Goal: Task Accomplishment & Management: Use online tool/utility

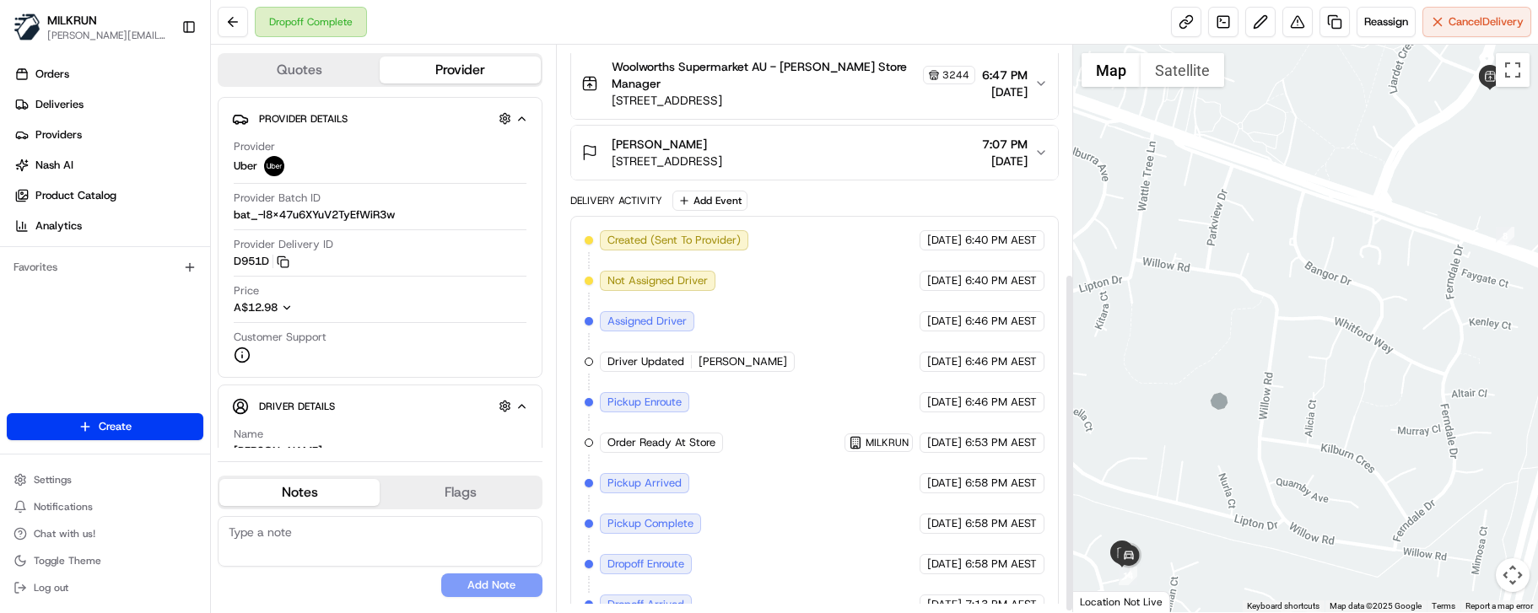
scroll to position [384, 0]
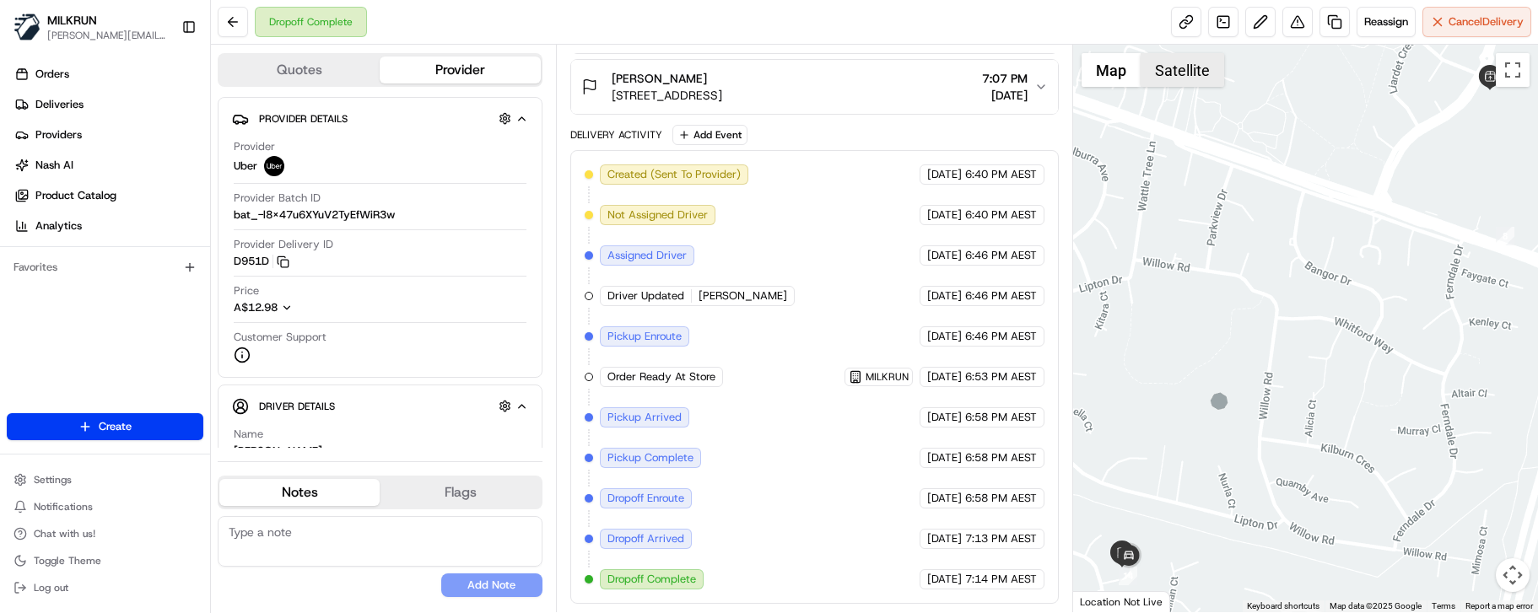
click at [1193, 73] on button "Satellite" at bounding box center [1183, 70] width 84 height 34
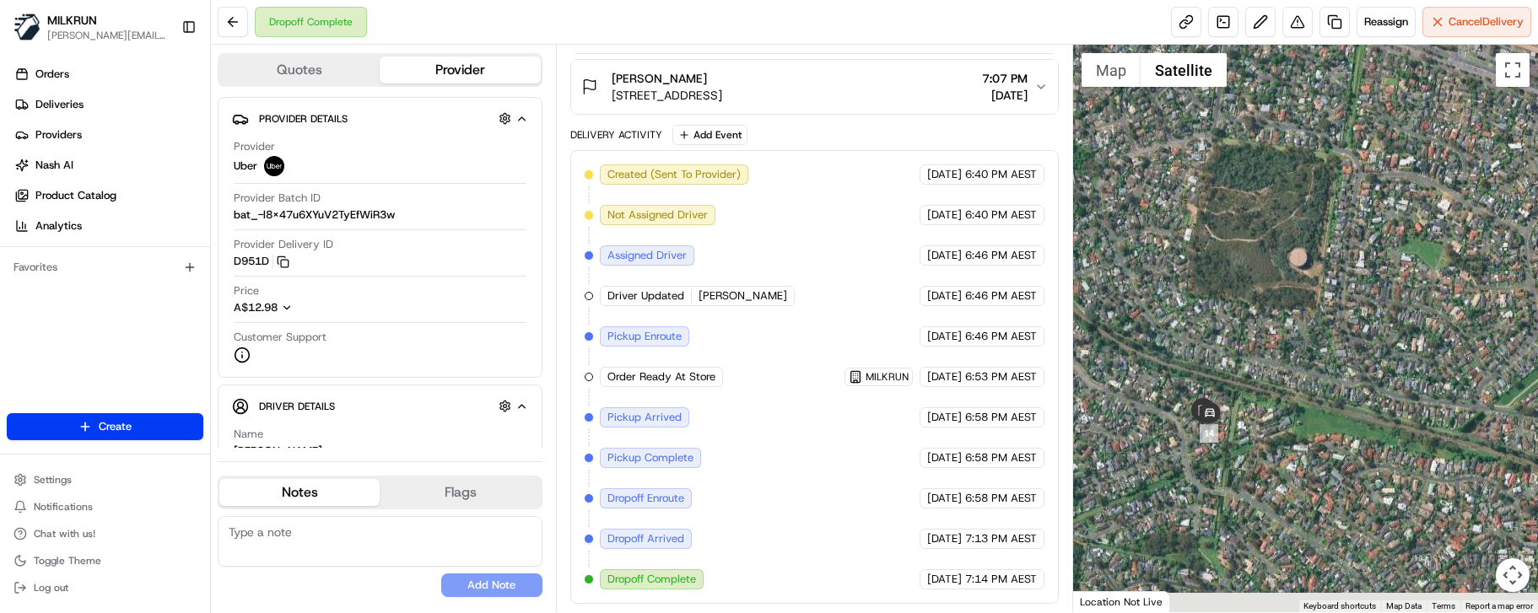
drag, startPoint x: 1156, startPoint y: 514, endPoint x: 1244, endPoint y: 364, distance: 173.9
click at [1244, 364] on div at bounding box center [1305, 329] width 465 height 568
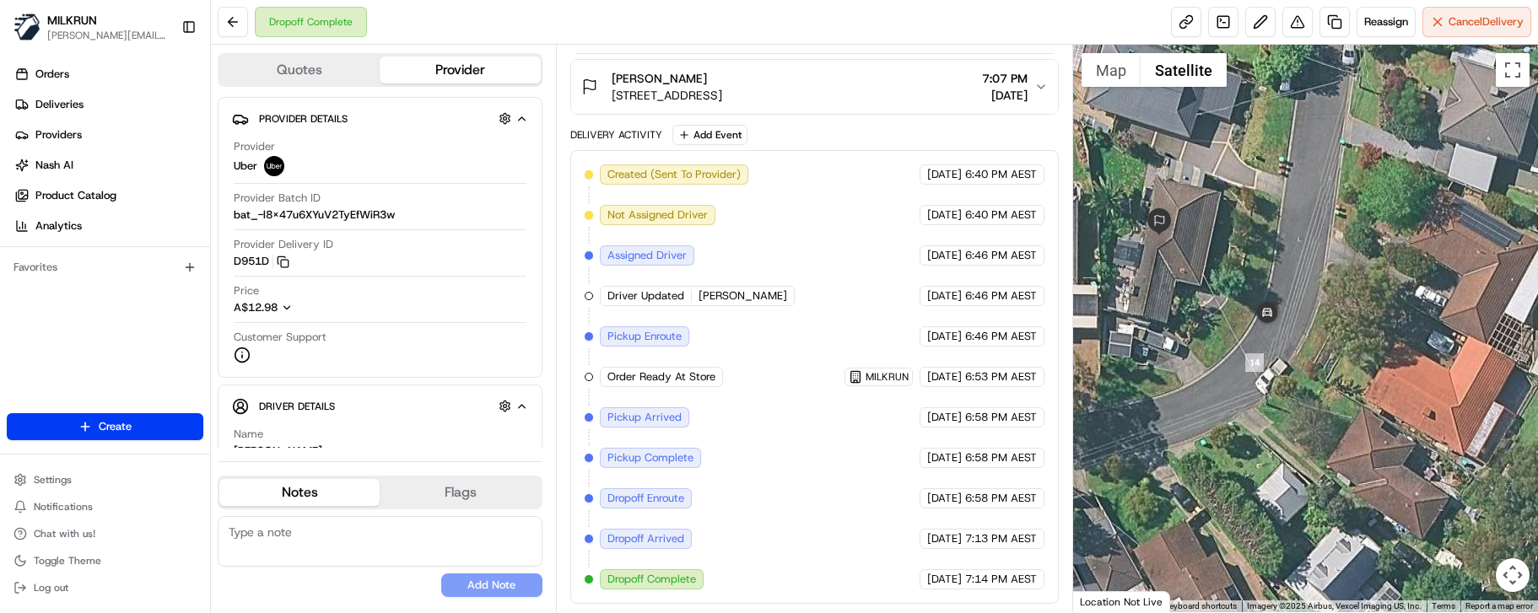
drag, startPoint x: 1163, startPoint y: 266, endPoint x: 1218, endPoint y: 350, distance: 101.1
click at [1218, 350] on div at bounding box center [1305, 329] width 465 height 568
click at [815, 562] on div "Created (Sent To Provider) Uber 15/08/2025 6:40 PM AEST Not Assigned Driver Ube…" at bounding box center [815, 377] width 460 height 425
click at [376, 577] on div "No results found Add Note" at bounding box center [380, 556] width 325 height 81
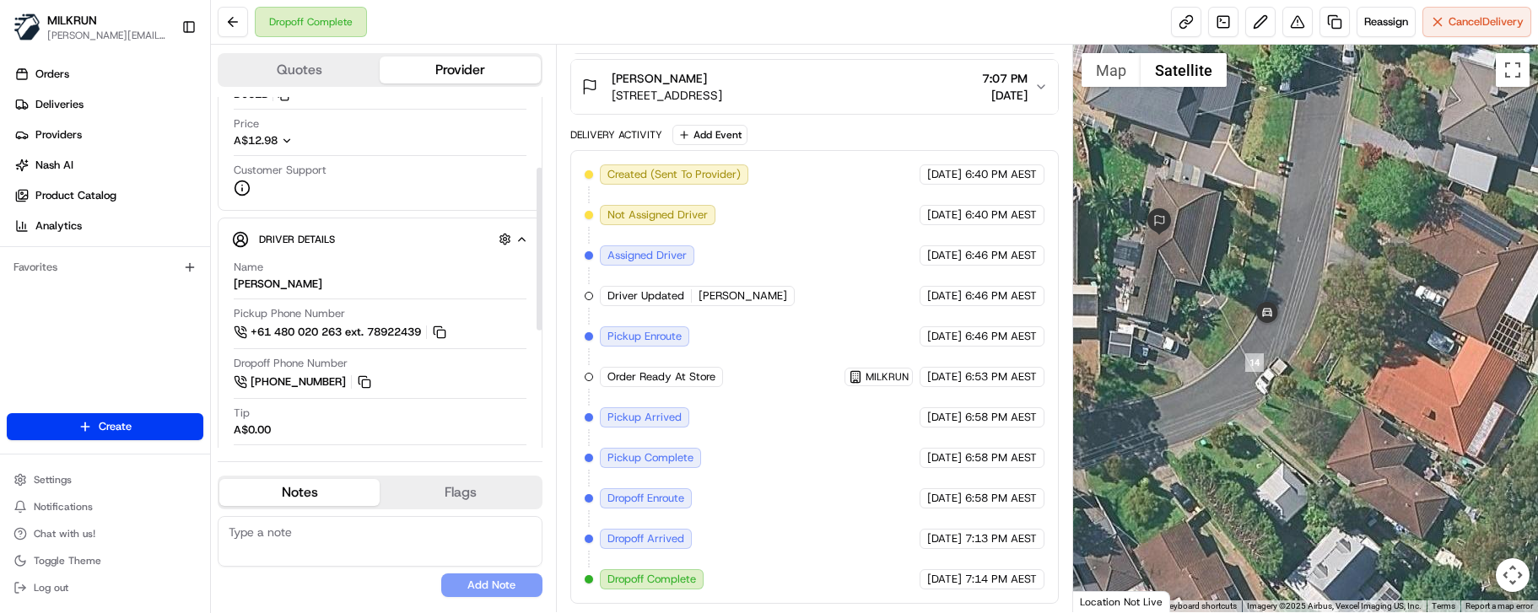
scroll to position [169, 0]
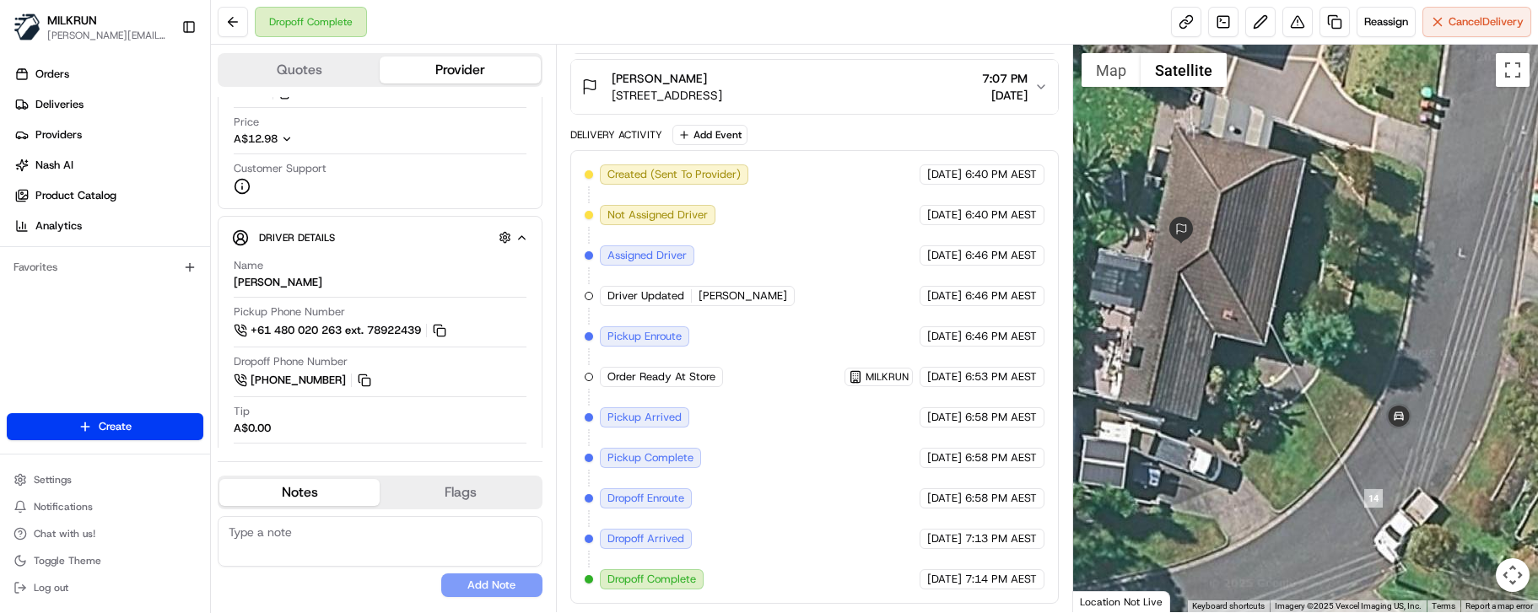
drag, startPoint x: 1182, startPoint y: 255, endPoint x: 1345, endPoint y: 349, distance: 188.3
click at [1345, 349] on div at bounding box center [1305, 329] width 465 height 568
drag, startPoint x: 300, startPoint y: 571, endPoint x: 321, endPoint y: 523, distance: 52.2
click at [300, 571] on div "No results found Add Note" at bounding box center [380, 556] width 325 height 81
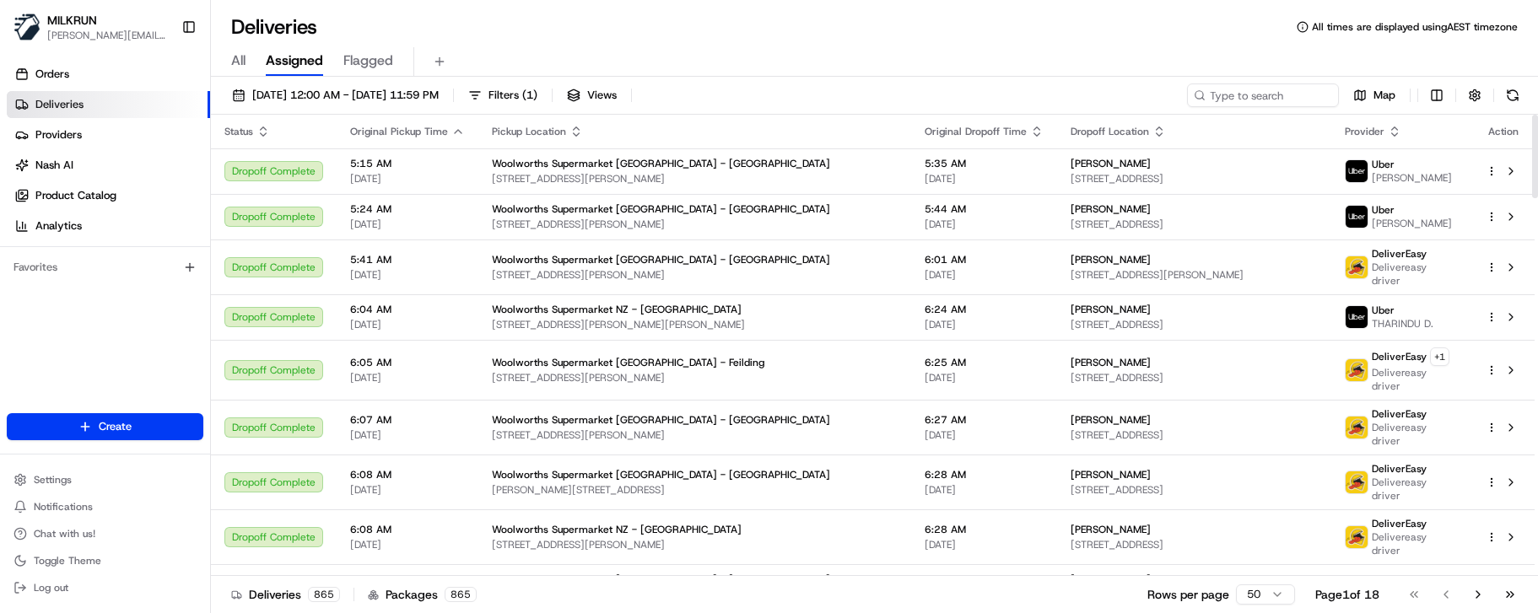
drag, startPoint x: 535, startPoint y: 589, endPoint x: 557, endPoint y: 585, distance: 22.3
click at [535, 589] on div "Deliveries 865 Packages 865 Rows per page 50 Page 1 of 18 Go to first page Go t…" at bounding box center [874, 594] width 1327 height 38
click at [1236, 88] on input at bounding box center [1238, 96] width 202 height 24
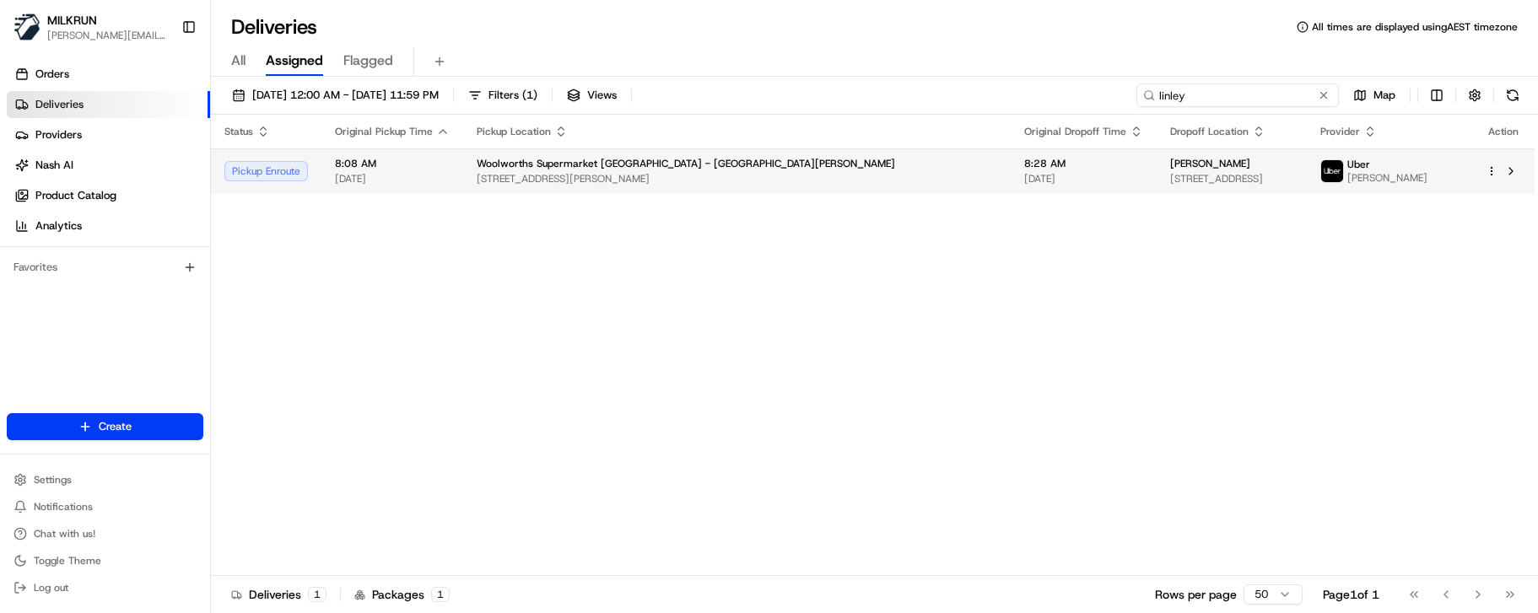
type input "linley"
click at [1239, 183] on span "25 Jefferson Street, Glendowie, Auckland 1071, NZ" at bounding box center [1231, 178] width 123 height 13
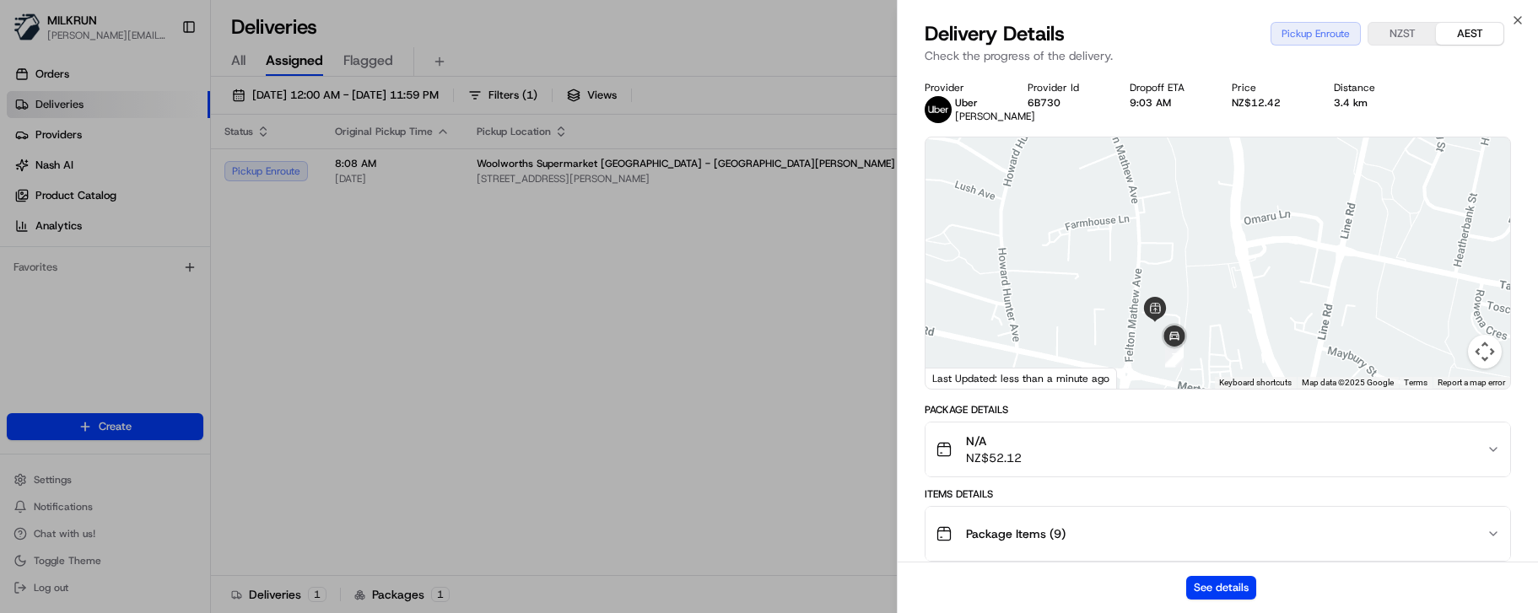
drag, startPoint x: 1129, startPoint y: 327, endPoint x: 1086, endPoint y: 252, distance: 86.5
click at [1086, 252] on div at bounding box center [1218, 263] width 585 height 251
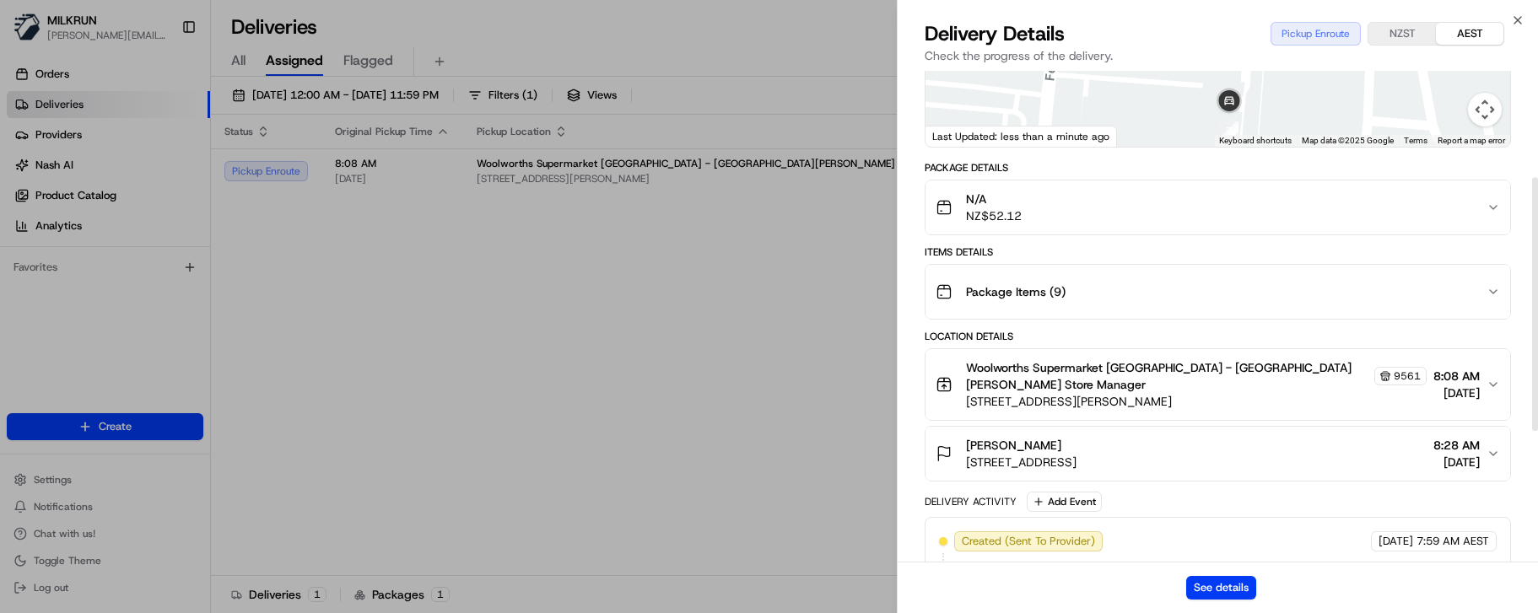
scroll to position [253, 0]
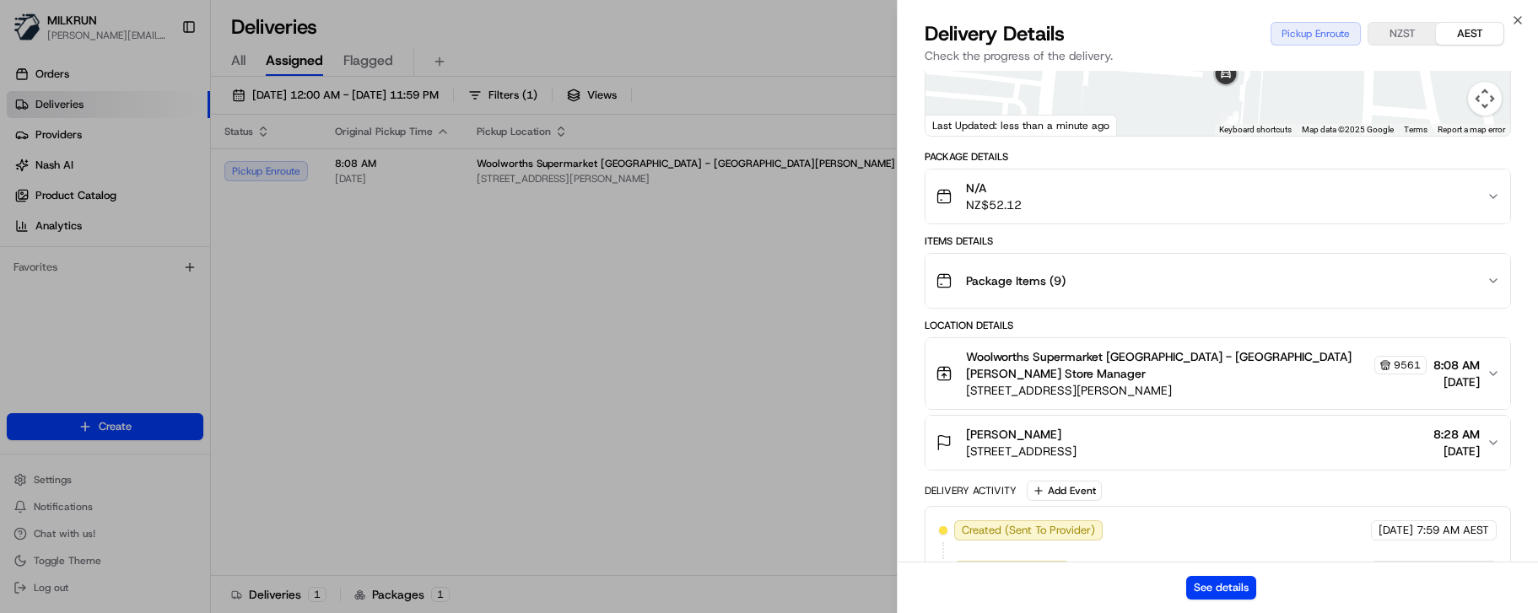
click at [978, 587] on div "See details" at bounding box center [1218, 587] width 640 height 51
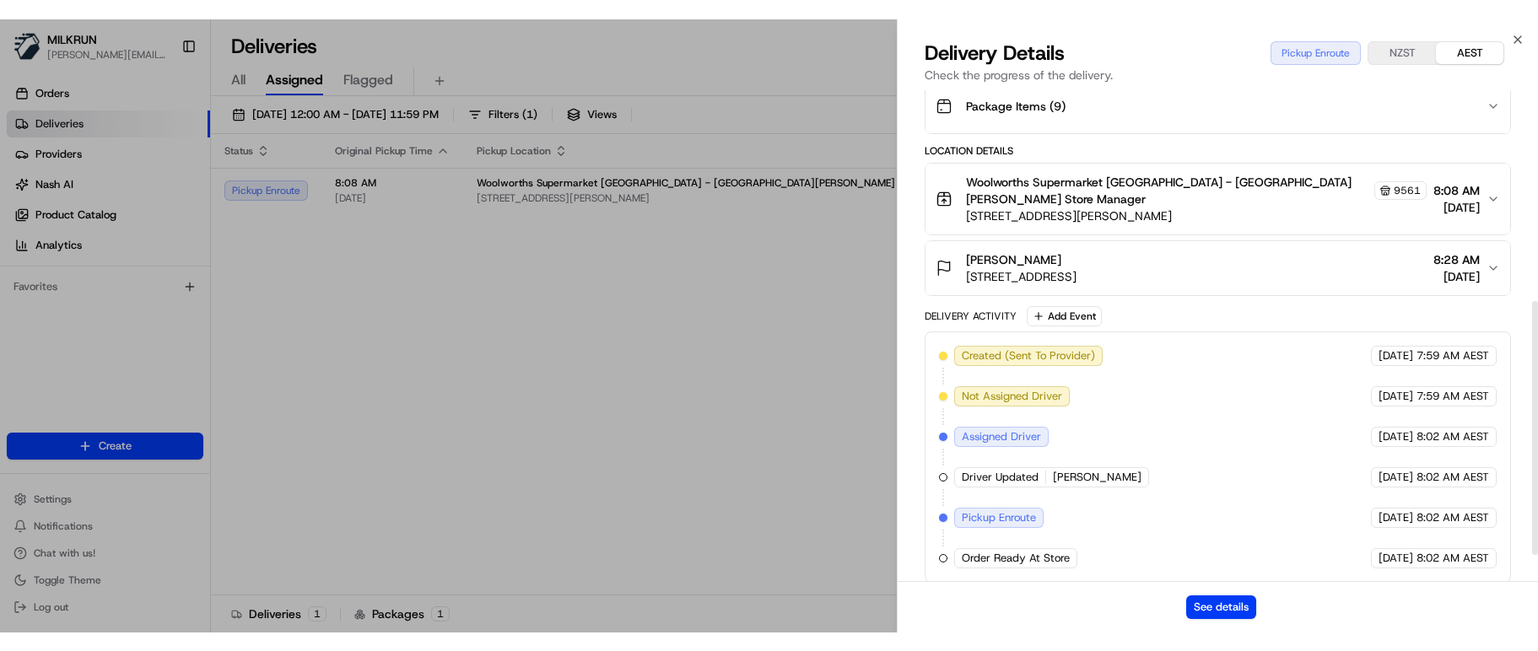
scroll to position [457, 0]
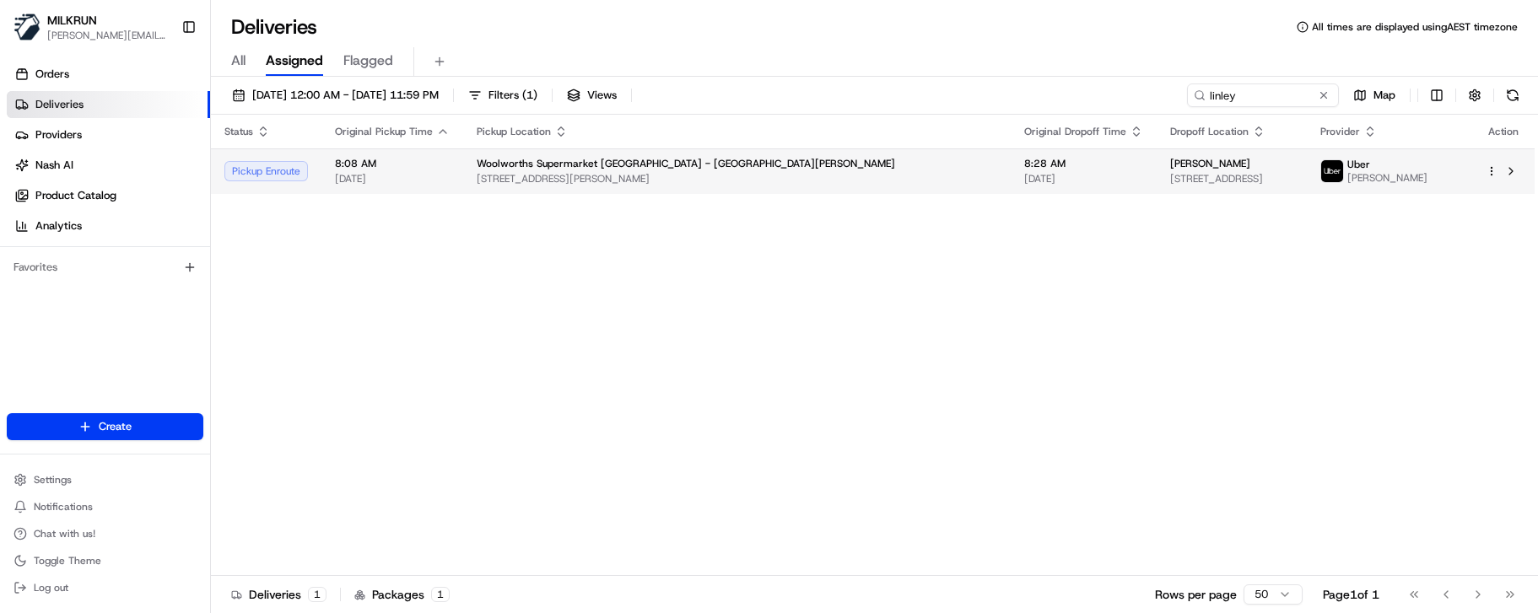
click at [1170, 176] on span "25 Jefferson Street, Glendowie, Auckland 1071, NZ" at bounding box center [1231, 178] width 123 height 13
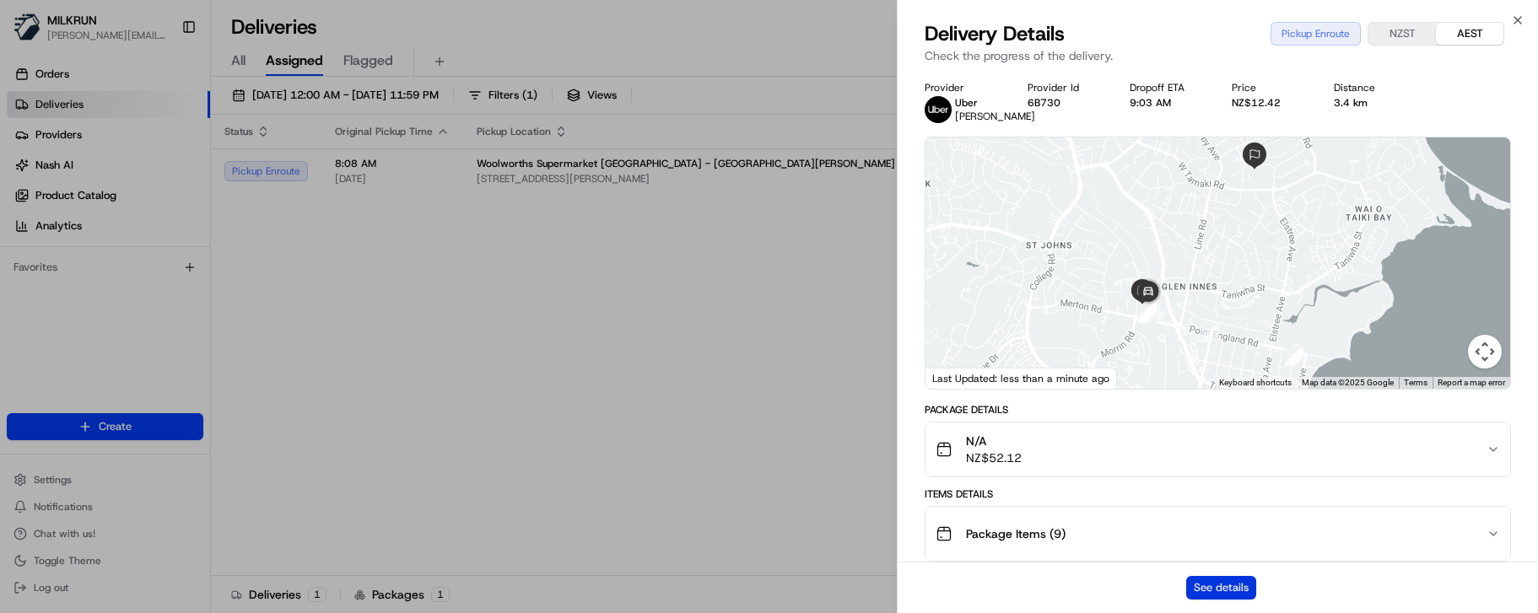
click at [1234, 591] on button "See details" at bounding box center [1221, 588] width 70 height 24
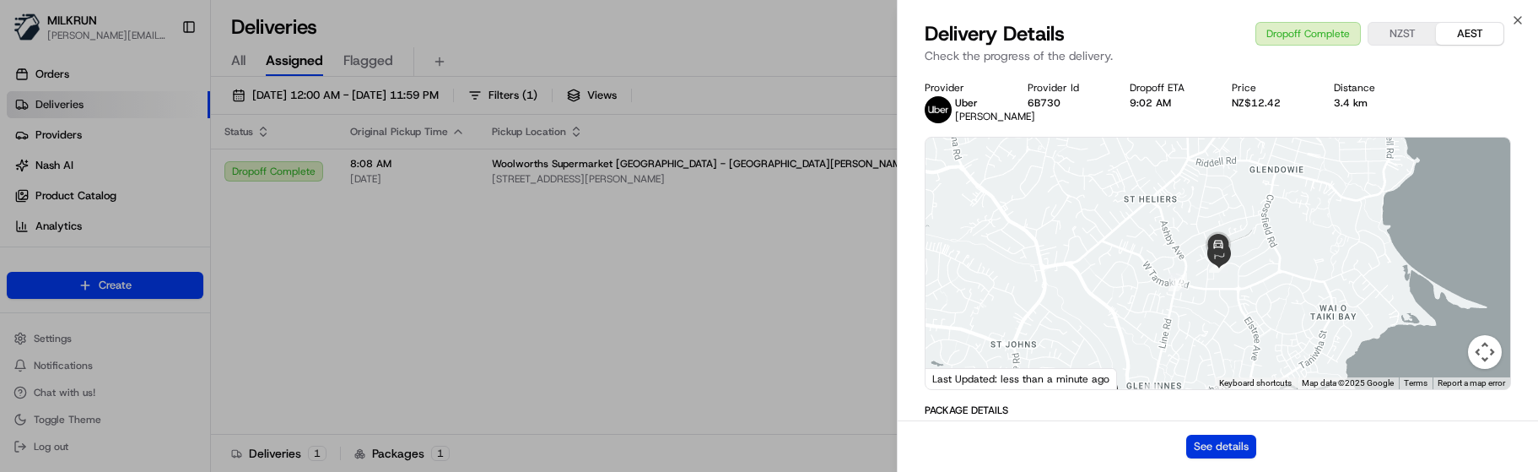
click at [1211, 436] on button "See details" at bounding box center [1221, 447] width 70 height 24
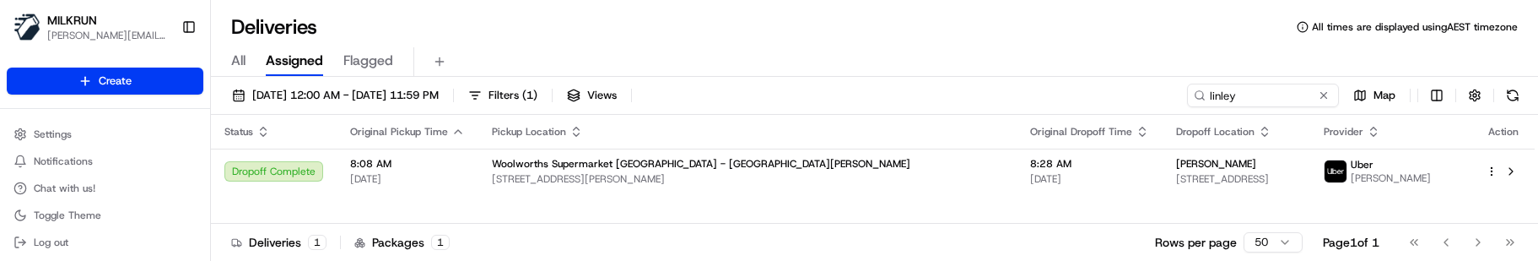
click at [507, 26] on div "Deliveries All times are displayed using AEST timezone" at bounding box center [874, 26] width 1327 height 27
click at [1327, 98] on button at bounding box center [1323, 95] width 17 height 17
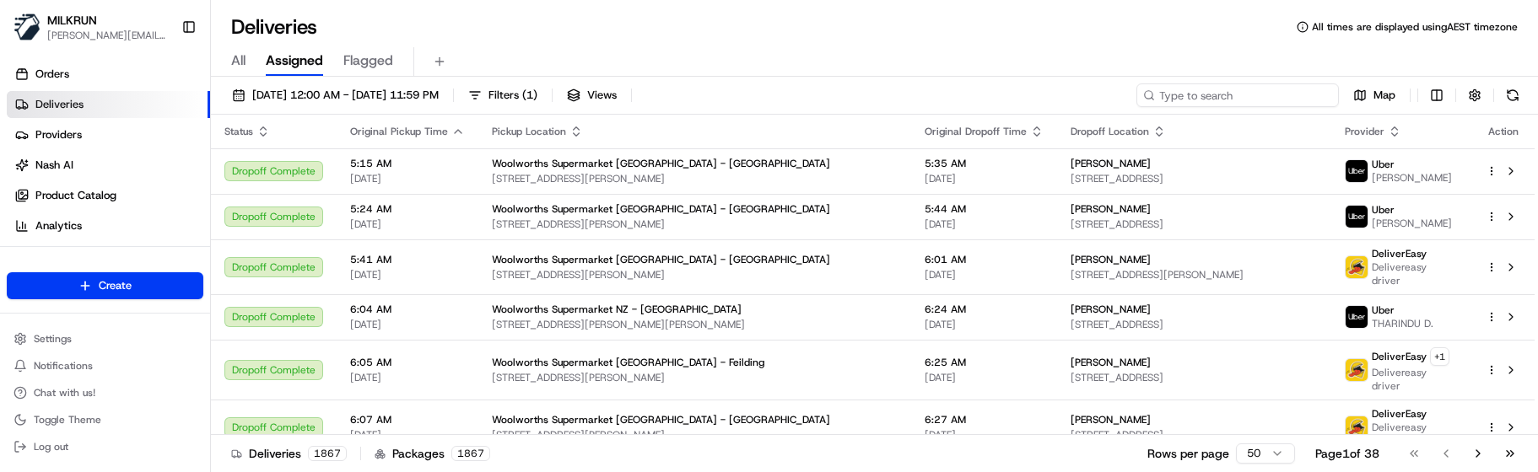
click at [1262, 87] on input at bounding box center [1238, 96] width 202 height 24
paste input "hayden khoury"
type input "hayden khoury"
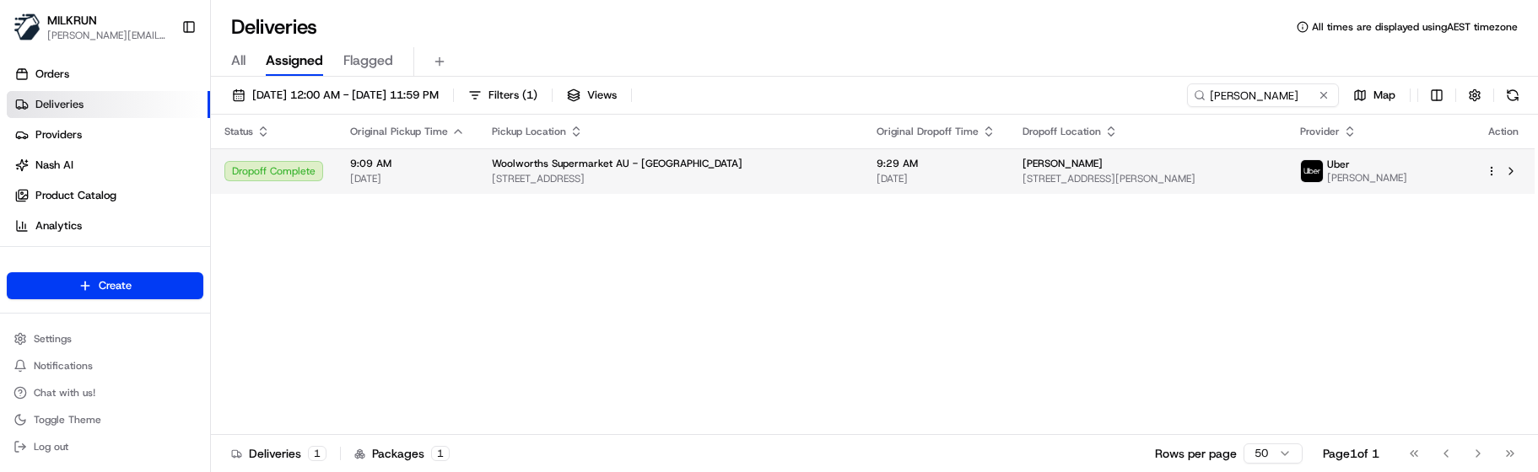
click at [663, 177] on span "1-7 Rangers Rd, Neutral Bay, NSW 2089, AU" at bounding box center [671, 178] width 358 height 13
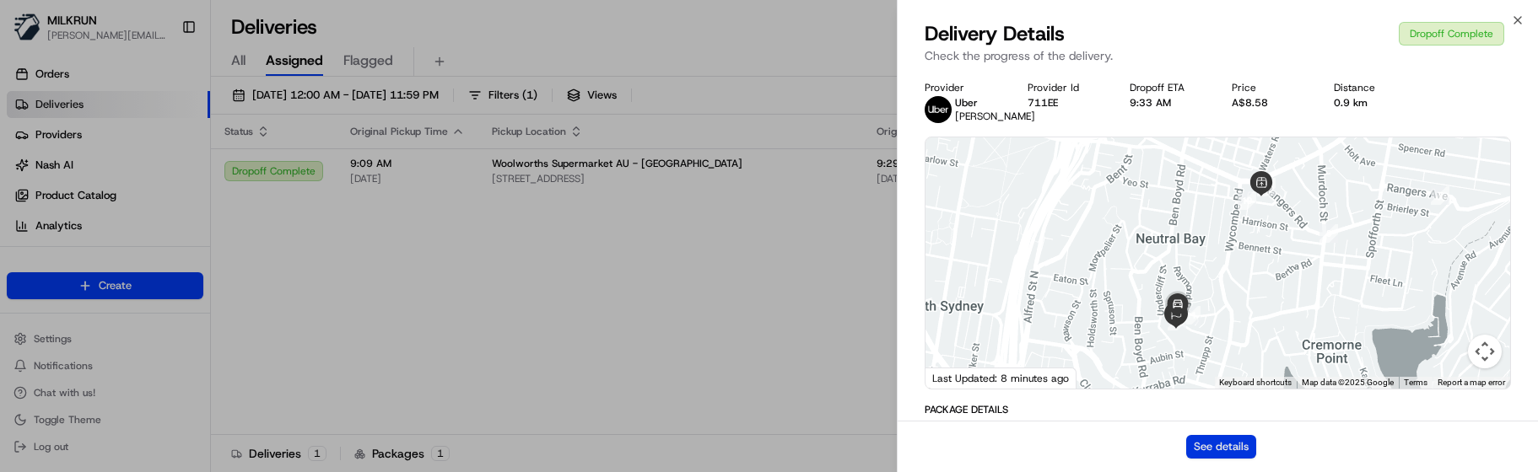
click at [1229, 451] on button "See details" at bounding box center [1221, 447] width 70 height 24
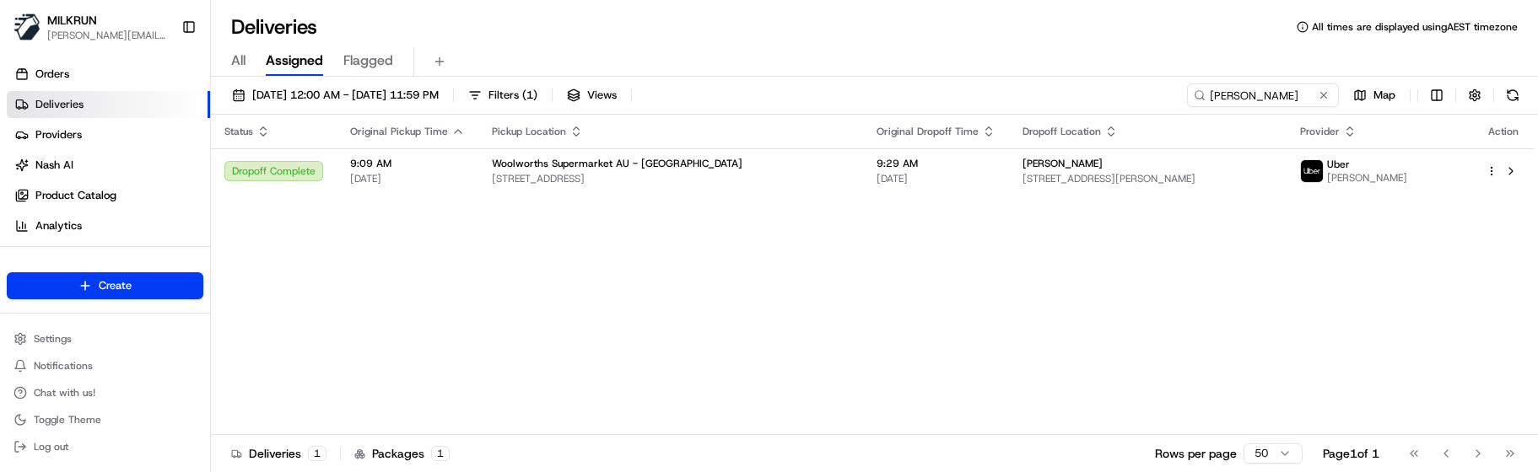
click at [693, 352] on div "Status Original Pickup Time Pickup Location Original Dropoff Time Dropoff Locat…" at bounding box center [873, 275] width 1324 height 321
click at [747, 170] on div "Woolworths Supermarket AU - Neutral Bay Village" at bounding box center [671, 163] width 358 height 13
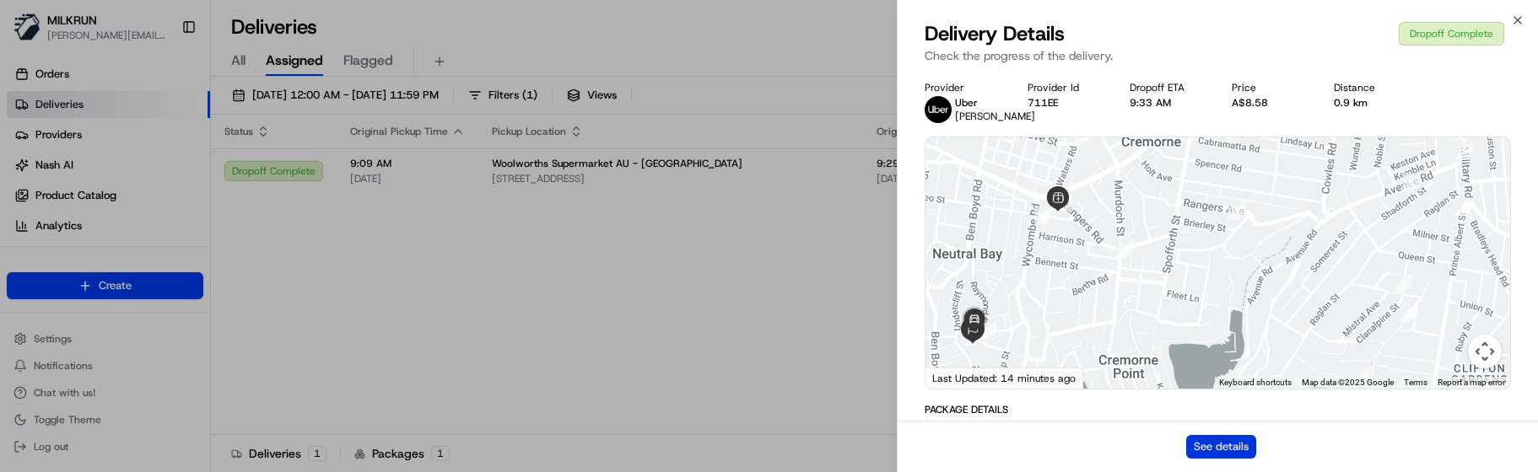
click at [1248, 448] on button "See details" at bounding box center [1221, 447] width 70 height 24
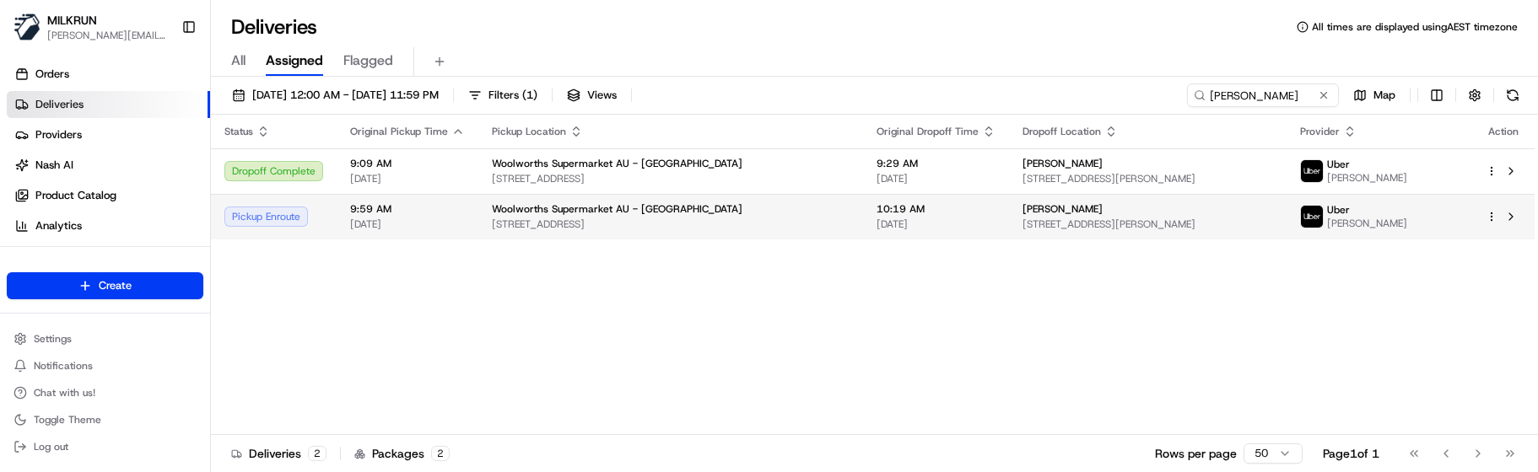
click at [524, 213] on span "Woolworths Supermarket AU - Neutral Bay Village" at bounding box center [617, 208] width 251 height 13
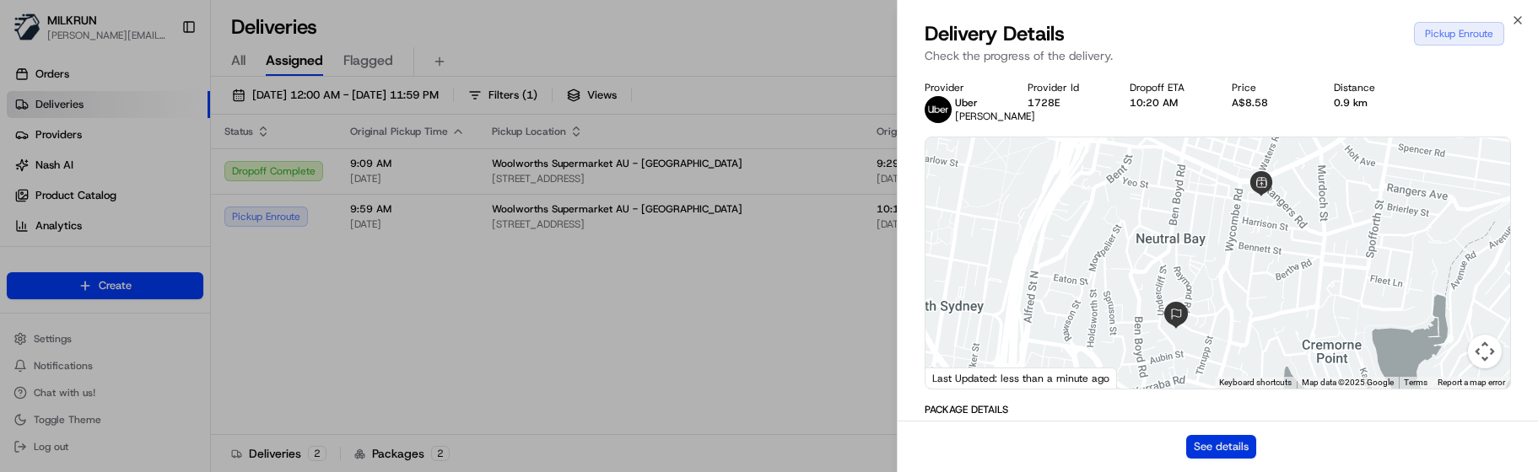
click at [1201, 451] on button "See details" at bounding box center [1221, 447] width 70 height 24
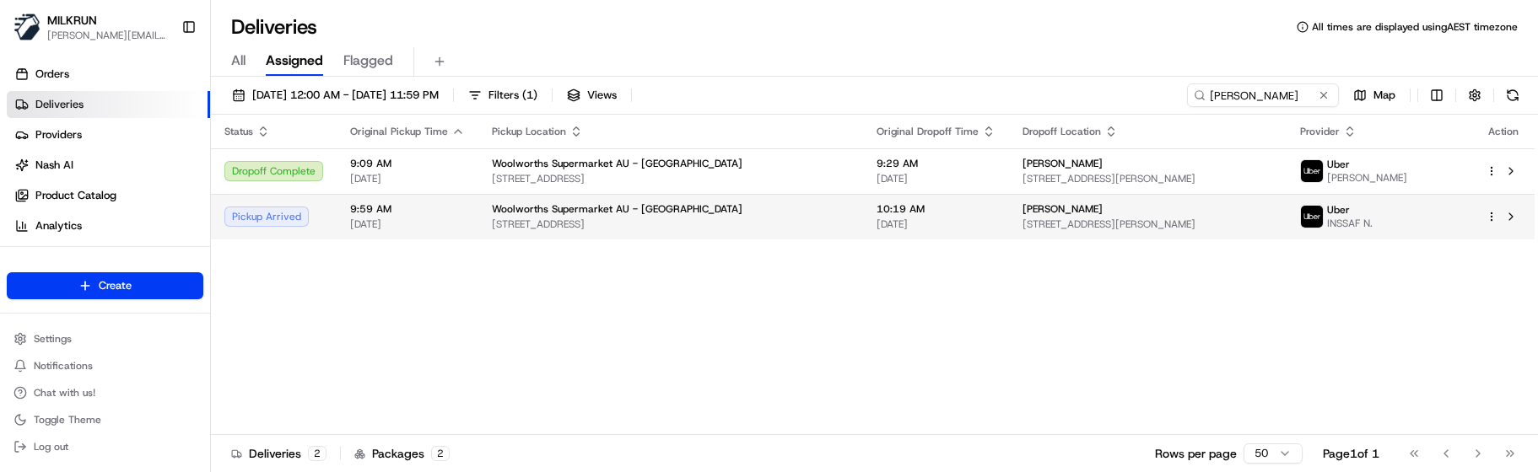
click at [613, 215] on span "Woolworths Supermarket AU - Neutral Bay Village" at bounding box center [617, 208] width 251 height 13
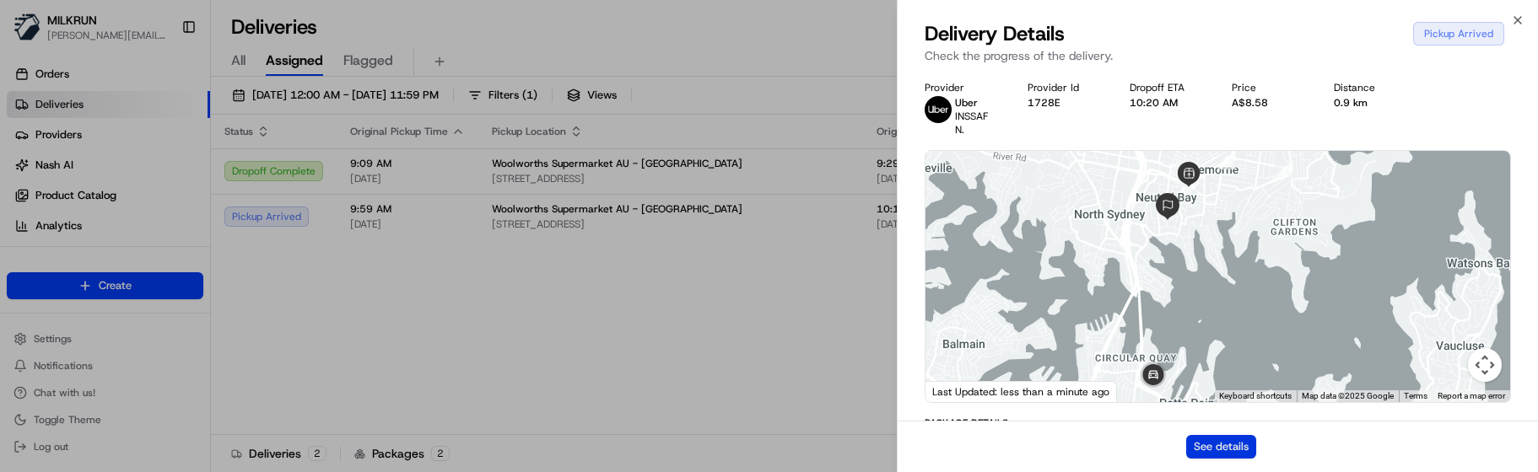
click at [1236, 436] on button "See details" at bounding box center [1221, 447] width 70 height 24
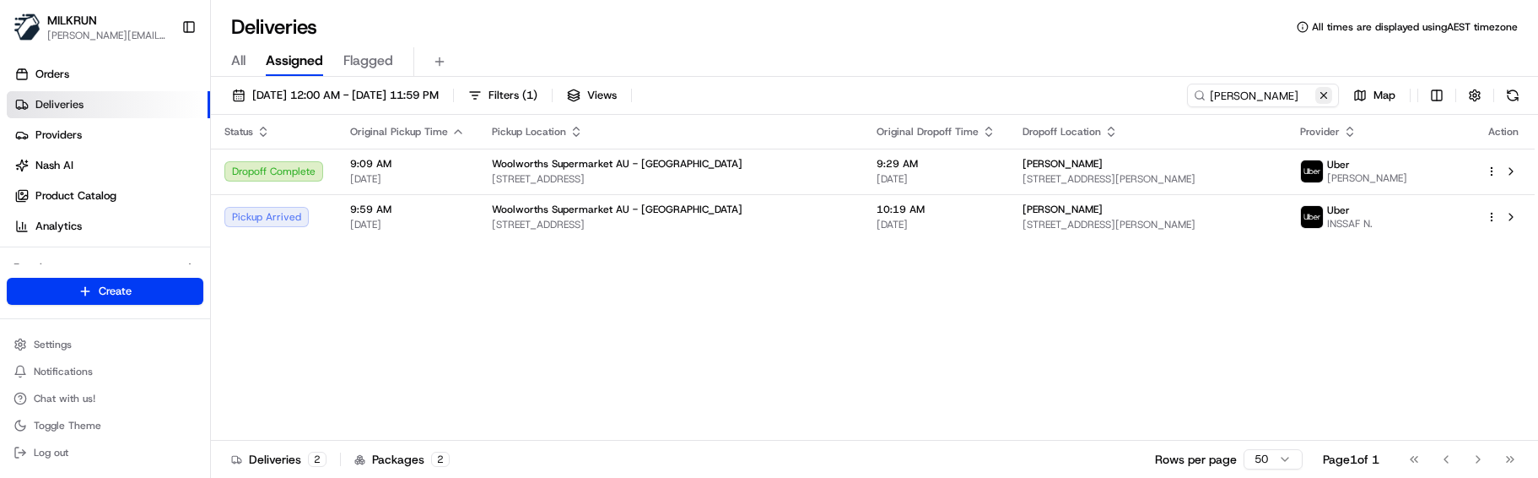
click at [1319, 98] on button at bounding box center [1323, 95] width 17 height 17
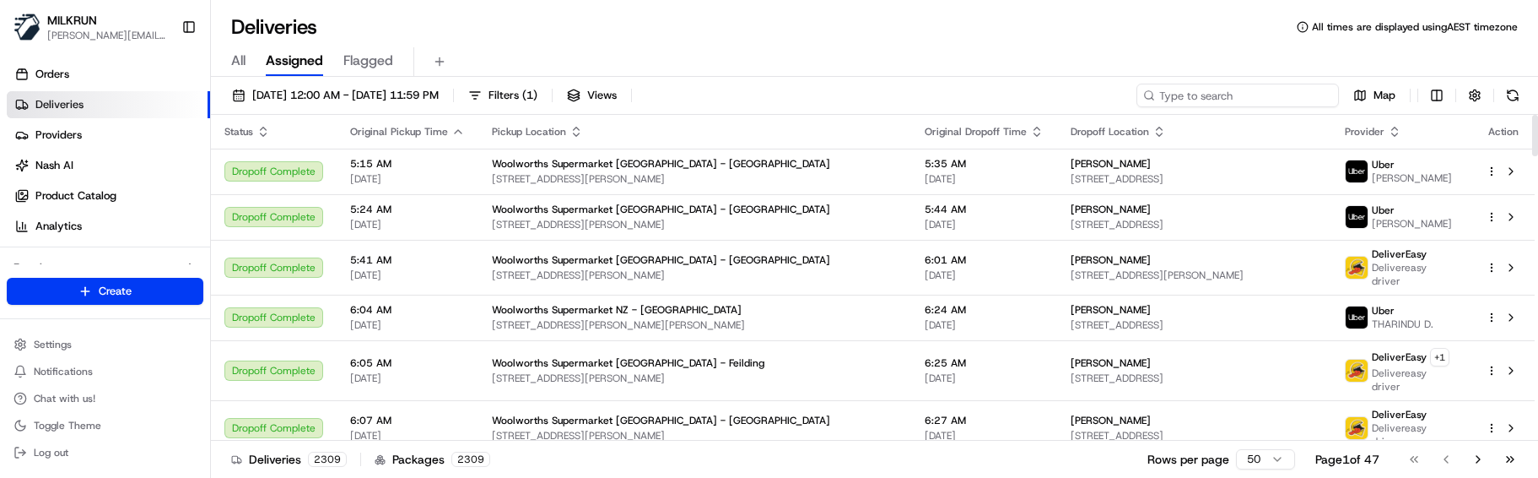
click at [1264, 100] on input at bounding box center [1238, 96] width 202 height 24
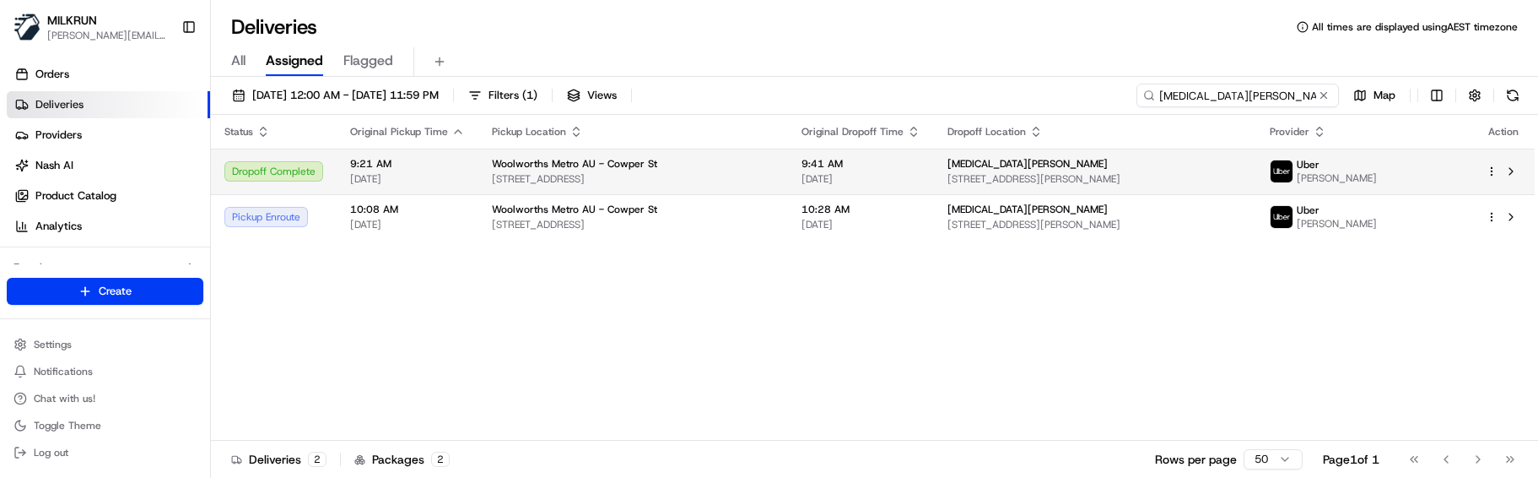
type input "nikita uprety"
click at [574, 175] on span "38 Cowper St, Granville, NSW 2142, AU" at bounding box center [633, 178] width 283 height 13
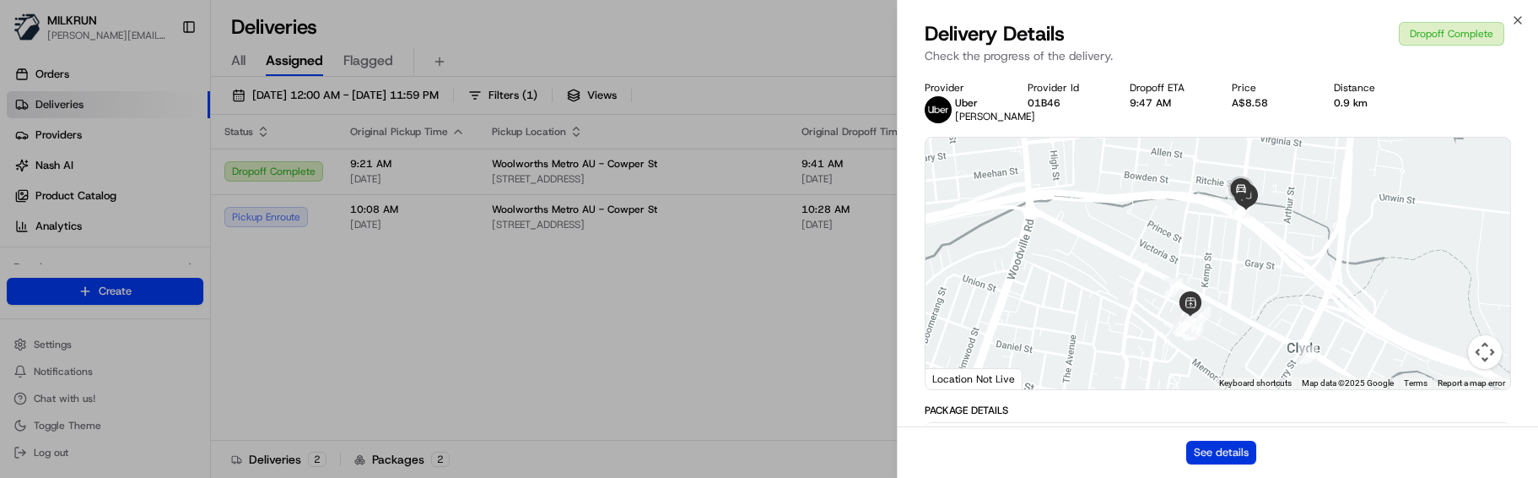
click at [1199, 463] on button "See details" at bounding box center [1221, 452] width 70 height 24
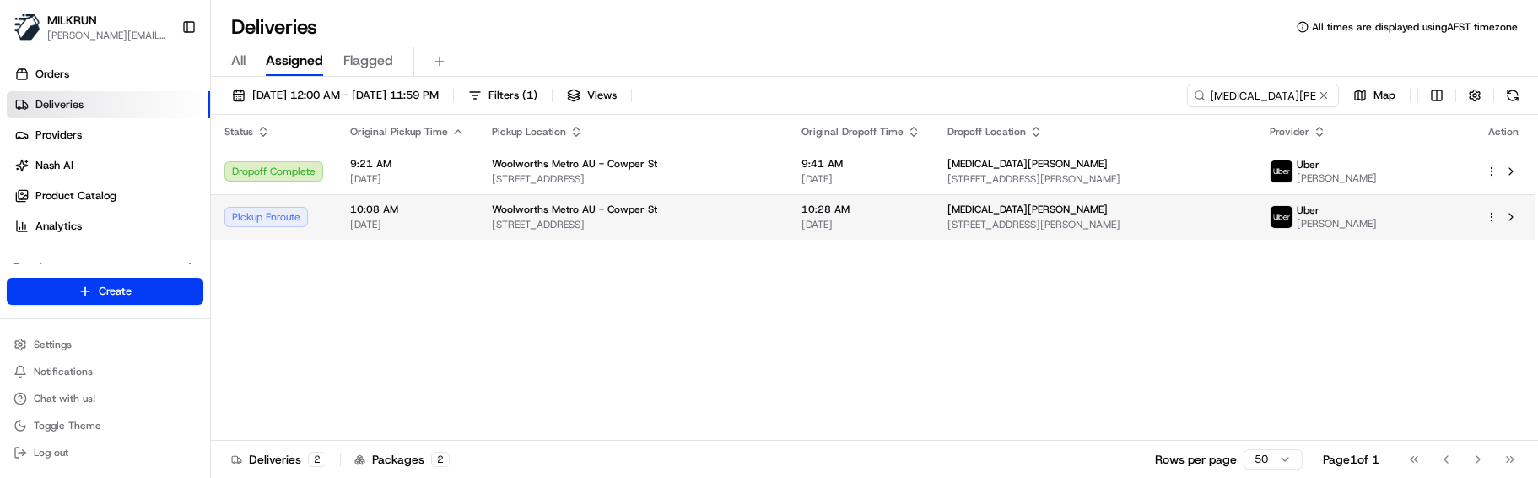
click at [481, 213] on td "Woolworths Metro AU - Cowper St 38 Cowper St, Granville, NSW 2142, AU" at bounding box center [633, 217] width 310 height 46
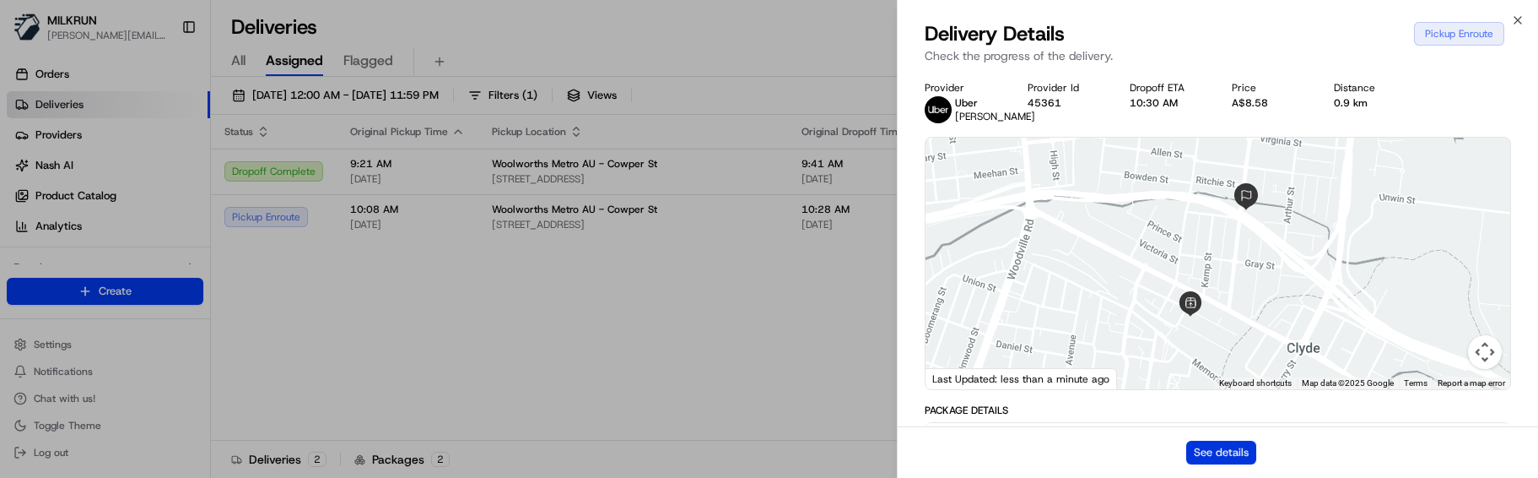
click at [1198, 446] on button "See details" at bounding box center [1221, 452] width 70 height 24
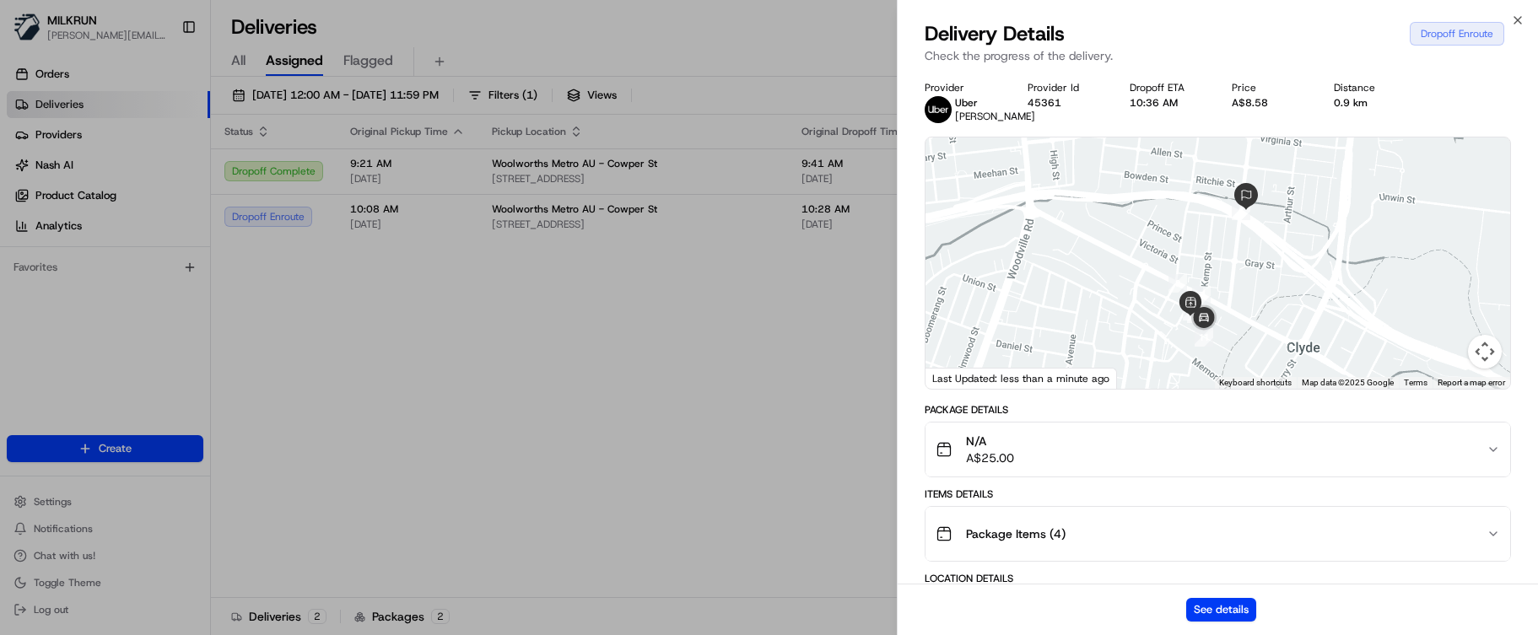
drag, startPoint x: 415, startPoint y: 316, endPoint x: 431, endPoint y: 316, distance: 16.0
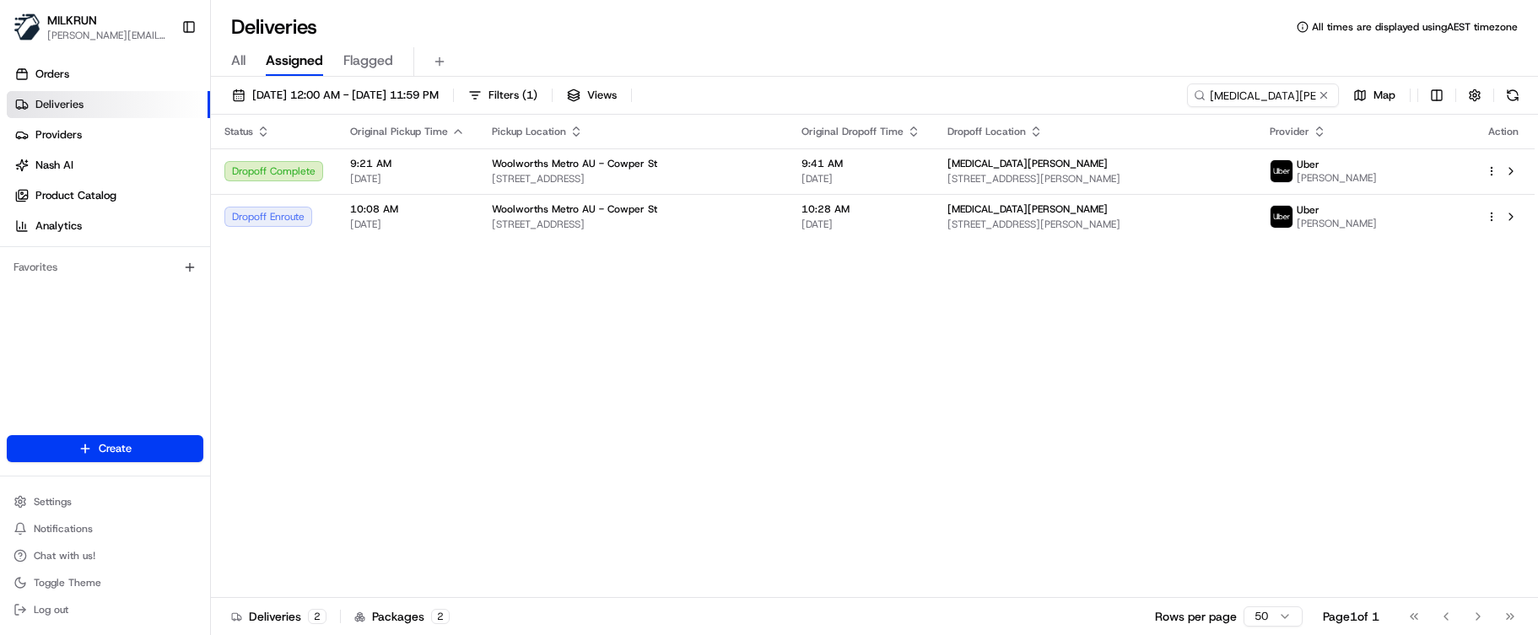
drag, startPoint x: 1325, startPoint y: 99, endPoint x: 1293, endPoint y: 89, distance: 32.8
click at [1325, 98] on button at bounding box center [1323, 95] width 17 height 17
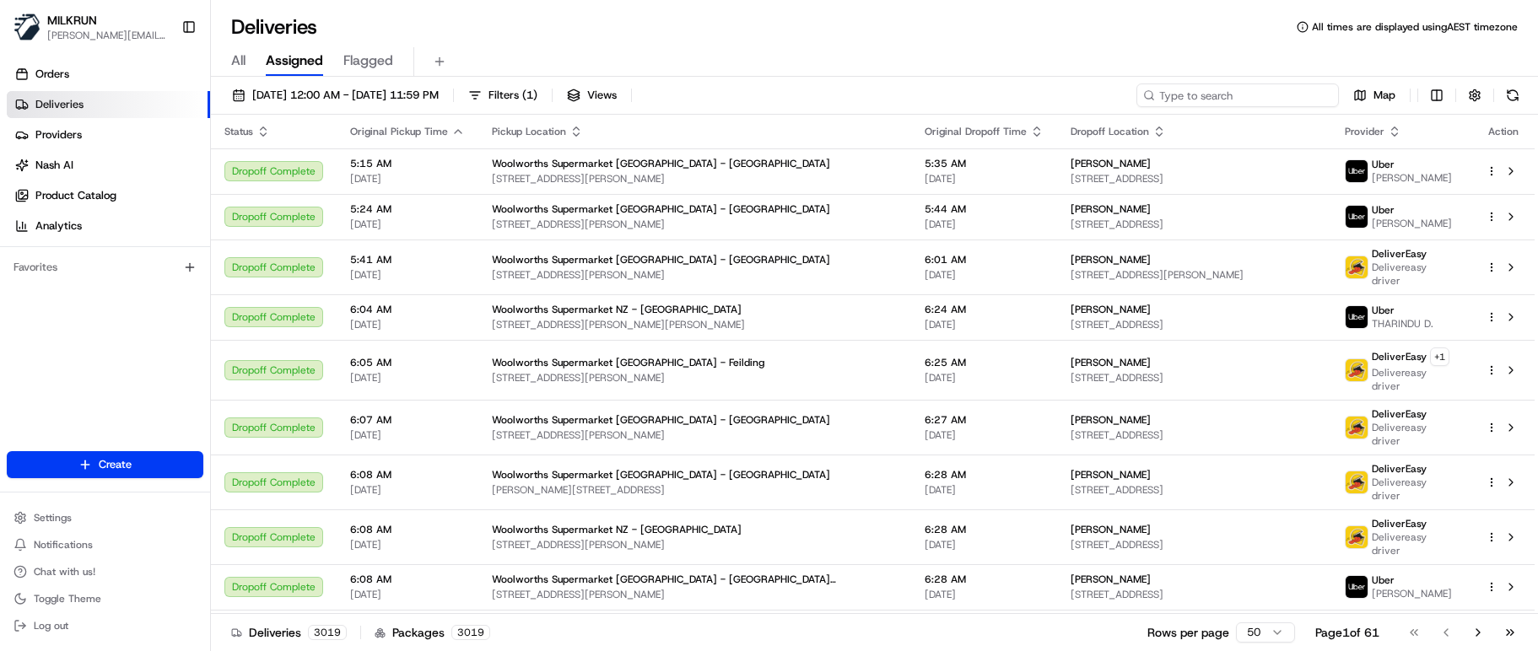
click at [1271, 99] on input at bounding box center [1238, 96] width 202 height 24
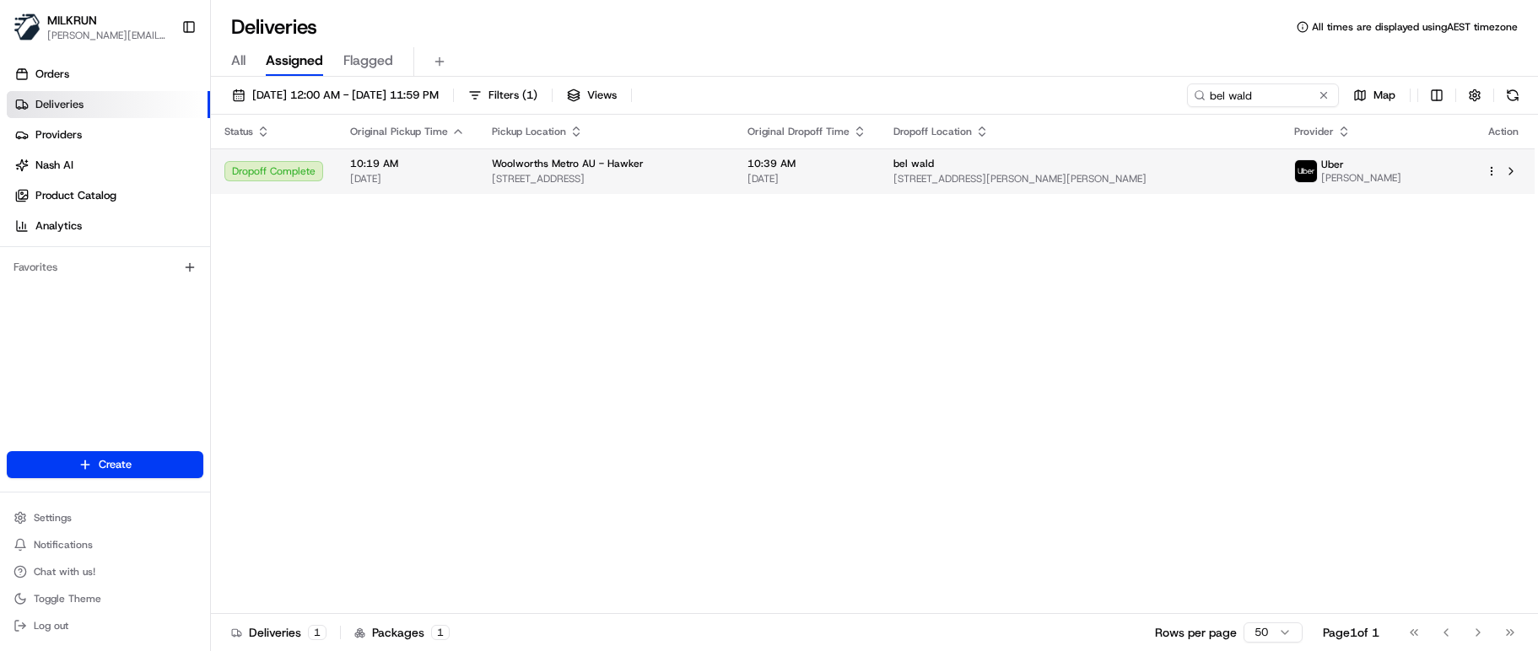
click at [1143, 179] on span "37 Jaeger Cct, Bruce, ACT 2617, AU" at bounding box center [1081, 178] width 374 height 13
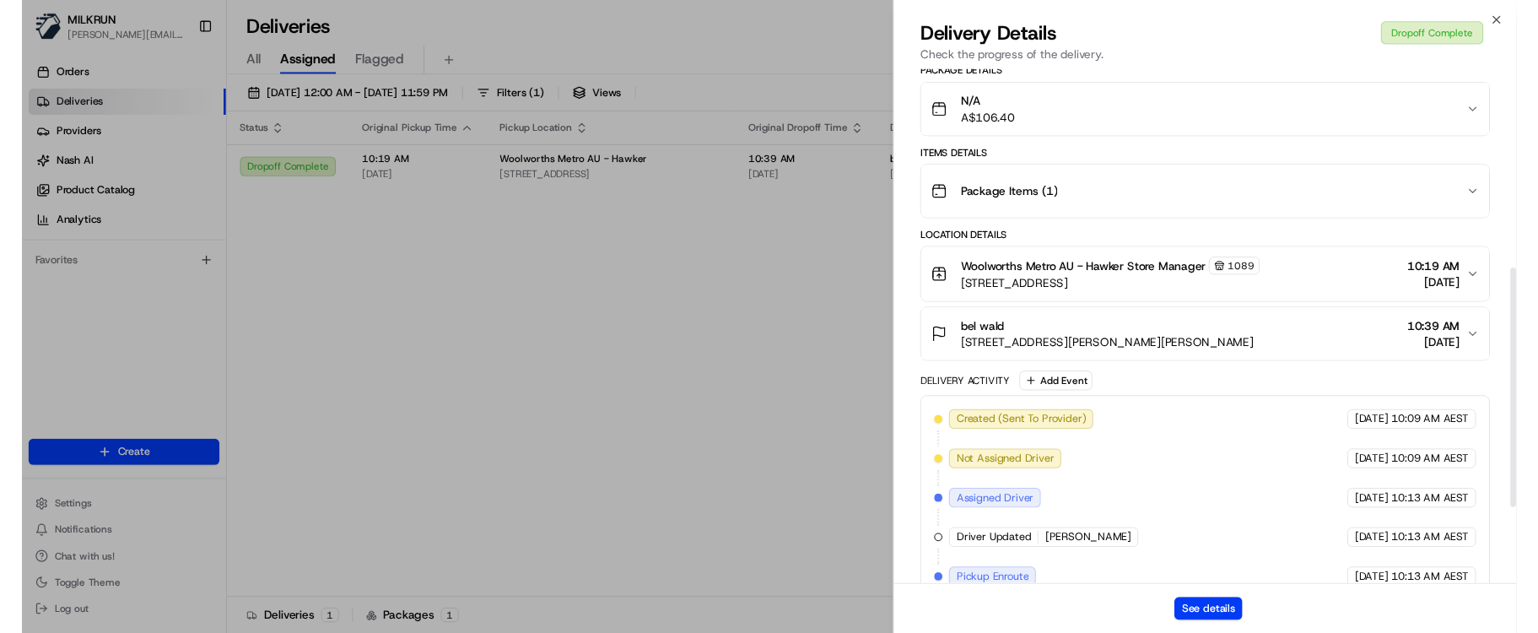
scroll to position [608, 0]
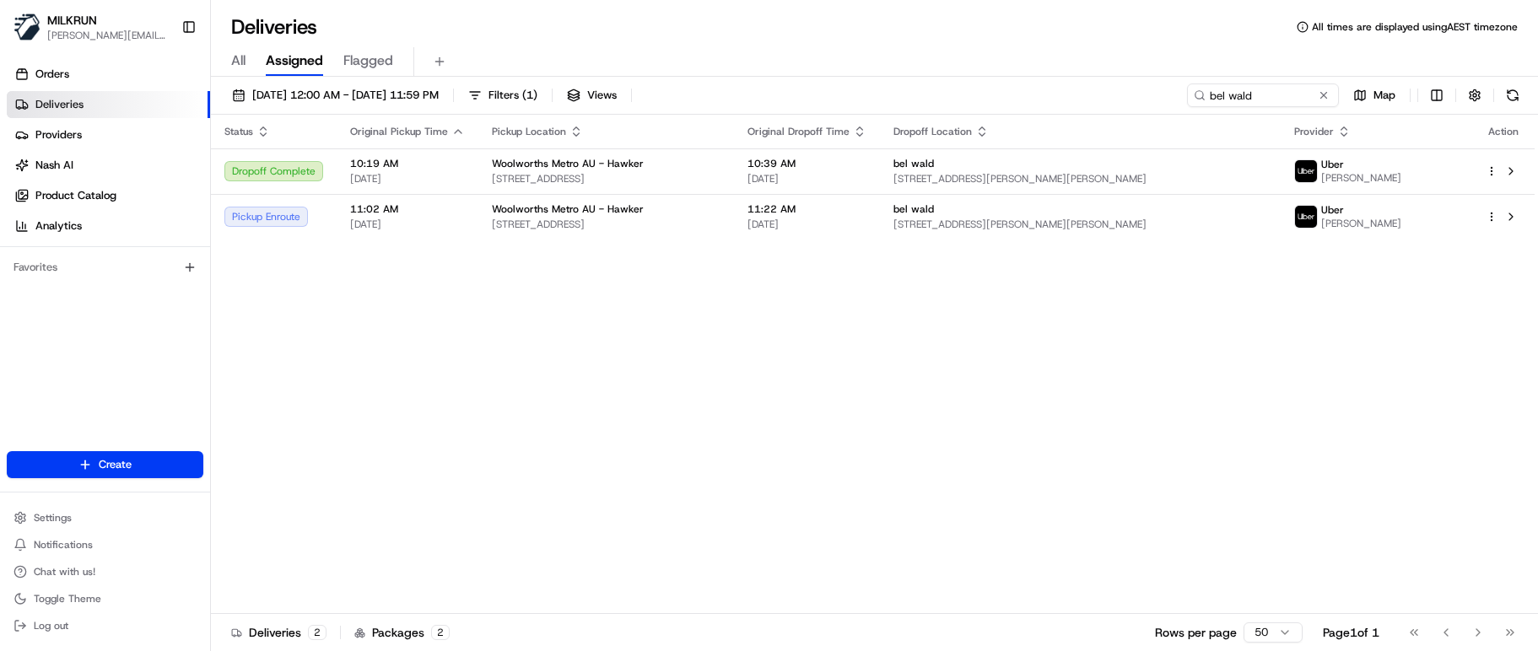
click at [627, 552] on div "Status Original Pickup Time Pickup Location Original Dropoff Time Dropoff Locat…" at bounding box center [873, 364] width 1324 height 499
click at [472, 224] on td "11:02 AM 16/08/2025" at bounding box center [408, 217] width 142 height 46
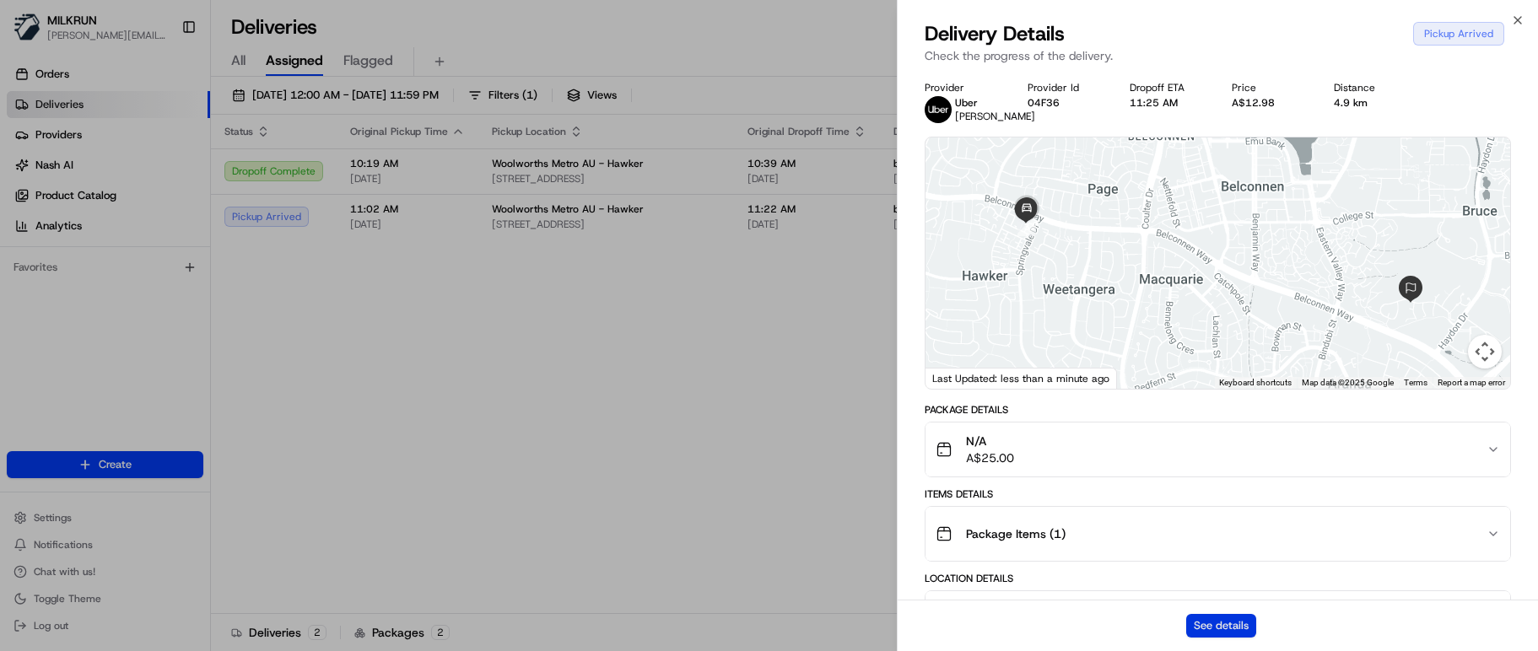
click at [1218, 613] on button "See details" at bounding box center [1221, 626] width 70 height 24
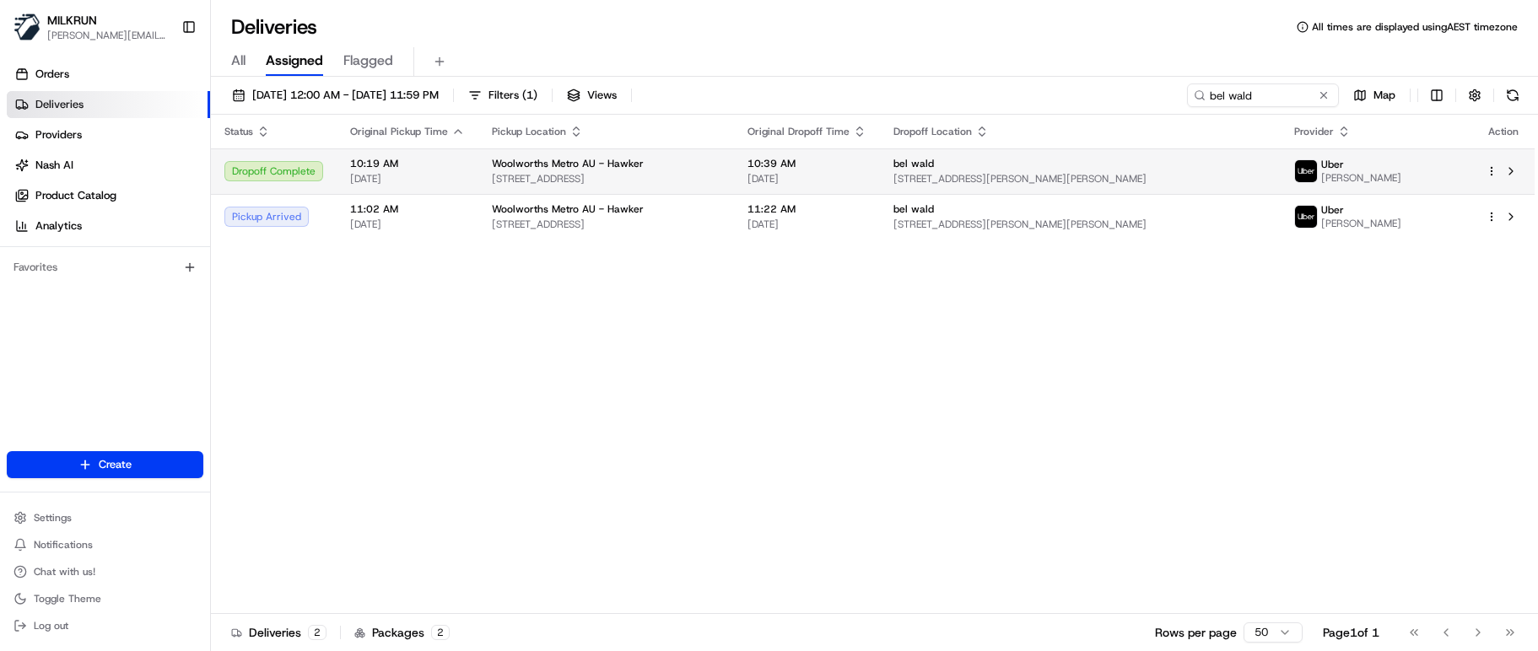
click at [464, 175] on td "10:19 AM 16/08/2025" at bounding box center [408, 171] width 142 height 46
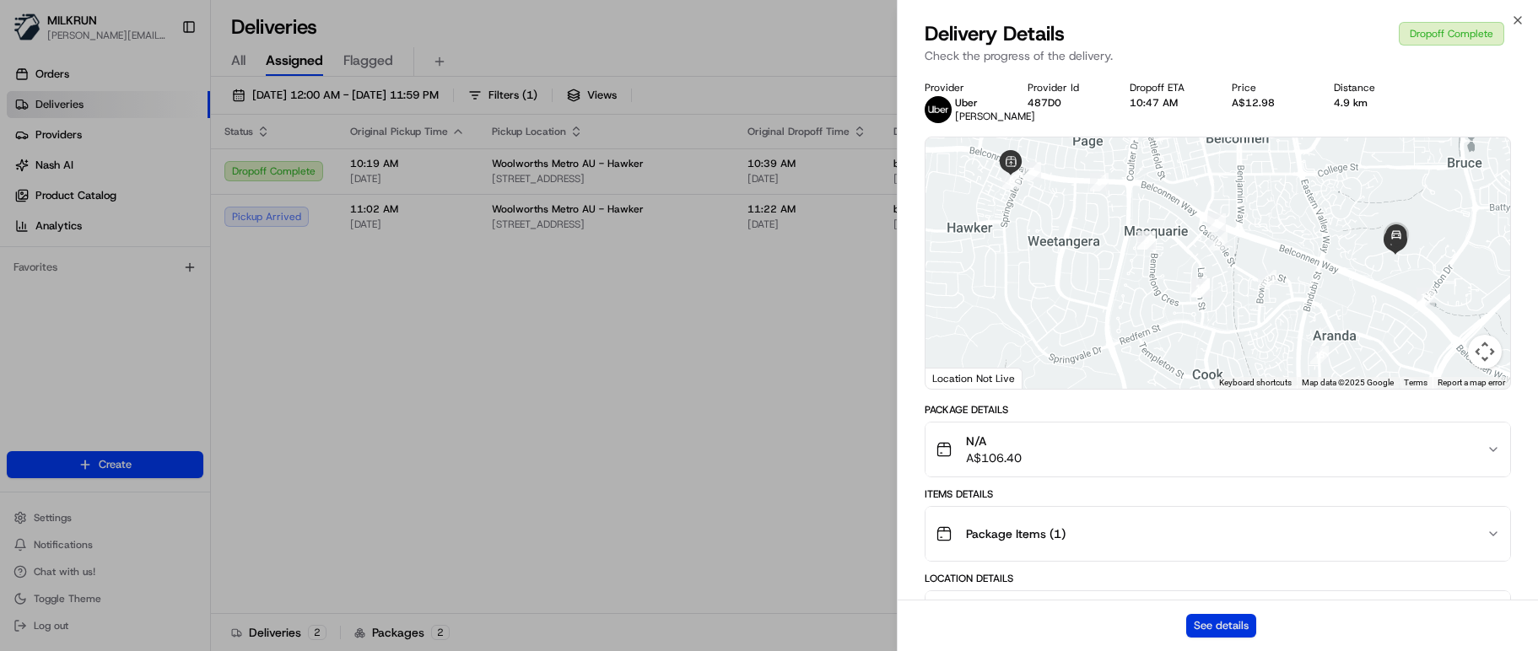
click at [1211, 613] on button "See details" at bounding box center [1221, 626] width 70 height 24
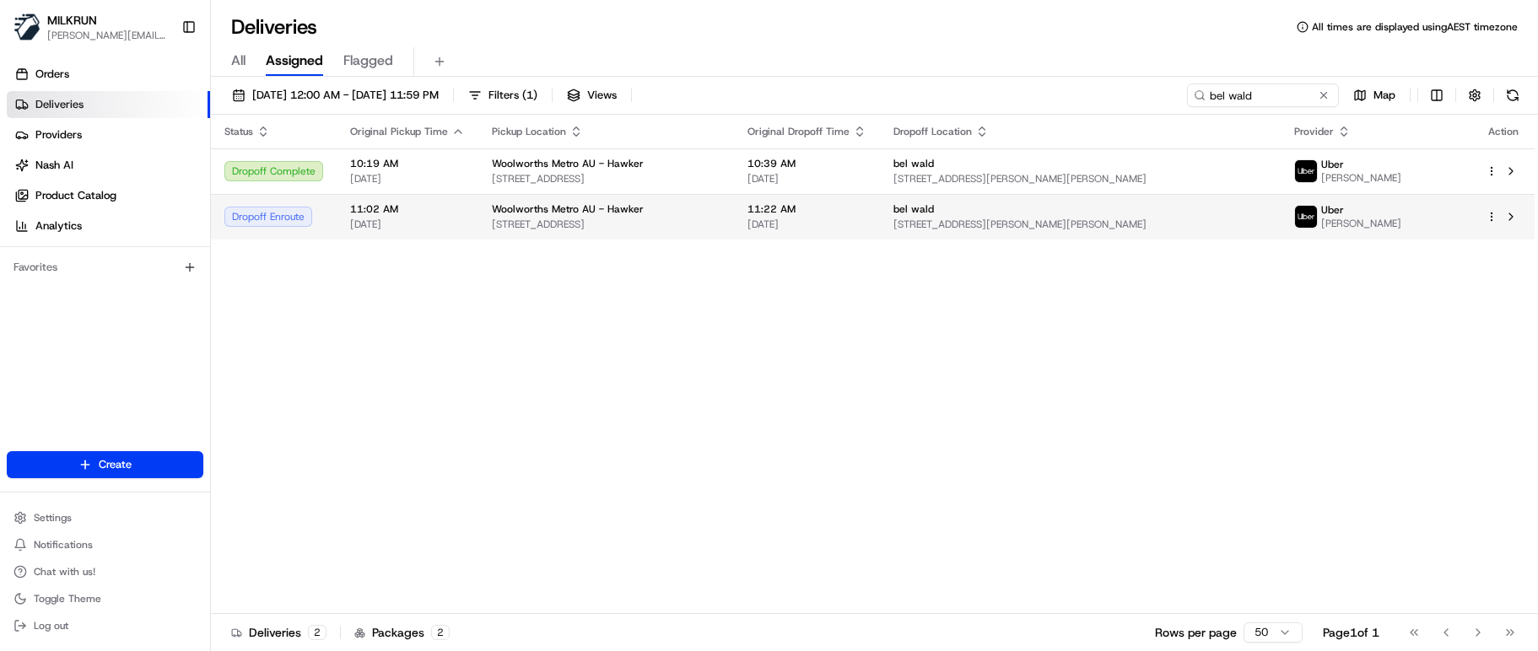
click at [452, 221] on span "[DATE]" at bounding box center [407, 224] width 115 height 13
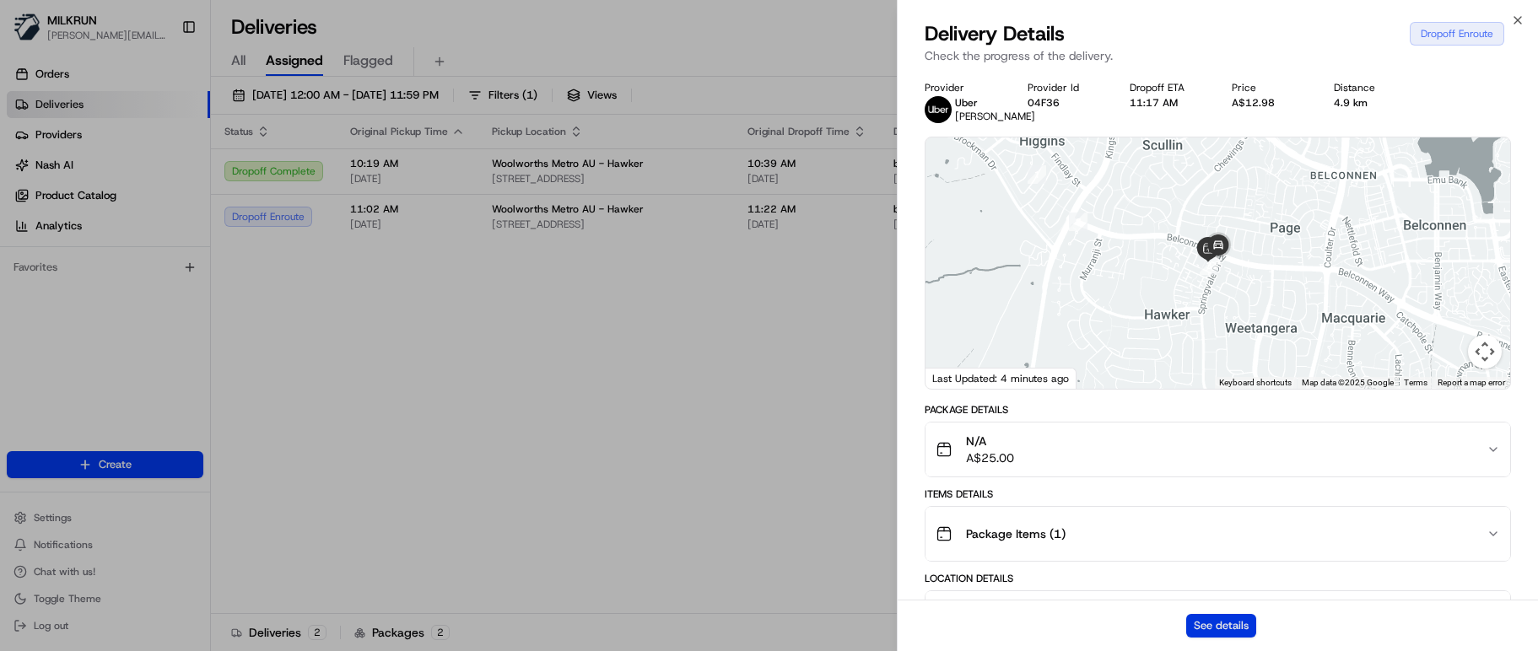
click at [1191, 613] on button "See details" at bounding box center [1221, 626] width 70 height 24
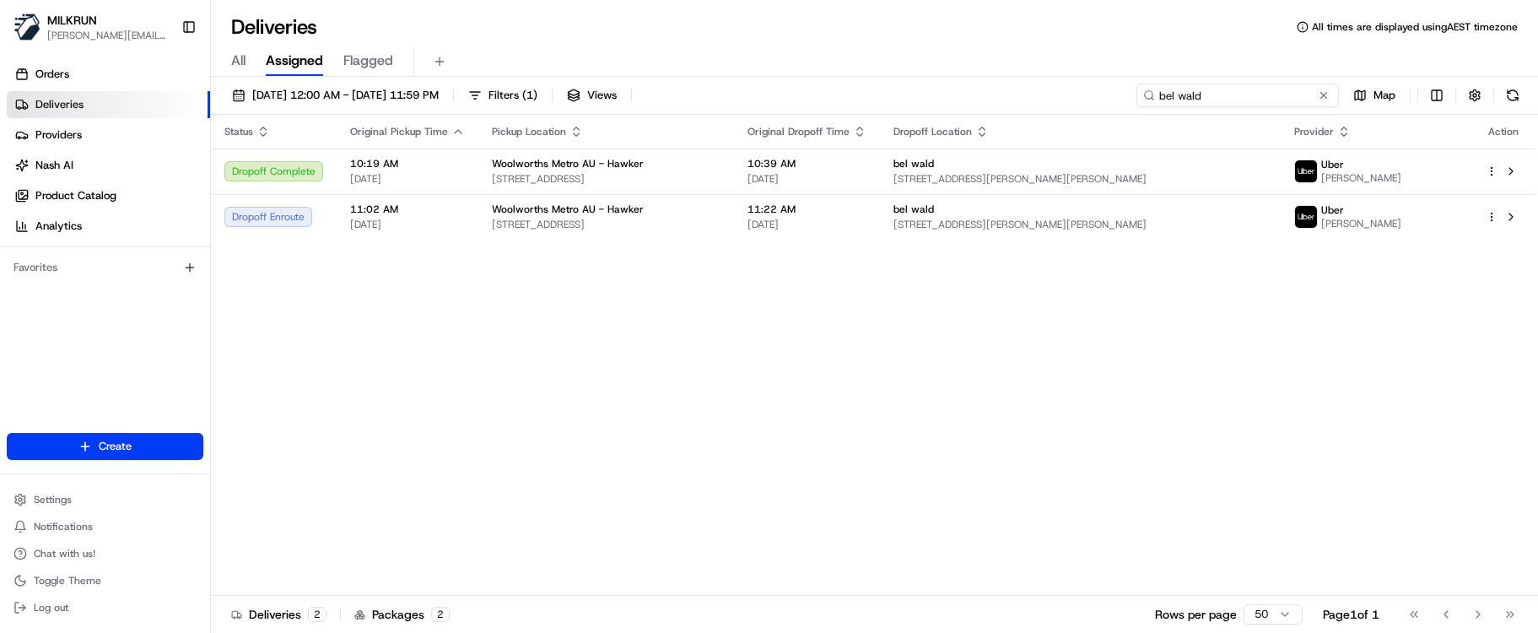
drag, startPoint x: 950, startPoint y: 97, endPoint x: 805, endPoint y: 94, distance: 145.2
click at [808, 94] on div "16/08/2025 12:00 AM - 23/08/2025 11:59 PM Filters ( 1 ) Views bel wald Map" at bounding box center [874, 99] width 1327 height 31
type input "penny howard"
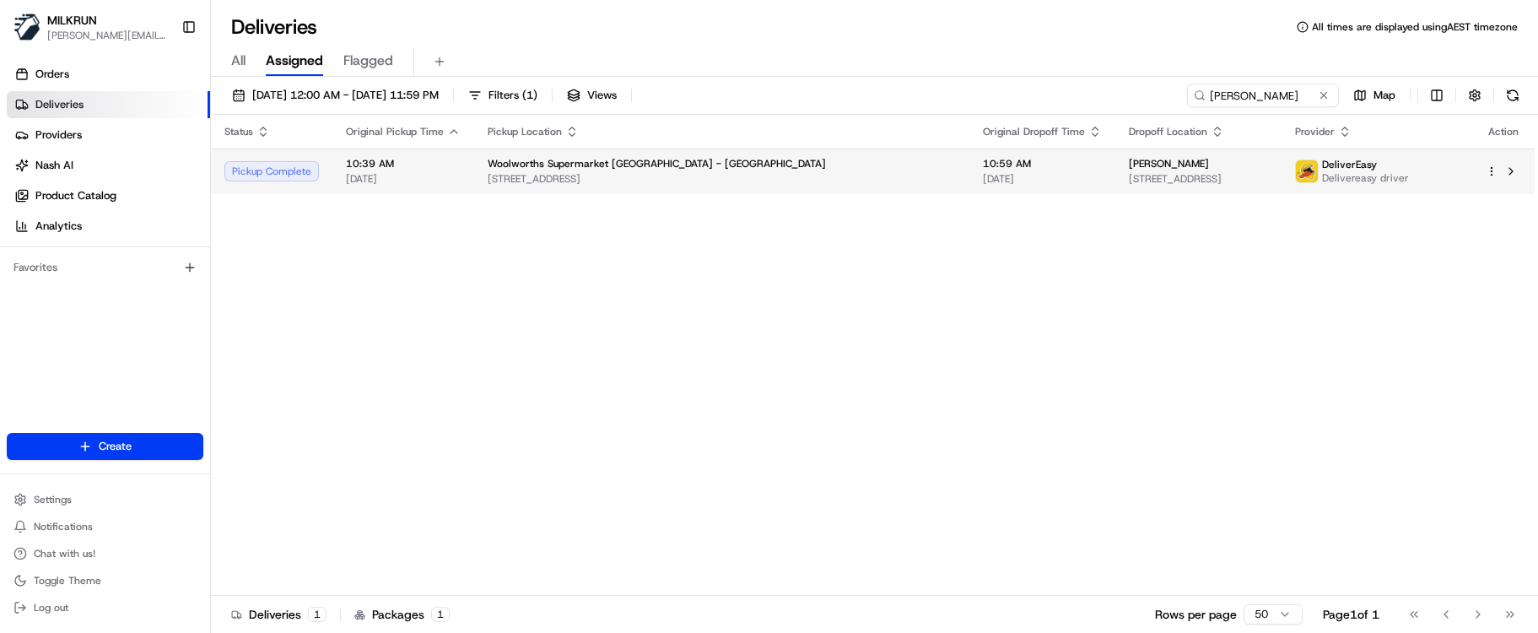
click at [416, 167] on span "10:39 AM" at bounding box center [403, 163] width 115 height 13
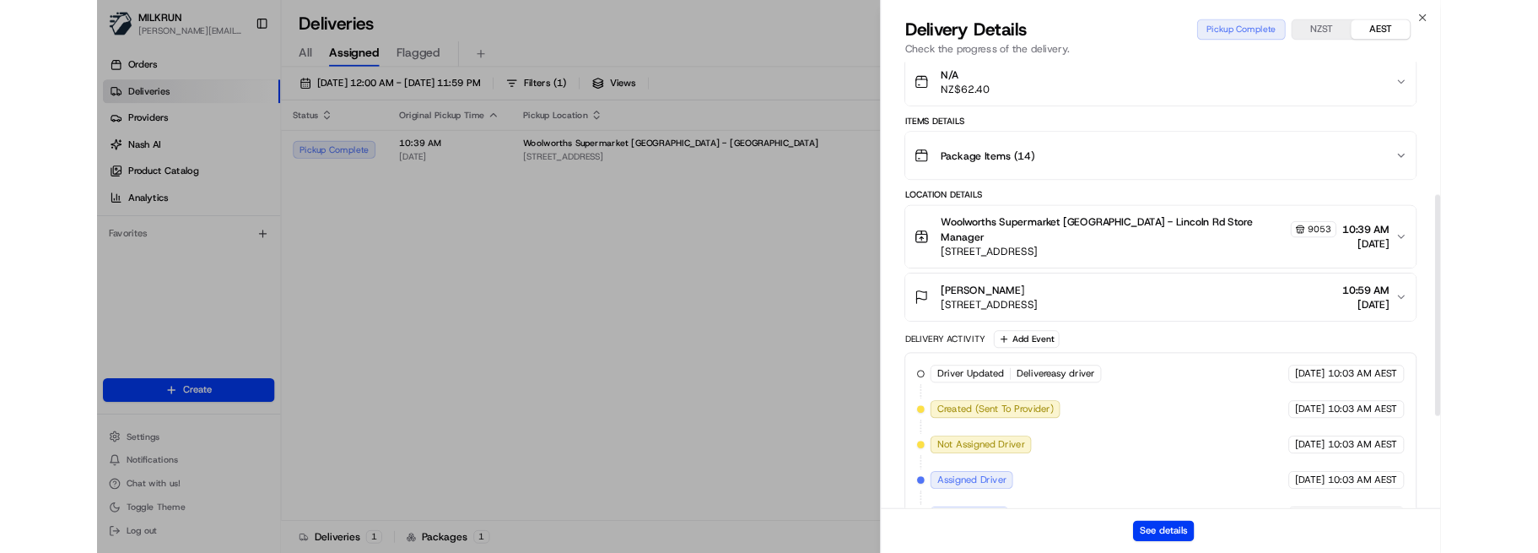
scroll to position [519, 0]
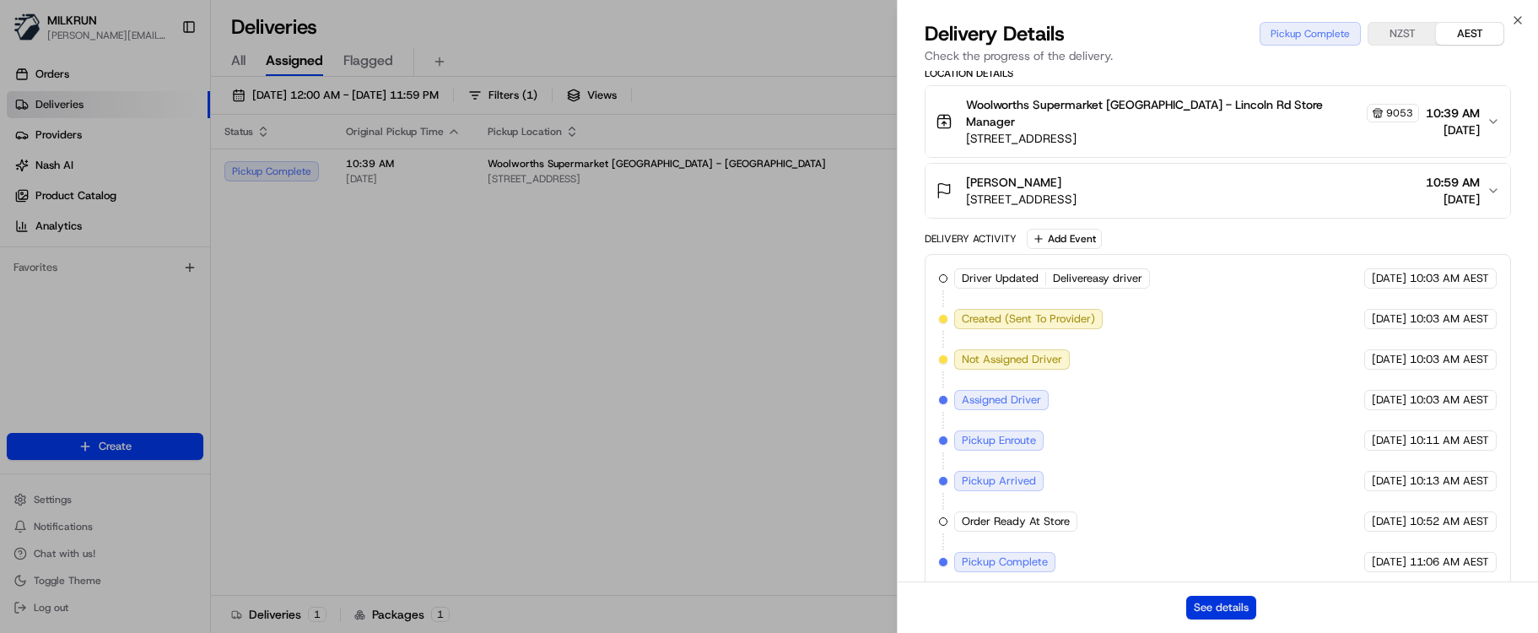
click at [1227, 606] on button "See details" at bounding box center [1221, 608] width 70 height 24
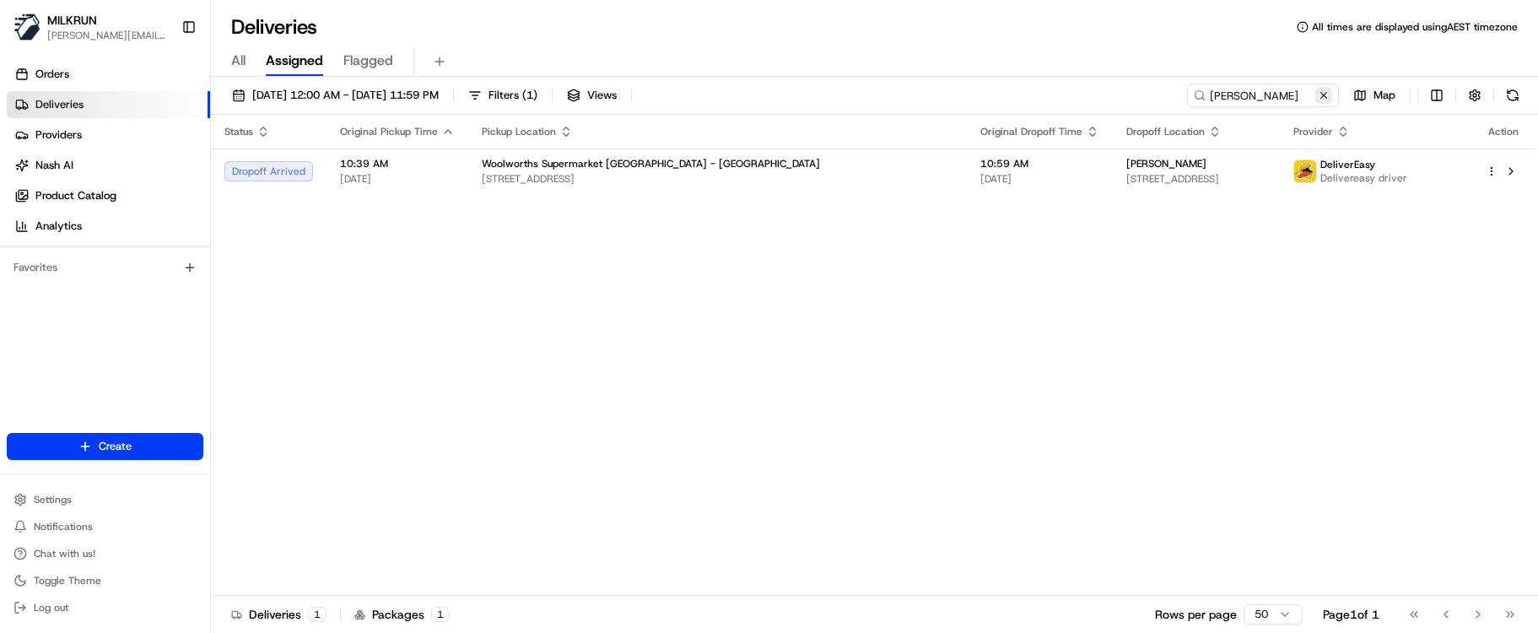
click at [1324, 100] on button at bounding box center [1323, 95] width 17 height 17
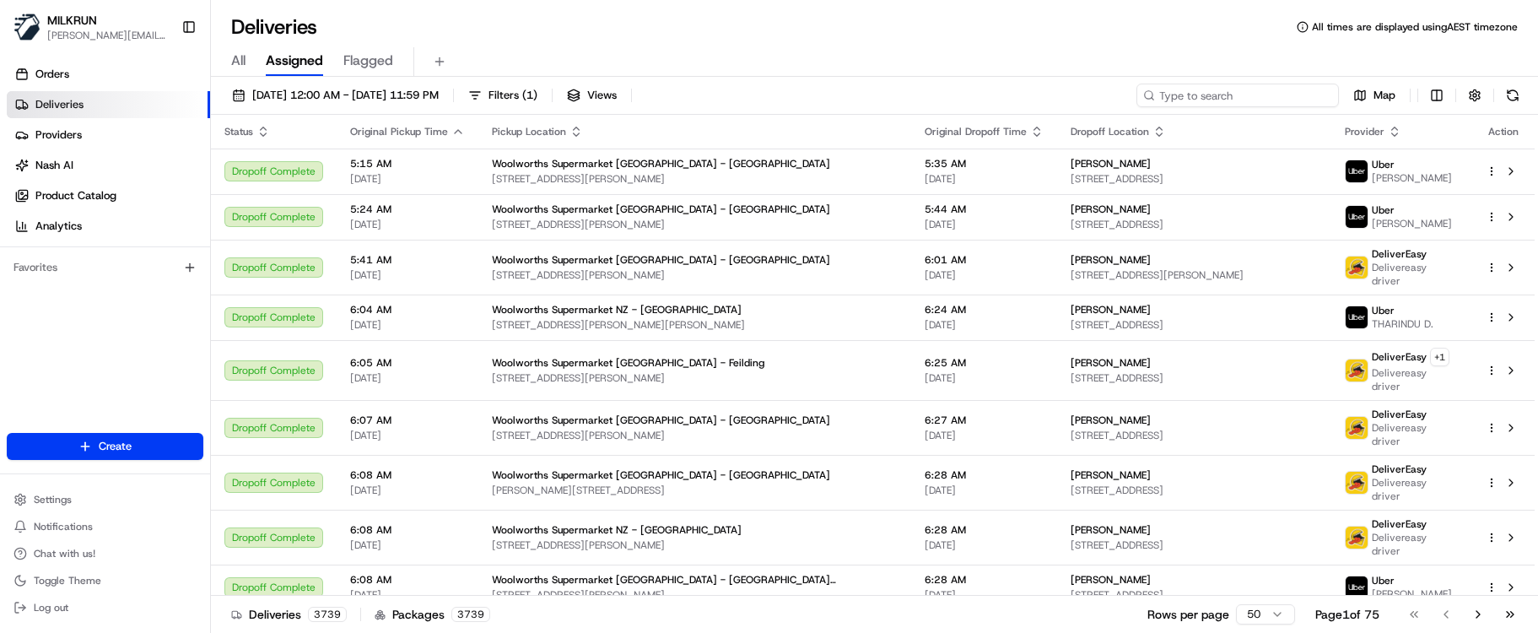
click at [1254, 91] on input at bounding box center [1238, 96] width 202 height 24
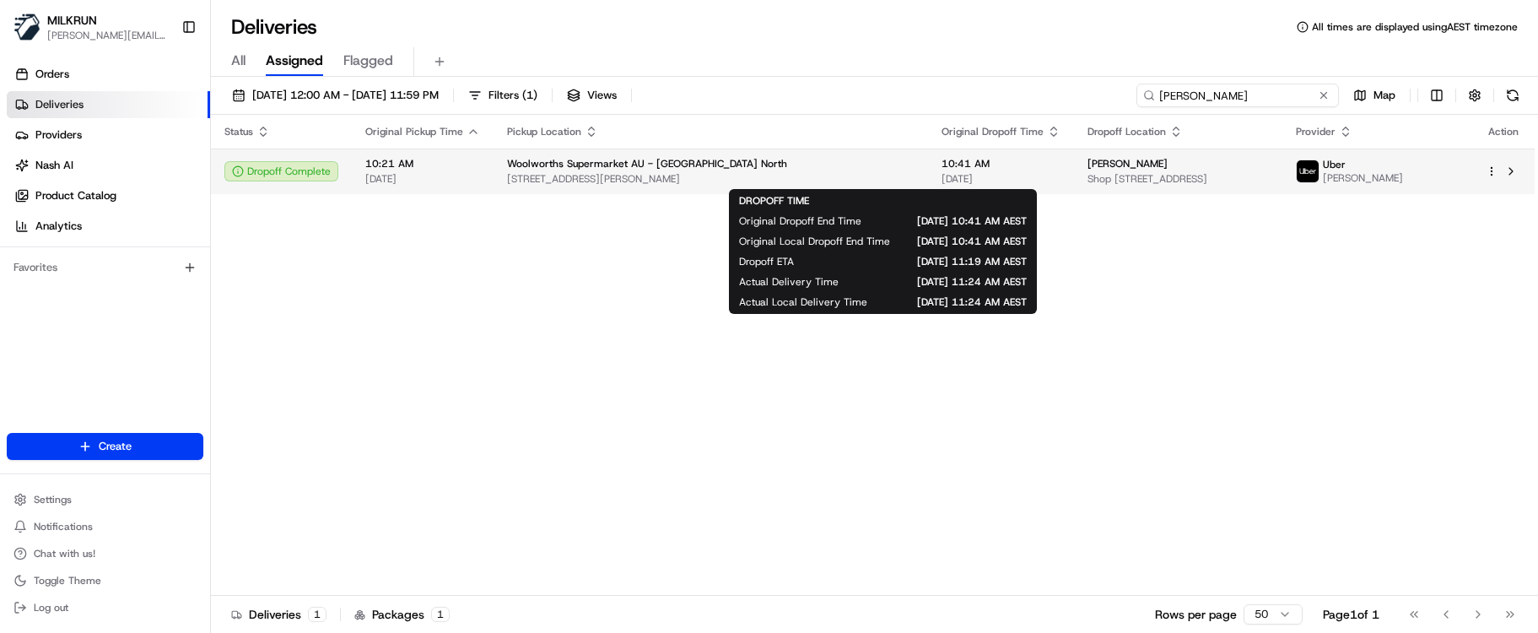
type input "zoe muller"
click at [942, 176] on span "[DATE]" at bounding box center [1001, 178] width 119 height 13
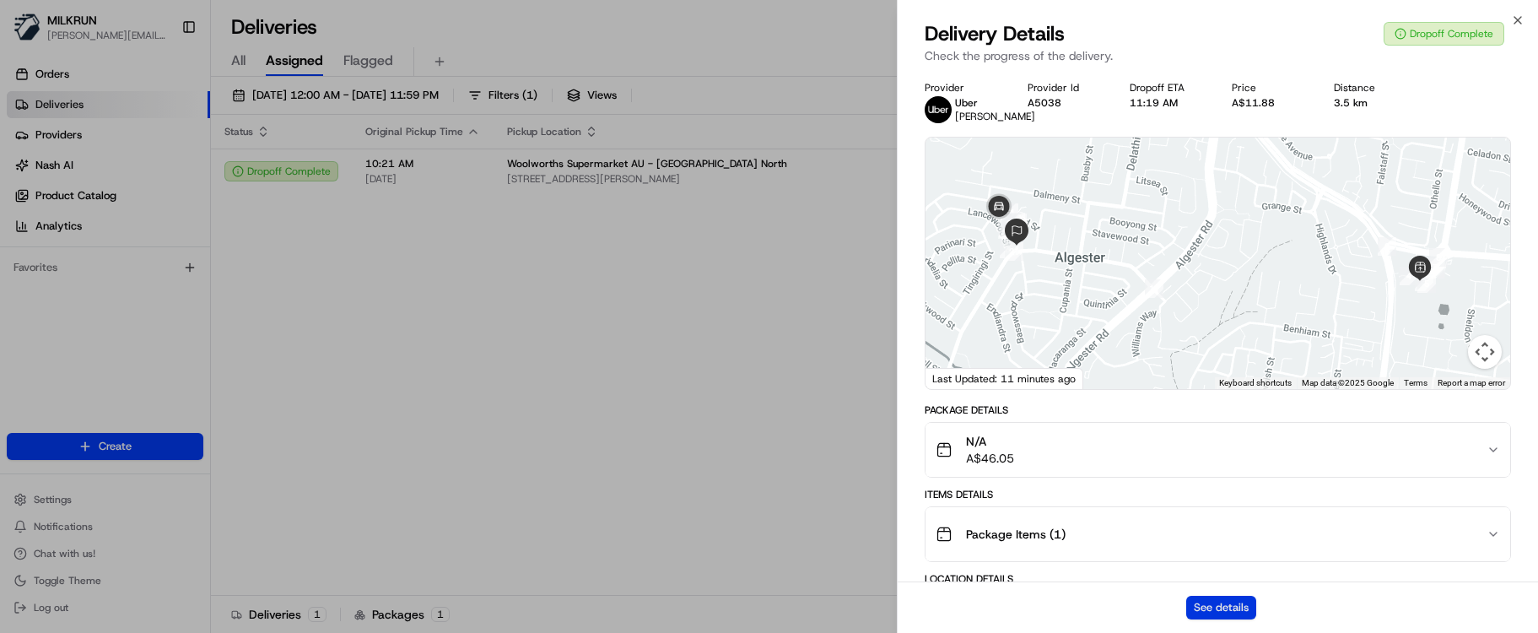
click at [1226, 602] on button "See details" at bounding box center [1221, 608] width 70 height 24
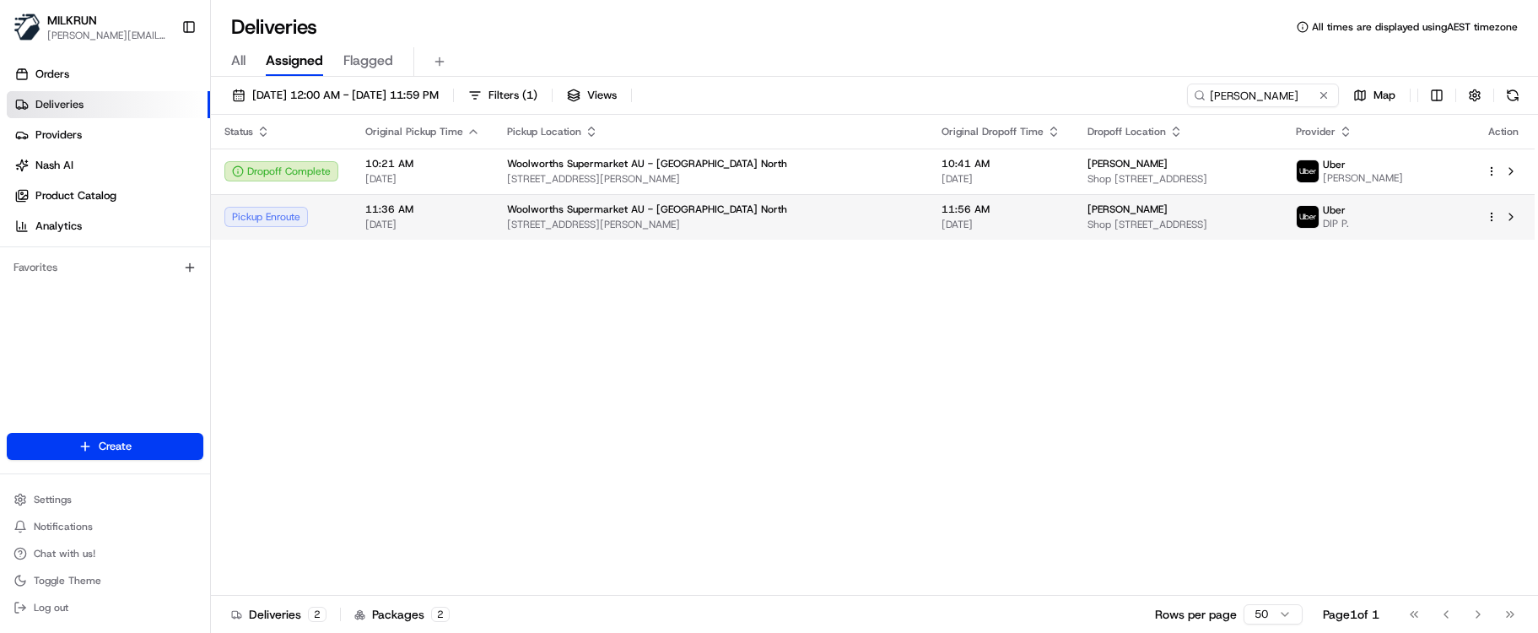
click at [396, 213] on span "11:36 AM" at bounding box center [422, 208] width 115 height 13
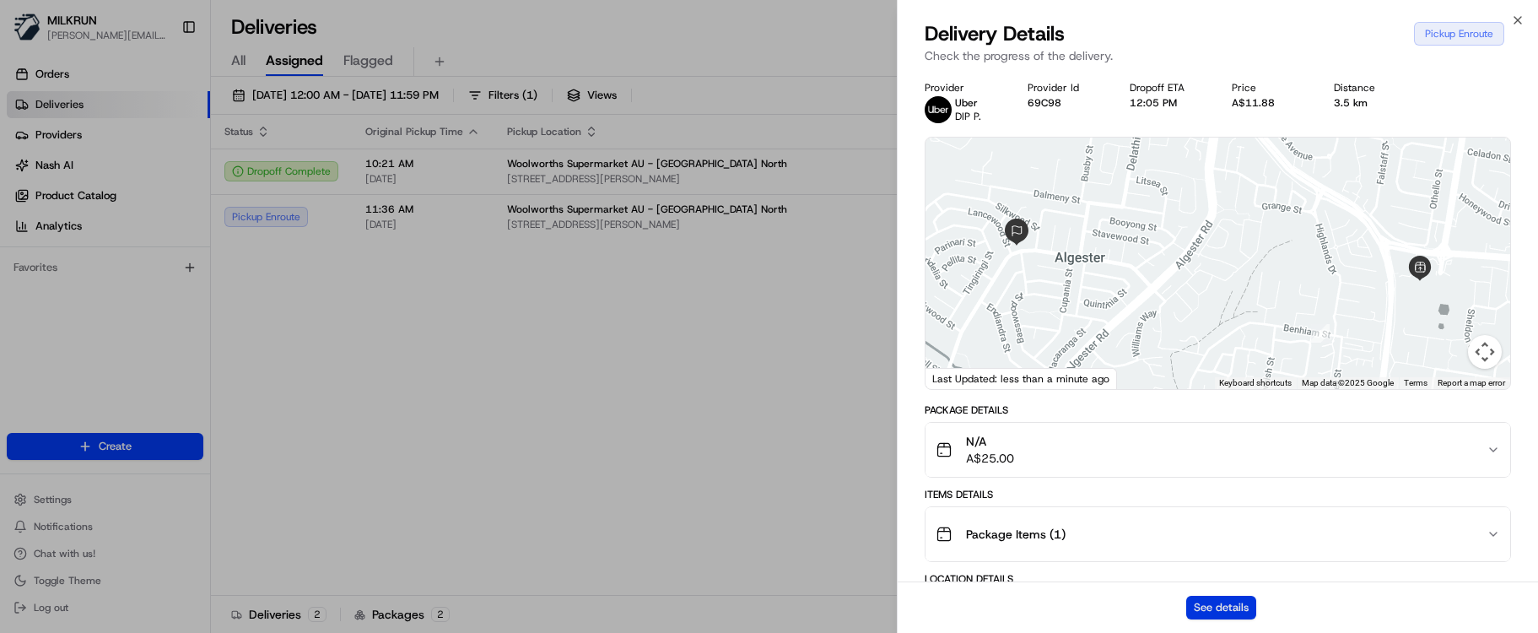
click at [1197, 600] on button "See details" at bounding box center [1221, 608] width 70 height 24
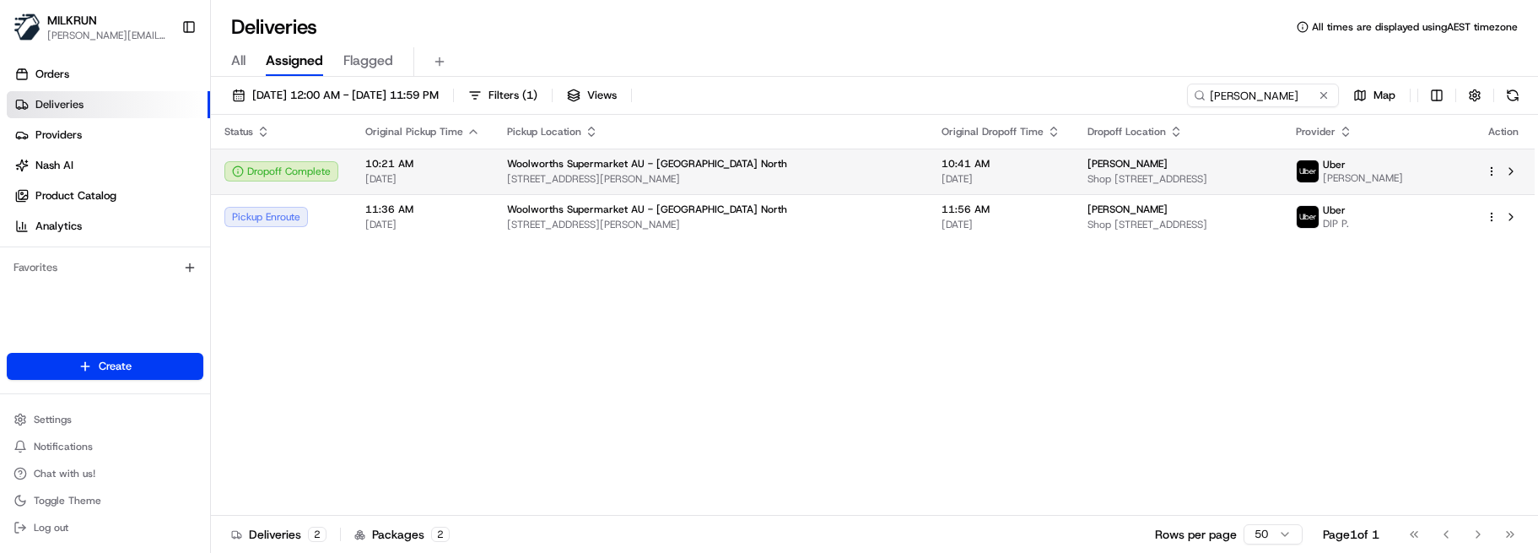
click at [430, 169] on span "10:21 AM" at bounding box center [422, 163] width 115 height 13
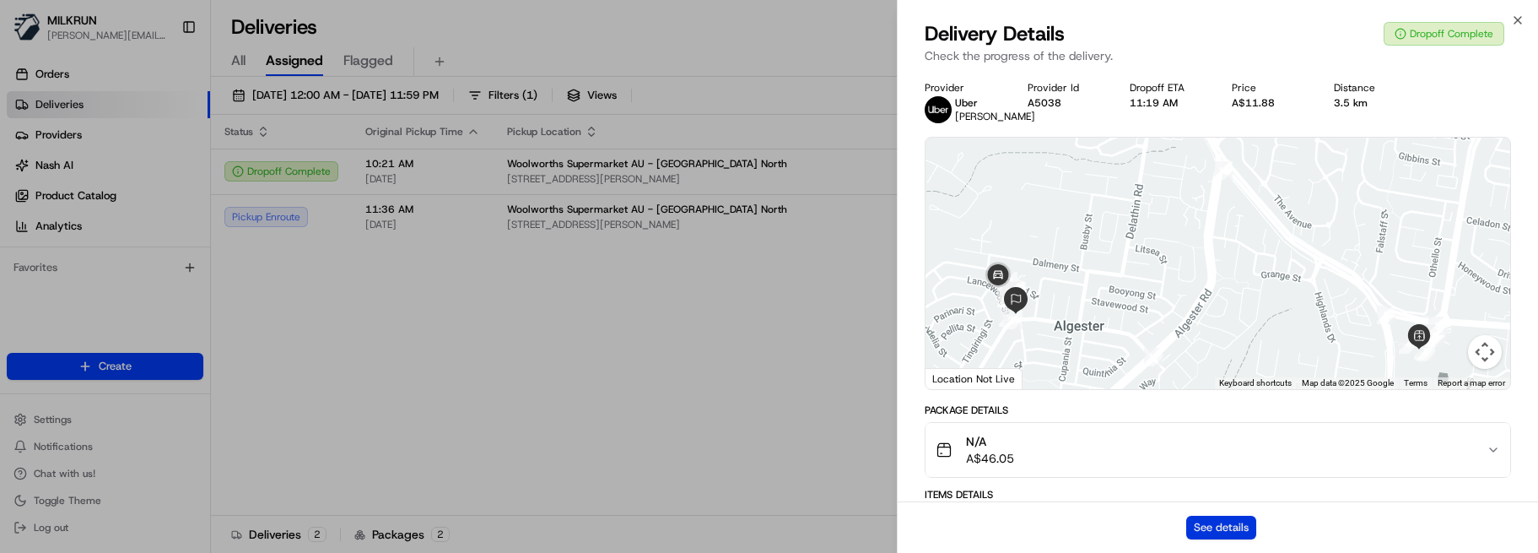
click at [1196, 532] on button "See details" at bounding box center [1221, 528] width 70 height 24
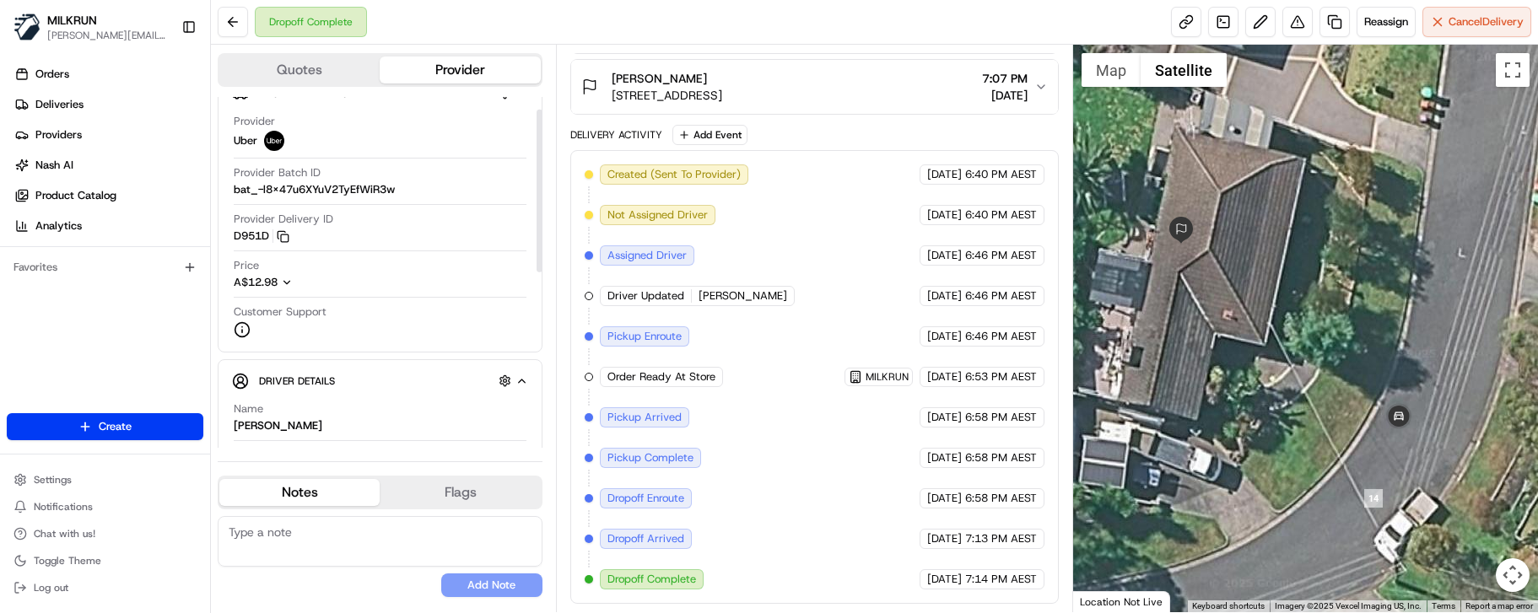
scroll to position [27, 0]
drag, startPoint x: 539, startPoint y: 253, endPoint x: 542, endPoint y: 266, distance: 12.9
click at [542, 266] on div at bounding box center [540, 191] width 6 height 163
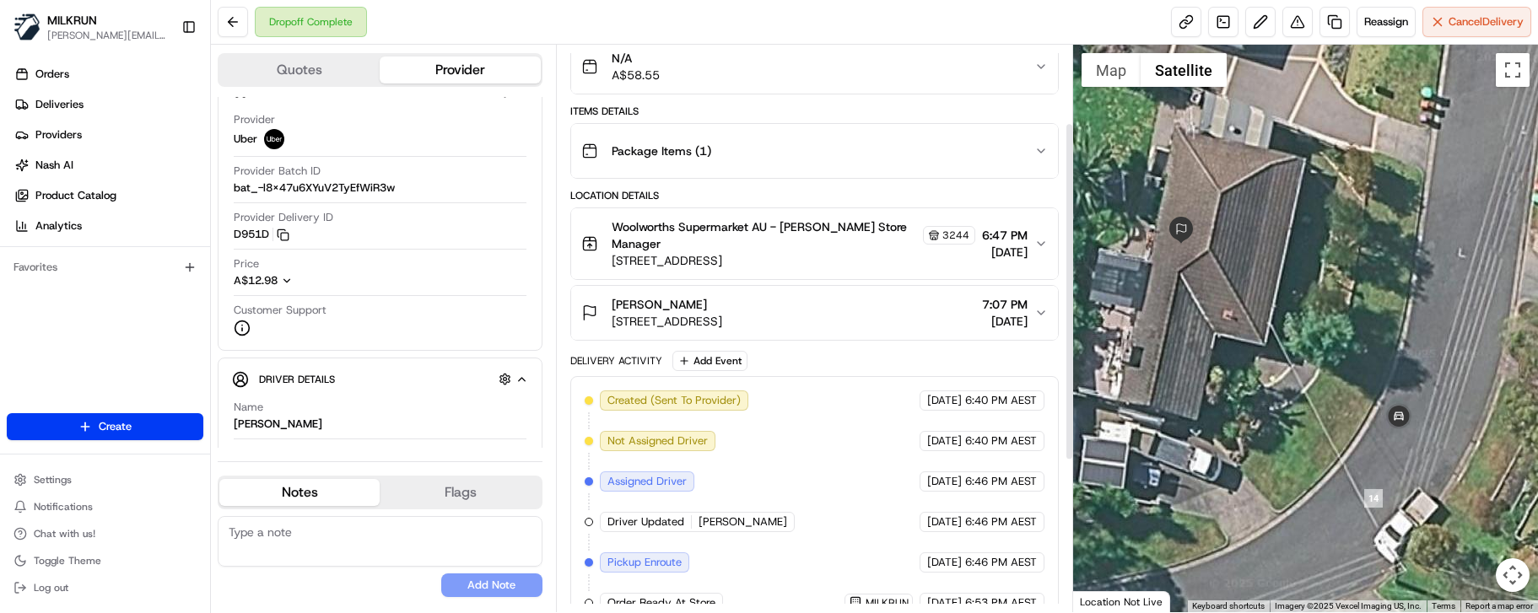
scroll to position [131, 0]
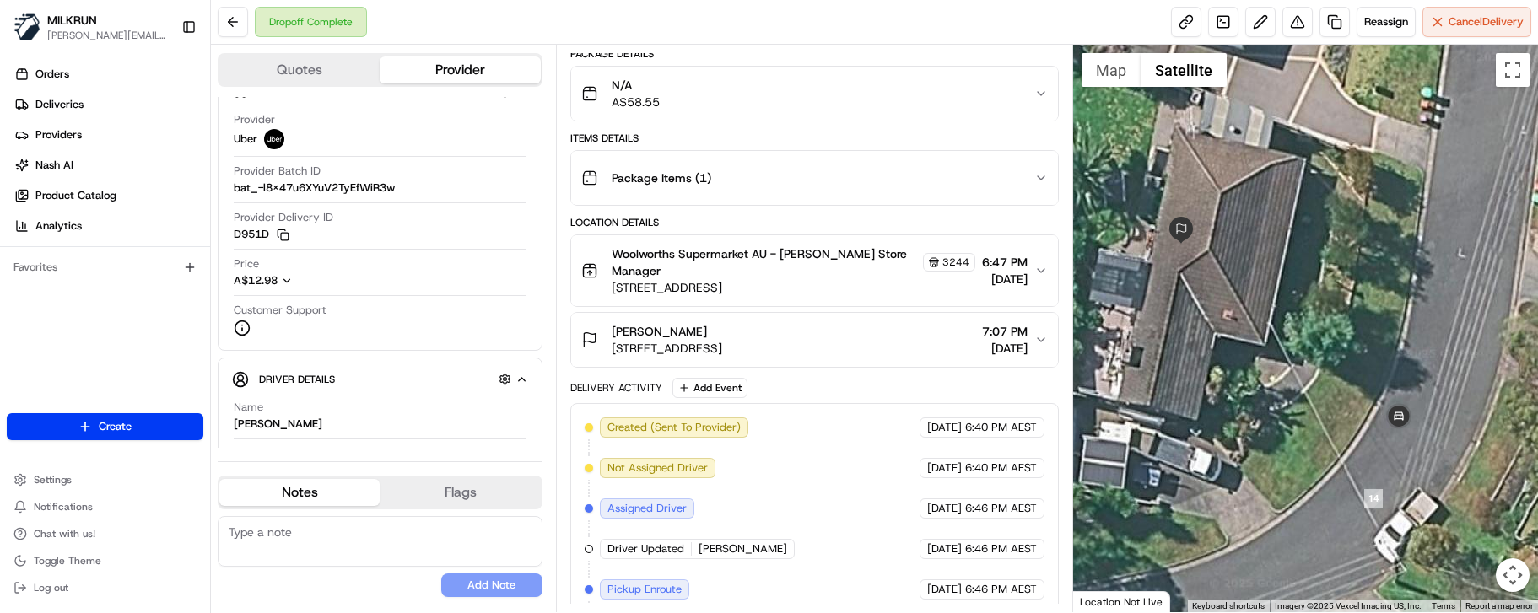
drag, startPoint x: 327, startPoint y: 581, endPoint x: 350, endPoint y: 568, distance: 26.5
click at [327, 581] on div "No results found Add Note" at bounding box center [380, 556] width 325 height 81
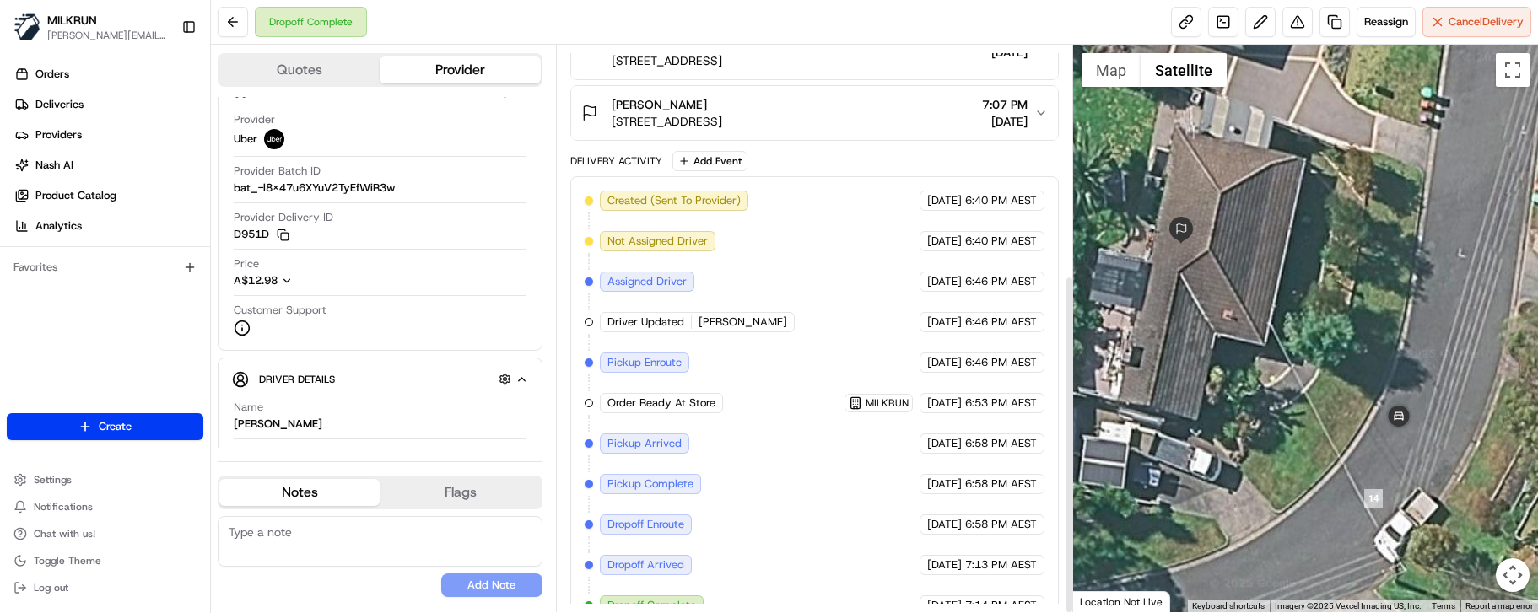
scroll to position [384, 0]
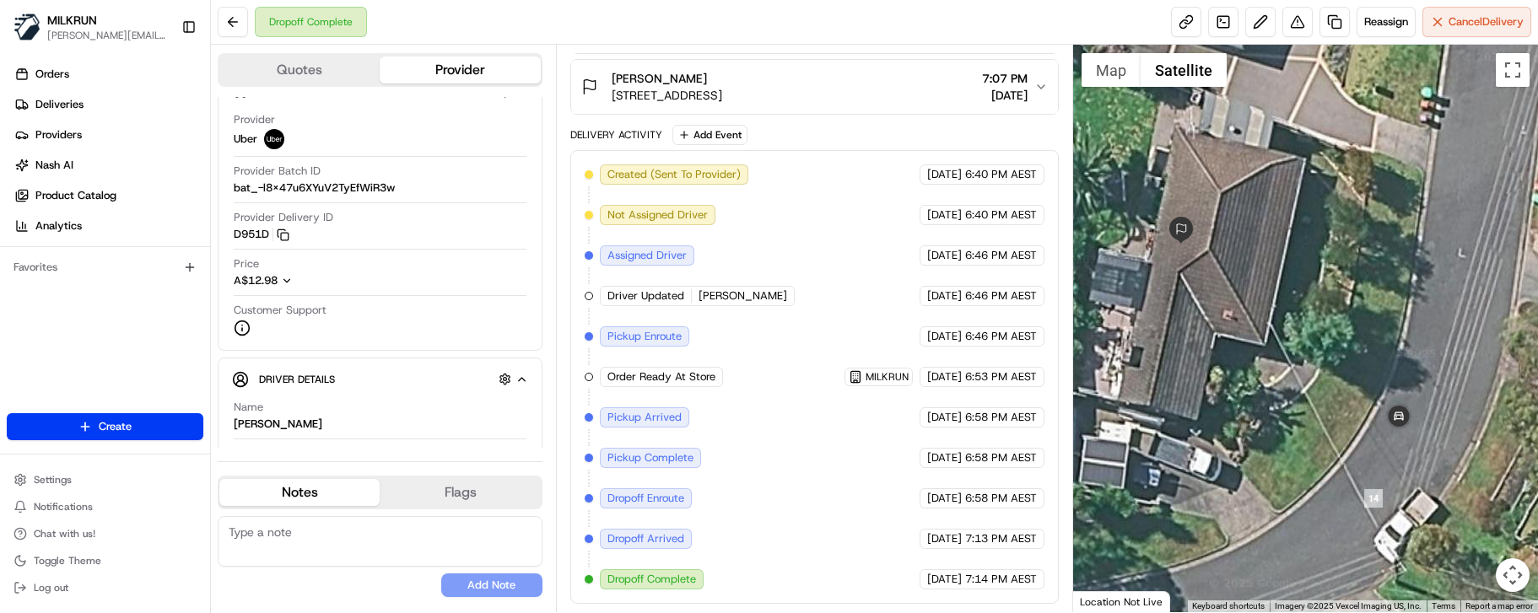
click at [254, 596] on div "No results found Add Note" at bounding box center [380, 556] width 325 height 81
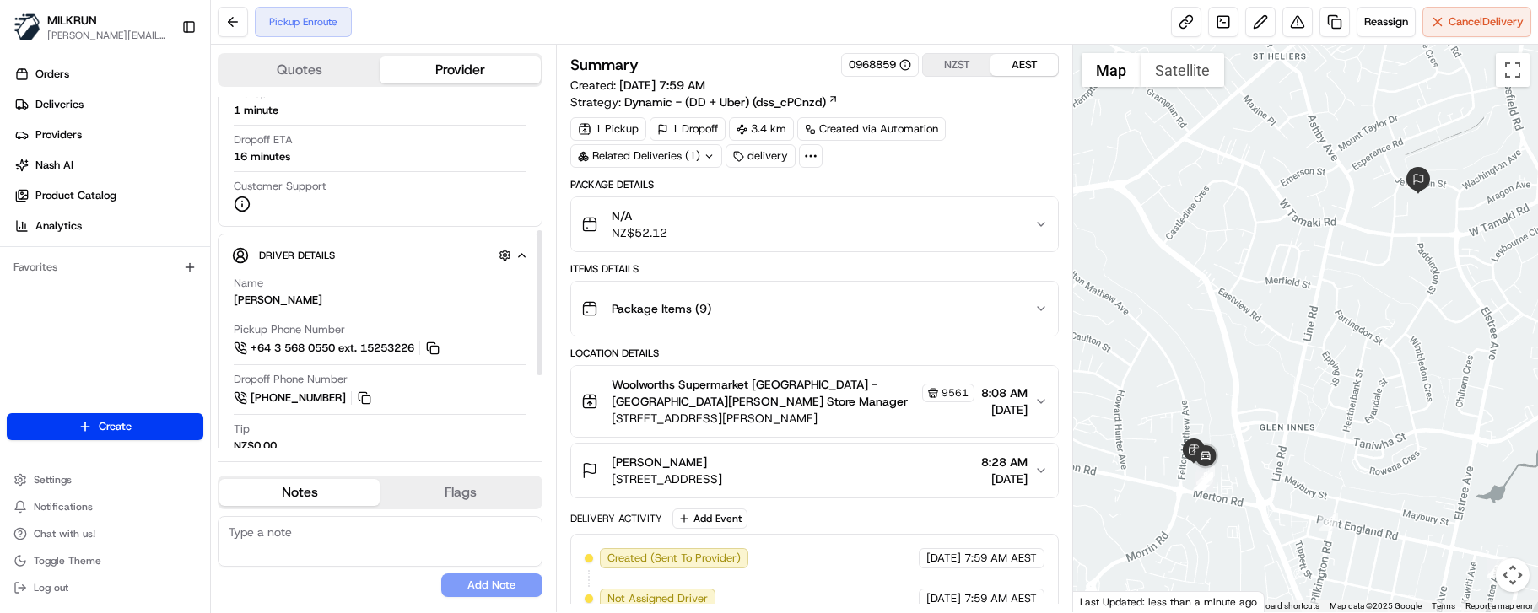
scroll to position [337, 0]
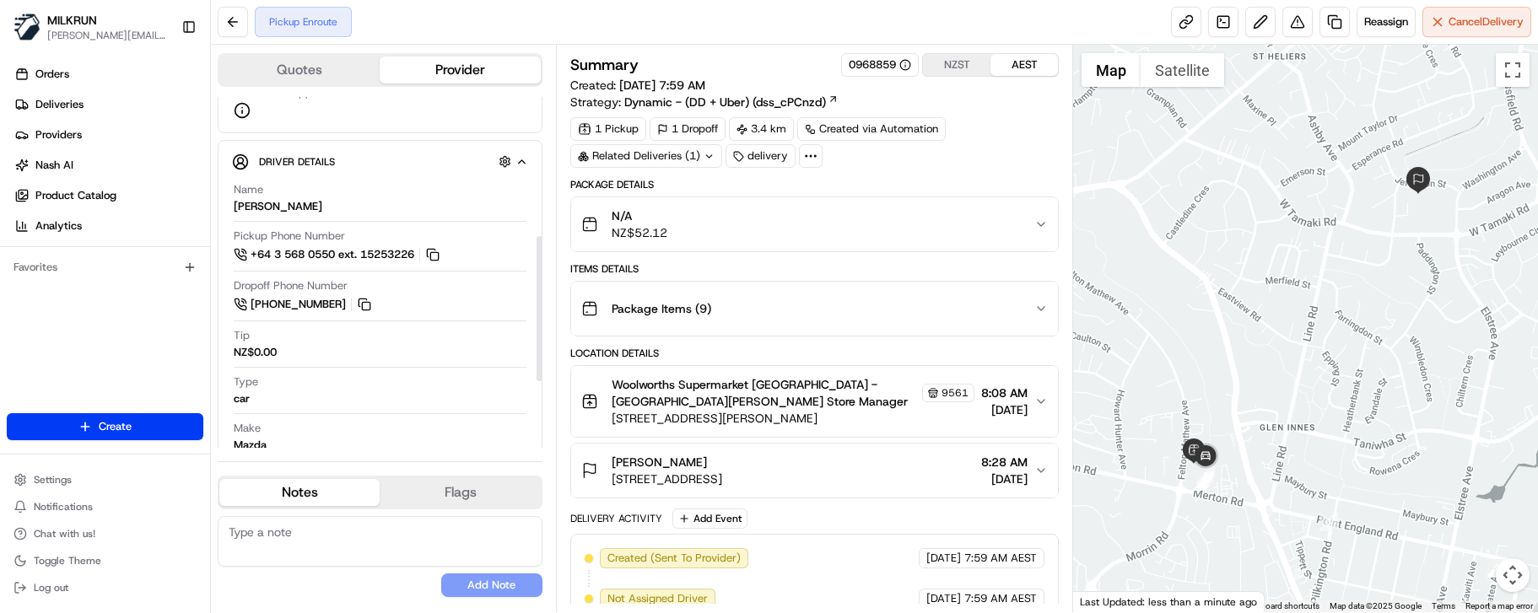
click at [396, 425] on div "Make Mazda" at bounding box center [380, 437] width 293 height 32
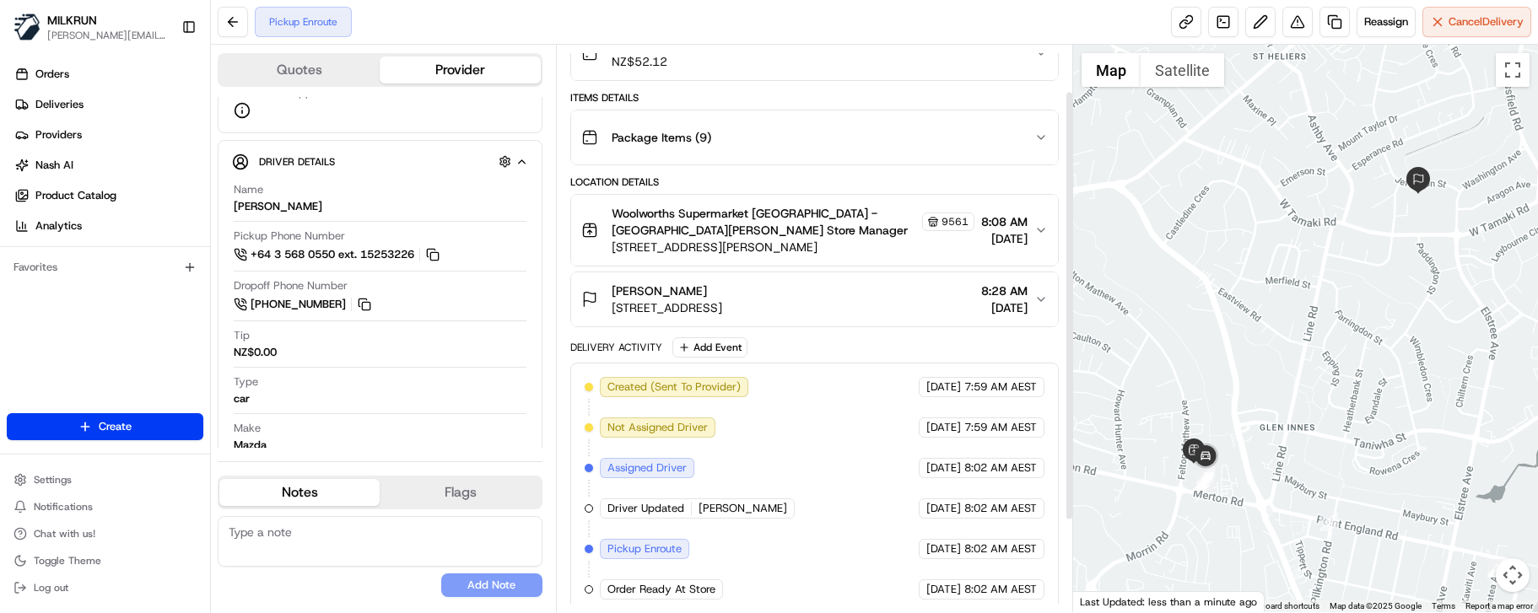
scroll to position [181, 0]
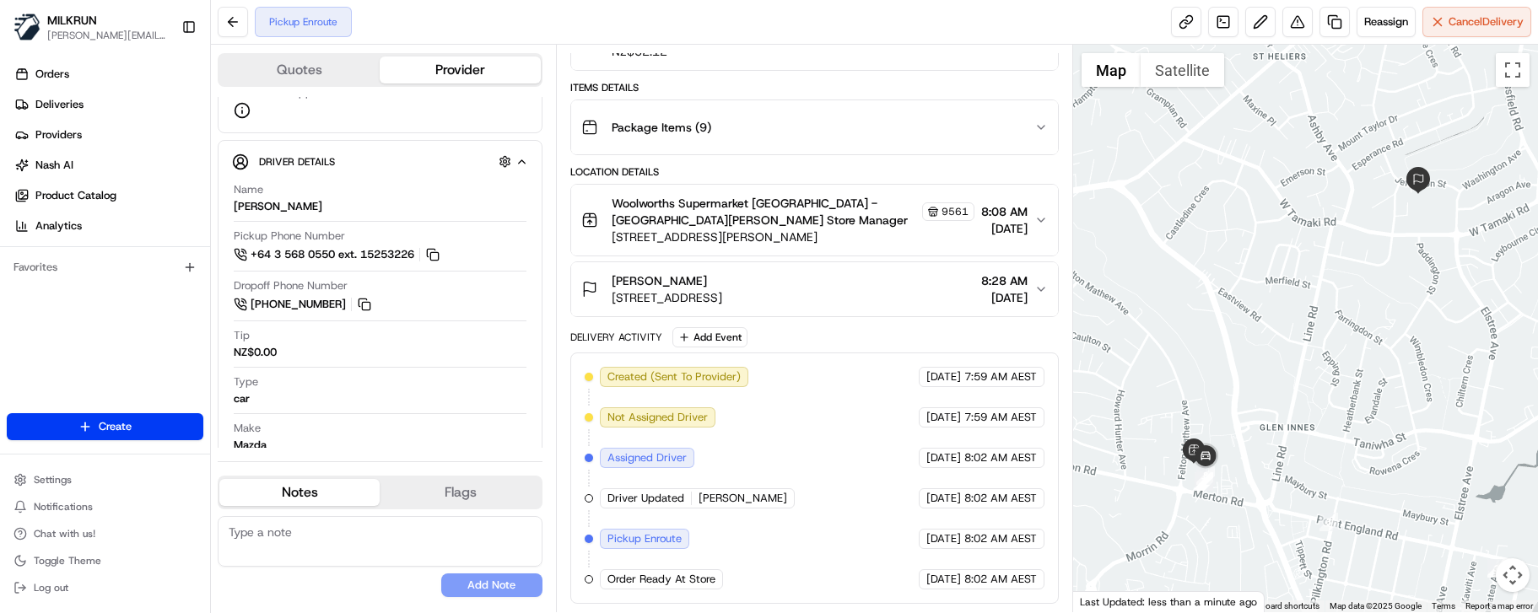
click at [830, 329] on div "Delivery Activity Add Event" at bounding box center [814, 337] width 489 height 20
click at [289, 578] on div "No results found Add Note" at bounding box center [380, 556] width 325 height 81
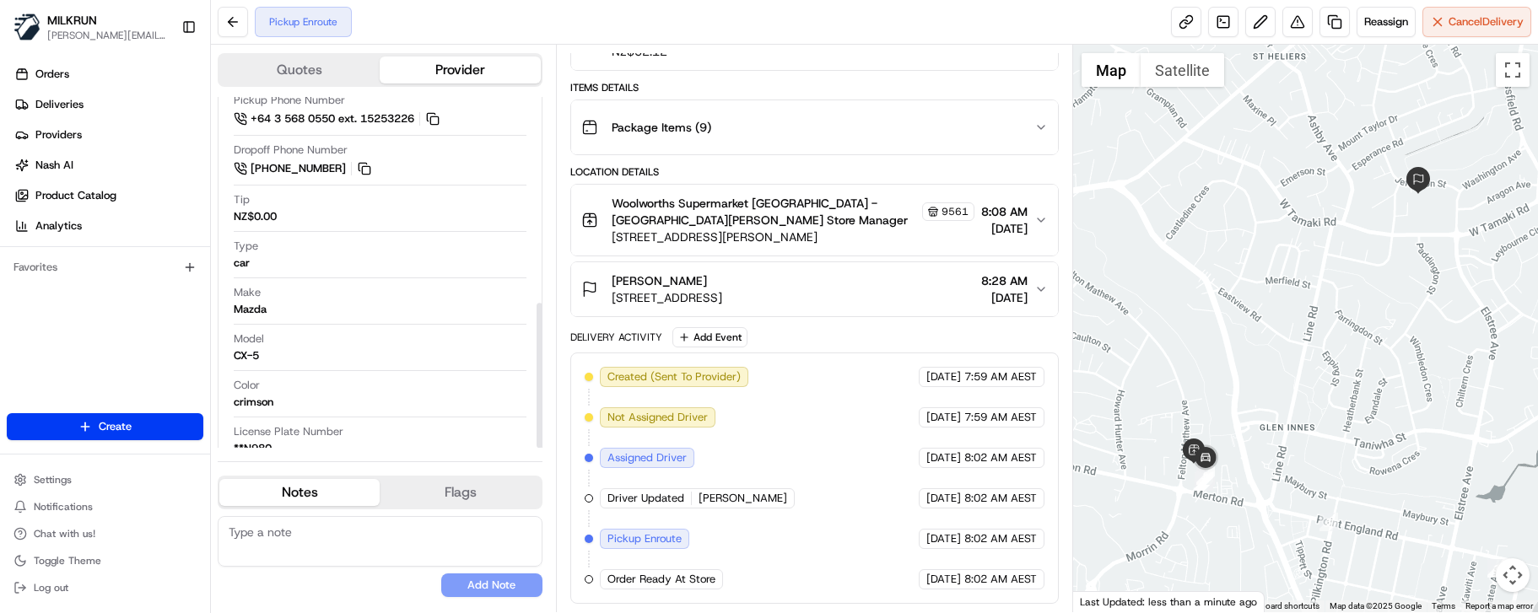
scroll to position [499, 0]
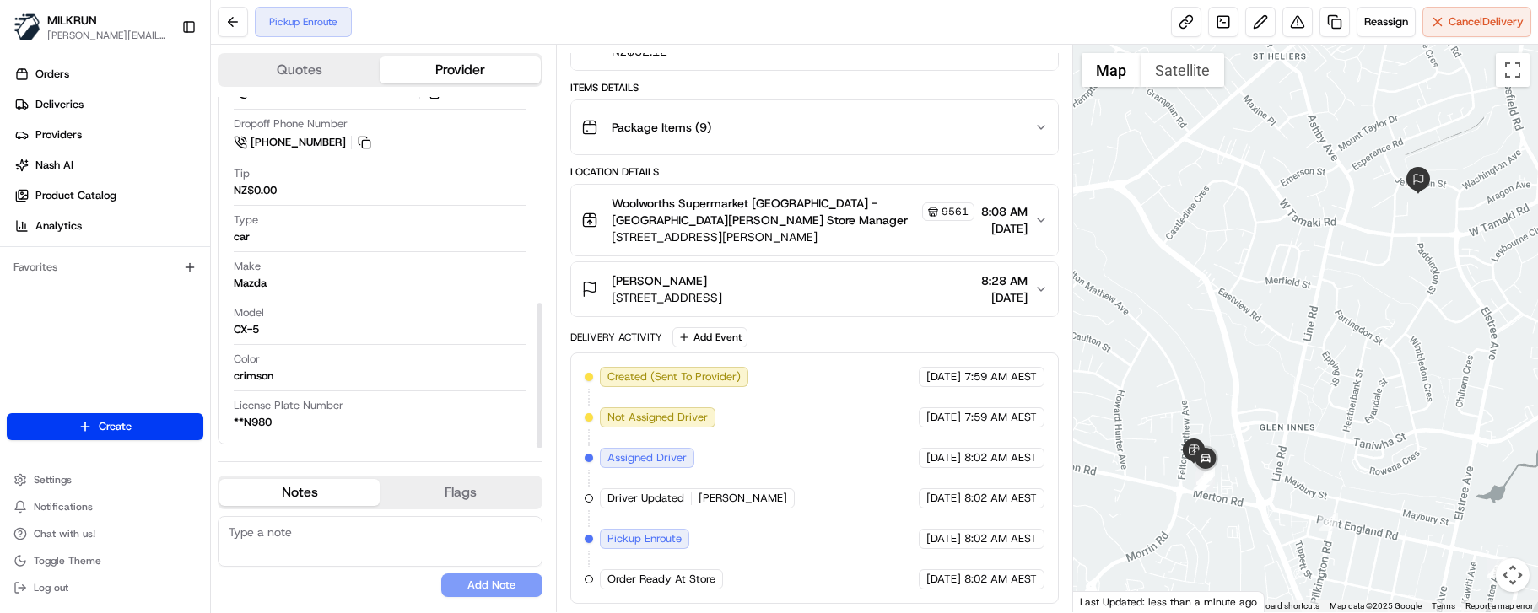
click at [297, 482] on button "Notes" at bounding box center [299, 492] width 160 height 27
click at [320, 530] on textarea at bounding box center [380, 541] width 325 height 51
paste textarea "Good XXXX Team🌞️ Please can you deliver this order ASAP as the customer has bee…"
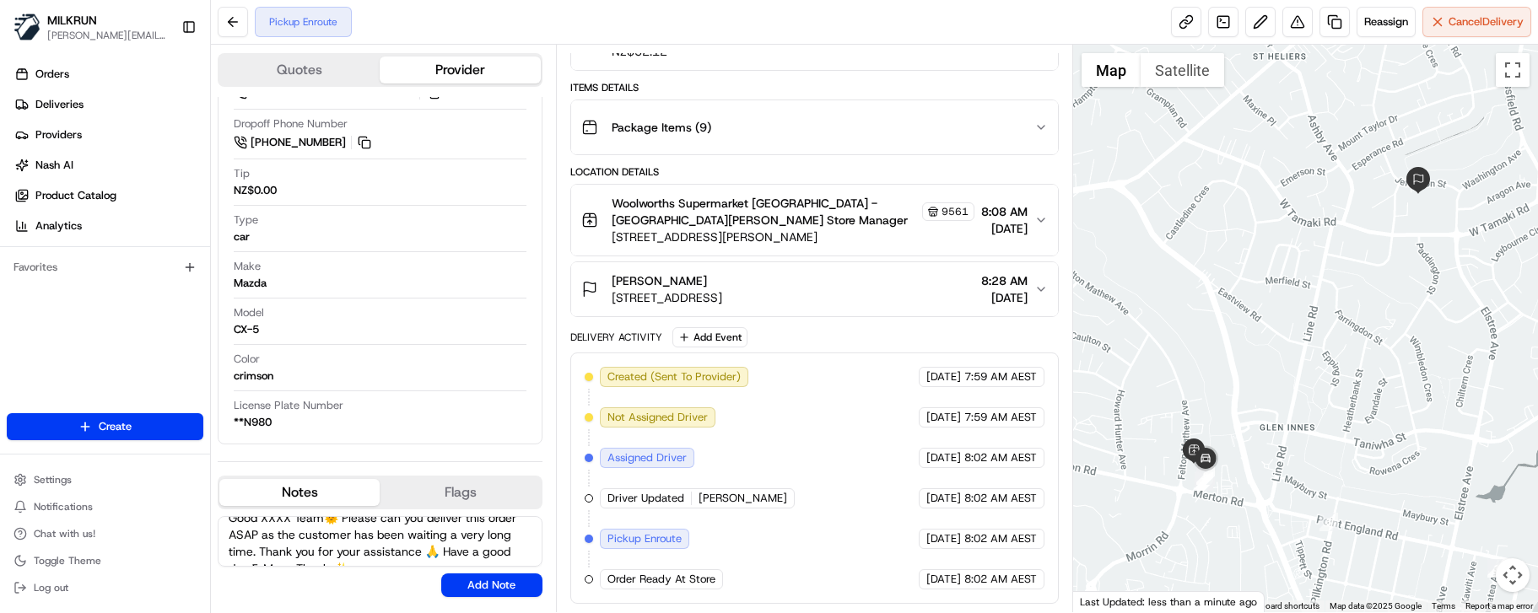
scroll to position [0, 0]
click at [294, 533] on textarea "Good XXXX Team🌞️ Please can you deliver this order ASAP as the customer has bee…" at bounding box center [380, 541] width 325 height 51
drag, startPoint x: 323, startPoint y: 528, endPoint x: 224, endPoint y: 527, distance: 98.7
click at [224, 527] on textarea "Good XXXX Team🌞️ Please can you deliver this order ASAP as the customer has bee…" at bounding box center [380, 541] width 325 height 51
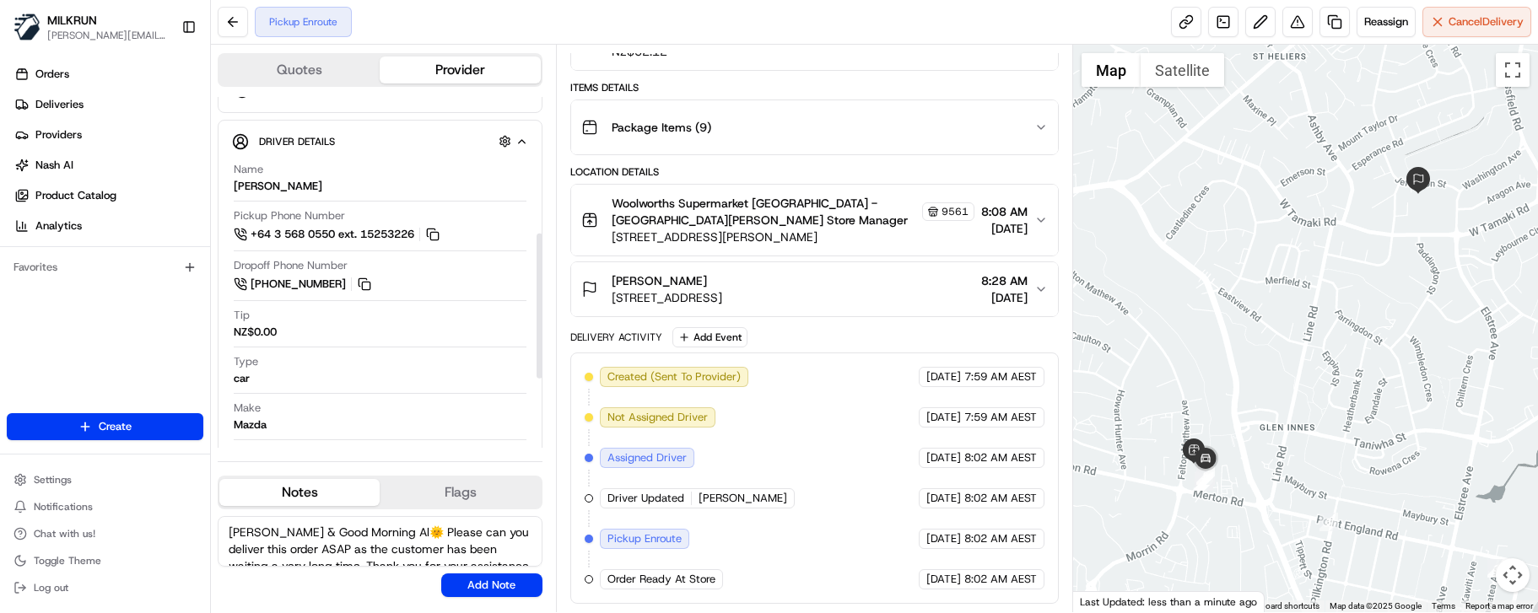
scroll to position [331, 0]
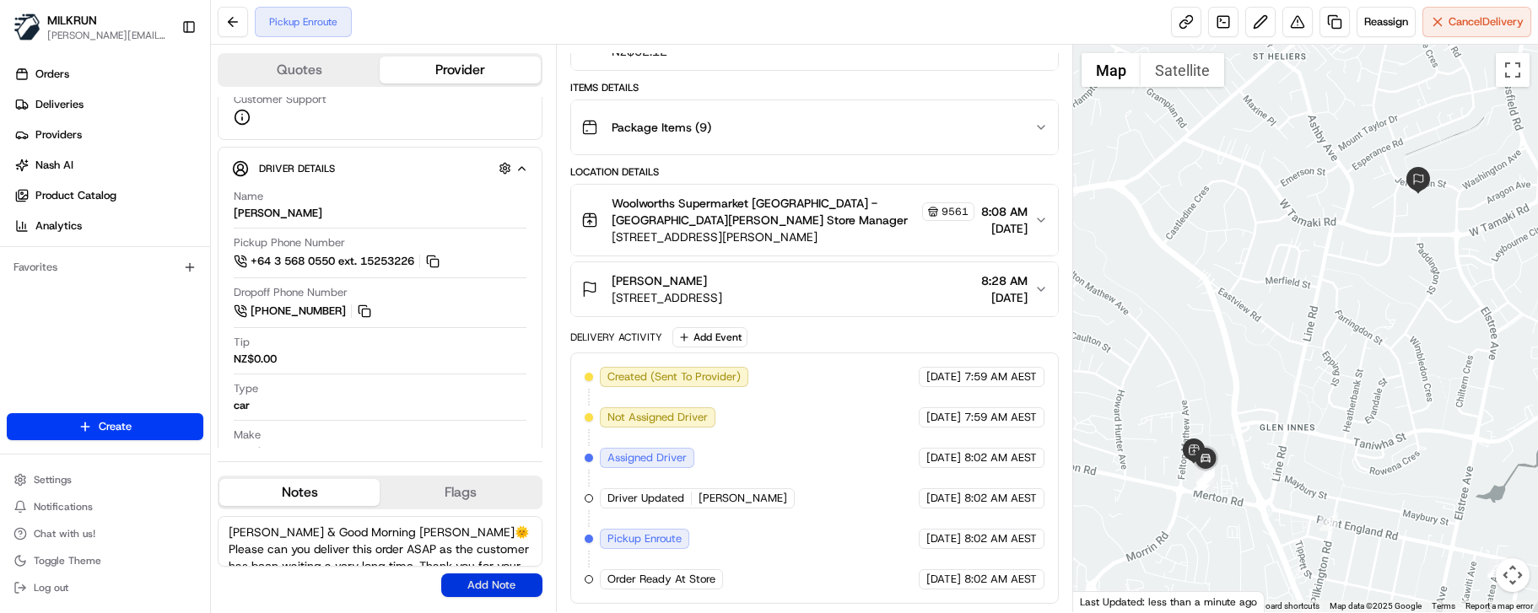
type textarea "Kia Ora & Good Morning Alfredo🌞️ Please can you deliver this order ASAP as the …"
click at [499, 578] on button "Add Note" at bounding box center [491, 586] width 101 height 24
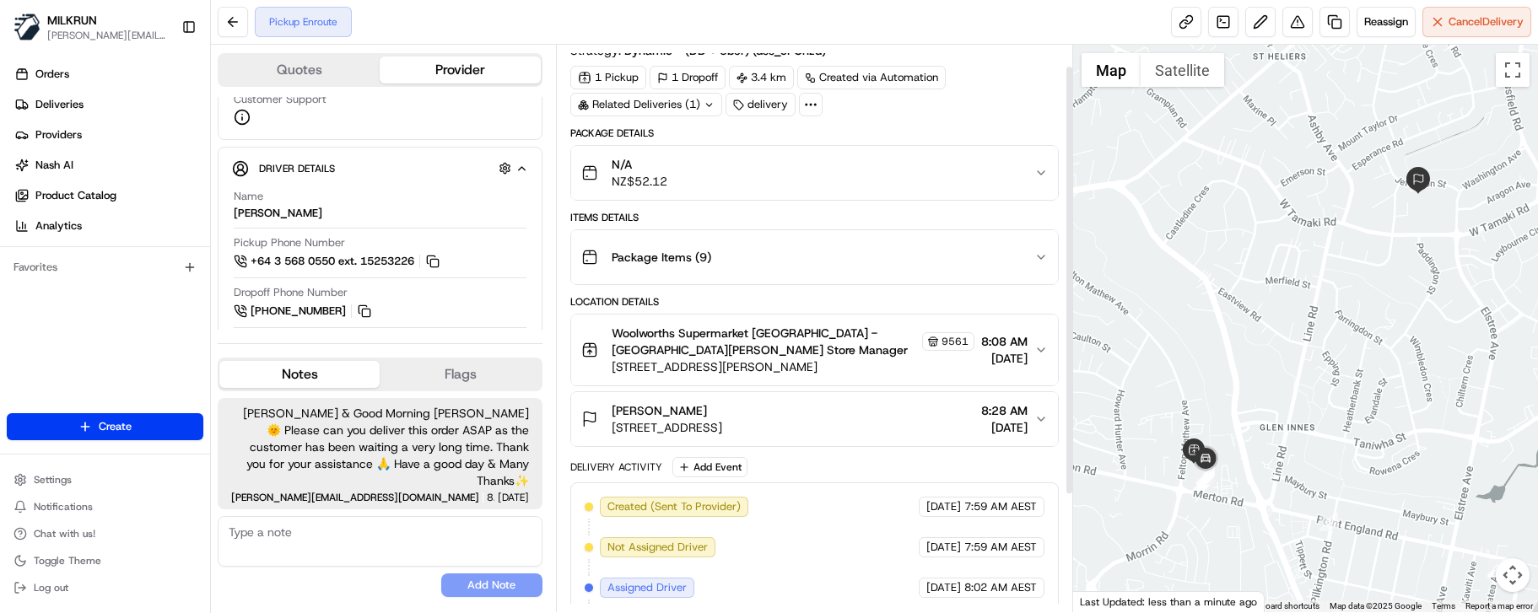
scroll to position [13, 0]
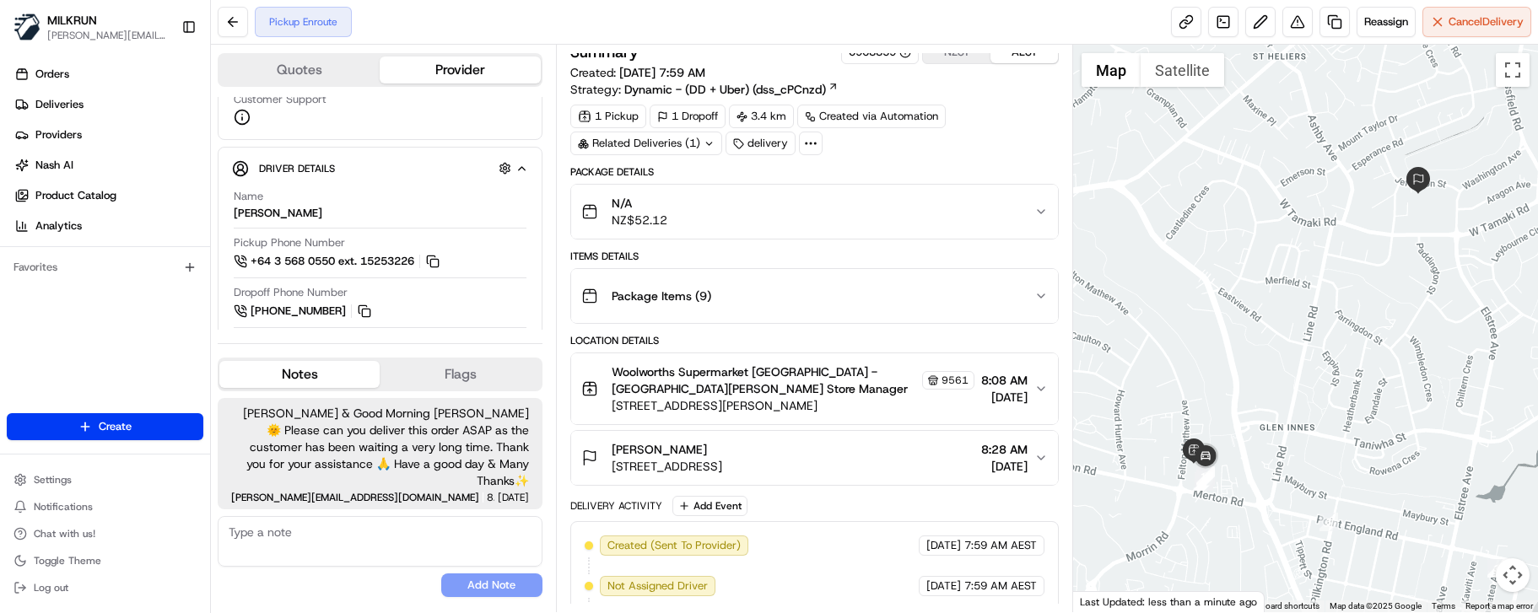
click at [348, 581] on div "No results found Add Note" at bounding box center [380, 556] width 325 height 81
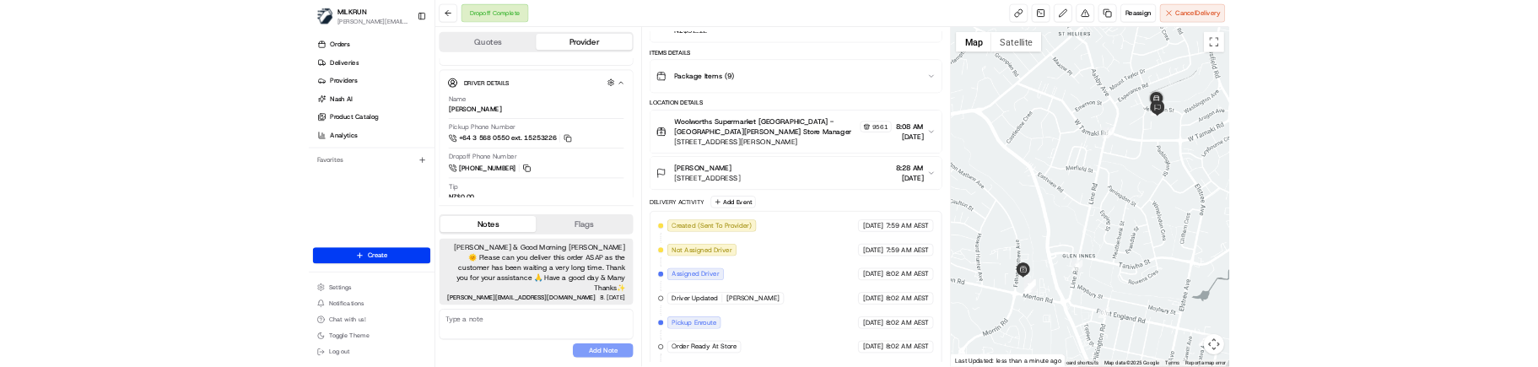
scroll to position [300, 0]
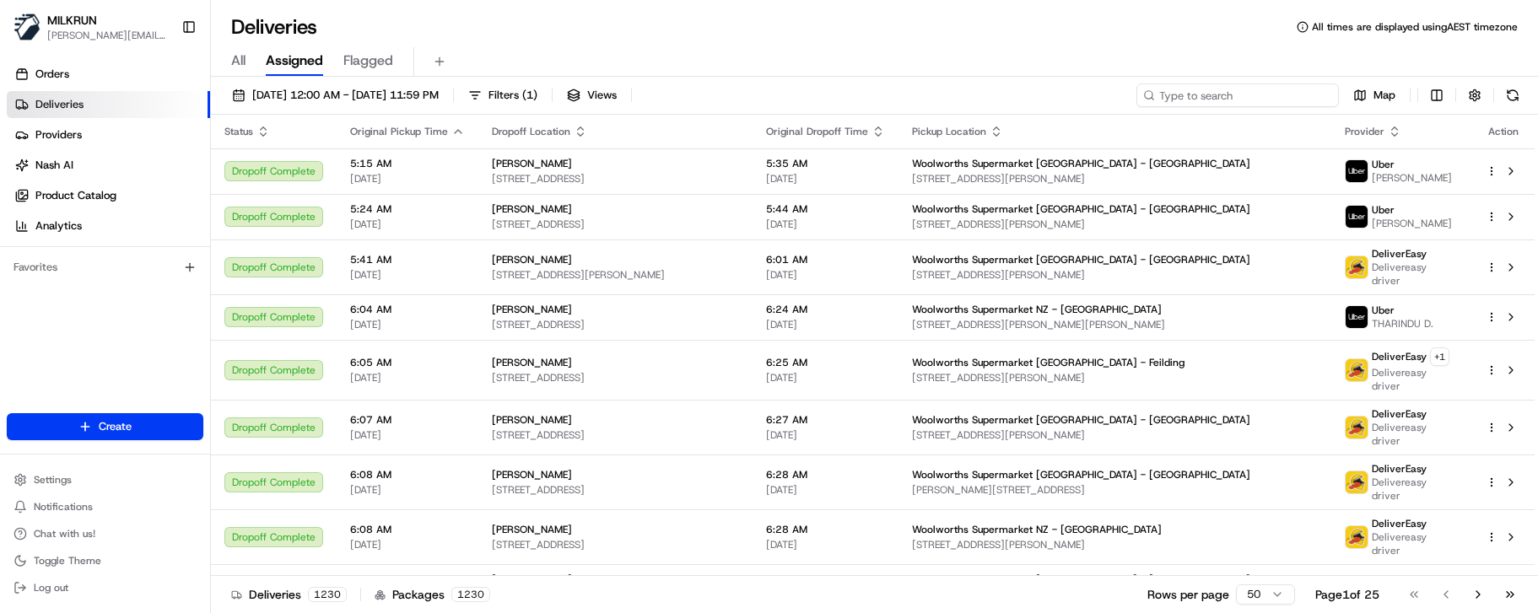
click at [1229, 96] on input at bounding box center [1238, 96] width 202 height 24
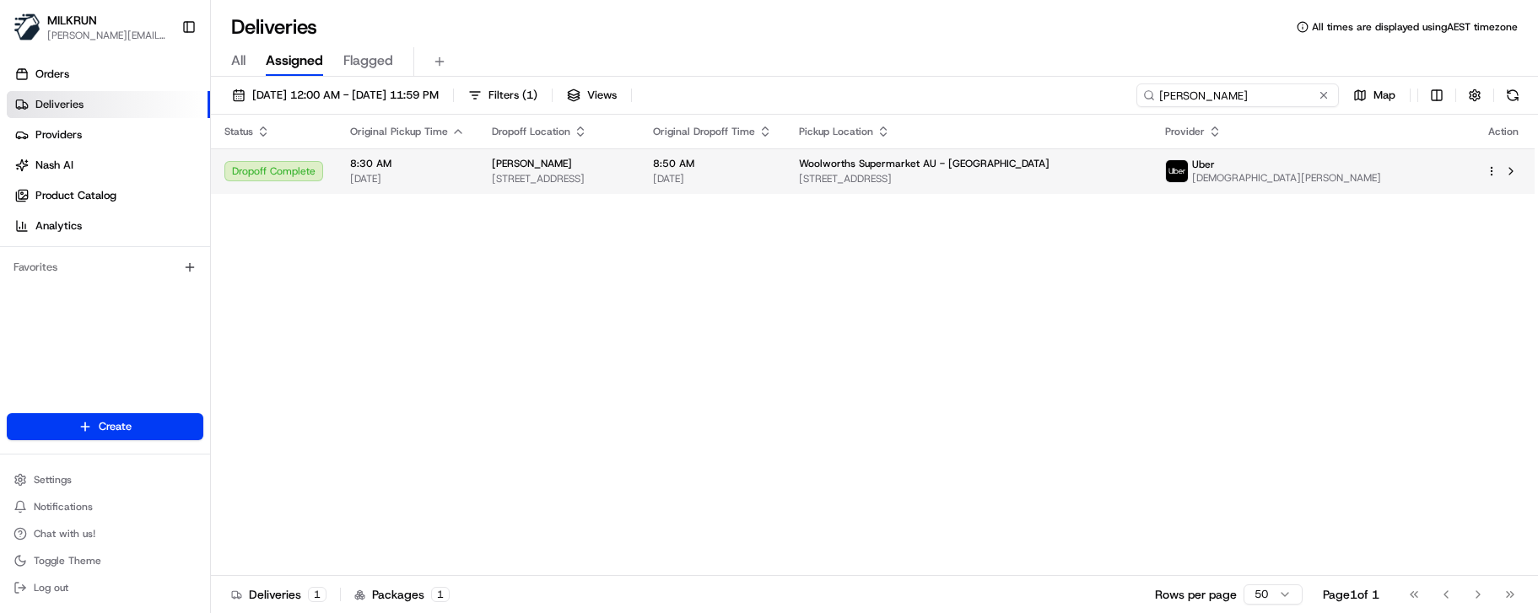
type input "[PERSON_NAME]"
click at [1129, 183] on span "[STREET_ADDRESS]" at bounding box center [968, 178] width 339 height 13
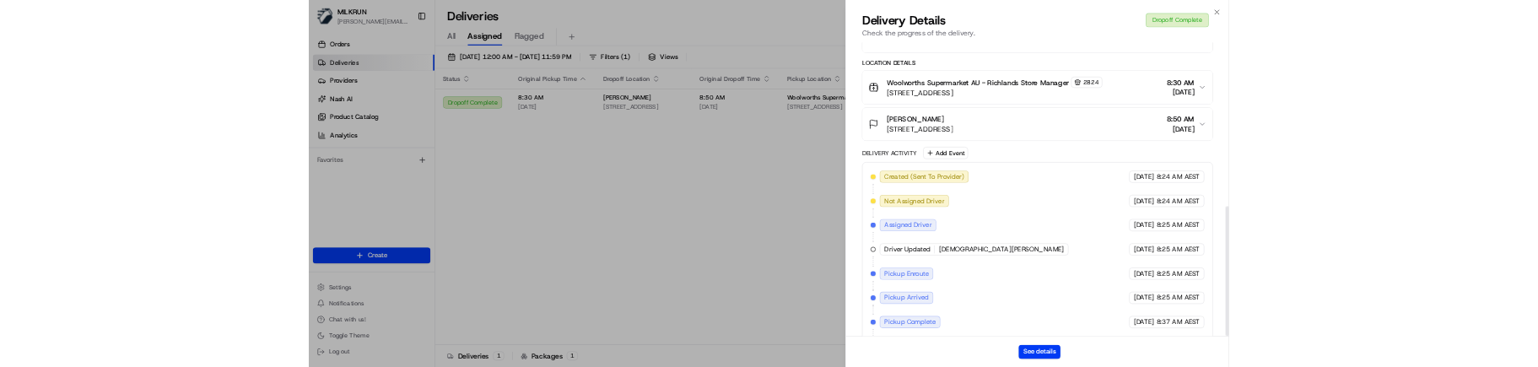
scroll to position [619, 0]
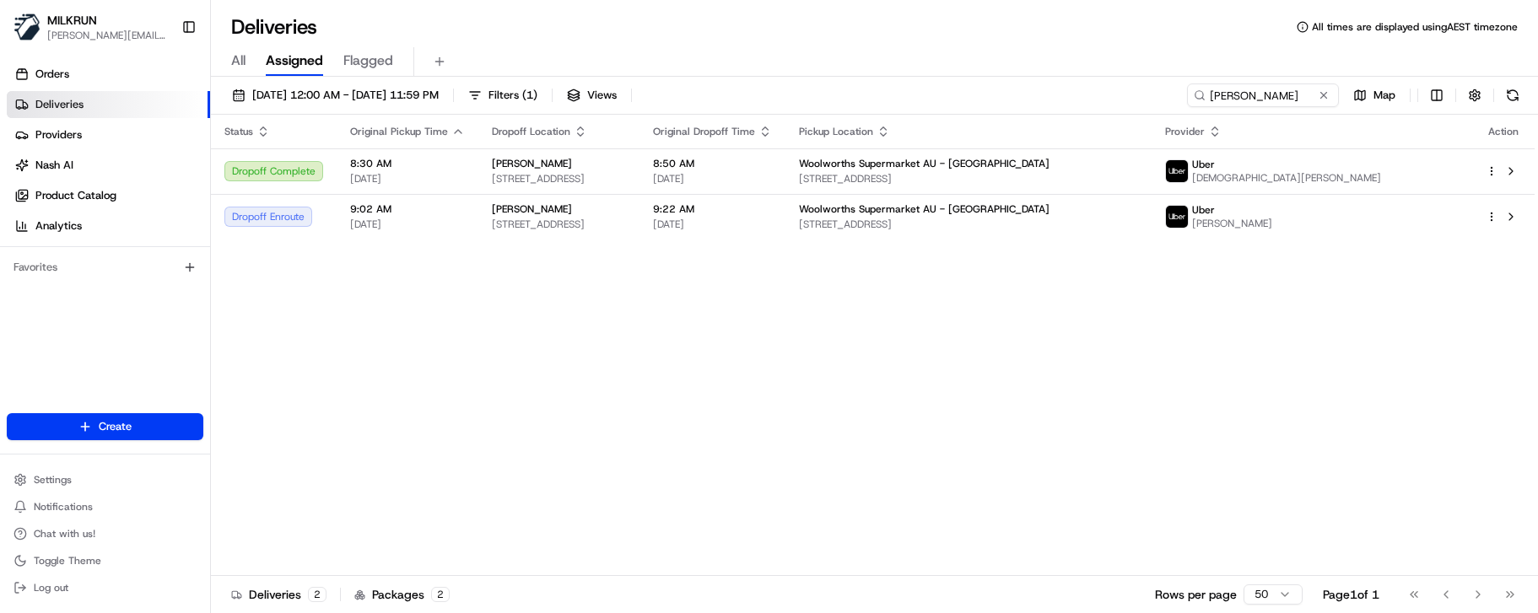
drag, startPoint x: 602, startPoint y: 407, endPoint x: 554, endPoint y: 340, distance: 82.2
click at [602, 407] on div "Status Original Pickup Time Dropoff Location Original Dropoff Time Pickup Locat…" at bounding box center [873, 346] width 1324 height 462
click at [607, 218] on span "[STREET_ADDRESS]" at bounding box center [559, 224] width 134 height 13
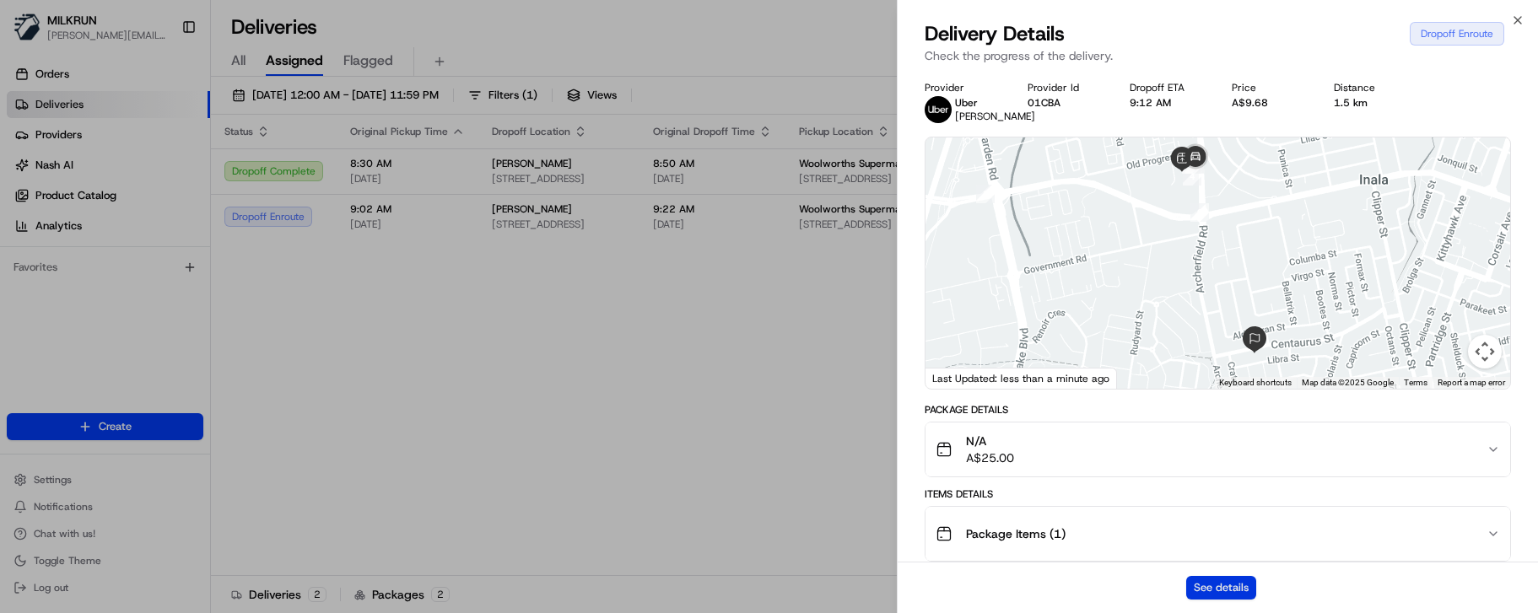
click at [1207, 586] on button "See details" at bounding box center [1221, 588] width 70 height 24
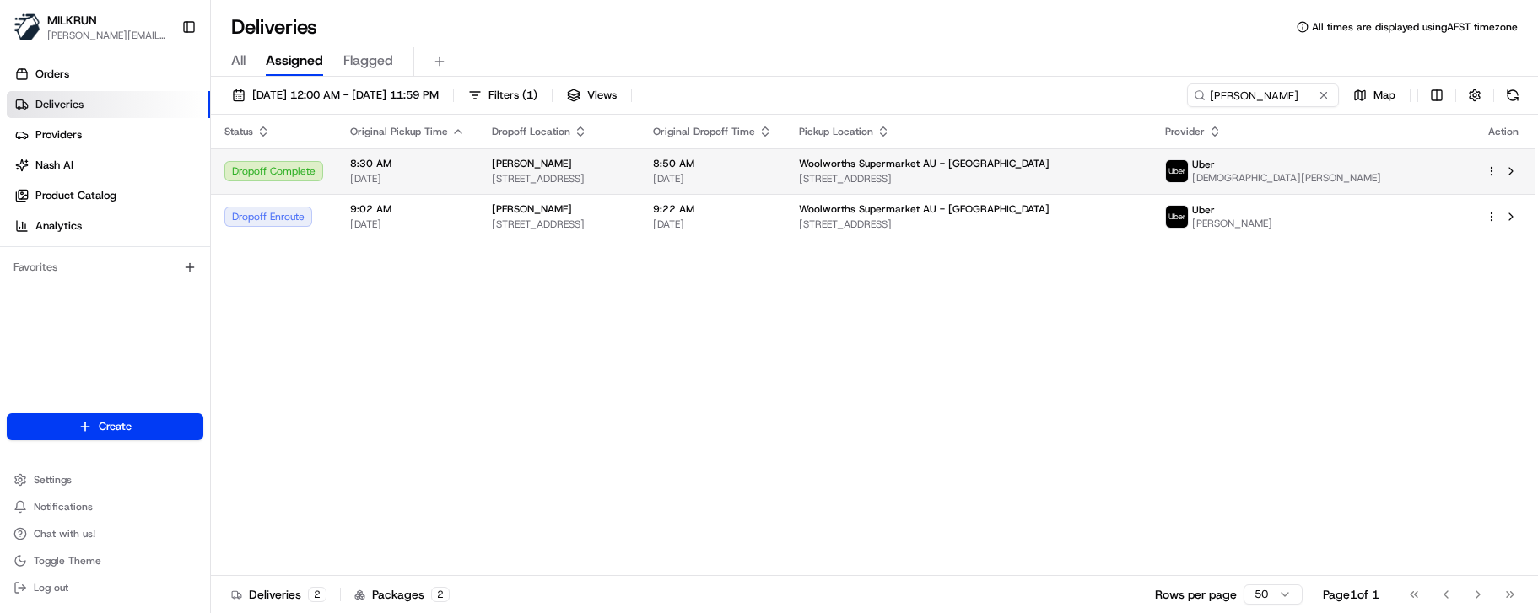
click at [569, 164] on div "[PERSON_NAME]" at bounding box center [559, 163] width 134 height 13
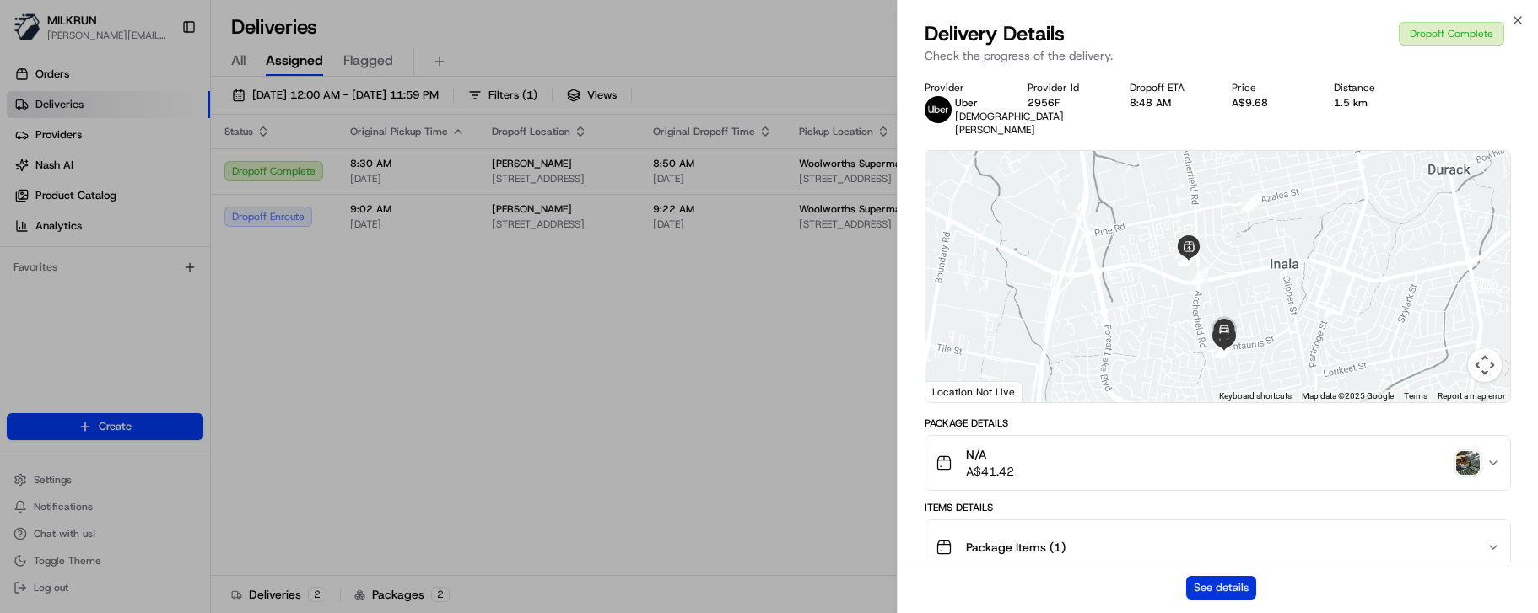
click at [1212, 583] on button "See details" at bounding box center [1221, 588] width 70 height 24
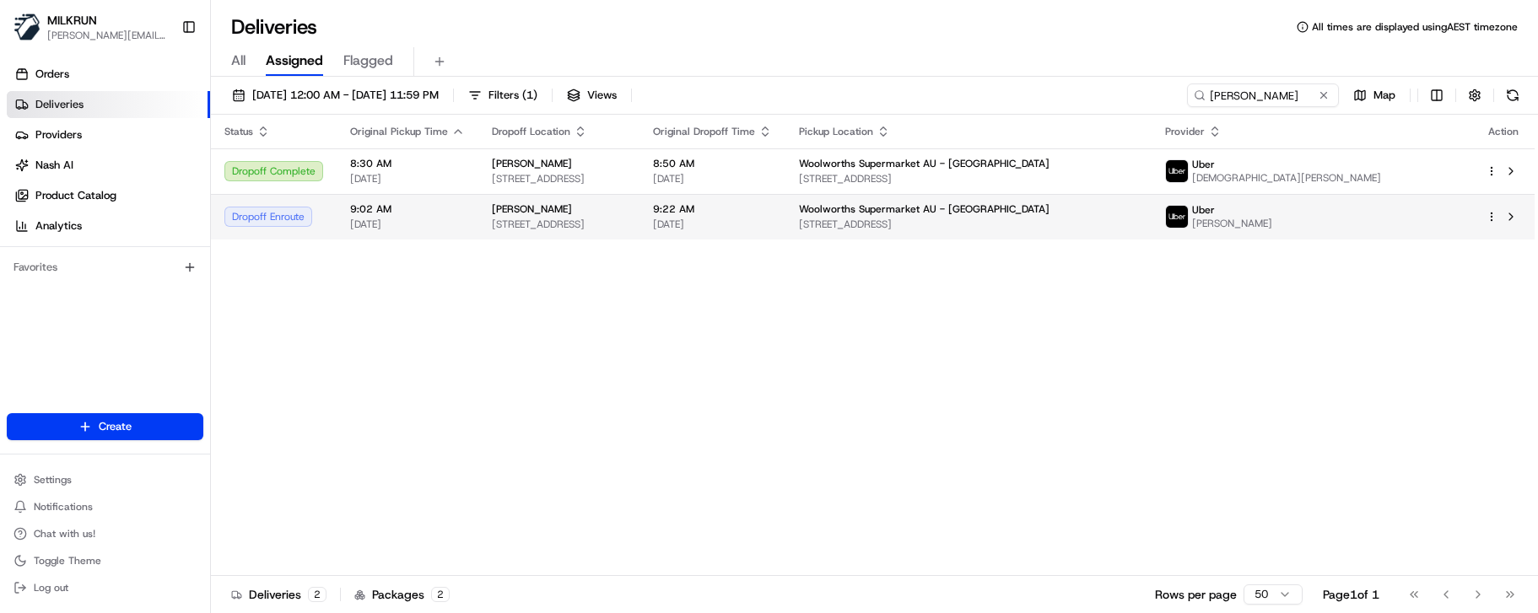
click at [561, 222] on span "[STREET_ADDRESS]" at bounding box center [559, 224] width 134 height 13
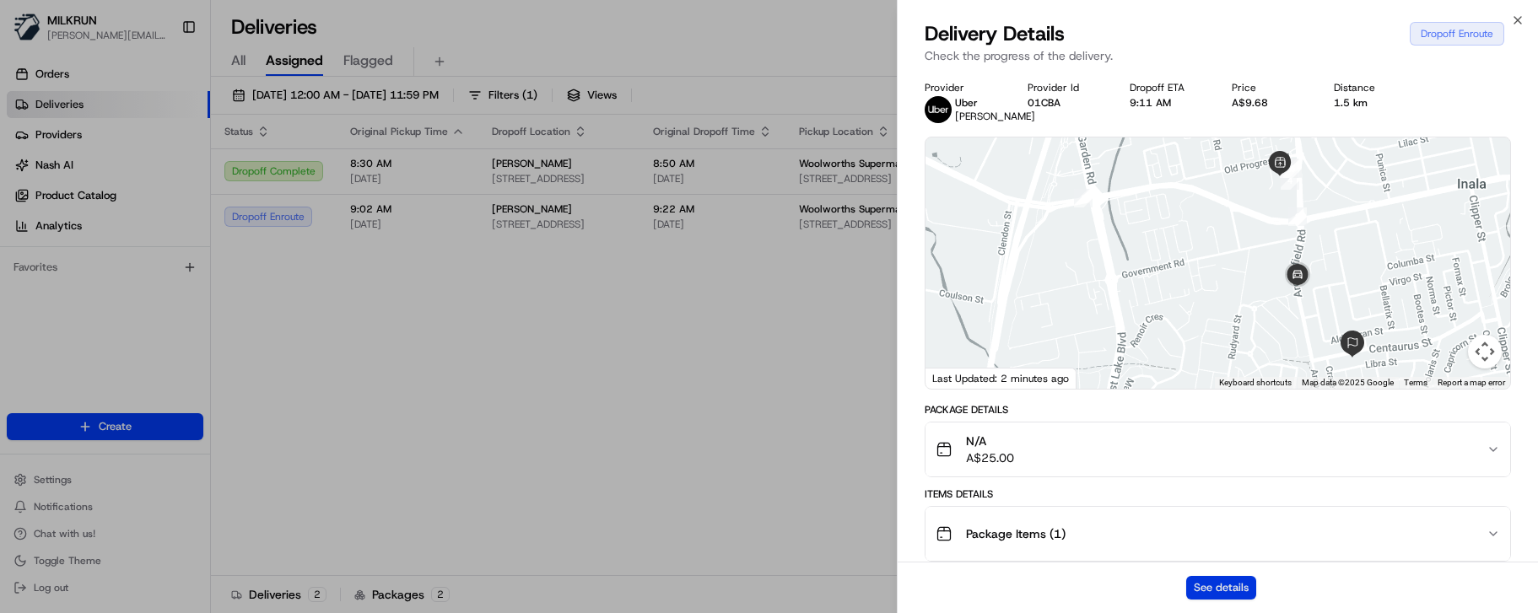
click at [1195, 591] on button "See details" at bounding box center [1221, 588] width 70 height 24
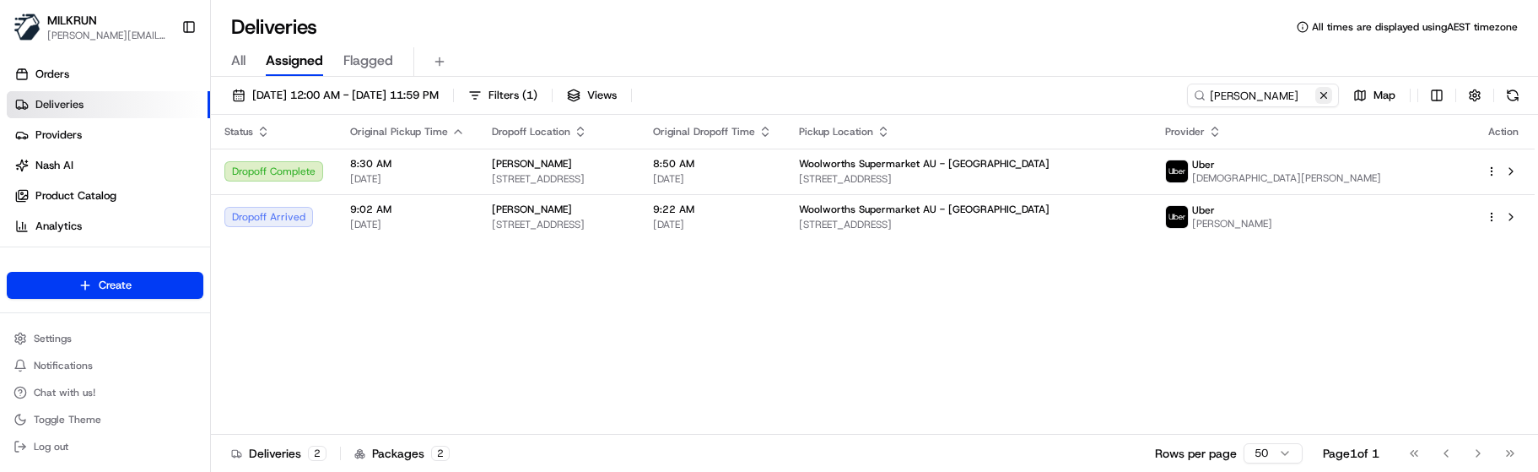
click at [1321, 102] on button at bounding box center [1323, 95] width 17 height 17
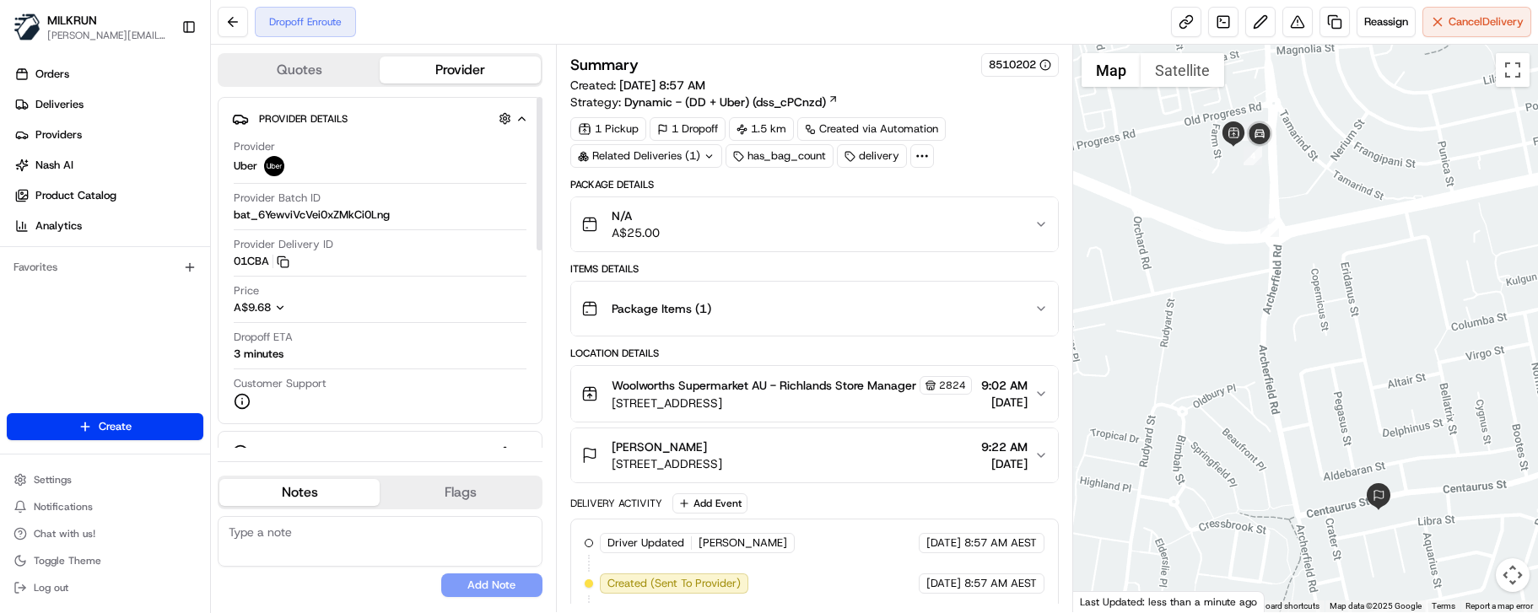
click at [405, 553] on textarea at bounding box center [380, 541] width 325 height 51
paste textarea "Good XXX Team🌞️Please NOTE the delivery instructions & kindly contact the custo…"
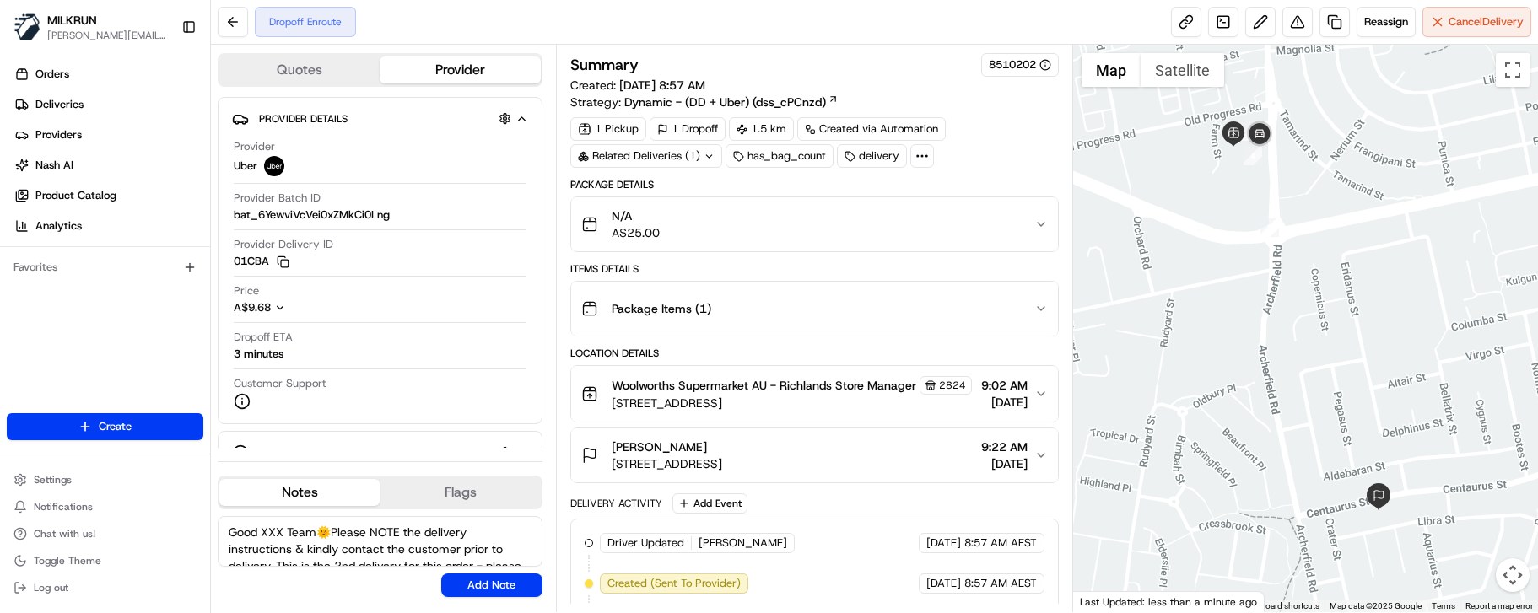
click at [266, 531] on textarea "Good XXX Team🌞️Please NOTE the delivery instructions & kindly contact the custo…" at bounding box center [380, 541] width 325 height 51
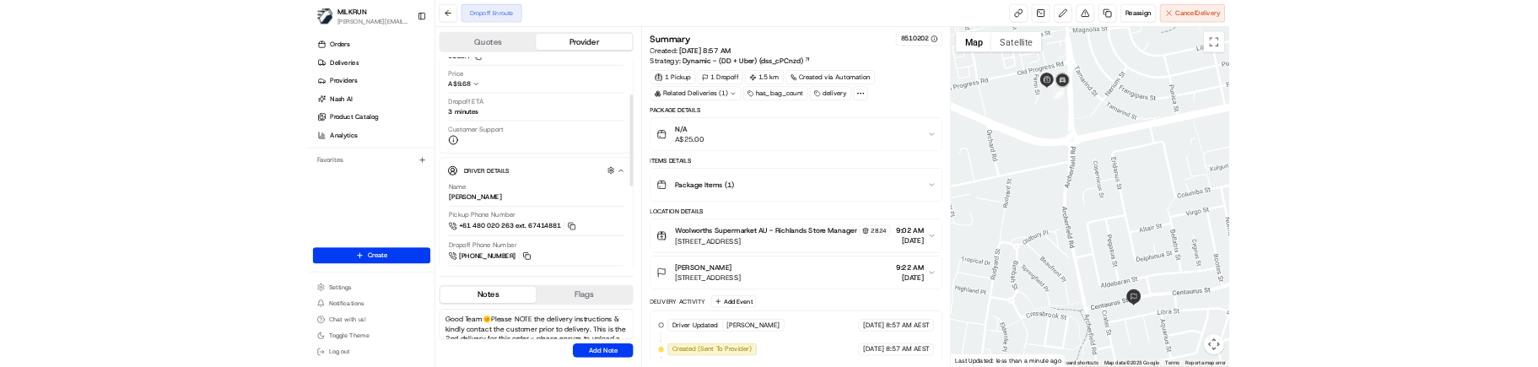
scroll to position [169, 0]
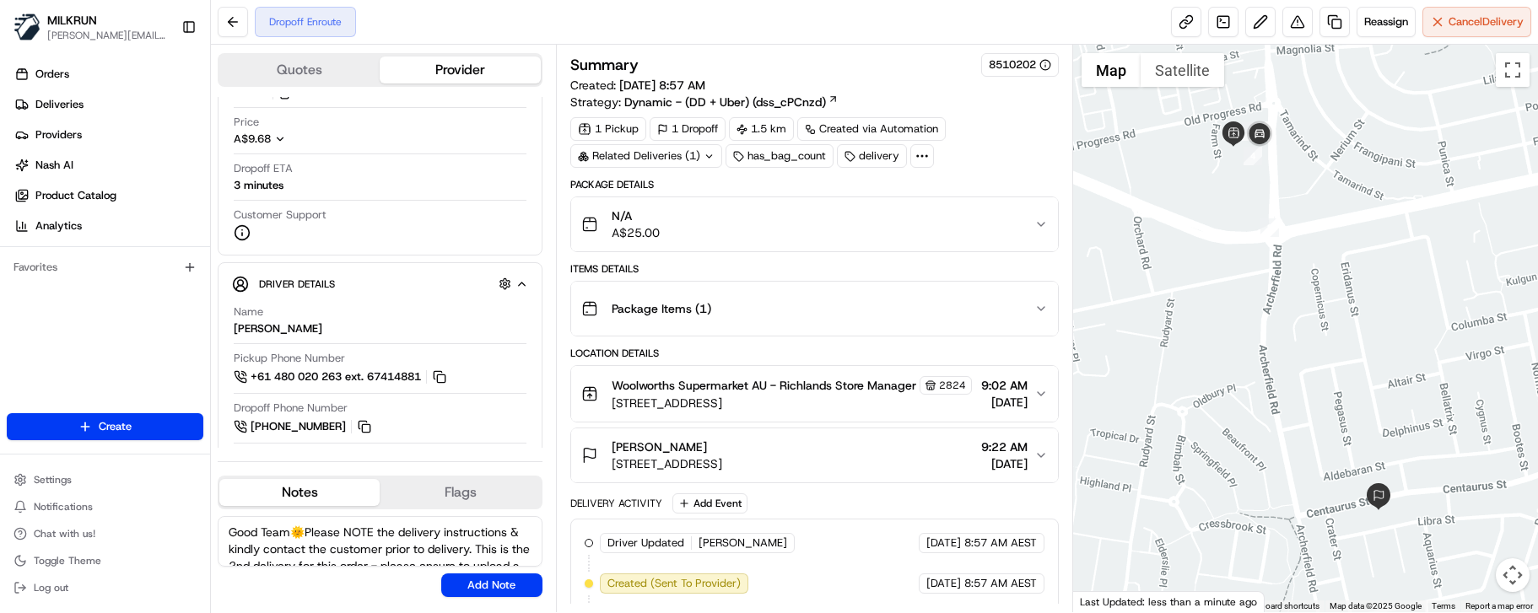
click at [289, 537] on textarea "Good Team🌞️Please NOTE the delivery instructions & kindly contact the customer …" at bounding box center [380, 541] width 325 height 51
type textarea "Good Morning Manjot🌞️Please NOTE the delivery instructions & kindly contact the…"
click at [470, 578] on button "Add Note" at bounding box center [491, 586] width 101 height 24
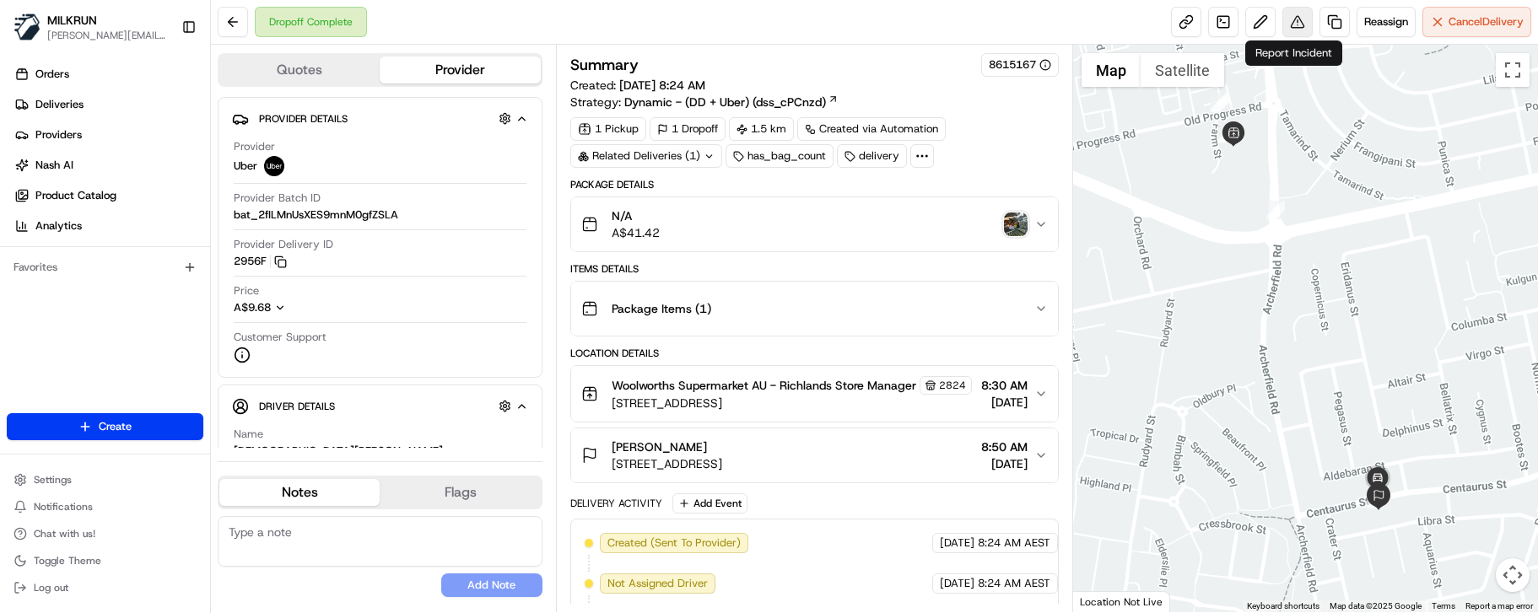
click at [1293, 20] on button at bounding box center [1297, 22] width 30 height 30
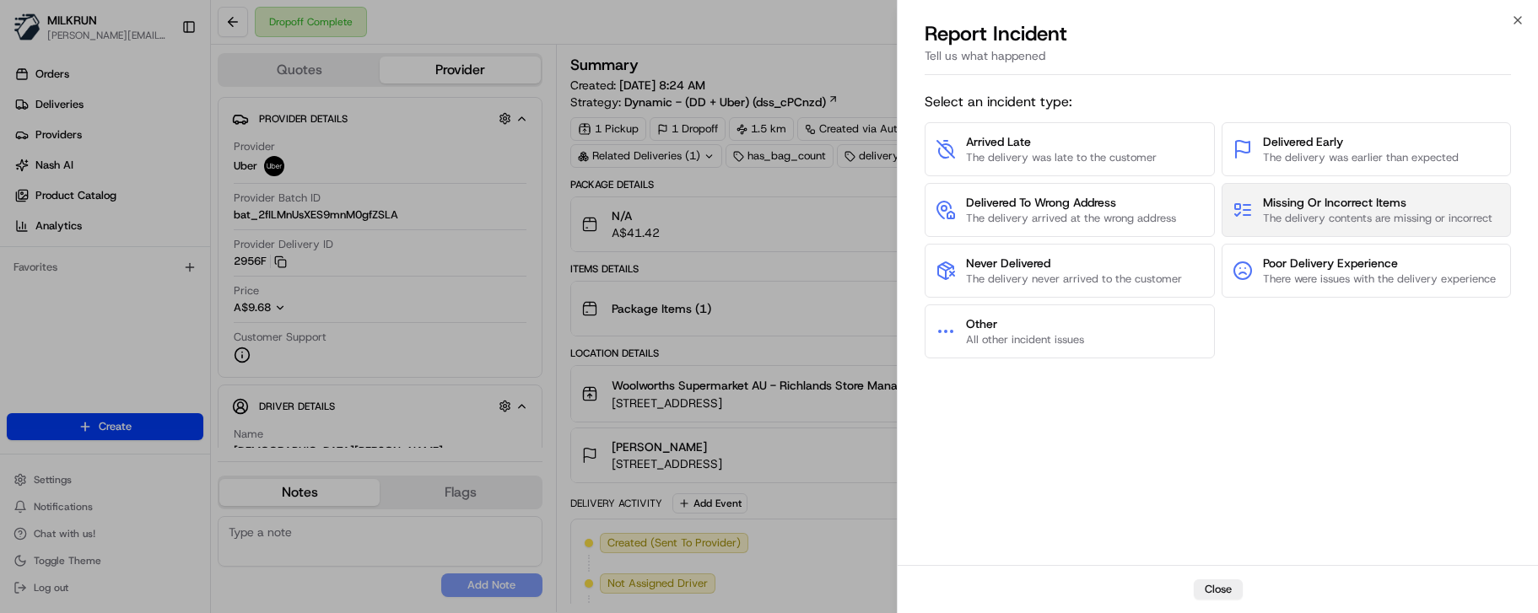
click at [1337, 211] on span "The delivery contents are missing or incorrect" at bounding box center [1377, 218] width 229 height 15
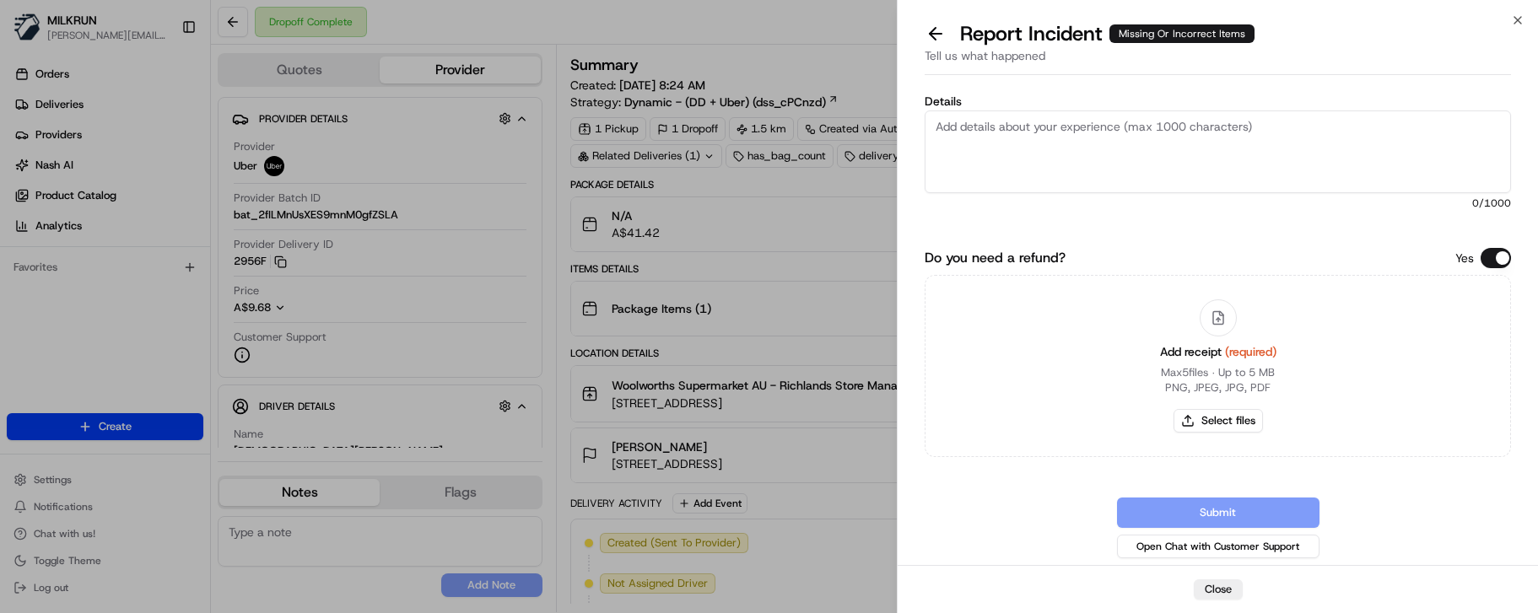
click at [1063, 155] on textarea "Details" at bounding box center [1218, 152] width 586 height 83
paste textarea "Customer received incorrect order. Store confirmed driver did a bundle pick up …"
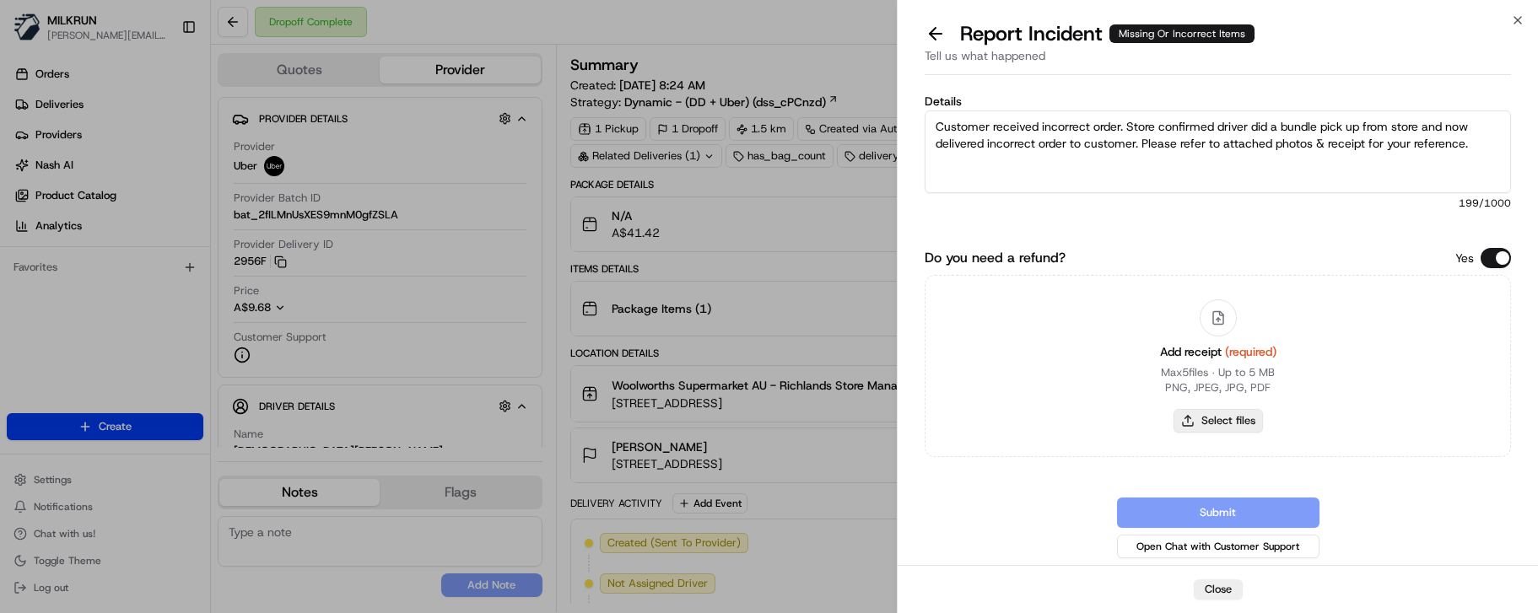
type textarea "Customer received incorrect order. Store confirmed driver did a bundle pick up …"
click at [1218, 422] on button "Select files" at bounding box center [1218, 421] width 89 height 24
type input "C:\fakepath\[PERSON_NAME] - MILKRUN Order Receipt.pdf"
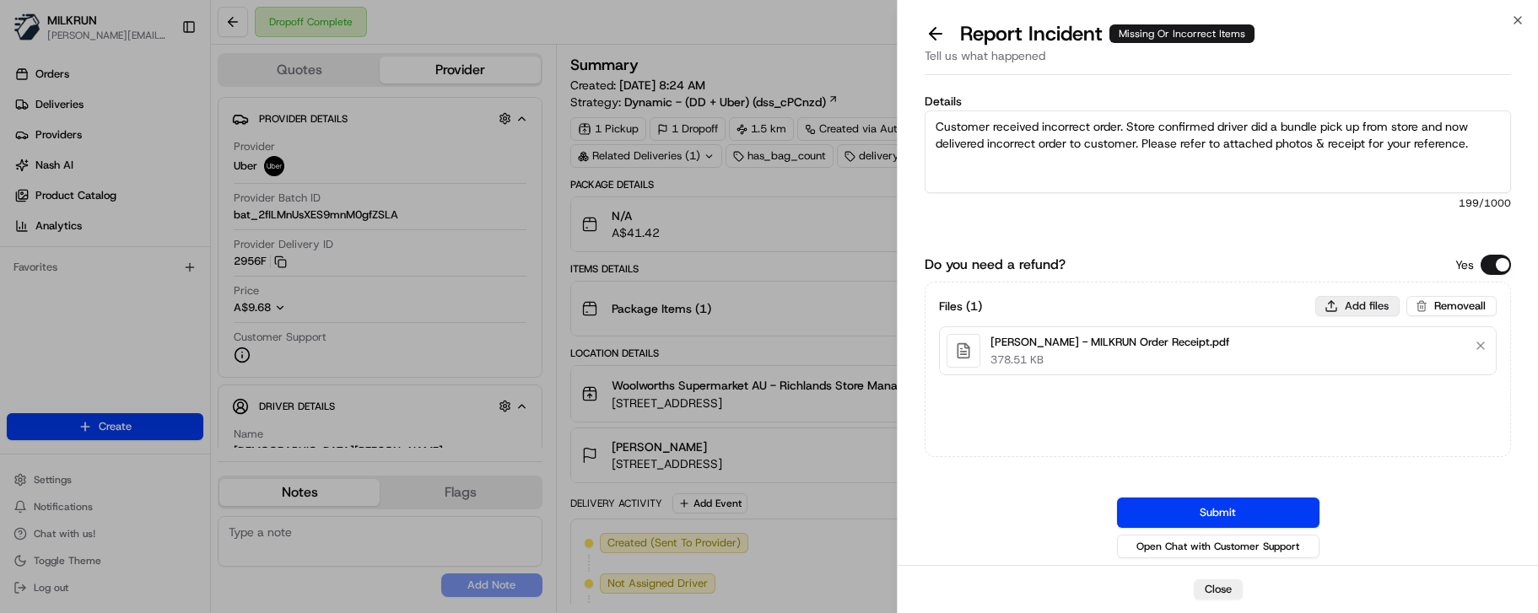
click at [1341, 302] on button "Add files" at bounding box center [1357, 306] width 84 height 20
type input "C:\fakepath\[PERSON_NAME] order received_1.png"
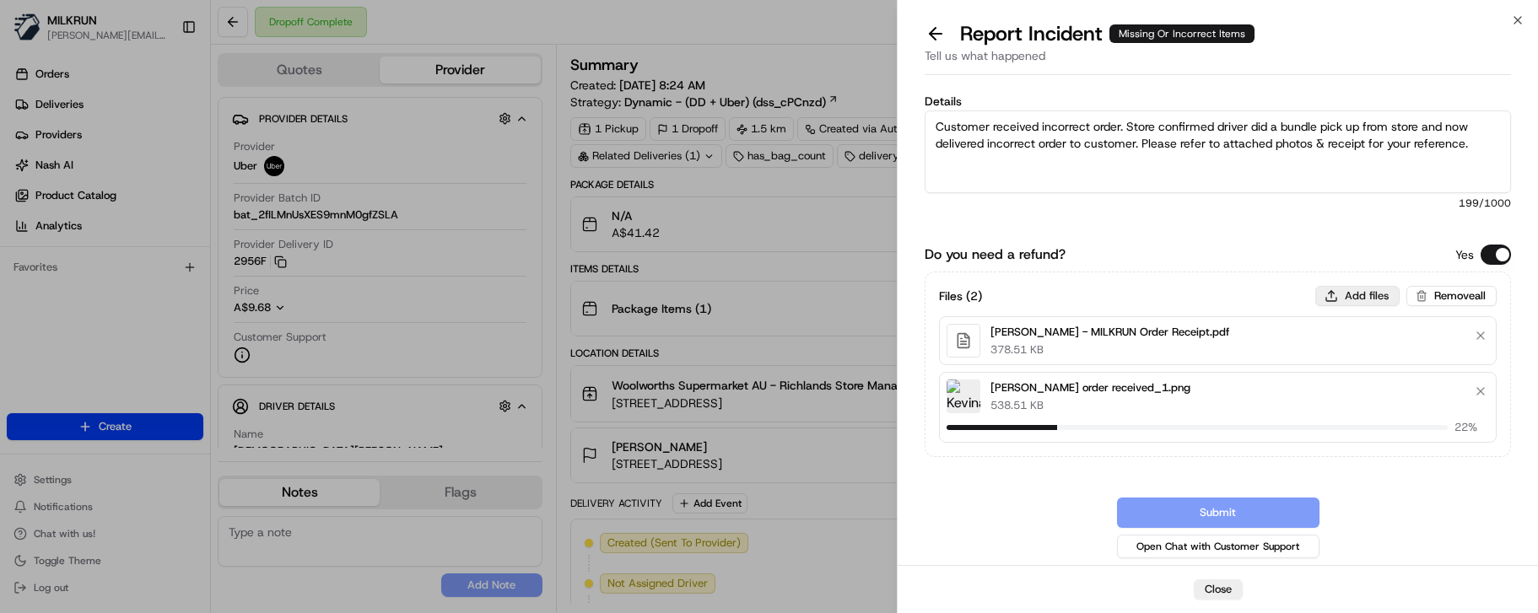
click at [1356, 294] on button "Add files" at bounding box center [1357, 296] width 84 height 20
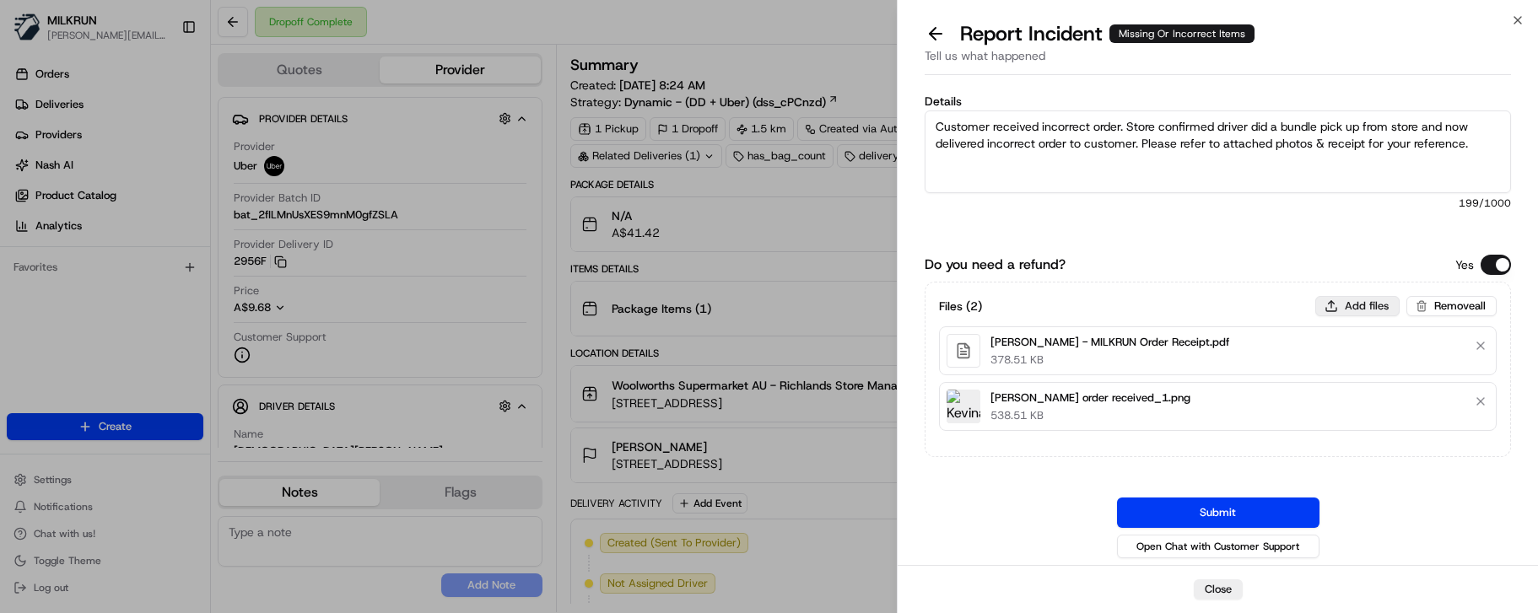
type input "C:\fakepath\[PERSON_NAME] order received_2.png"
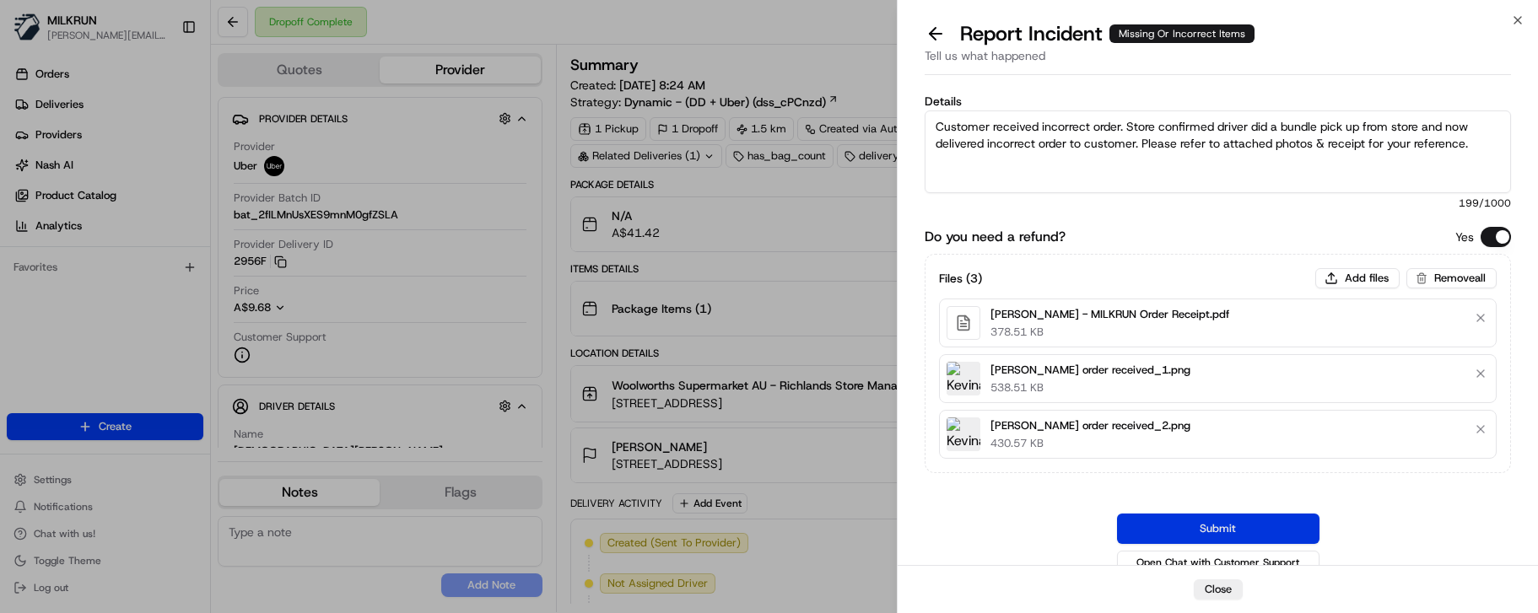
click at [1238, 536] on button "Submit" at bounding box center [1218, 529] width 202 height 30
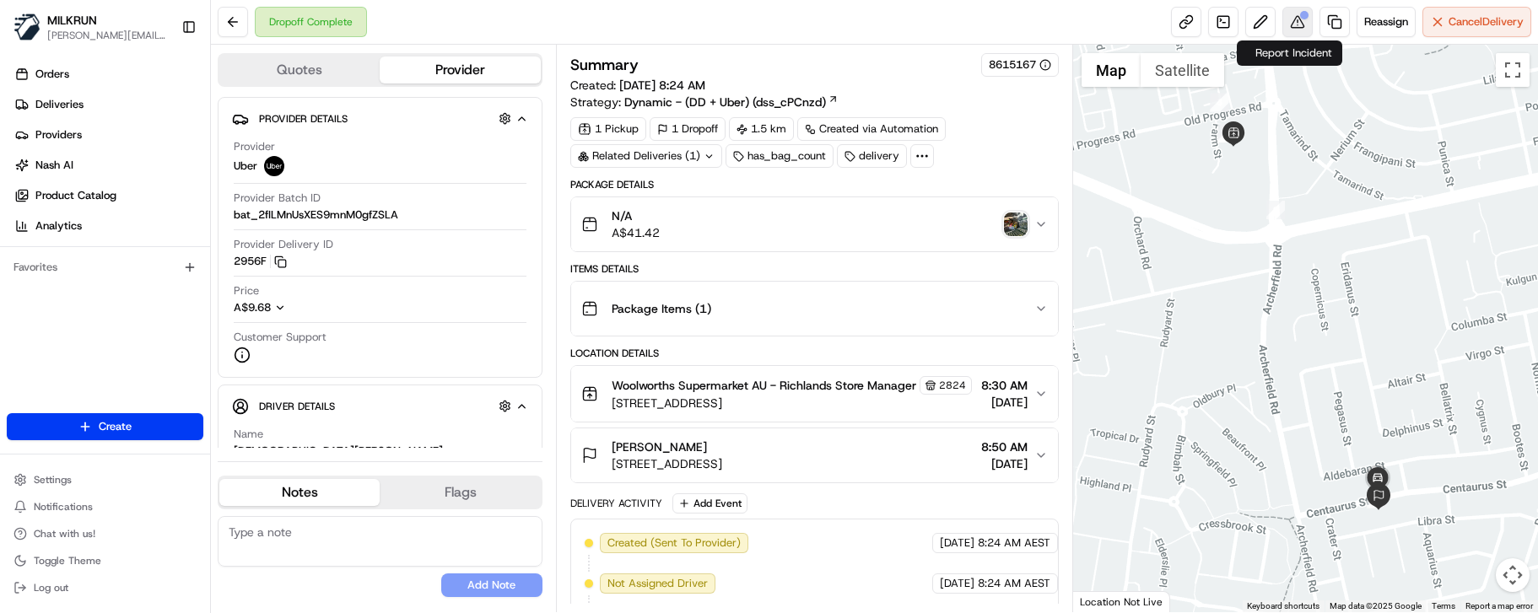
click at [1294, 28] on button at bounding box center [1297, 22] width 30 height 30
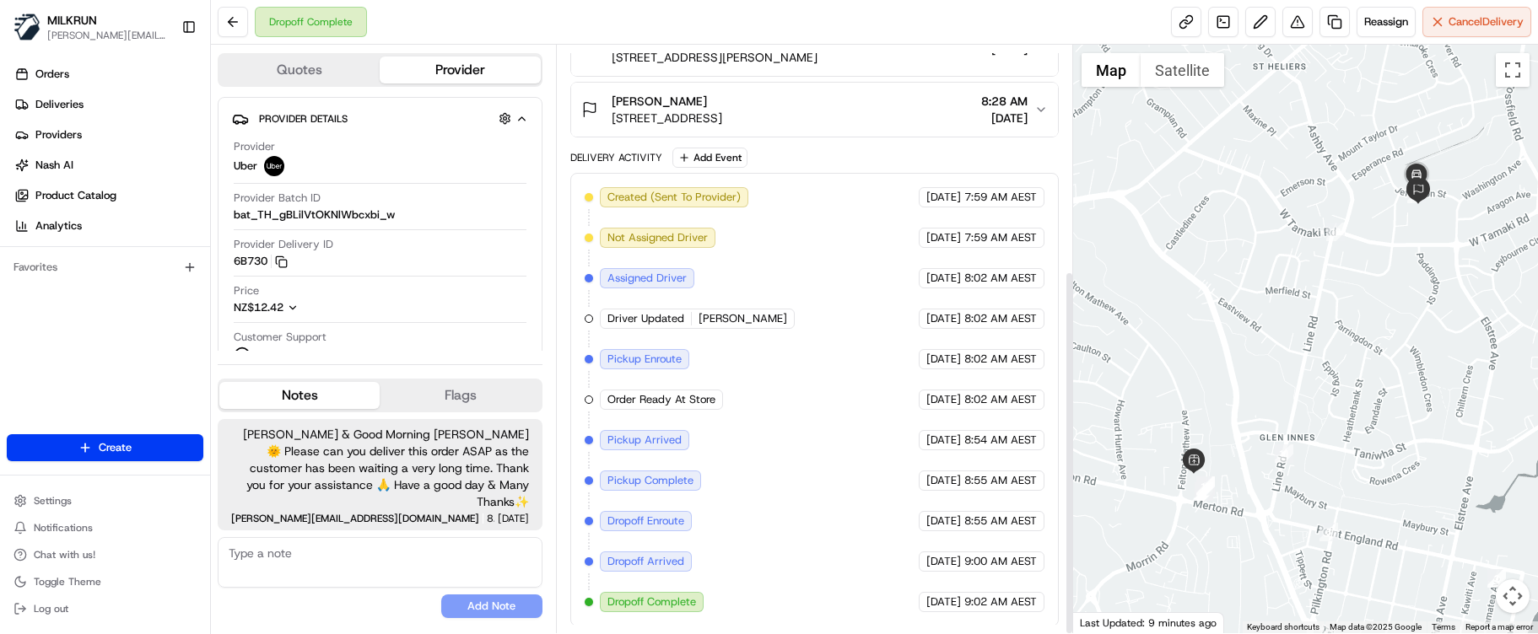
scroll to position [363, 0]
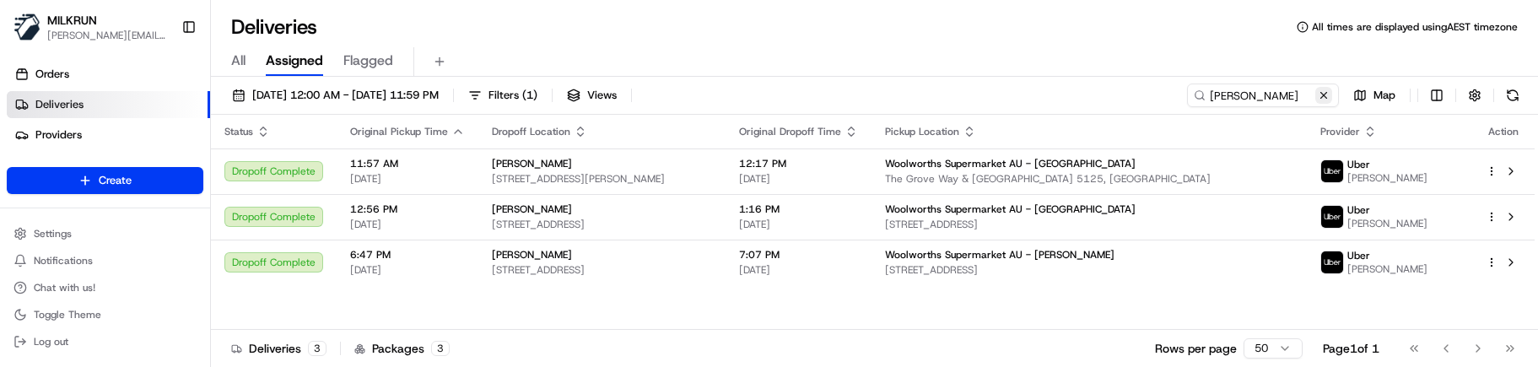
click at [1321, 94] on button at bounding box center [1323, 95] width 17 height 17
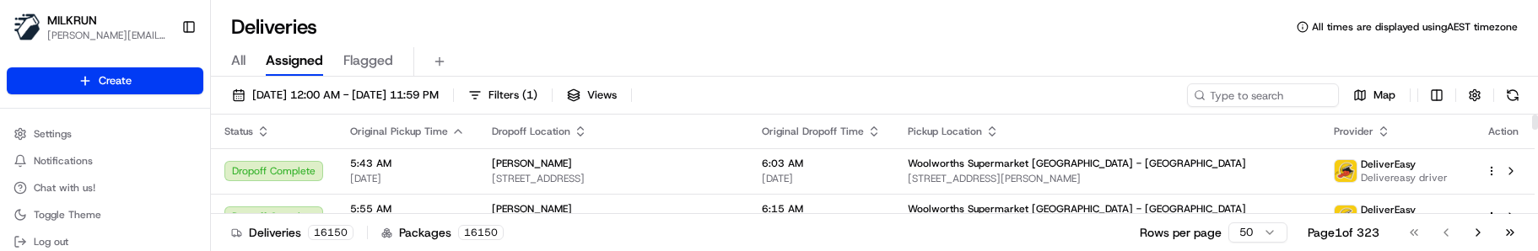
drag, startPoint x: 776, startPoint y: 100, endPoint x: 807, endPoint y: 88, distance: 32.9
click at [779, 98] on div "15/08/2025 12:00 AM - 15/08/2025 11:59 PM Filters ( 1 ) Views Map" at bounding box center [874, 99] width 1327 height 31
click at [1253, 94] on input at bounding box center [1238, 96] width 202 height 24
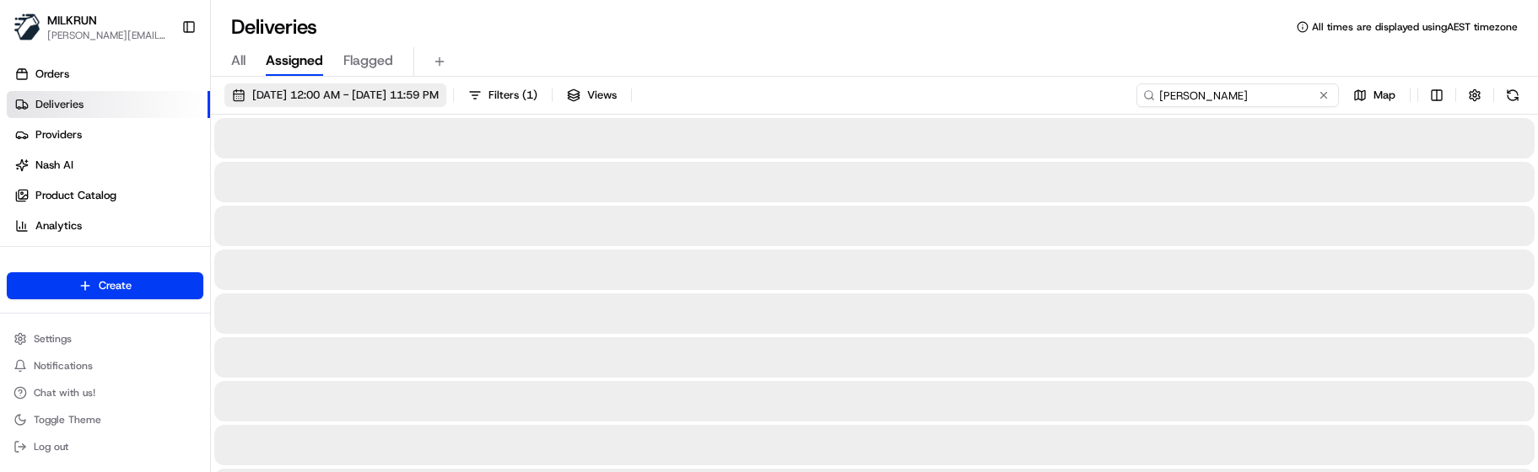
type input "hayden khoury"
click at [439, 88] on span "15/08/2025 12:00 AM - 15/08/2025 11:59 PM" at bounding box center [345, 95] width 186 height 15
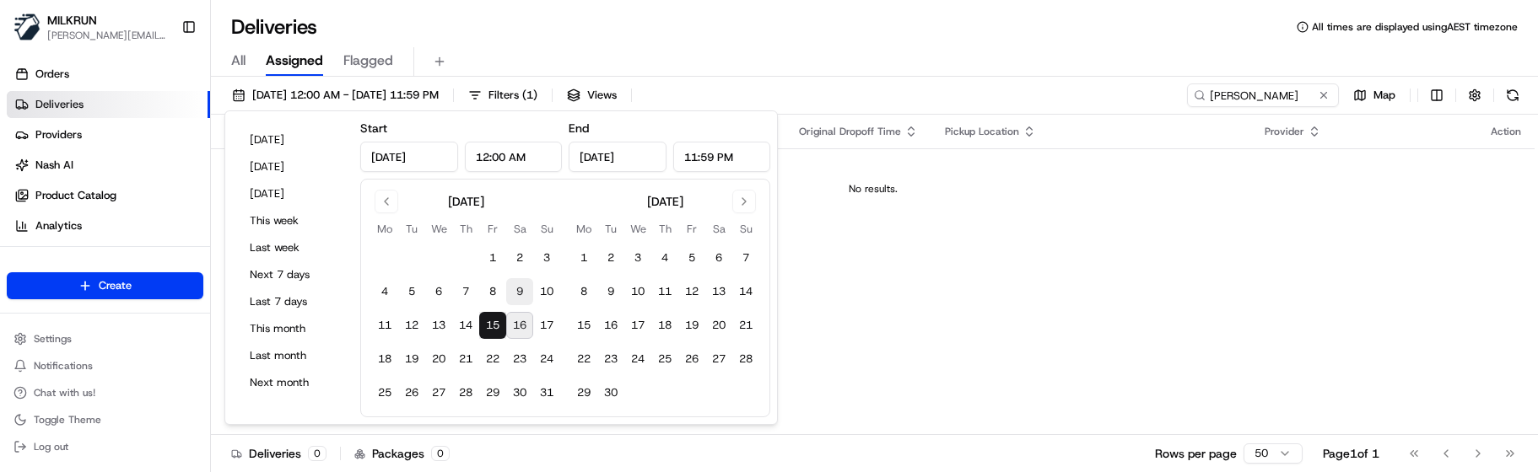
click at [516, 290] on button "9" at bounding box center [519, 291] width 27 height 27
type input "Aug 9, 2025"
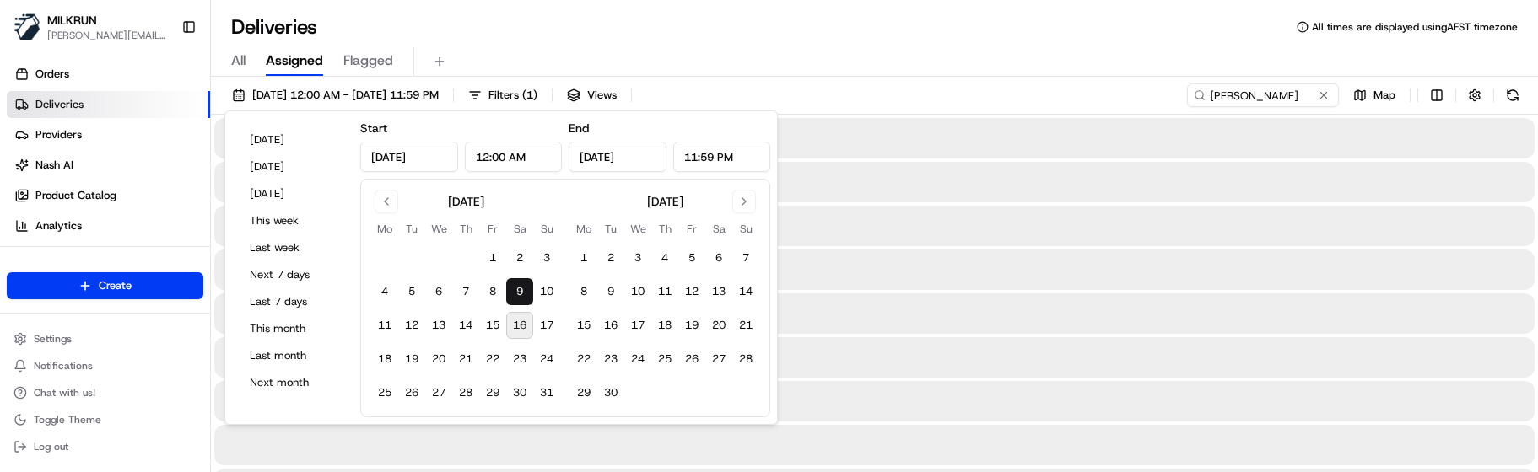
click at [835, 50] on div "All Assigned Flagged" at bounding box center [874, 62] width 1327 height 30
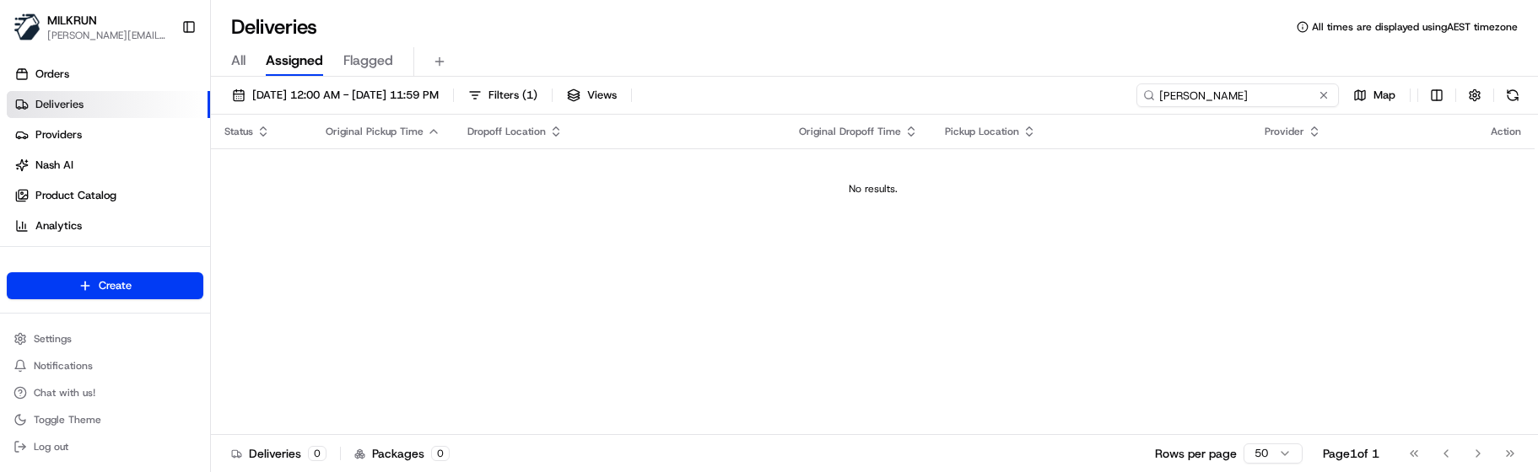
drag, startPoint x: 1294, startPoint y: 97, endPoint x: 1123, endPoint y: 94, distance: 171.3
click at [1123, 94] on div "09/08/2025 12:00 AM - 09/08/2025 11:59 PM Filters ( 1 ) Views hayden khoury Map" at bounding box center [874, 99] width 1327 height 31
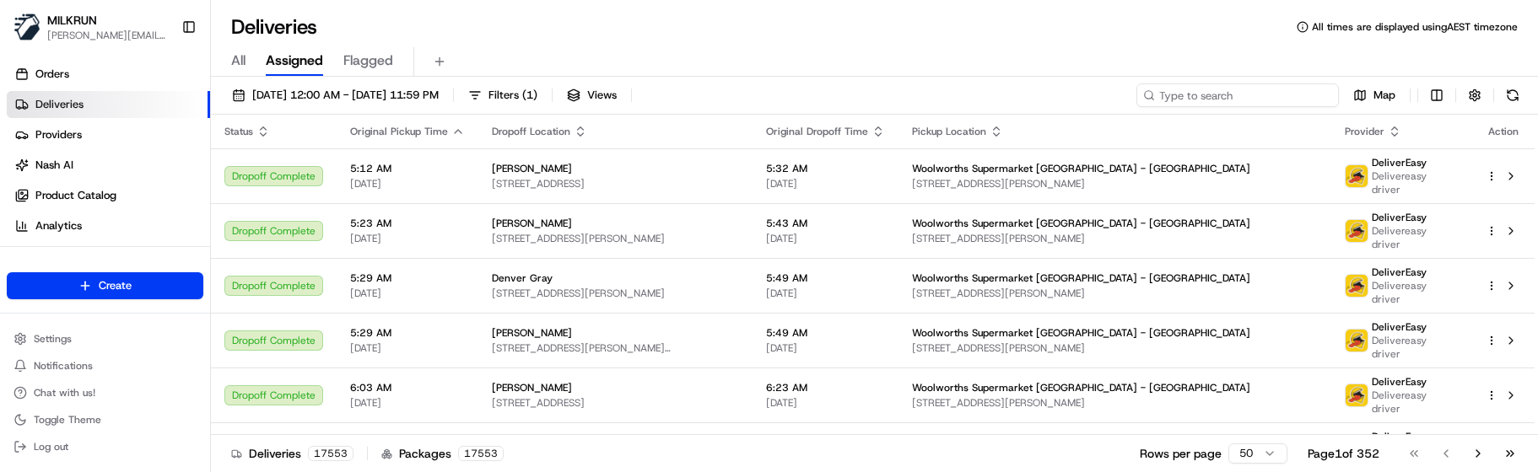
click at [1204, 93] on input at bounding box center [1238, 96] width 202 height 24
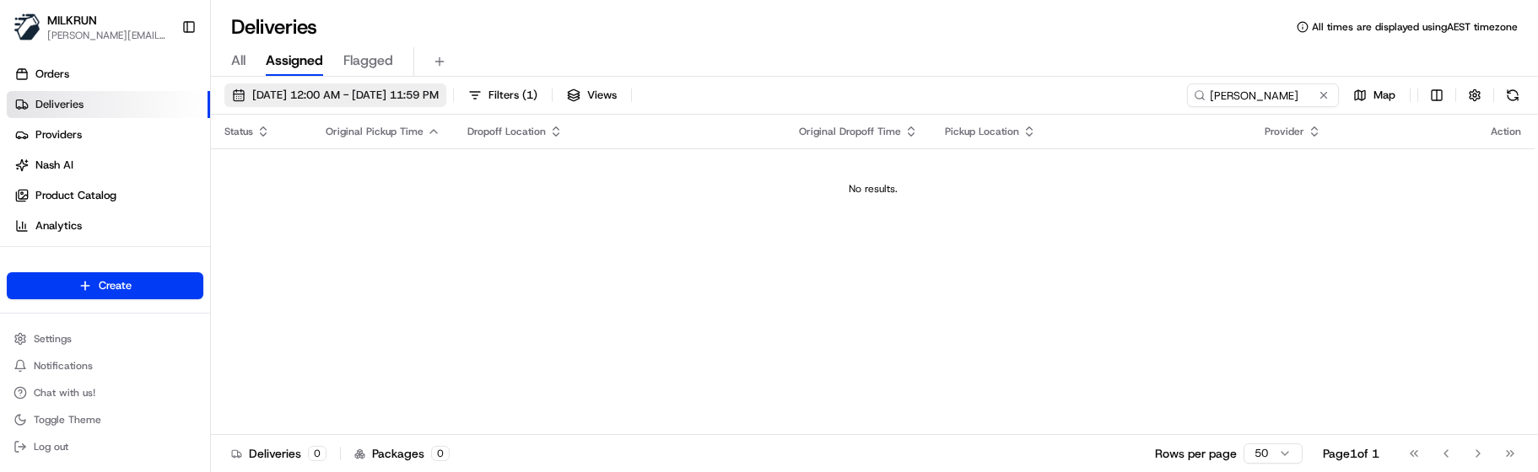
click at [439, 95] on span "09/08/2025 12:00 AM - 09/08/2025 11:59 PM" at bounding box center [345, 95] width 186 height 15
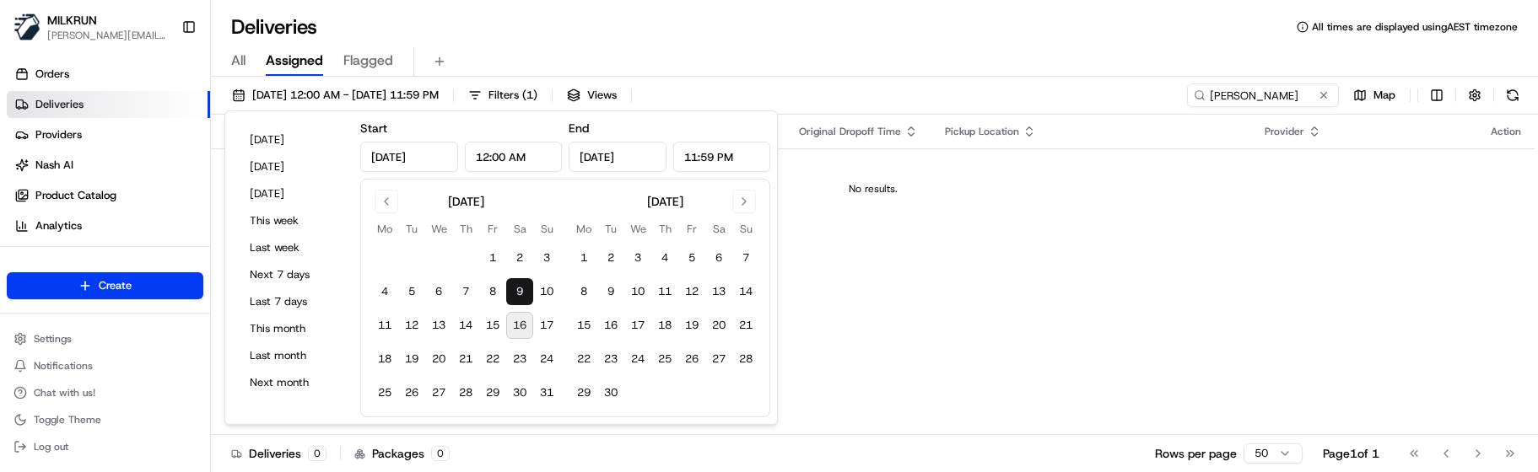
click at [518, 288] on button "9" at bounding box center [519, 291] width 27 height 27
click at [907, 250] on div "Status Original Pickup Time Dropoff Location Original Dropoff Time Pickup Locat…" at bounding box center [873, 275] width 1324 height 321
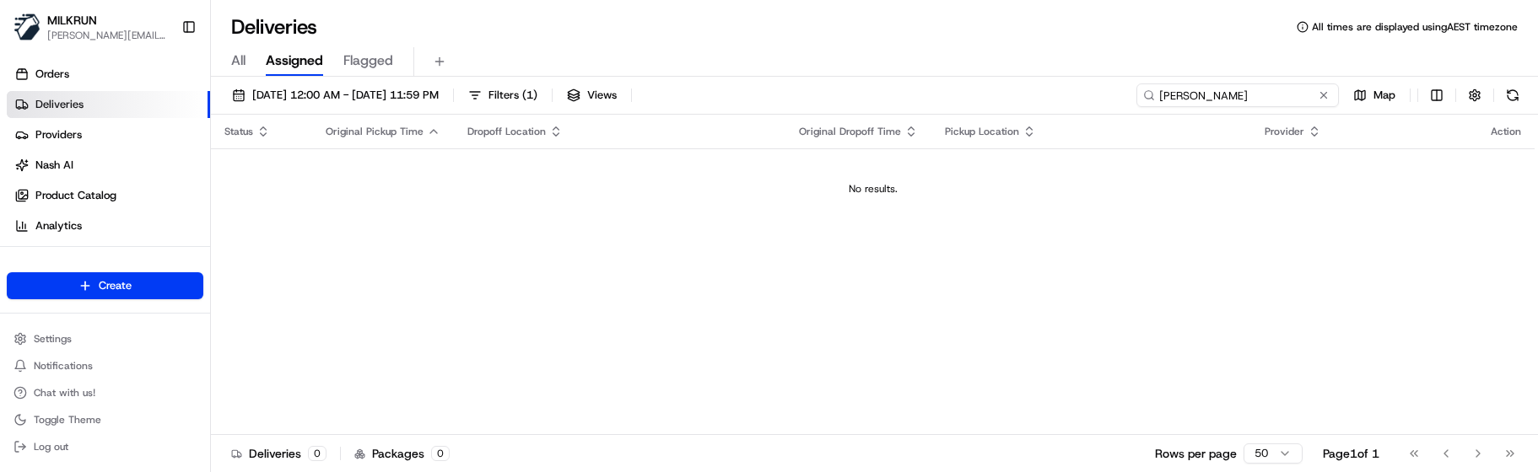
drag, startPoint x: 1292, startPoint y: 94, endPoint x: 1019, endPoint y: 92, distance: 272.5
click at [1023, 92] on div "09/08/2025 12:00 AM - 09/08/2025 11:59 PM Filters ( 1 ) Views hayden khoury Map" at bounding box center [874, 99] width 1327 height 31
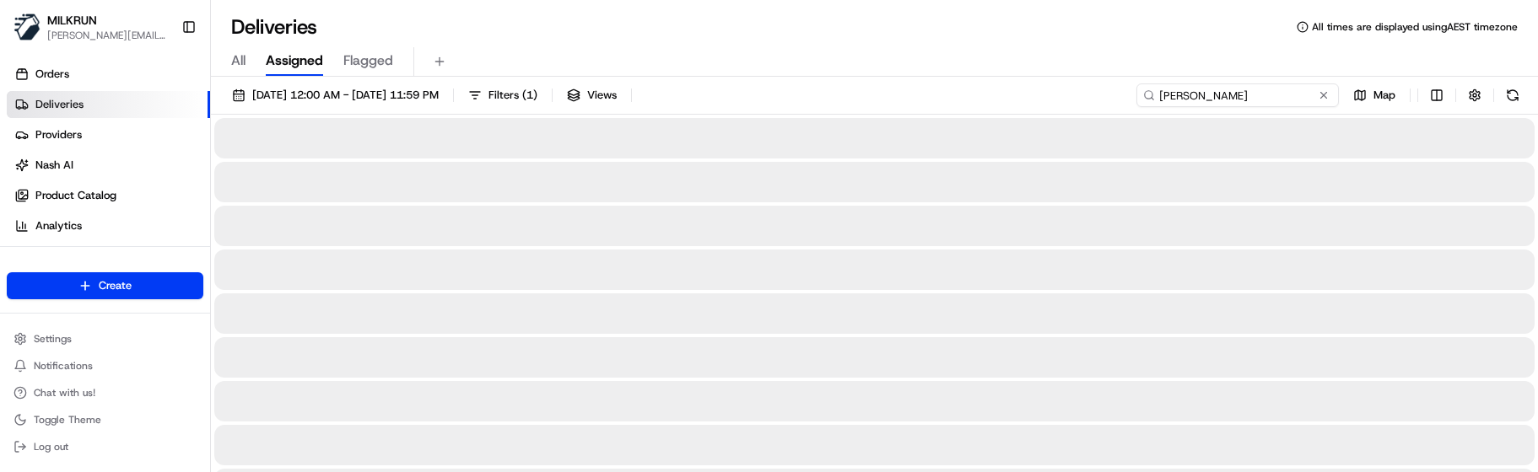
type input "khoury"
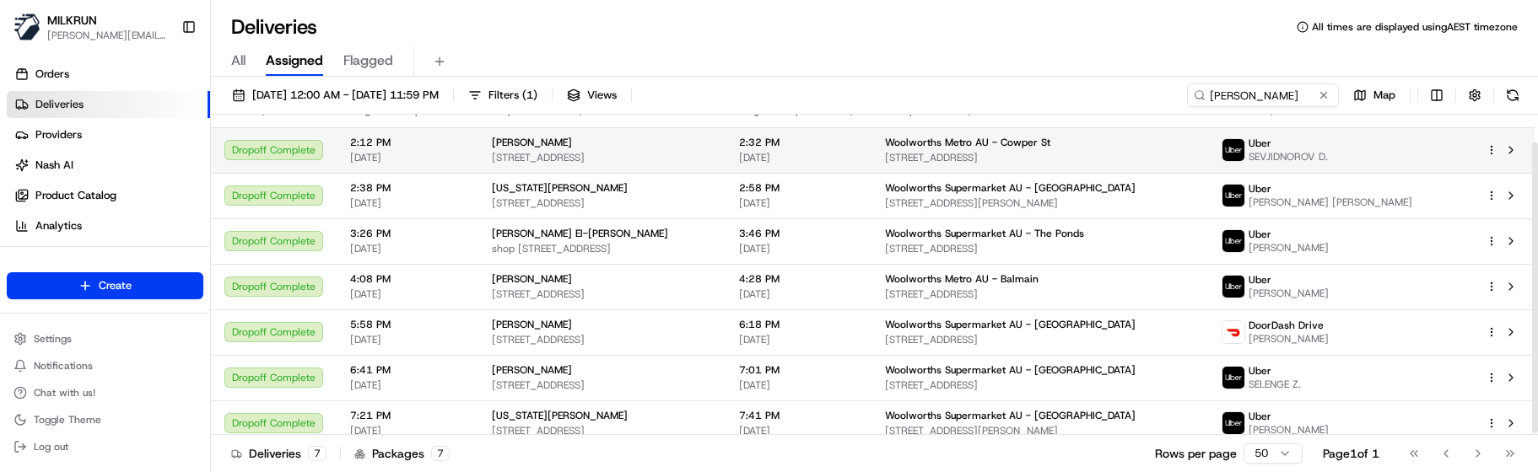
scroll to position [32, 0]
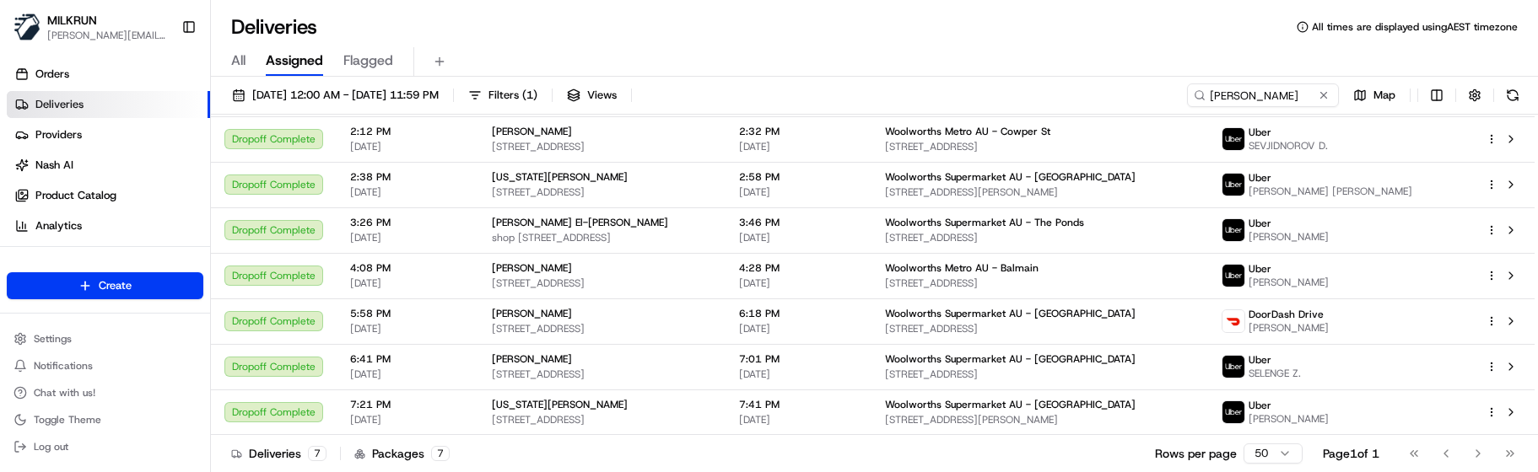
click at [1111, 366] on div "Deliveries 7 Packages 7 Rows per page 50 Page 1 of 1 Go to first page Go to pre…" at bounding box center [874, 454] width 1327 height 38
click at [373, 97] on span "09/08/2025 12:00 AM - 09/08/2025 11:59 PM" at bounding box center [345, 95] width 186 height 15
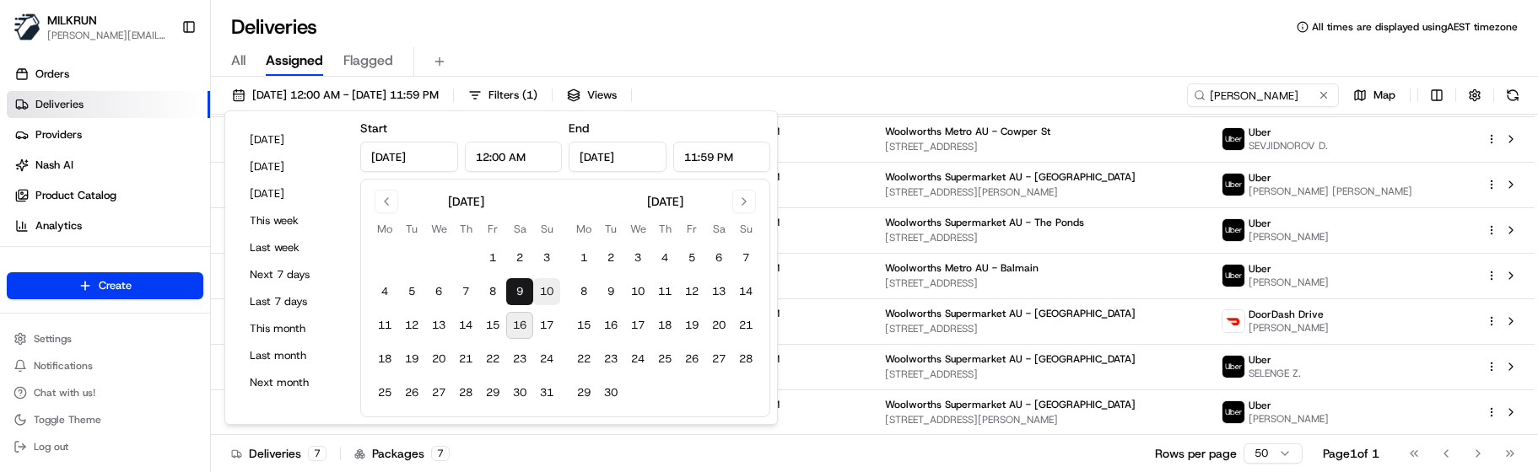
click at [543, 288] on button "10" at bounding box center [546, 291] width 27 height 27
type input "Aug 10, 2025"
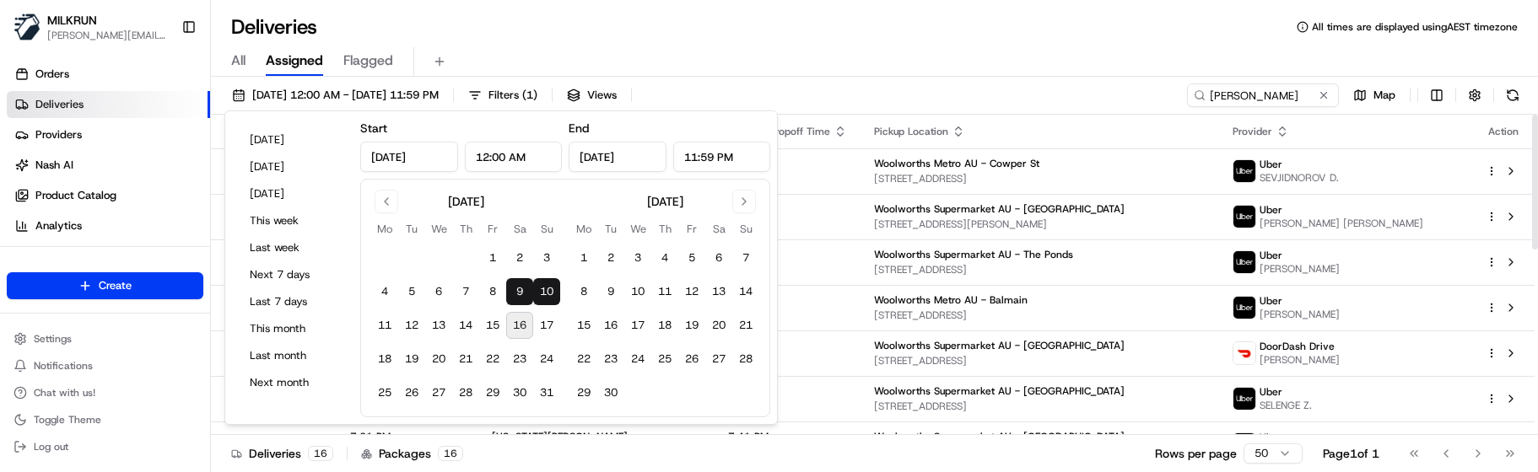
click at [886, 40] on div "Deliveries All times are displayed using AEST timezone" at bounding box center [874, 26] width 1327 height 27
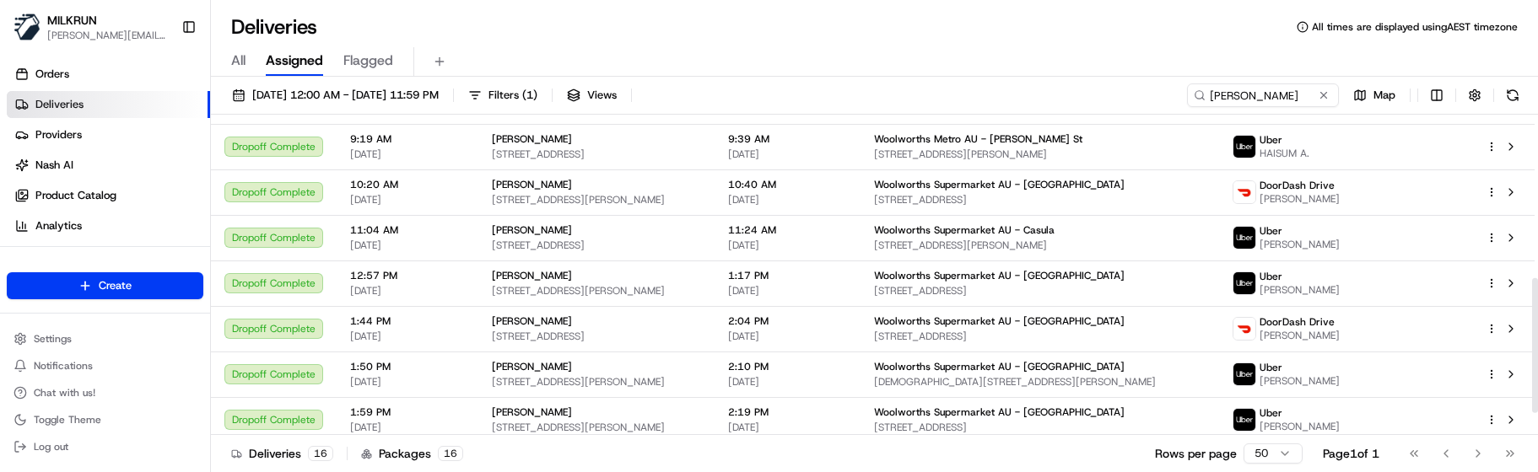
scroll to position [442, 0]
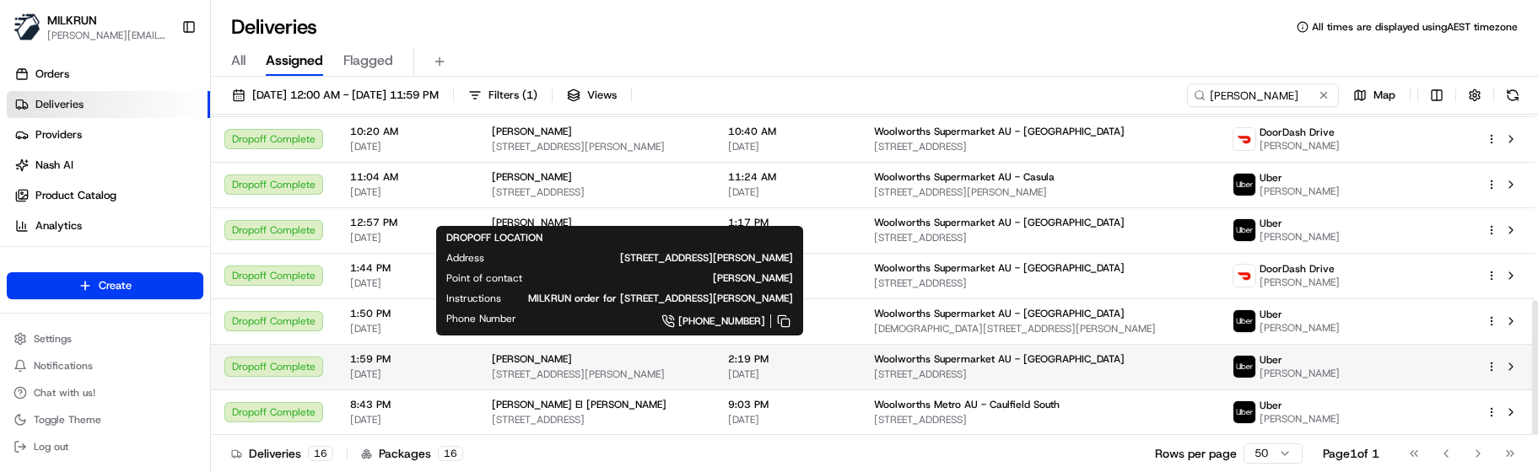
click at [542, 366] on span "[STREET_ADDRESS][PERSON_NAME]" at bounding box center [596, 374] width 209 height 13
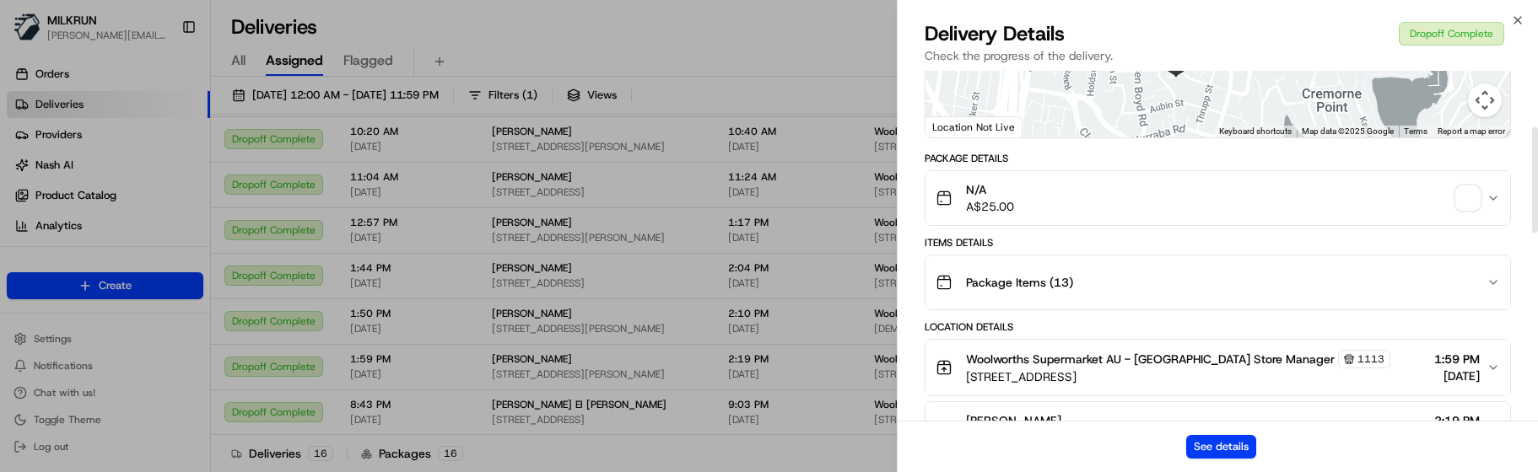
scroll to position [253, 0]
click at [1464, 203] on img "button" at bounding box center [1468, 197] width 24 height 24
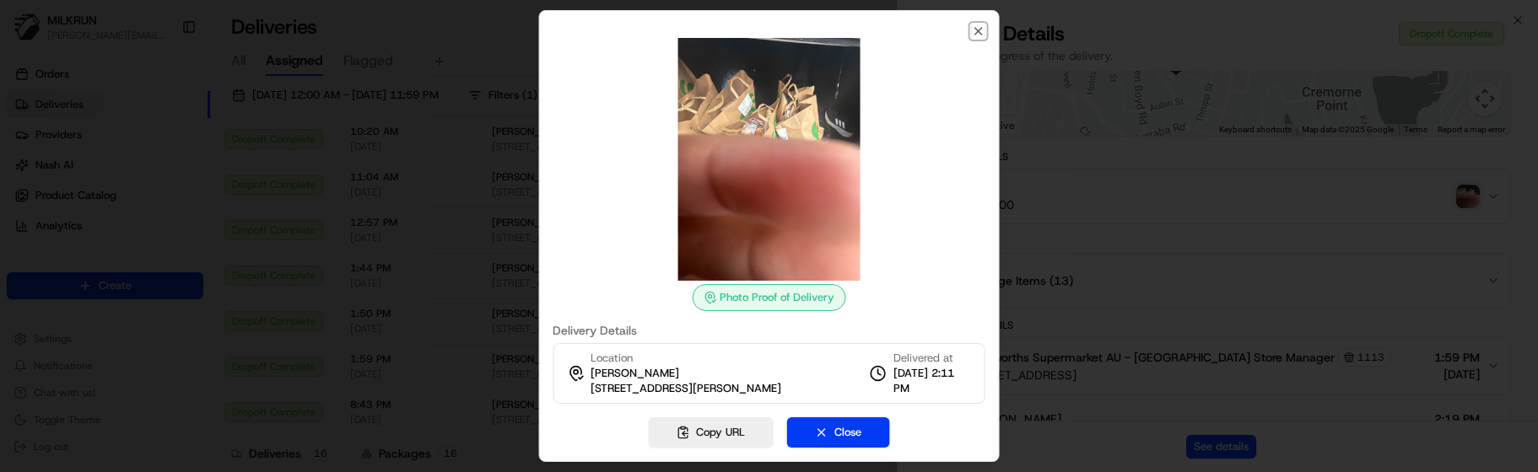
click at [979, 29] on icon "button" at bounding box center [978, 30] width 13 height 13
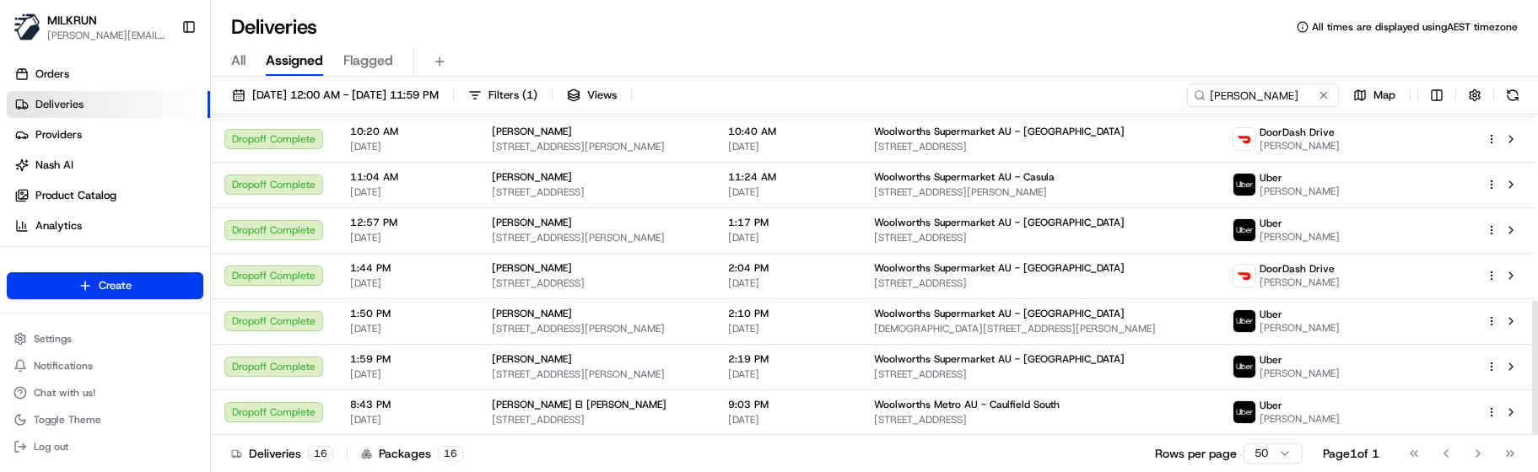
drag, startPoint x: 844, startPoint y: 456, endPoint x: 842, endPoint y: 445, distance: 11.1
click at [844, 366] on div "Deliveries 16 Packages 16 Rows per page 50 Page 1 of 1 Go to first page Go to p…" at bounding box center [874, 454] width 1327 height 38
click at [1208, 103] on input "khoury" at bounding box center [1238, 96] width 202 height 24
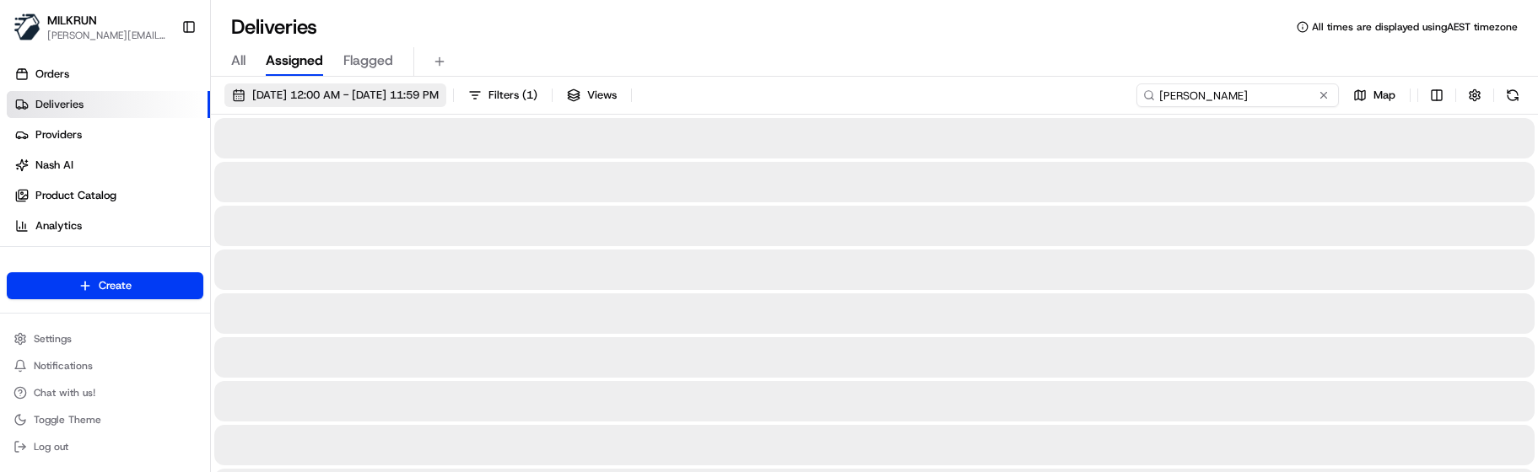
type input "hayden khoury"
click at [436, 89] on span "09/08/2025 12:00 AM - 10/08/2025 11:59 PM" at bounding box center [345, 95] width 186 height 15
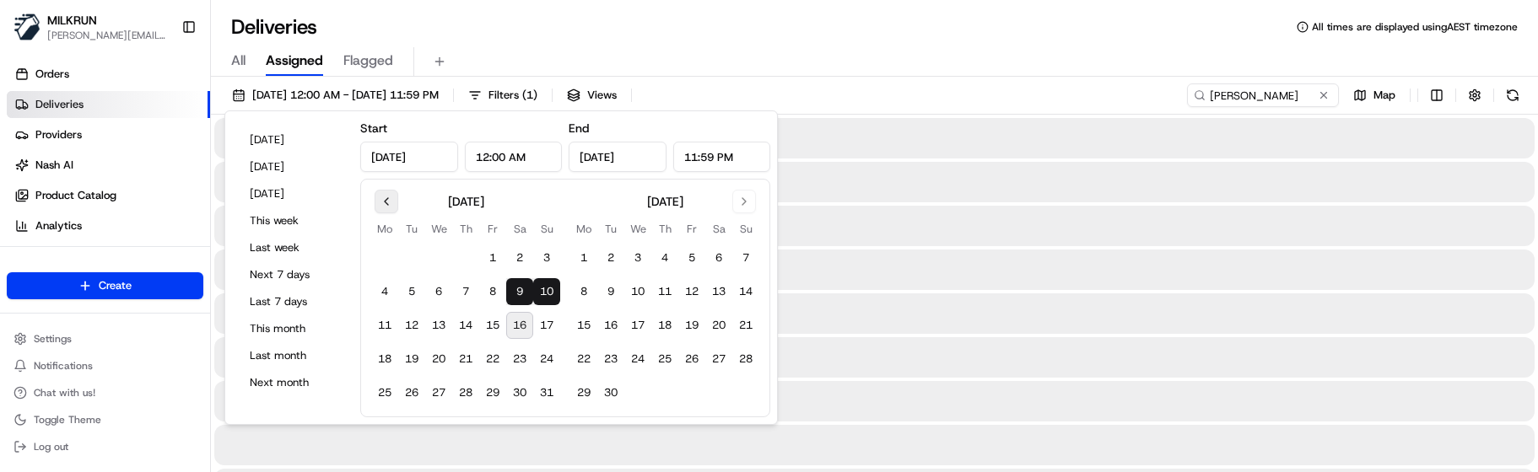
click at [380, 195] on button "Go to previous month" at bounding box center [387, 202] width 24 height 24
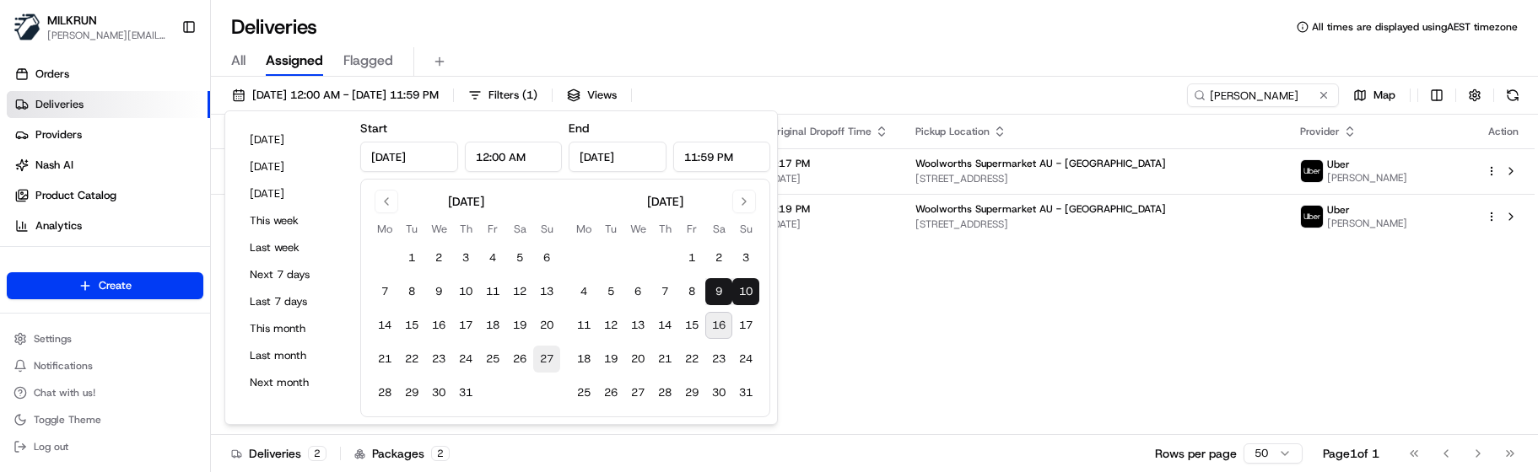
click at [540, 363] on button "27" at bounding box center [546, 359] width 27 height 27
type input "Jul 27, 2025"
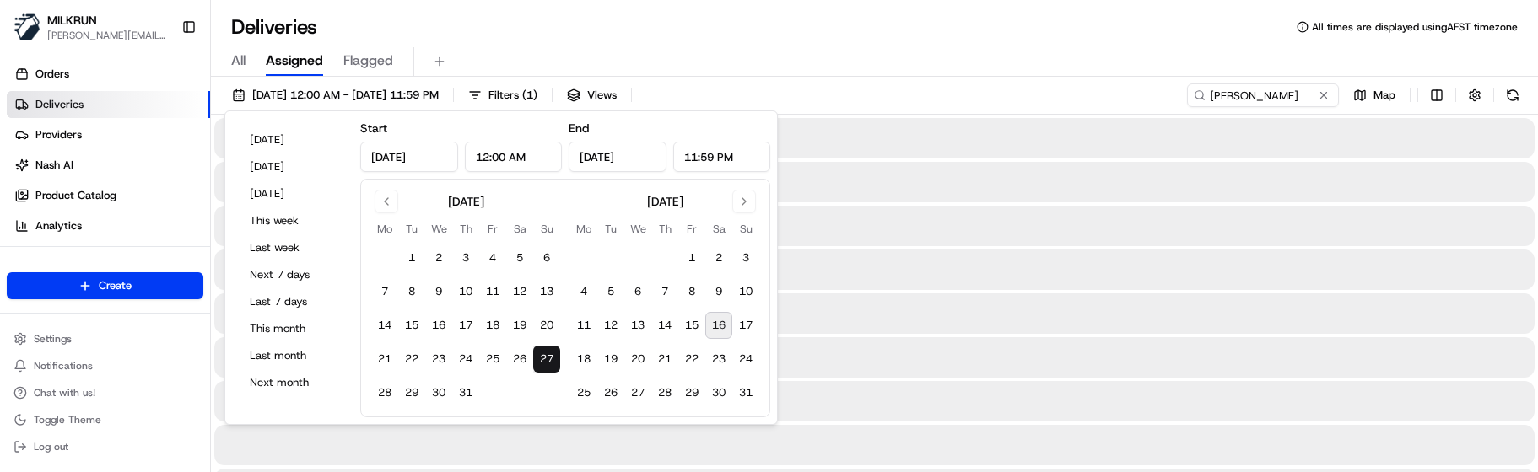
click at [540, 363] on button "27" at bounding box center [546, 359] width 27 height 27
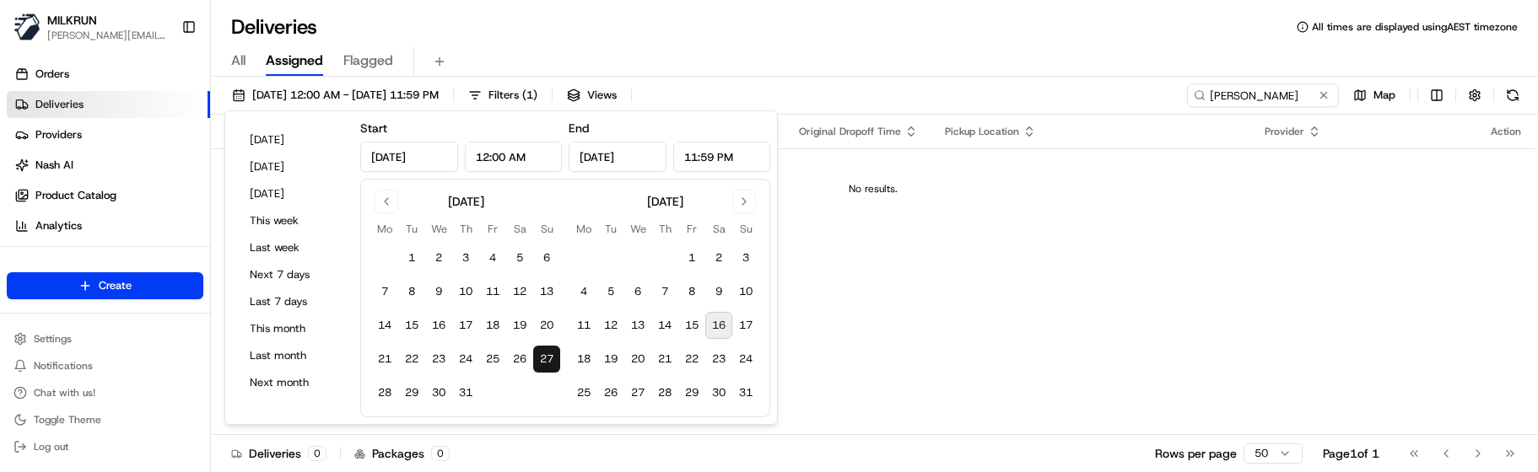
click at [708, 35] on div "Deliveries All times are displayed using AEST timezone" at bounding box center [874, 26] width 1327 height 27
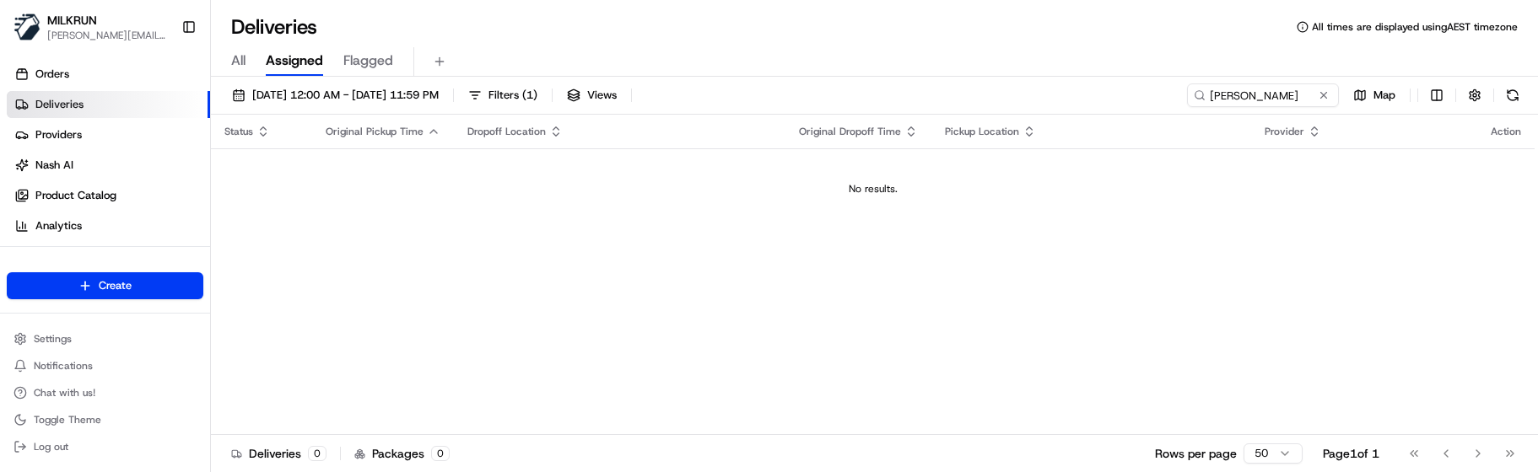
click at [529, 346] on div "Status Original Pickup Time Dropoff Location Original Dropoff Time Pickup Locat…" at bounding box center [873, 275] width 1324 height 321
click at [439, 97] on span "27/07/2025 12:00 AM - 27/07/2025 11:59 PM" at bounding box center [345, 95] width 186 height 15
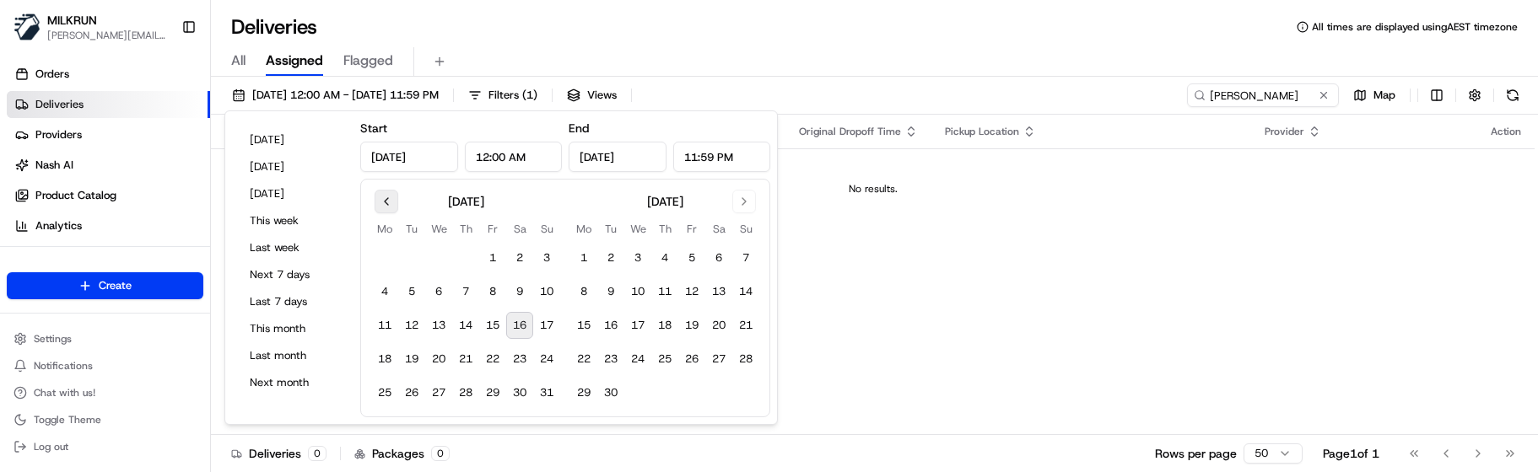
click at [384, 202] on button "Go to previous month" at bounding box center [387, 202] width 24 height 24
click at [441, 355] on button "23" at bounding box center [438, 359] width 27 height 27
type input "Jul 23, 2025"
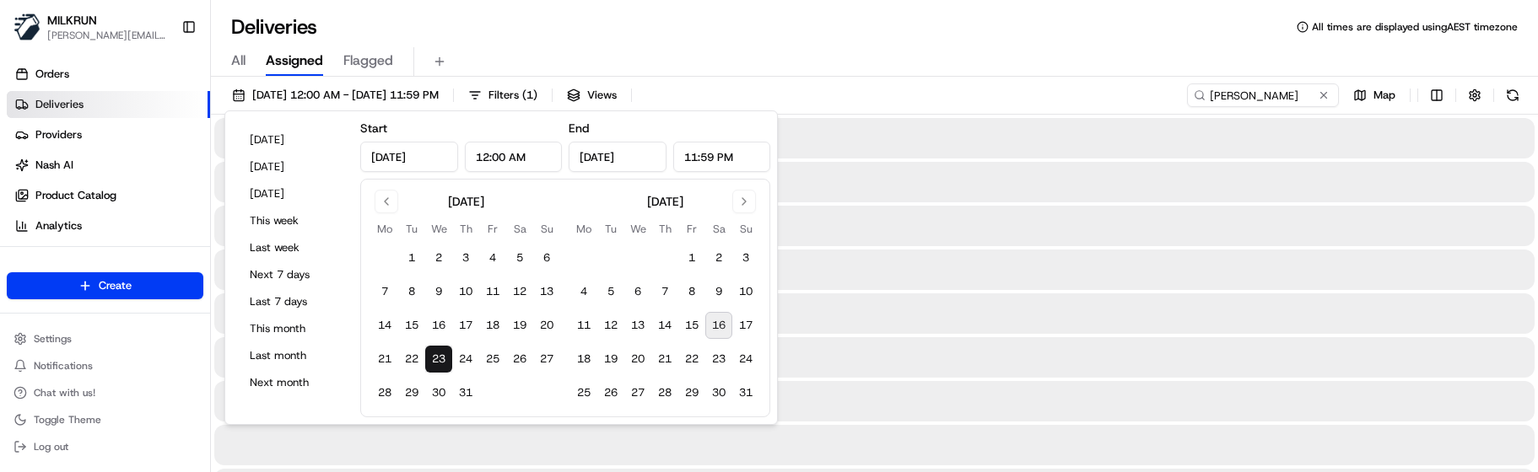
click at [444, 356] on button "23" at bounding box center [438, 359] width 27 height 27
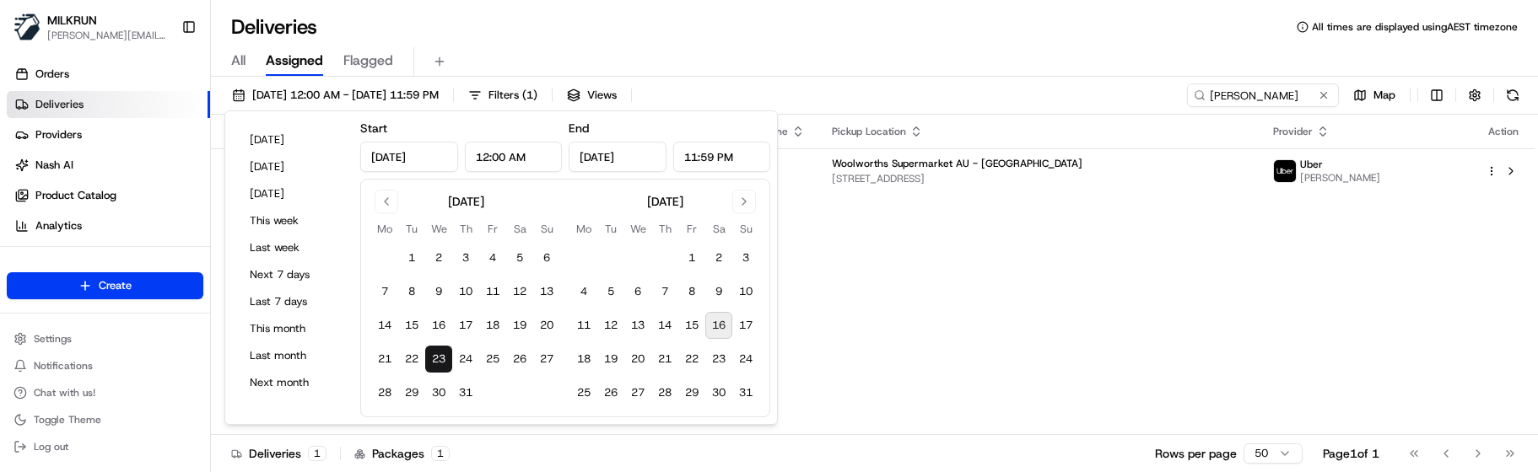
click at [588, 7] on div "Deliveries All times are displayed using AEST timezone All Assigned Flagged 23/…" at bounding box center [874, 236] width 1327 height 472
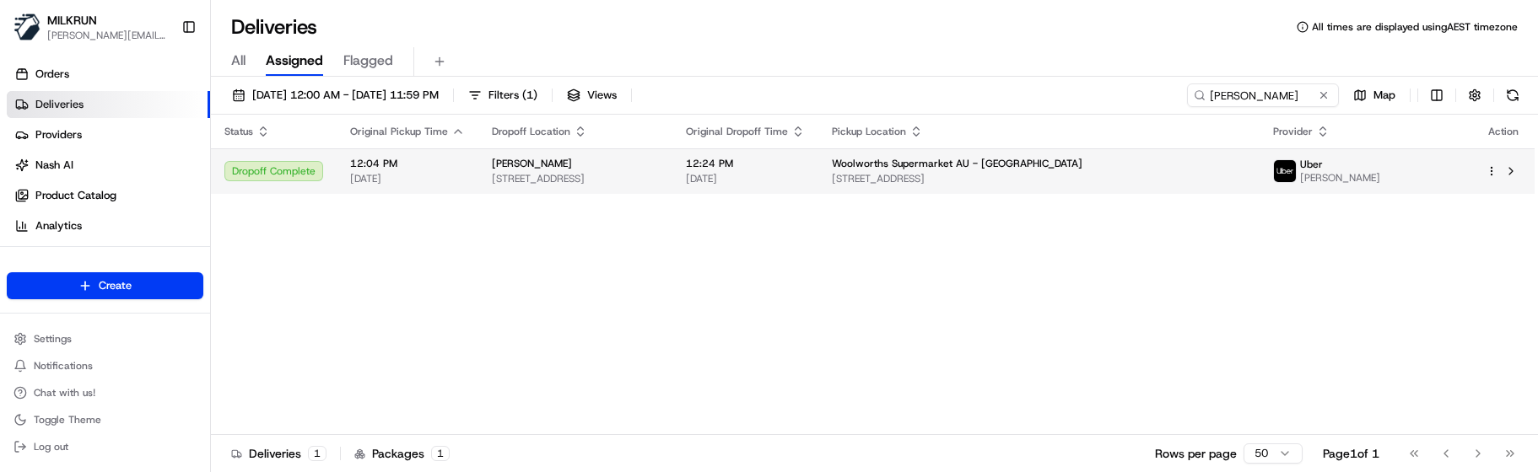
click at [543, 170] on span "Hayden khoury" at bounding box center [532, 163] width 80 height 13
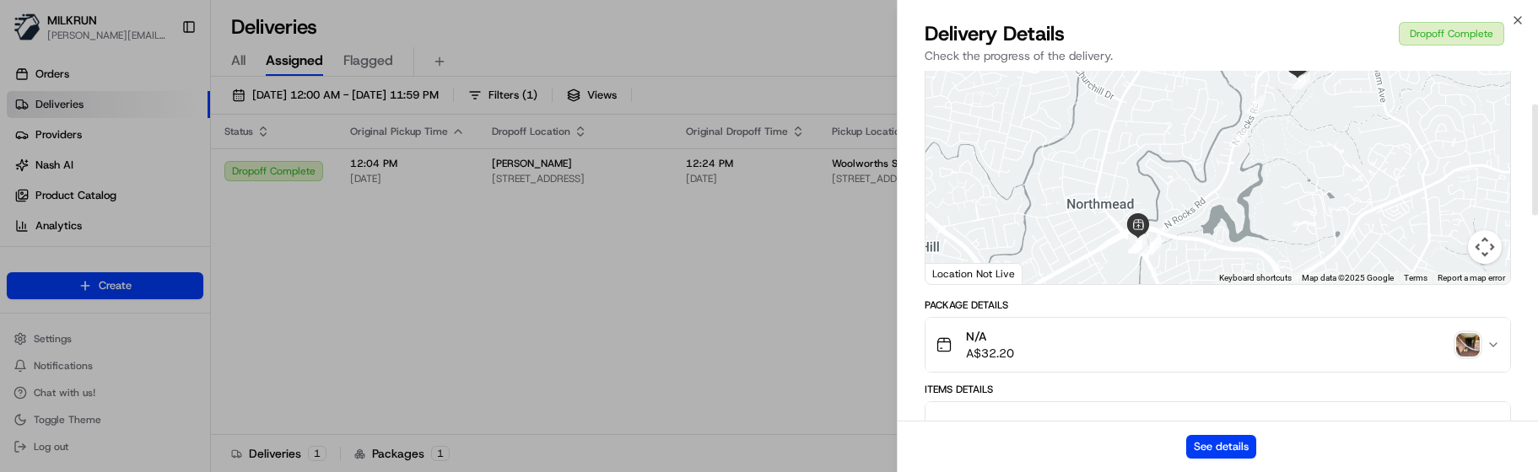
scroll to position [169, 0]
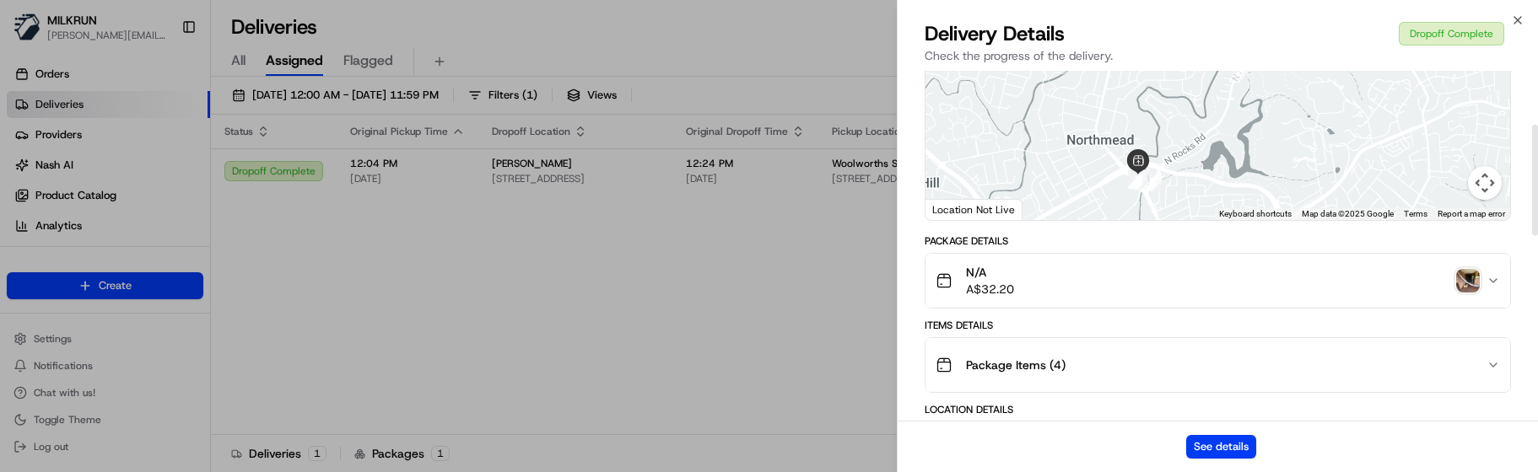
click at [1466, 282] on img "button" at bounding box center [1468, 281] width 24 height 24
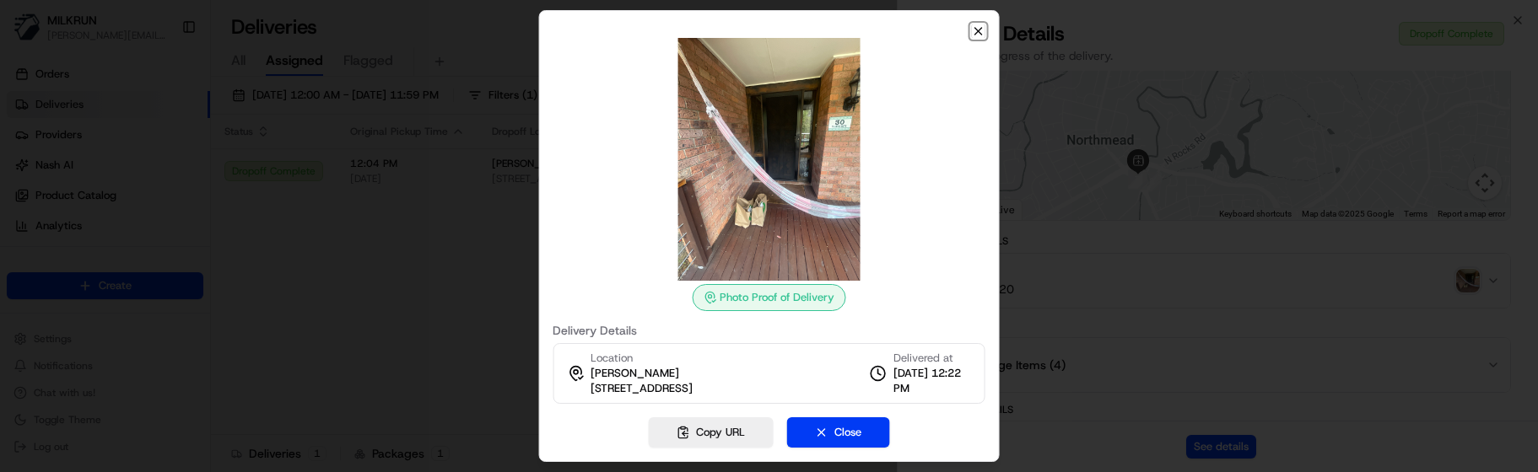
click at [981, 31] on icon "button" at bounding box center [978, 30] width 13 height 13
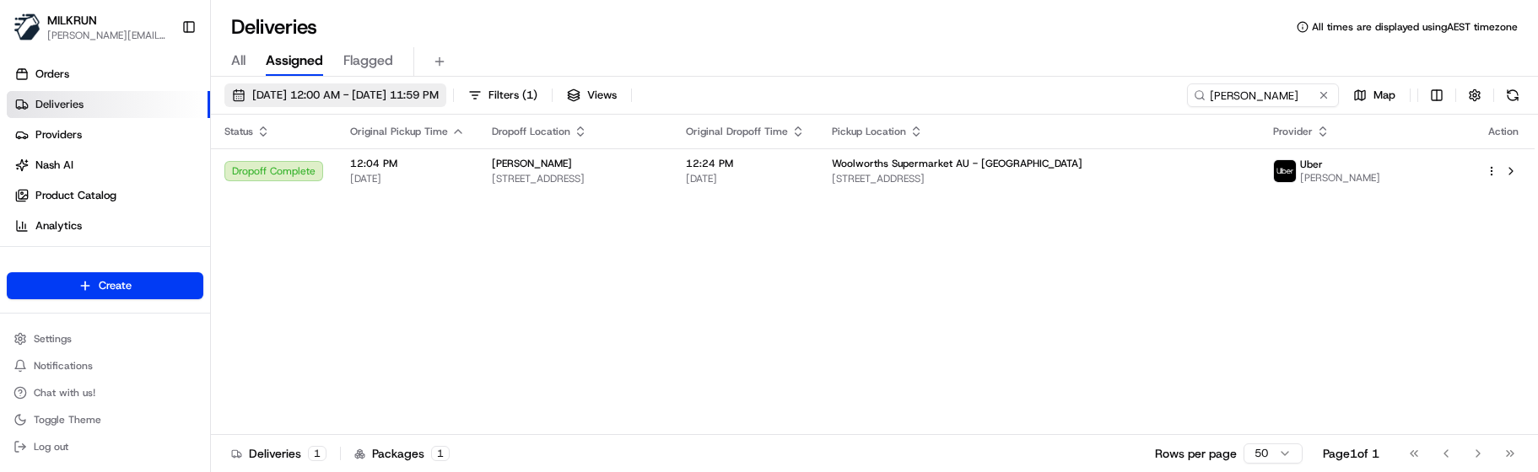
click at [408, 100] on span "23/07/2025 12:00 AM - 23/07/2025 11:59 PM" at bounding box center [345, 95] width 186 height 15
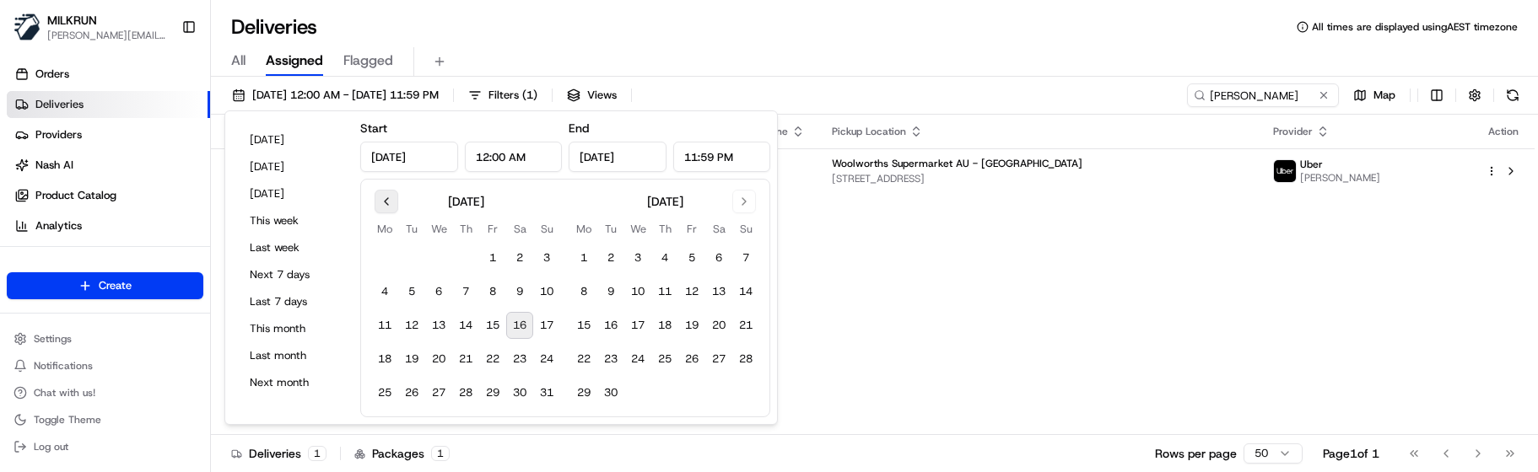
click at [383, 202] on button "Go to previous month" at bounding box center [387, 202] width 24 height 24
click at [414, 360] on button "22" at bounding box center [411, 359] width 27 height 27
type input "Jul 22, 2025"
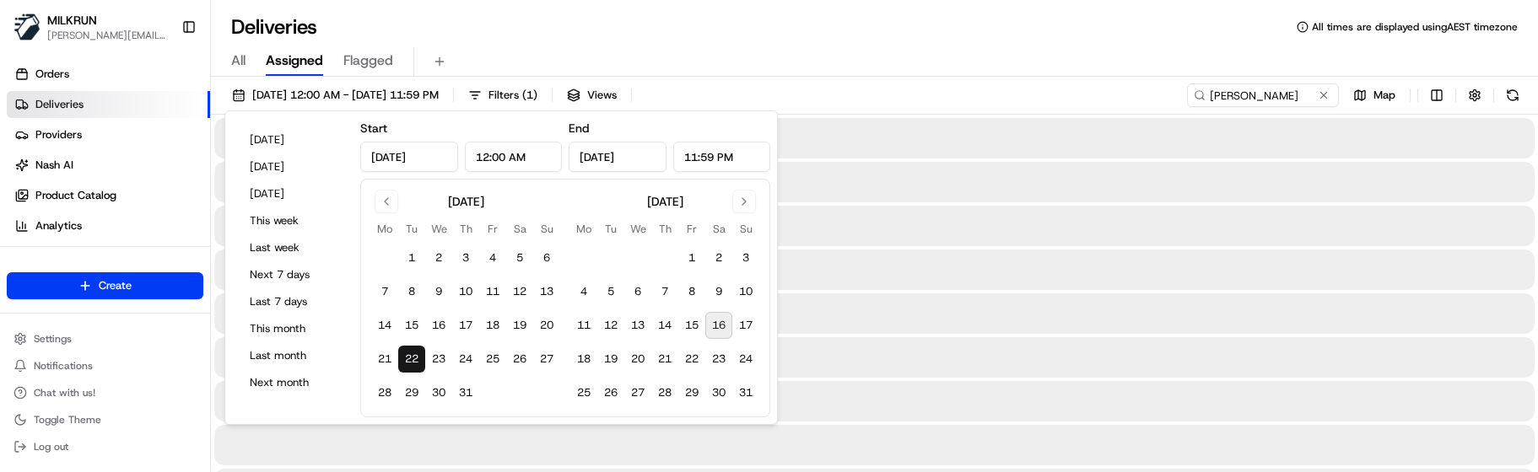
click at [414, 360] on button "22" at bounding box center [411, 359] width 27 height 27
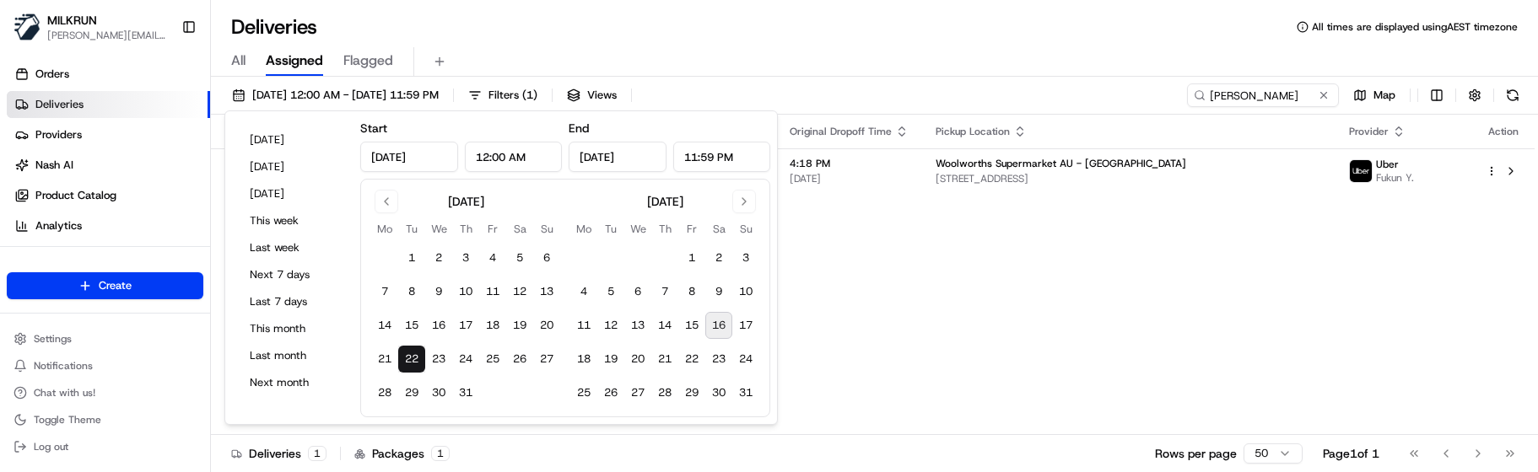
click at [812, 40] on div "Deliveries All times are displayed using AEST timezone" at bounding box center [874, 26] width 1327 height 27
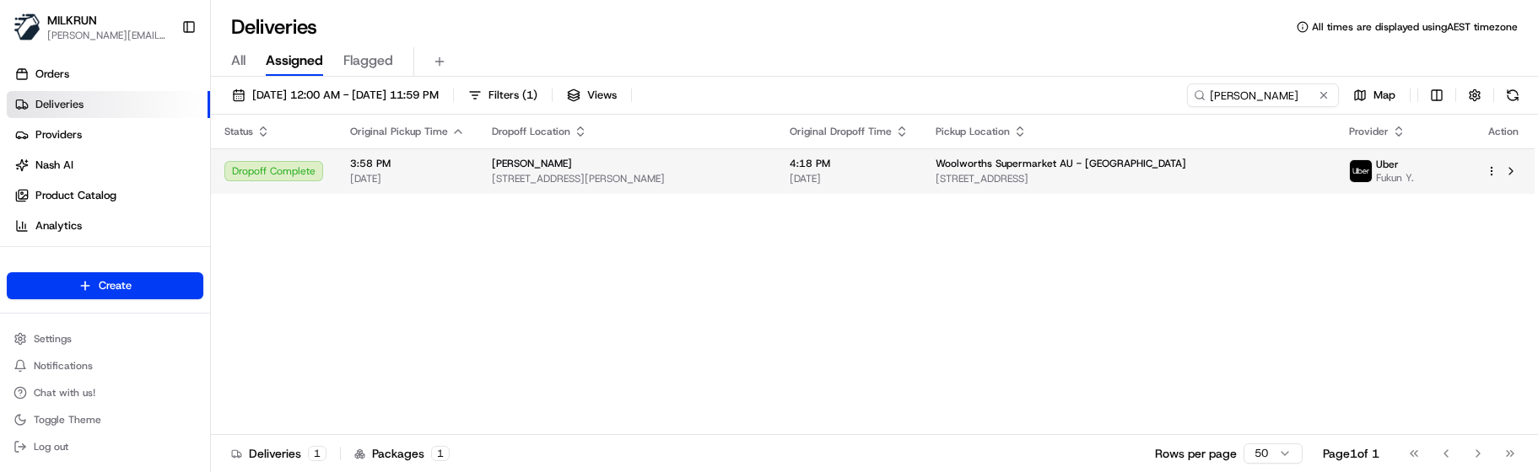
click at [763, 175] on span "Unit 4/14 Bowden St, North Parramatta, NSW 2151, AU" at bounding box center [627, 178] width 271 height 13
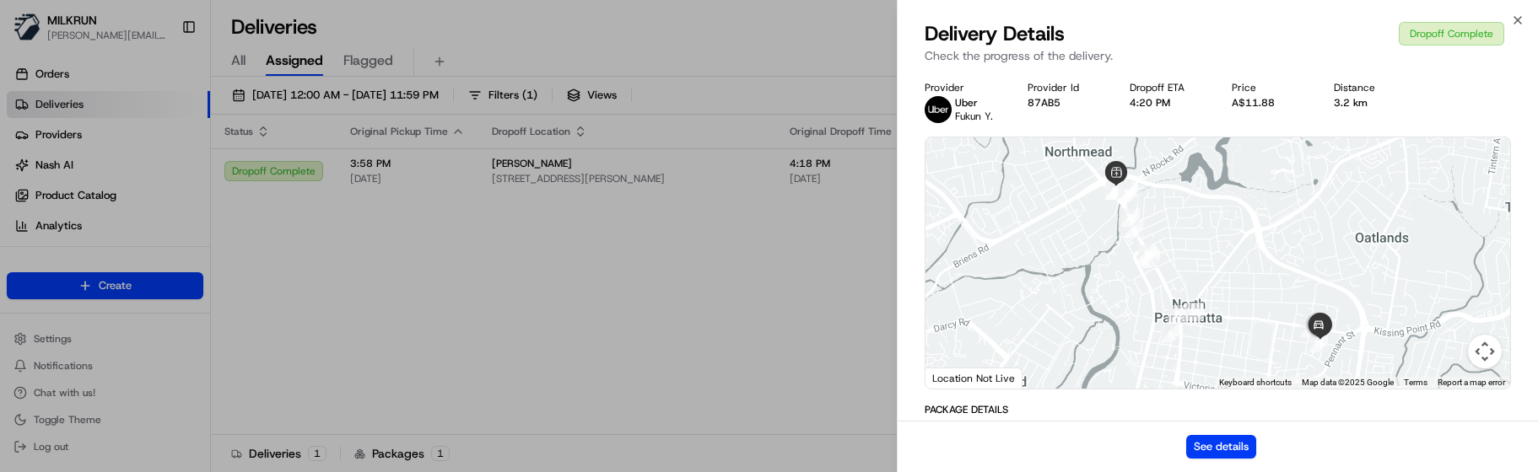
scroll to position [169, 0]
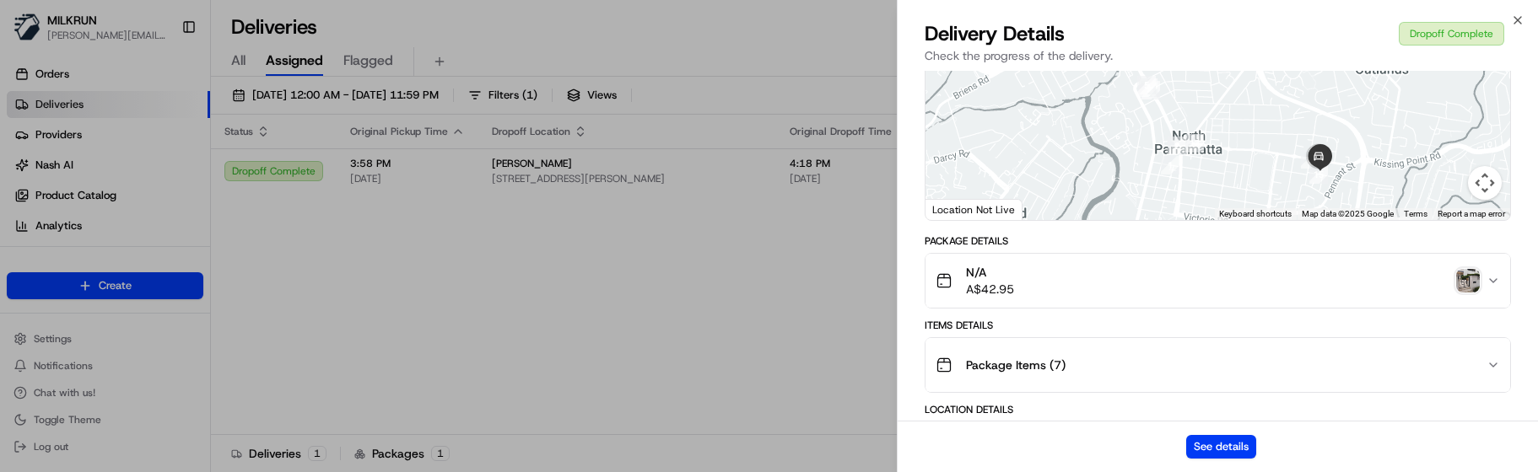
click at [1460, 280] on img "button" at bounding box center [1468, 281] width 24 height 24
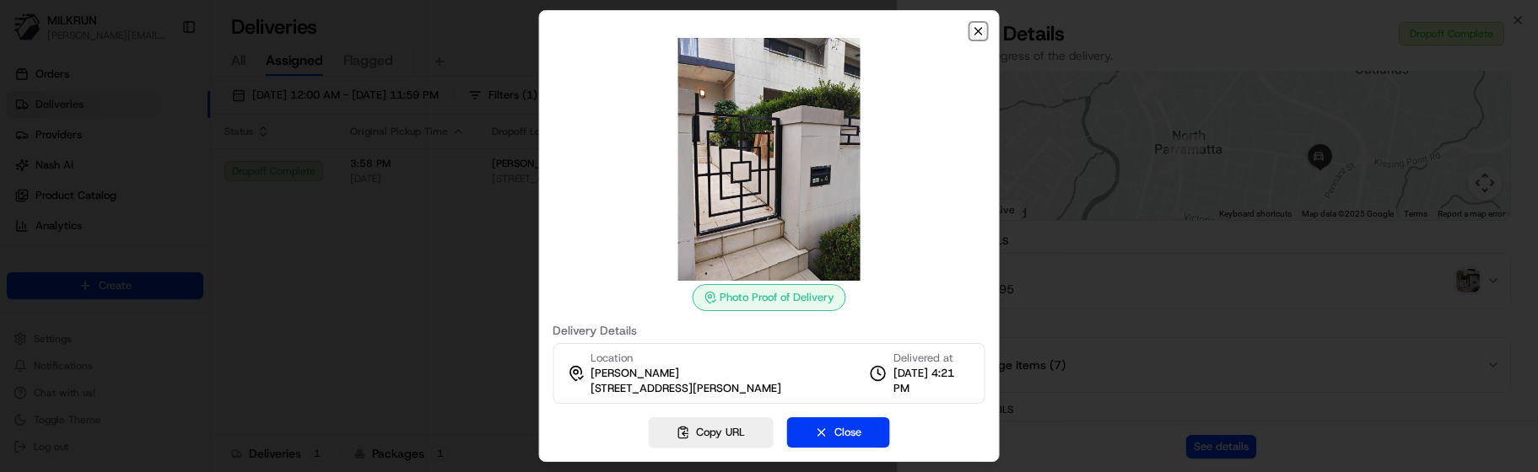
click at [976, 24] on icon "button" at bounding box center [978, 30] width 13 height 13
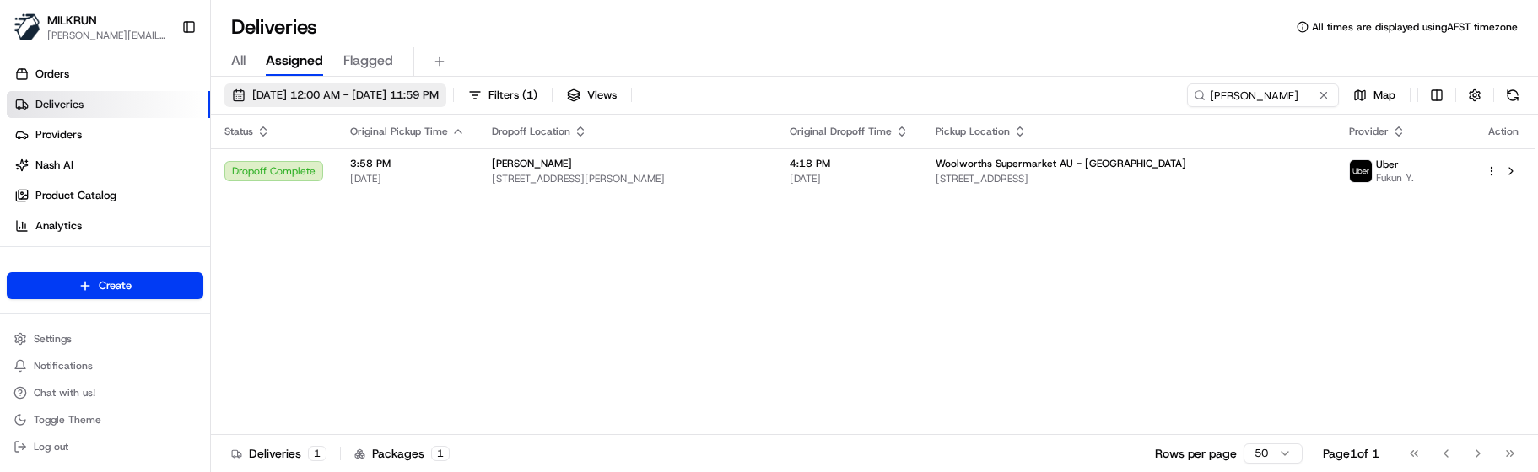
click at [344, 92] on span "22/07/2025 12:00 AM - 22/07/2025 11:59 PM" at bounding box center [345, 95] width 186 height 15
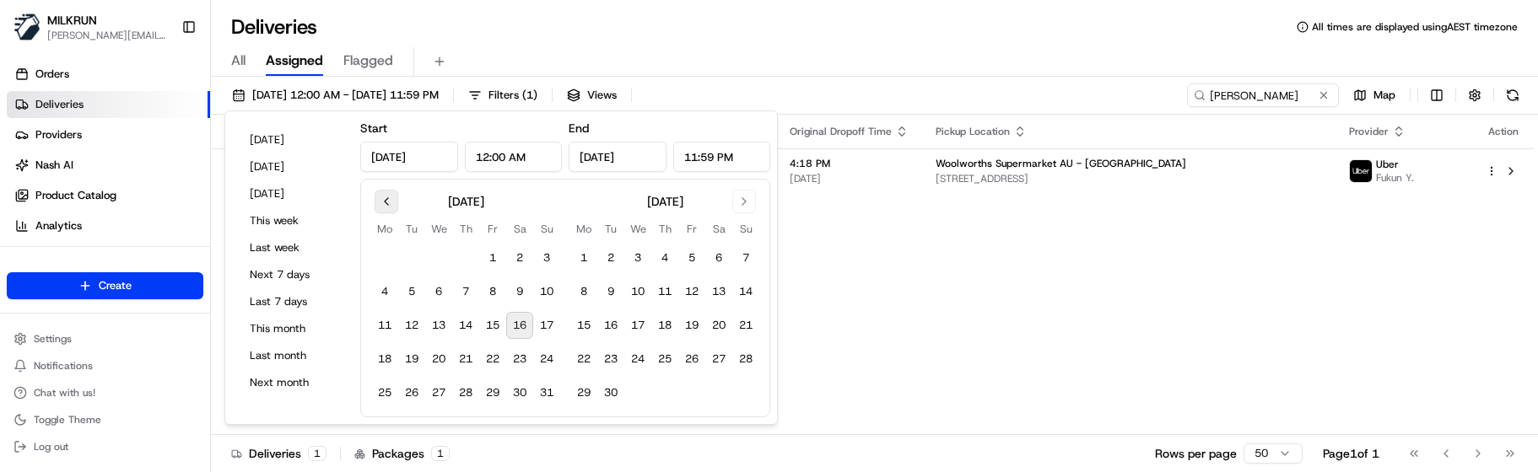
click at [381, 208] on button "Go to previous month" at bounding box center [387, 202] width 24 height 24
click at [413, 325] on button "15" at bounding box center [411, 325] width 27 height 27
type input "Jul 15, 2025"
click at [414, 325] on button "15" at bounding box center [411, 325] width 27 height 27
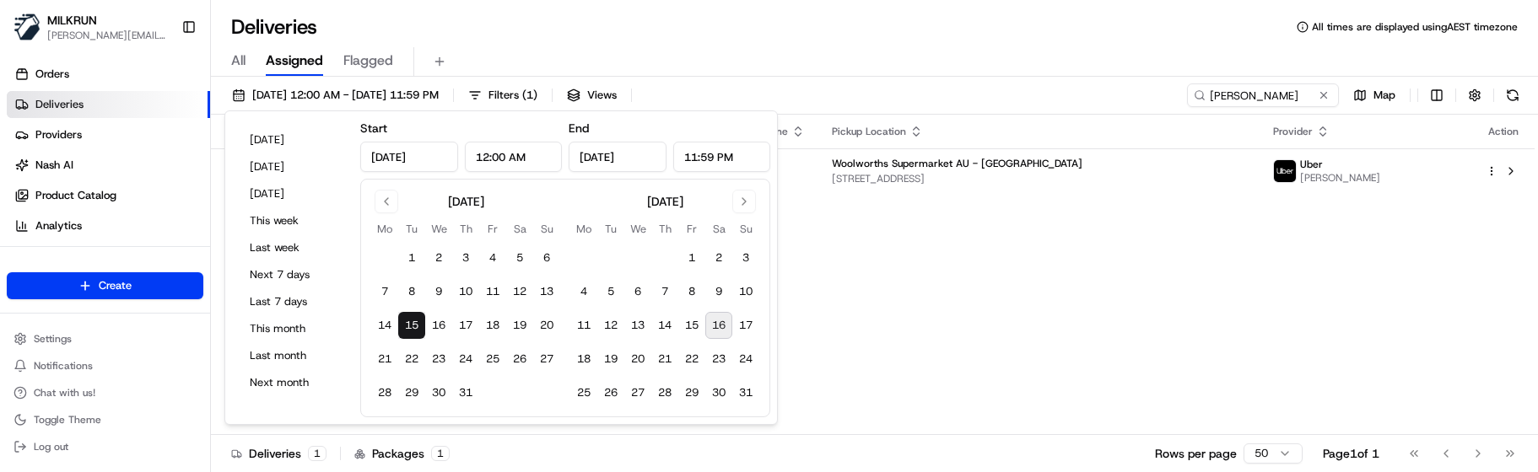
click at [813, 43] on div "All Assigned Flagged" at bounding box center [874, 58] width 1327 height 36
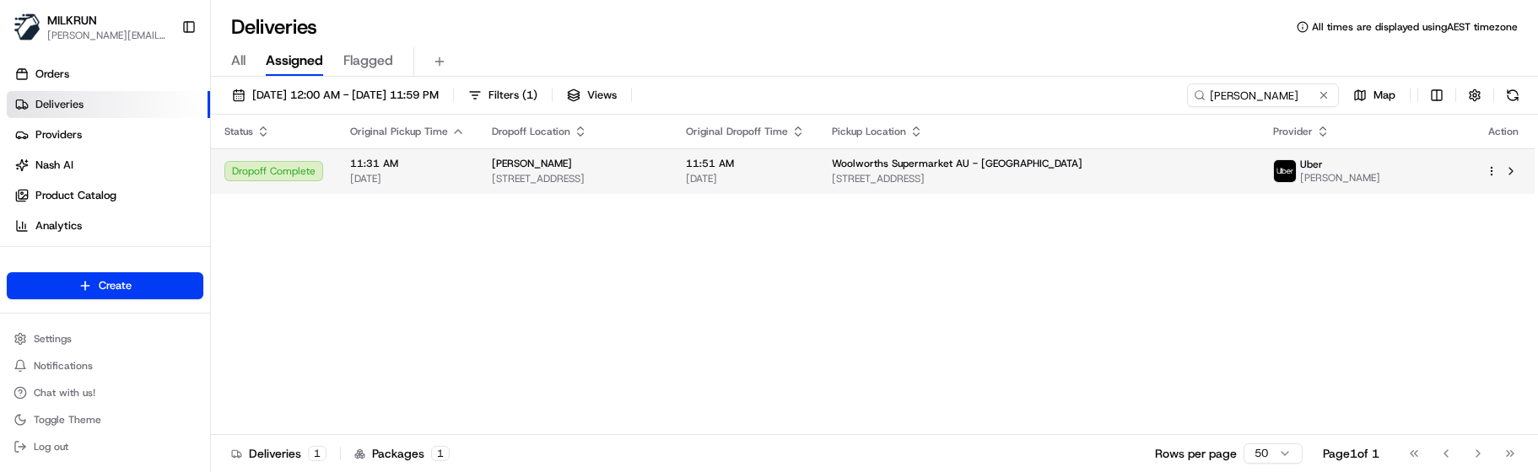
click at [964, 163] on td "Woolworths Supermarket AU - North Parramatta 1-9 N Rocks Rd, North Rocks, NSW 2…" at bounding box center [1038, 171] width 440 height 46
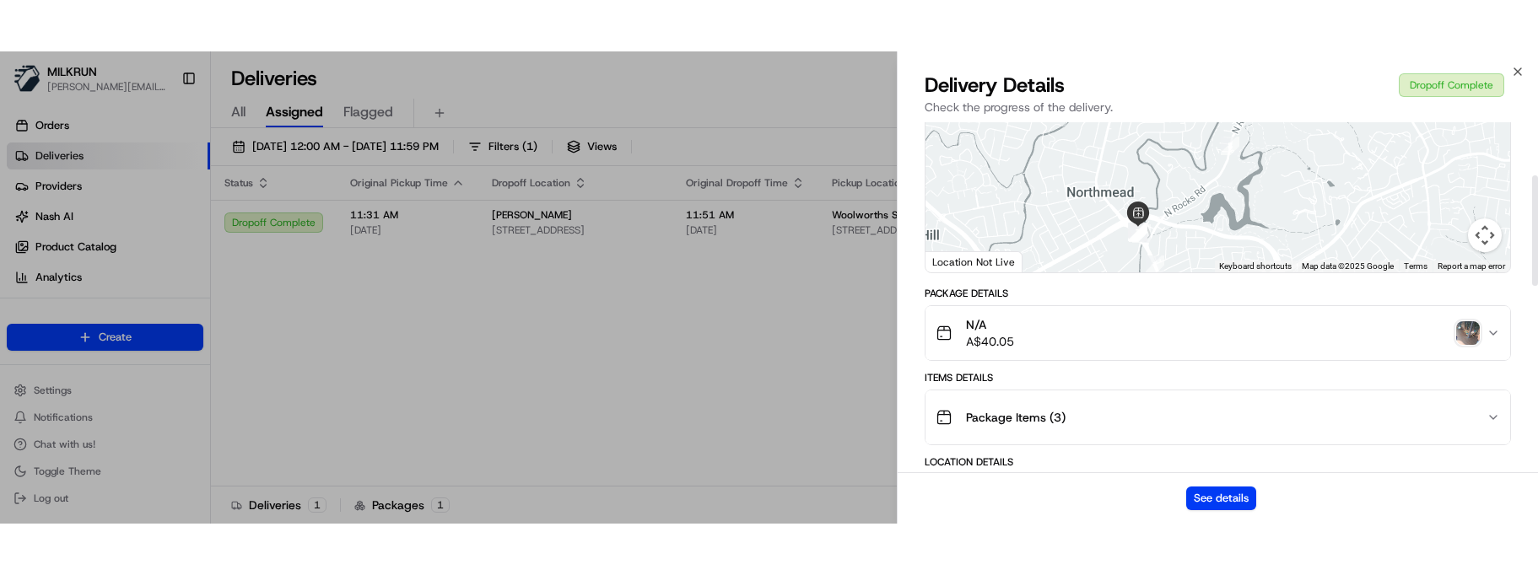
scroll to position [169, 0]
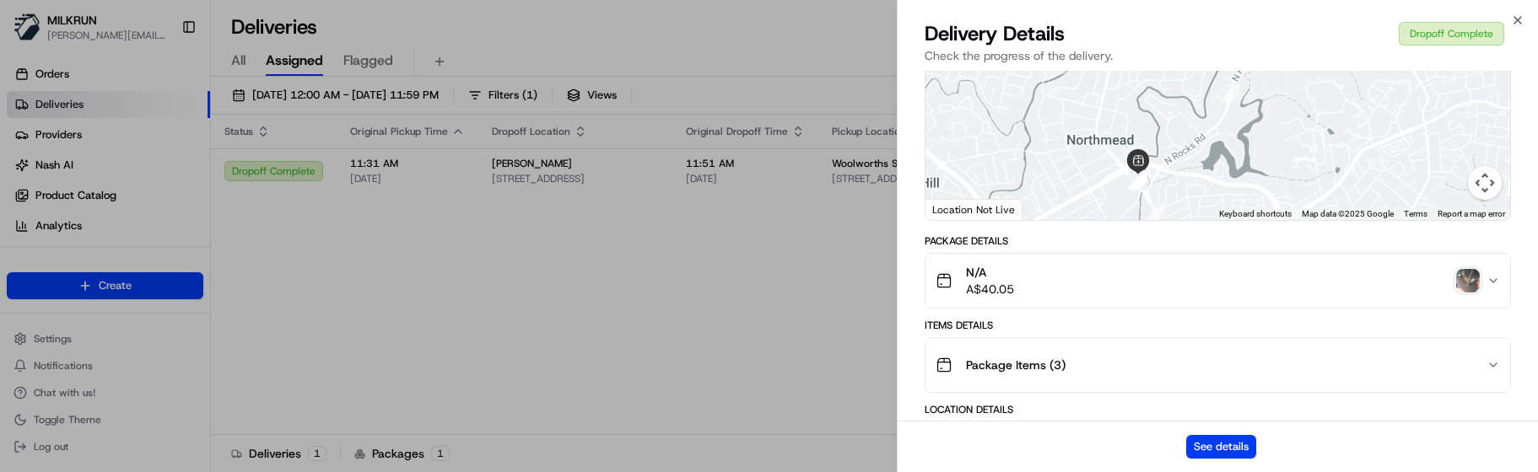
click at [1460, 293] on img "button" at bounding box center [1468, 281] width 24 height 24
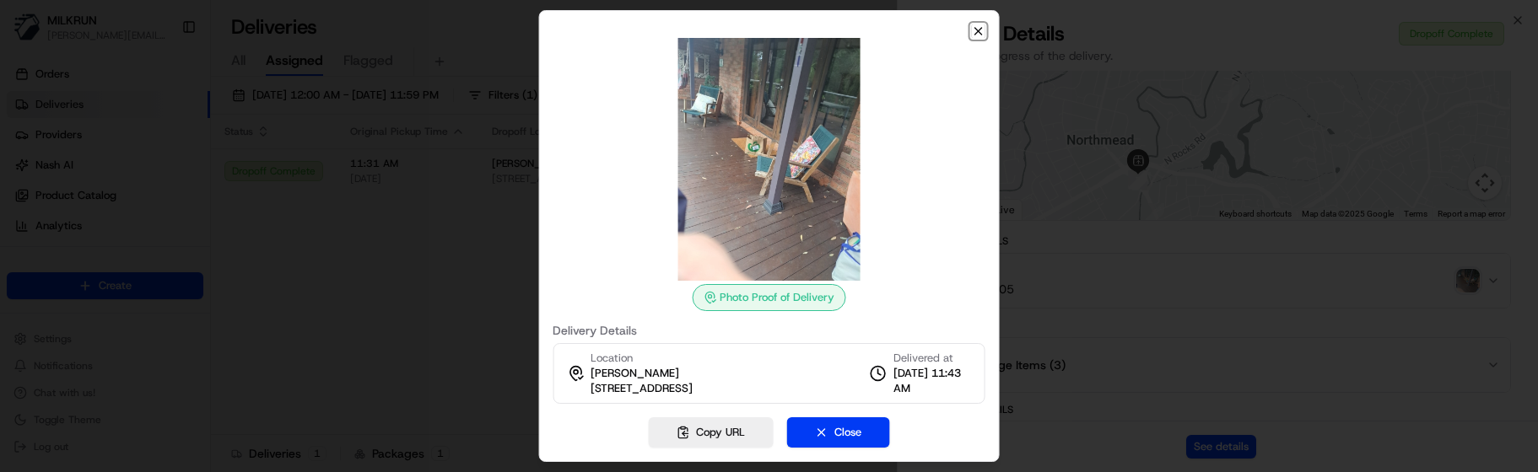
click at [981, 29] on icon "button" at bounding box center [978, 31] width 7 height 7
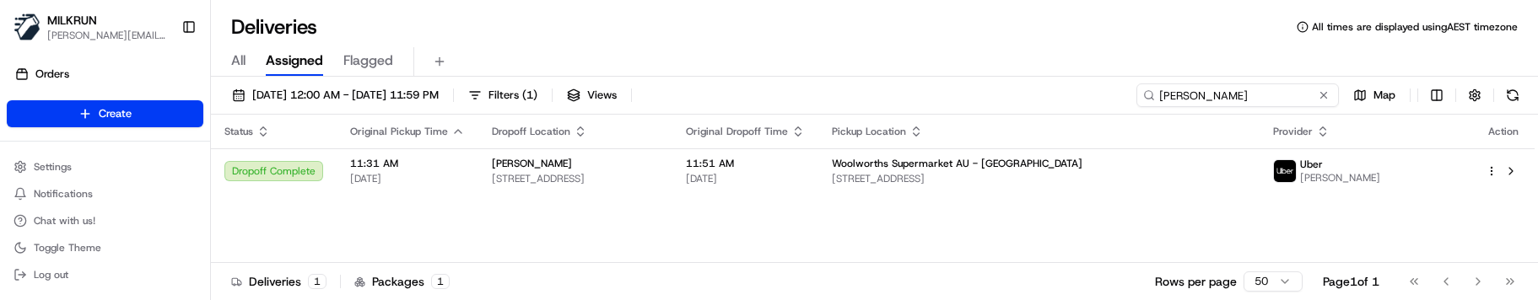
drag, startPoint x: 1288, startPoint y: 94, endPoint x: 989, endPoint y: 94, distance: 299.5
click at [989, 94] on div "15/07/2025 12:00 AM - 15/07/2025 11:59 PM Filters ( 1 ) Views hayden khoury Map" at bounding box center [874, 99] width 1327 height 31
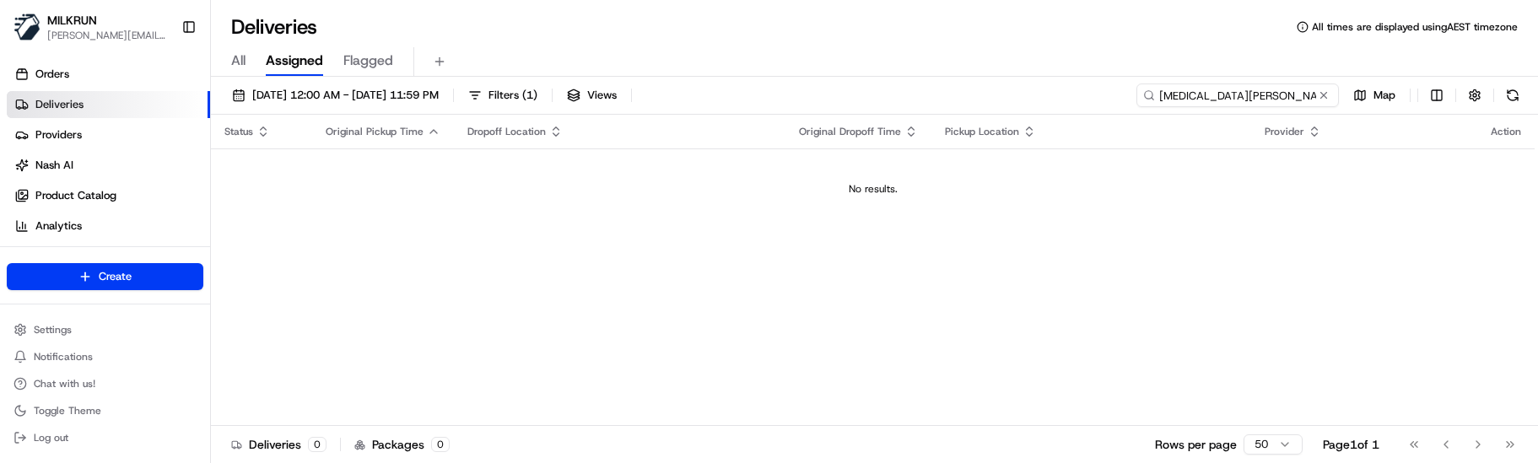
type input "nikita uprety"
drag, startPoint x: 454, startPoint y: 333, endPoint x: 445, endPoint y: 310, distance: 25.1
click at [454, 333] on div "Status Original Pickup Time Dropoff Location Original Dropoff Time Pickup Locat…" at bounding box center [873, 270] width 1324 height 311
click at [332, 102] on span "15/07/2025 12:00 AM - 15/07/2025 11:59 PM" at bounding box center [345, 95] width 186 height 15
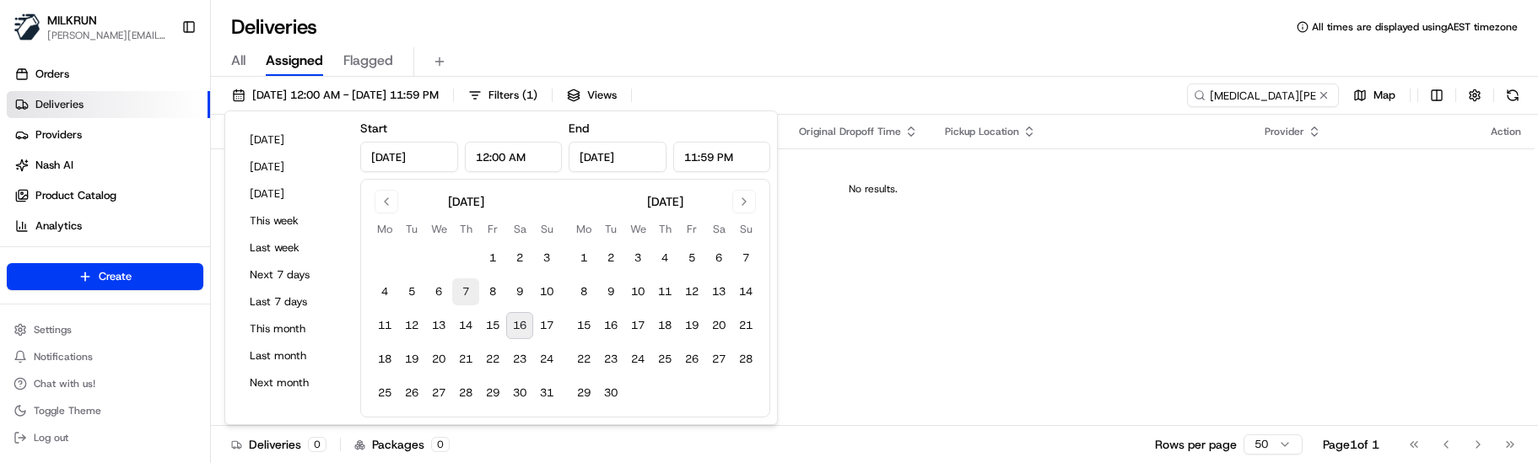
click at [465, 292] on button "7" at bounding box center [465, 291] width 27 height 27
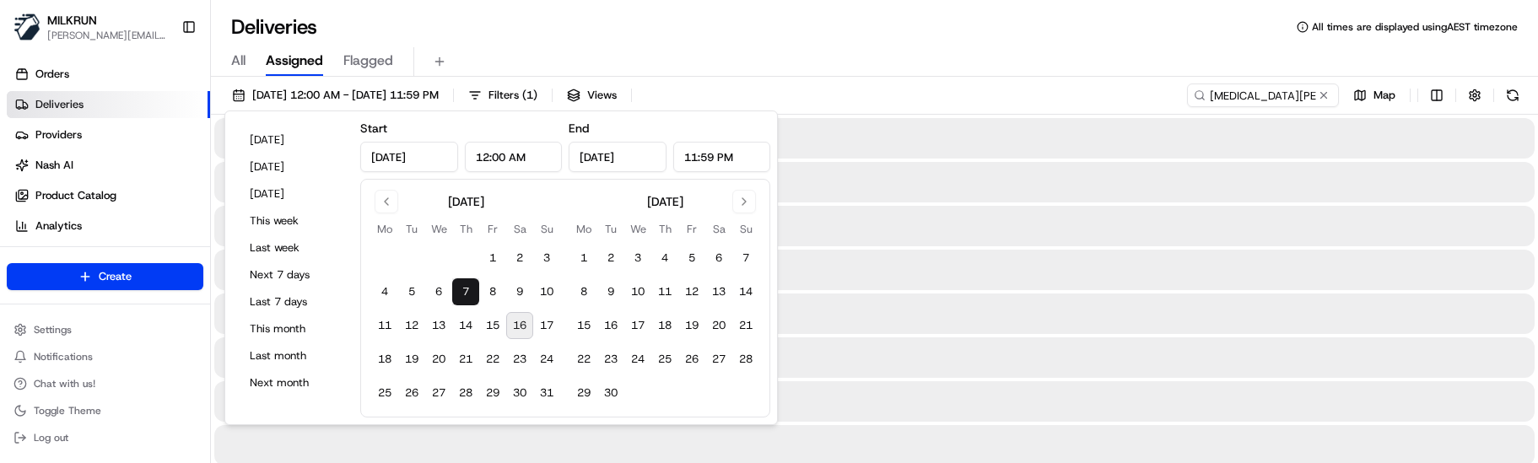
type input "Aug 7, 2025"
click at [465, 292] on button "7" at bounding box center [465, 291] width 27 height 27
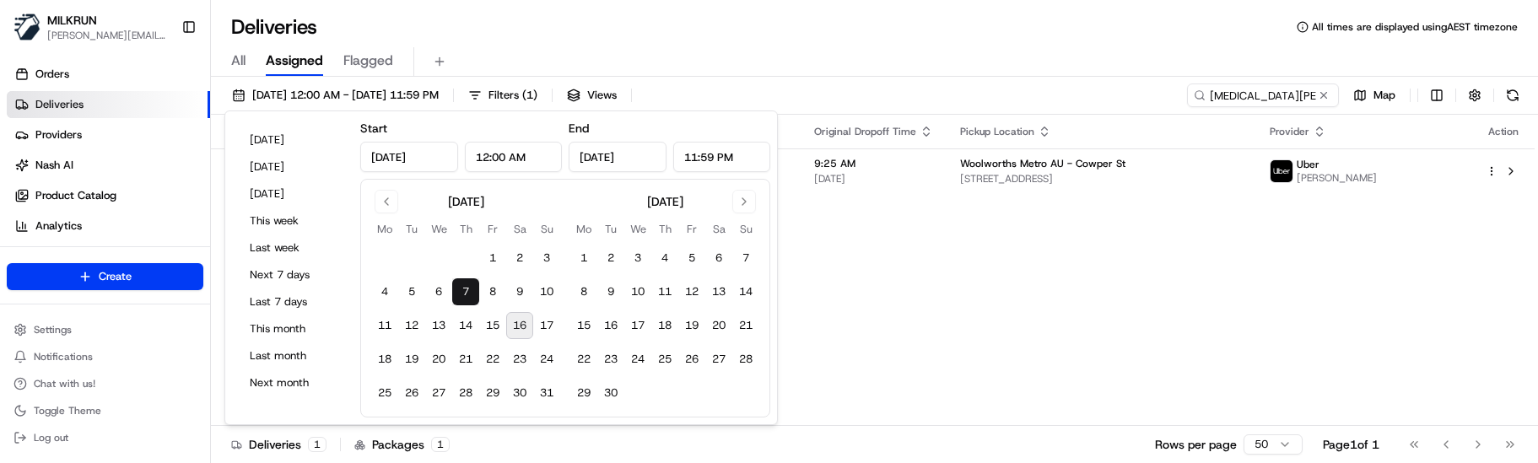
click at [603, 35] on div "Deliveries All times are displayed using AEST timezone" at bounding box center [874, 26] width 1327 height 27
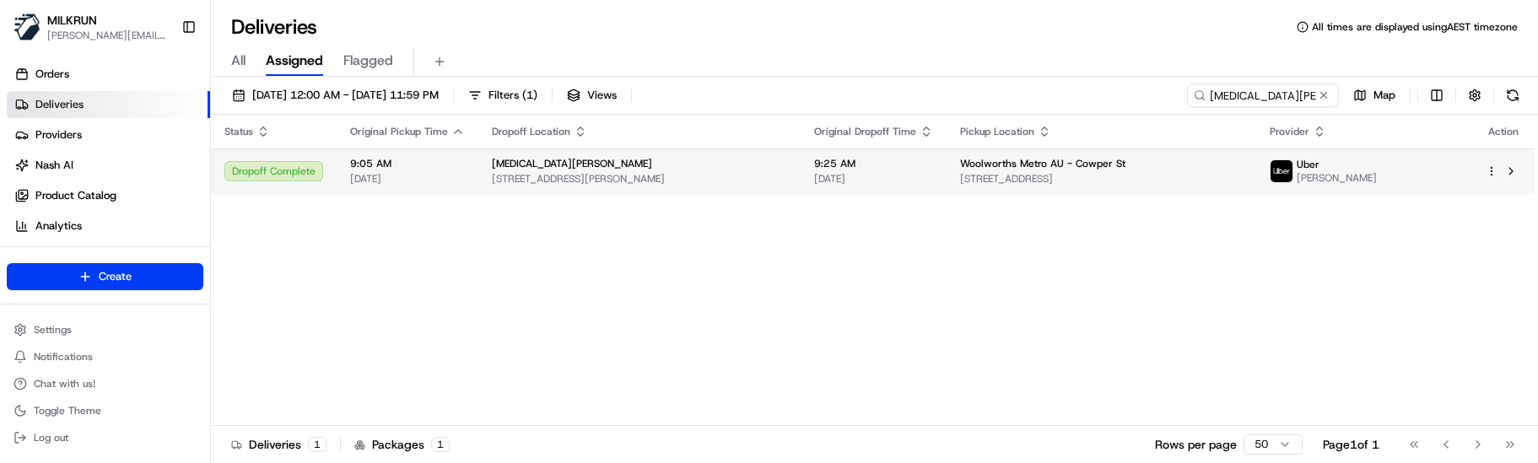
click at [838, 172] on div "9:25 AM 07/08/2025" at bounding box center [873, 171] width 119 height 29
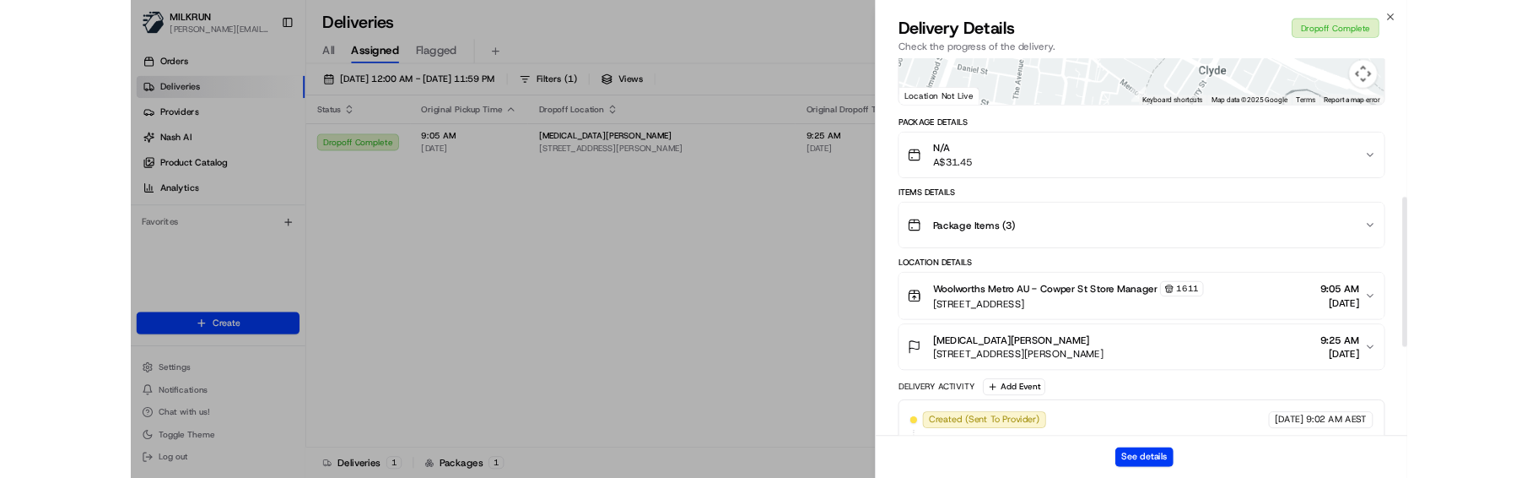
scroll to position [422, 0]
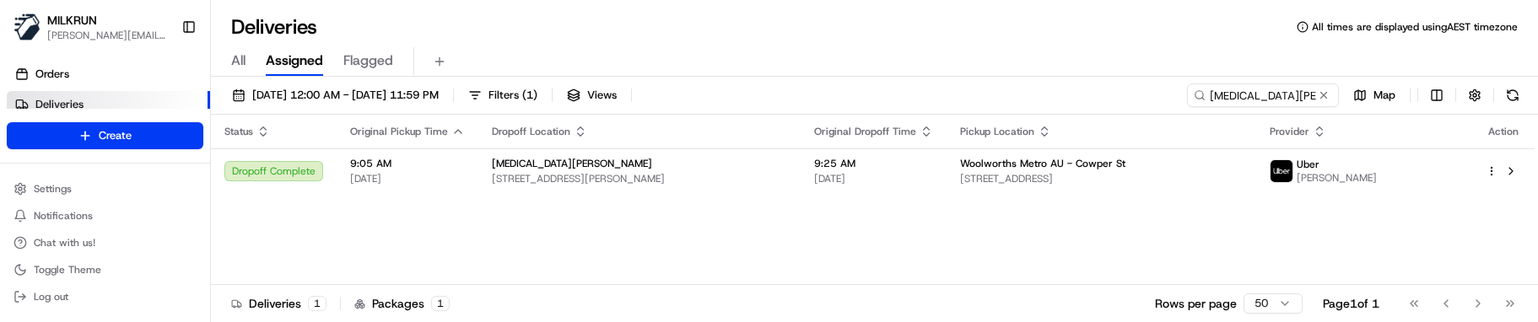
click at [841, 211] on div "Status Original Pickup Time Dropoff Location Original Dropoff Time Pickup Locat…" at bounding box center [873, 200] width 1324 height 170
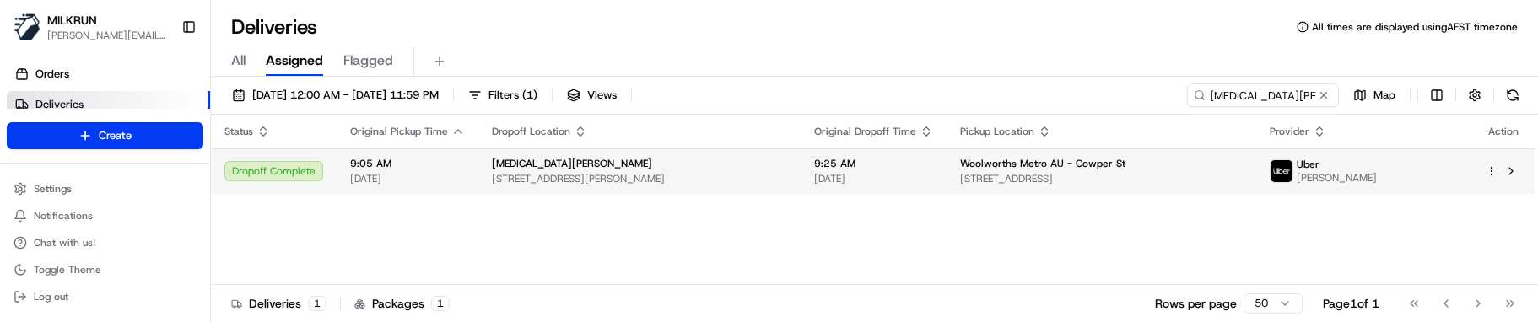
click at [874, 164] on span "9:25 AM" at bounding box center [873, 163] width 119 height 13
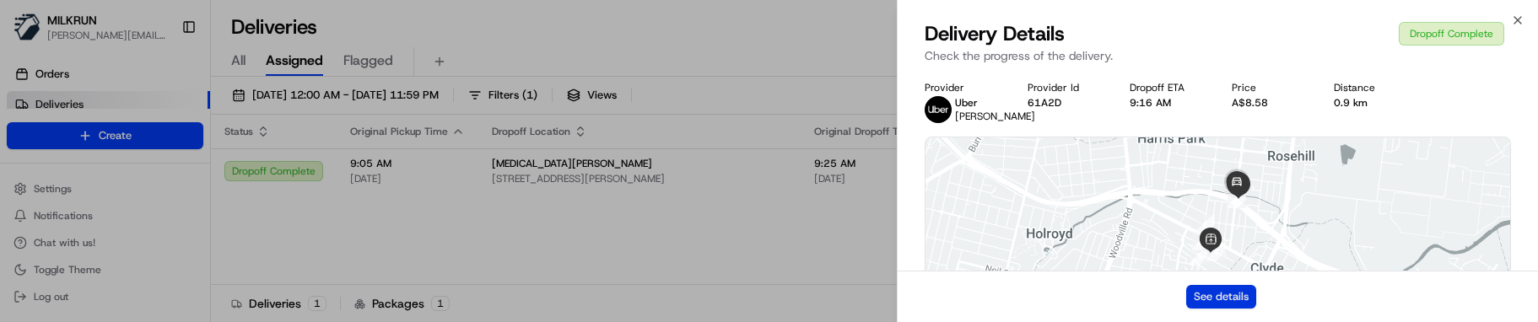
click at [1212, 286] on button "See details" at bounding box center [1221, 297] width 70 height 24
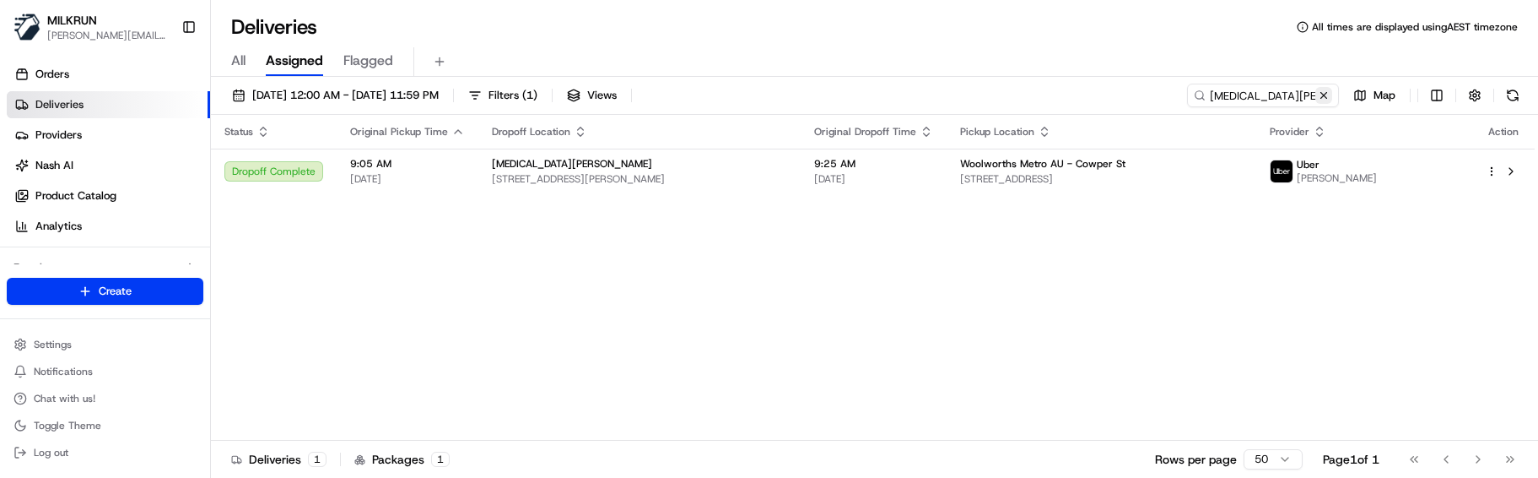
click at [1319, 100] on button at bounding box center [1323, 95] width 17 height 17
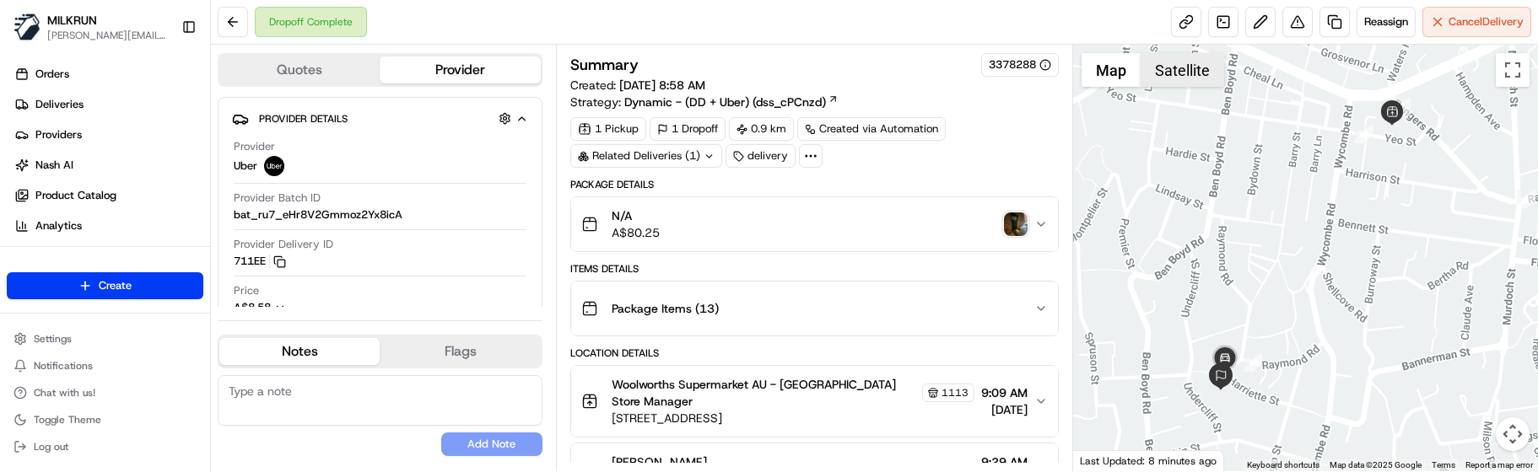
click at [1191, 73] on button "Satellite" at bounding box center [1183, 70] width 84 height 34
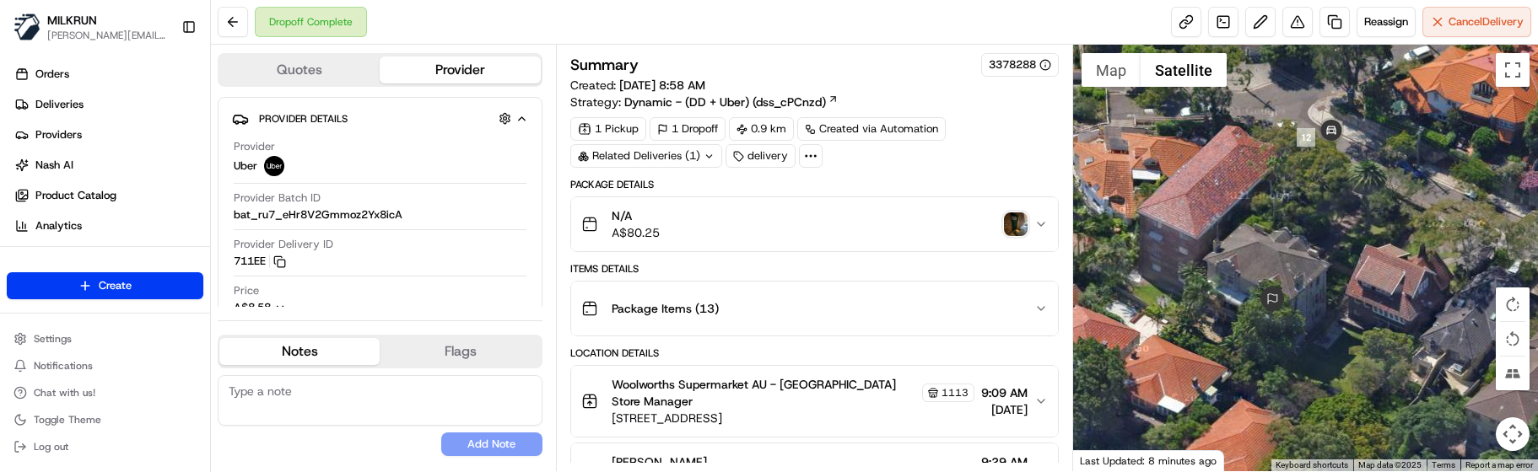
drag, startPoint x: 1215, startPoint y: 236, endPoint x: 1320, endPoint y: 346, distance: 151.6
click at [1320, 346] on div at bounding box center [1305, 258] width 465 height 427
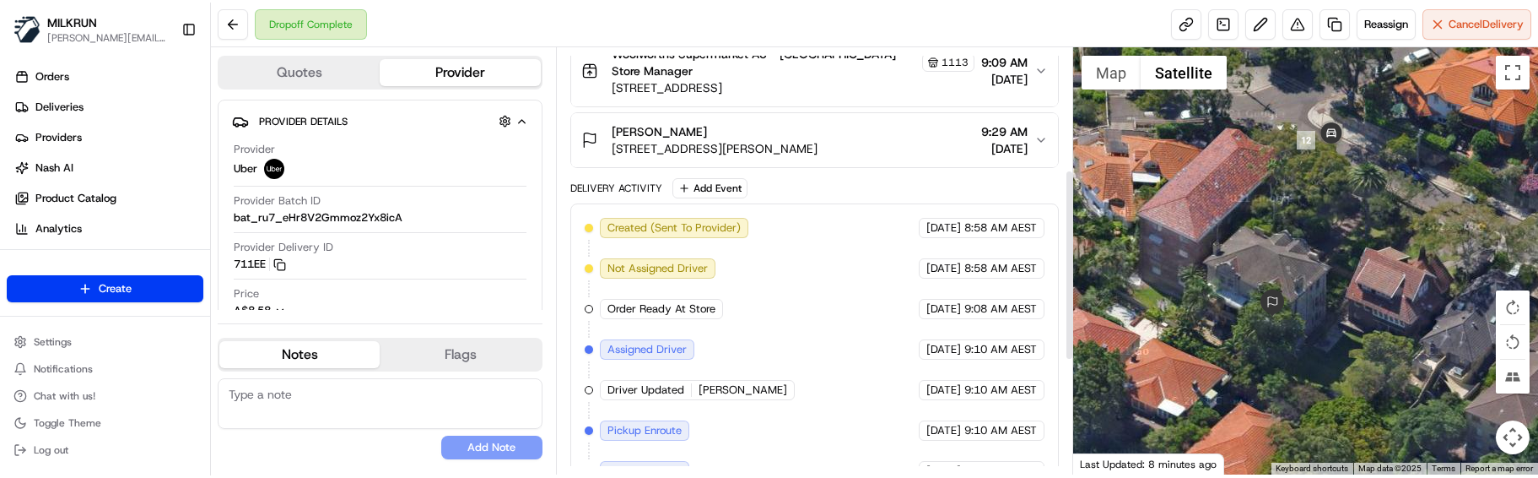
scroll to position [272, 0]
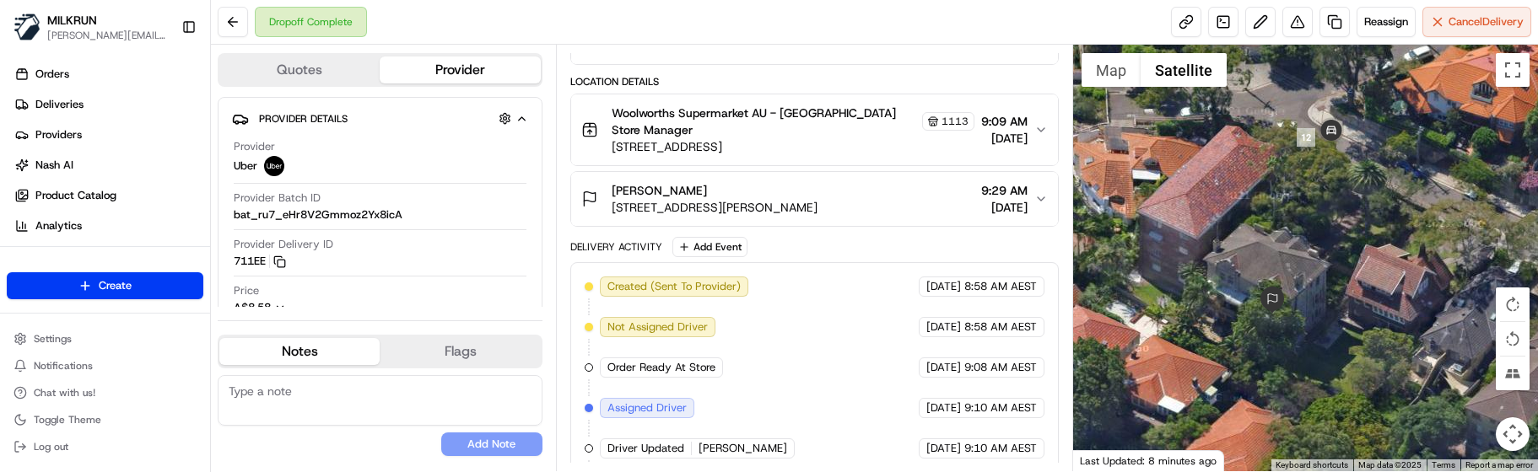
click at [372, 426] on div "No results found Add Note" at bounding box center [380, 415] width 325 height 81
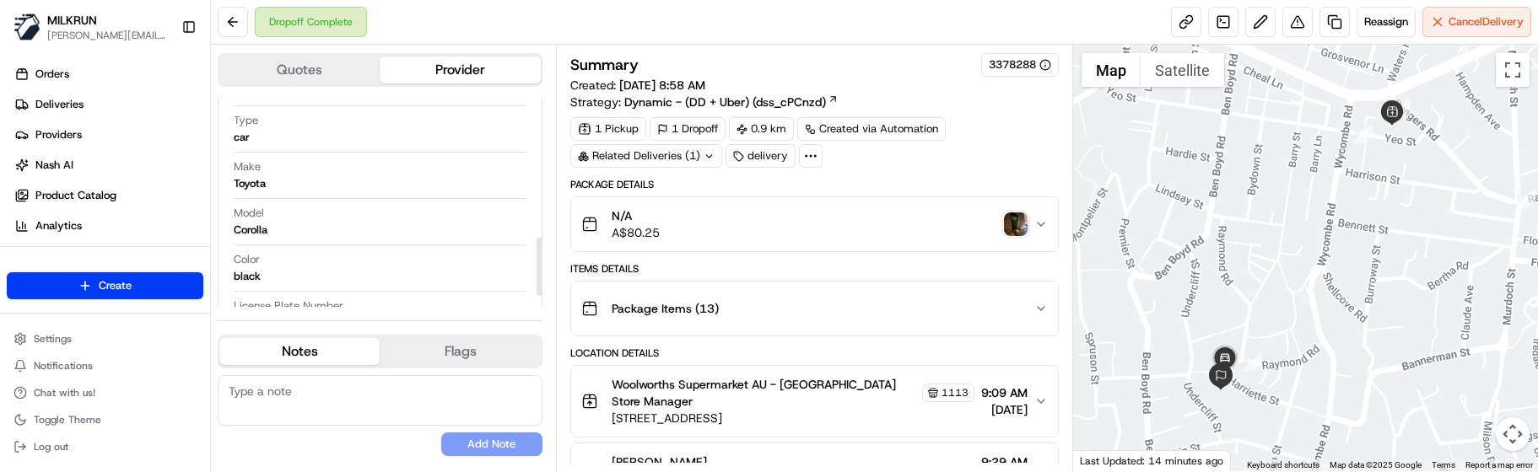
scroll to position [548, 0]
click at [310, 436] on div "No results found Add Note" at bounding box center [380, 415] width 325 height 81
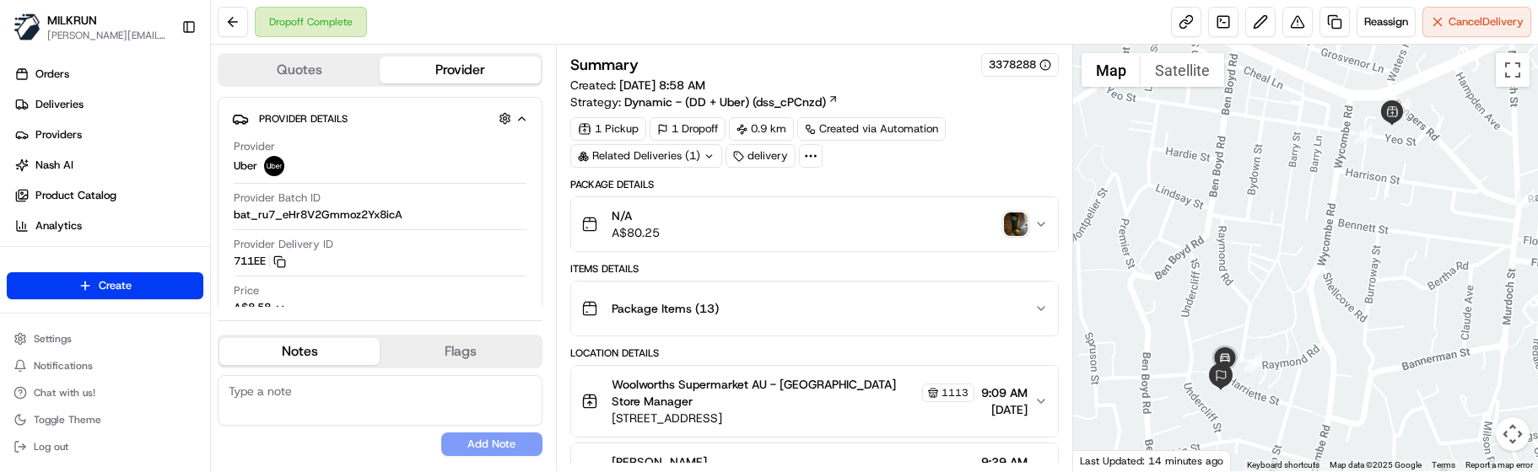
drag, startPoint x: 364, startPoint y: 427, endPoint x: 401, endPoint y: 246, distance: 184.2
click at [364, 422] on div "No results found Add Note" at bounding box center [380, 415] width 325 height 81
click at [1296, 21] on button at bounding box center [1297, 22] width 30 height 30
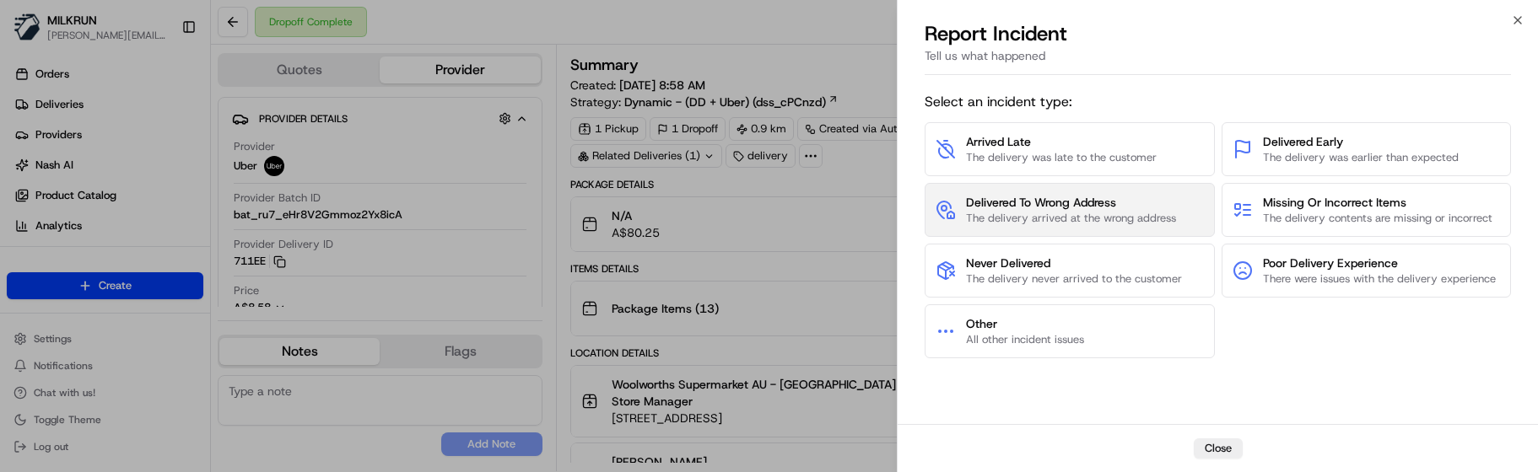
click at [1068, 207] on span "Delivered To Wrong Address" at bounding box center [1071, 202] width 210 height 17
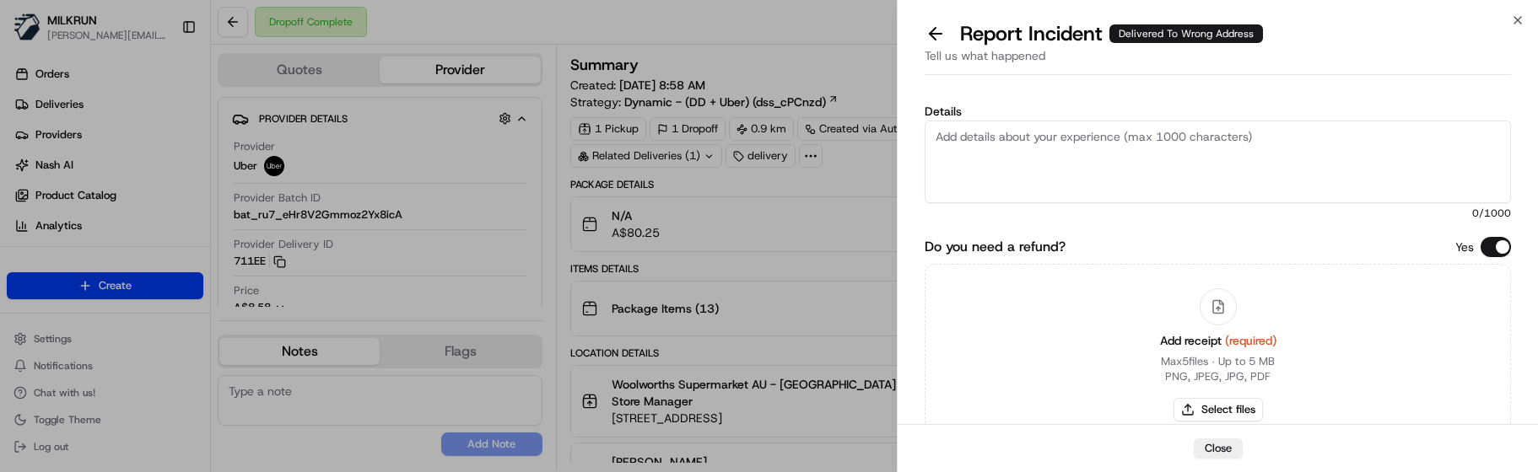
click at [1082, 166] on textarea "Details" at bounding box center [1218, 162] width 586 height 83
paste textarea "Customer advised did not receive order - NO POD/POD invalid. Delivered to incor…"
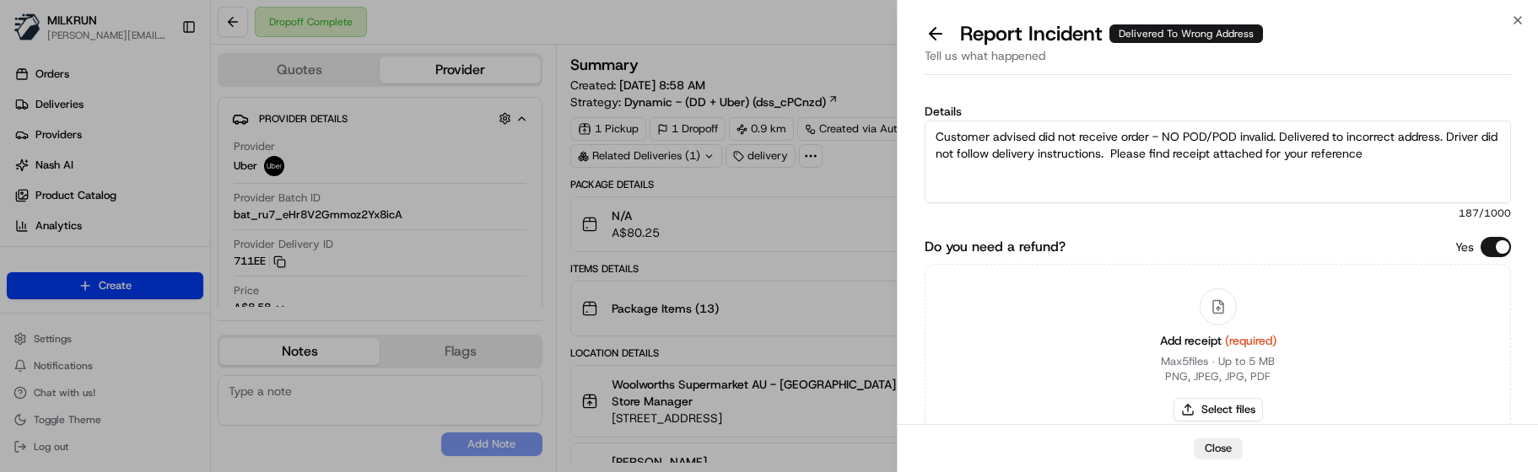
click at [1207, 137] on textarea "Customer advised did not receive order - NO POD/POD invalid. Delivered to incor…" at bounding box center [1218, 162] width 586 height 83
click at [1210, 137] on textarea "Customer advised did not receive order - NO POD/POD invalid. Delivered to incor…" at bounding box center [1218, 162] width 586 height 83
type textarea "Customer advised did not receive order - POD invalid. Delivered to incorrect ad…"
click at [1222, 400] on button "Select files" at bounding box center [1218, 410] width 89 height 24
type input "C:\fakepath\Hayden Khoury - MILKRUN Order Receipt.pdf"
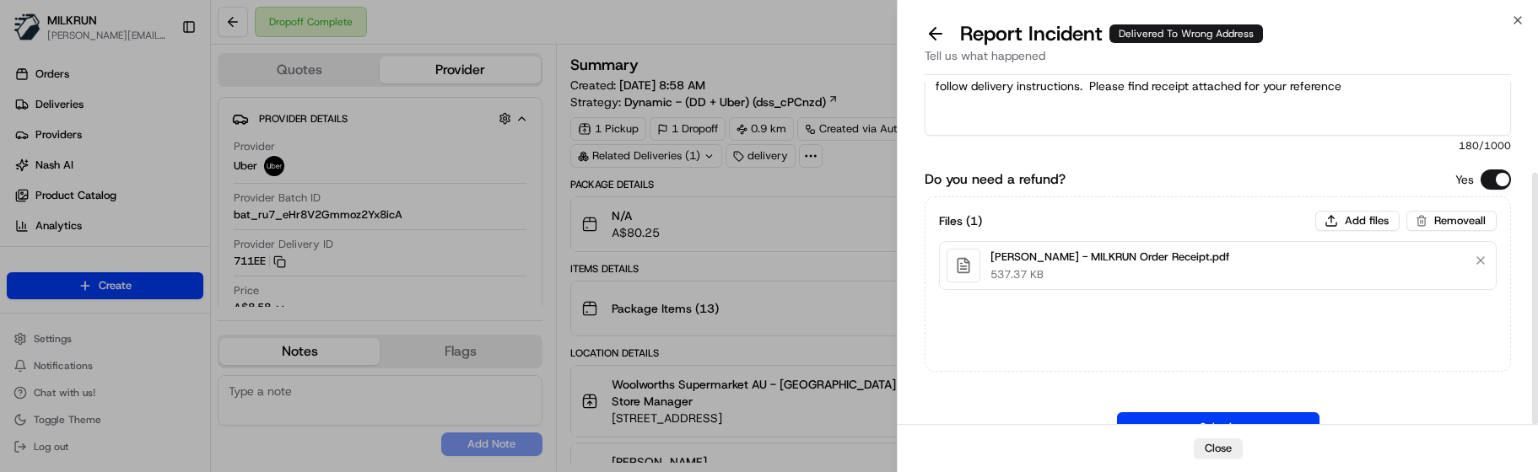
scroll to position [123, 0]
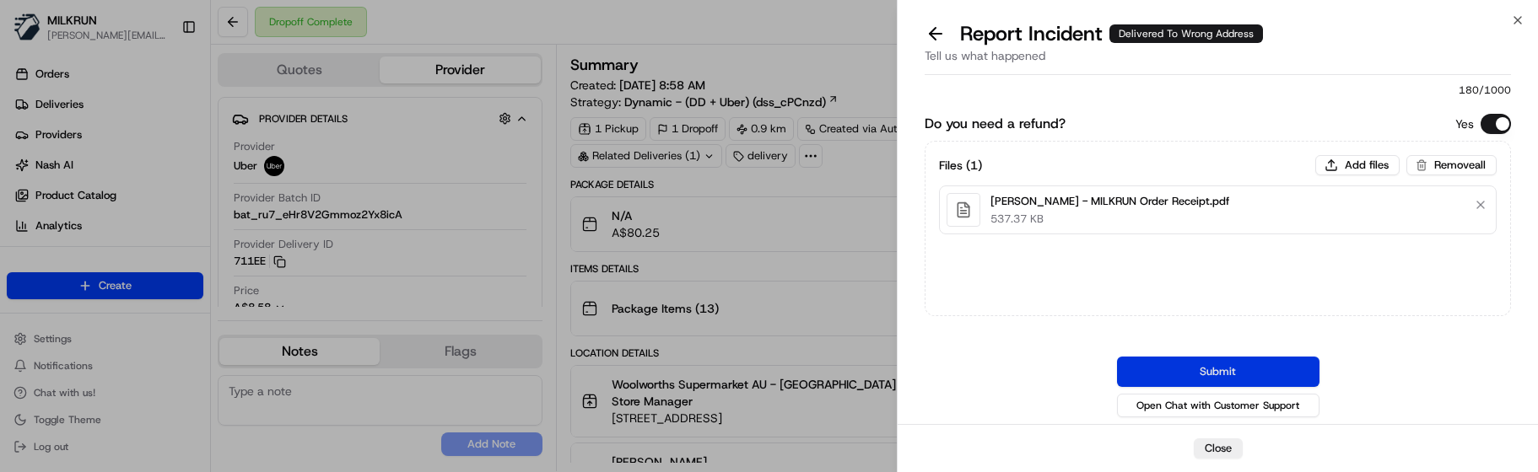
click at [1185, 365] on button "Submit" at bounding box center [1218, 372] width 202 height 30
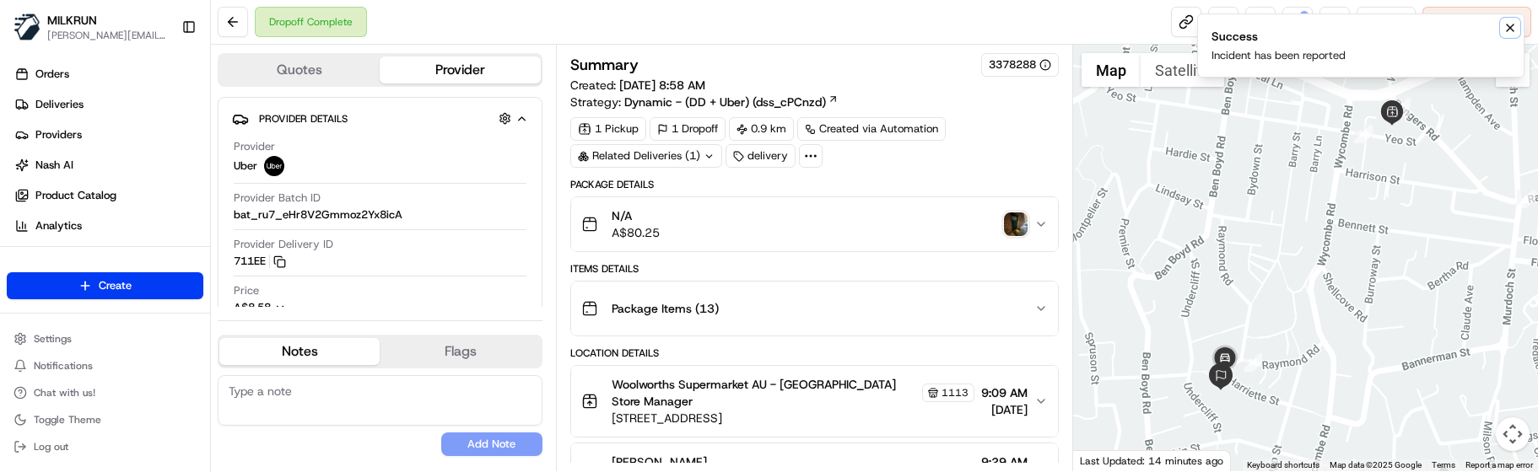
click at [1514, 27] on icon "Notifications (F8)" at bounding box center [1510, 27] width 13 height 13
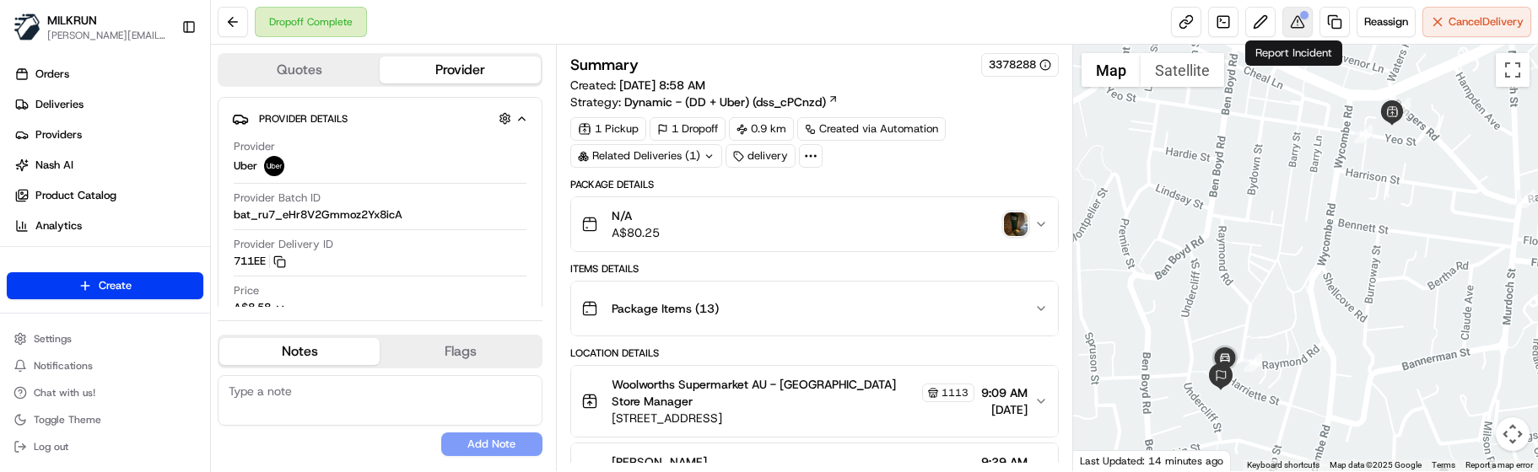
click at [1304, 13] on button at bounding box center [1297, 22] width 30 height 30
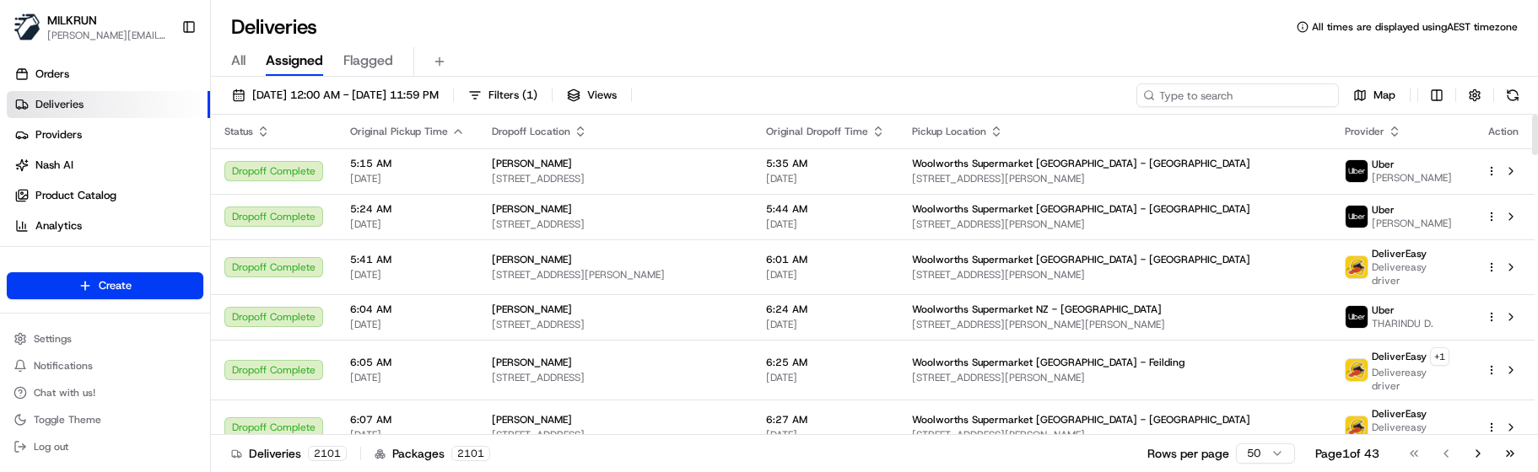
click at [1254, 97] on input at bounding box center [1238, 96] width 202 height 24
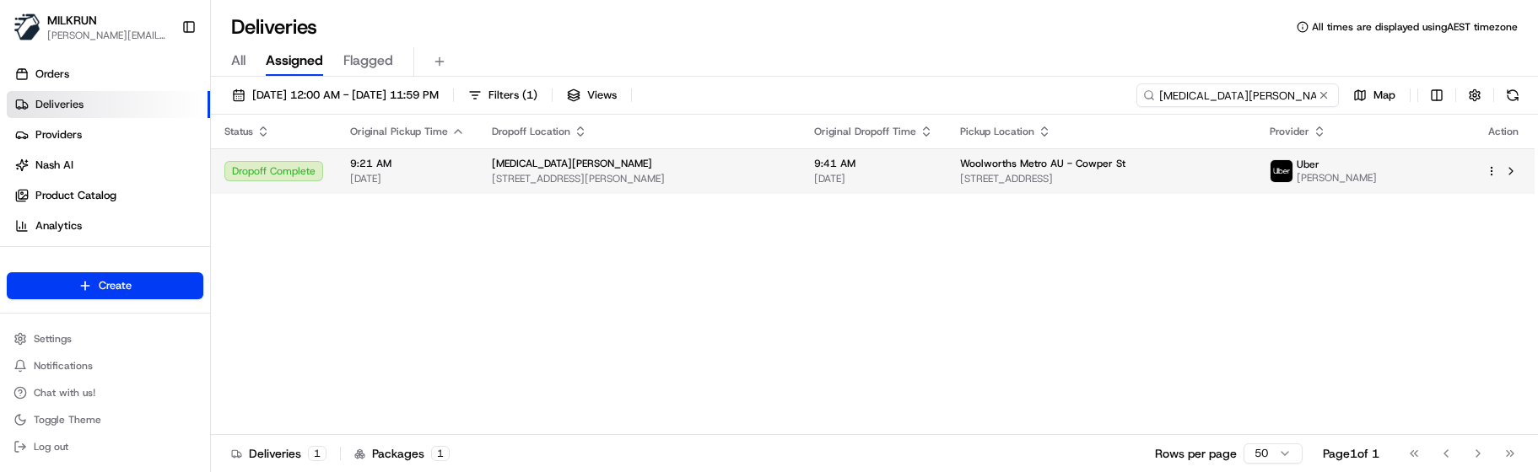
type input "[MEDICAL_DATA][PERSON_NAME]"
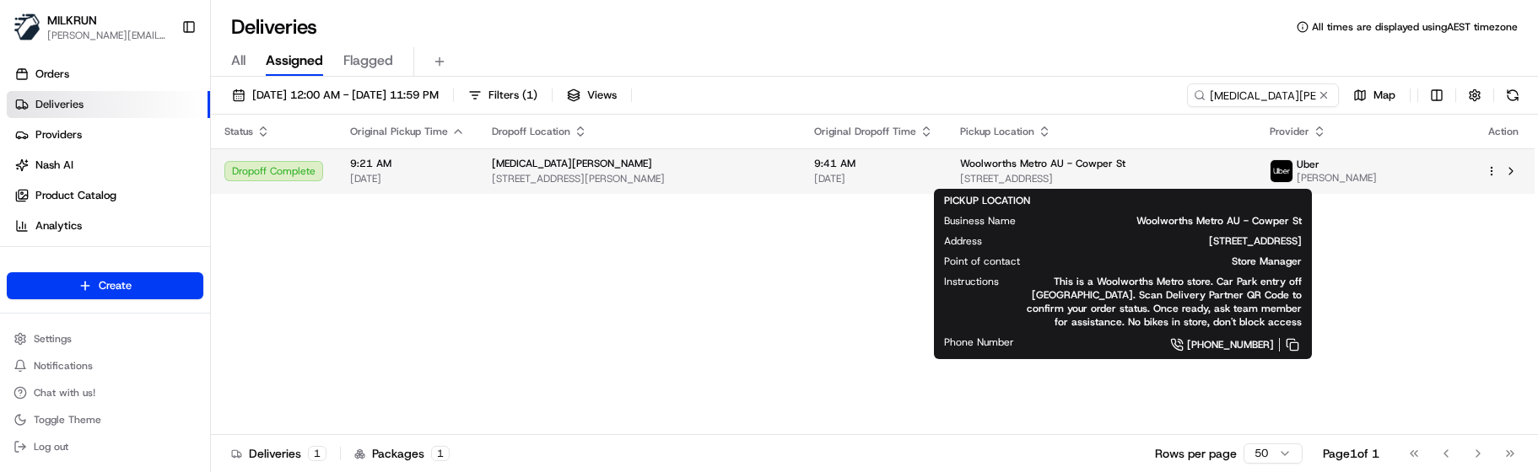
click at [1223, 182] on span "[STREET_ADDRESS]" at bounding box center [1101, 178] width 283 height 13
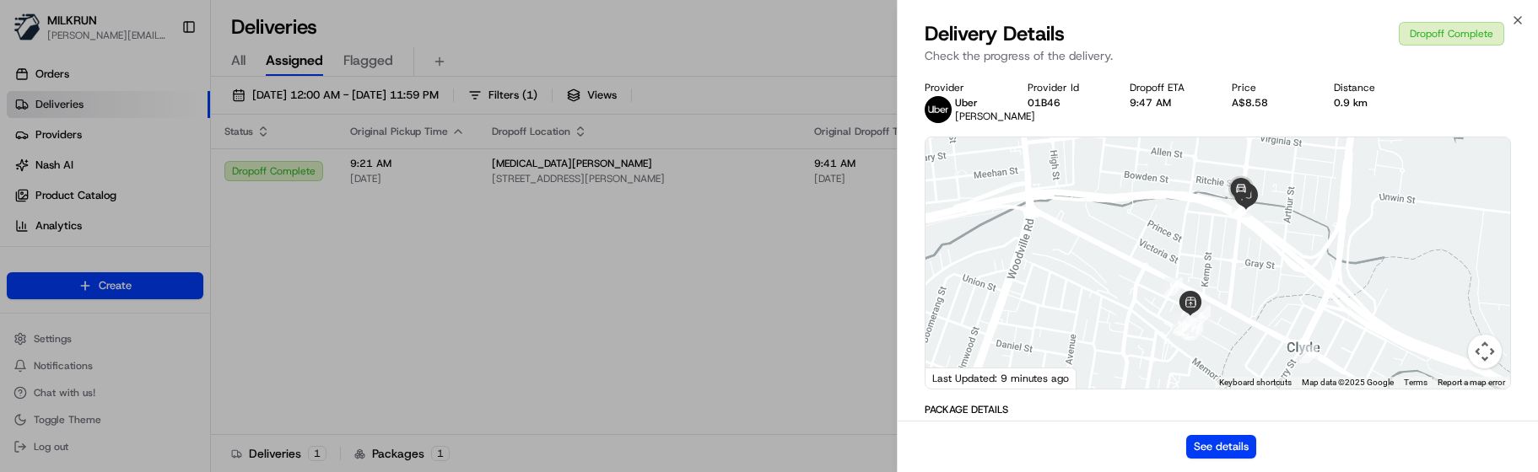
click at [1236, 466] on div "See details" at bounding box center [1218, 446] width 640 height 51
click at [1236, 446] on button "See details" at bounding box center [1221, 447] width 70 height 24
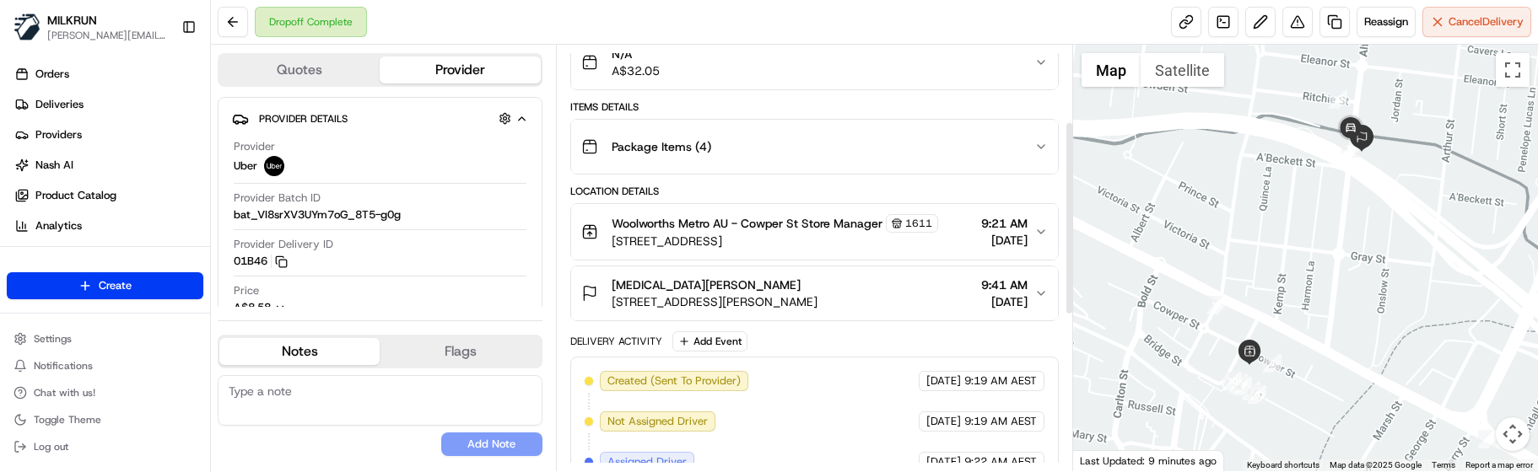
scroll to position [169, 0]
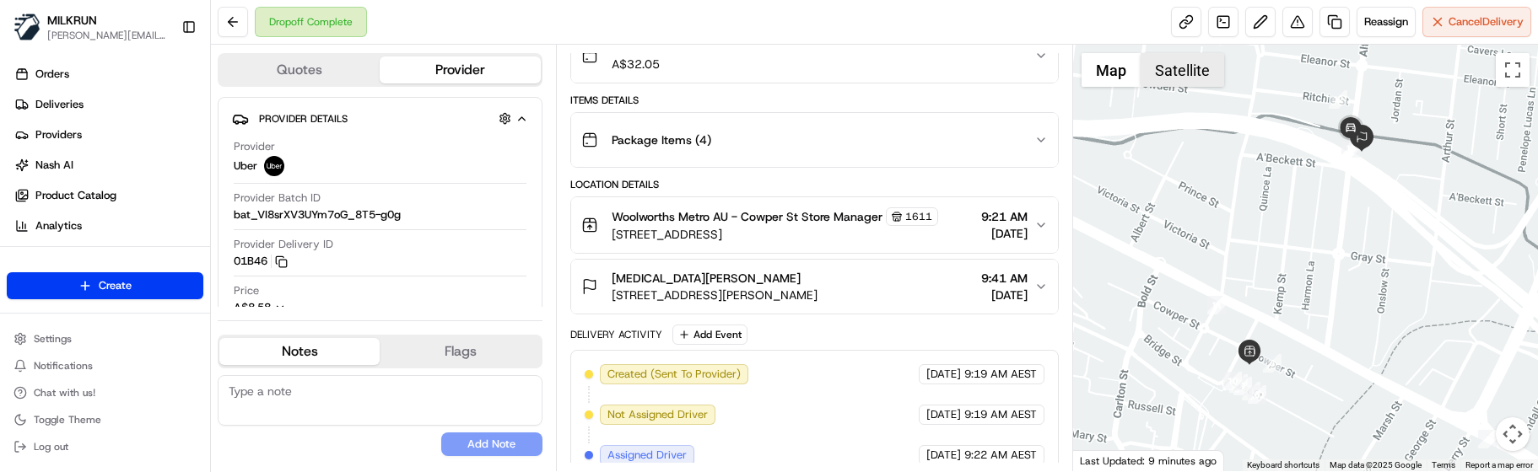
click at [1192, 73] on button "Satellite" at bounding box center [1183, 70] width 84 height 34
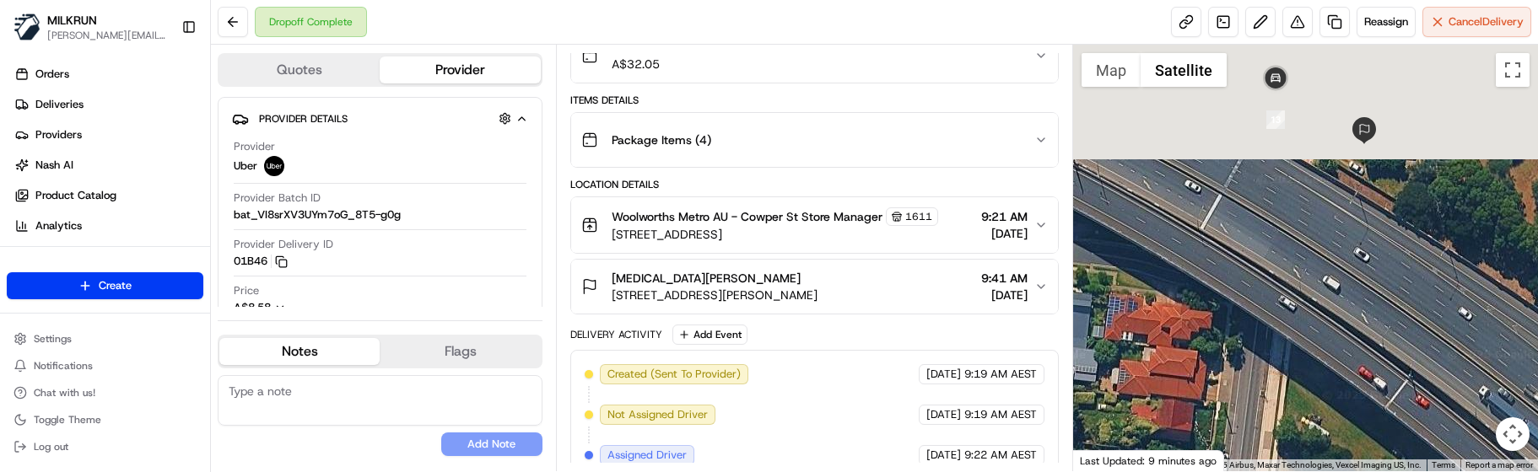
drag, startPoint x: 1334, startPoint y: 99, endPoint x: 1321, endPoint y: 300, distance: 201.2
click at [1321, 300] on div at bounding box center [1305, 258] width 465 height 427
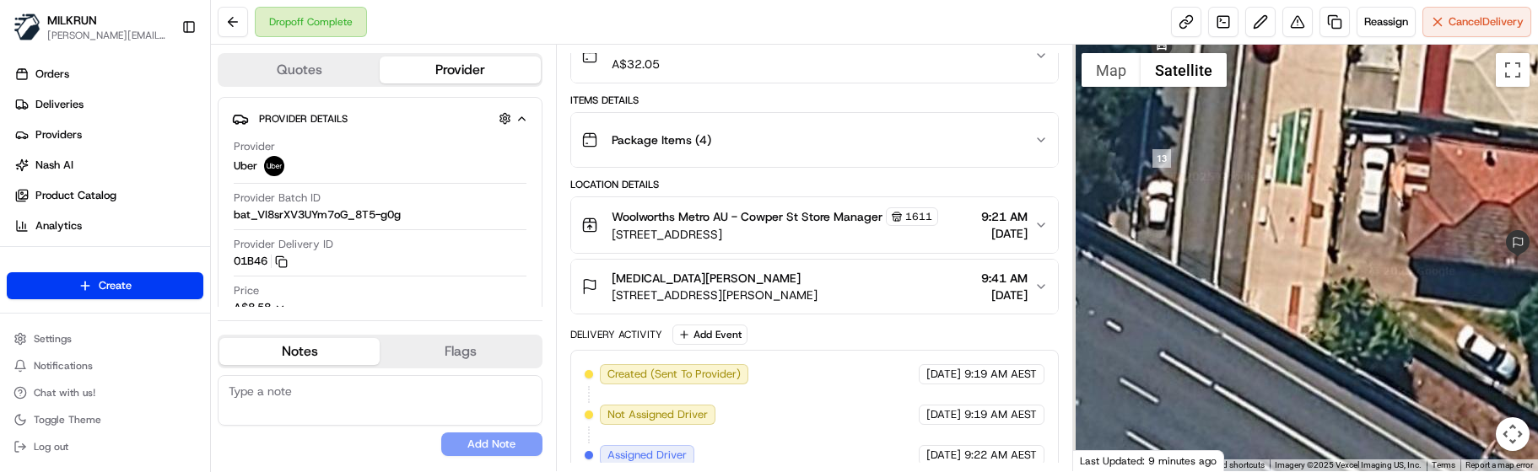
drag, startPoint x: 1290, startPoint y: 181, endPoint x: 1283, endPoint y: 232, distance: 51.1
click at [1341, 242] on div at bounding box center [1305, 258] width 465 height 427
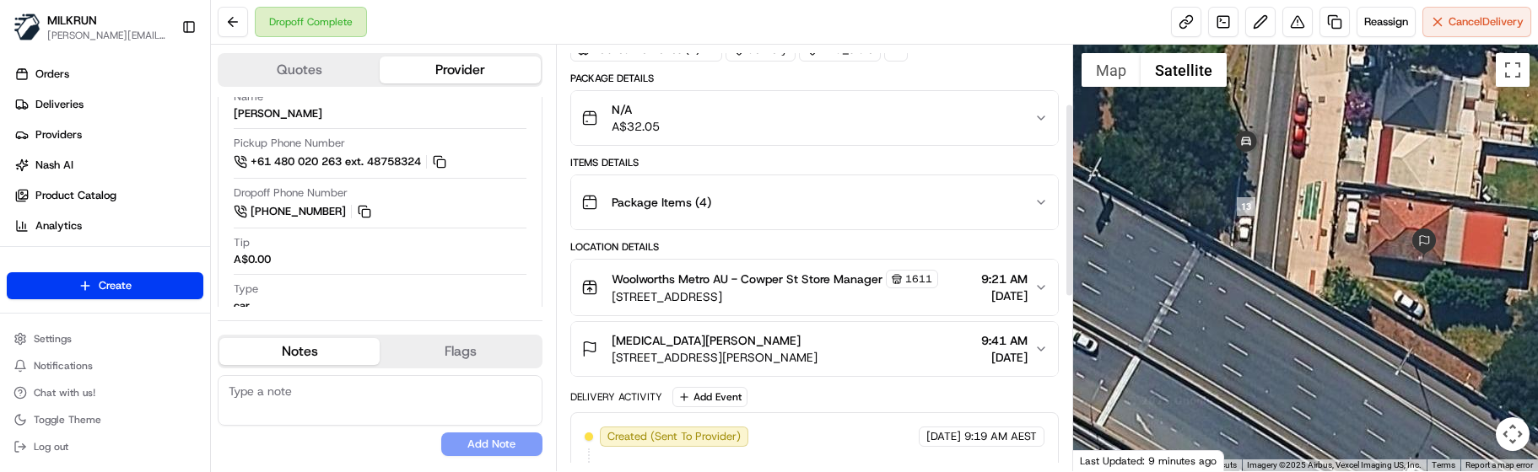
scroll to position [88, 0]
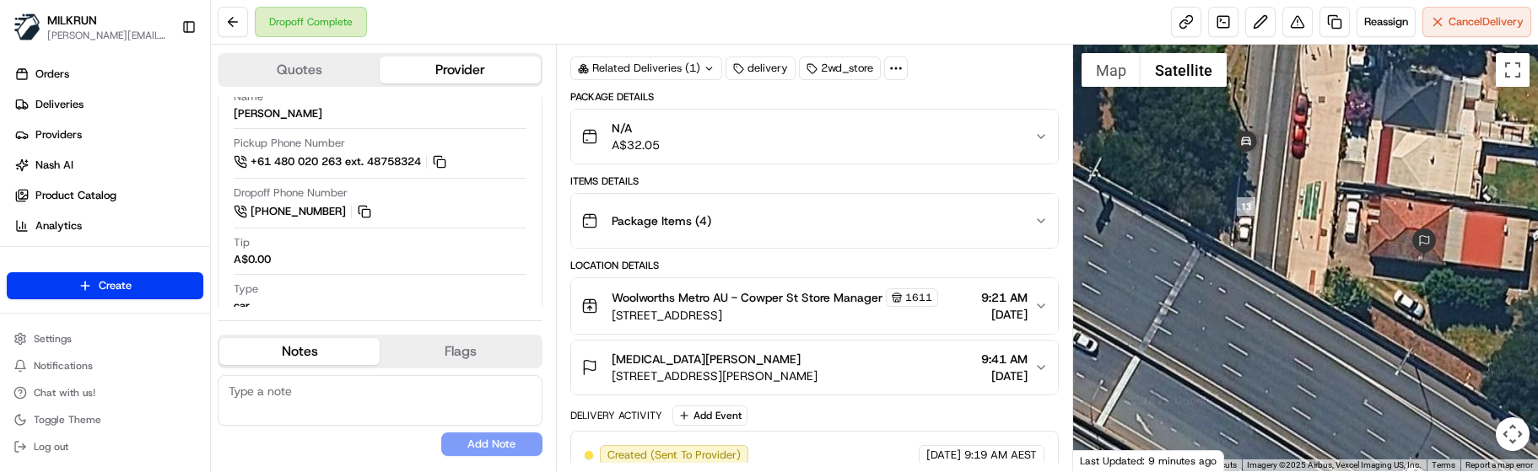
click at [301, 432] on div "No results found Add Note" at bounding box center [380, 415] width 325 height 81
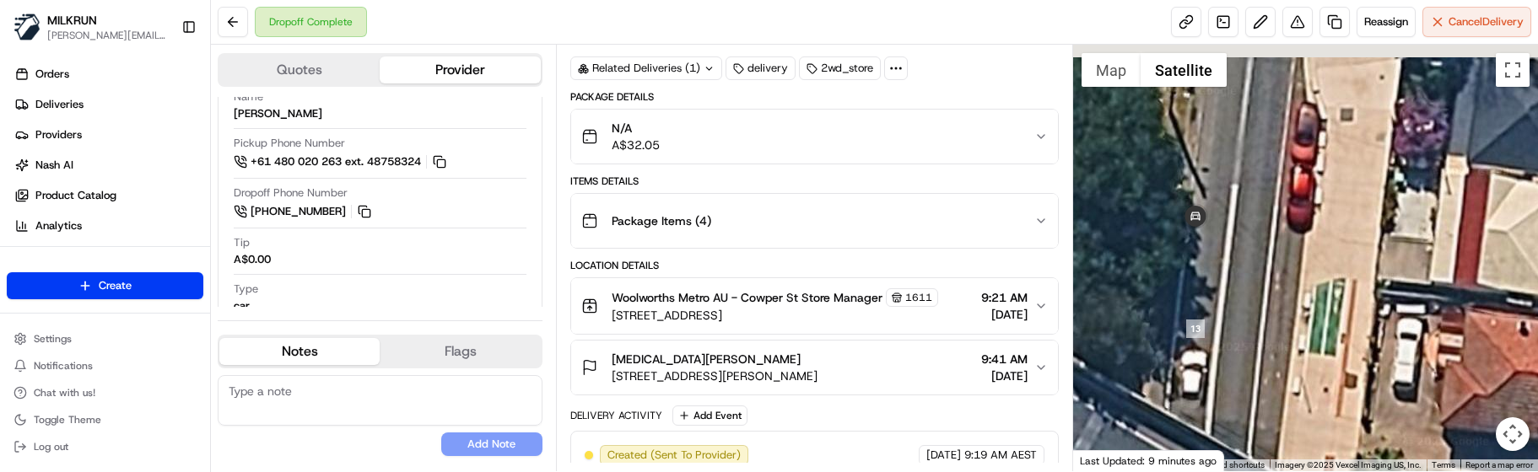
drag, startPoint x: 1283, startPoint y: 159, endPoint x: 1317, endPoint y: 343, distance: 187.0
click at [1317, 343] on div at bounding box center [1305, 258] width 465 height 427
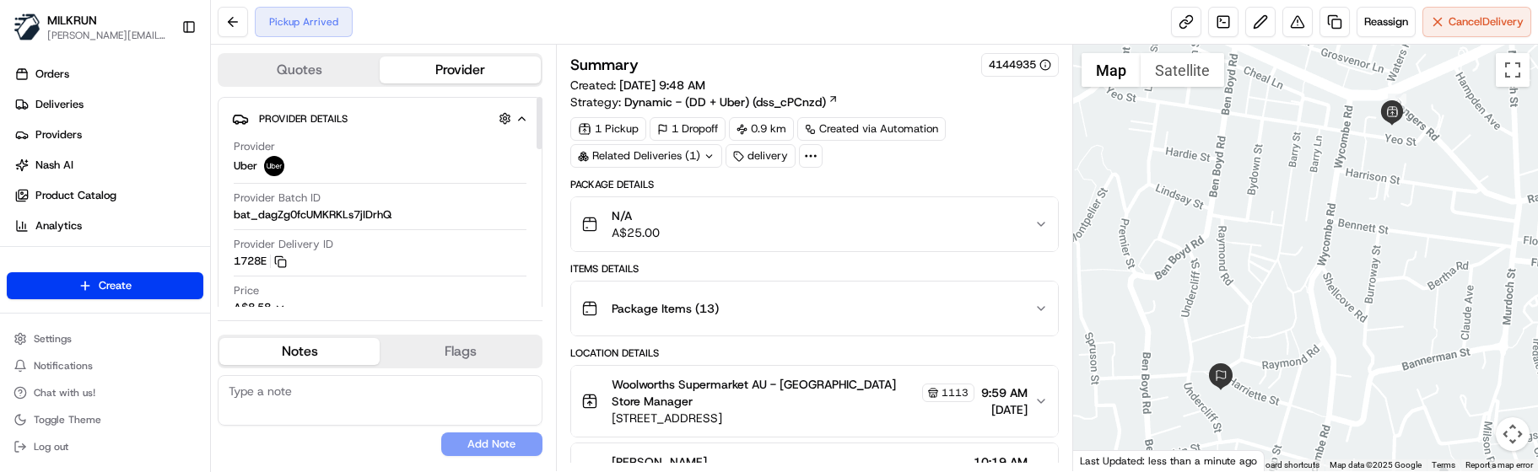
click at [312, 350] on button "Notes" at bounding box center [299, 351] width 160 height 27
click at [310, 412] on textarea at bounding box center [380, 400] width 325 height 51
paste textarea "Good XXX Team🌞️Please NOTE the delivery instructions & kindly contact the custo…"
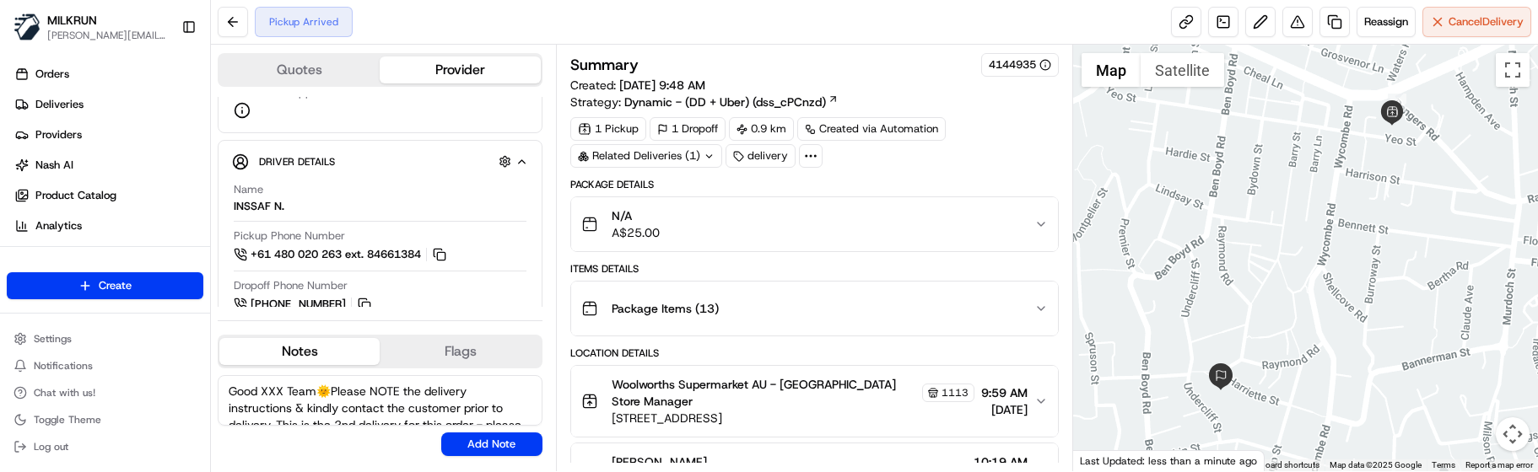
drag, startPoint x: 319, startPoint y: 390, endPoint x: 264, endPoint y: 388, distance: 54.9
click at [264, 388] on textarea "Good XXX Team🌞️Please NOTE the delivery instructions & kindly contact the custo…" at bounding box center [380, 400] width 325 height 51
type textarea "Good Morning Inssaf🌞️Please NOTE the delivery instructions & kindly contact the…"
click at [471, 441] on button "Add Note" at bounding box center [491, 445] width 101 height 24
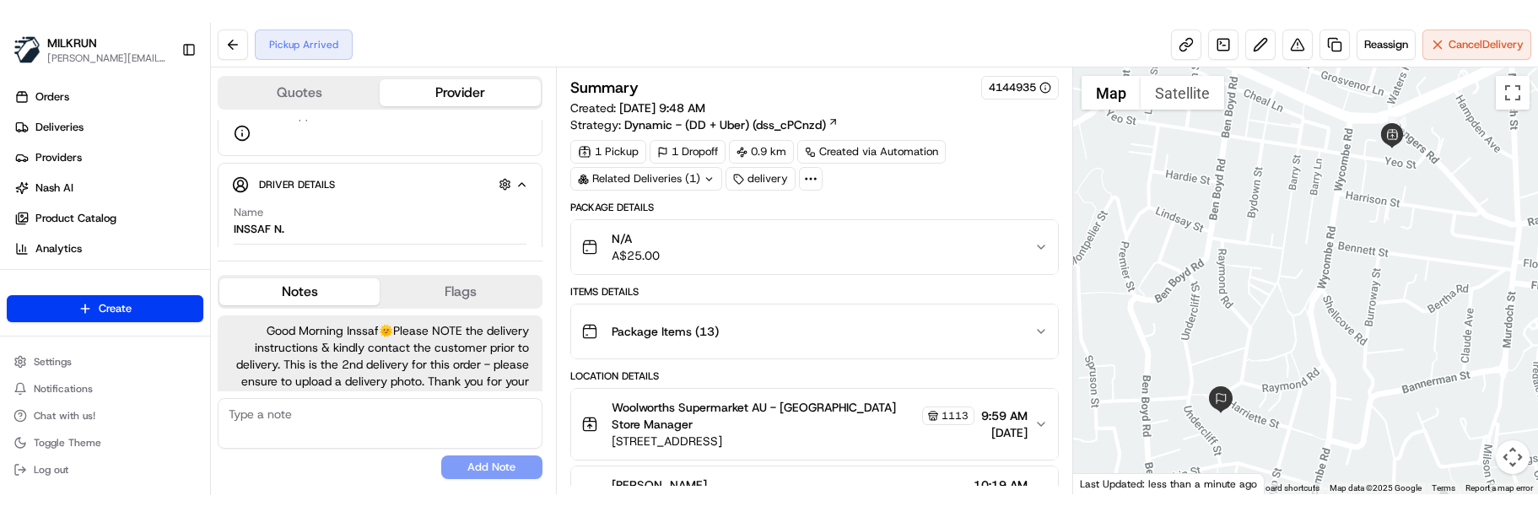
scroll to position [35, 0]
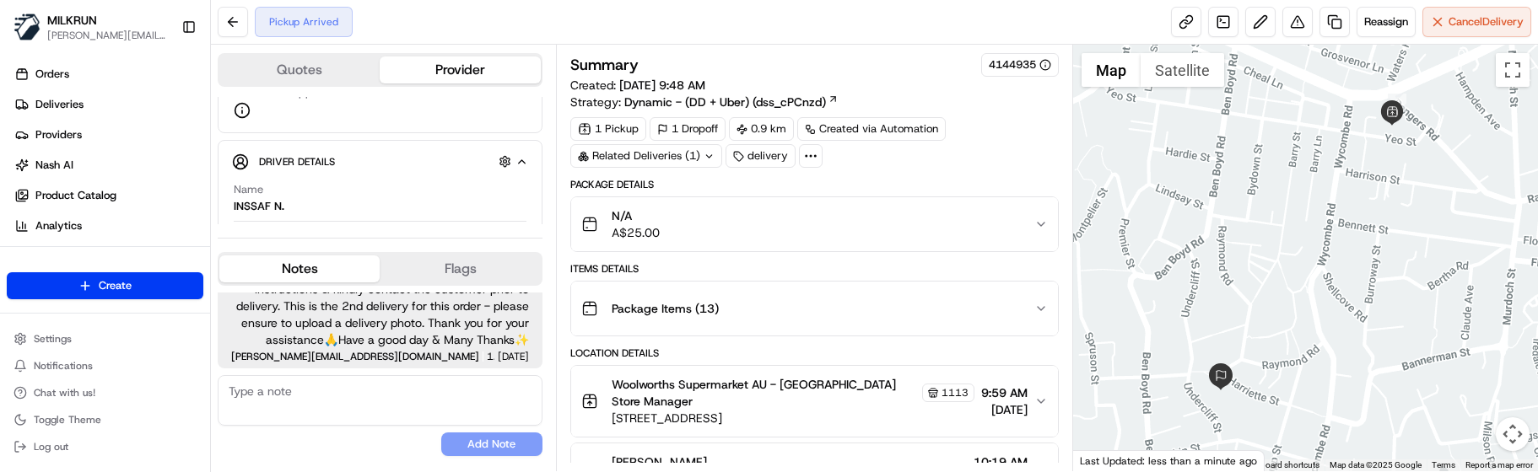
click at [326, 463] on div "Quotes Provider Provider Details Hidden ( 1 ) Provider Uber Provider Batch ID b…" at bounding box center [383, 258] width 345 height 427
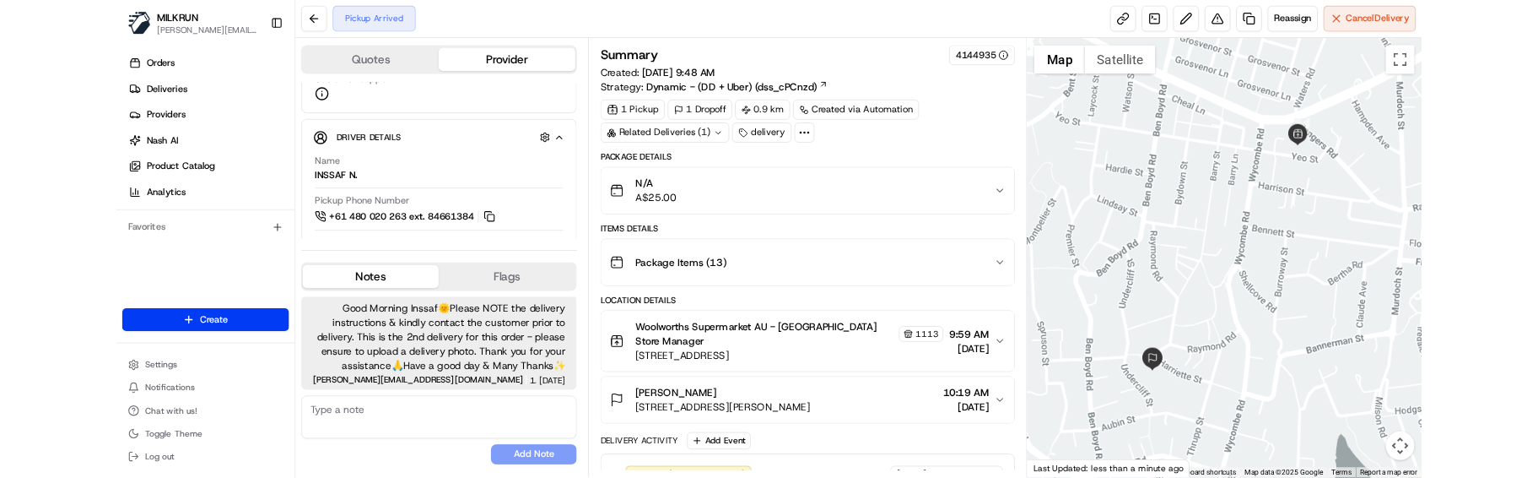
scroll to position [0, 0]
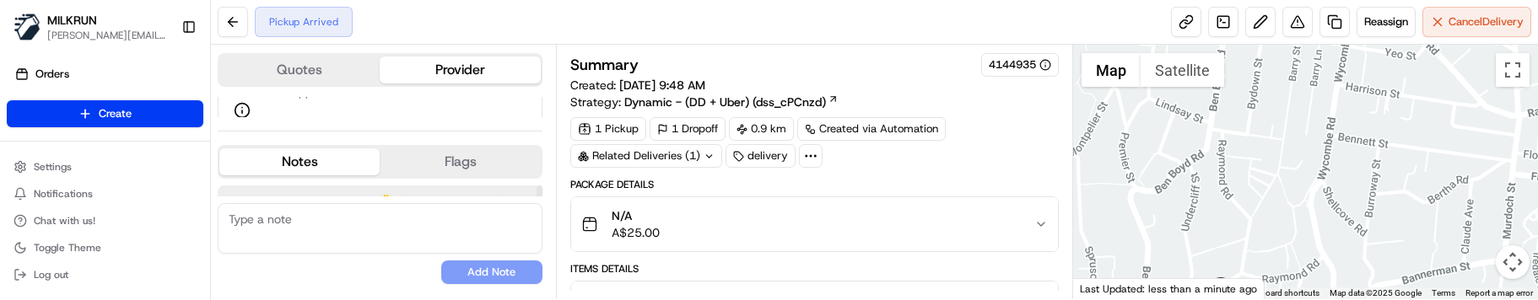
click at [348, 270] on div "No results found Add Note" at bounding box center [380, 243] width 325 height 81
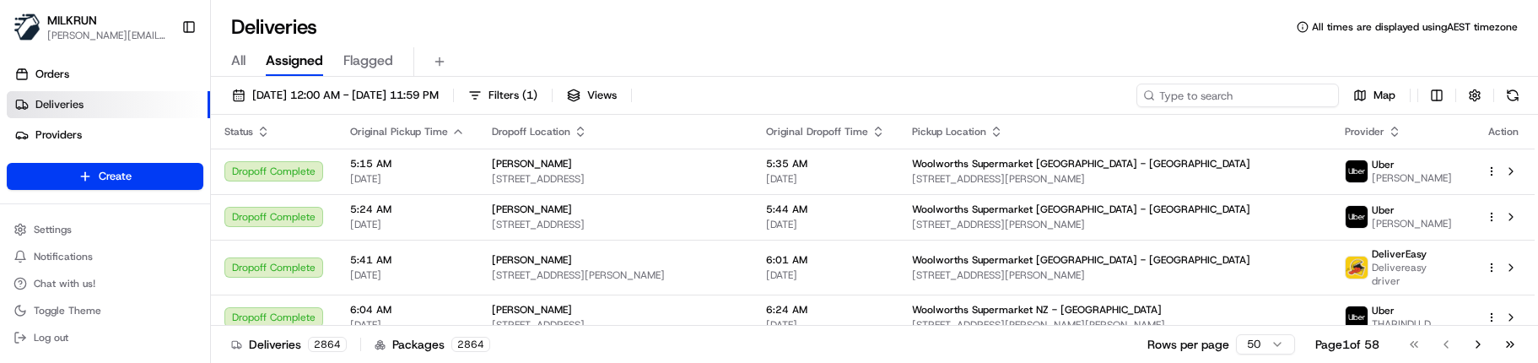
click at [1232, 93] on input at bounding box center [1238, 96] width 202 height 24
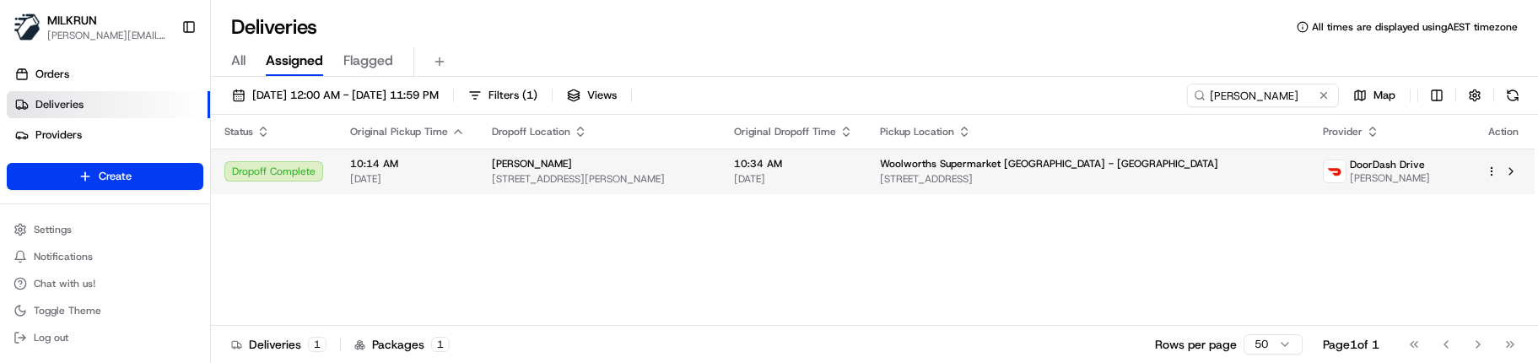
click at [1207, 170] on div "Woolworths Supermarket [GEOGRAPHIC_DATA] - [GEOGRAPHIC_DATA]" at bounding box center [1088, 163] width 416 height 13
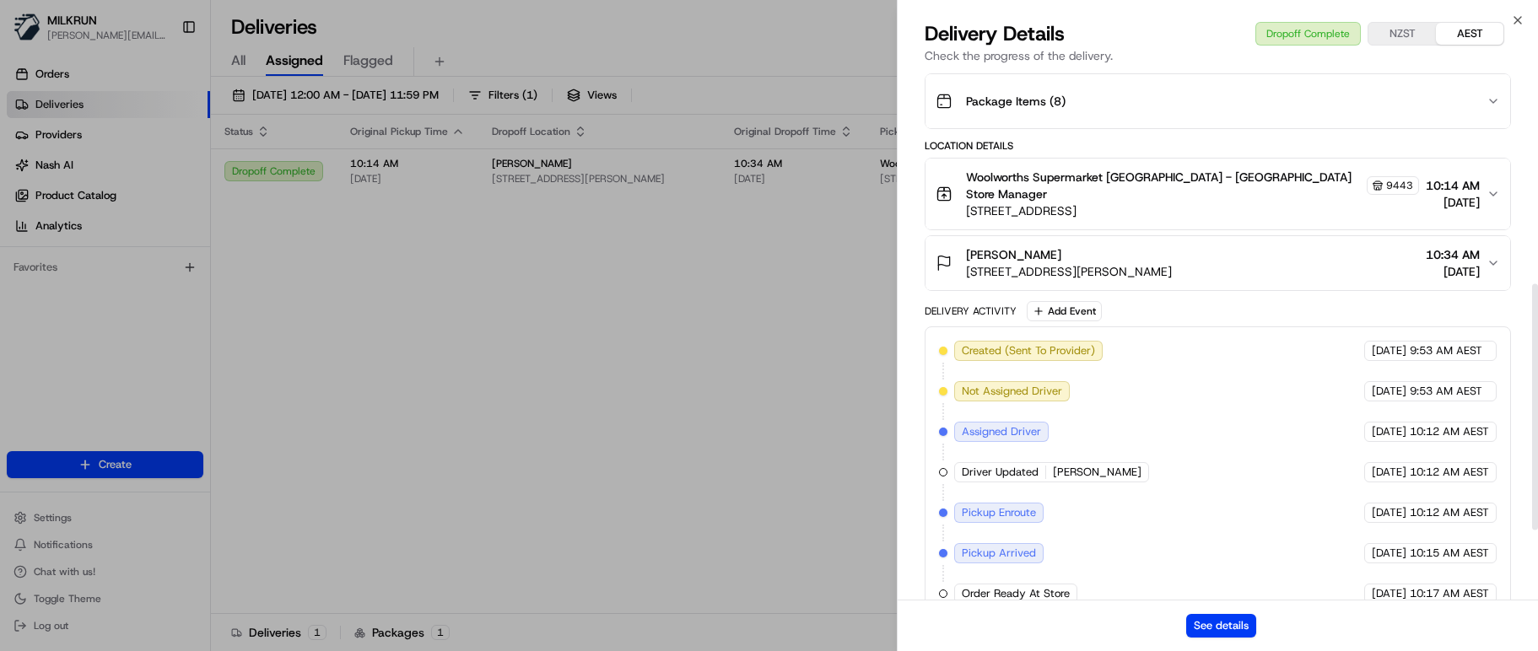
scroll to position [608, 0]
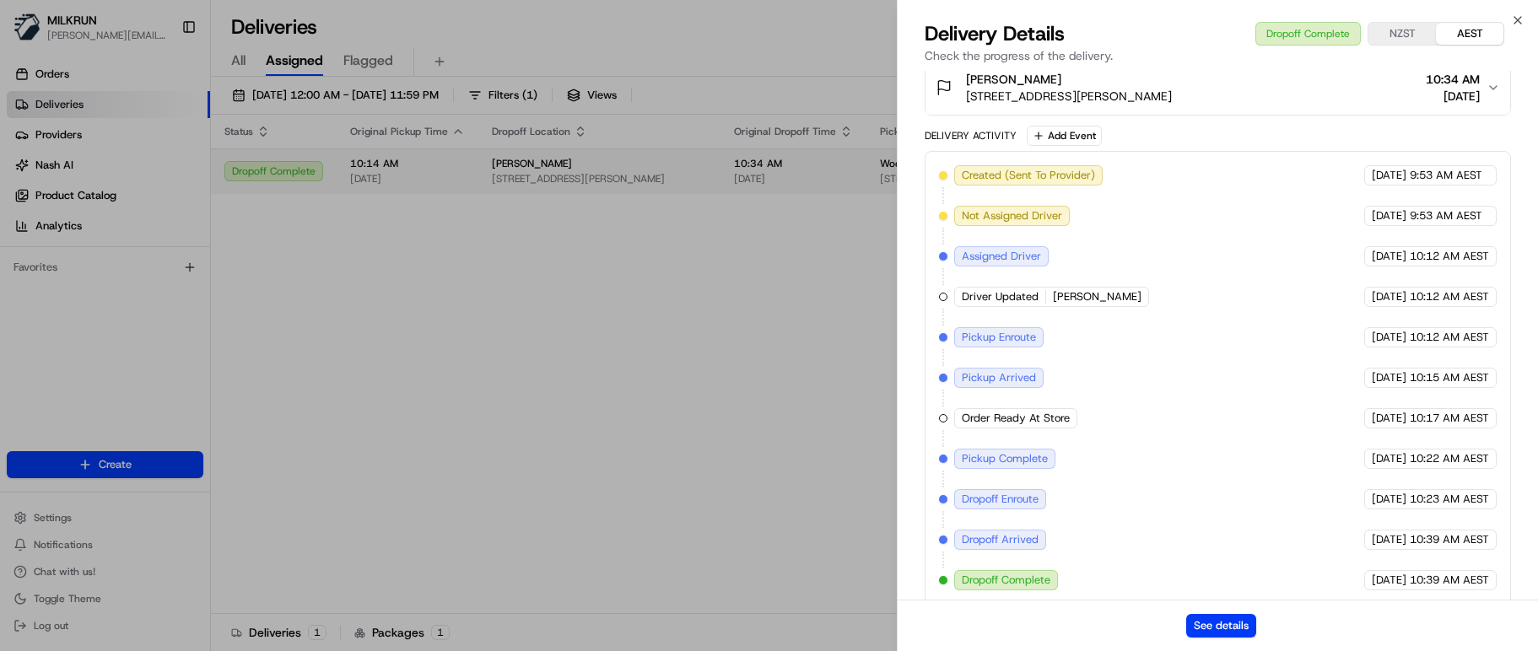
drag, startPoint x: 550, startPoint y: 267, endPoint x: 899, endPoint y: 154, distance: 366.9
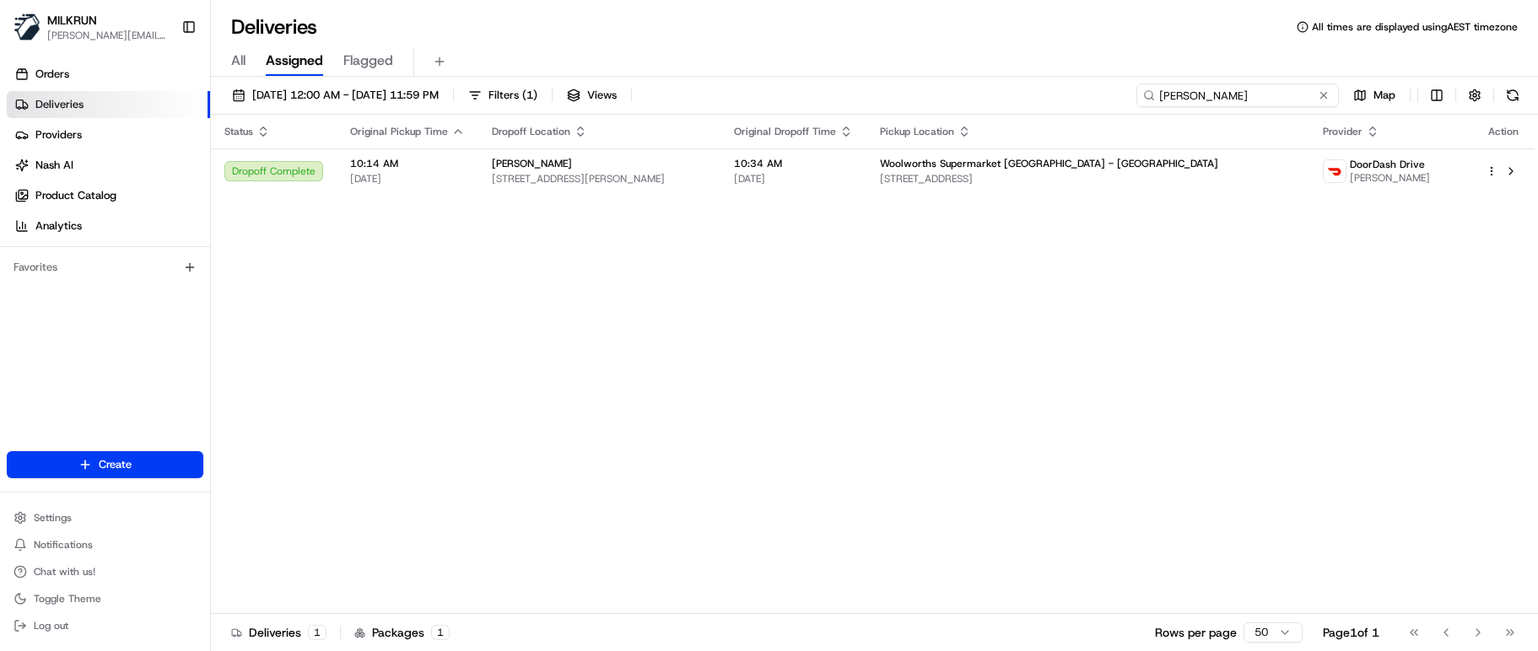
drag, startPoint x: 1260, startPoint y: 107, endPoint x: 823, endPoint y: 101, distance: 436.3
click at [834, 108] on div "[DATE] 12:00 AM - [DATE] 11:59 PM Filters ( 1 ) Views [PERSON_NAME] Map" at bounding box center [874, 99] width 1327 height 31
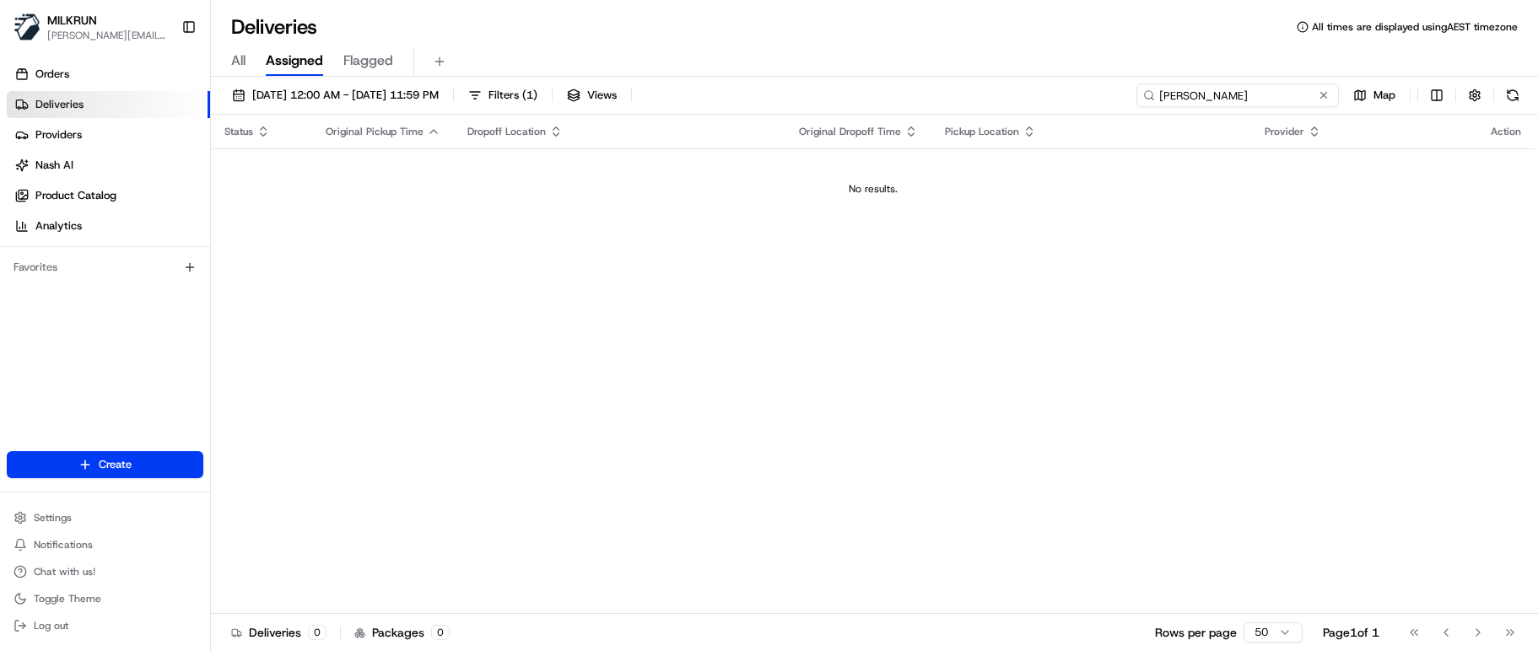
drag, startPoint x: 1230, startPoint y: 93, endPoint x: 1022, endPoint y: 84, distance: 208.6
click at [1022, 84] on div "[DATE] 12:00 AM - [DATE] 11:59 PM Filters ( 1 ) Views [PERSON_NAME] Map" at bounding box center [874, 99] width 1327 height 31
drag, startPoint x: 896, startPoint y: 519, endPoint x: 976, endPoint y: 480, distance: 89.1
click at [896, 477] on div "Status Original Pickup Time Dropoff Location Original Dropoff Time Pickup Locat…" at bounding box center [873, 364] width 1324 height 499
drag, startPoint x: 1259, startPoint y: 100, endPoint x: 974, endPoint y: 103, distance: 285.2
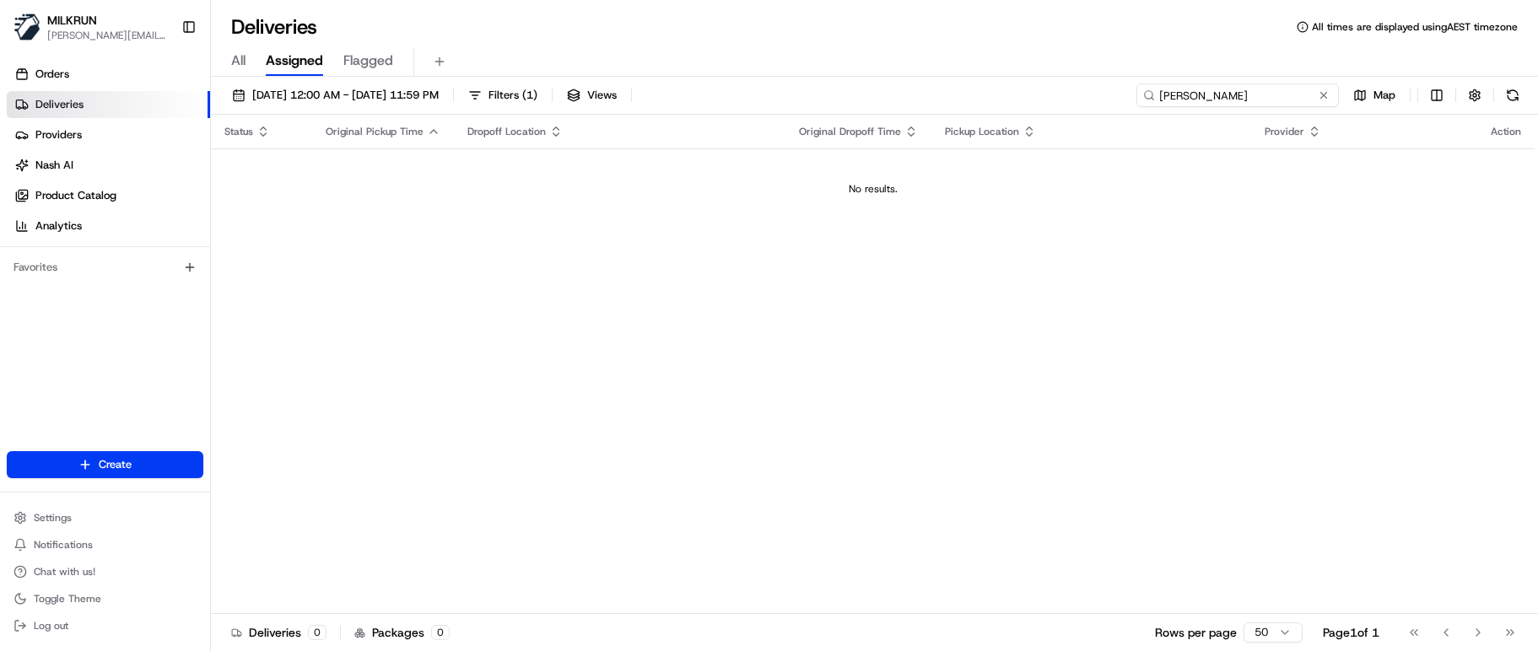
click at [974, 103] on div "16/08/2025 12:00 AM - 23/08/2025 11:59 PM Filters ( 1 ) Views mickell Map" at bounding box center [874, 99] width 1327 height 31
drag, startPoint x: 1233, startPoint y: 102, endPoint x: 801, endPoint y: 59, distance: 434.1
click at [806, 67] on div "Deliveries All times are displayed using AEST timezone All Assigned Flagged 16/…" at bounding box center [874, 325] width 1327 height 651
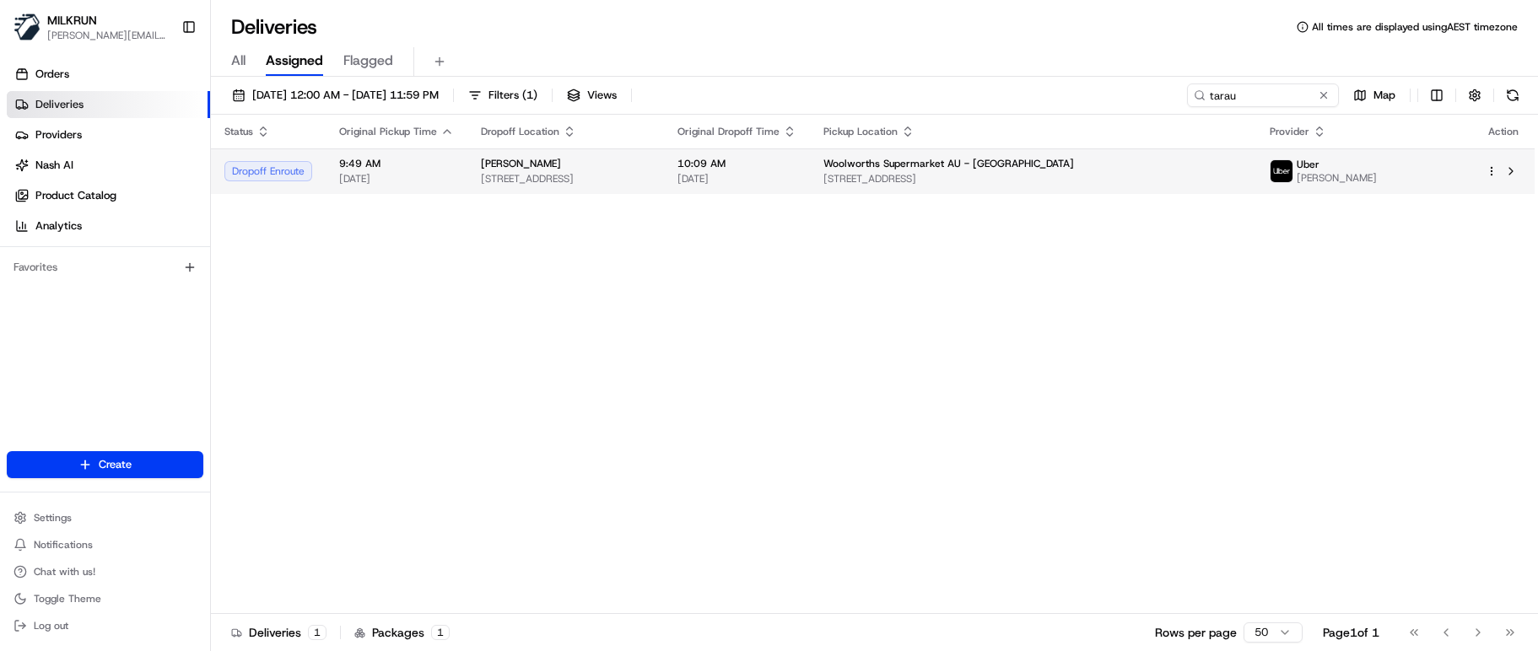
click at [651, 170] on div "Sarah-Jayne Tarau" at bounding box center [566, 163] width 170 height 13
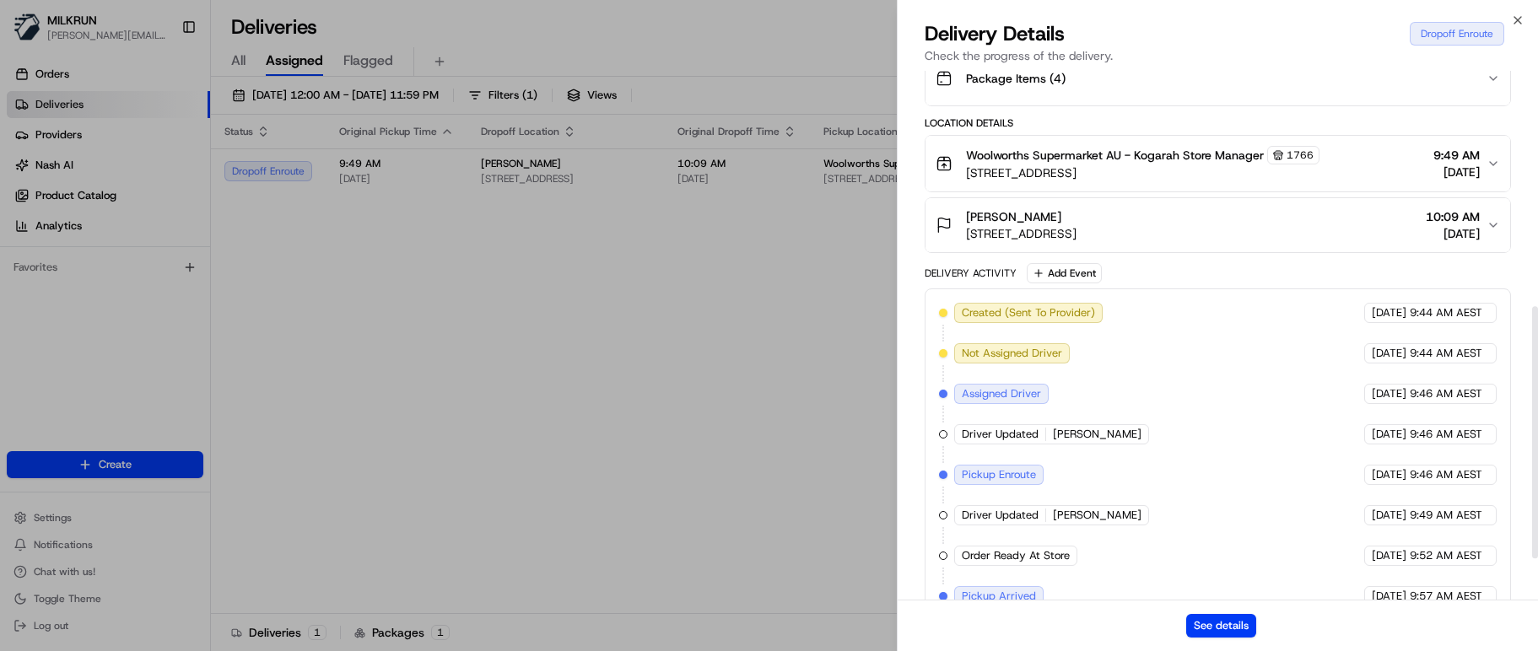
scroll to position [581, 0]
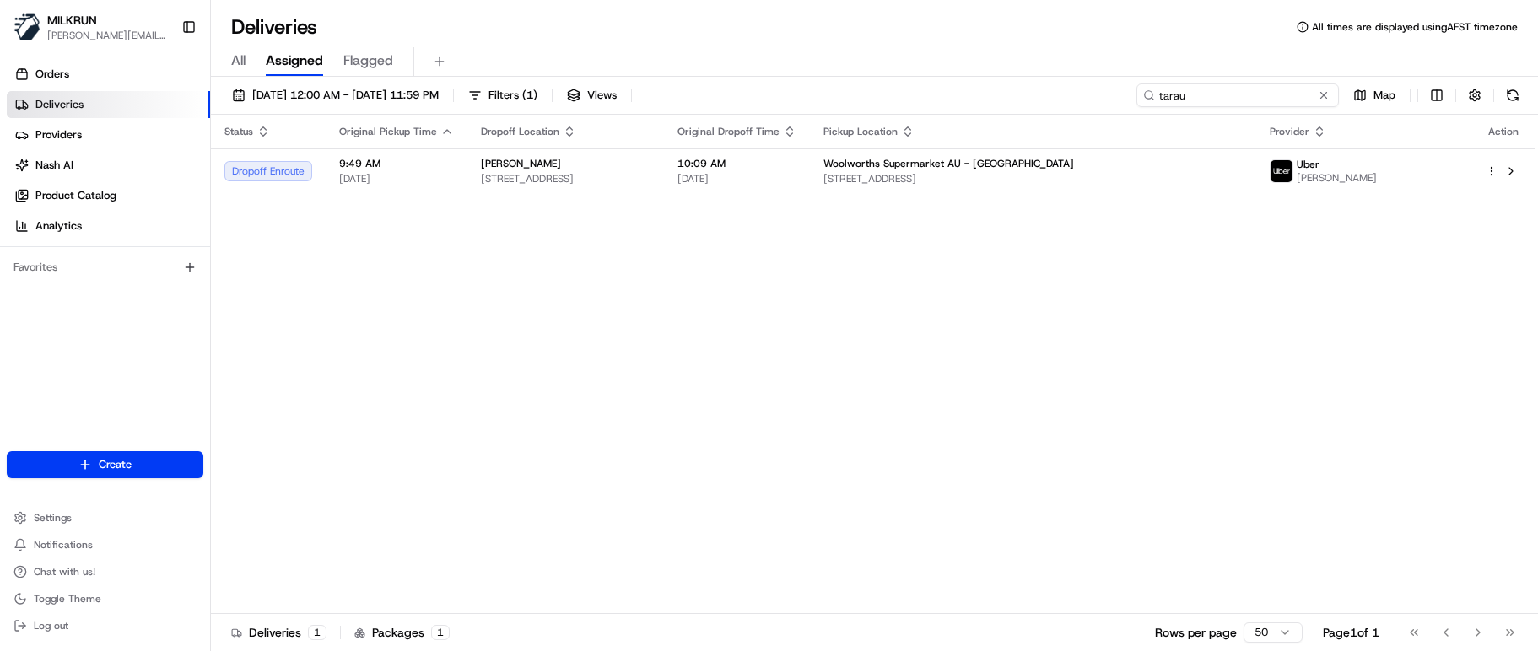
drag, startPoint x: 1175, startPoint y: 100, endPoint x: 862, endPoint y: 100, distance: 313.0
click at [867, 101] on div "16/08/2025 12:00 AM - 23/08/2025 11:59 PM Filters ( 1 ) Views tarau Map" at bounding box center [874, 99] width 1327 height 31
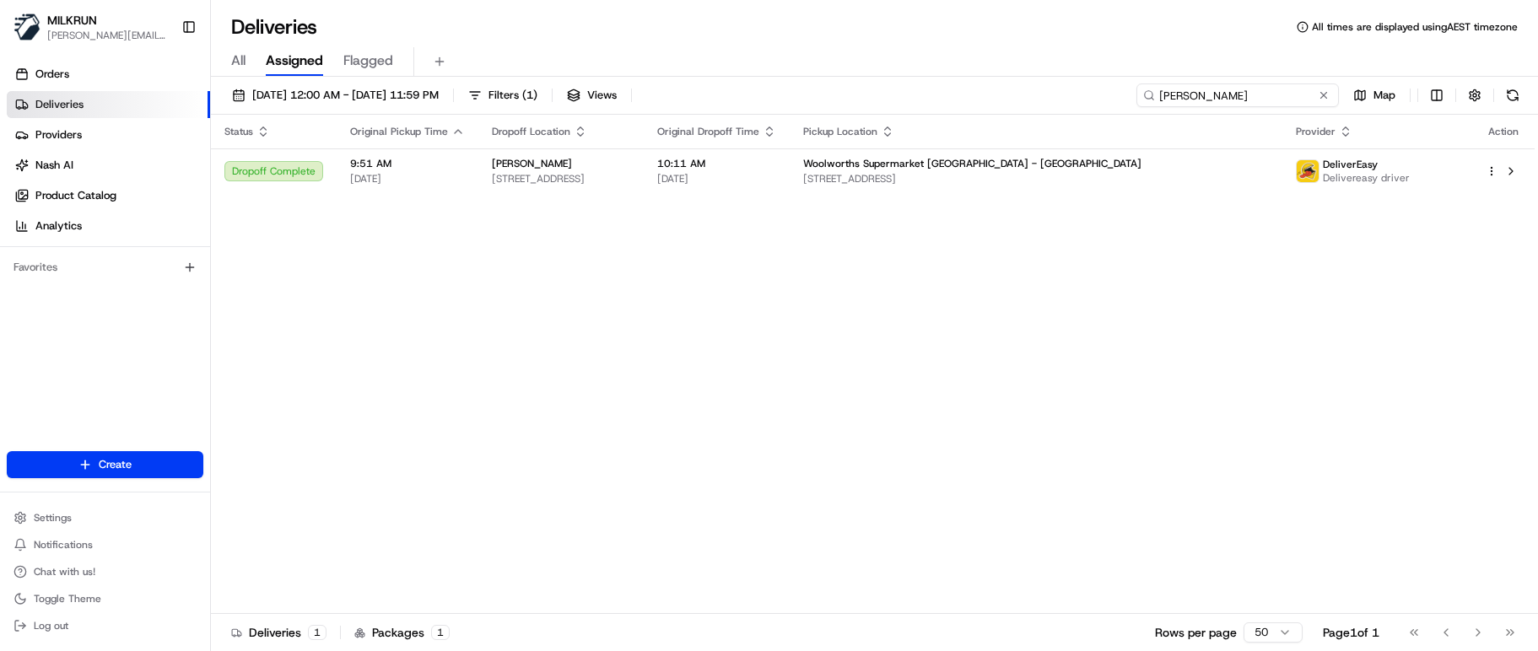
type input "amanda lawrence"
click at [931, 477] on div "Status Original Pickup Time Dropoff Location Original Dropoff Time Pickup Locat…" at bounding box center [873, 364] width 1324 height 499
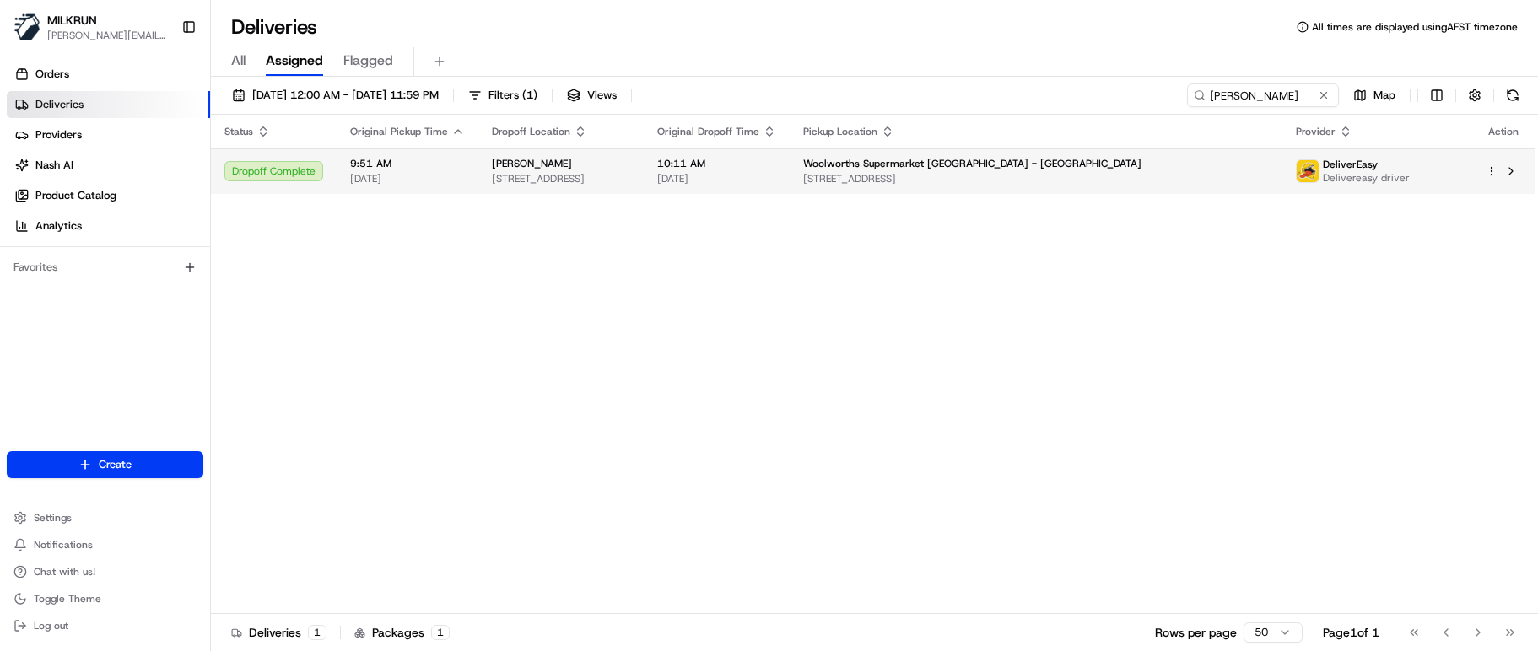
click at [630, 166] on div "Amanda Lawrence" at bounding box center [561, 163] width 138 height 13
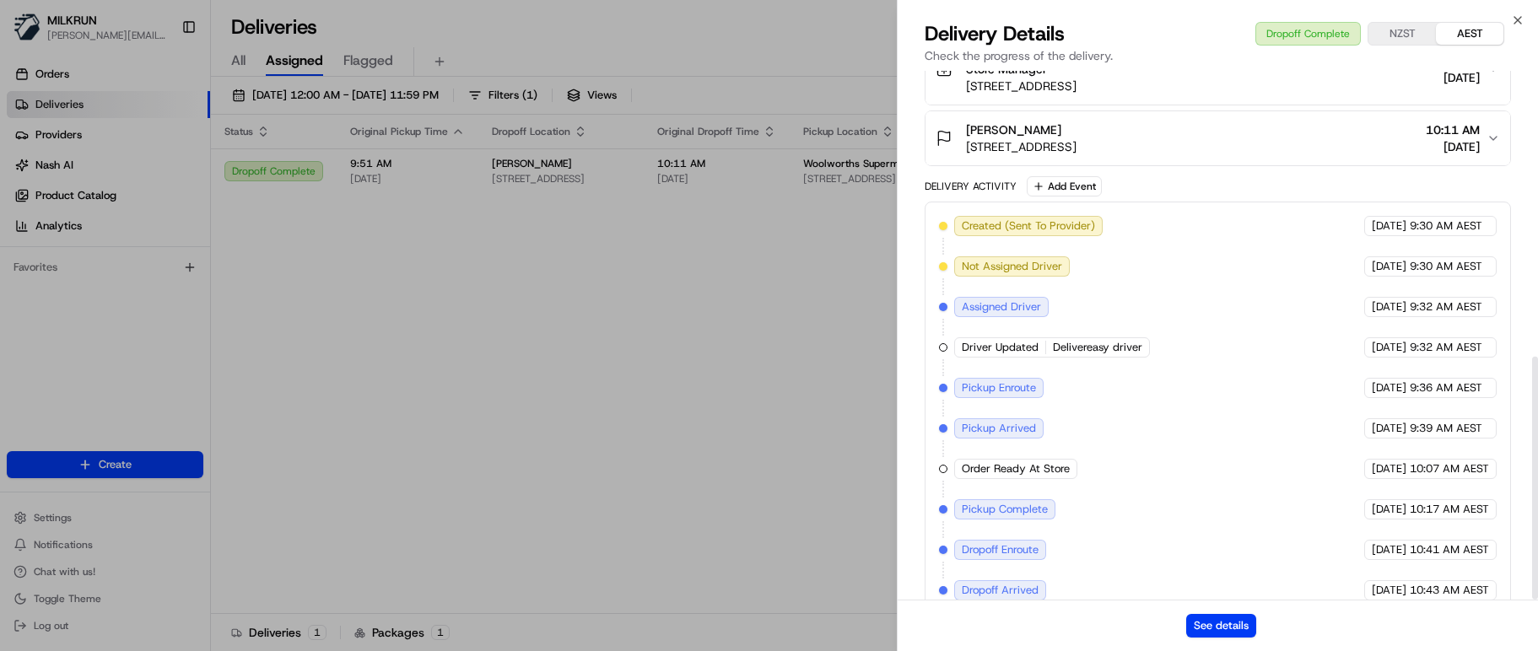
scroll to position [622, 0]
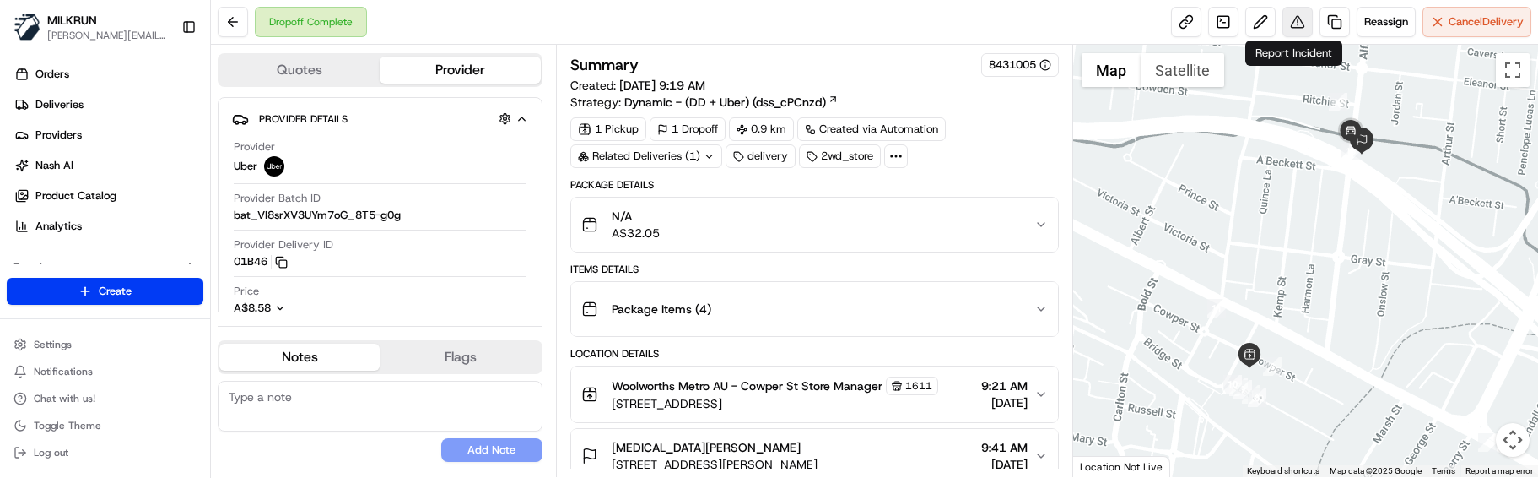
click at [1292, 28] on button at bounding box center [1297, 22] width 30 height 30
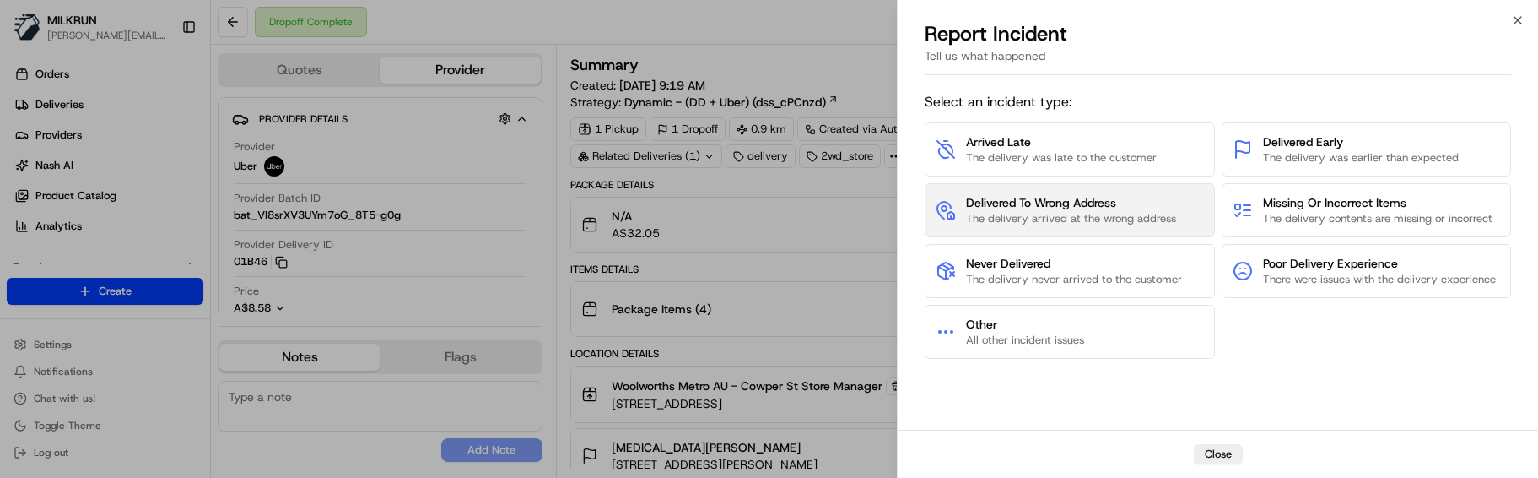
click at [1074, 208] on span "Delivered To Wrong Address" at bounding box center [1071, 202] width 210 height 17
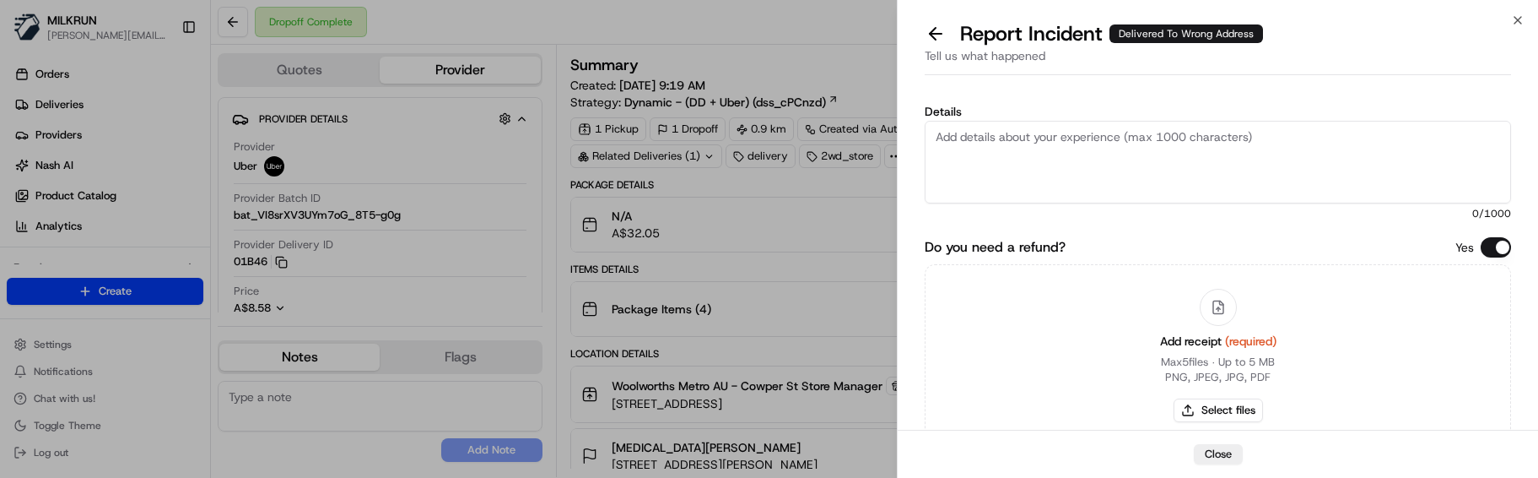
click at [1141, 148] on textarea "Details" at bounding box center [1218, 162] width 586 height 83
paste textarea "Customer advised did not receive order -NO POD/POD invalid. Delivery option was…"
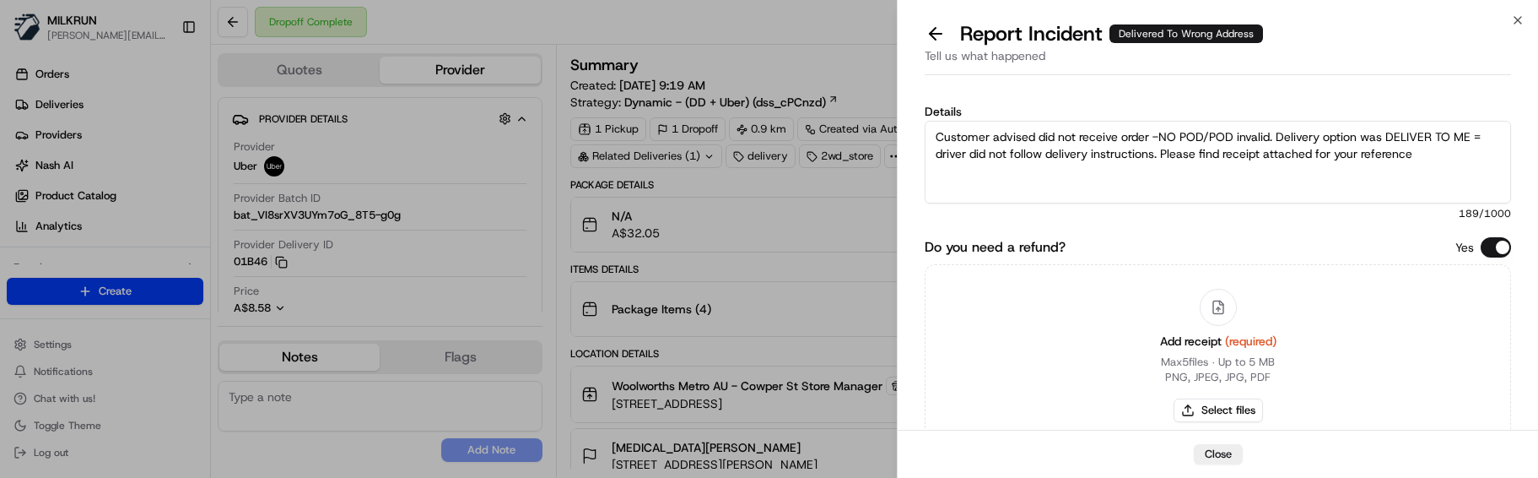
drag, startPoint x: 1201, startPoint y: 140, endPoint x: 1269, endPoint y: 138, distance: 67.5
click at [1269, 138] on textarea "Customer advised did not receive order -NO POD/POD invalid. Delivery option was…" at bounding box center [1218, 162] width 586 height 83
type textarea "Customer advised did not receive order -NO POD. Delivery option was DELIVER TO …"
click at [1212, 412] on button "Select files" at bounding box center [1218, 410] width 89 height 24
type input "C:\fakepath\Nikita Uprety - MILKRUN Order Receipt.pdf"
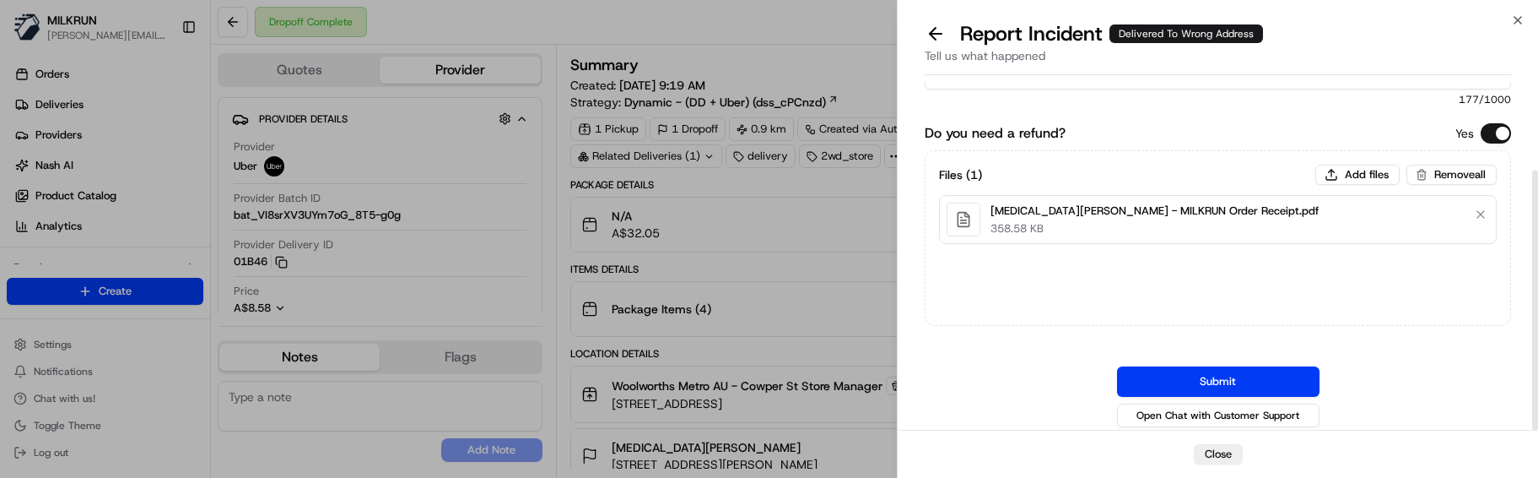
scroll to position [118, 0]
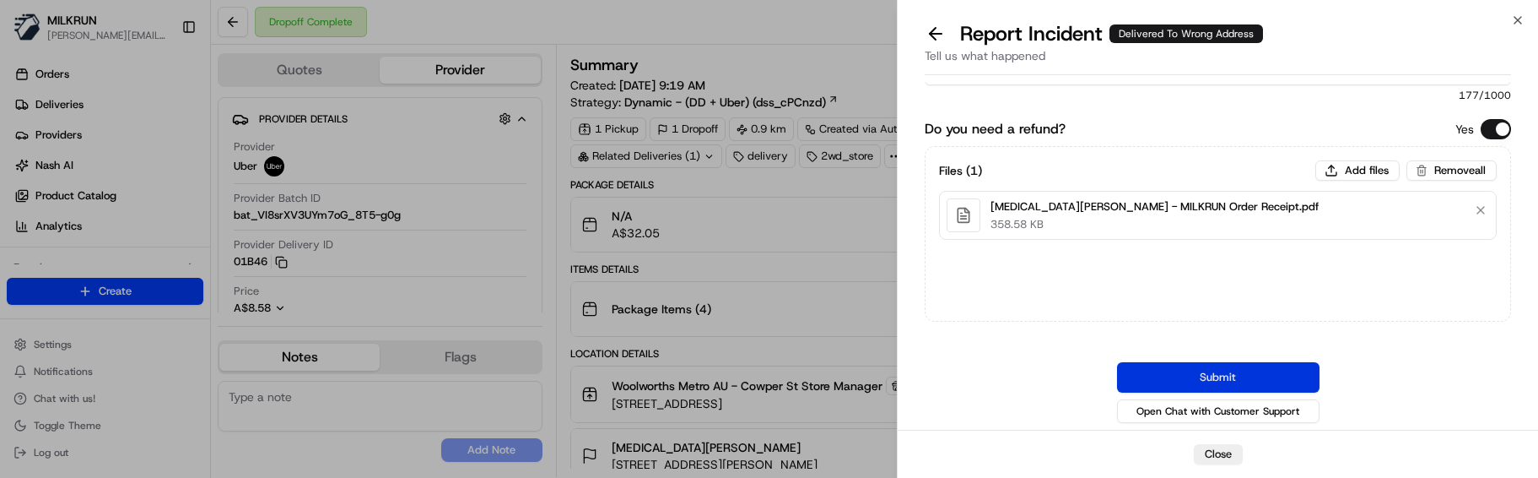
click at [1232, 370] on button "Submit" at bounding box center [1218, 377] width 202 height 30
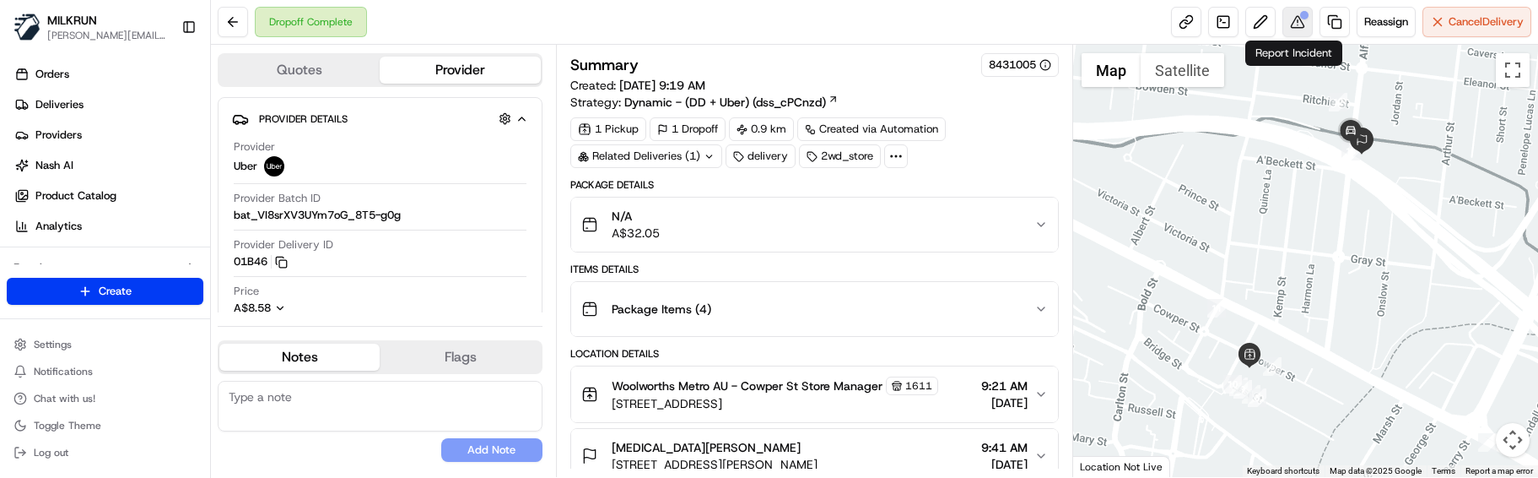
click at [1295, 22] on button at bounding box center [1297, 22] width 30 height 30
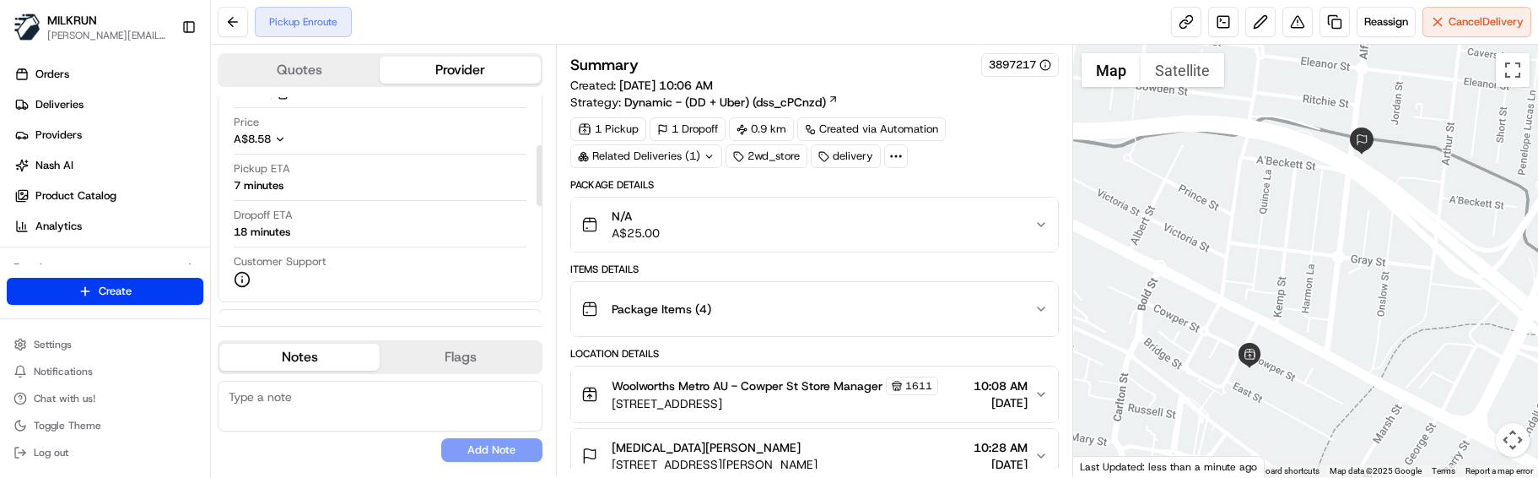
scroll to position [253, 0]
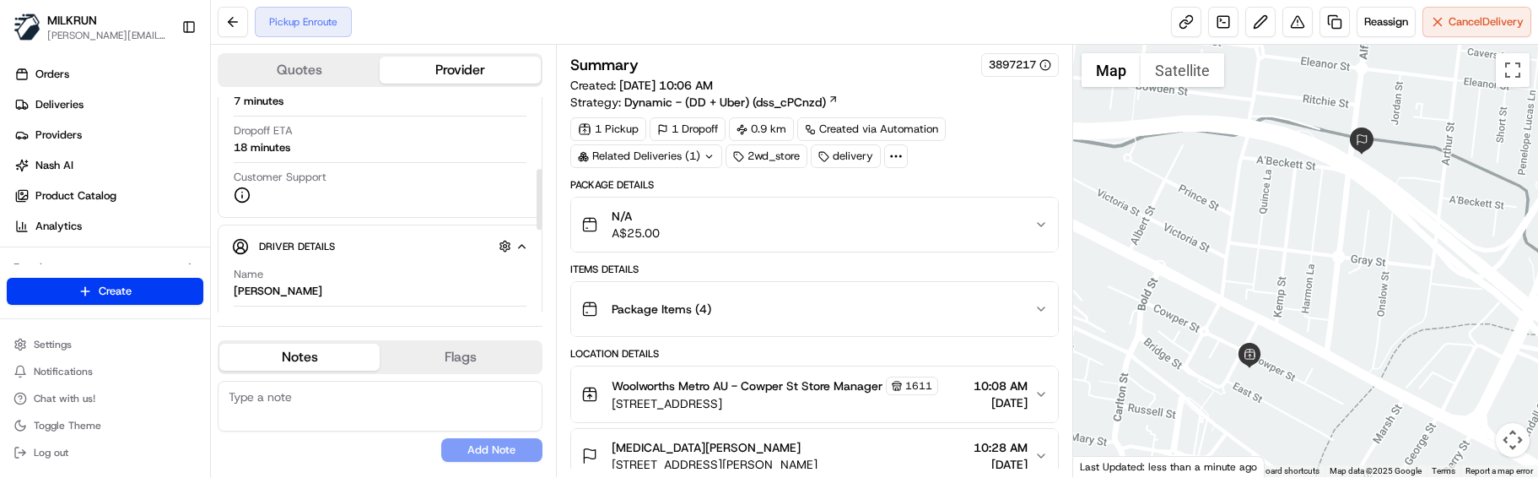
click at [317, 413] on textarea at bounding box center [380, 406] width 325 height 51
paste textarea "Good XXX Team🌞️Please NOTE the delivery instructions & kindly contact the custo…"
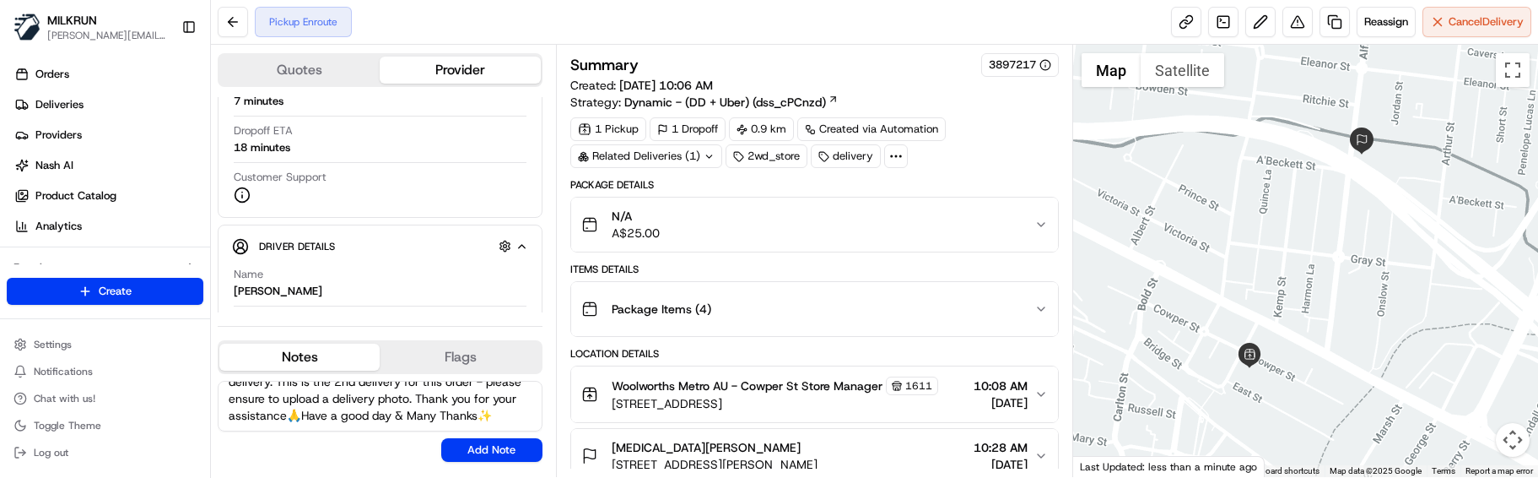
scroll to position [0, 0]
drag, startPoint x: 315, startPoint y: 397, endPoint x: 264, endPoint y: 396, distance: 50.7
click at [264, 396] on textarea "Good XXX Team🌞️Please NOTE the delivery instructions & kindly contact the custo…" at bounding box center [380, 406] width 325 height 51
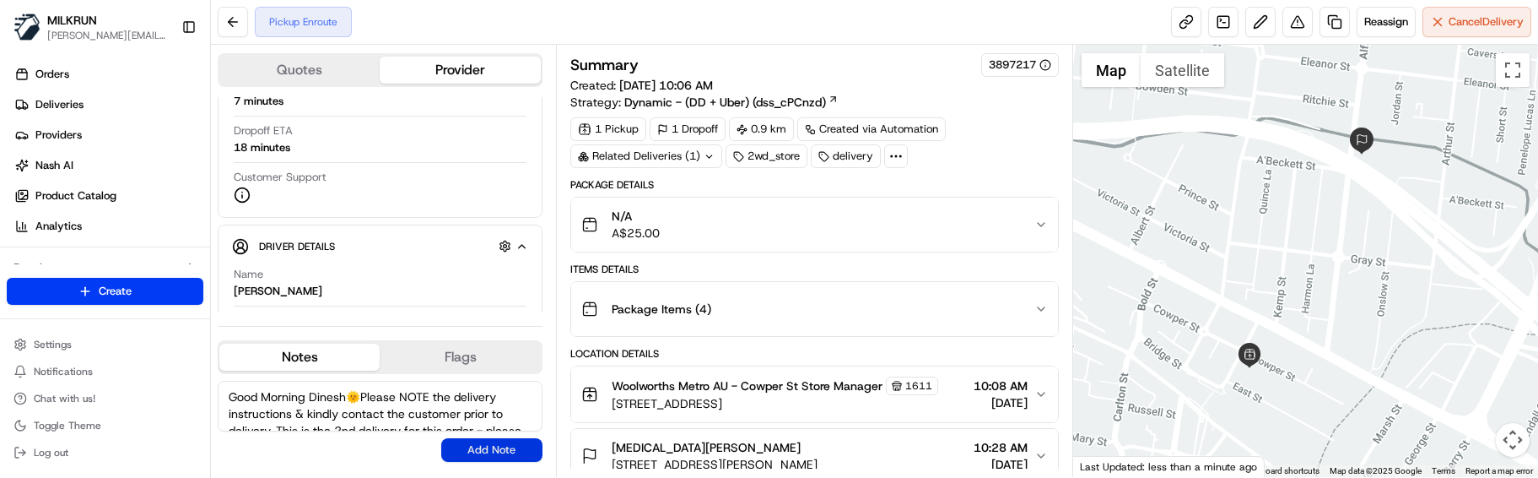
type textarea "Good Morning Dinesh🌞️Please NOTE the delivery instructions & kindly contact the…"
click at [500, 448] on button "Add Note" at bounding box center [491, 450] width 101 height 24
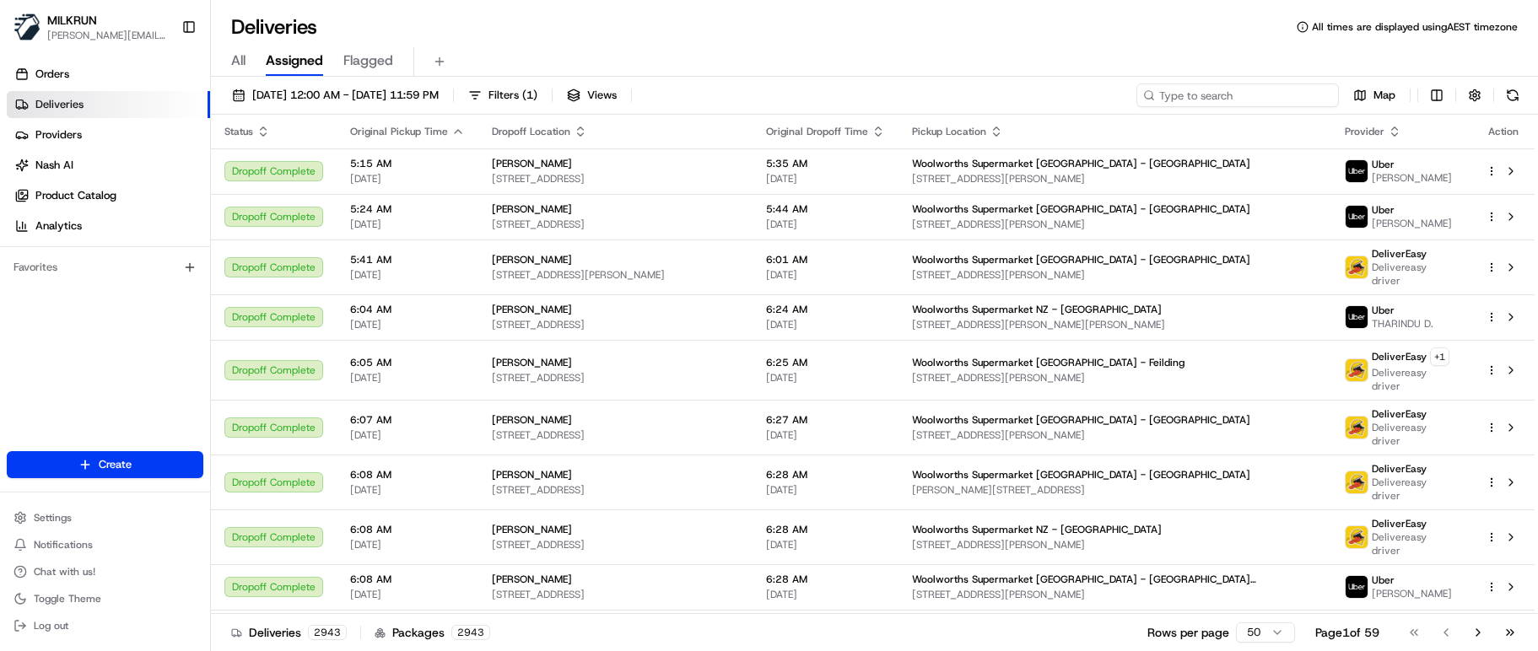
click at [1245, 96] on input at bounding box center [1238, 96] width 202 height 24
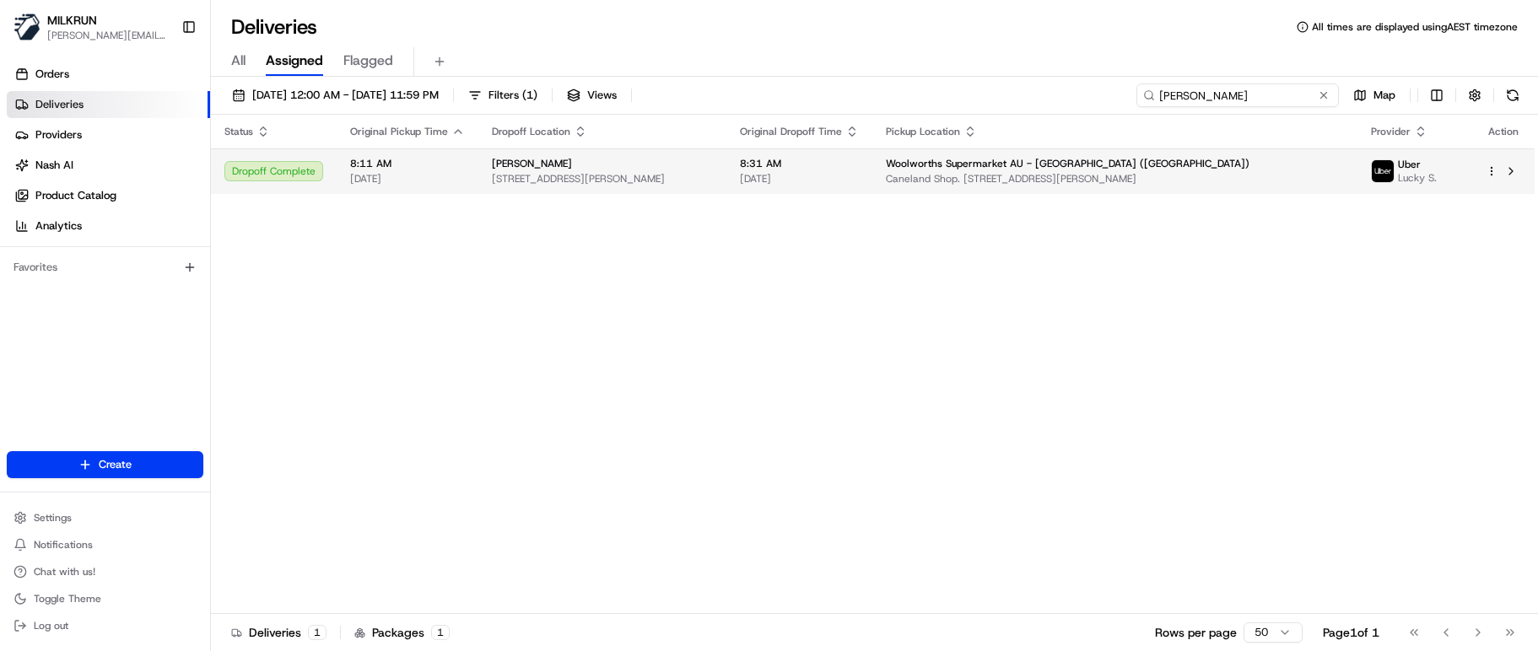
type input "[PERSON_NAME]"
click at [1228, 170] on div "Woolworths Supermarket AU - [GEOGRAPHIC_DATA] ([GEOGRAPHIC_DATA])" at bounding box center [1114, 163] width 457 height 13
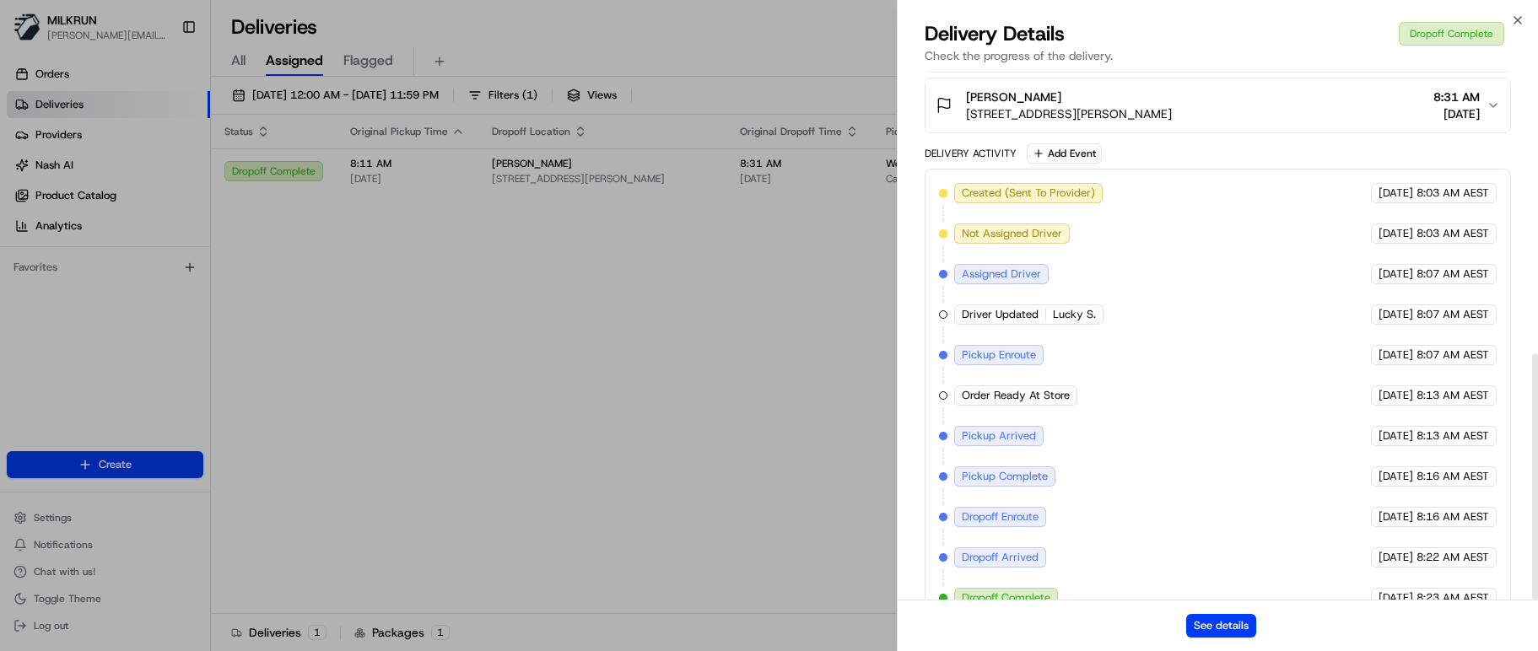
scroll to position [608, 0]
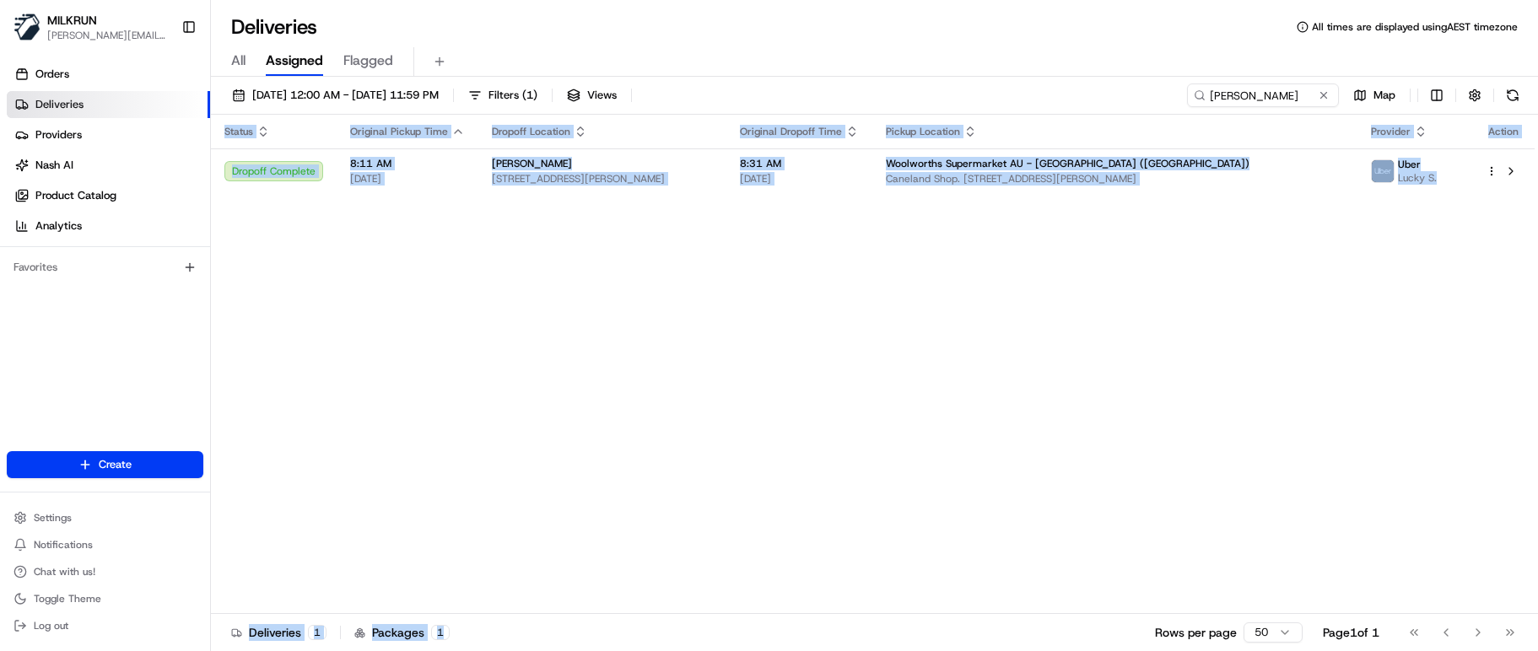
click at [459, 295] on div "Status Original Pickup Time Dropoff Location Original Dropoff Time Pickup Locat…" at bounding box center [873, 364] width 1324 height 499
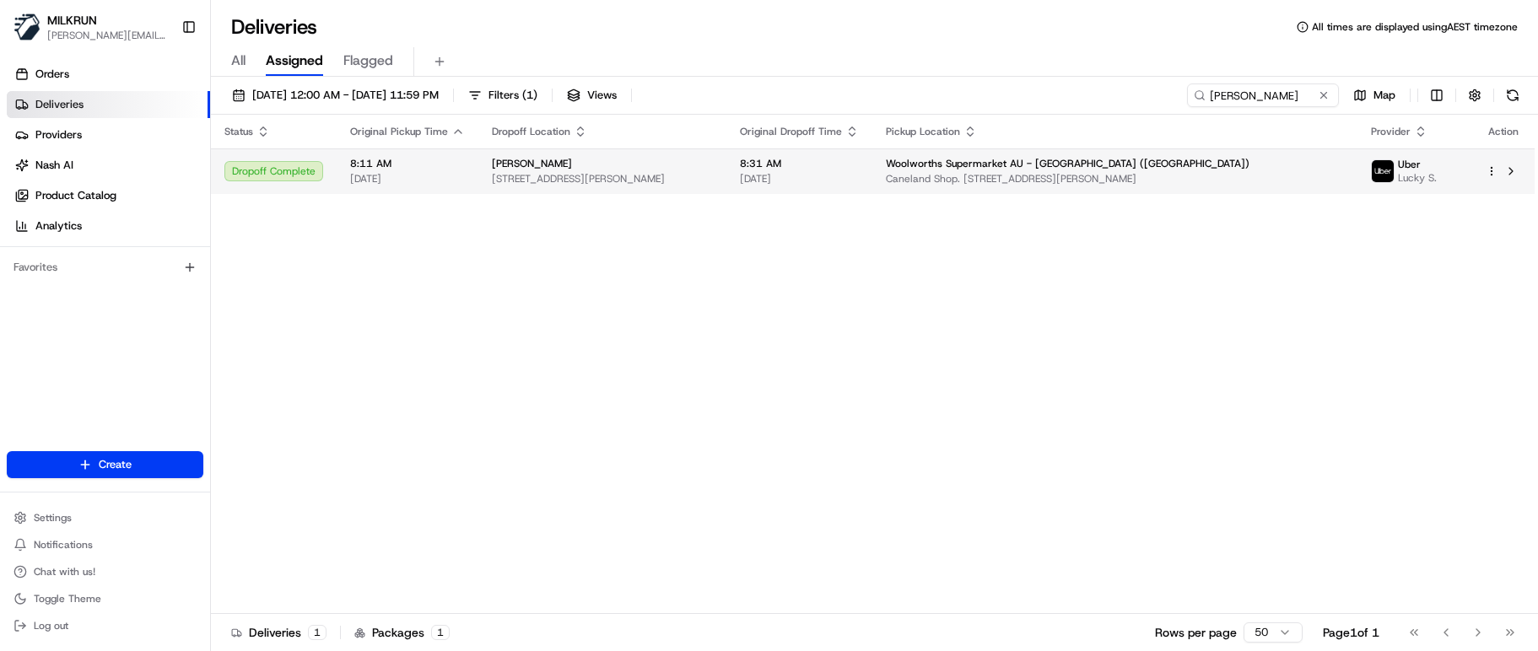
click at [693, 165] on div "Emma Mills" at bounding box center [602, 163] width 221 height 13
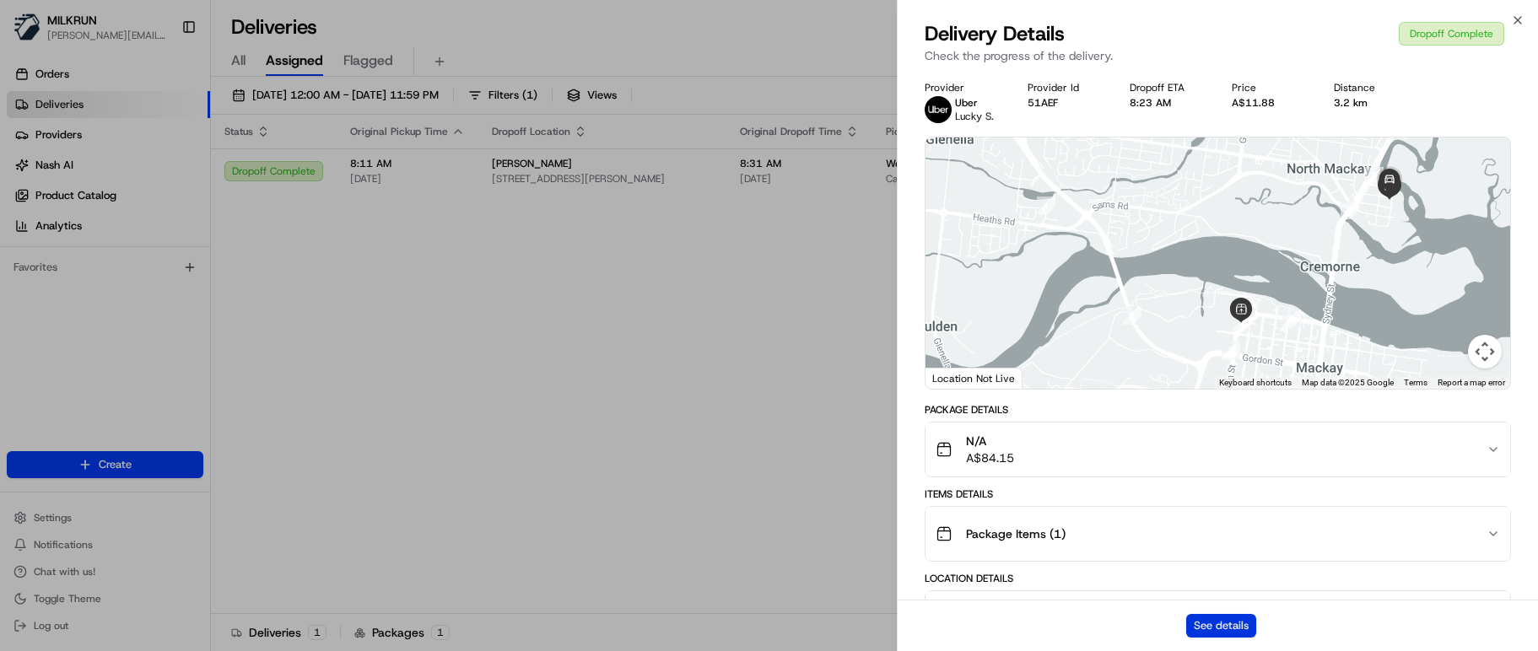
click at [1191, 628] on button "See details" at bounding box center [1221, 626] width 70 height 24
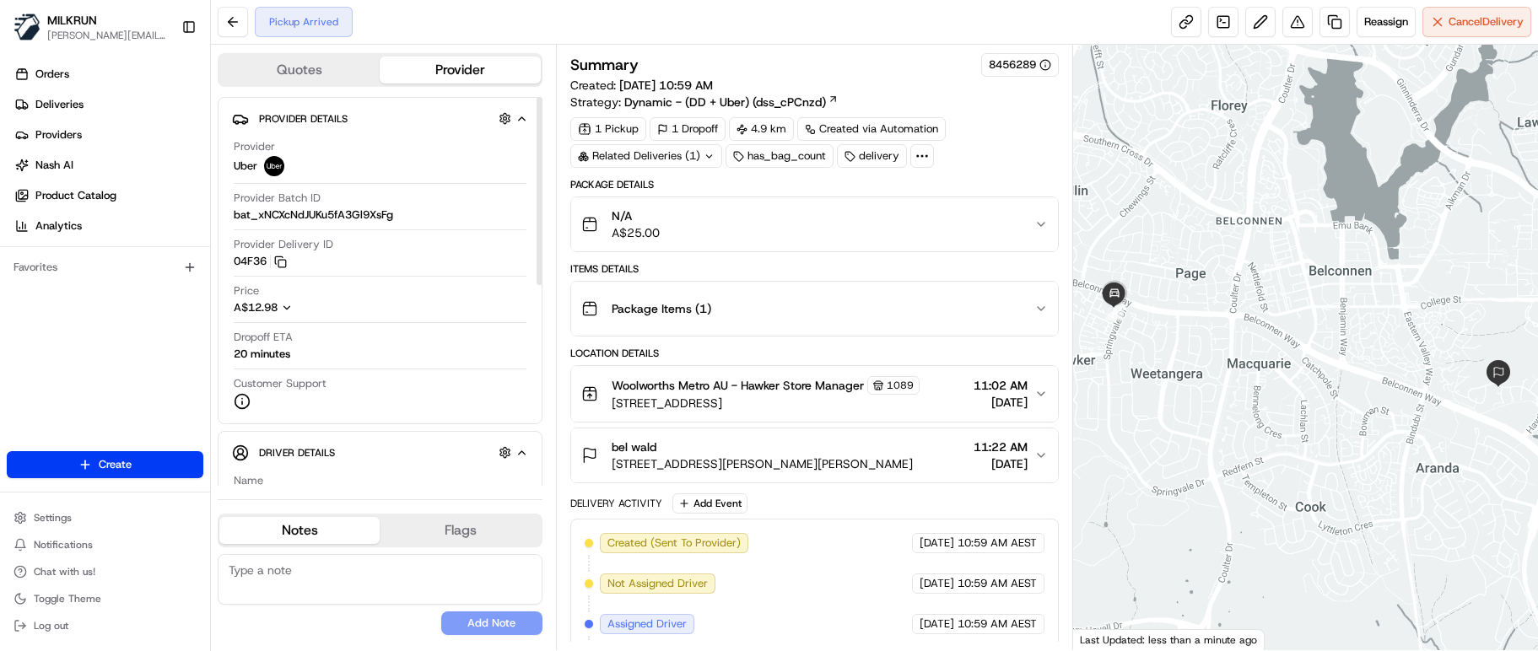
click at [310, 522] on button "Notes" at bounding box center [299, 530] width 160 height 27
click at [342, 583] on textarea at bounding box center [380, 579] width 325 height 51
paste textarea "Good XXX Team🌞️Please NOTE the delivery instructions & kindly contact the custo…"
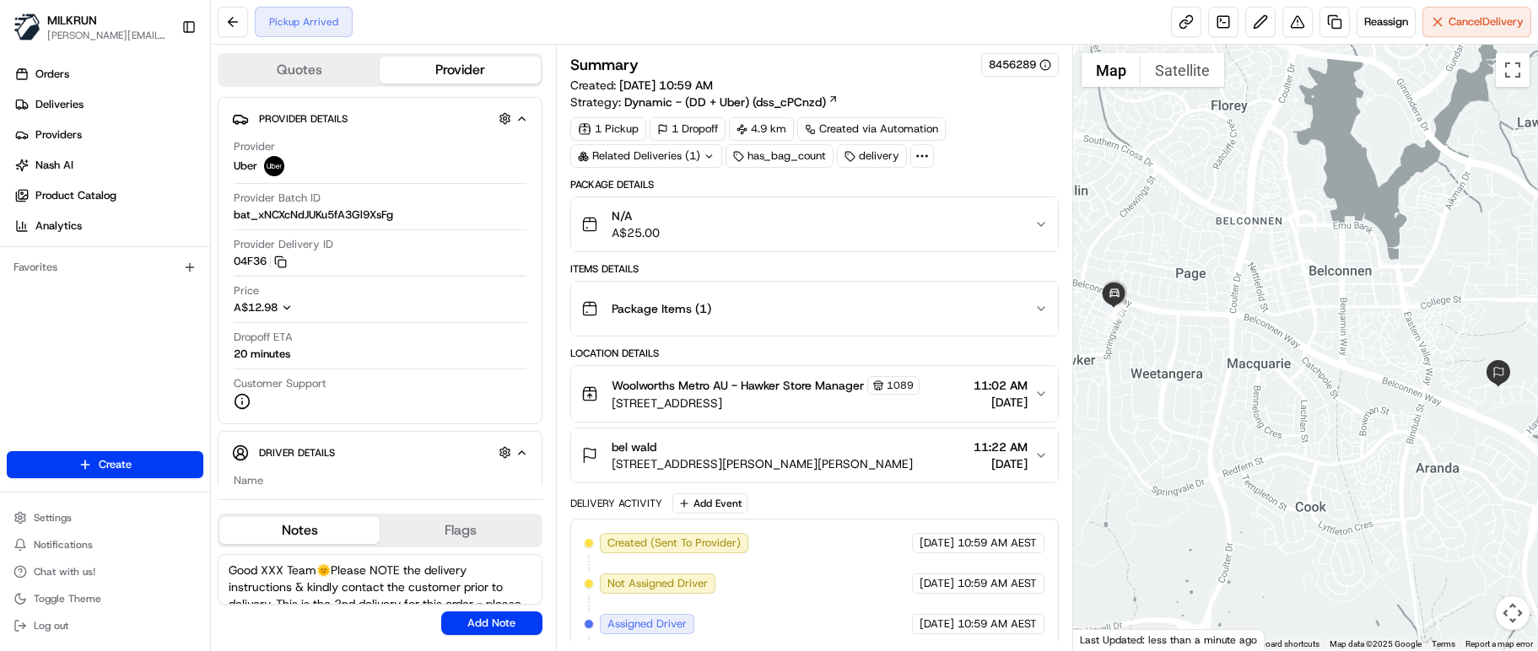
drag, startPoint x: 322, startPoint y: 573, endPoint x: 261, endPoint y: 572, distance: 61.6
click at [261, 572] on textarea "Good XXX Team🌞️Please NOTE the delivery instructions & kindly contact the custo…" at bounding box center [380, 579] width 325 height 51
type textarea "Good Morning Deepak🌞️Please NOTE the delivery instructions & kindly contact the…"
click at [495, 618] on button "Add Note" at bounding box center [491, 624] width 101 height 24
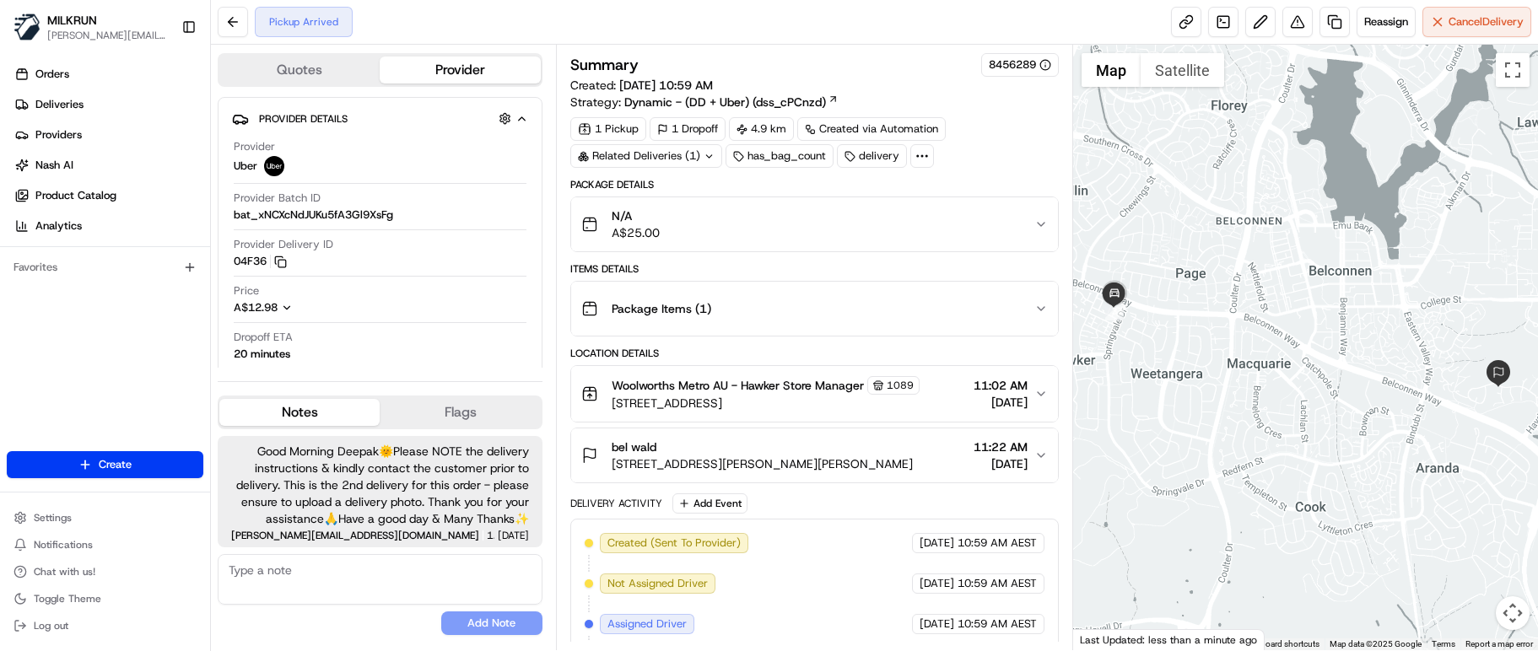
drag, startPoint x: 386, startPoint y: 602, endPoint x: 426, endPoint y: 576, distance: 47.0
click at [386, 602] on textarea at bounding box center [380, 579] width 325 height 51
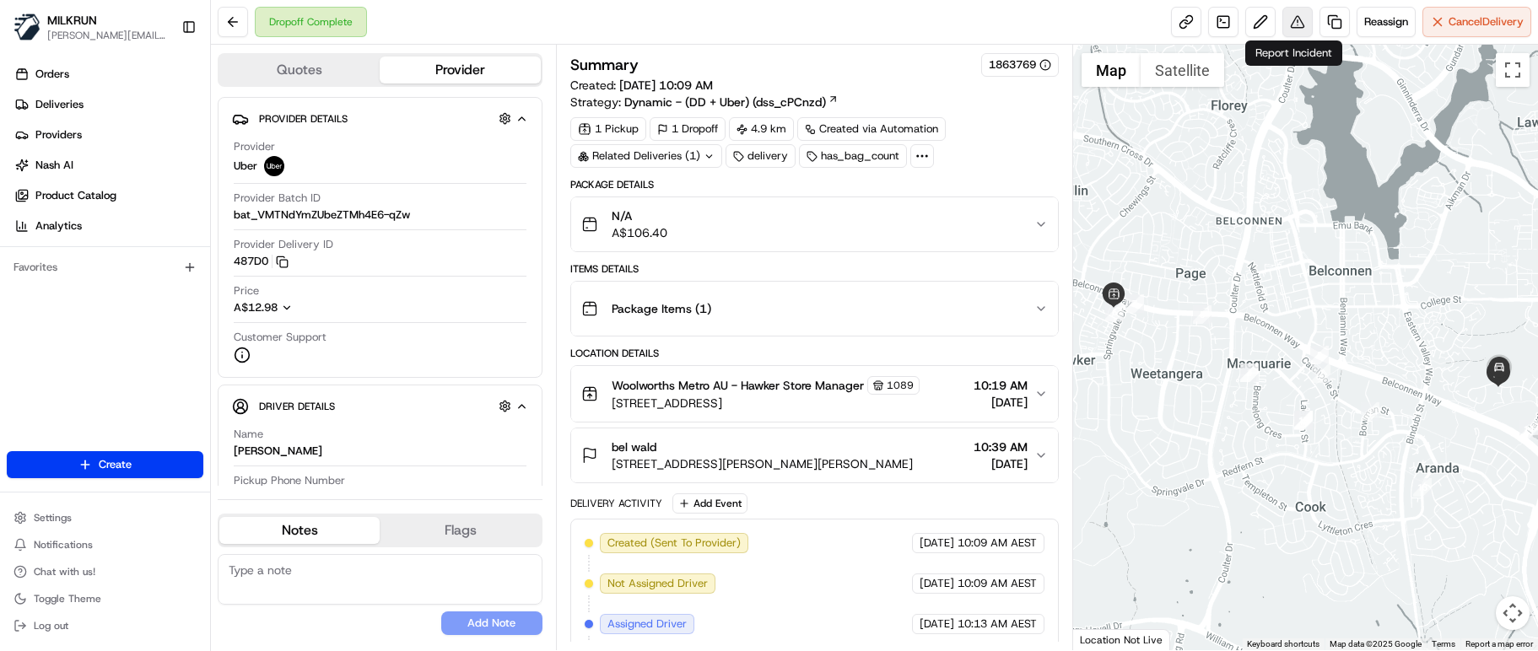
click at [1292, 22] on button at bounding box center [1297, 22] width 30 height 30
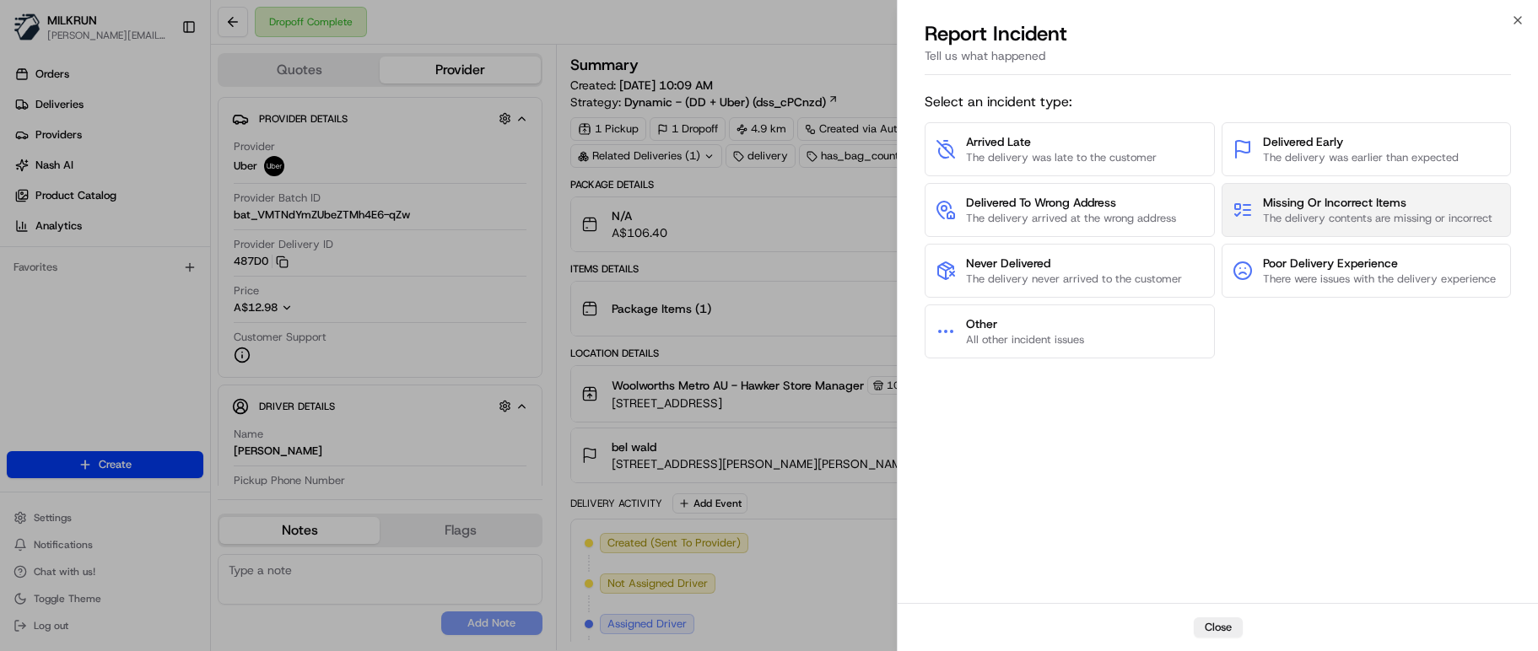
click at [1298, 215] on span "The delivery contents are missing or incorrect" at bounding box center [1377, 218] width 229 height 15
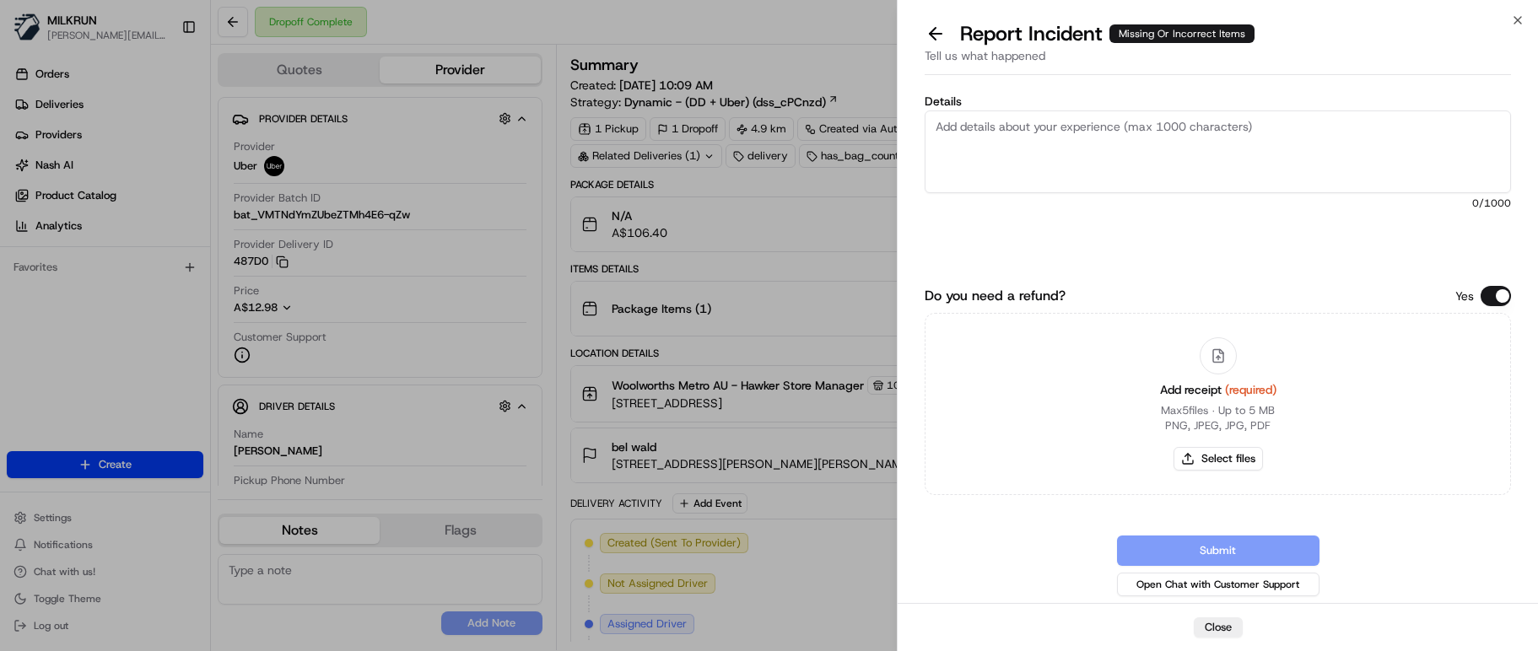
click at [1107, 146] on textarea "Details" at bounding box center [1218, 152] width 586 height 83
paste textarea "Customer received incorrect order. Store confirmed driver did a bundle pick up …"
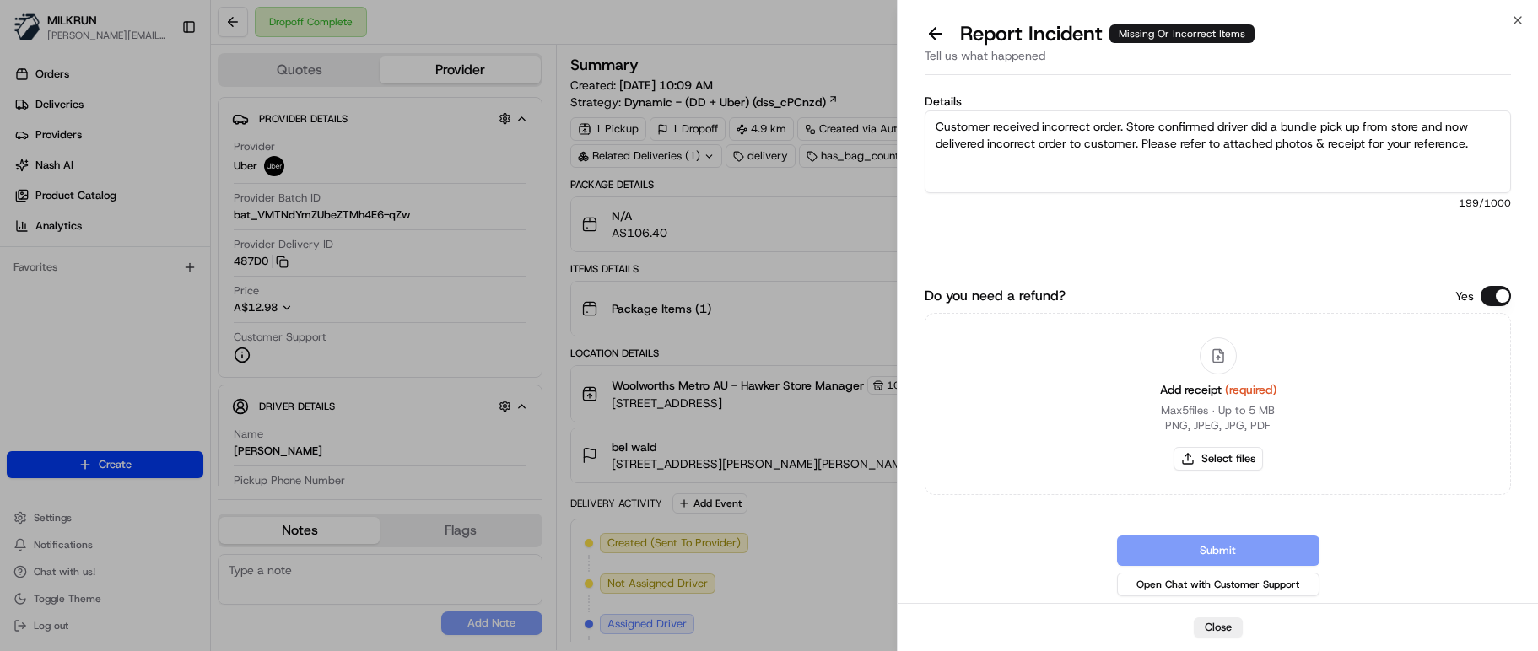
type textarea "Customer received incorrect order. Store confirmed driver did a bundle pick up …"
click at [1204, 454] on button "Select files" at bounding box center [1218, 459] width 89 height 24
type input "C:\fakepath\Bel Wald_incorrect order received.png"
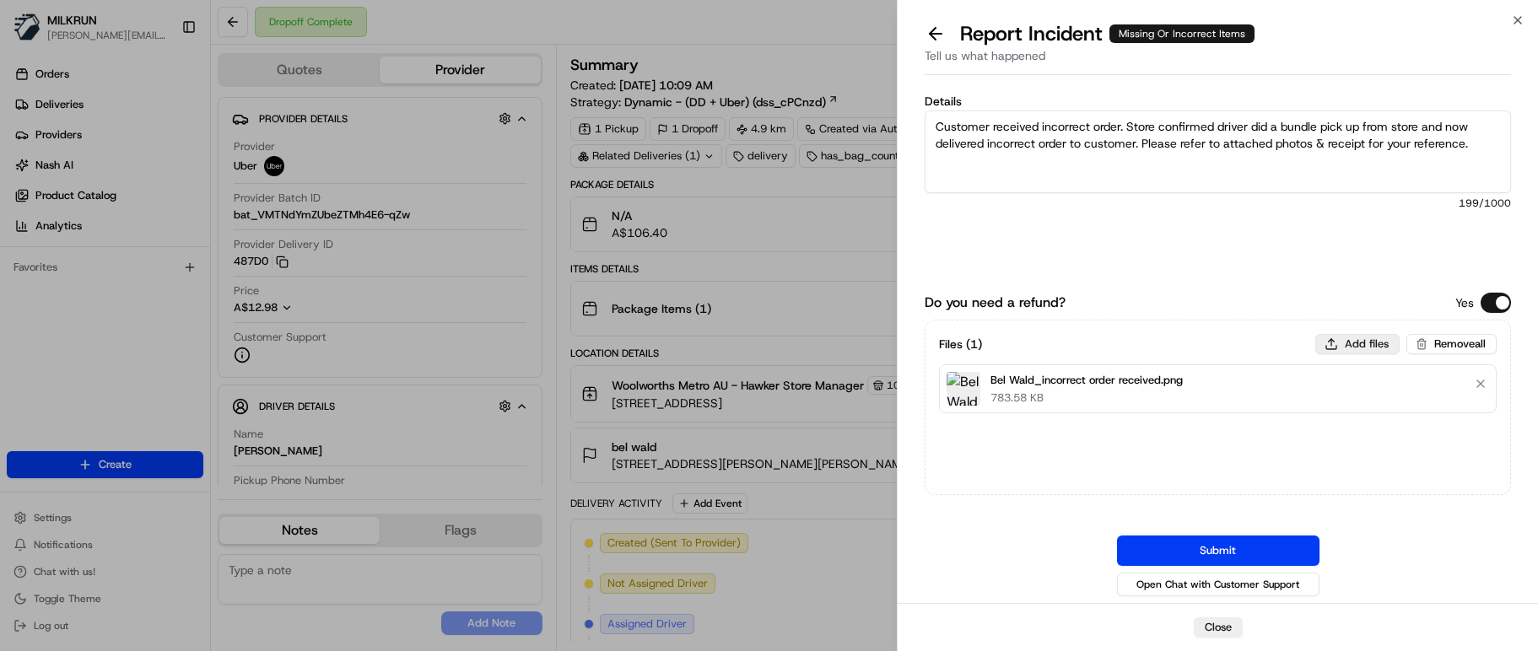
click at [1337, 339] on button "Add files" at bounding box center [1357, 344] width 84 height 20
type input "C:\fakepath\Bel Wald - MILKRUN Order Receipt.pdf"
click at [1211, 553] on button "Submit" at bounding box center [1218, 551] width 202 height 30
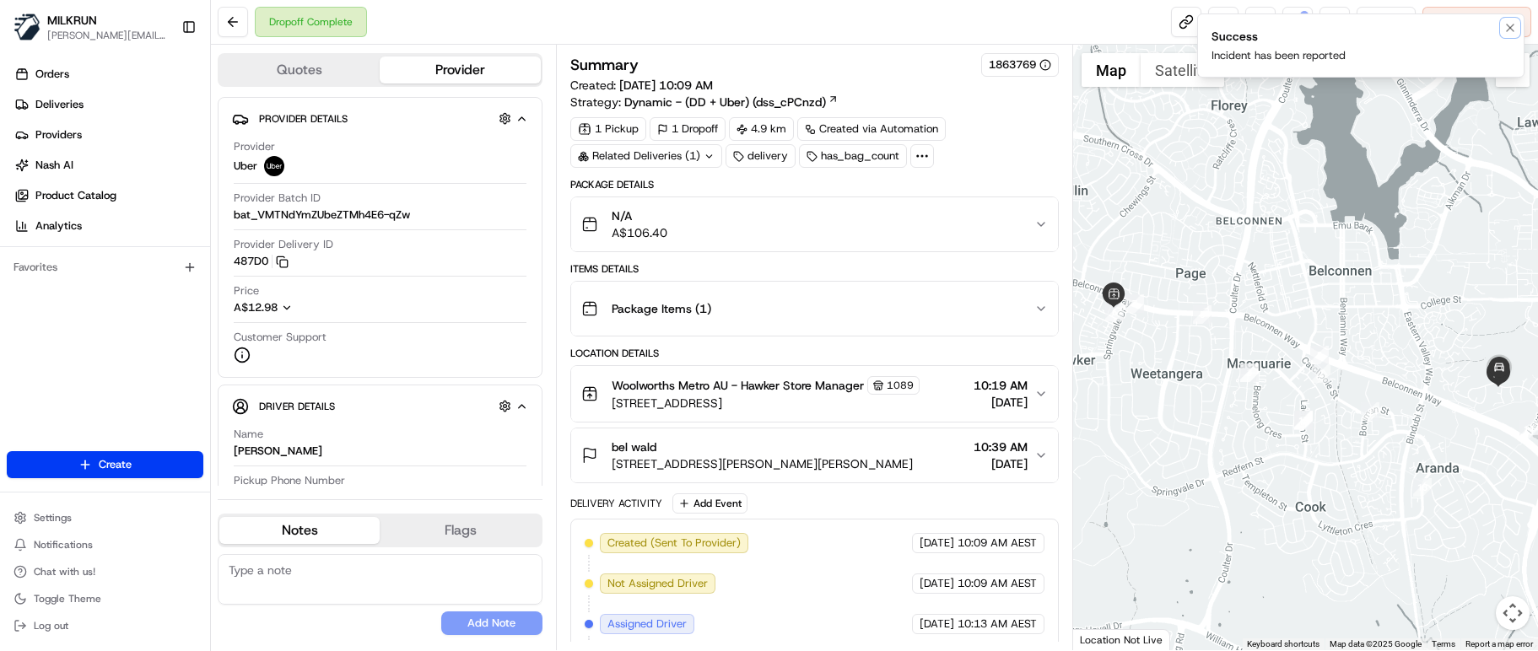
click at [1507, 25] on icon "Notifications (F8)" at bounding box center [1510, 27] width 13 height 13
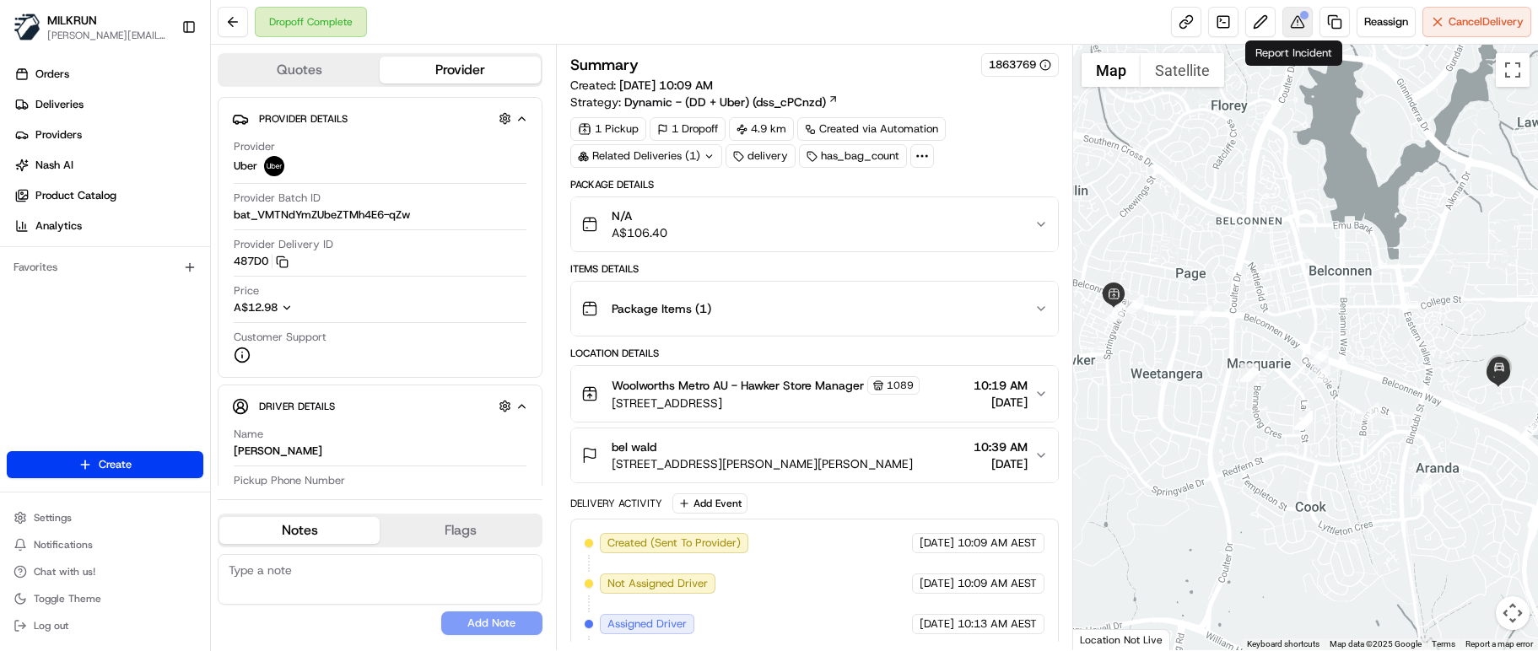
click at [1297, 21] on button at bounding box center [1297, 22] width 30 height 30
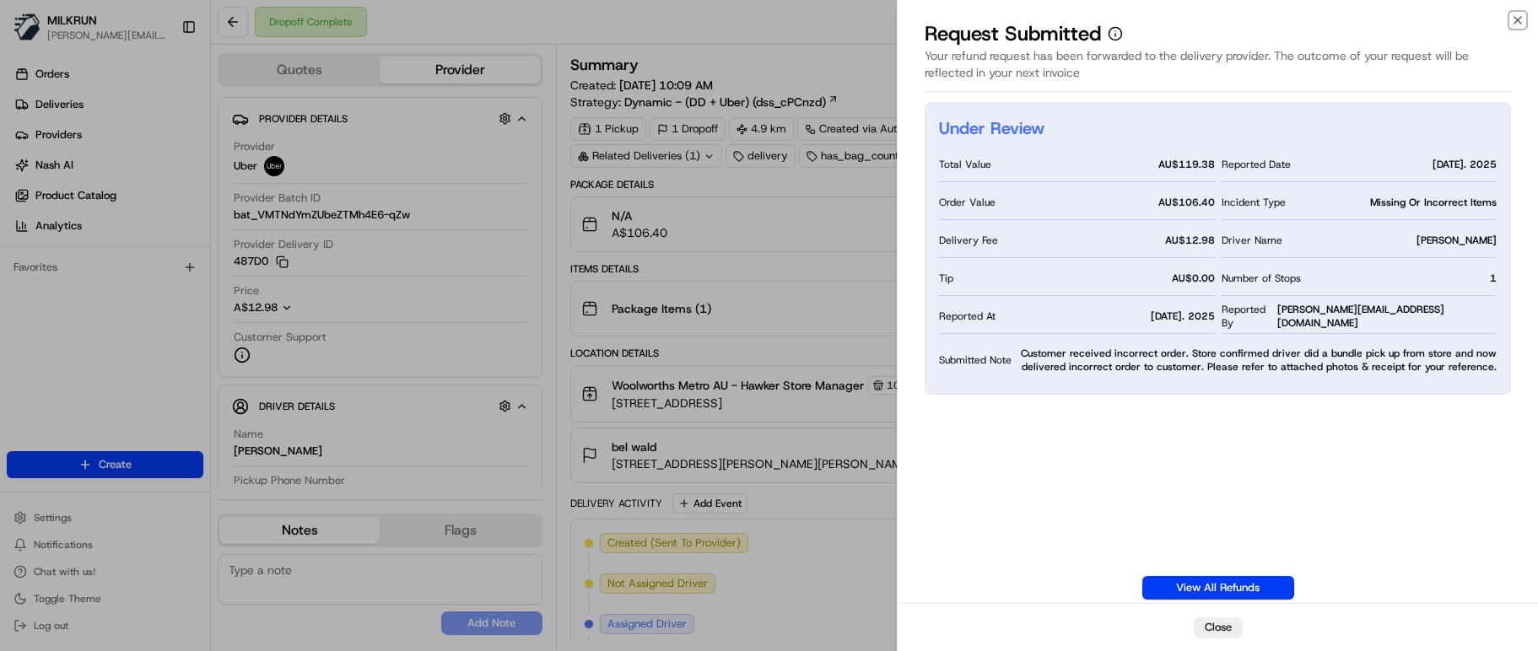
drag, startPoint x: 1513, startPoint y: 19, endPoint x: 1469, endPoint y: 16, distance: 43.9
click at [1513, 19] on icon "button" at bounding box center [1517, 19] width 13 height 13
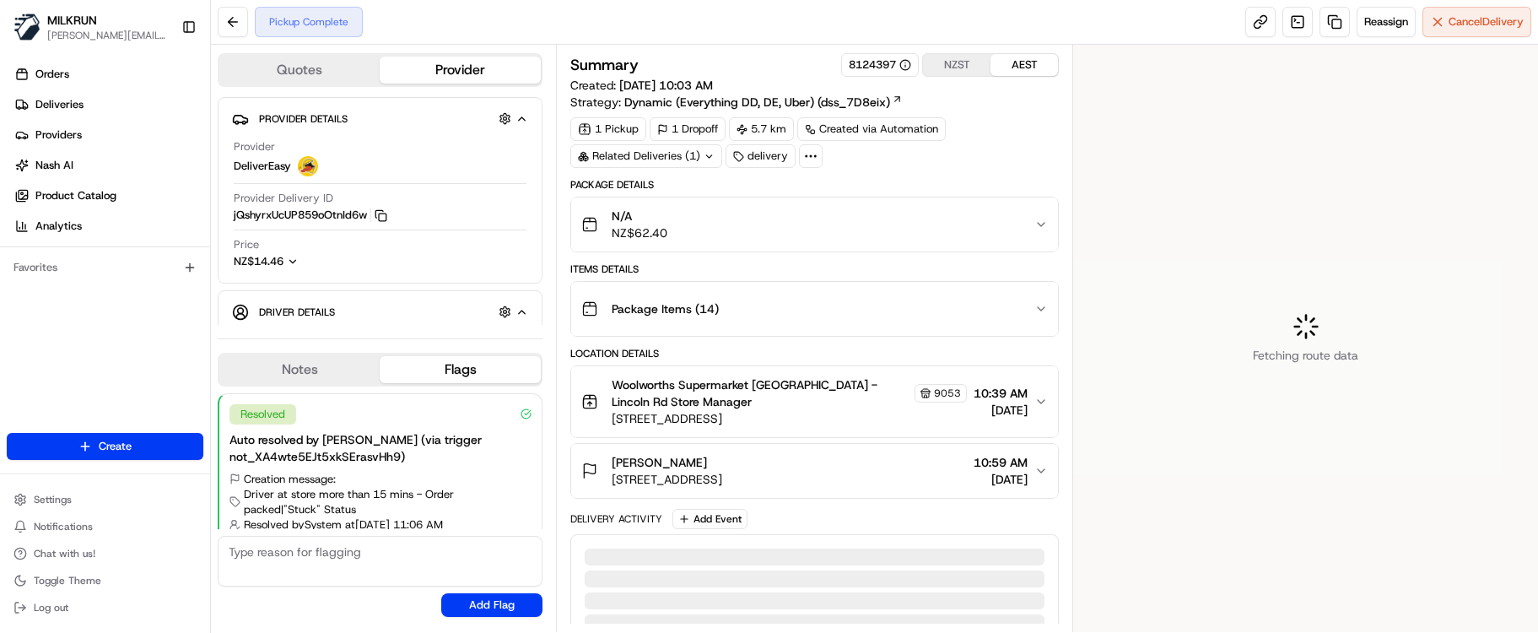
scroll to position [38, 0]
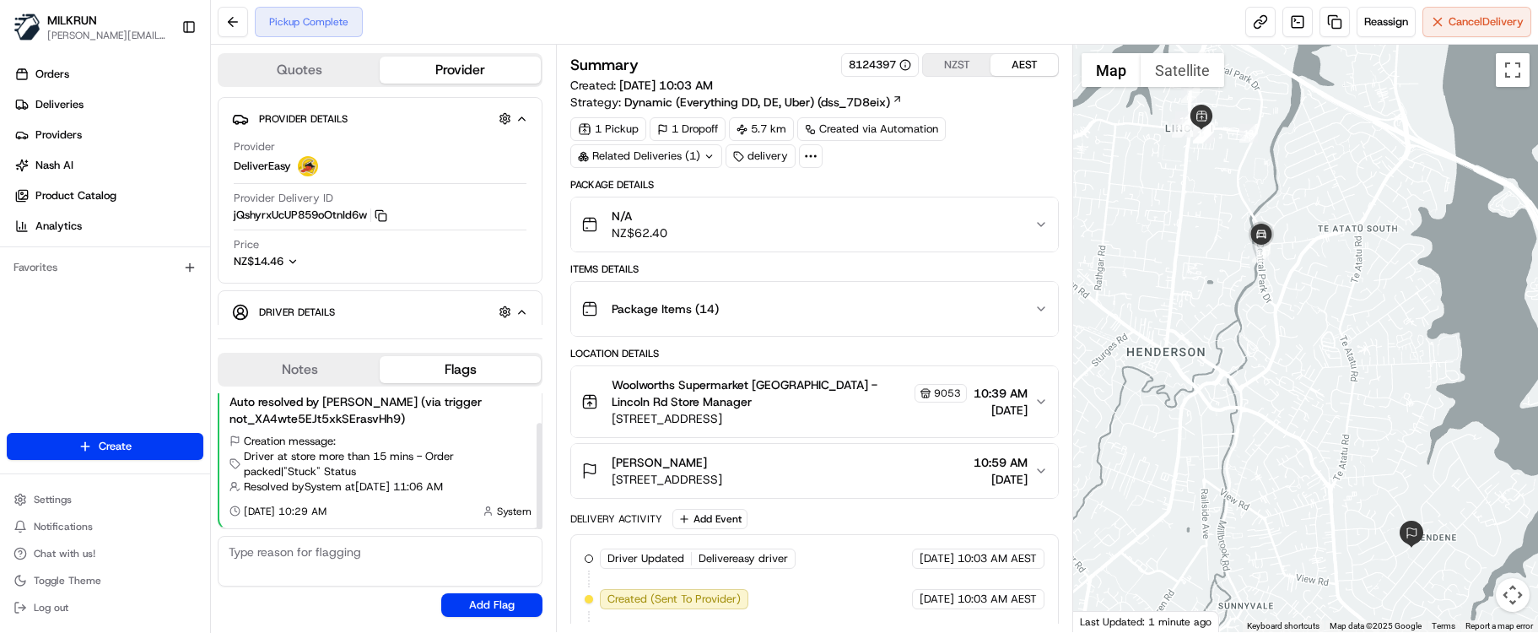
click at [337, 373] on button "Notes" at bounding box center [299, 369] width 160 height 27
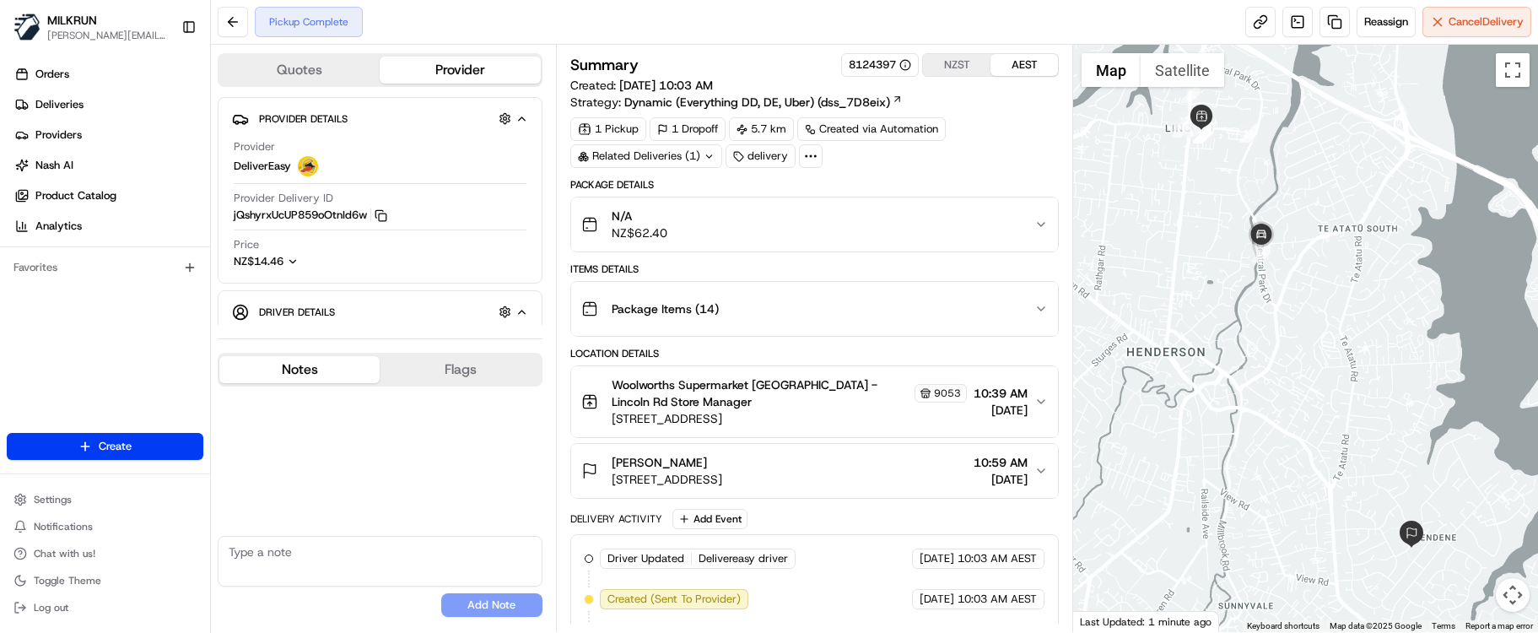
click at [346, 555] on textarea at bounding box center [380, 561] width 325 height 51
paste textarea "Good XXXX Team🌞️ Please can you deliver this order ASAP as the customer has bee…"
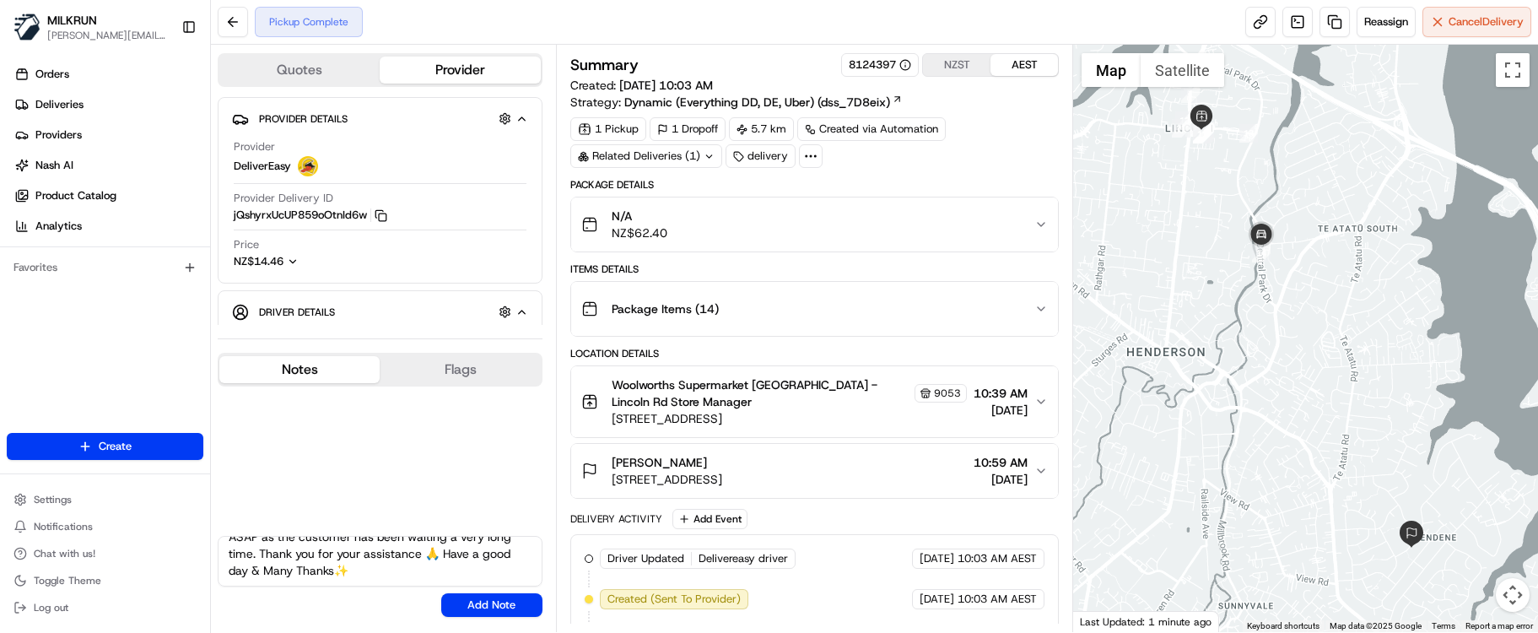
scroll to position [0, 0]
drag, startPoint x: 294, startPoint y: 551, endPoint x: 216, endPoint y: 549, distance: 78.5
click at [216, 549] on div "Quotes Provider Provider Details Hidden ( 4 ) Provider DeliverEasy Provider Del…" at bounding box center [383, 338] width 345 height 587
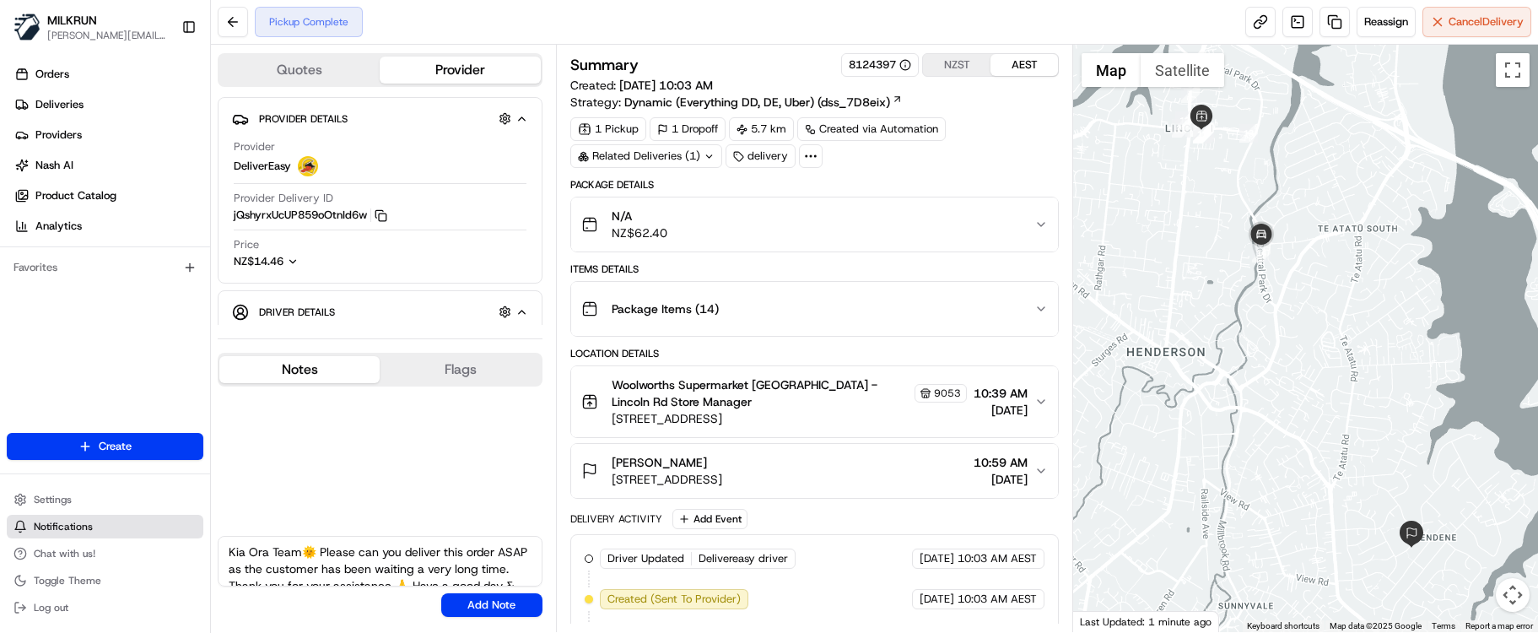
type textarea "Kia Ora Team🌞️ Please can you deliver this order ASAP as the customer has been …"
click at [476, 602] on button "Add Note" at bounding box center [491, 605] width 101 height 24
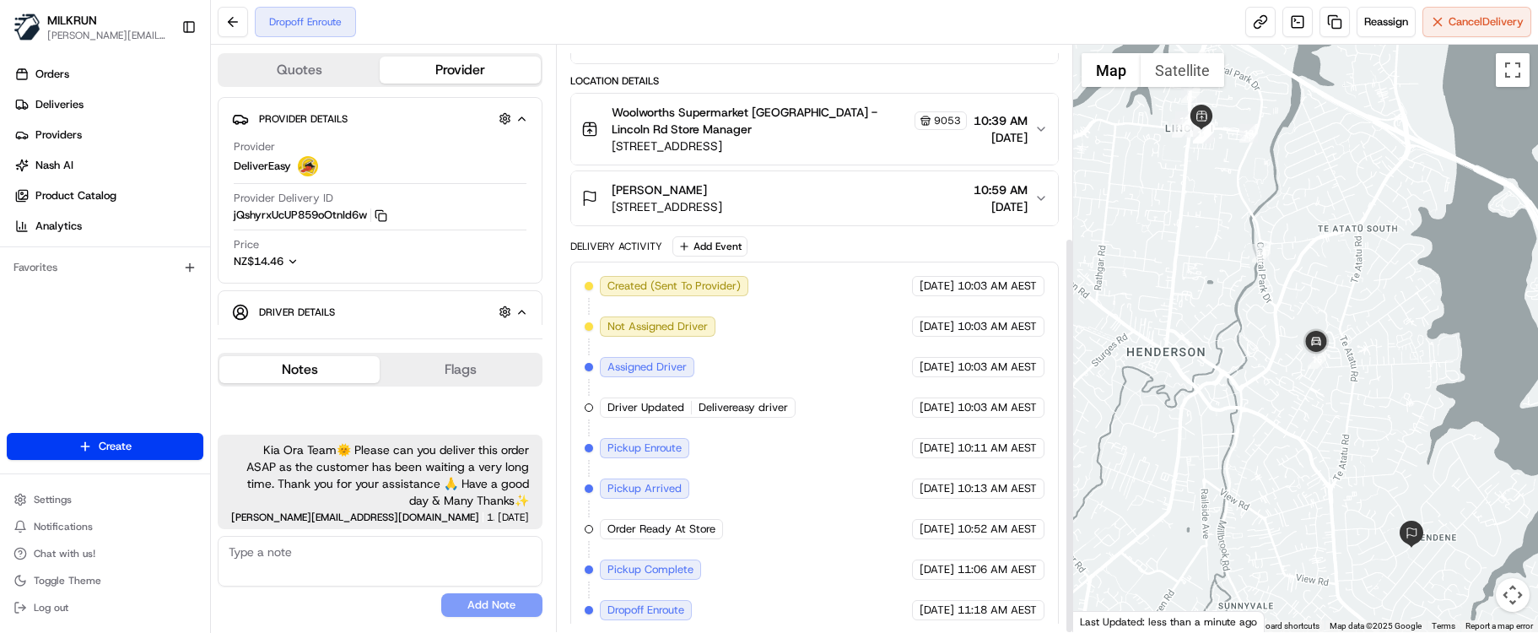
scroll to position [283, 0]
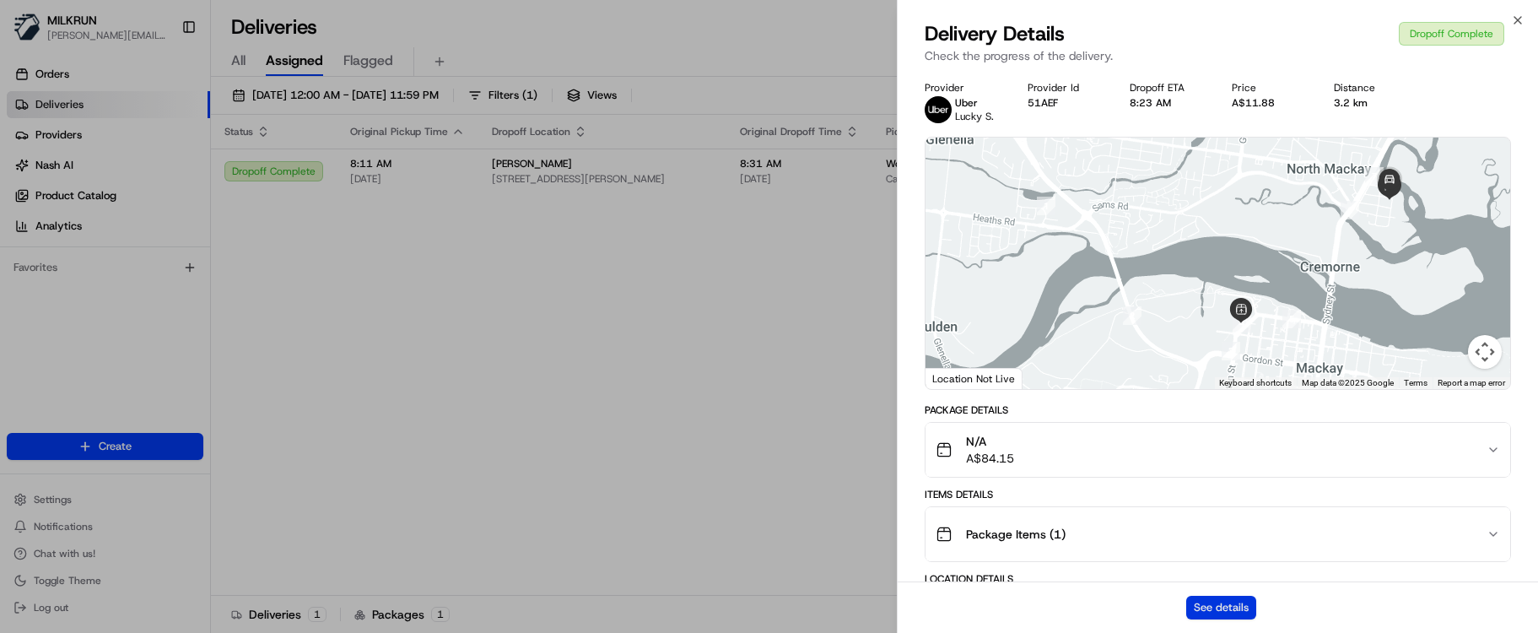
click at [1224, 607] on button "See details" at bounding box center [1221, 608] width 70 height 24
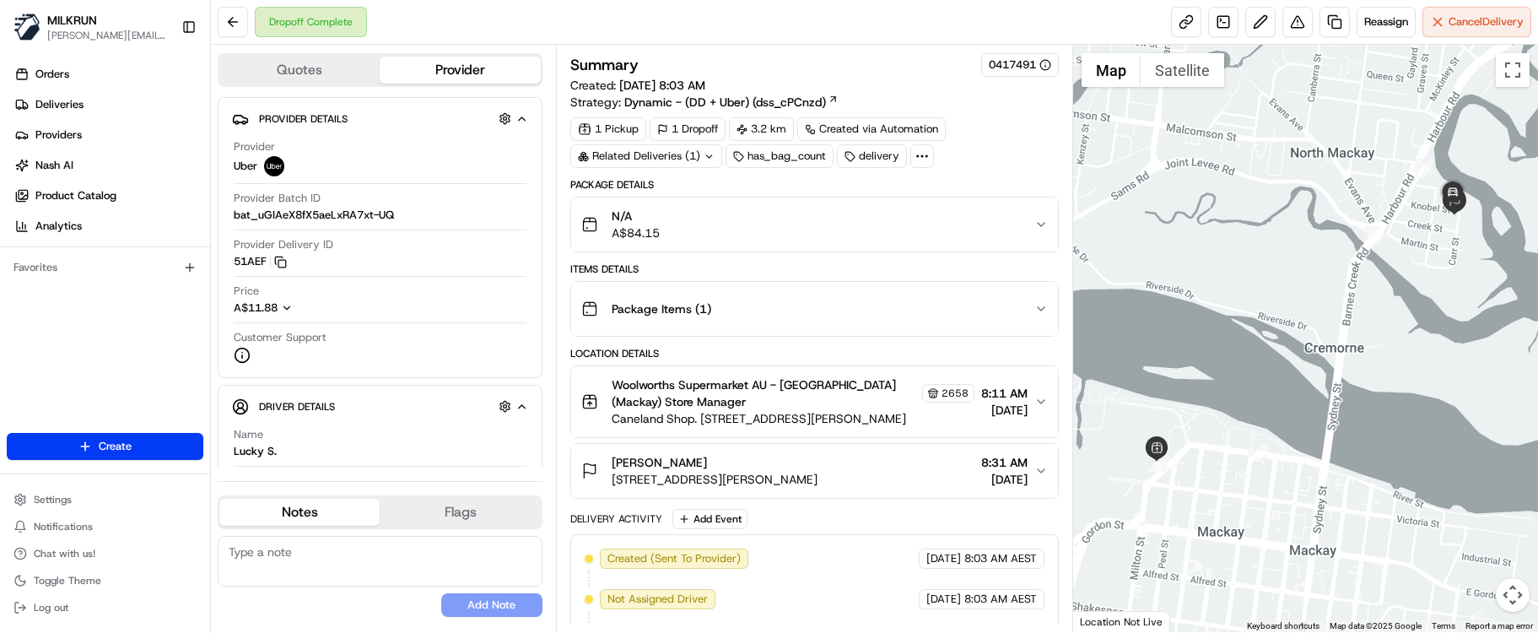
click at [294, 609] on div "No results found Add Note" at bounding box center [380, 576] width 325 height 81
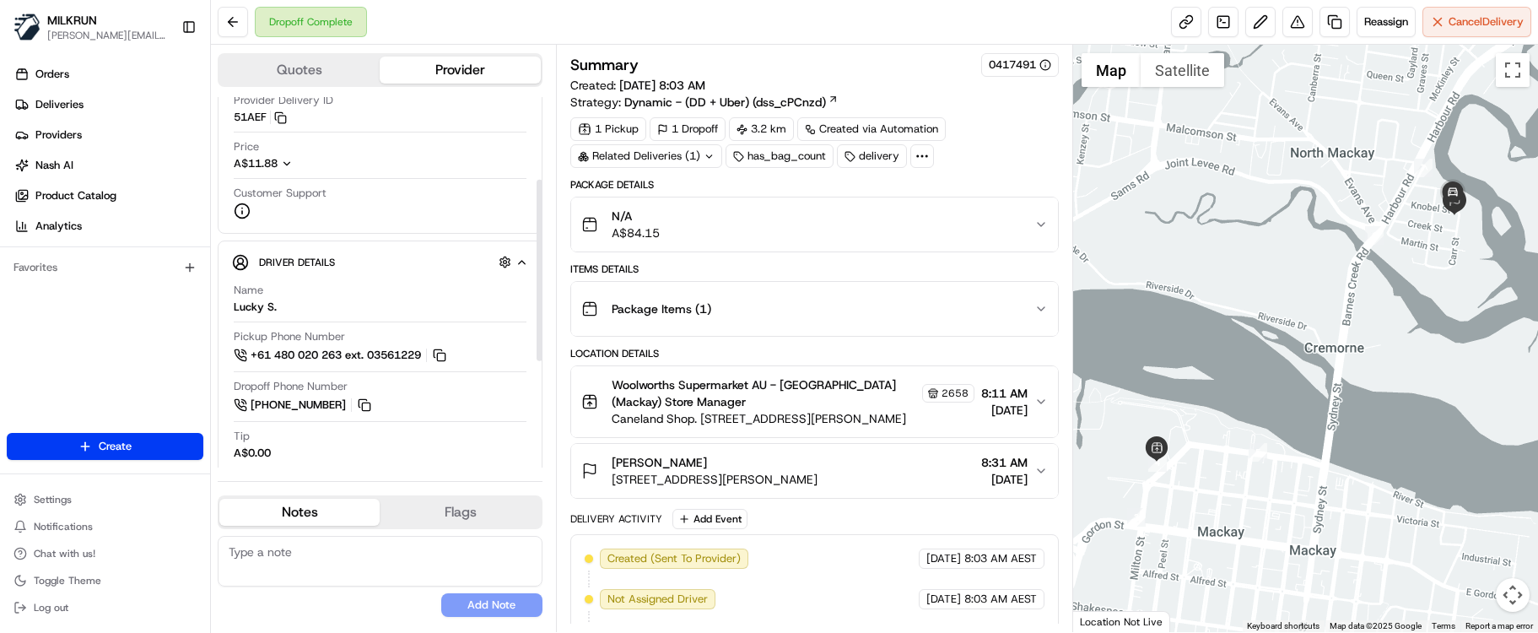
scroll to position [169, 0]
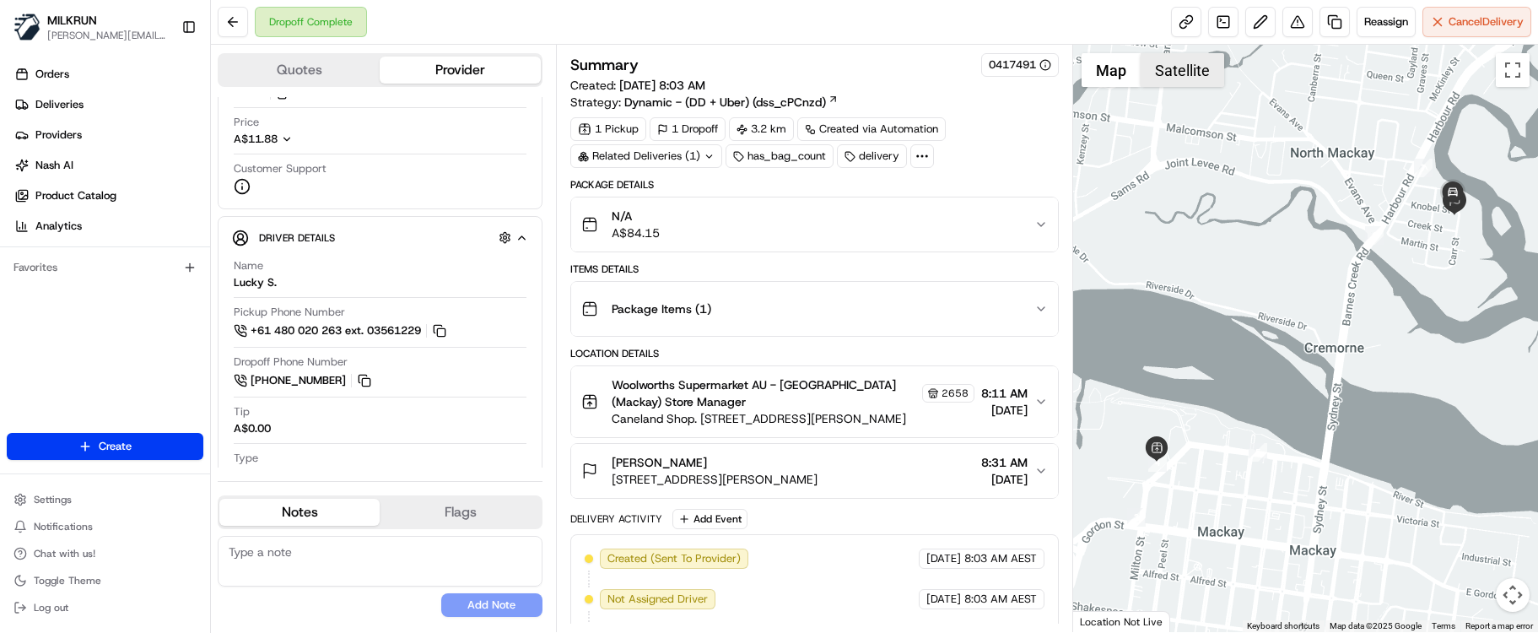
click at [1177, 68] on button "Satellite" at bounding box center [1183, 70] width 84 height 34
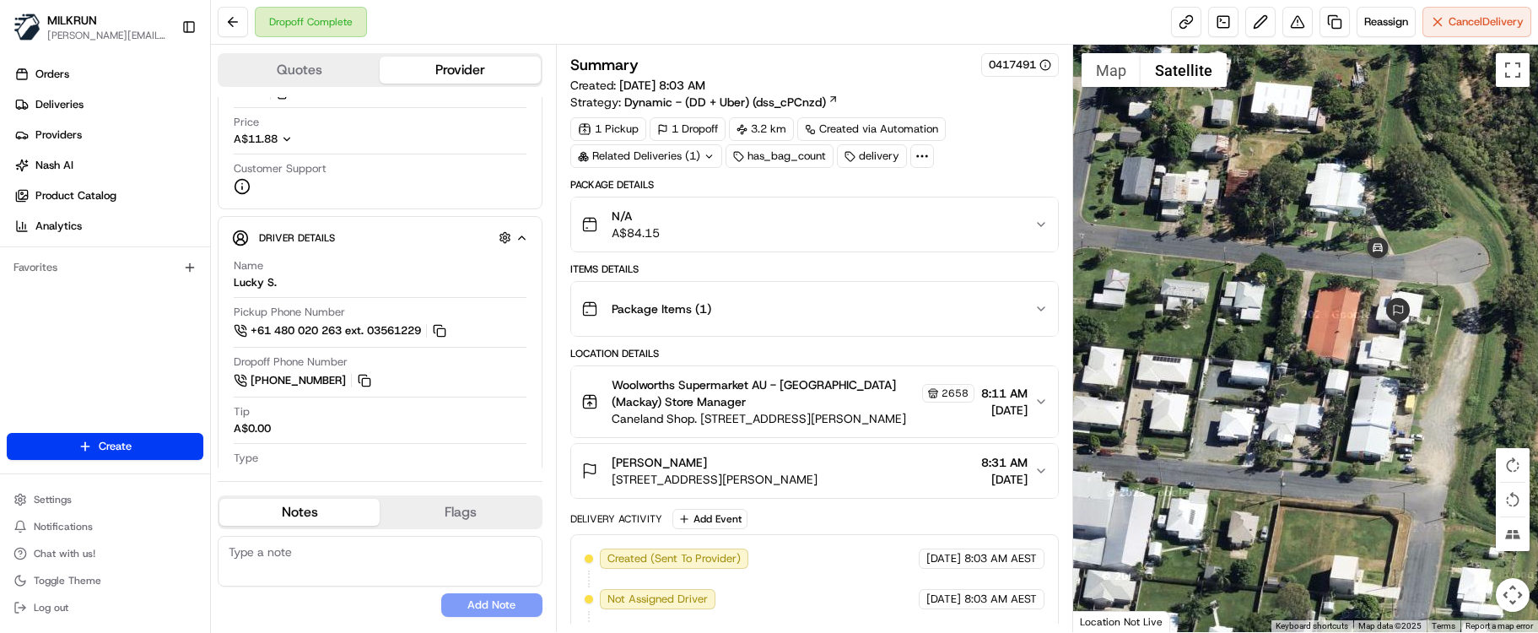
drag, startPoint x: 1439, startPoint y: 216, endPoint x: 1354, endPoint y: 295, distance: 116.4
click at [1307, 310] on div at bounding box center [1305, 338] width 465 height 587
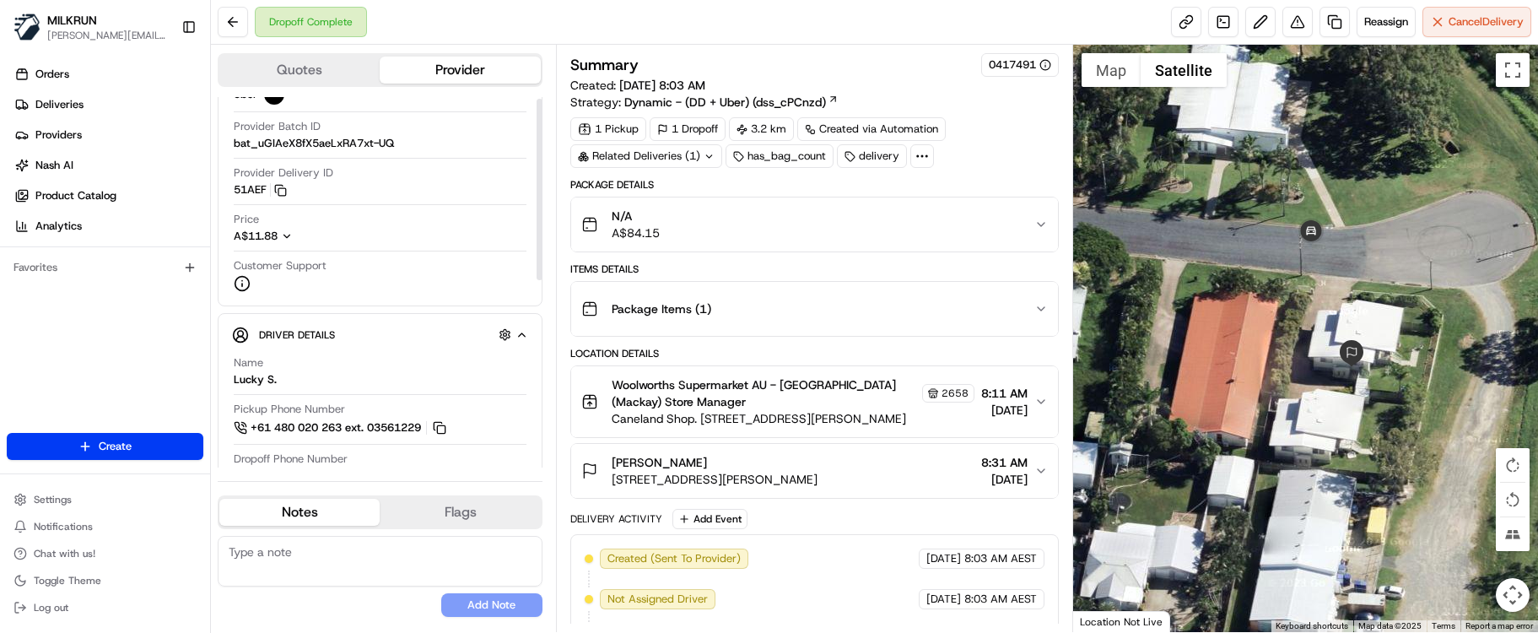
scroll to position [0, 0]
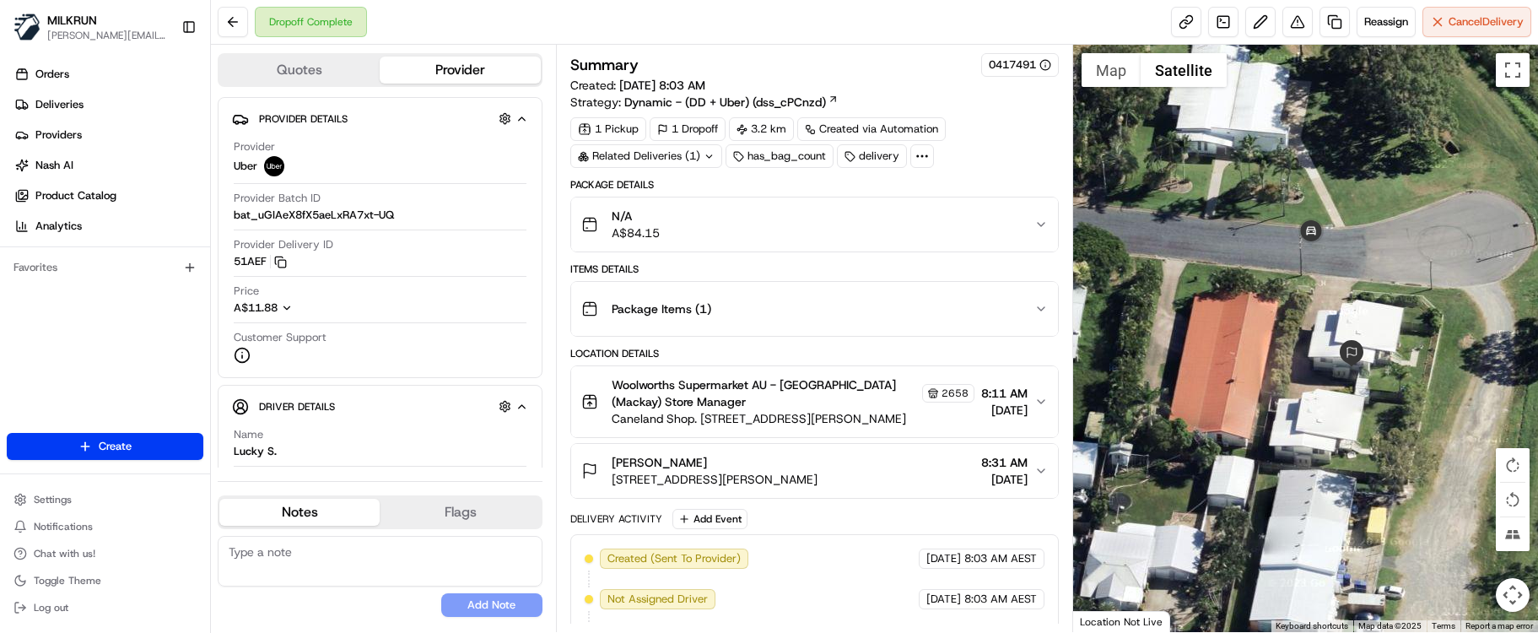
click at [294, 603] on div "No results found Add Note" at bounding box center [380, 576] width 325 height 81
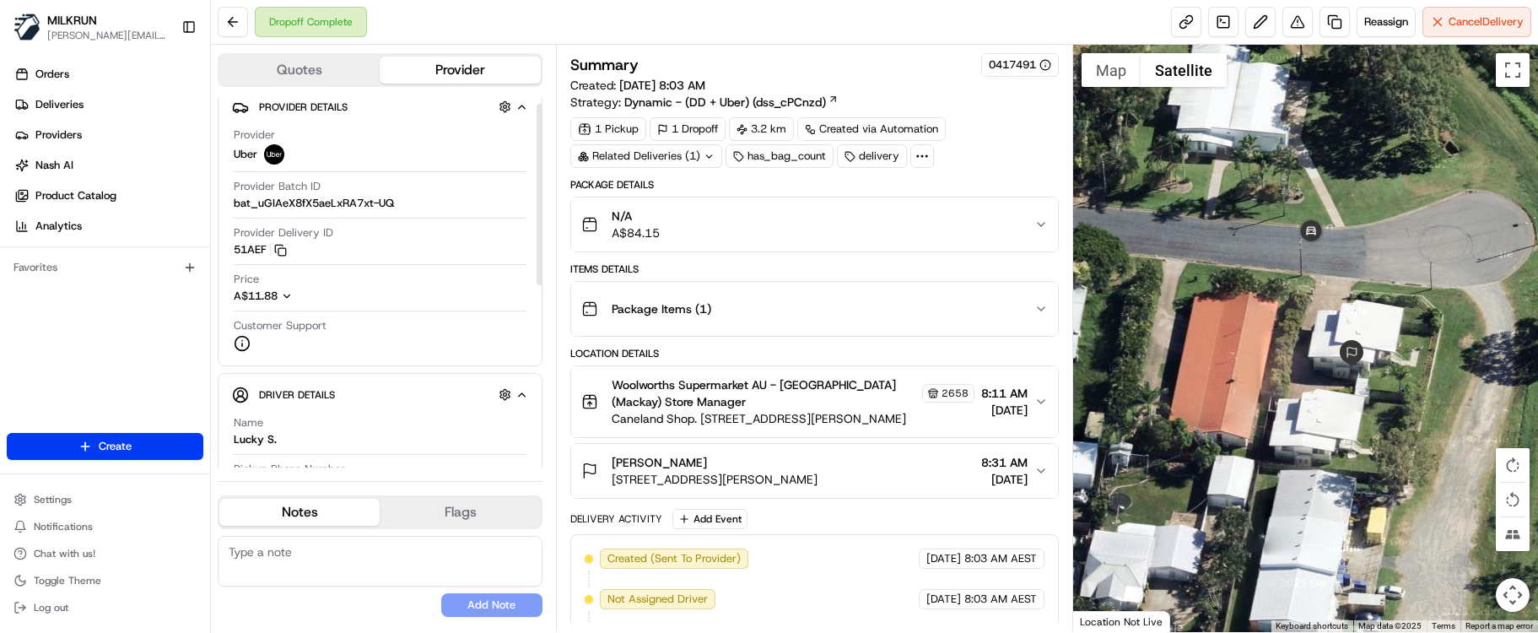
scroll to position [13, 0]
click at [537, 271] on div at bounding box center [540, 194] width 6 height 181
click at [759, 29] on div "Dropoff Complete Reassign Cancel Delivery" at bounding box center [874, 22] width 1327 height 45
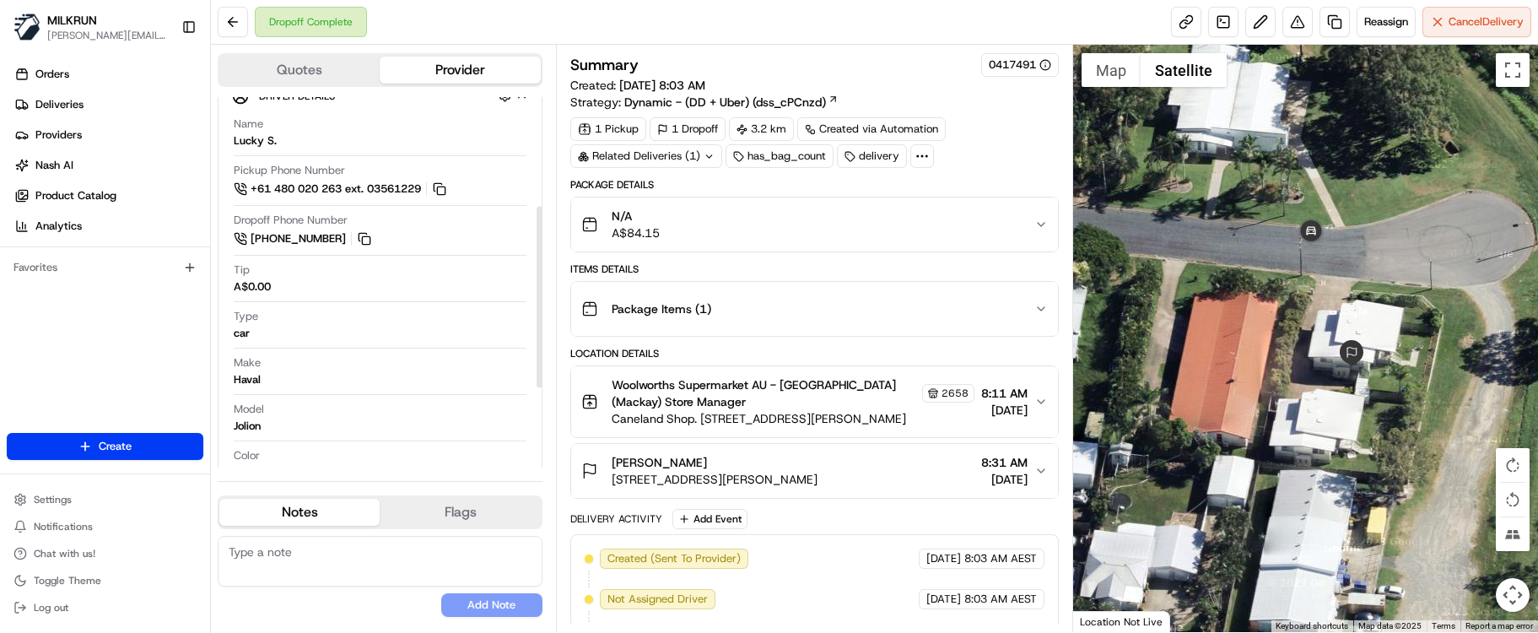
scroll to position [219, 0]
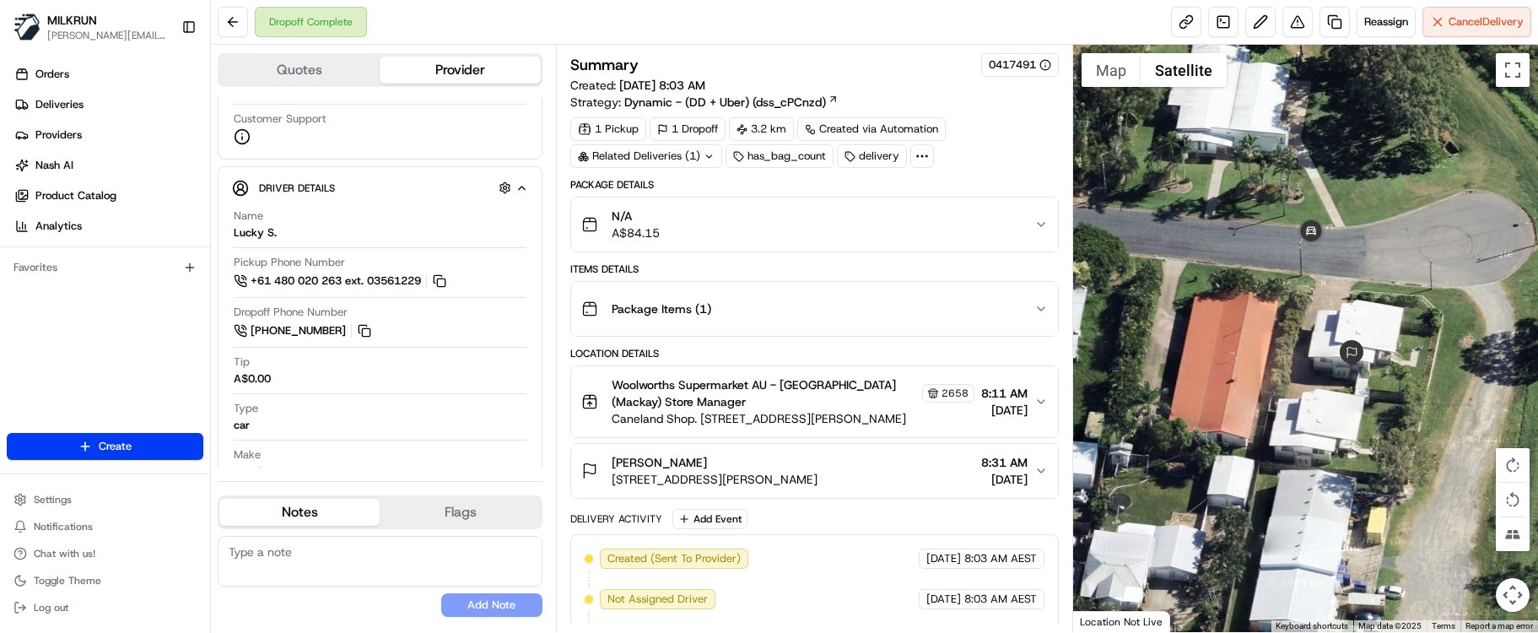
click at [358, 598] on div "No results found Add Note" at bounding box center [380, 576] width 325 height 81
drag, startPoint x: 296, startPoint y: 578, endPoint x: 359, endPoint y: 361, distance: 225.9
click at [296, 578] on textarea at bounding box center [380, 561] width 325 height 51
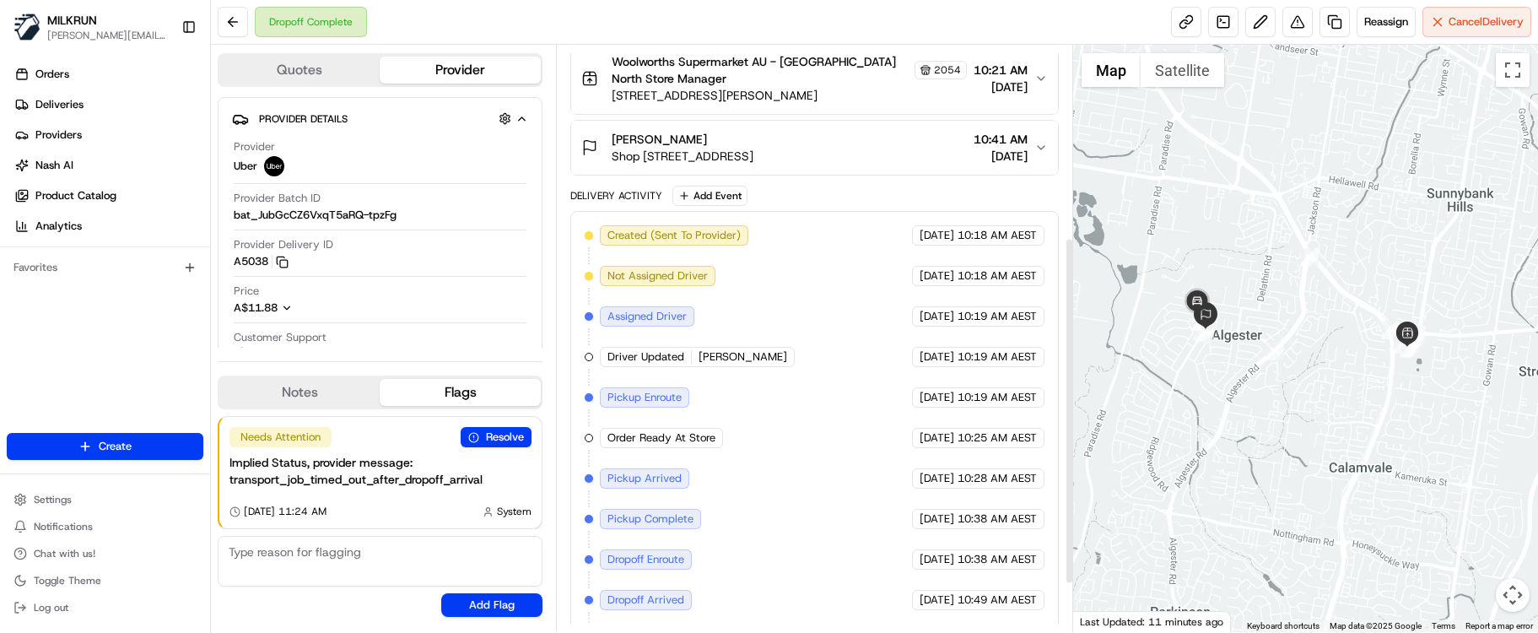
scroll to position [405, 0]
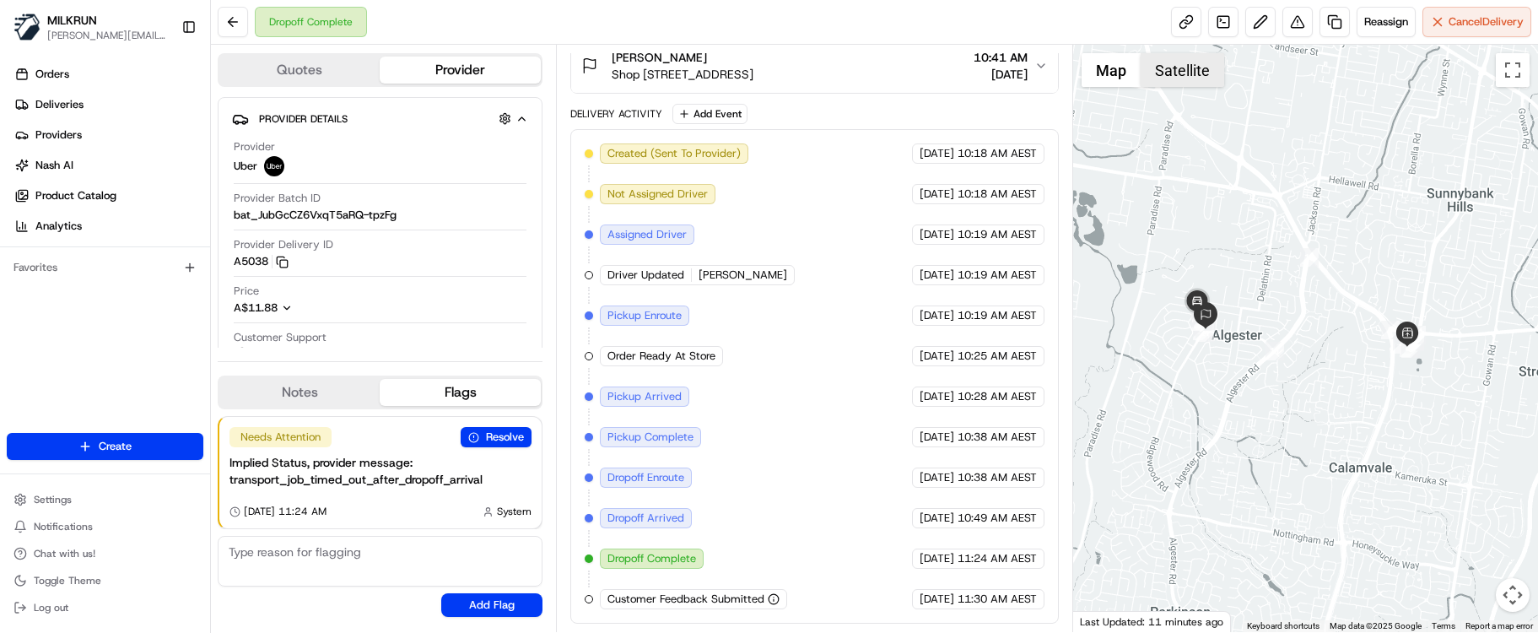
click at [1180, 73] on button "Satellite" at bounding box center [1183, 70] width 84 height 34
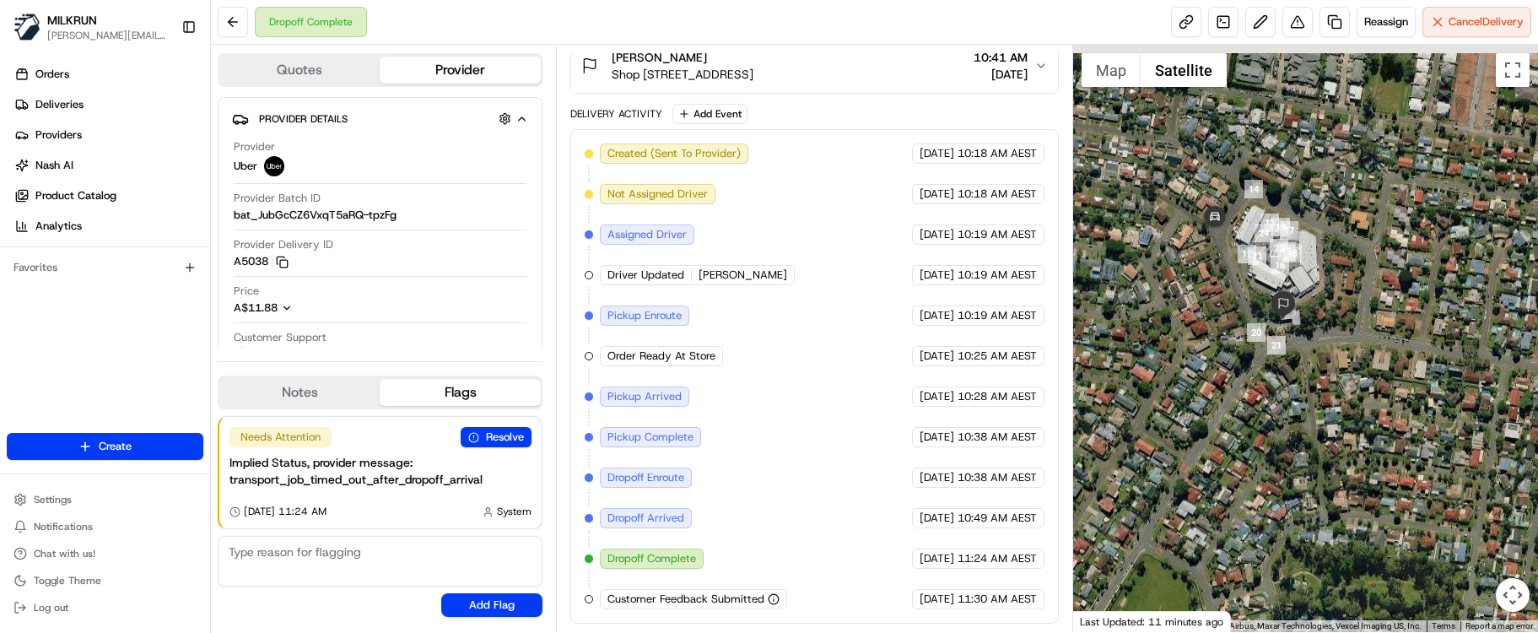
drag, startPoint x: 1185, startPoint y: 267, endPoint x: 1305, endPoint y: 341, distance: 141.0
click at [1305, 341] on div at bounding box center [1305, 338] width 465 height 587
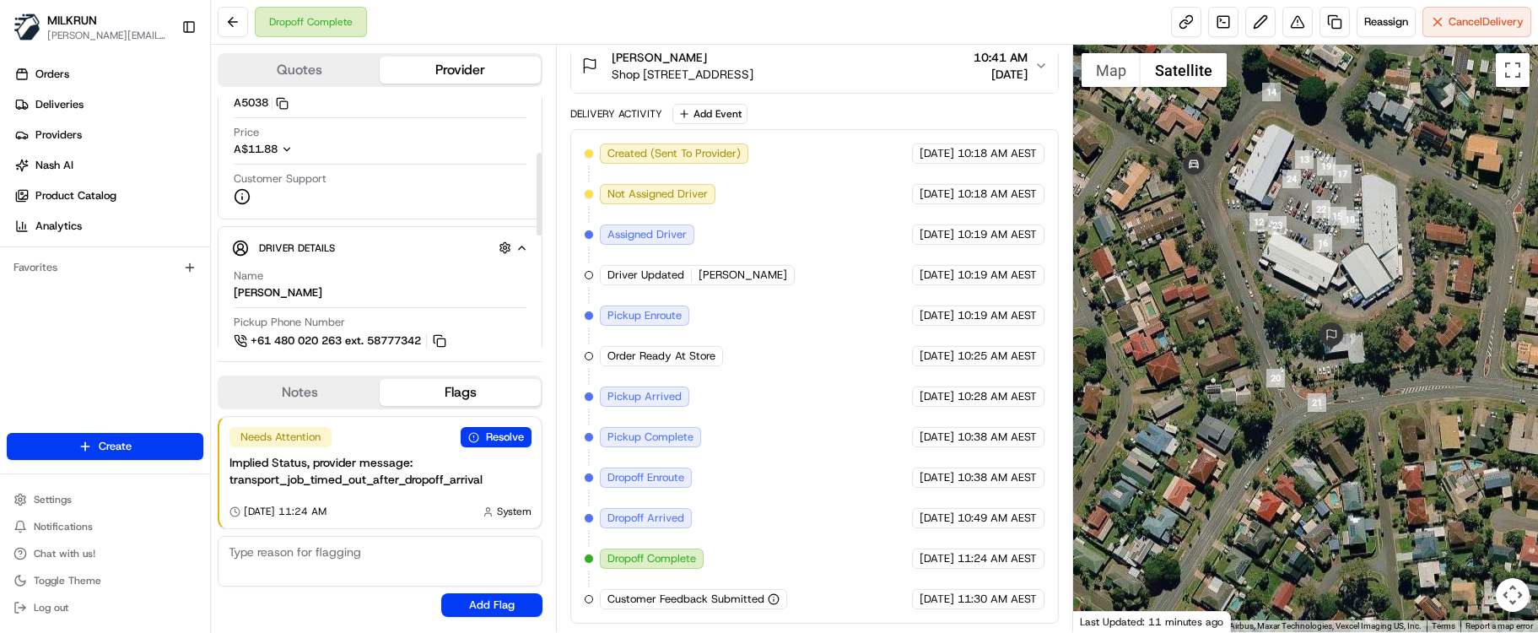
scroll to position [169, 0]
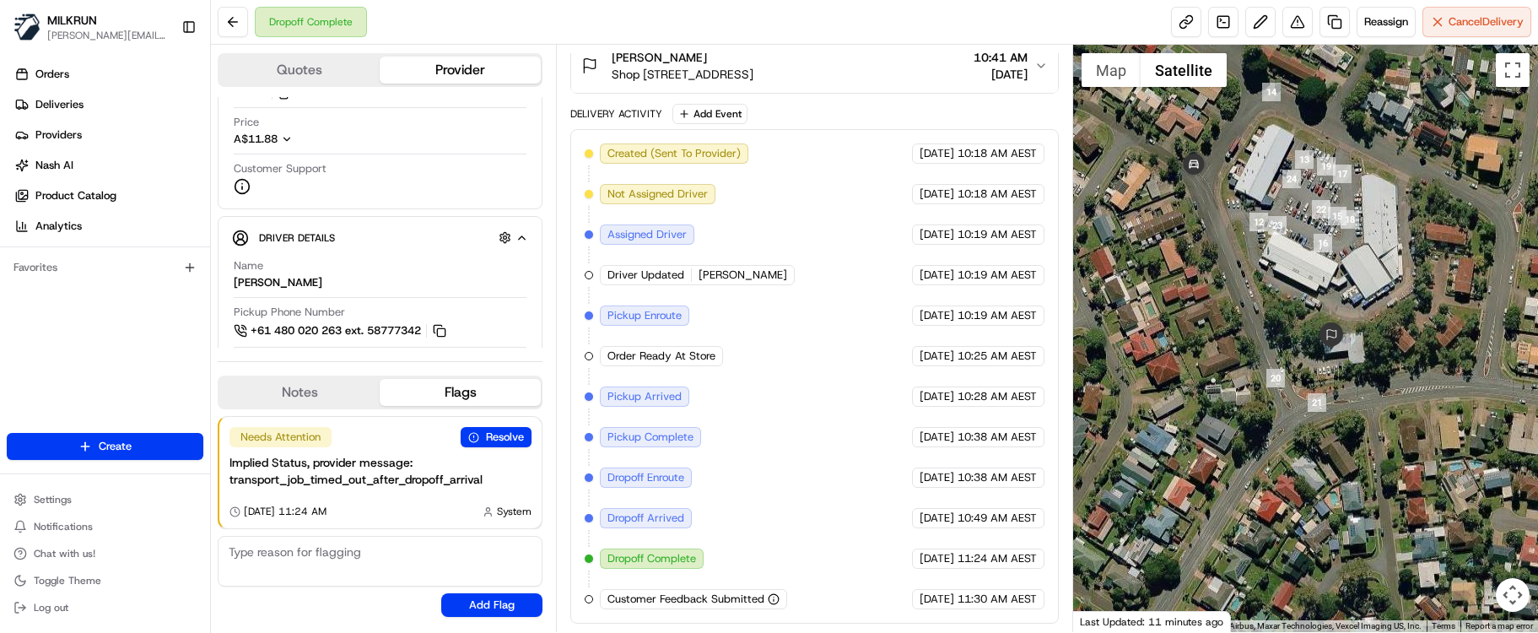
drag, startPoint x: 351, startPoint y: 589, endPoint x: 419, endPoint y: 393, distance: 207.3
click at [351, 589] on div "Needs Attention Resolve Implied Status, provider message: transport_job_timed_o…" at bounding box center [380, 516] width 325 height 214
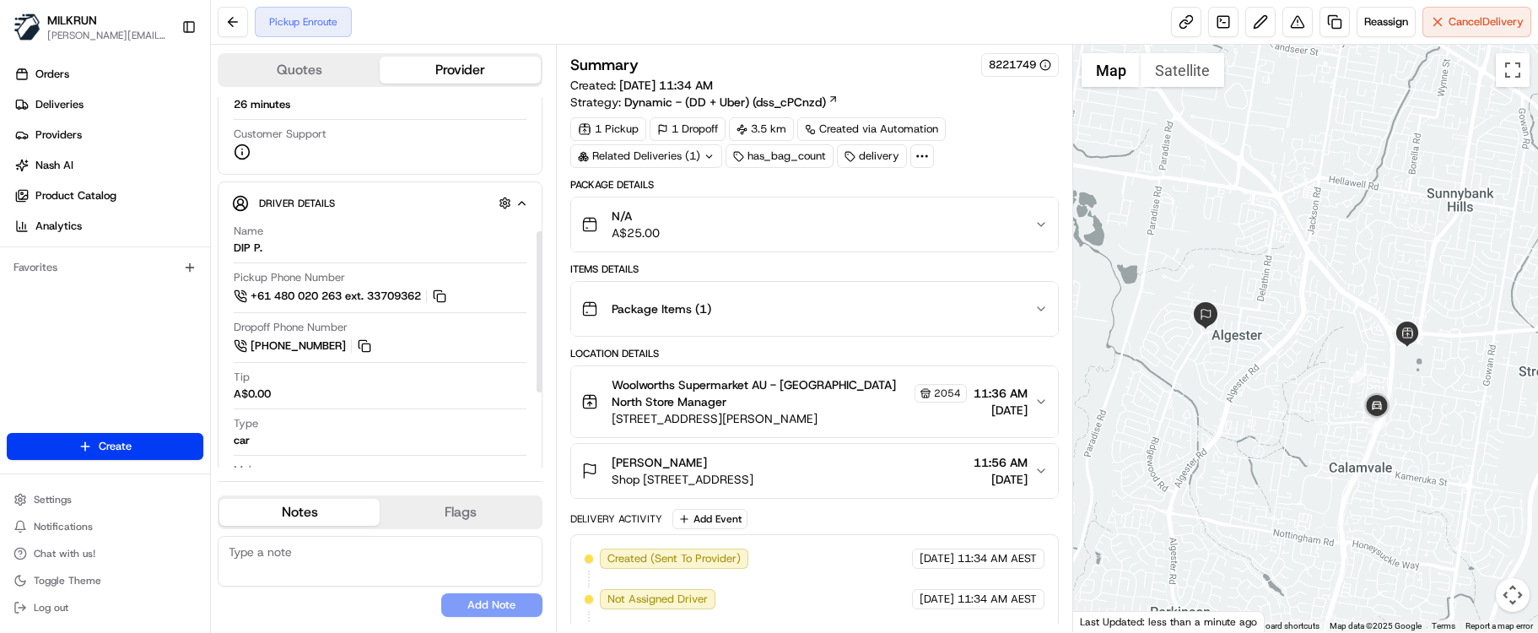
scroll to position [227, 0]
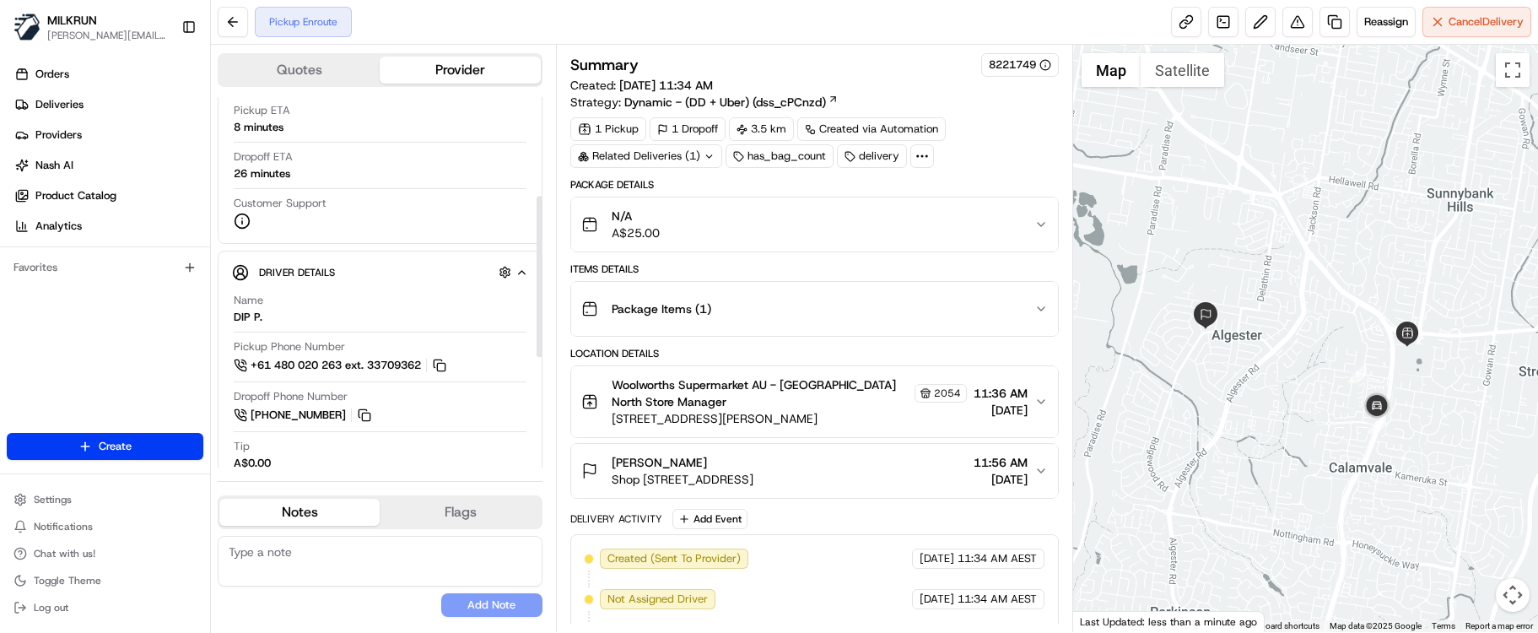
drag, startPoint x: 278, startPoint y: 510, endPoint x: 290, endPoint y: 521, distance: 17.3
click at [278, 510] on button "Notes" at bounding box center [299, 512] width 160 height 27
click at [310, 561] on textarea at bounding box center [380, 561] width 325 height 51
paste textarea "Good XXX Team🌞️Please NOTE the delivery instructions & kindly contact the custo…"
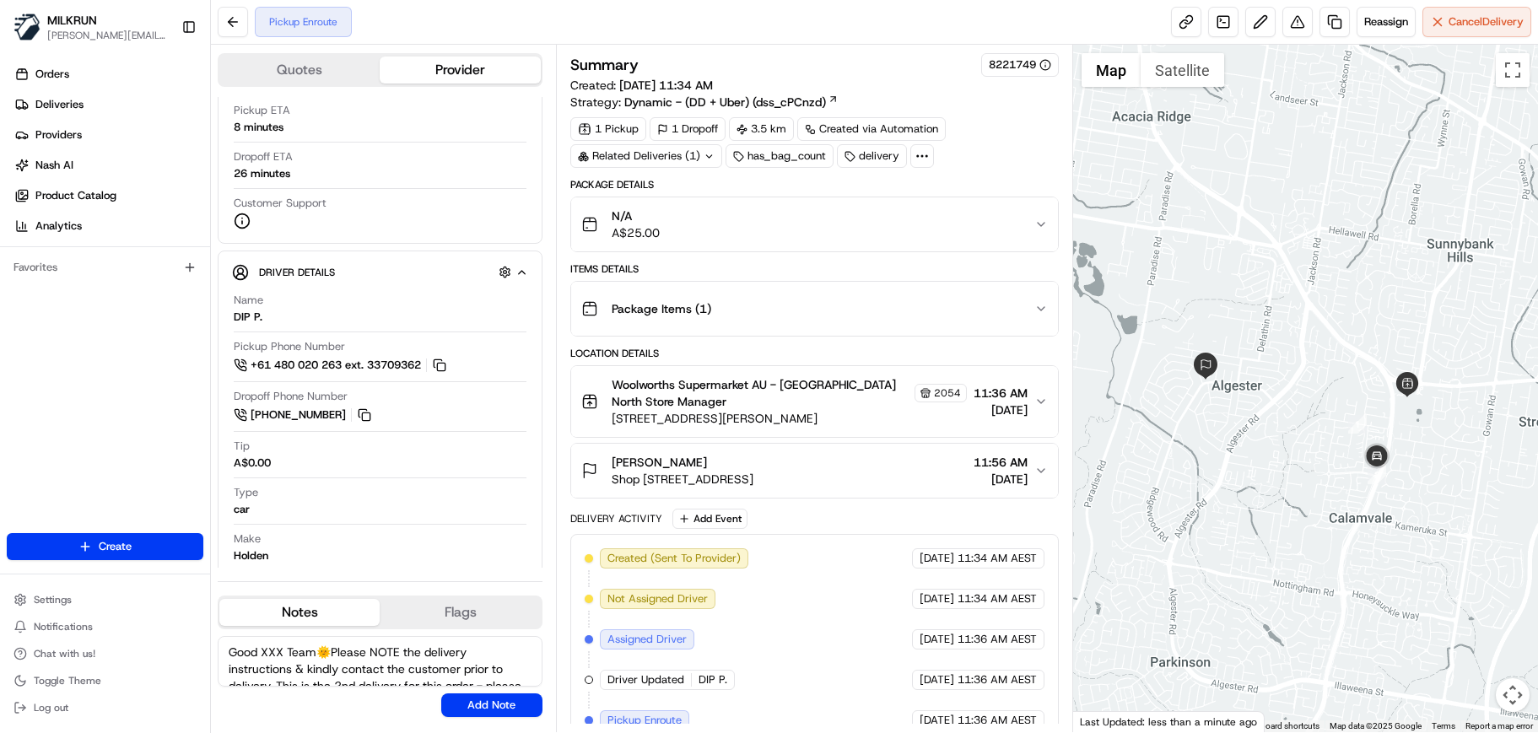
scroll to position [34, 0]
click at [447, 632] on textarea "Good XXX Team🌞️Please NOTE the delivery instructions & kindly contact the custo…" at bounding box center [380, 661] width 325 height 51
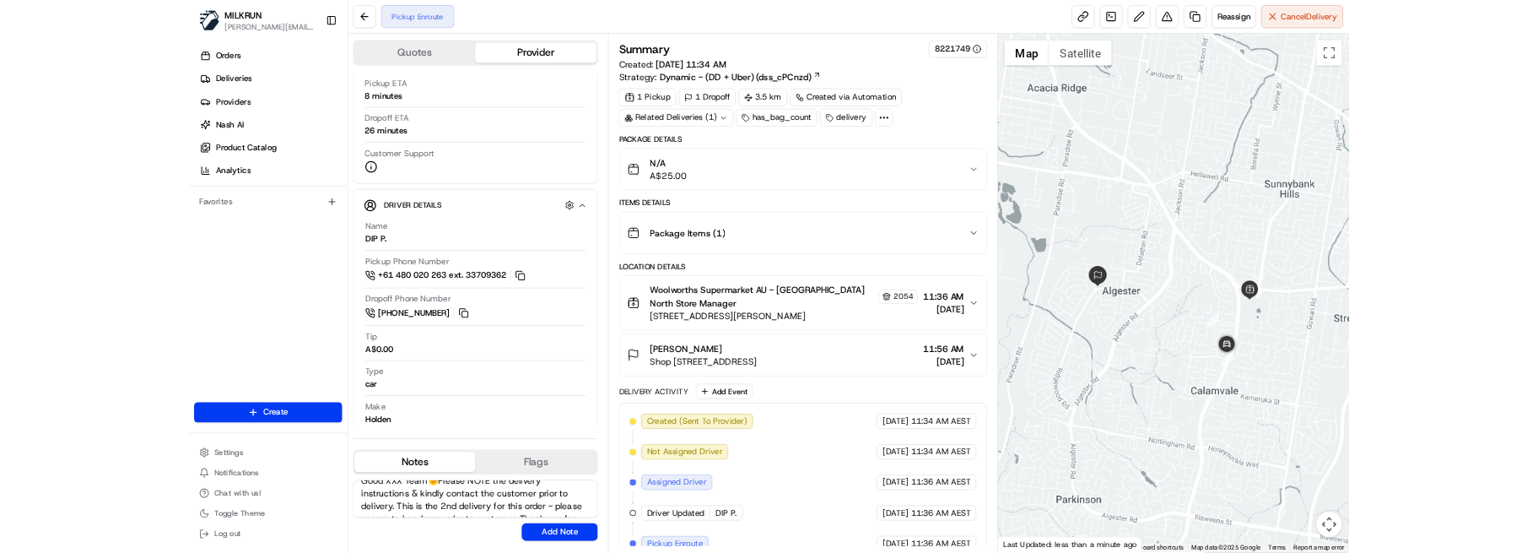
scroll to position [0, 0]
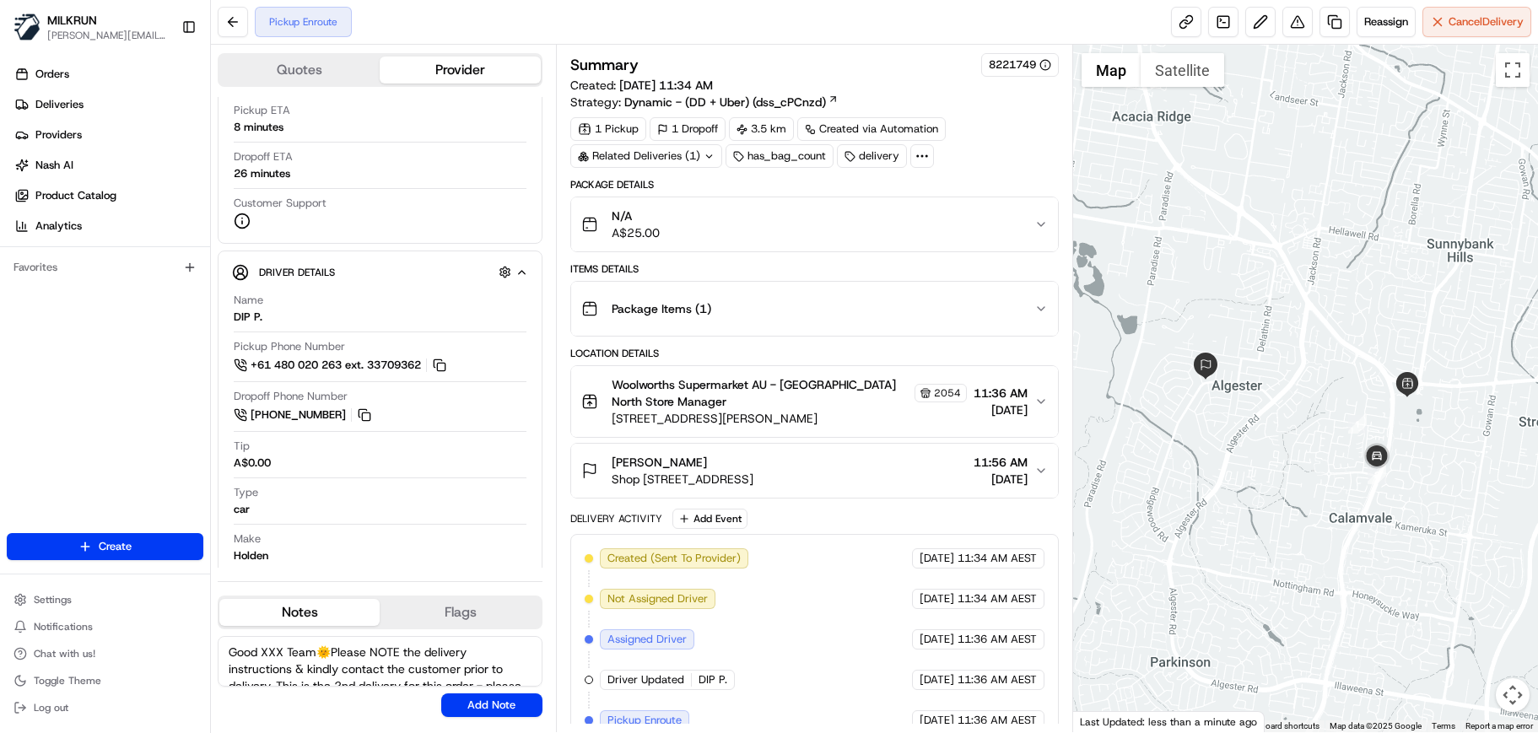
drag, startPoint x: 283, startPoint y: 656, endPoint x: 265, endPoint y: 656, distance: 17.7
click at [265, 632] on textarea "Good XXX Team🌞️Please NOTE the delivery instructions & kindly contact the custo…" at bounding box center [380, 661] width 325 height 51
type textarea "Good Morning Dip🌞️Please NOTE the delivery instructions & kindly contact the cu…"
click at [503, 632] on button "Add Note" at bounding box center [491, 706] width 101 height 24
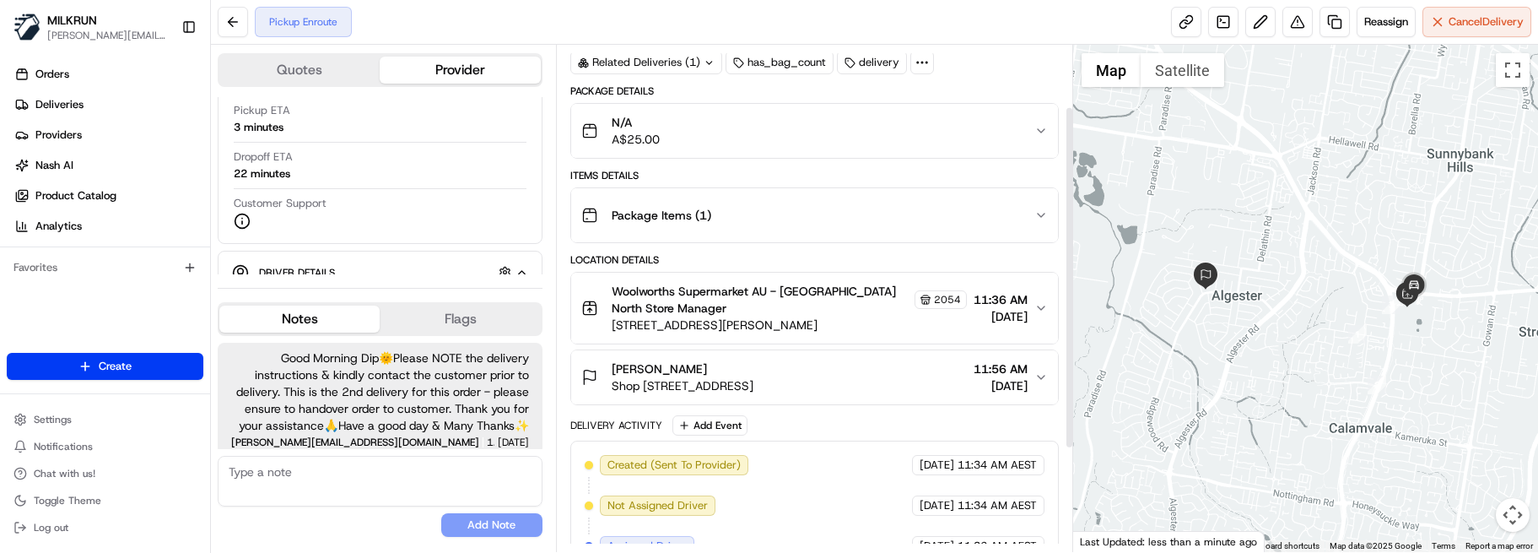
scroll to position [91, 0]
drag, startPoint x: 1068, startPoint y: 353, endPoint x: 1061, endPoint y: 248, distance: 104.8
click at [1066, 248] on div at bounding box center [1069, 277] width 6 height 339
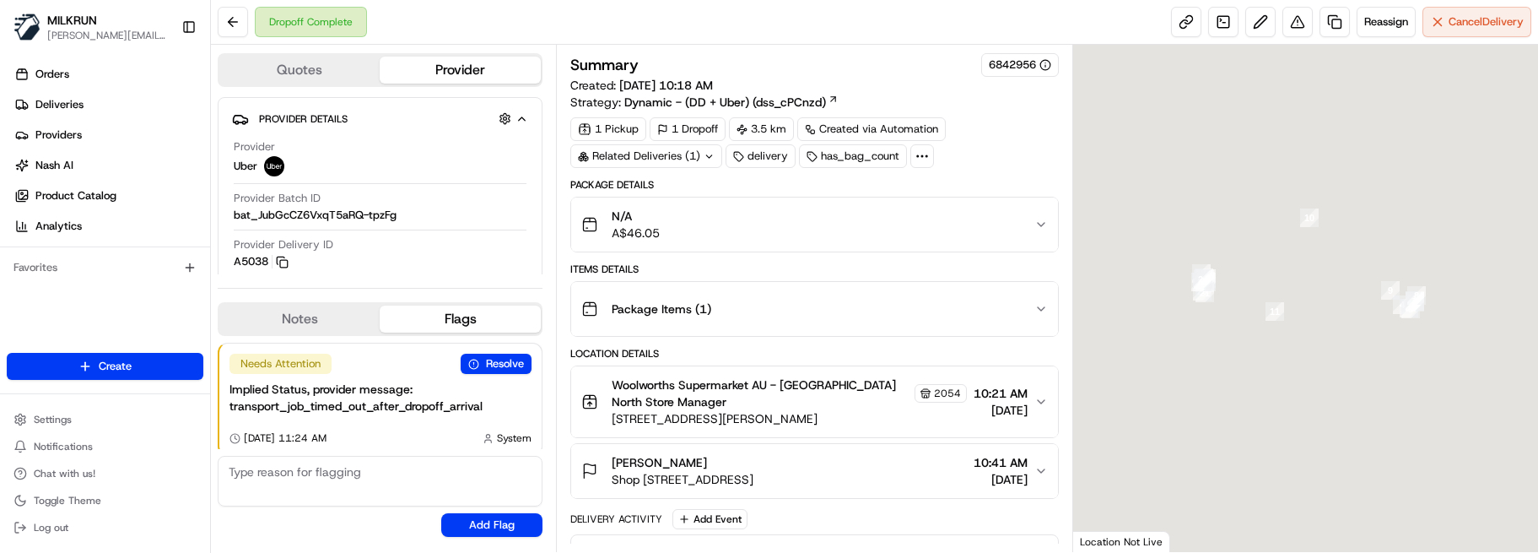
scroll to position [7, 0]
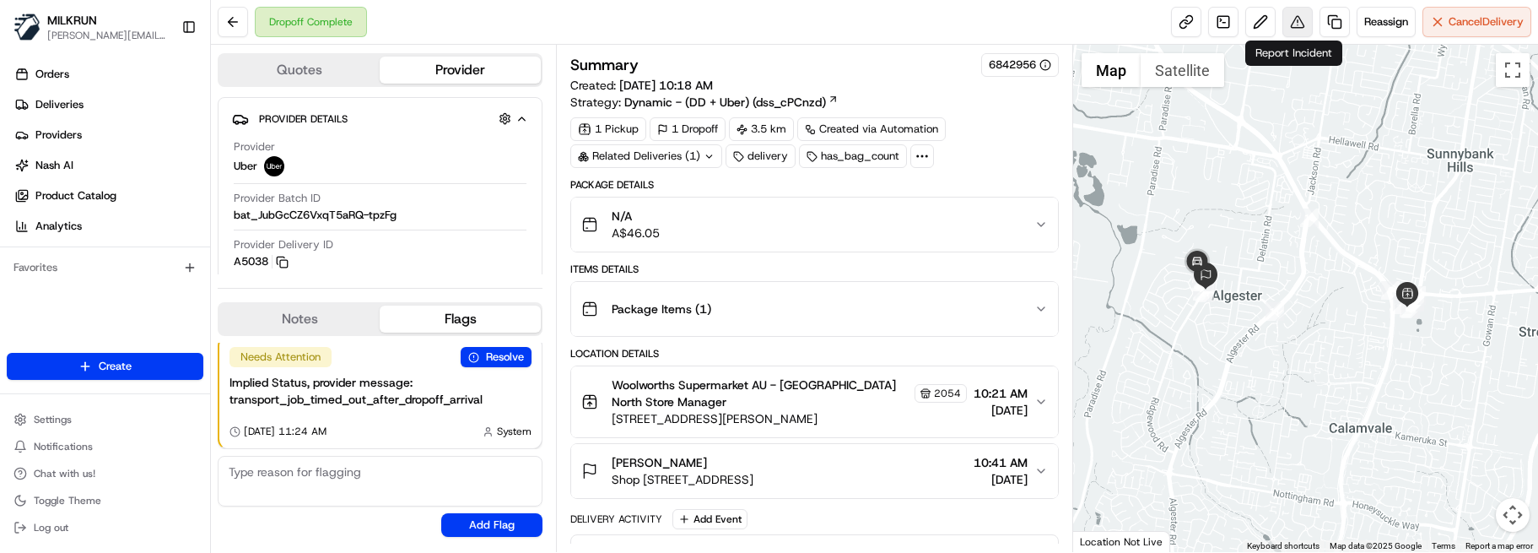
click at [1290, 23] on button at bounding box center [1297, 22] width 30 height 30
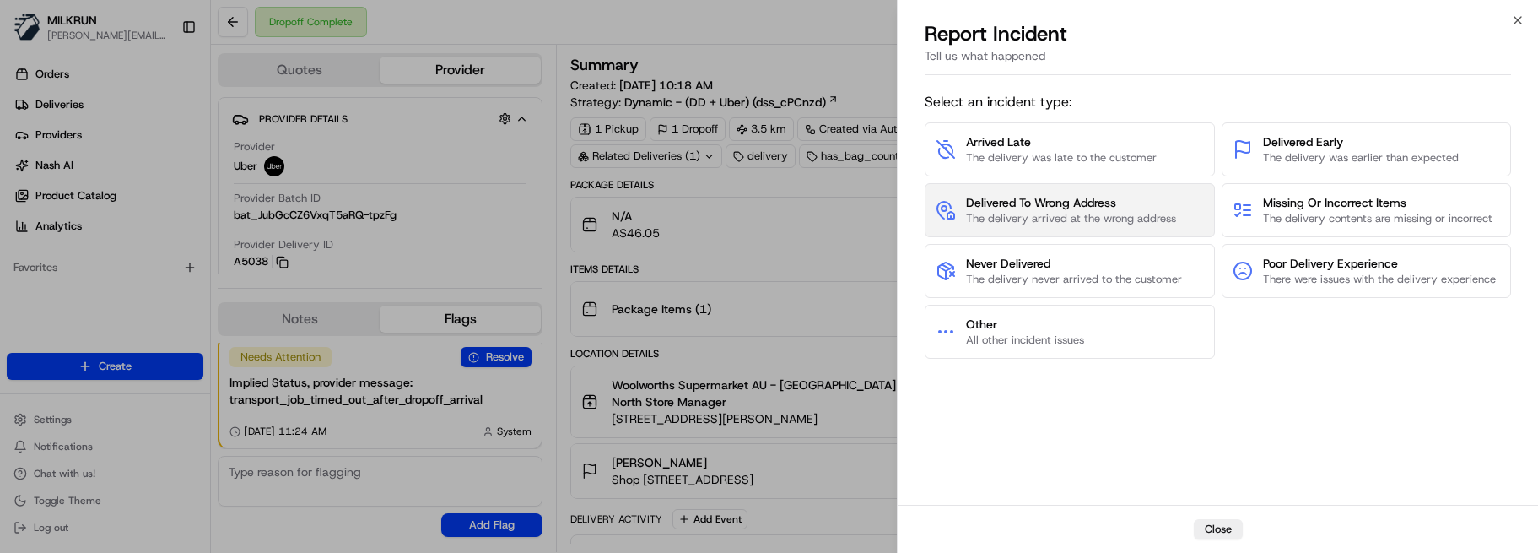
click at [1039, 204] on span "Delivered To Wrong Address" at bounding box center [1071, 202] width 210 height 17
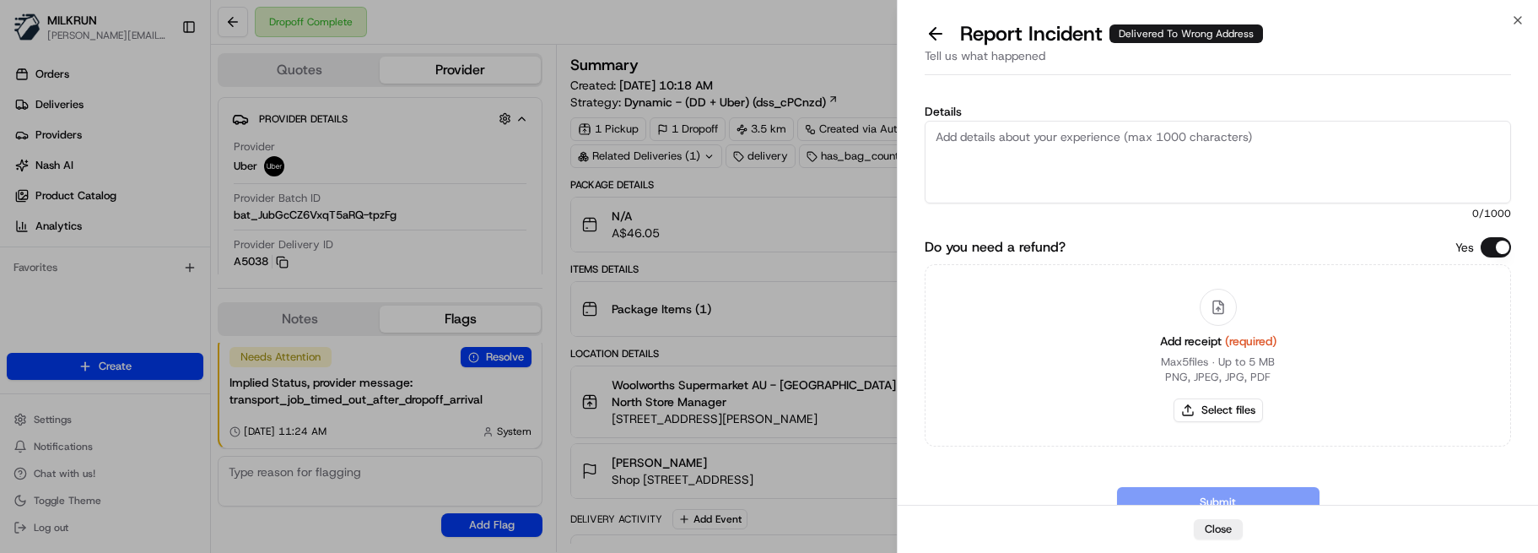
click at [1016, 159] on textarea "Details" at bounding box center [1218, 162] width 586 height 83
paste textarea "Customer advised did not receive order -NO POD/POD invalid. Delivery option was…"
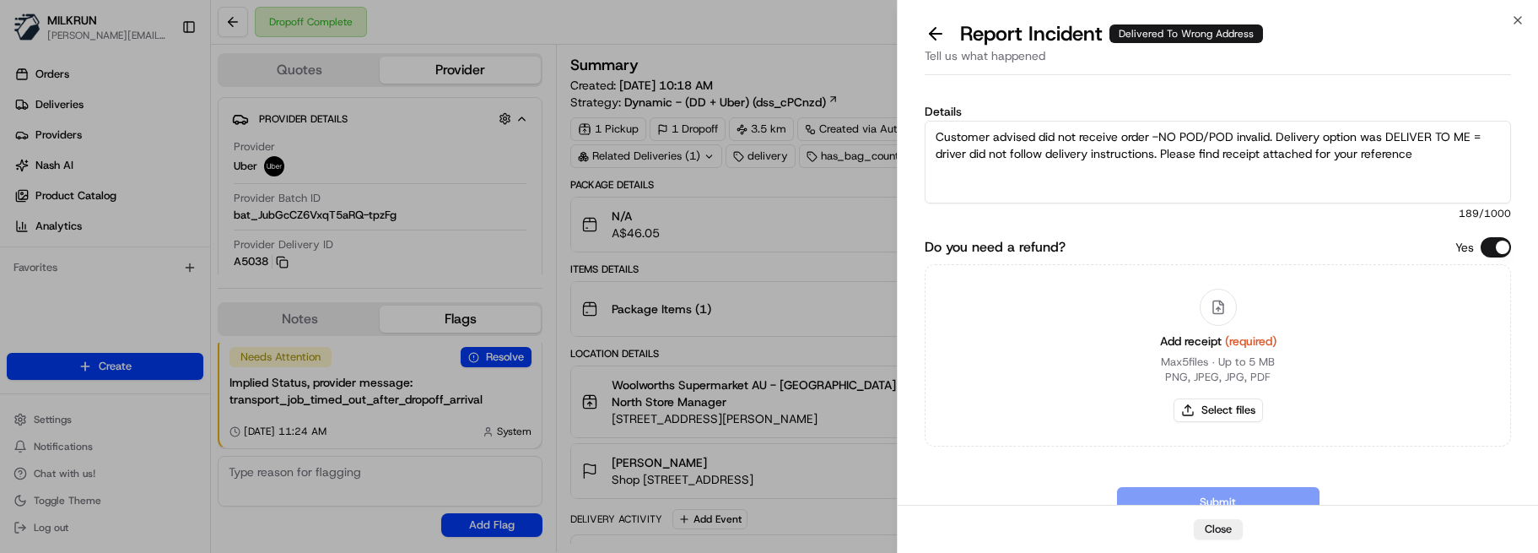
drag, startPoint x: 1201, startPoint y: 135, endPoint x: 1270, endPoint y: 131, distance: 68.5
click at [1270, 131] on textarea "Customer advised did not receive order -NO POD/POD invalid. Delivery option was…" at bounding box center [1218, 162] width 586 height 83
drag, startPoint x: 1084, startPoint y: 154, endPoint x: 1094, endPoint y: 155, distance: 10.3
click at [1088, 154] on textarea "Customer advised did not receive order -NO POD. Delivery option was DELIVER TO …" at bounding box center [1218, 162] width 586 height 83
type textarea "Customer advised did not receive order -NO POD. Delivery option was DELIVER TO …"
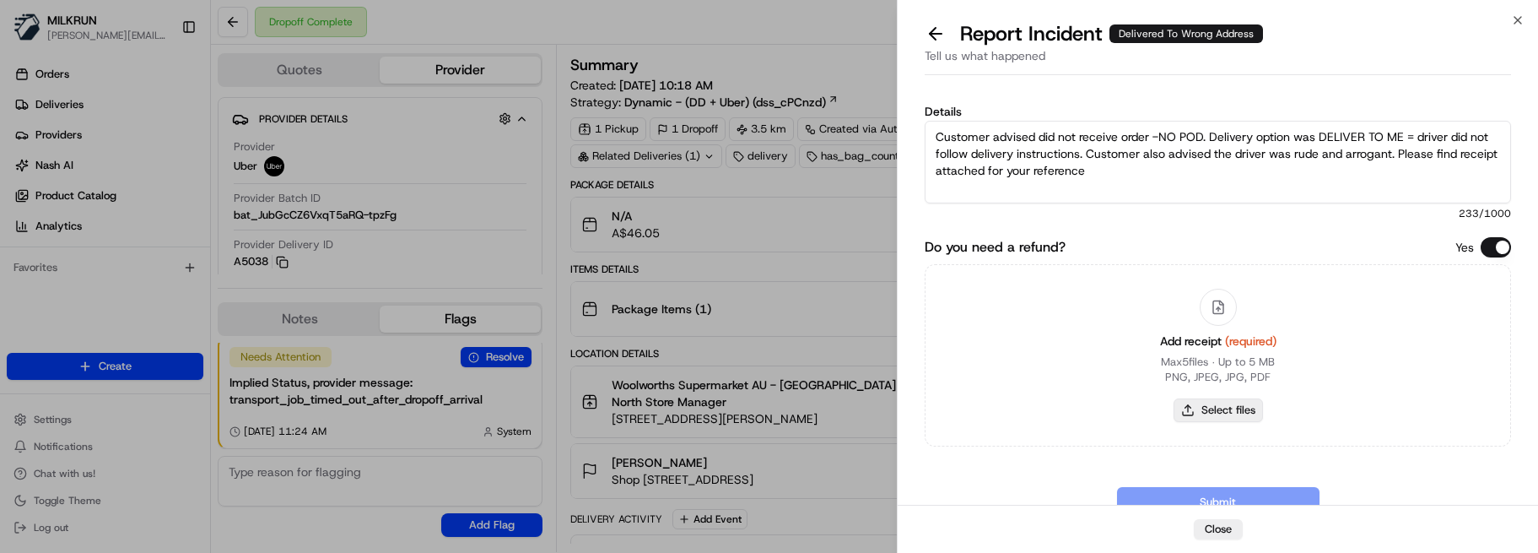
click at [1232, 406] on button "Select files" at bounding box center [1218, 410] width 89 height 24
type input "C:\fakepath\Zoe Muller - MILKRUN Order Receipt.pdf"
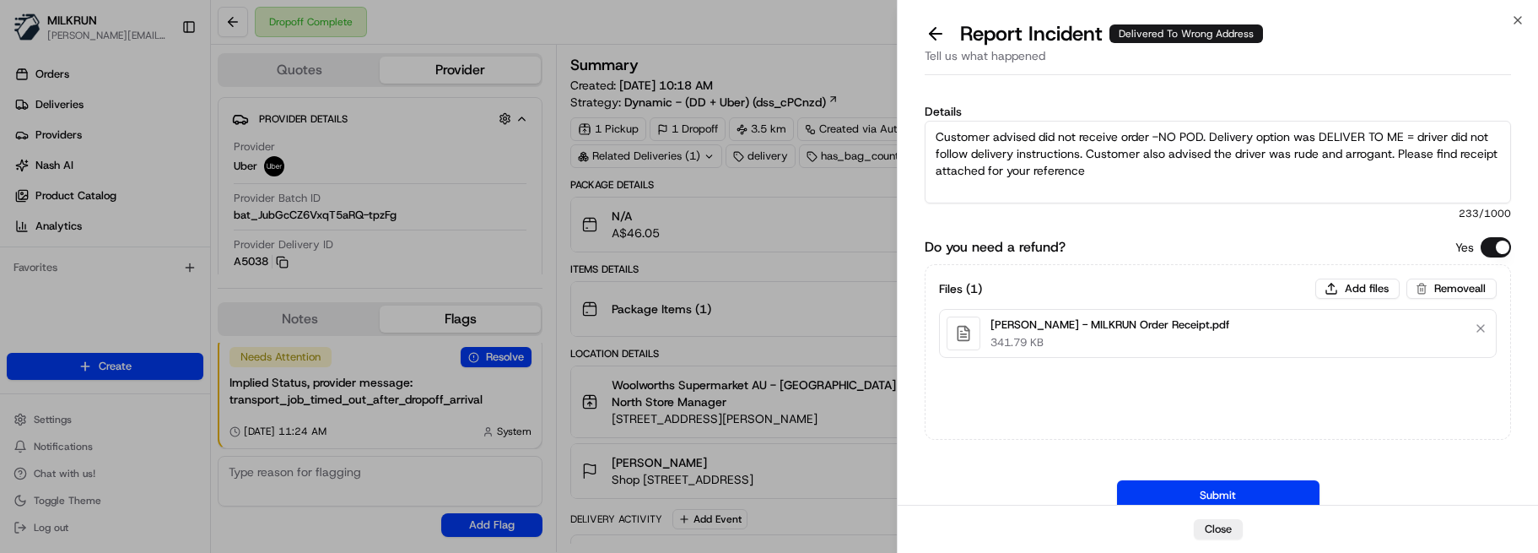
click at [1198, 490] on button "Submit" at bounding box center [1218, 495] width 202 height 30
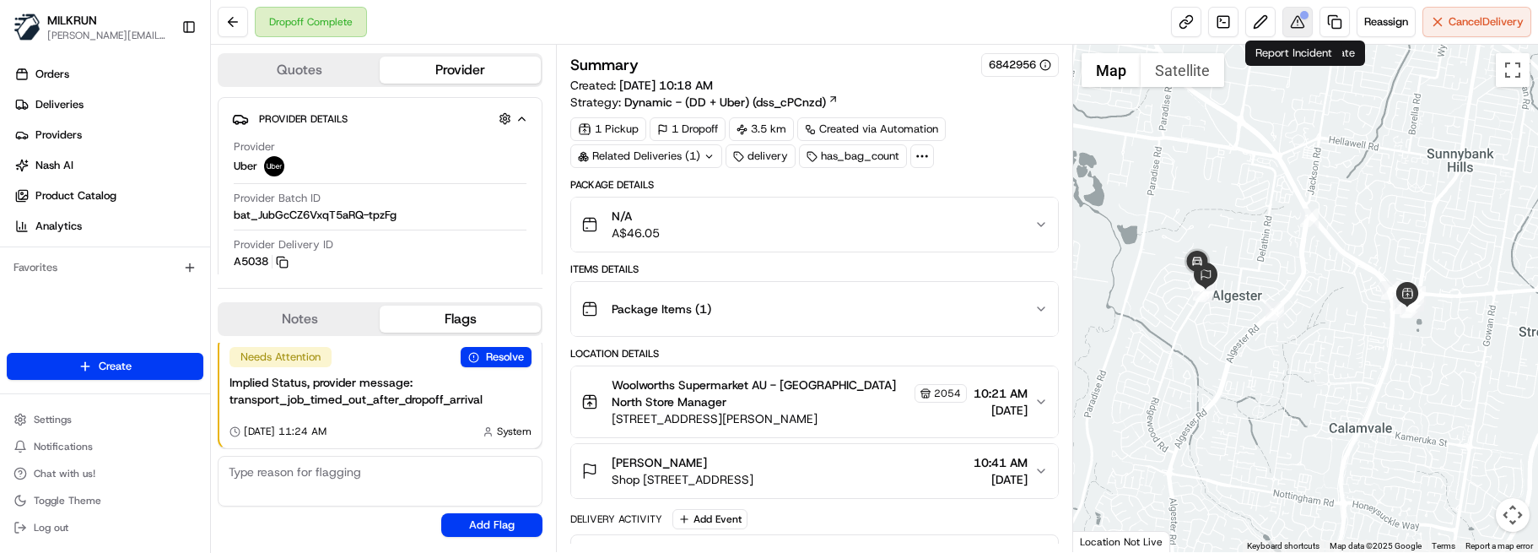
click at [1293, 22] on button at bounding box center [1297, 22] width 30 height 30
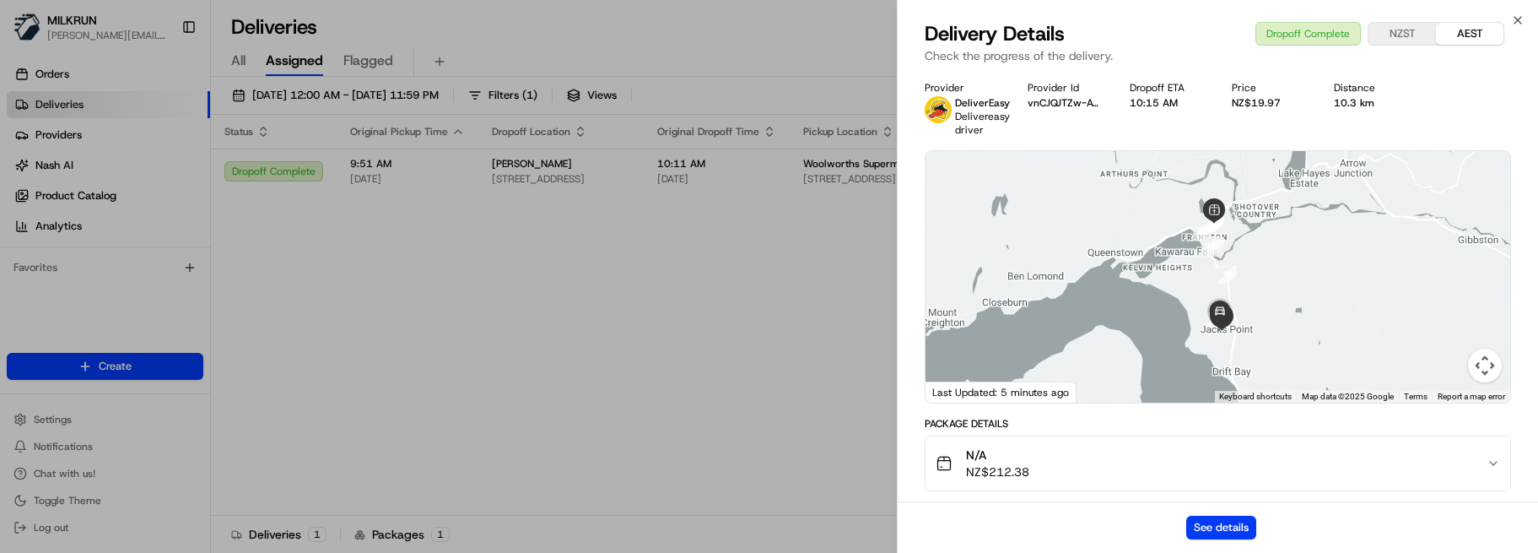
drag, startPoint x: 0, startPoint y: 0, endPoint x: 546, endPoint y: 251, distance: 600.7
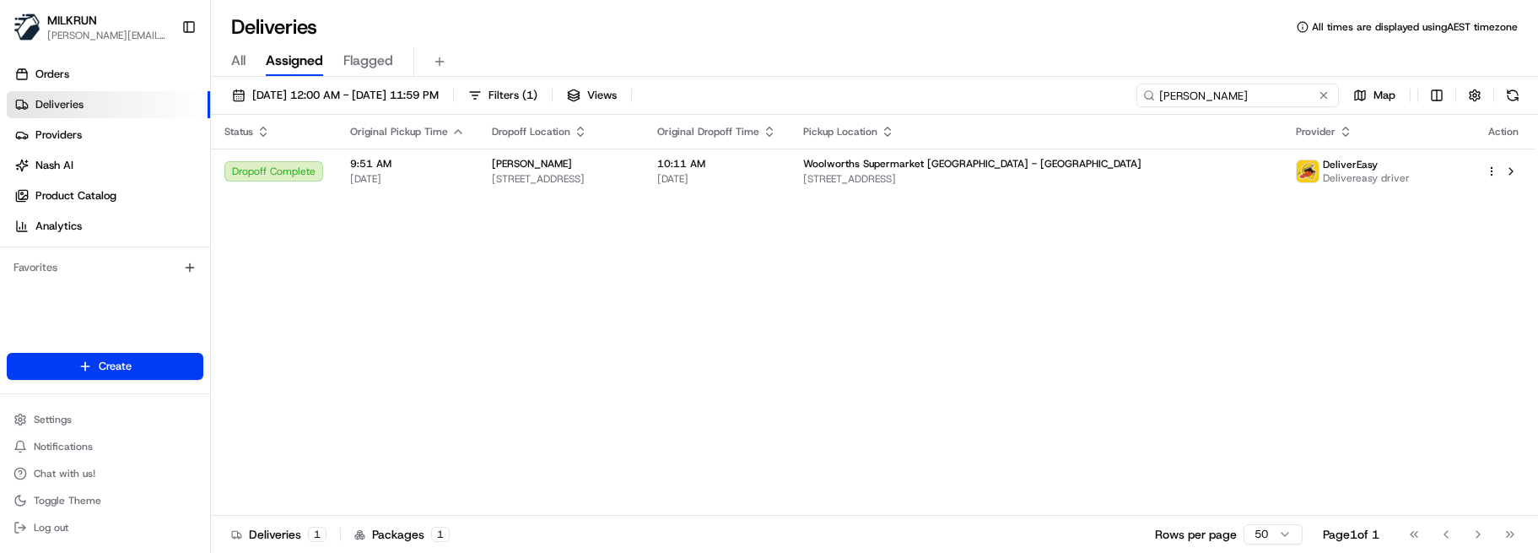
drag, startPoint x: 1300, startPoint y: 94, endPoint x: 894, endPoint y: 102, distance: 406.8
click at [909, 102] on div "16/08/2025 12:00 AM - 23/08/2025 11:59 PM Filters ( 1 ) Views amanda lawrence M…" at bounding box center [874, 99] width 1327 height 31
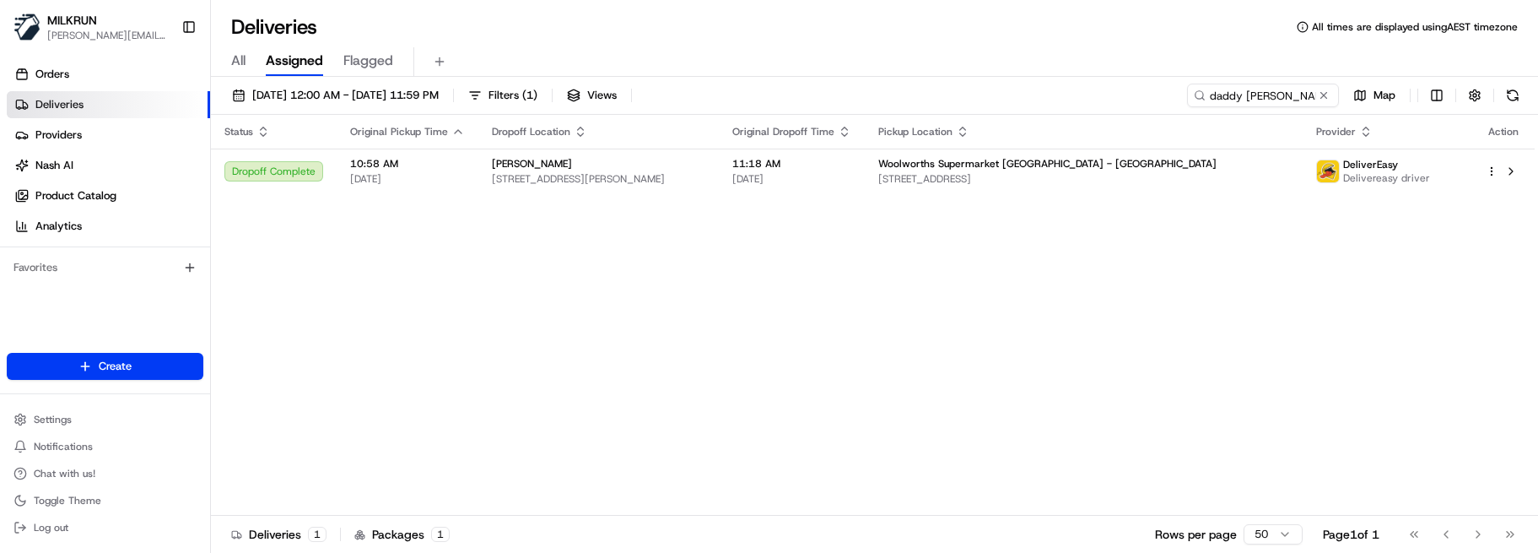
click at [636, 444] on div "Status Original Pickup Time Dropoff Location Original Dropoff Time Pickup Locat…" at bounding box center [873, 315] width 1324 height 401
drag, startPoint x: 1277, startPoint y: 97, endPoint x: 1025, endPoint y: 92, distance: 252.3
click at [1025, 92] on div "16/08/2025 12:00 AM - 23/08/2025 11:59 PM Filters ( 1 ) Views daddy sanz Map" at bounding box center [874, 99] width 1327 height 31
type input "loredana"
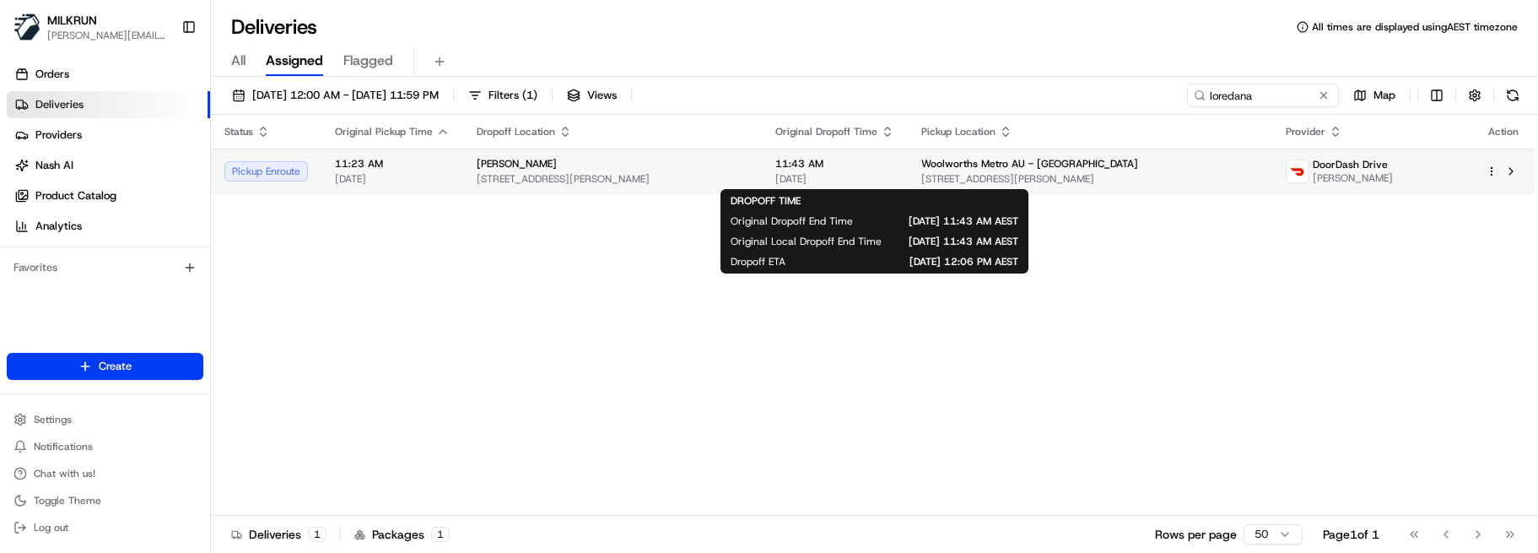
click at [855, 169] on span "11:43 AM" at bounding box center [834, 163] width 119 height 13
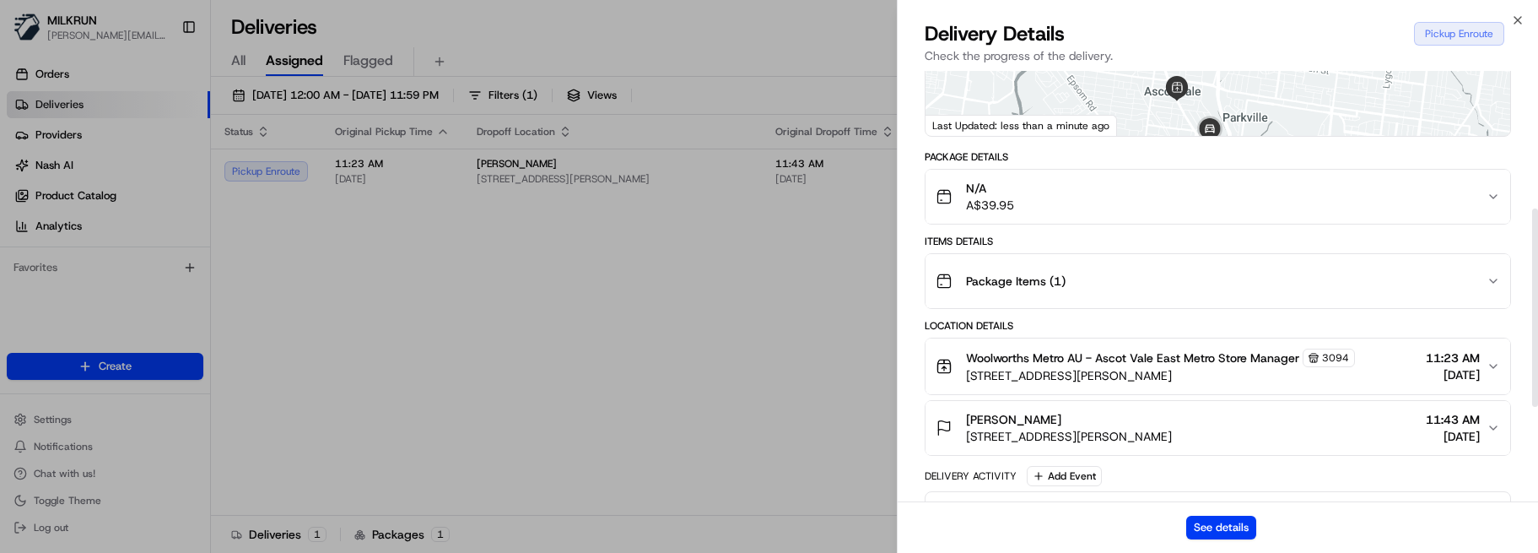
scroll to position [505, 0]
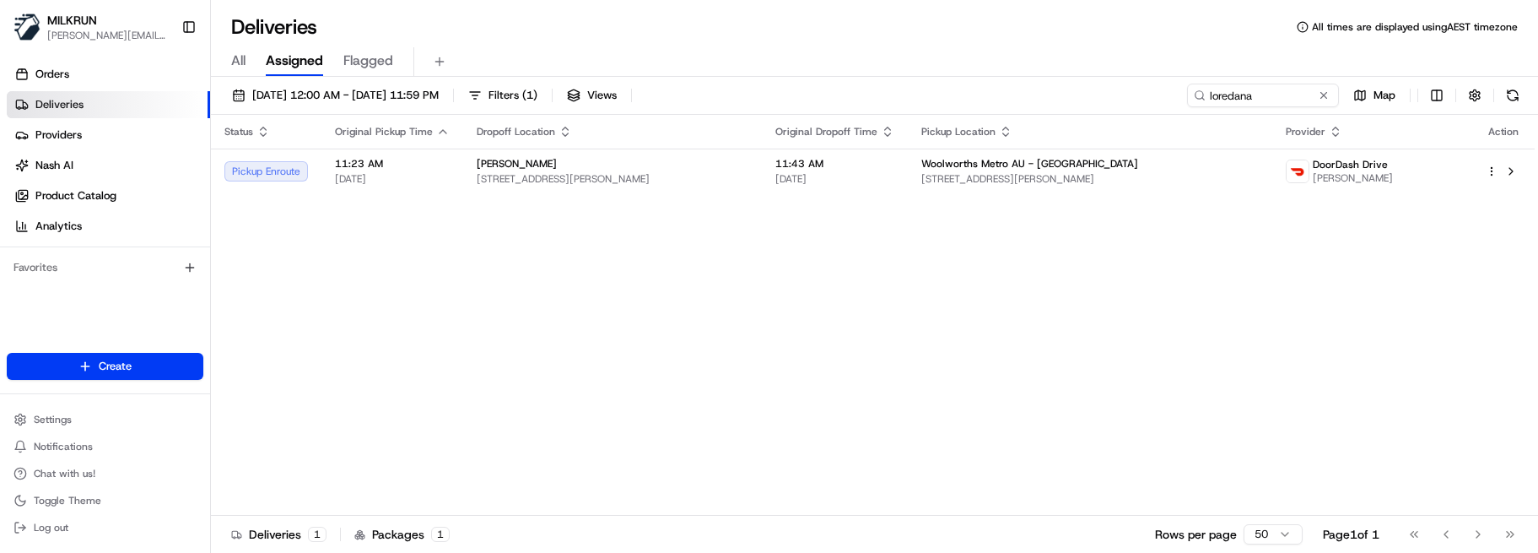
drag, startPoint x: 583, startPoint y: 358, endPoint x: 910, endPoint y: 275, distance: 336.8
drag, startPoint x: 1281, startPoint y: 100, endPoint x: 935, endPoint y: 80, distance: 346.5
click at [935, 80] on div "16/08/2025 12:00 AM - 23/08/2025 11:59 PM Filters ( 1 ) Views loredana Map Stat…" at bounding box center [874, 316] width 1327 height 479
drag, startPoint x: 410, startPoint y: 462, endPoint x: 423, endPoint y: 452, distance: 15.7
click at [410, 462] on div "Status Original Pickup Time Dropoff Location Original Dropoff Time Pickup Locat…" at bounding box center [873, 315] width 1324 height 401
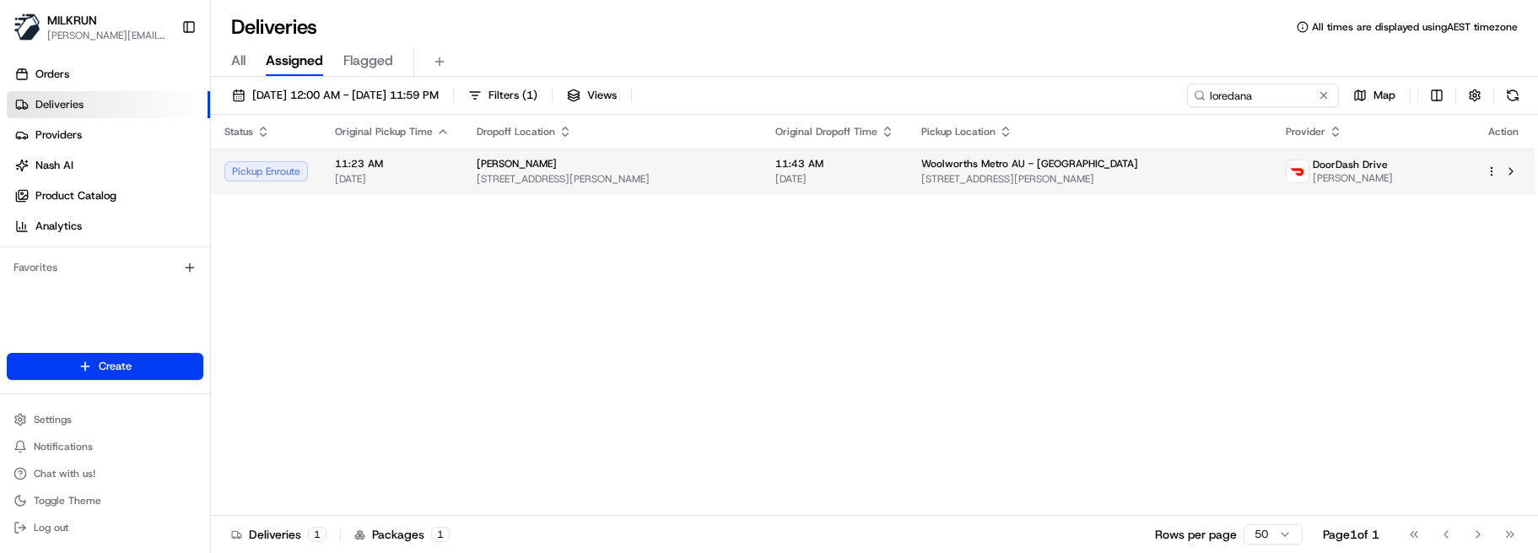
click at [408, 172] on span "[DATE]" at bounding box center [392, 178] width 115 height 13
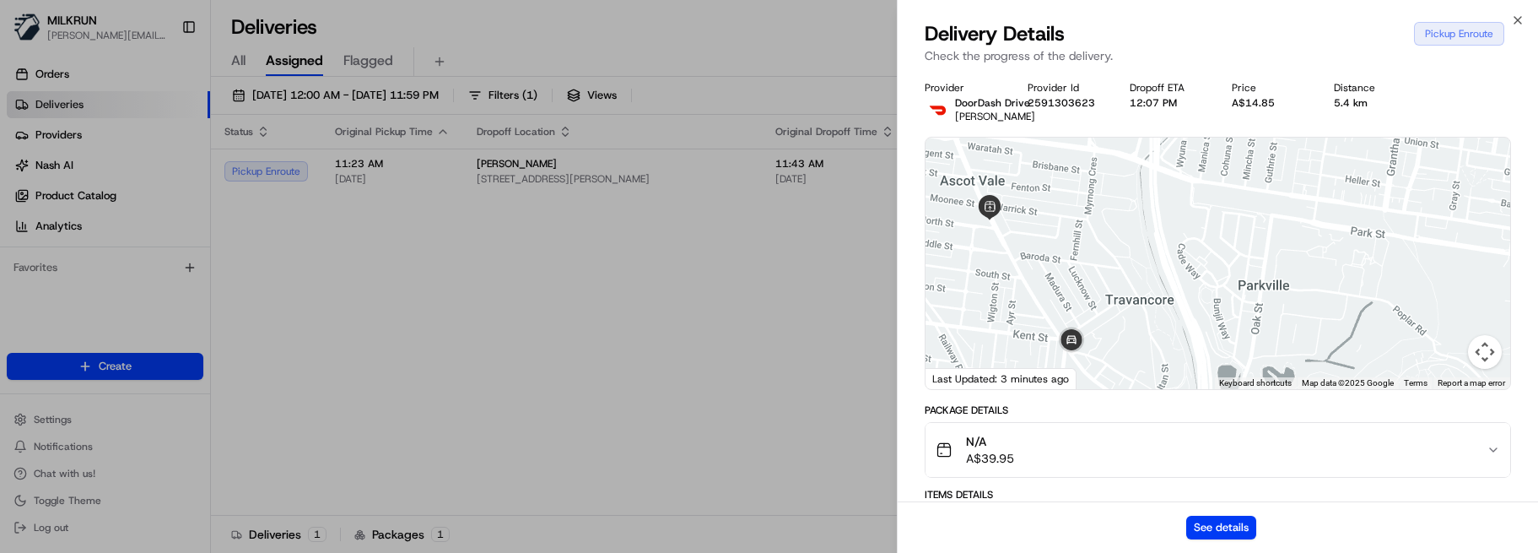
drag, startPoint x: 1149, startPoint y: 321, endPoint x: 1155, endPoint y: 183, distance: 137.7
click at [1155, 183] on div at bounding box center [1218, 263] width 585 height 251
click at [1202, 527] on button "See details" at bounding box center [1221, 528] width 70 height 24
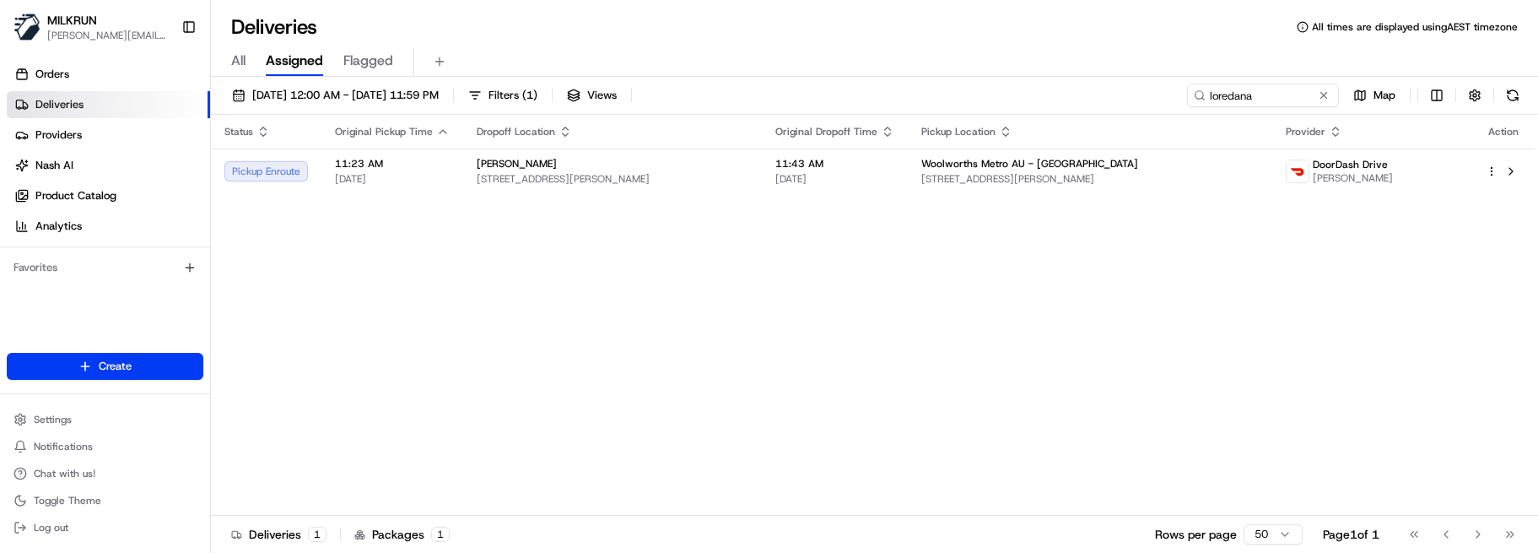
drag, startPoint x: 327, startPoint y: 429, endPoint x: 278, endPoint y: 202, distance: 233.0
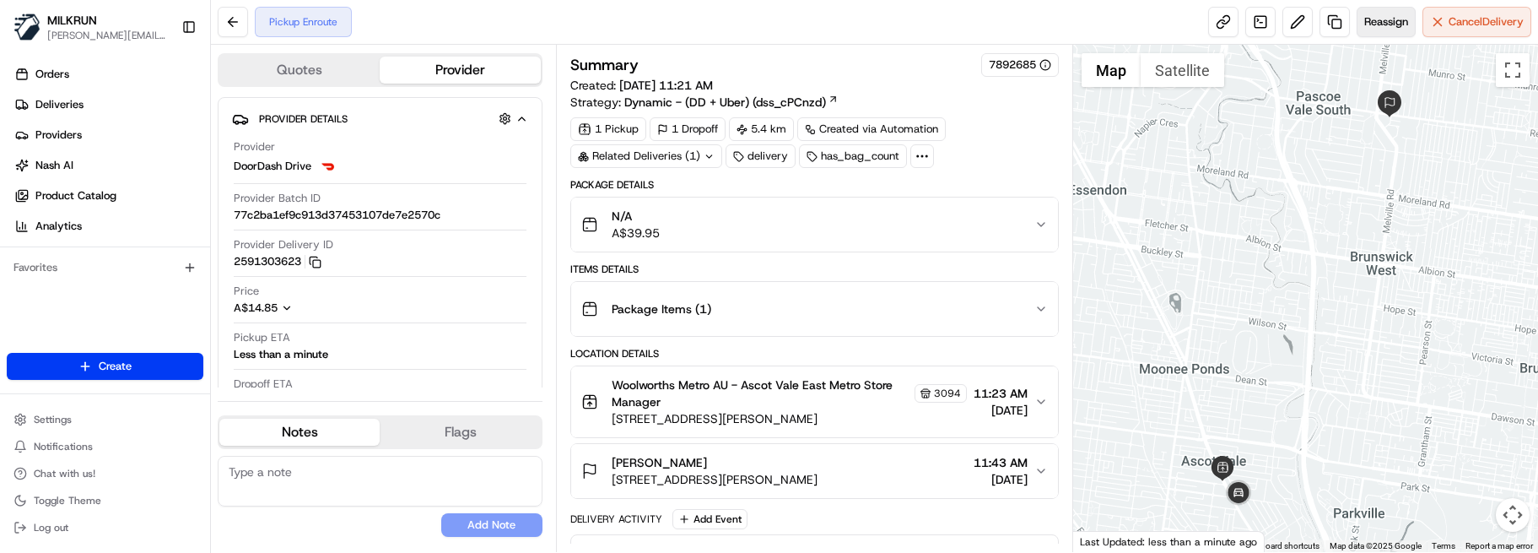
click at [1371, 19] on span "Reassign" at bounding box center [1386, 21] width 44 height 15
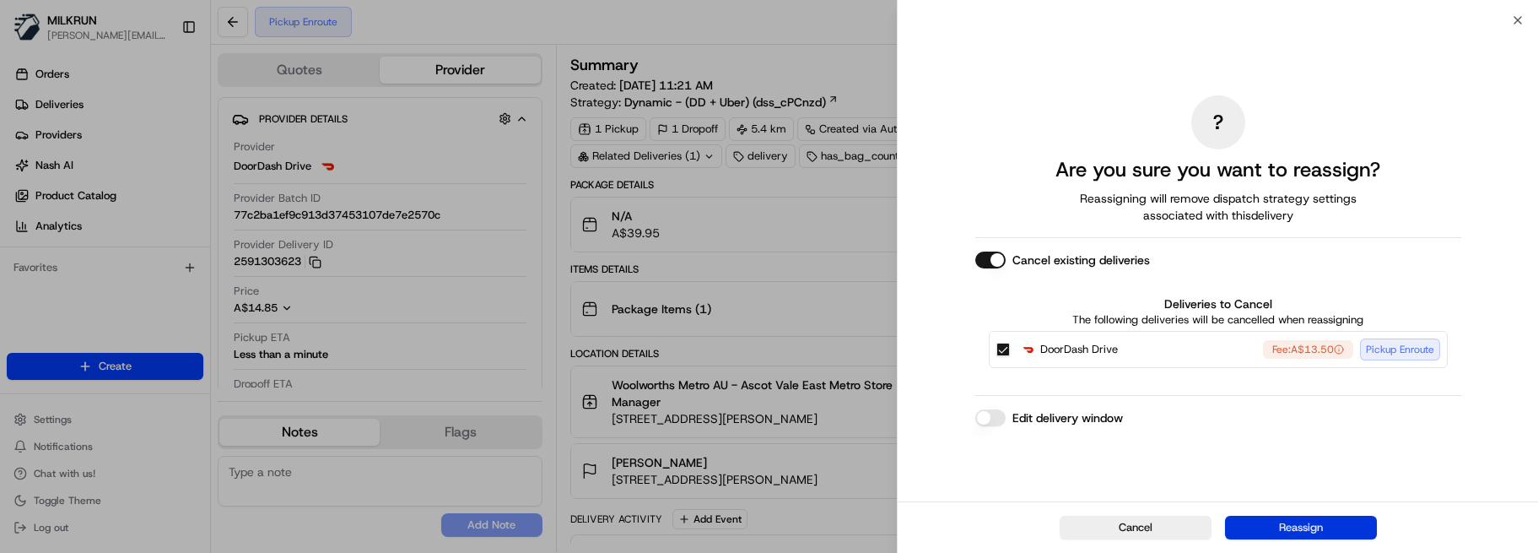
click at [1299, 519] on button "Reassign" at bounding box center [1301, 528] width 152 height 24
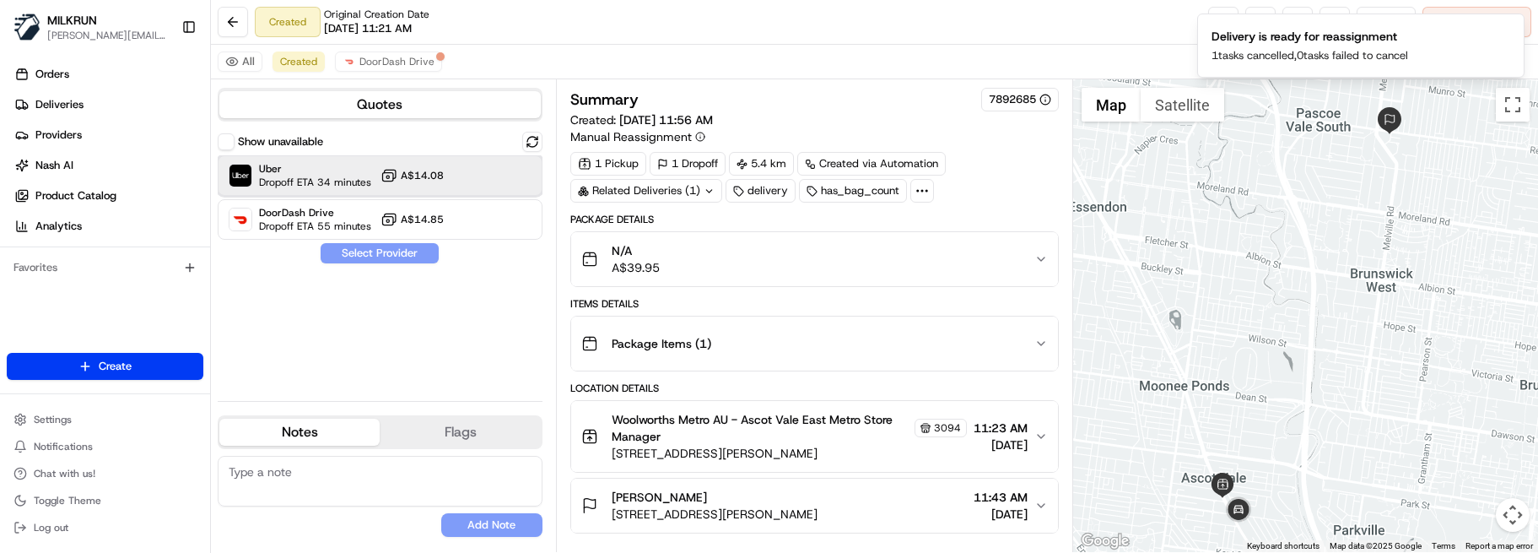
click at [313, 172] on span "Uber" at bounding box center [315, 168] width 112 height 13
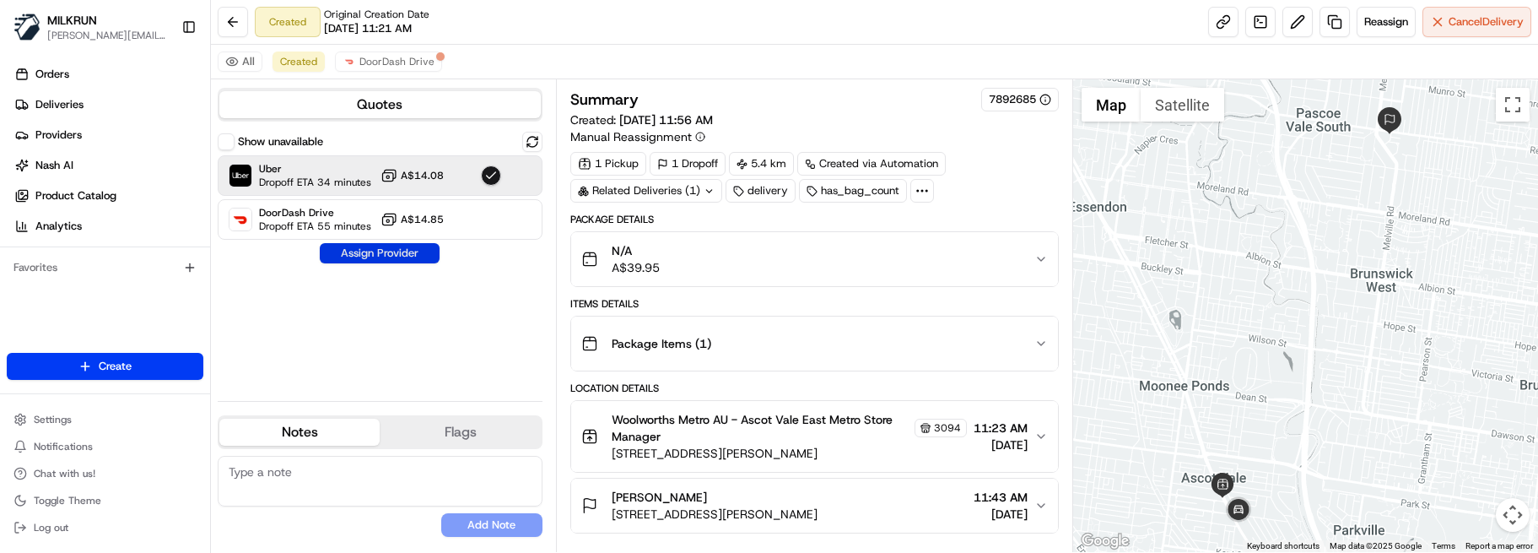
click at [381, 252] on button "Assign Provider" at bounding box center [380, 253] width 120 height 20
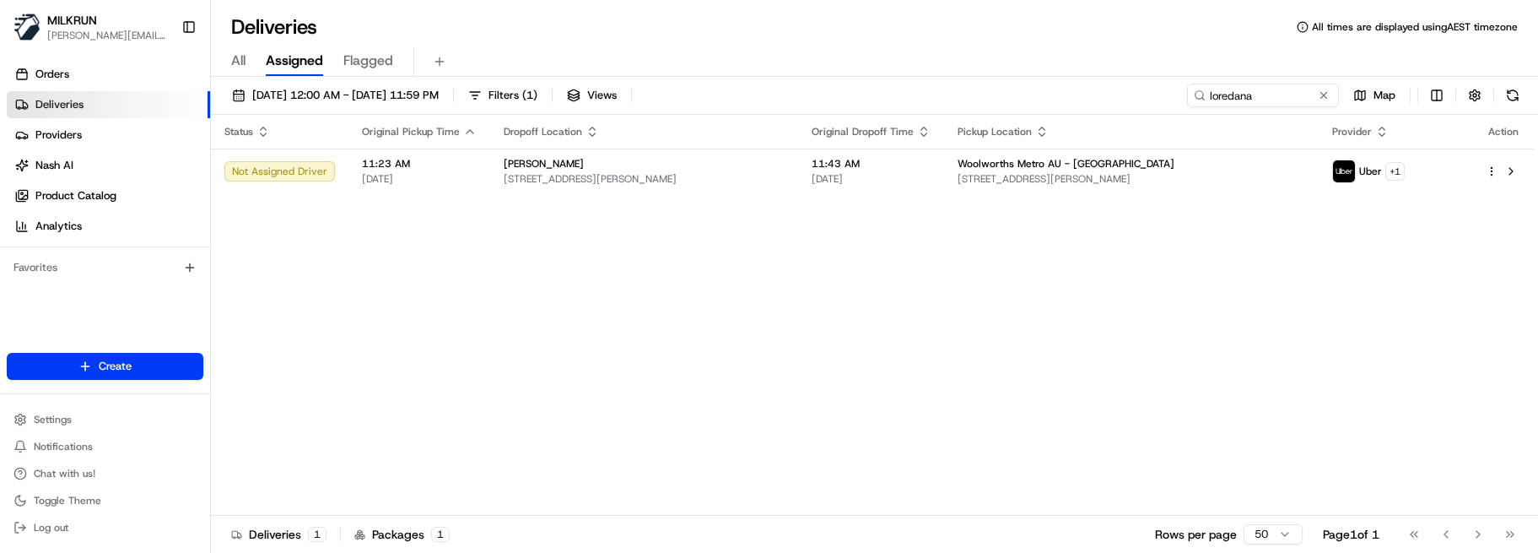
click at [678, 443] on div "Status Original Pickup Time Dropoff Location Original Dropoff Time Pickup Locat…" at bounding box center [873, 315] width 1324 height 401
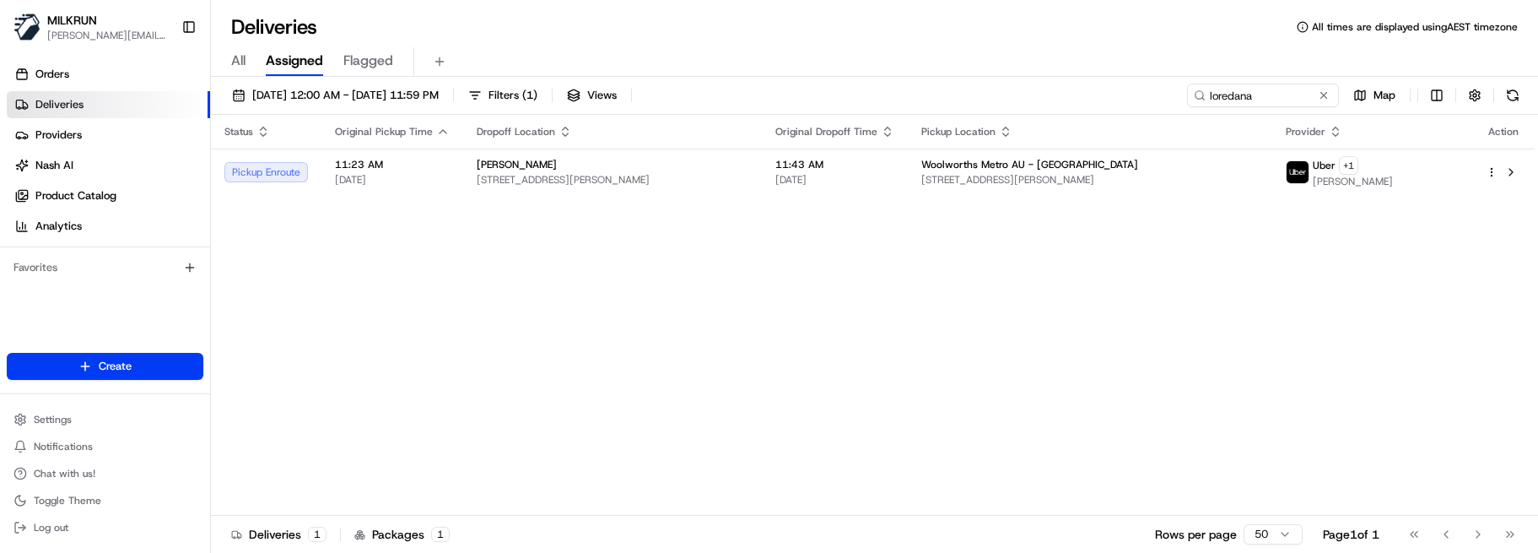
click at [748, 445] on div "Status Original Pickup Time Dropoff Location Original Dropoff Time Pickup Locat…" at bounding box center [873, 315] width 1324 height 401
click at [390, 159] on span "11:23 AM" at bounding box center [392, 164] width 115 height 13
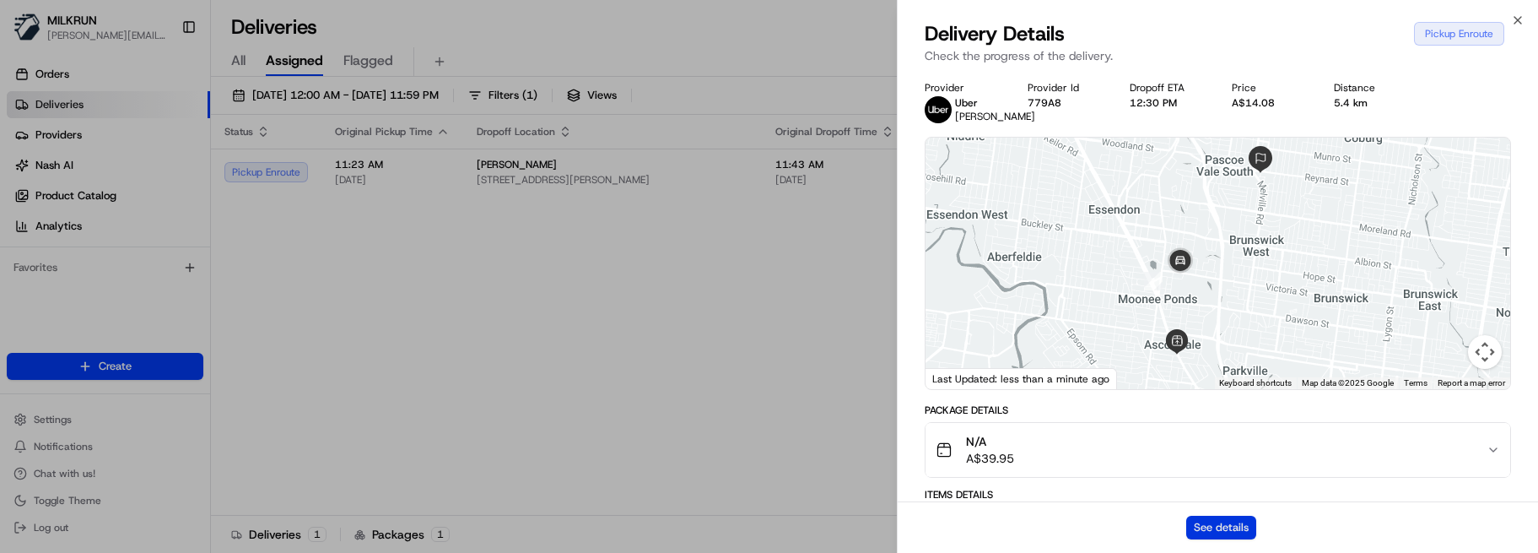
click at [1218, 525] on button "See details" at bounding box center [1221, 528] width 70 height 24
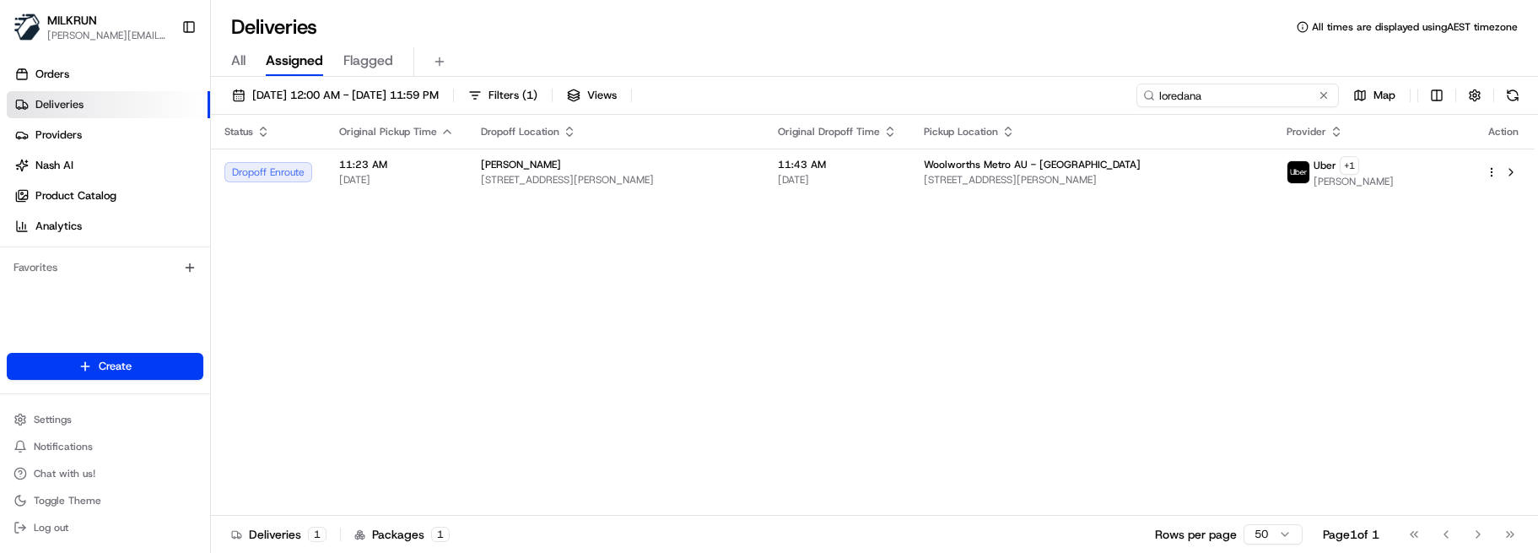
drag, startPoint x: 1268, startPoint y: 90, endPoint x: 823, endPoint y: 89, distance: 445.5
click at [851, 94] on div "[DATE] 12:00 AM - [DATE] 11:59 PM Filters ( 1 ) Views loredana Map" at bounding box center [874, 99] width 1327 height 31
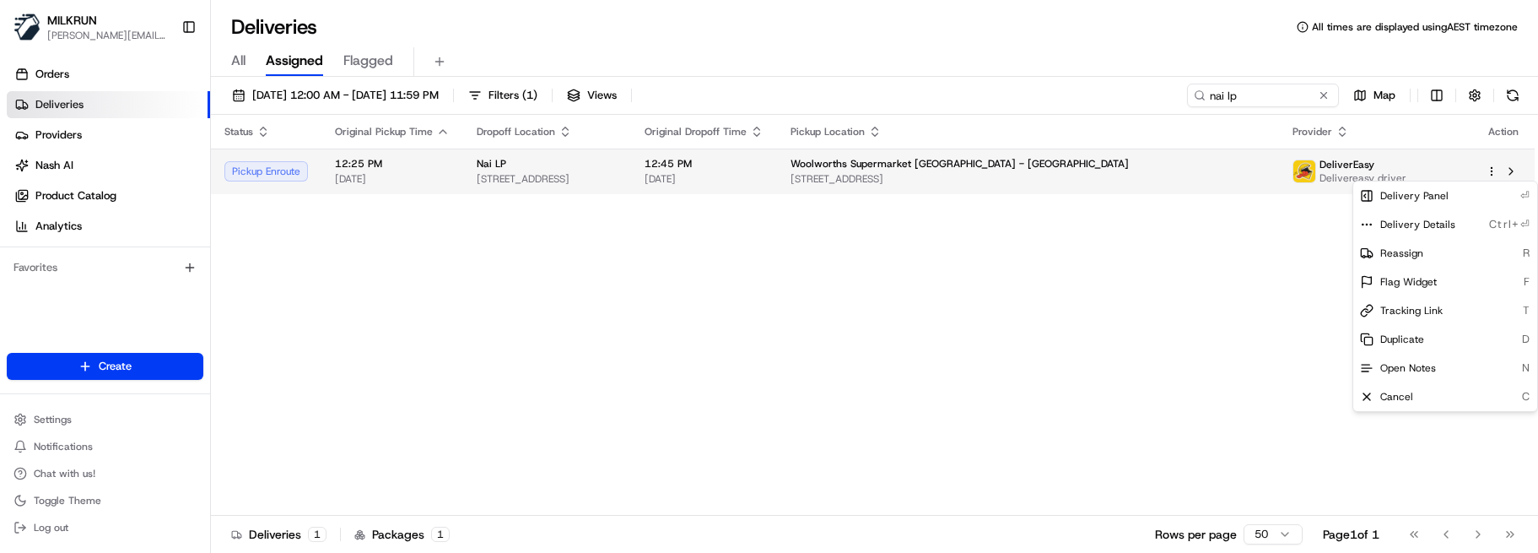
click at [1493, 166] on html "MILKRUN [EMAIL_ADDRESS][DOMAIN_NAME] Toggle Sidebar Orders Deliveries Providers…" at bounding box center [769, 276] width 1538 height 553
click at [1412, 391] on span "Cancel" at bounding box center [1396, 396] width 33 height 13
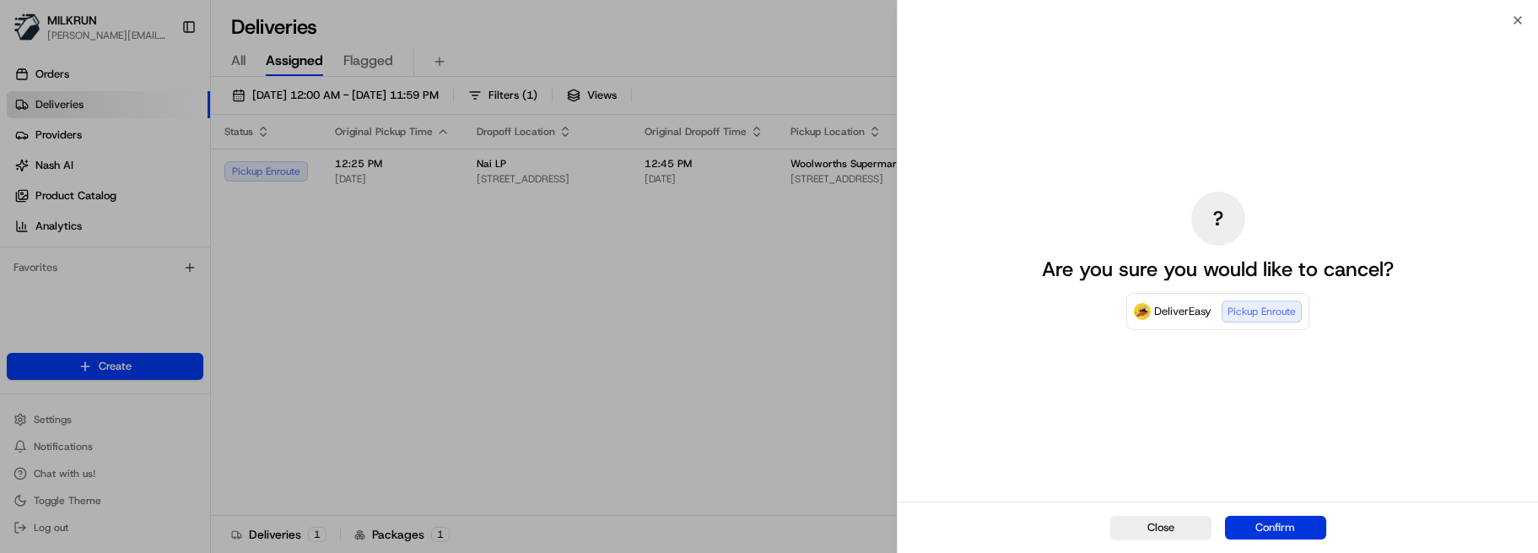
click at [1302, 526] on button "Confirm" at bounding box center [1275, 528] width 101 height 24
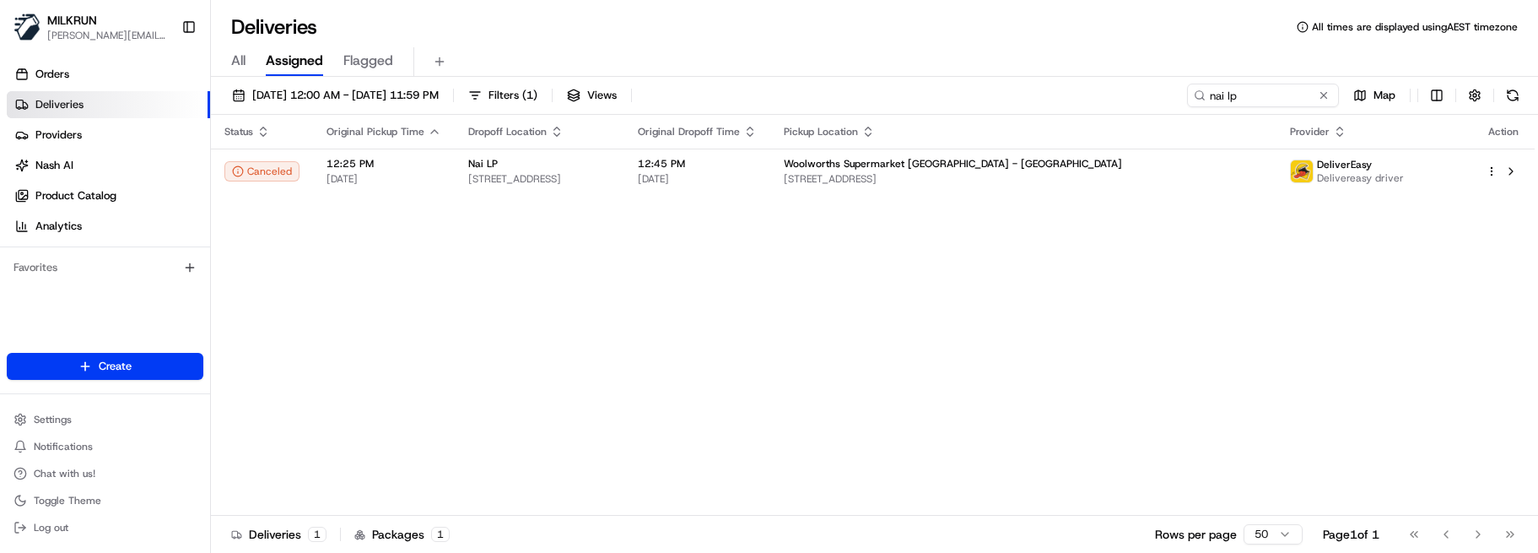
drag, startPoint x: 714, startPoint y: 474, endPoint x: 755, endPoint y: 531, distance: 70.0
click at [714, 474] on div "Status Original Pickup Time Dropoff Location Original Dropoff Time Pickup Locat…" at bounding box center [873, 315] width 1324 height 401
click at [598, 456] on div "Status Original Pickup Time Dropoff Location Original Dropoff Time Pickup Locat…" at bounding box center [873, 315] width 1324 height 401
drag, startPoint x: 1197, startPoint y: 99, endPoint x: 710, endPoint y: 111, distance: 487.8
click at [714, 110] on div "[DATE] 12:00 AM - [DATE] 11:59 PM Filters ( 1 ) Views nai lp Map" at bounding box center [874, 99] width 1327 height 31
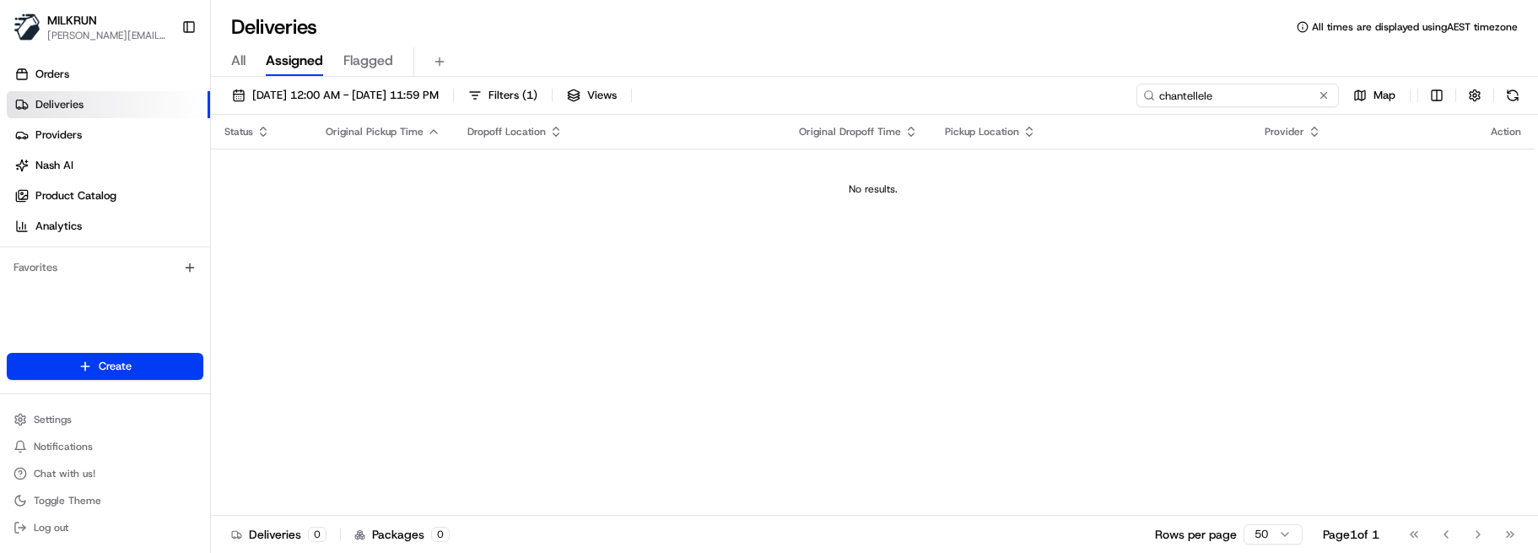
drag, startPoint x: 1287, startPoint y: 97, endPoint x: 1062, endPoint y: 93, distance: 224.5
click at [1066, 93] on div "[DATE] 12:00 AM - [DATE] 11:59 PM Filters ( 1 ) Views chantellele Map" at bounding box center [874, 99] width 1327 height 31
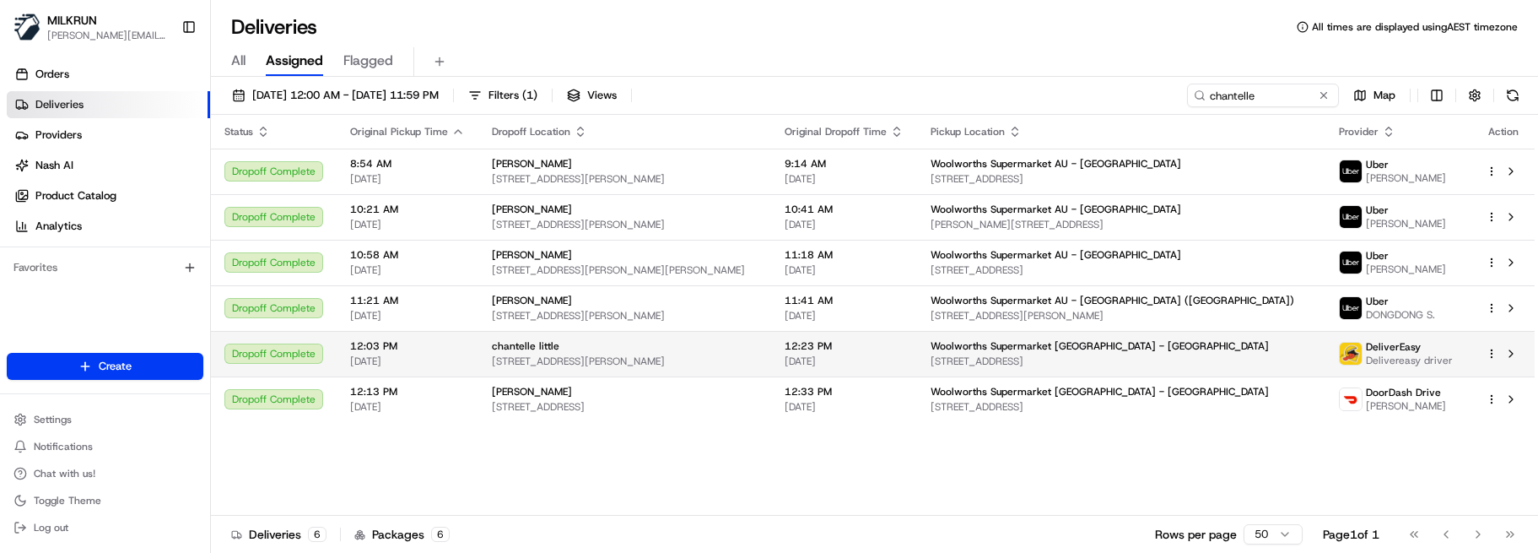
click at [1018, 342] on span "Woolworths Supermarket [GEOGRAPHIC_DATA] - [GEOGRAPHIC_DATA]" at bounding box center [1100, 345] width 338 height 13
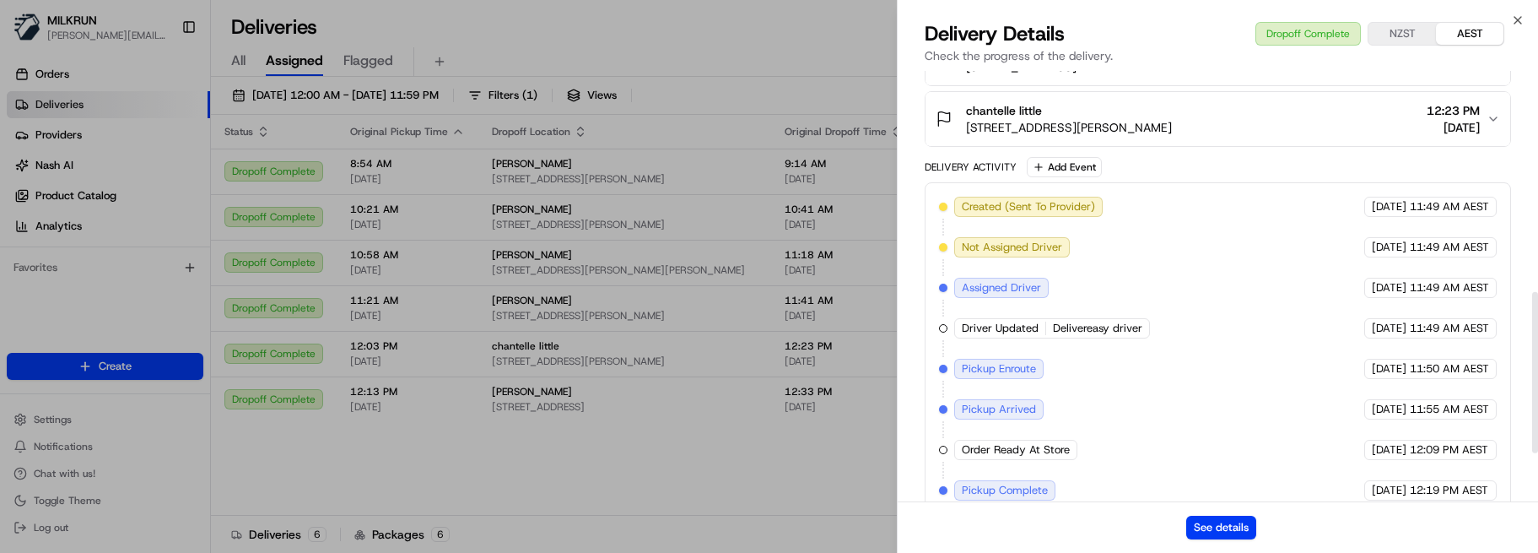
scroll to position [721, 0]
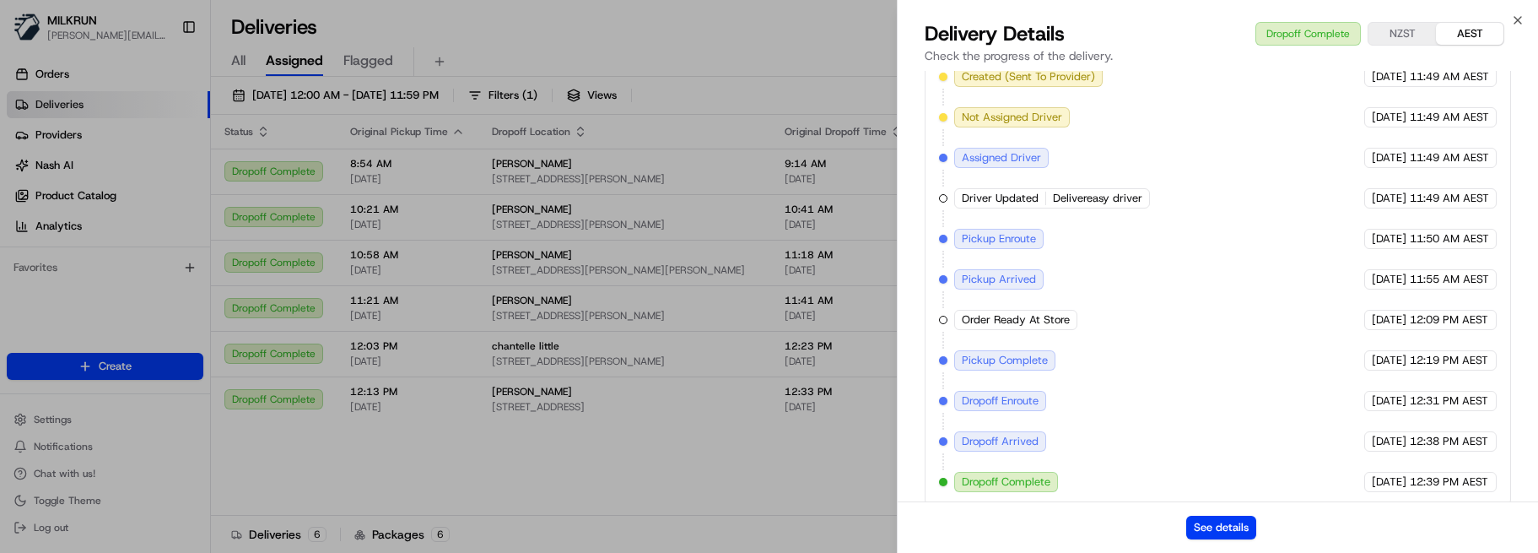
drag, startPoint x: 775, startPoint y: 513, endPoint x: 775, endPoint y: 505, distance: 8.5
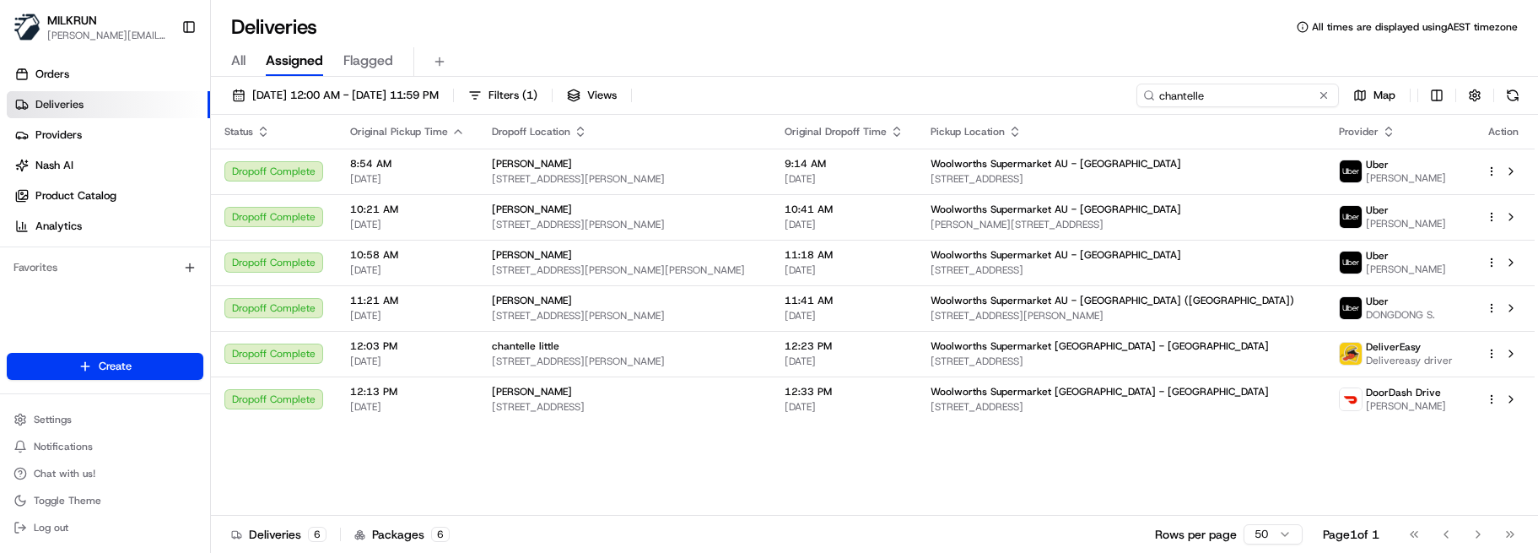
drag, startPoint x: 1261, startPoint y: 94, endPoint x: 1021, endPoint y: 97, distance: 239.6
click at [1033, 97] on div "[DATE] 12:00 AM - [DATE] 11:59 PM Filters ( 1 ) Views chantelle Map" at bounding box center [874, 99] width 1327 height 31
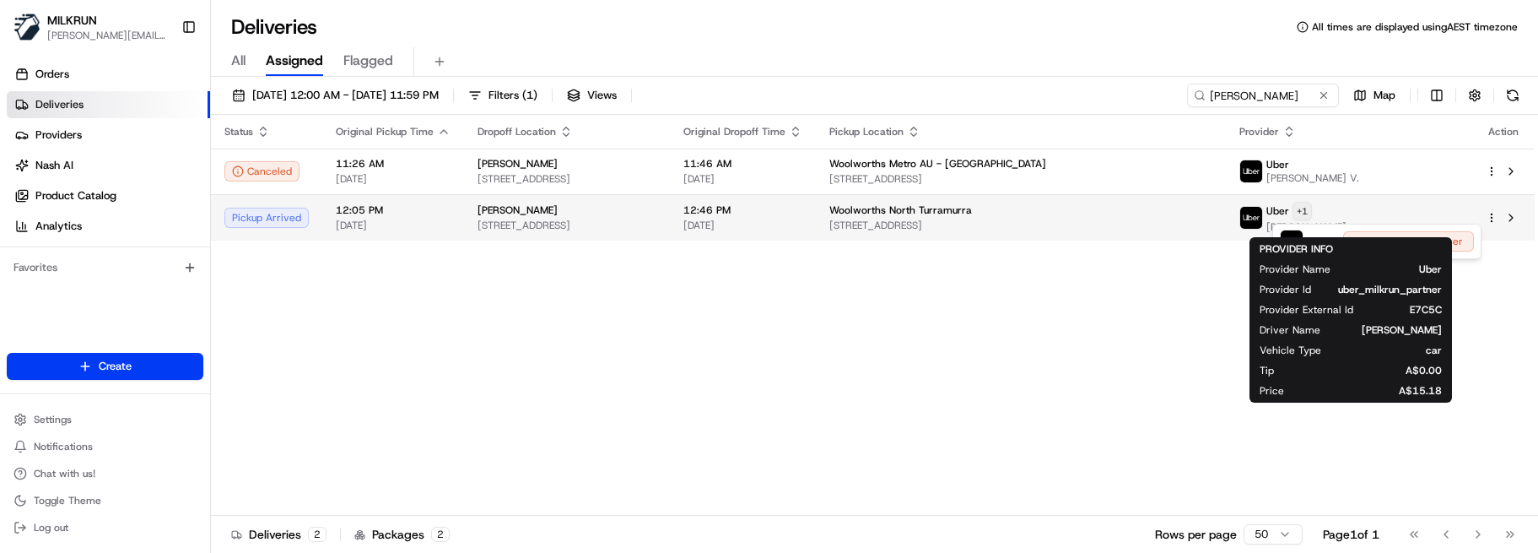
click at [1373, 211] on html "MILKRUN [EMAIL_ADDRESS][DOMAIN_NAME] Toggle Sidebar Orders Deliveries Providers…" at bounding box center [769, 276] width 1538 height 553
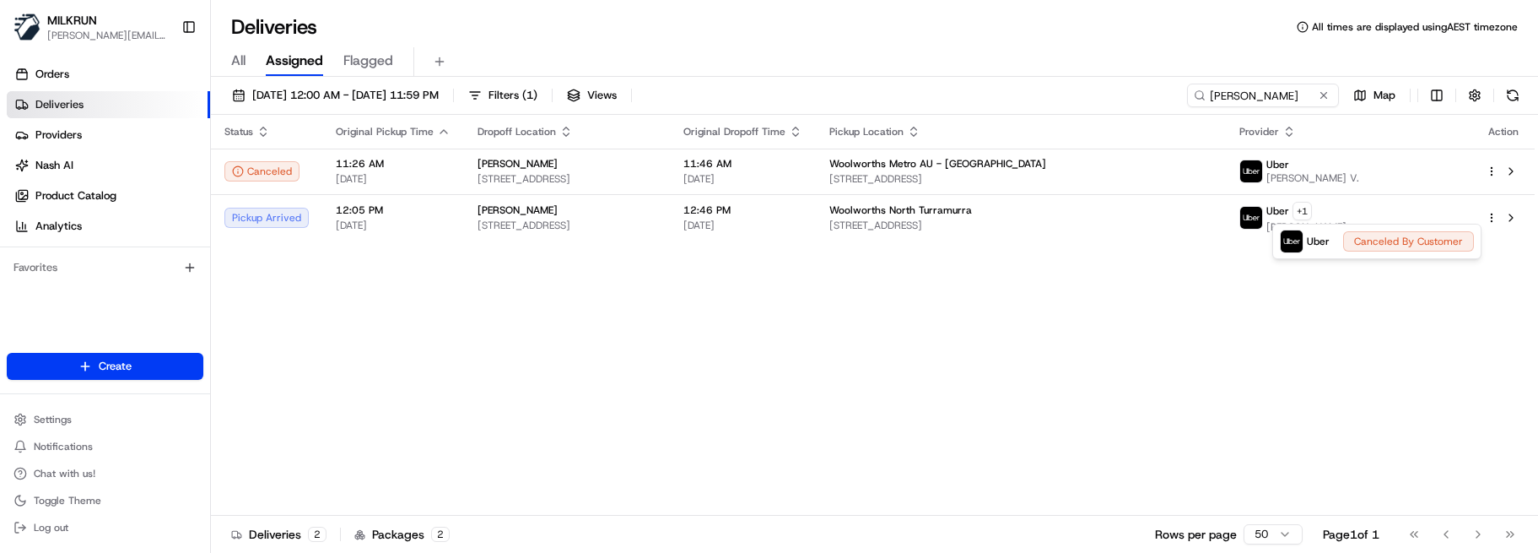
click at [1037, 337] on html "MILKRUN marcellina.berwick@woolworths.co.nz Toggle Sidebar Orders Deliveries Pr…" at bounding box center [769, 276] width 1538 height 553
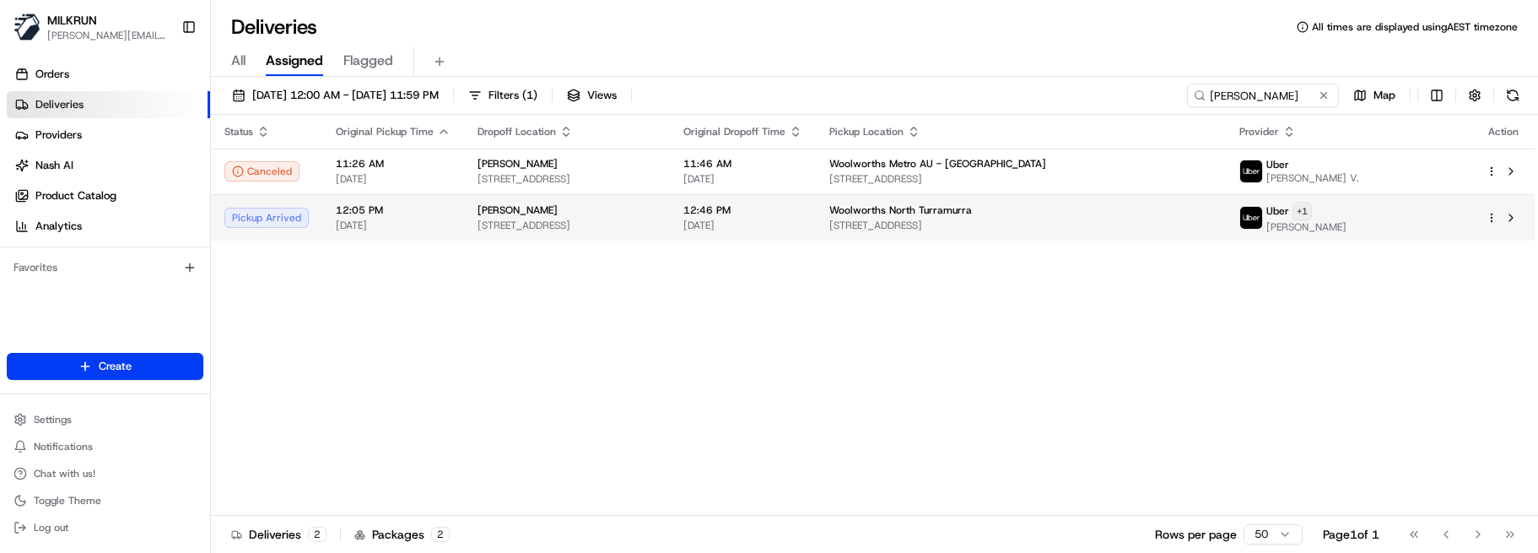
click at [1382, 208] on html "MILKRUN marcellina.berwick@woolworths.co.nz Toggle Sidebar Orders Deliveries Pr…" at bounding box center [769, 276] width 1538 height 553
click at [958, 221] on html "MILKRUN marcellina.berwick@woolworths.co.nz Toggle Sidebar Orders Deliveries Pr…" at bounding box center [769, 276] width 1538 height 553
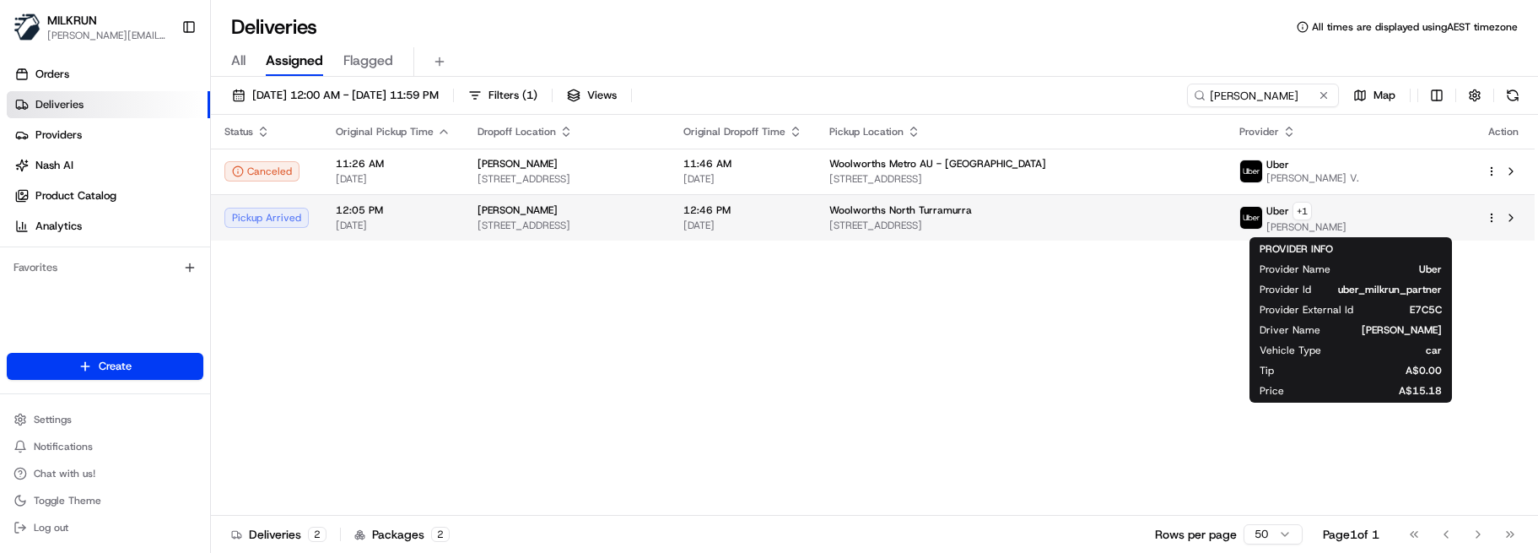
click at [957, 218] on td "Woolworths North Turramurra 290 Bobbin Head Rd, North Turramurra, NSW 2074, AU" at bounding box center [1021, 217] width 410 height 46
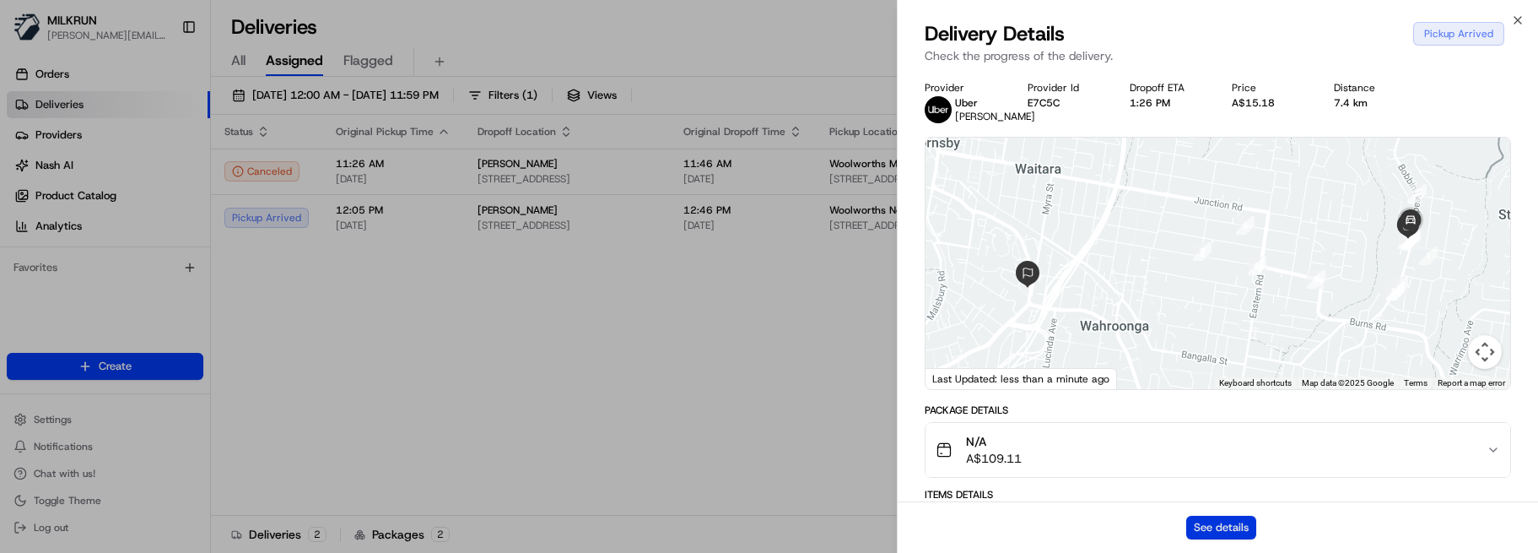
click at [1235, 522] on button "See details" at bounding box center [1221, 528] width 70 height 24
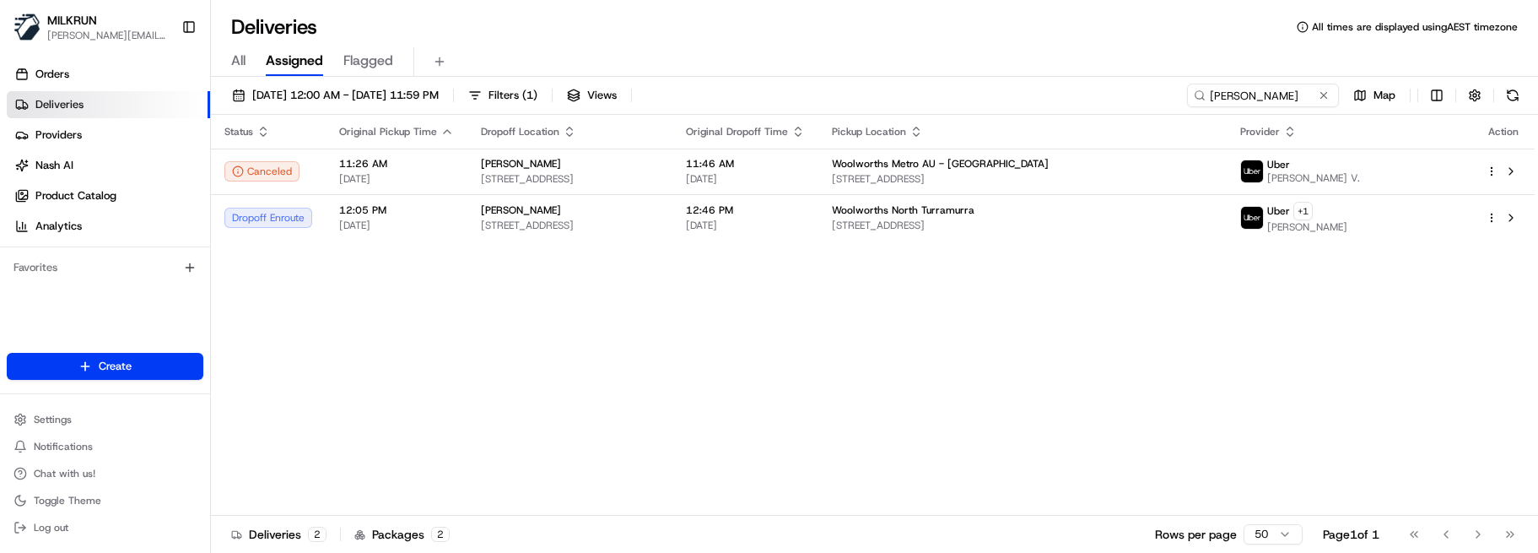
drag, startPoint x: 742, startPoint y: 361, endPoint x: 988, endPoint y: 278, distance: 259.1
drag, startPoint x: 1250, startPoint y: 99, endPoint x: 881, endPoint y: 102, distance: 369.6
click at [885, 102] on div "16/08/2025 12:00 AM - 23/08/2025 11:59 PM Filters ( 1 ) Views hayley bowie Map" at bounding box center [874, 99] width 1327 height 31
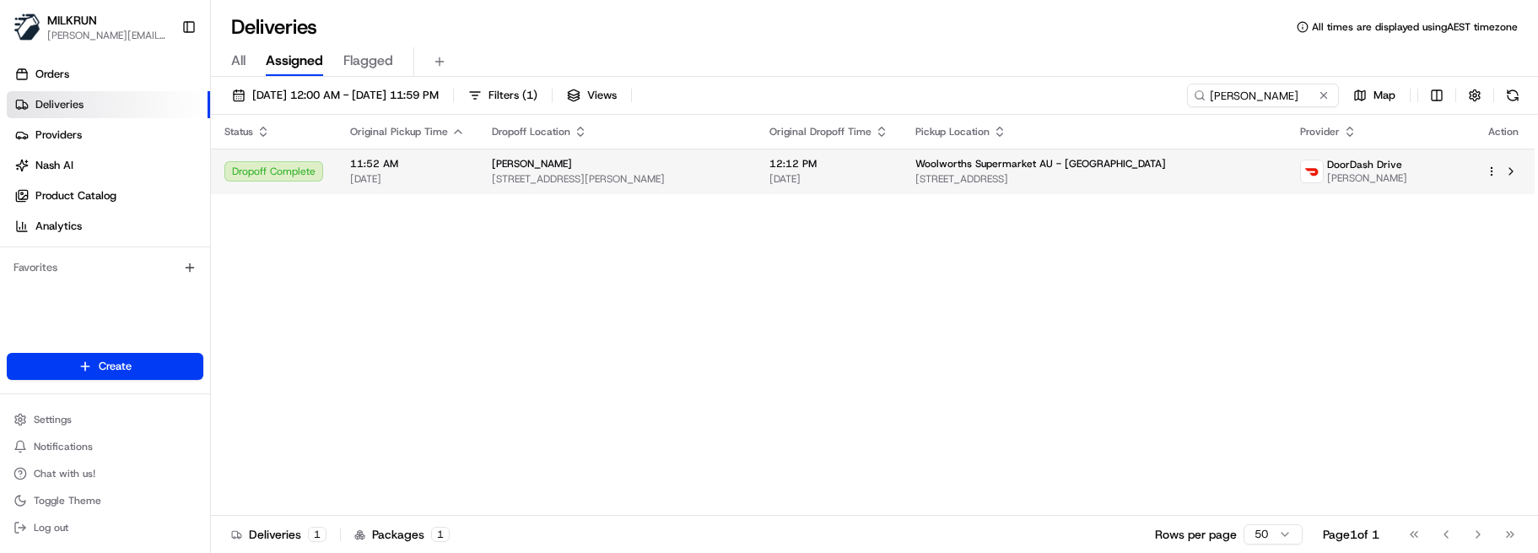
click at [825, 172] on span "[DATE]" at bounding box center [828, 178] width 119 height 13
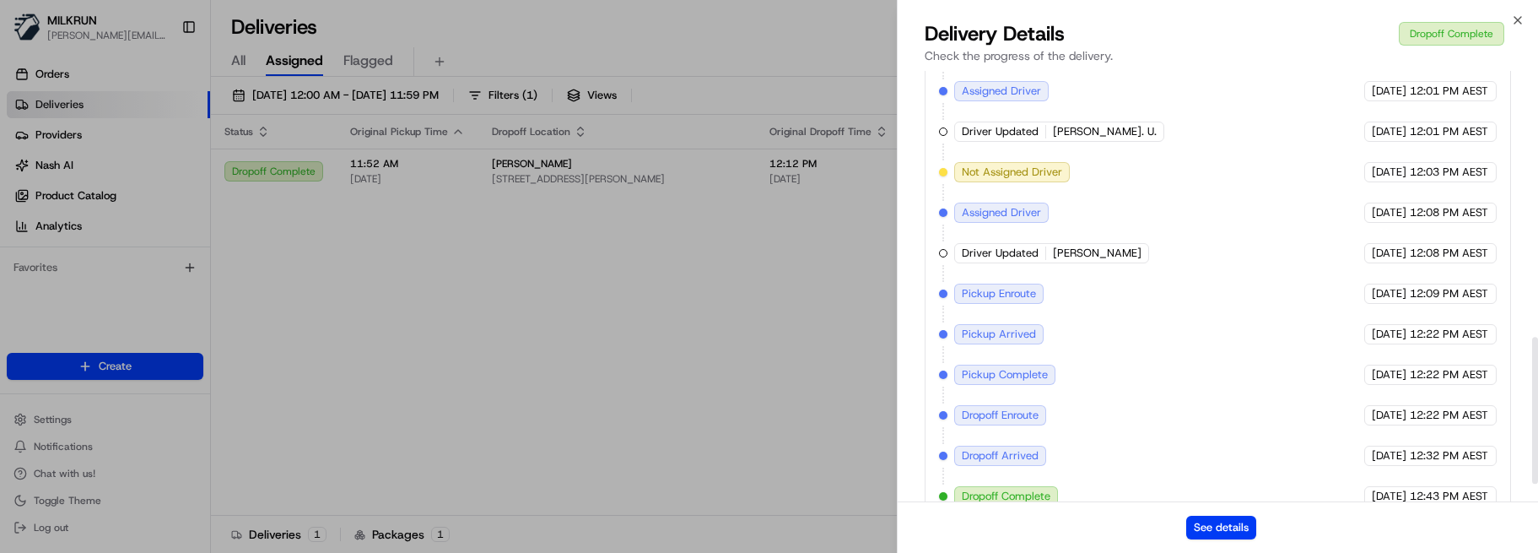
scroll to position [829, 0]
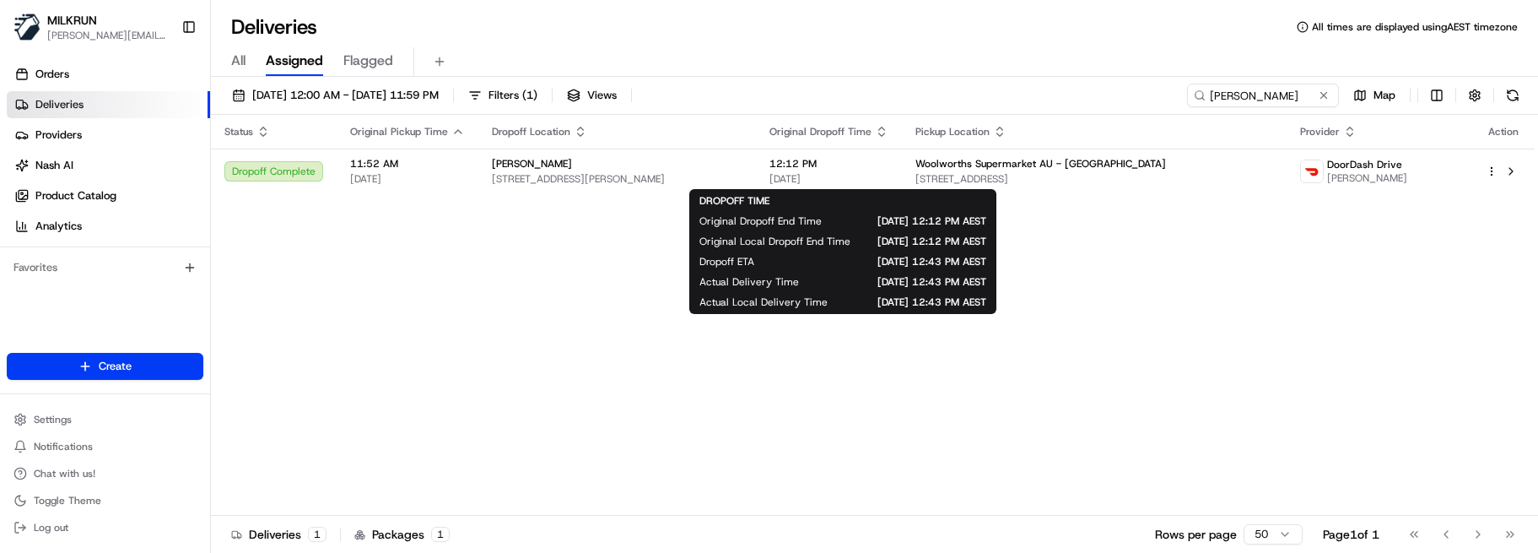
drag, startPoint x: 458, startPoint y: 343, endPoint x: 468, endPoint y: 339, distance: 11.0
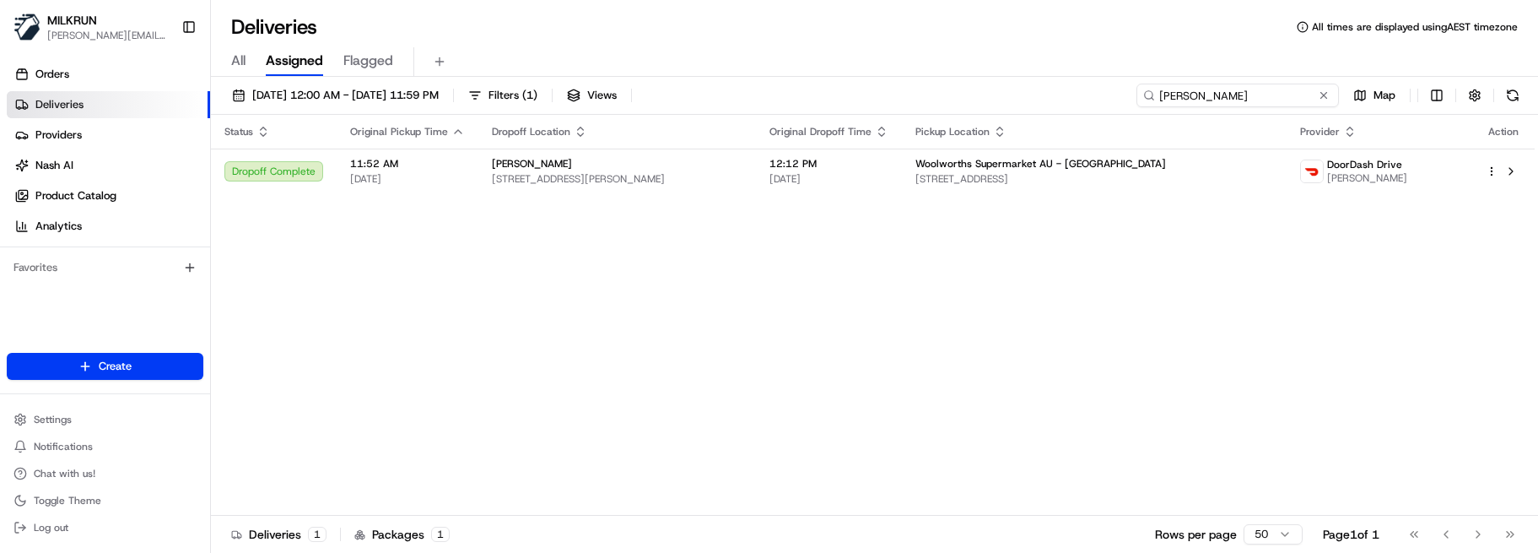
drag, startPoint x: 1303, startPoint y: 93, endPoint x: 807, endPoint y: 93, distance: 496.1
click at [813, 94] on div "16/08/2025 12:00 AM - 23/08/2025 11:59 PM Filters ( 1 ) Views sophie anderson M…" at bounding box center [874, 99] width 1327 height 31
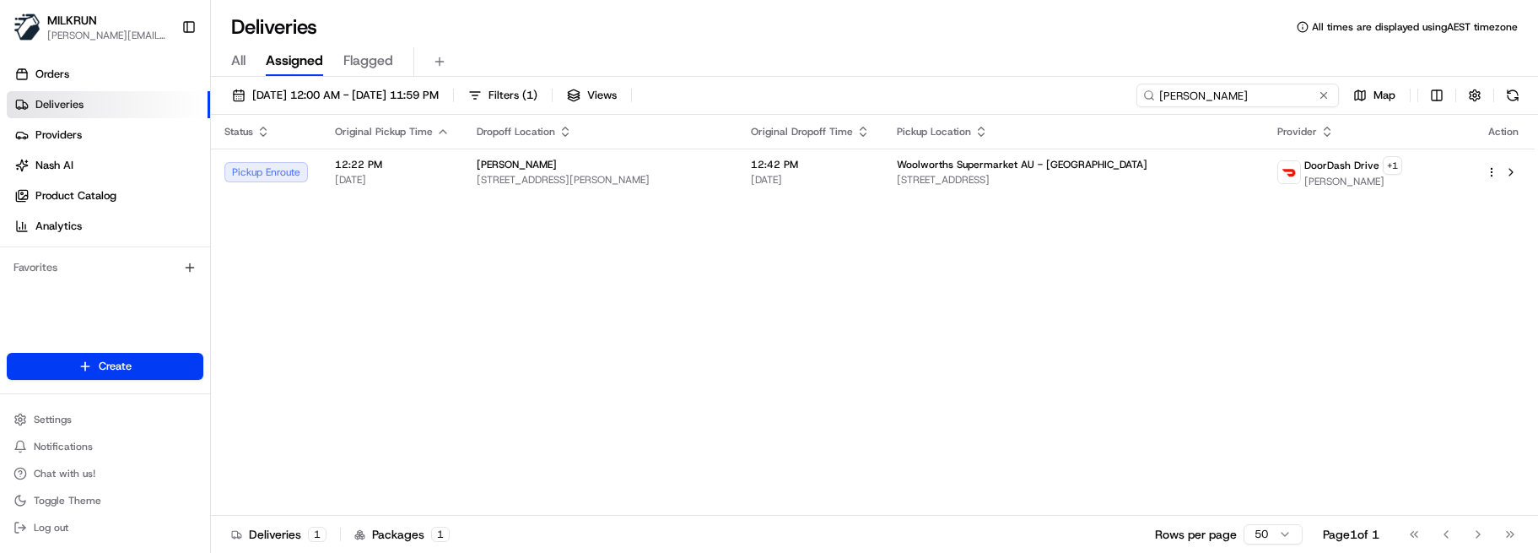
drag, startPoint x: 1267, startPoint y: 106, endPoint x: 1088, endPoint y: 90, distance: 179.6
click at [1088, 90] on div "16/08/2025 12:00 AM - 23/08/2025 11:59 PM Filters ( 1 ) Views stephanie falk Map" at bounding box center [874, 99] width 1327 height 31
drag, startPoint x: 791, startPoint y: 456, endPoint x: 810, endPoint y: 432, distance: 30.6
click at [791, 456] on div "Status Original Pickup Time Dropoff Location Original Dropoff Time Pickup Locat…" at bounding box center [873, 315] width 1324 height 401
drag, startPoint x: 1296, startPoint y: 96, endPoint x: 930, endPoint y: 107, distance: 366.3
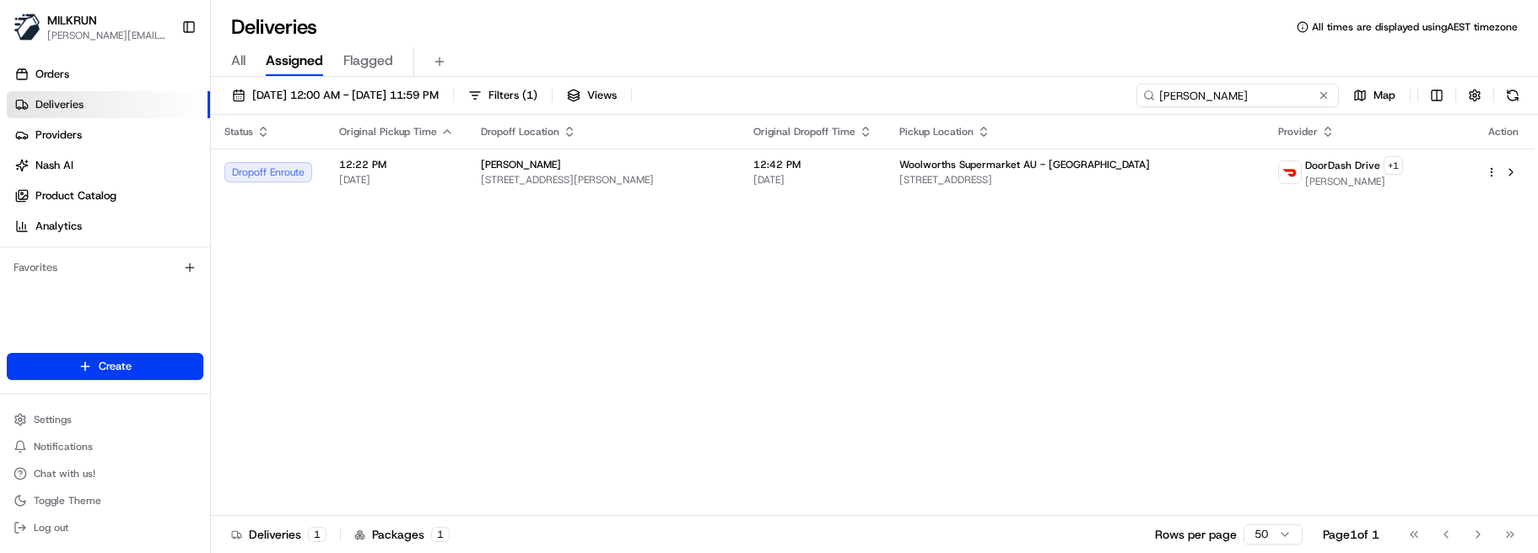
click at [934, 106] on div "16/08/2025 12:00 AM - 23/08/2025 11:59 PM Filters ( 1 ) Views stephanie falk Map" at bounding box center [874, 99] width 1327 height 31
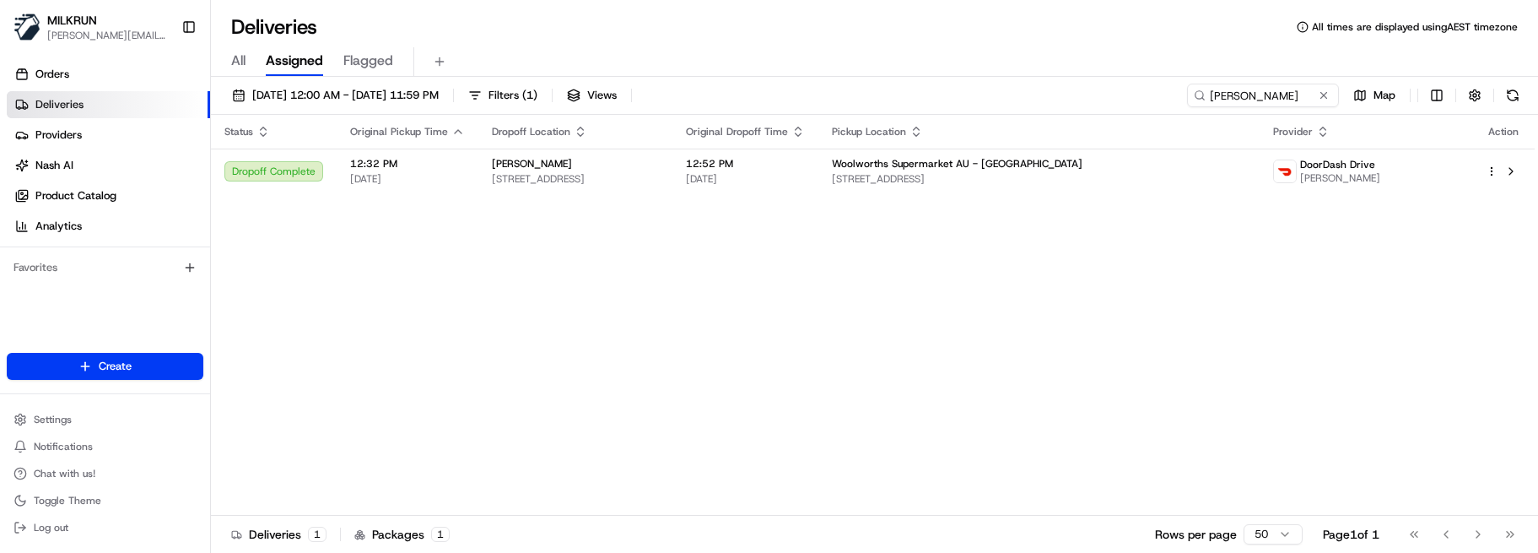
click at [1033, 180] on span "80 Harvester Rd, Sunshine, VIC 3020, AU" at bounding box center [1038, 178] width 413 height 13
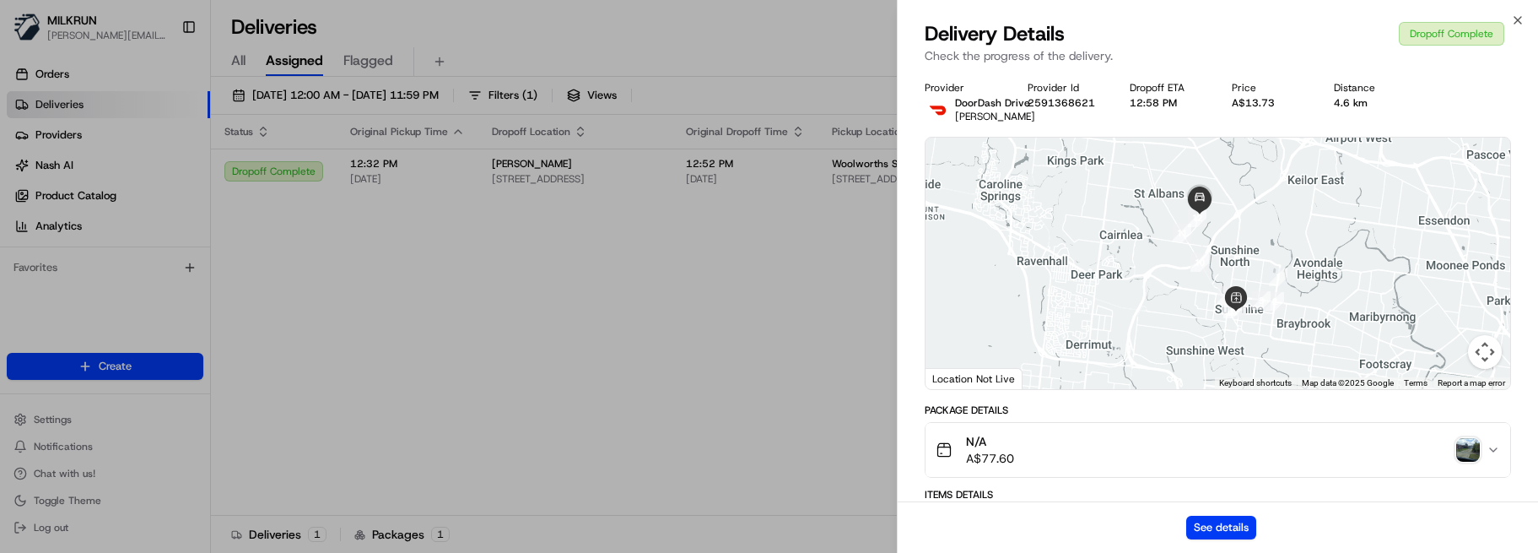
click at [1461, 456] on img "button" at bounding box center [1468, 450] width 24 height 24
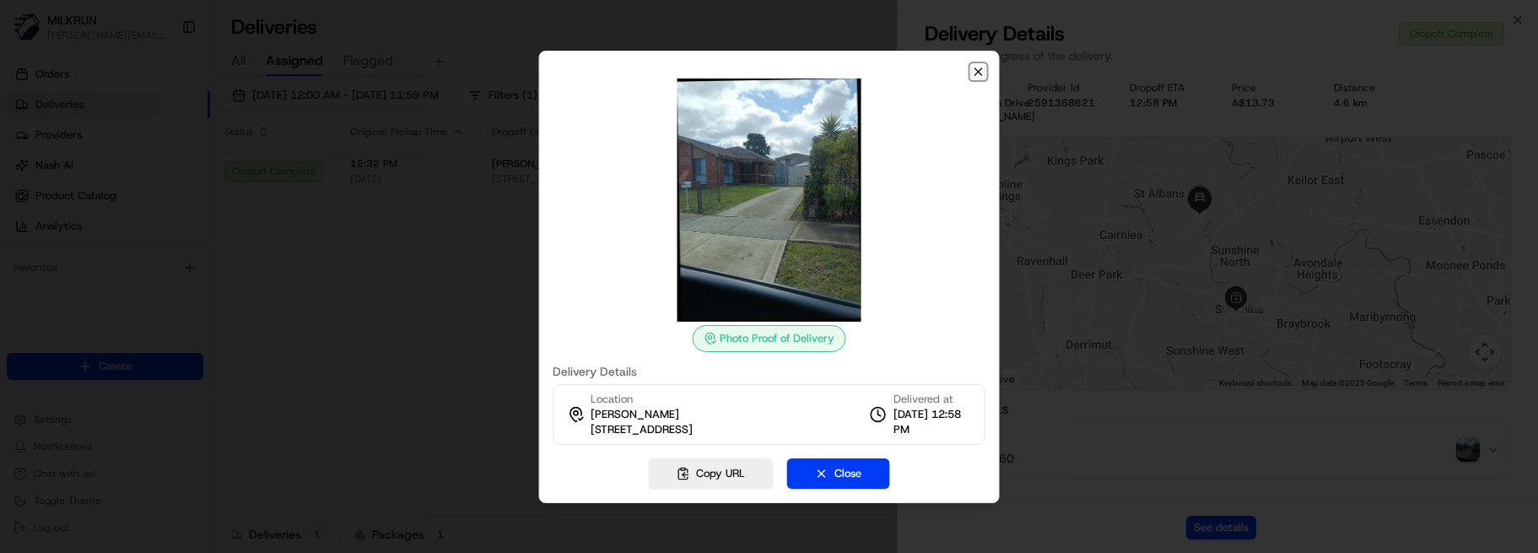
click at [978, 73] on icon "button" at bounding box center [978, 71] width 13 height 13
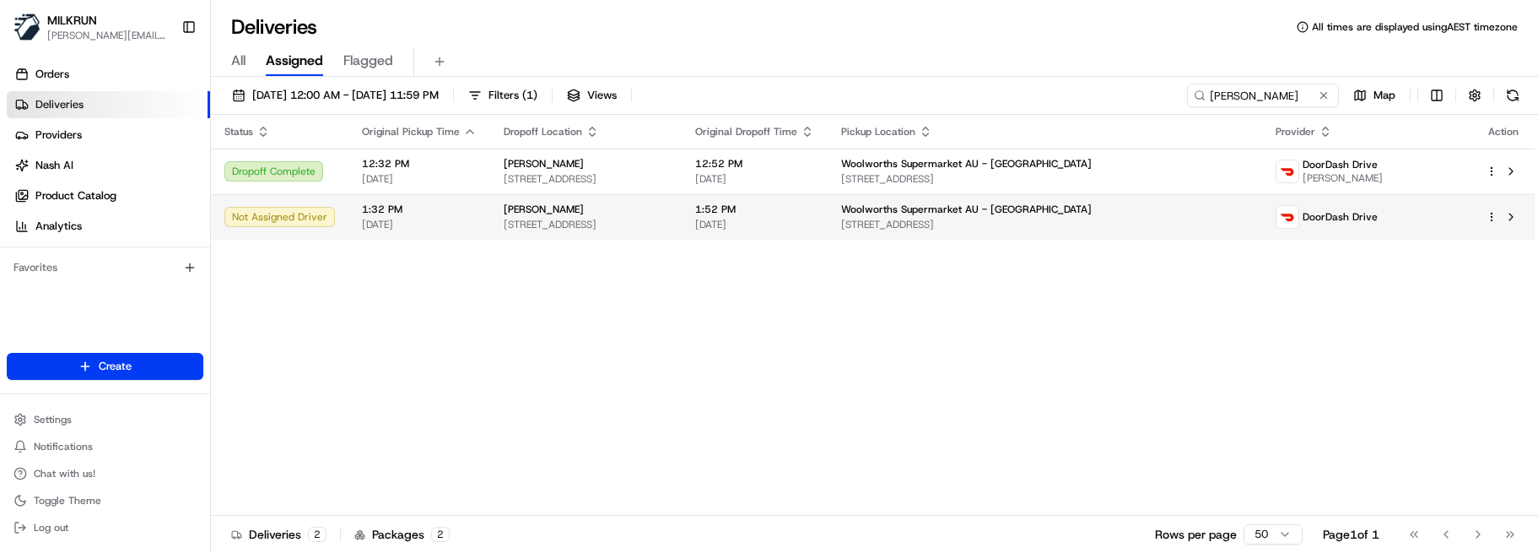
click at [337, 211] on td "Not Assigned Driver" at bounding box center [280, 217] width 138 height 46
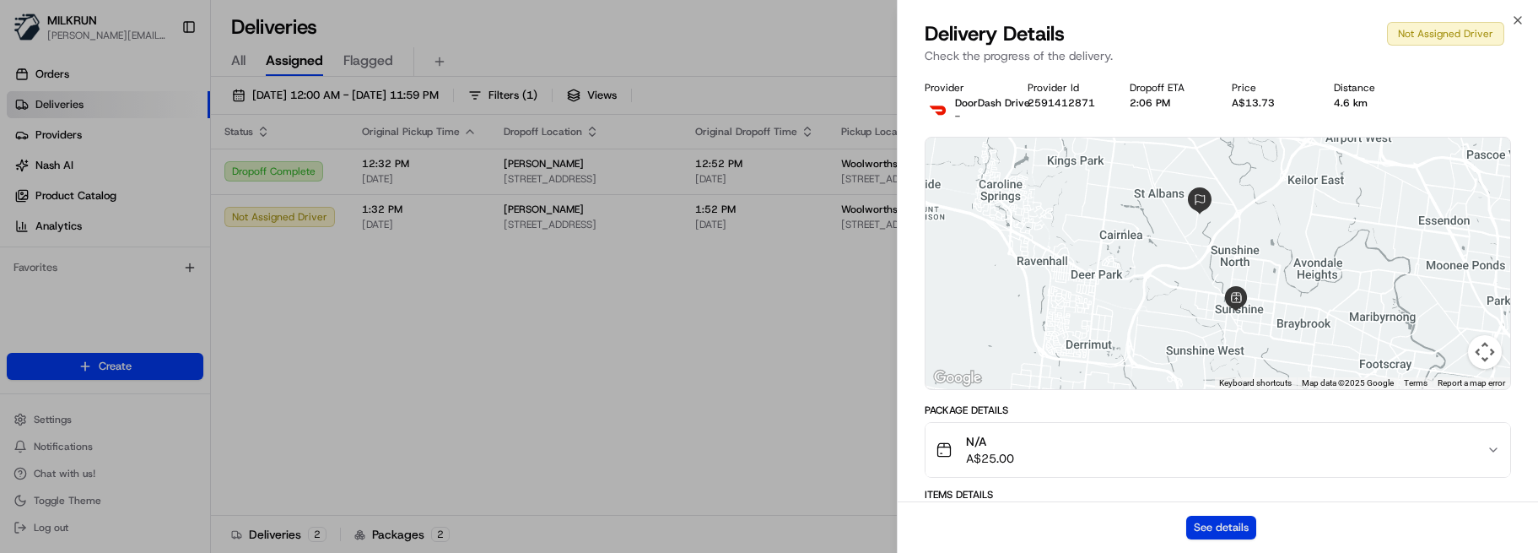
click at [1202, 520] on button "See details" at bounding box center [1221, 528] width 70 height 24
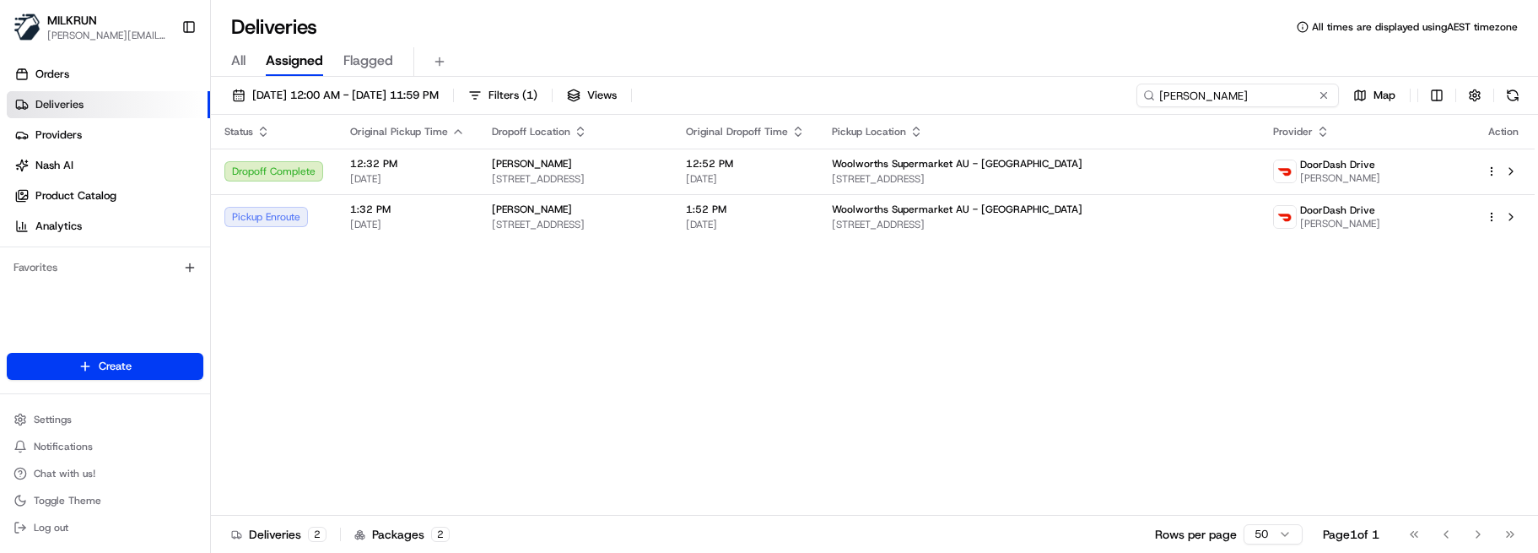
drag, startPoint x: 1261, startPoint y: 100, endPoint x: 746, endPoint y: 101, distance: 514.7
click at [757, 100] on div "16/08/2025 12:00 AM - 23/08/2025 11:59 PM Filters ( 1 ) Views vicki lee Map" at bounding box center [874, 99] width 1327 height 31
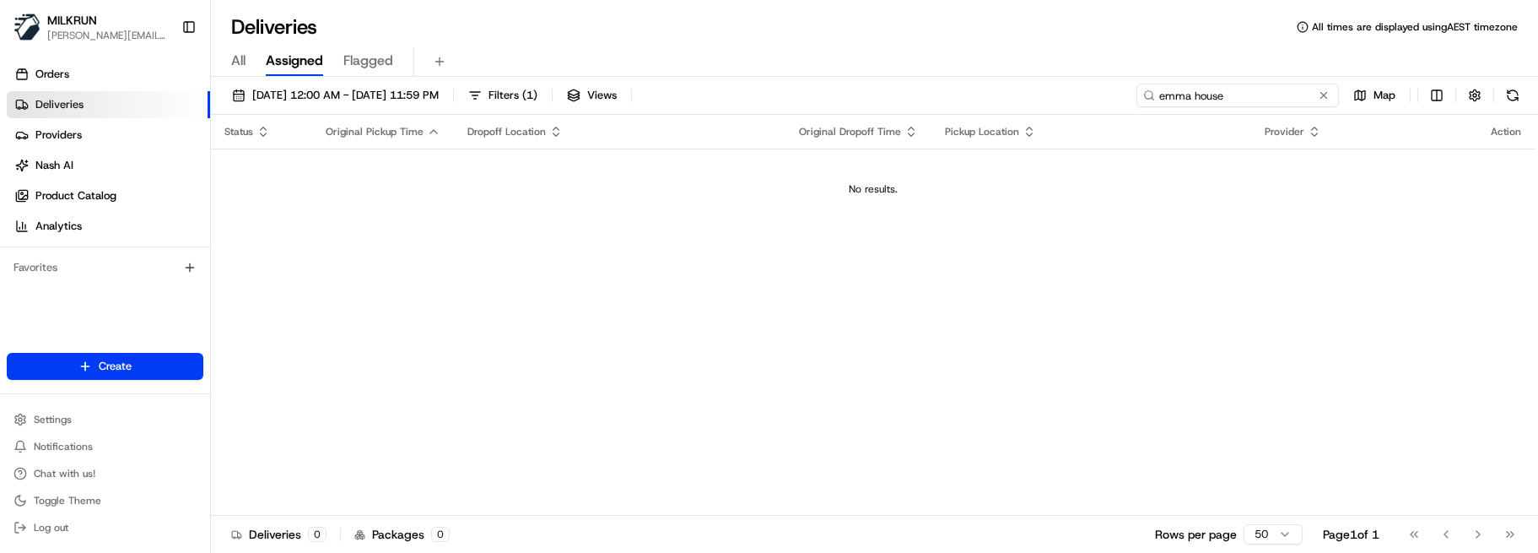
drag, startPoint x: 1237, startPoint y: 89, endPoint x: 1012, endPoint y: 76, distance: 225.6
click at [1012, 76] on div "Deliveries All times are displayed using AEST timezone All Assigned Flagged 16/…" at bounding box center [874, 276] width 1327 height 553
click at [759, 467] on div "Status Original Pickup Time Dropoff Location Original Dropoff Time Pickup Locat…" at bounding box center [873, 315] width 1324 height 401
drag, startPoint x: 1282, startPoint y: 99, endPoint x: 964, endPoint y: 105, distance: 317.3
click at [974, 104] on div "16/08/2025 12:00 AM - 23/08/2025 11:59 PM Filters ( 1 ) Views emma house Map" at bounding box center [874, 99] width 1327 height 31
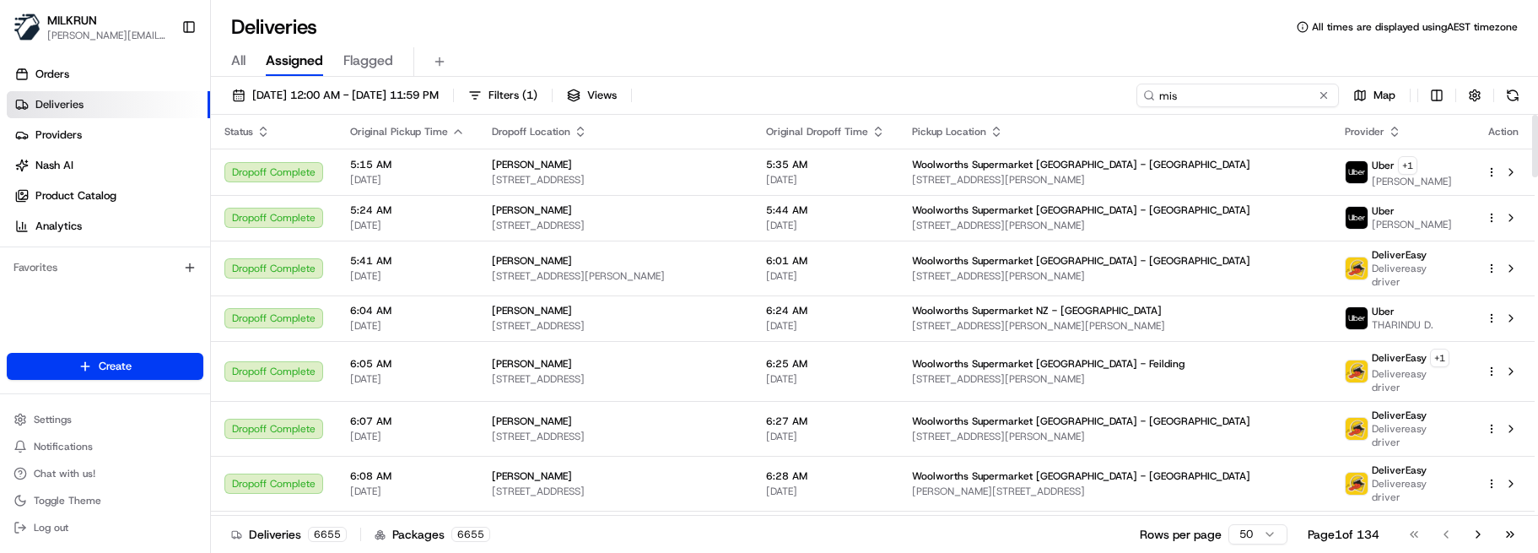
click at [1290, 94] on input "mis" at bounding box center [1238, 96] width 202 height 24
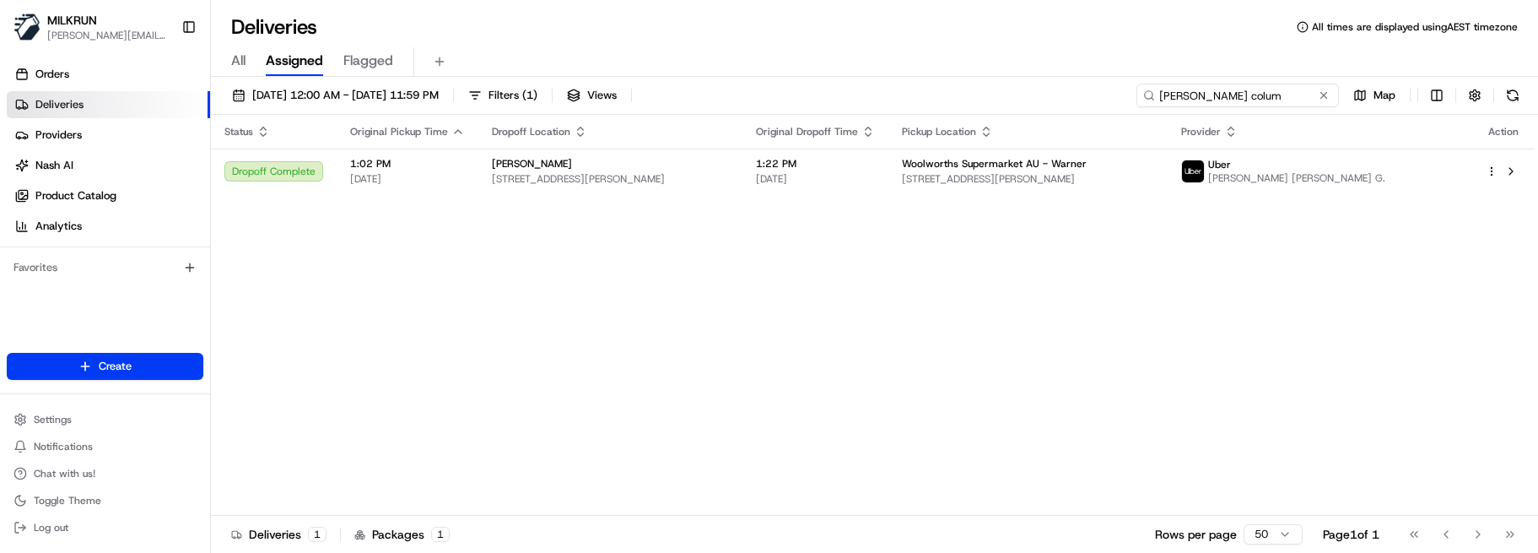
type input "misty colum"
click at [1168, 186] on td "Woolworths Supermarket AU - Warner 353 Samsonvale Rd, Warner, QLD 4500, AU" at bounding box center [1027, 171] width 279 height 46
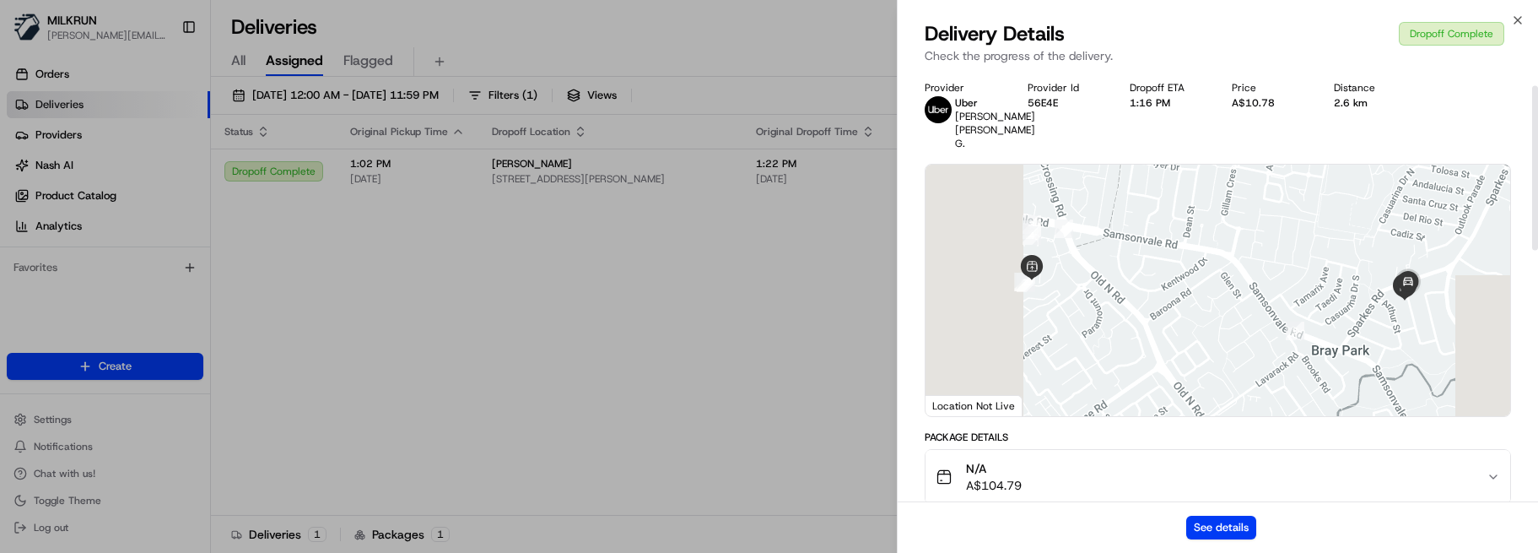
scroll to position [169, 0]
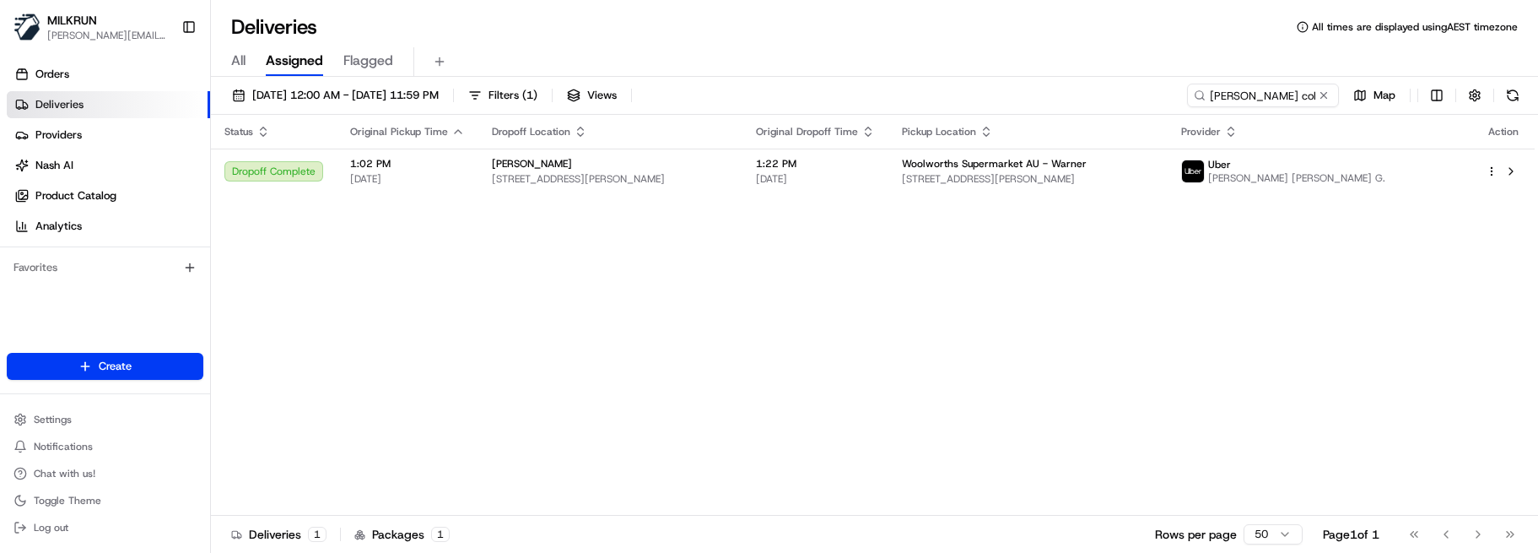
click at [526, 453] on div "Status Original Pickup Time Dropoff Location Original Dropoff Time Pickup Locat…" at bounding box center [873, 315] width 1324 height 401
click at [1282, 96] on input "misty colum" at bounding box center [1238, 96] width 202 height 24
click at [1497, 175] on html "MILKRUN marcellina.berwick@woolworths.co.nz Toggle Sidebar Orders Deliveries Pr…" at bounding box center [769, 276] width 1538 height 553
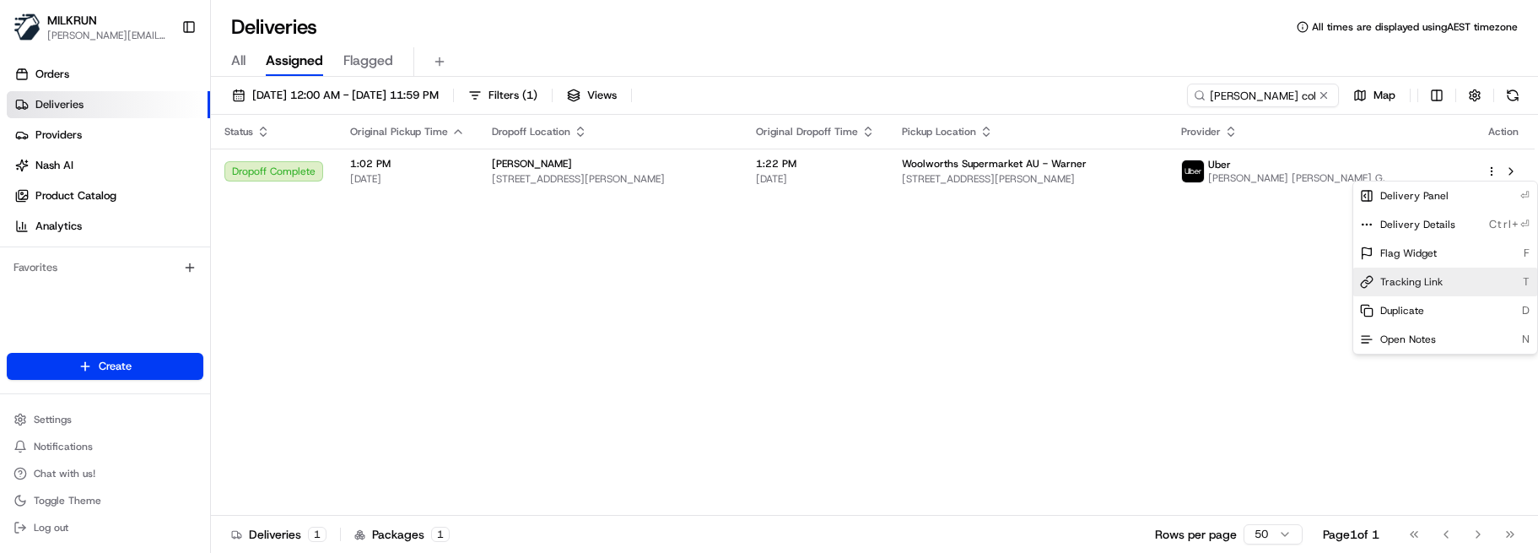
click at [1455, 283] on div "Tracking Link T" at bounding box center [1445, 281] width 184 height 29
drag, startPoint x: 485, startPoint y: 289, endPoint x: 903, endPoint y: 266, distance: 418.3
click at [491, 289] on html "MILKRUN marcellina.berwick@woolworths.co.nz Toggle Sidebar Orders Deliveries Pr…" at bounding box center [769, 276] width 1538 height 553
click at [1494, 169] on html "MILKRUN marcellina.berwick@woolworths.co.nz Toggle Sidebar Orders Deliveries Pr…" at bounding box center [769, 276] width 1538 height 553
click at [1423, 311] on div "Duplicate D" at bounding box center [1445, 310] width 184 height 29
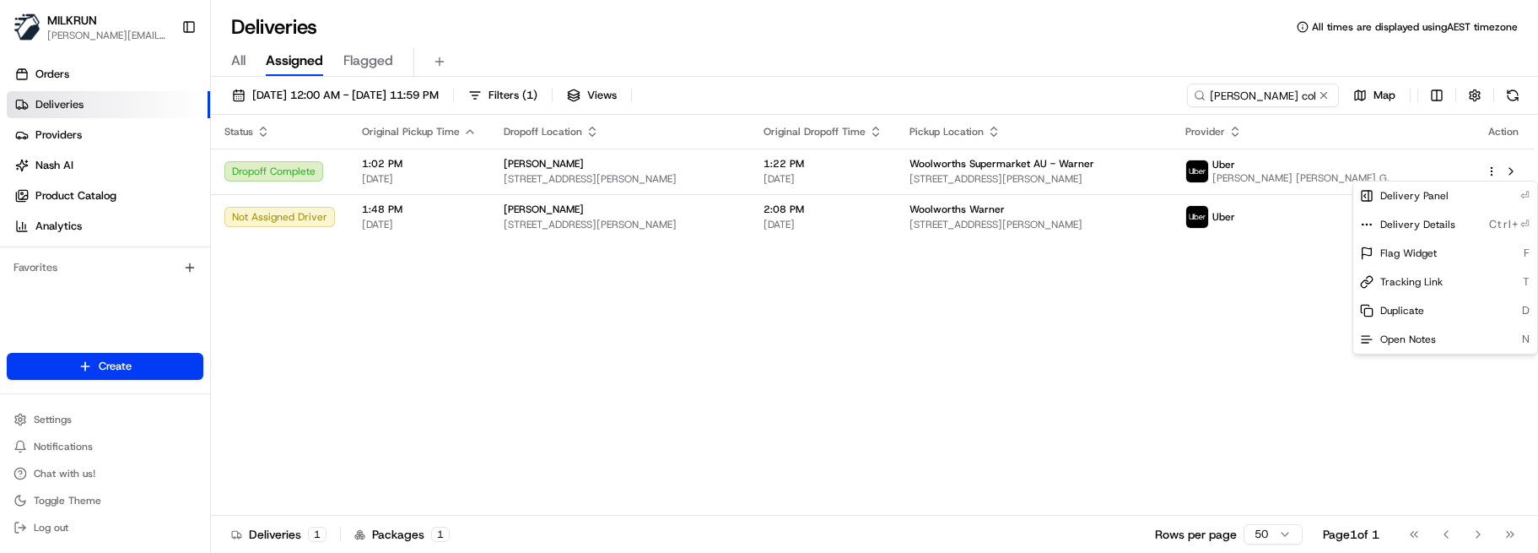
click at [422, 308] on html "MILKRUN marcellina.berwick@woolworths.co.nz Toggle Sidebar Orders Deliveries Pr…" at bounding box center [769, 276] width 1538 height 553
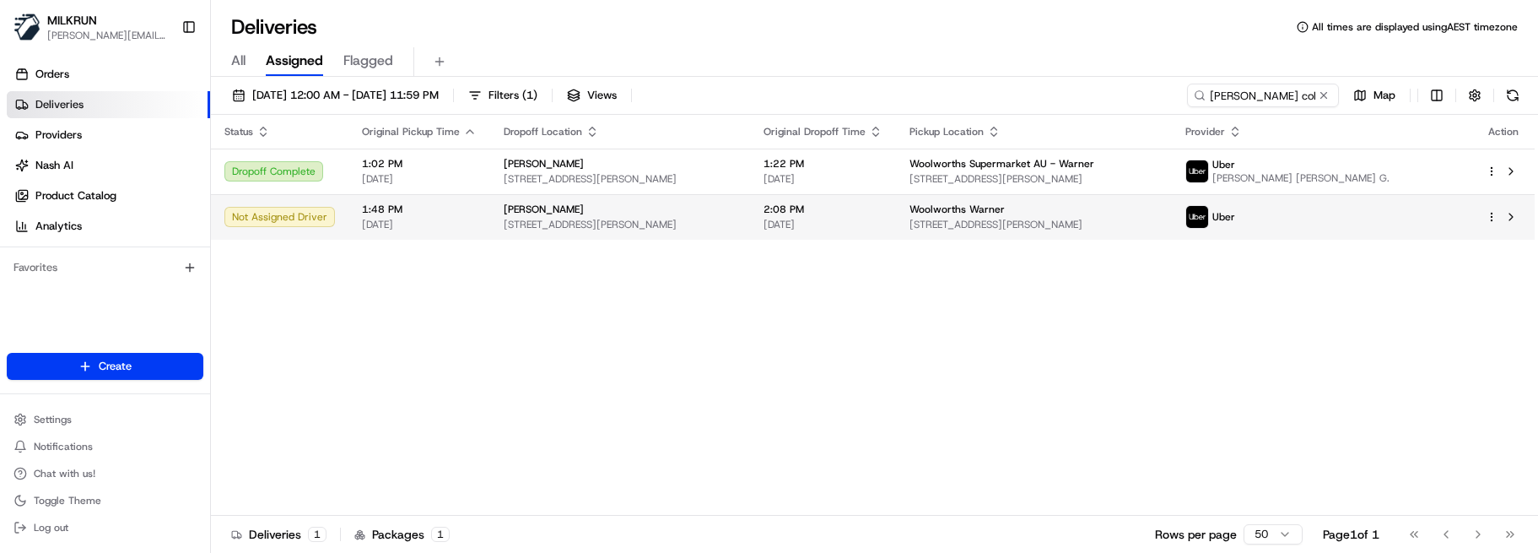
click at [1493, 219] on html "MILKRUN marcellina.berwick@woolworths.co.nz Toggle Sidebar Orders Deliveries Pr…" at bounding box center [769, 276] width 1538 height 553
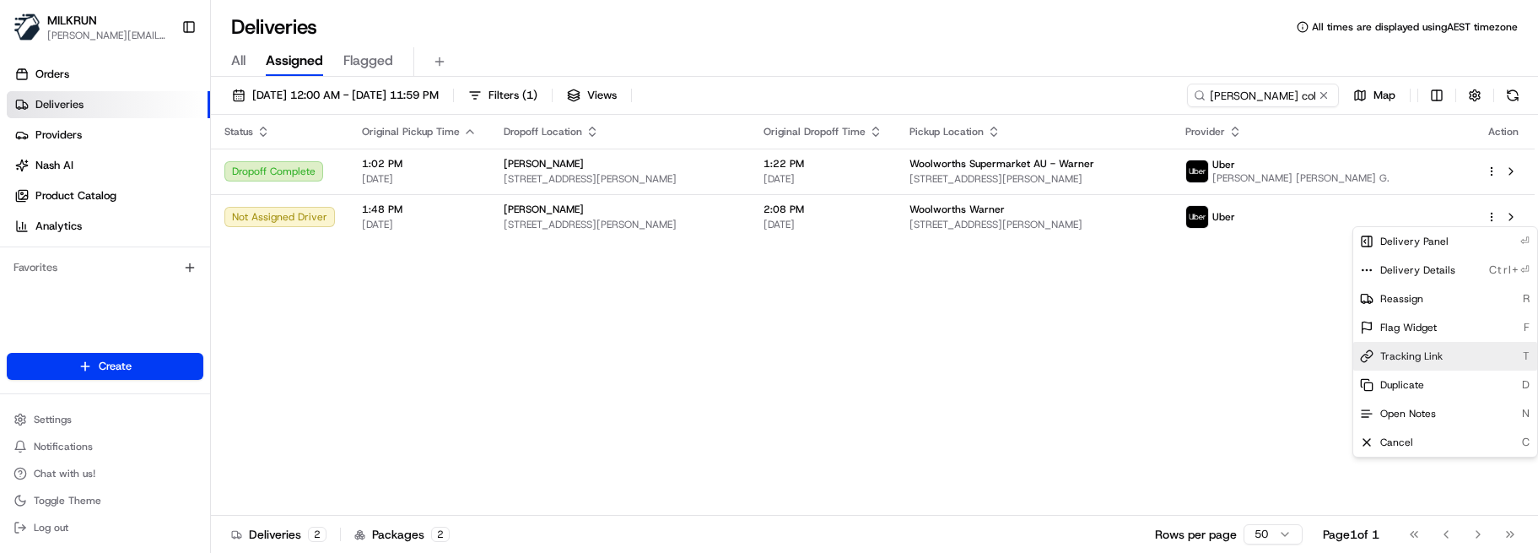
click at [1423, 358] on span "Tracking Link" at bounding box center [1411, 355] width 62 height 13
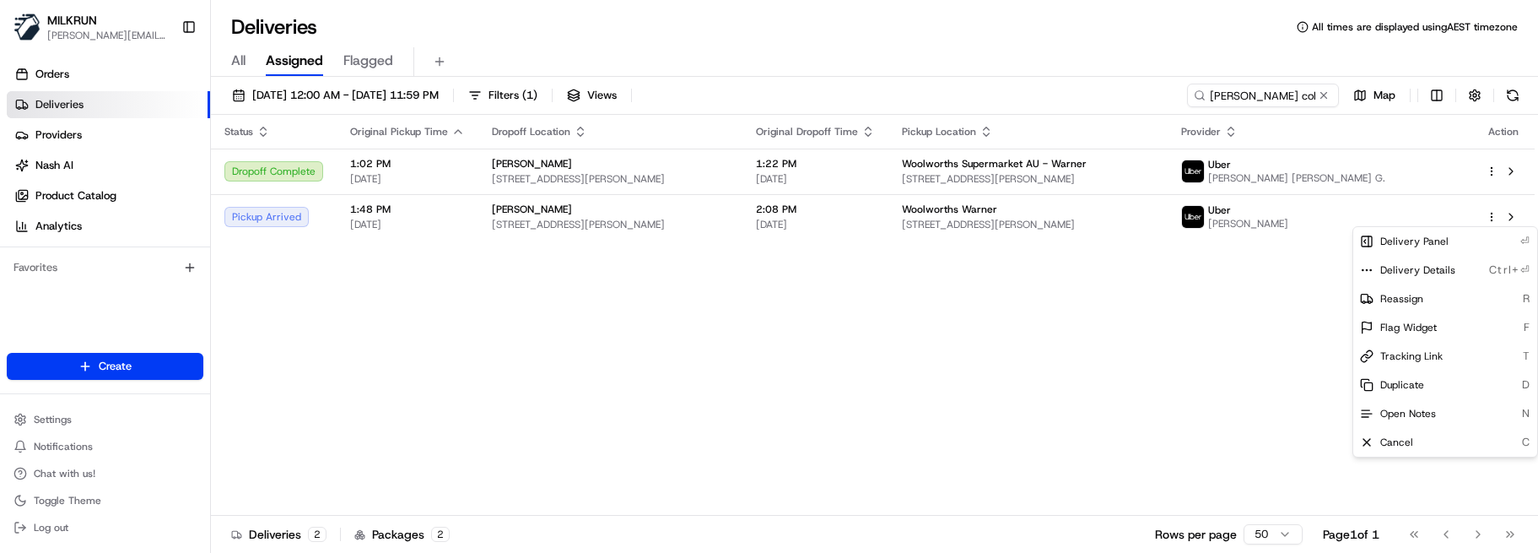
click at [486, 282] on html "MILKRUN marcellina.berwick@woolworths.co.nz Toggle Sidebar Orders Deliveries Pr…" at bounding box center [769, 276] width 1538 height 553
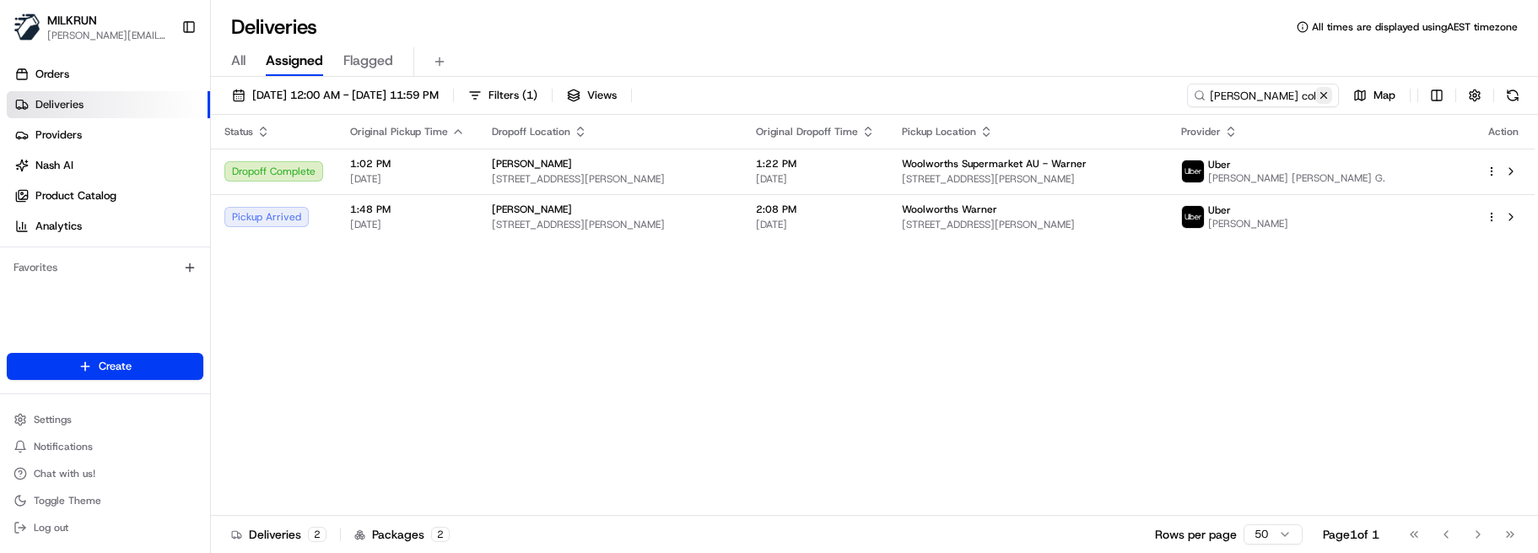
click at [1321, 95] on button at bounding box center [1323, 95] width 17 height 17
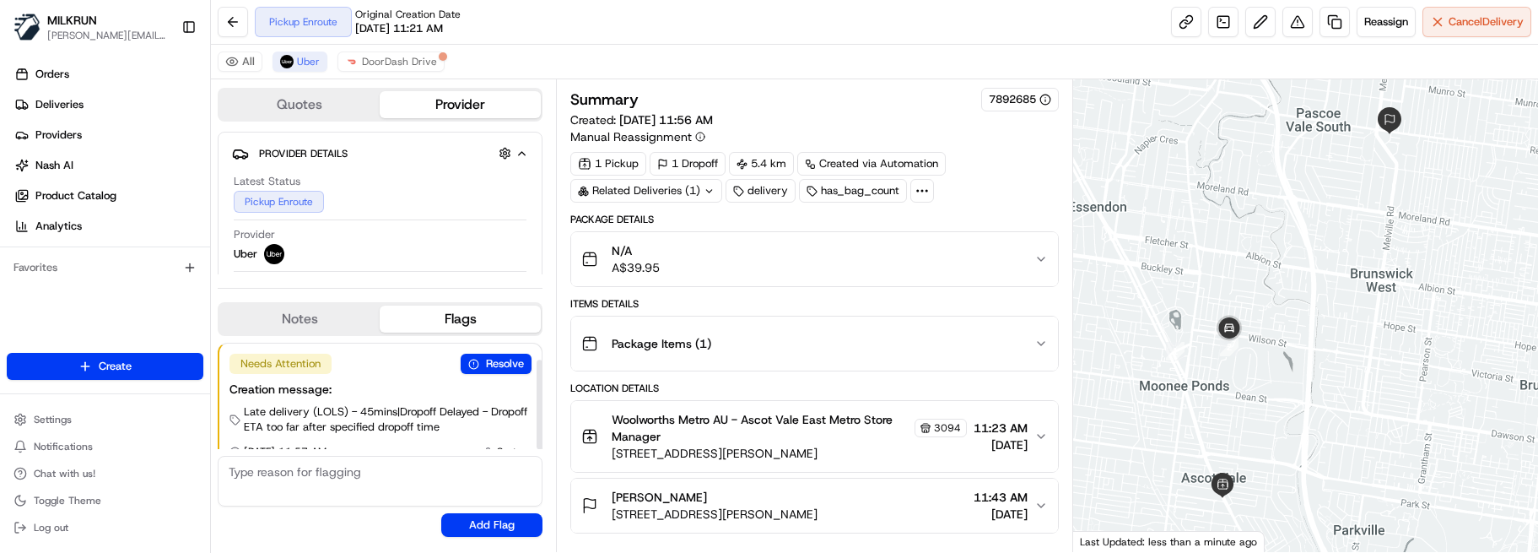
scroll to position [20, 0]
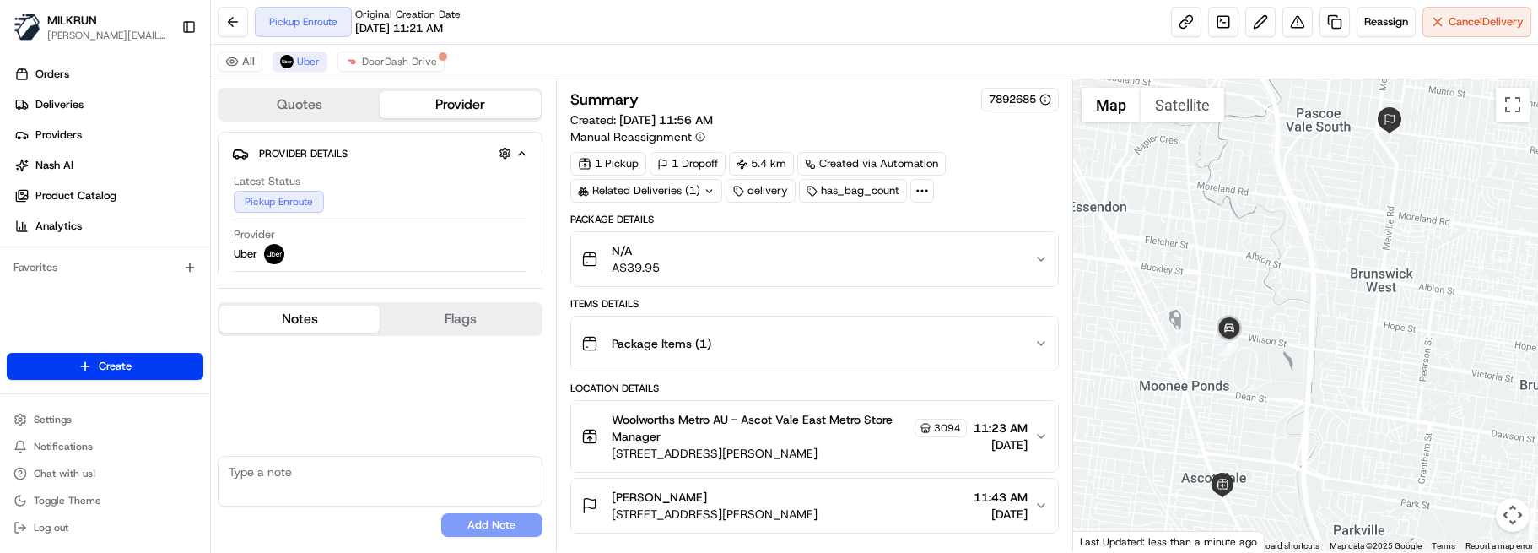
click at [276, 326] on button "Notes" at bounding box center [299, 318] width 160 height 27
click at [310, 479] on textarea at bounding box center [380, 481] width 325 height 51
paste textarea "Good XXXX Team🌞️ Please can you deliver this order ASAP as the customer has bee…"
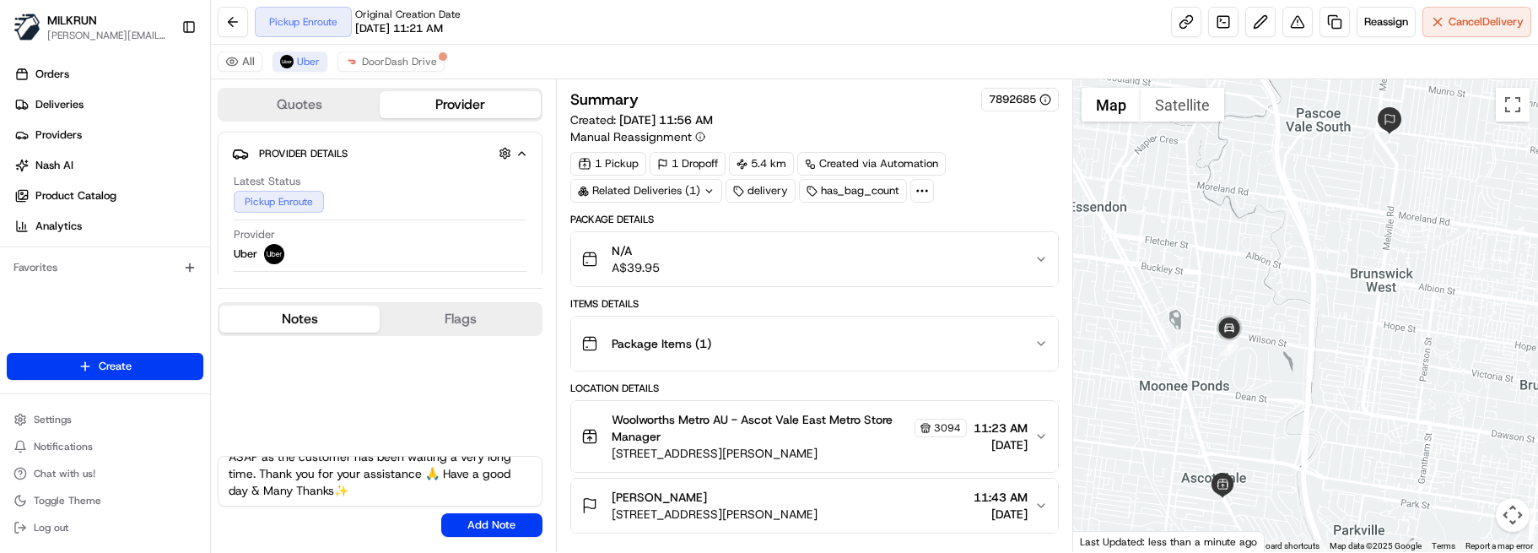
scroll to position [0, 0]
drag, startPoint x: 326, startPoint y: 471, endPoint x: 265, endPoint y: 466, distance: 61.0
click at [265, 466] on textarea "Good XXXX Team🌞️ Please can you deliver this order ASAP as the customer has bee…" at bounding box center [380, 481] width 325 height 51
type textarea "Good Afternoon [PERSON_NAME]🌞️ Please can you deliver this order ASAP as the cu…"
click at [513, 510] on div "Good Afternoon [PERSON_NAME]🌞️ Please can you deliver this order ASAP as the cu…" at bounding box center [380, 496] width 325 height 81
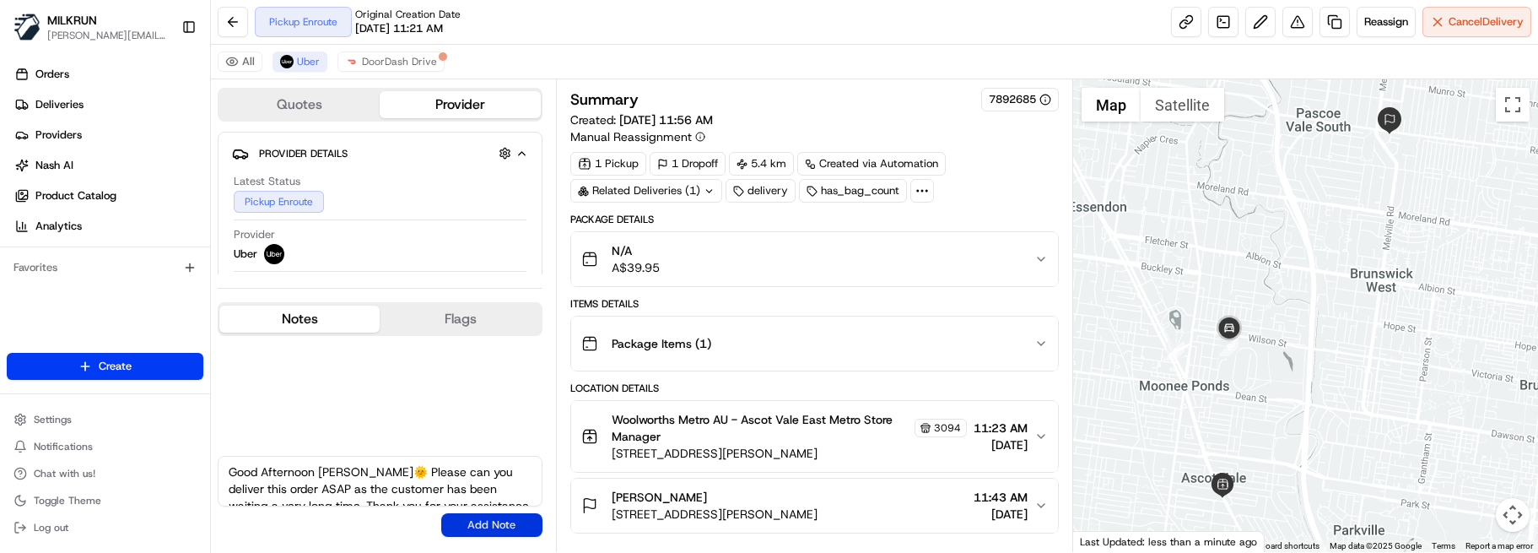
drag, startPoint x: 509, startPoint y: 516, endPoint x: 648, endPoint y: 508, distance: 139.4
click at [510, 516] on button "Add Note" at bounding box center [491, 525] width 101 height 24
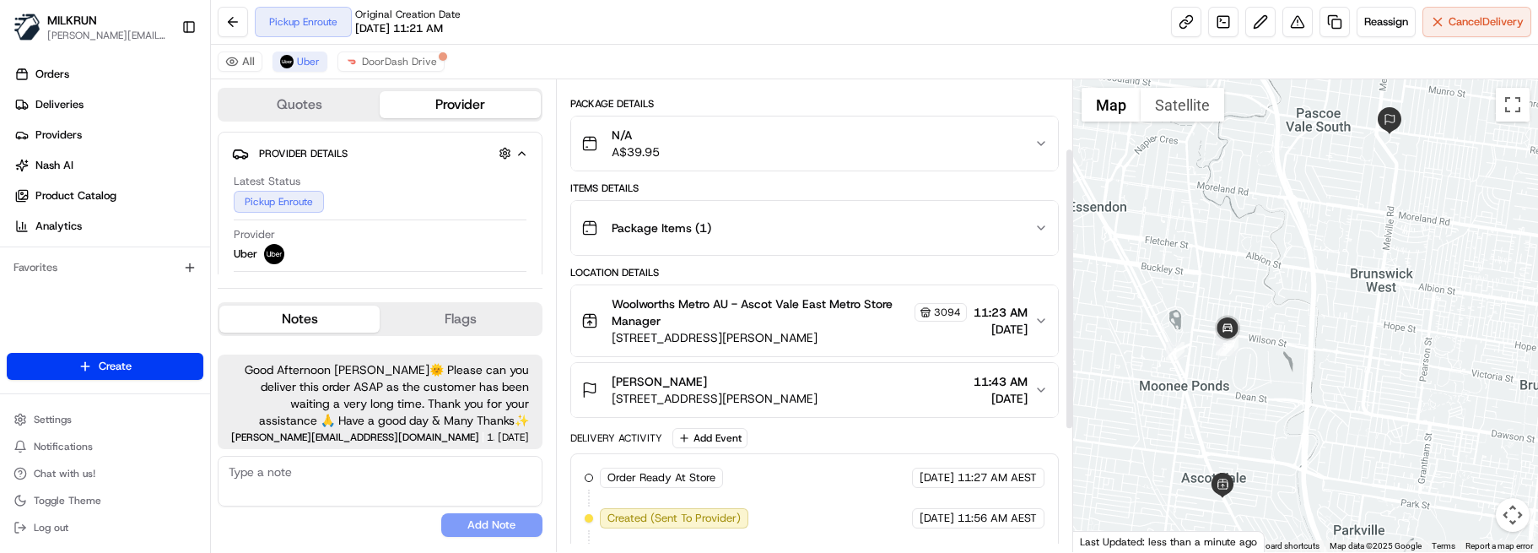
scroll to position [115, 0]
drag, startPoint x: 1071, startPoint y: 333, endPoint x: 1061, endPoint y: 209, distance: 124.4
click at [1066, 209] on div at bounding box center [1069, 288] width 6 height 278
click at [323, 497] on textarea at bounding box center [380, 481] width 325 height 51
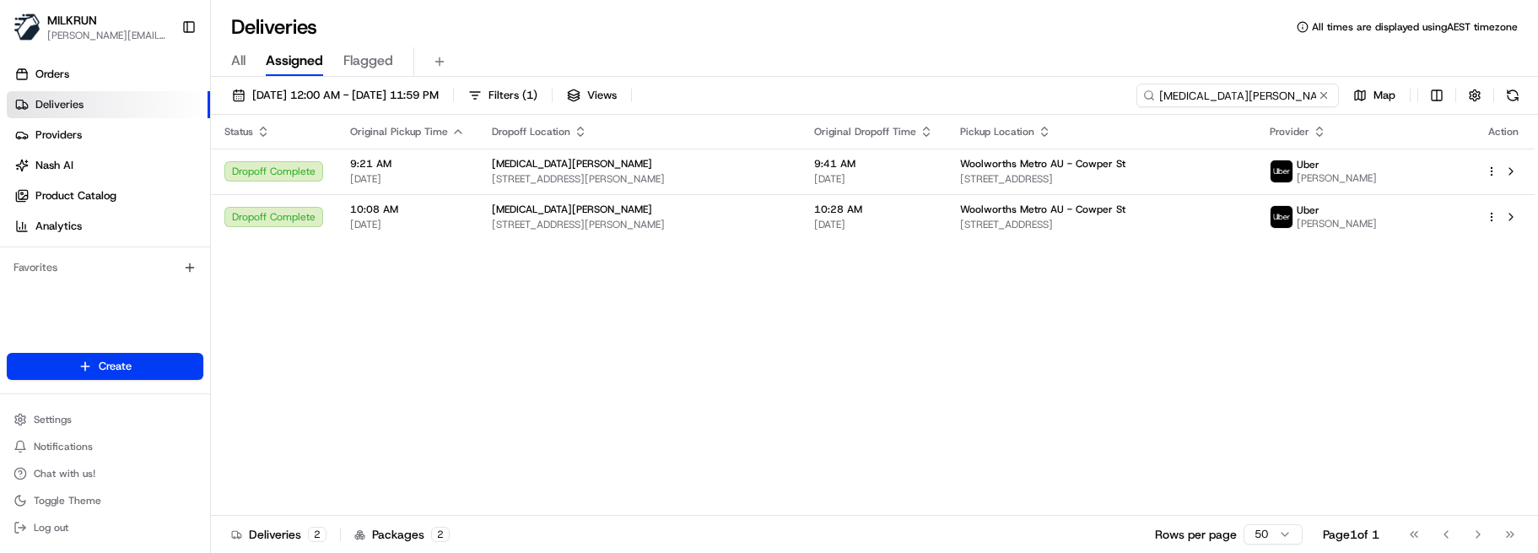
drag, startPoint x: 1286, startPoint y: 94, endPoint x: 900, endPoint y: 87, distance: 385.7
click at [908, 86] on div "[DATE] 12:00 AM - [DATE] 11:59 PM Filters ( 1 ) Views [MEDICAL_DATA][PERSON_NAM…" at bounding box center [874, 99] width 1327 height 31
paste input "[PERSON_NAME]"
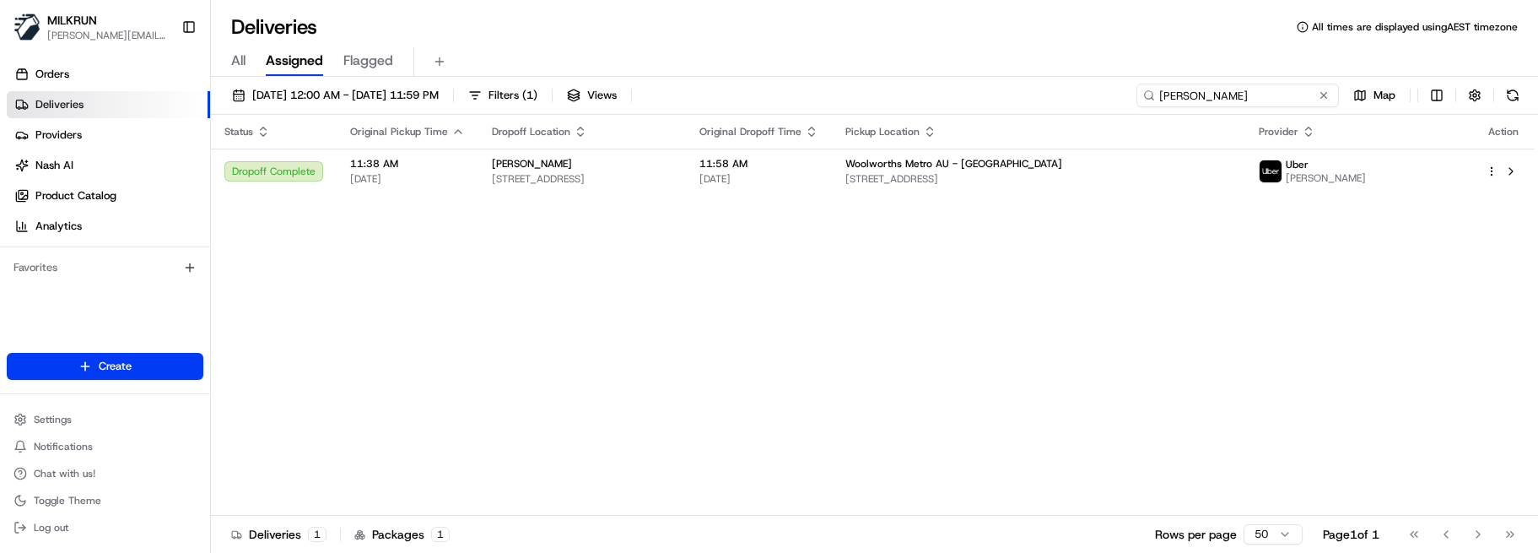
drag, startPoint x: 1235, startPoint y: 94, endPoint x: 928, endPoint y: 90, distance: 307.1
click at [937, 90] on div "[DATE] 12:00 AM - [DATE] 11:59 PM Filters ( 1 ) Views [PERSON_NAME] Map" at bounding box center [874, 99] width 1327 height 31
type input "kaleb"
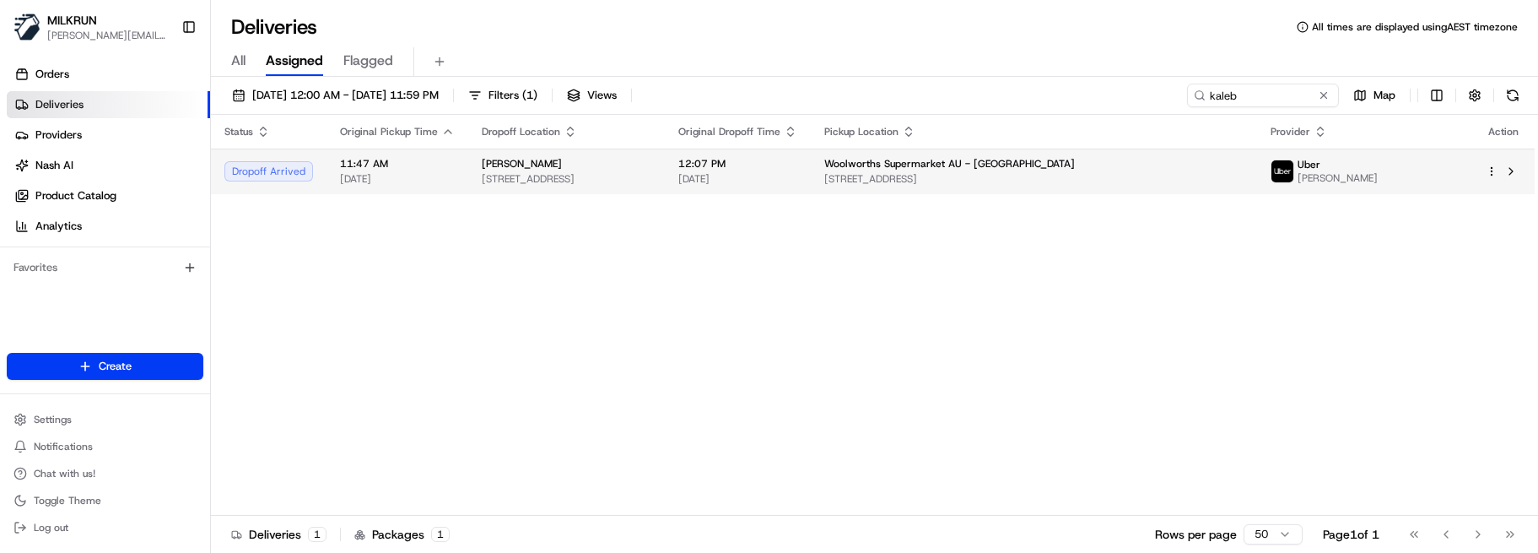
click at [1045, 175] on span "[STREET_ADDRESS]" at bounding box center [1033, 178] width 419 height 13
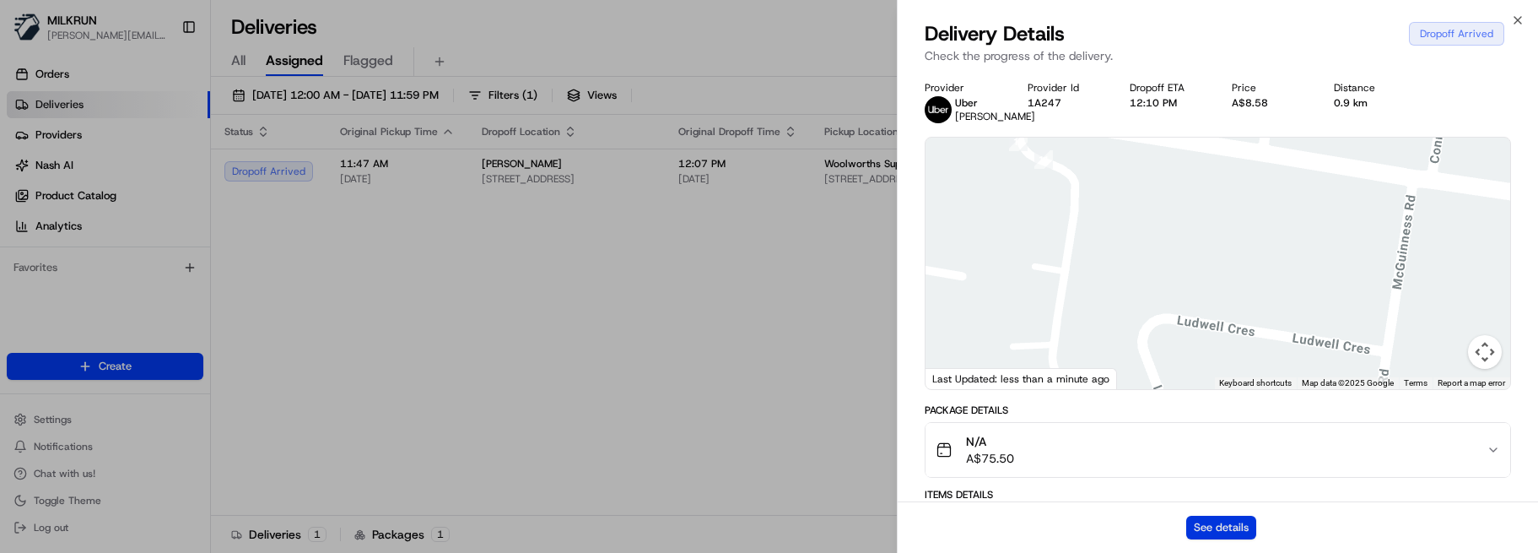
click at [1201, 519] on button "See details" at bounding box center [1221, 528] width 70 height 24
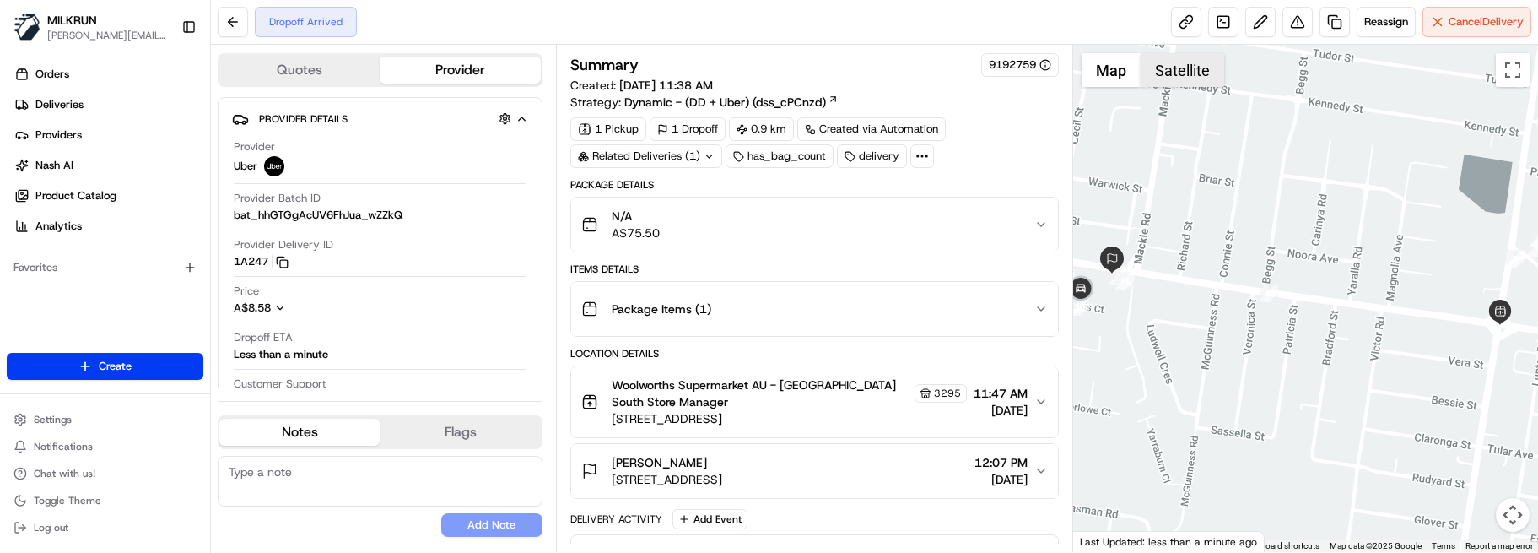
click at [1187, 63] on button "Satellite" at bounding box center [1183, 70] width 84 height 34
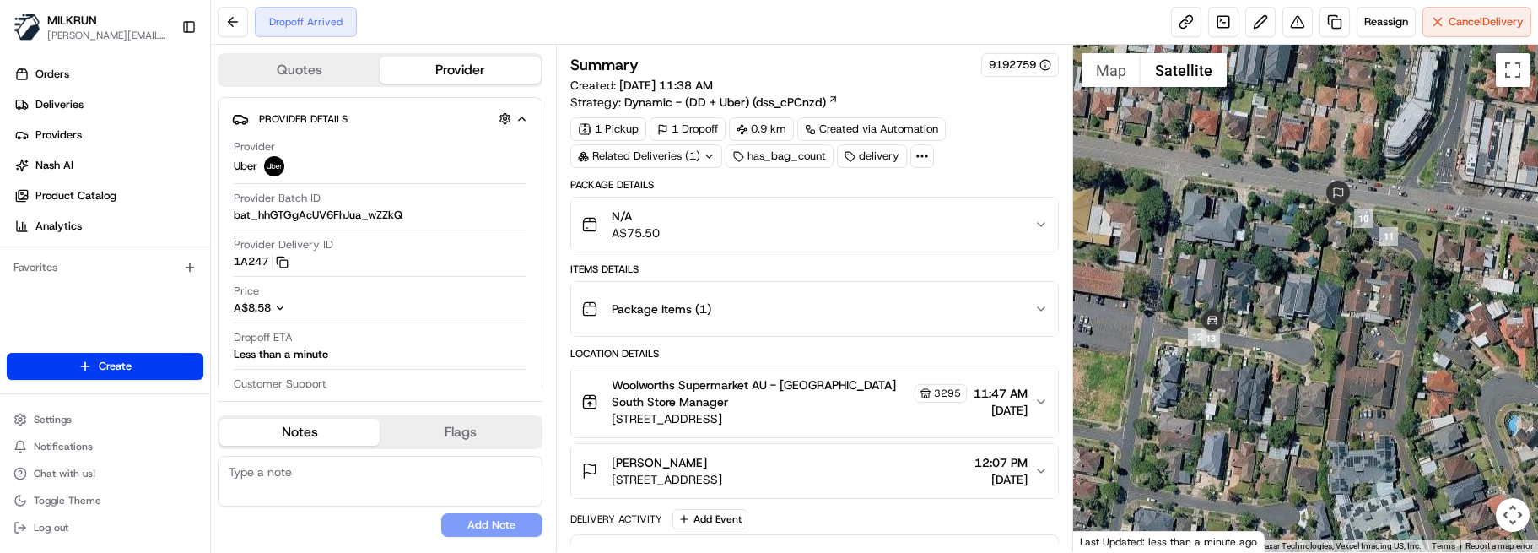
drag, startPoint x: 1190, startPoint y: 277, endPoint x: 1400, endPoint y: 296, distance: 211.0
click at [1400, 296] on div at bounding box center [1305, 298] width 465 height 507
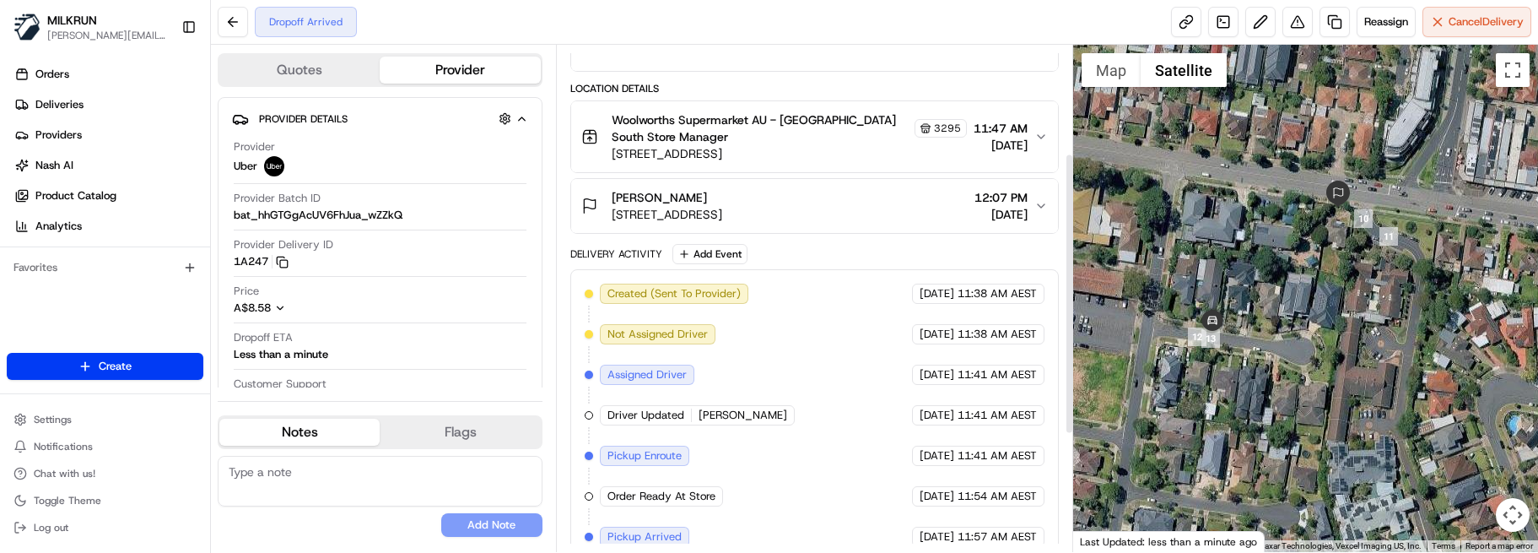
scroll to position [404, 0]
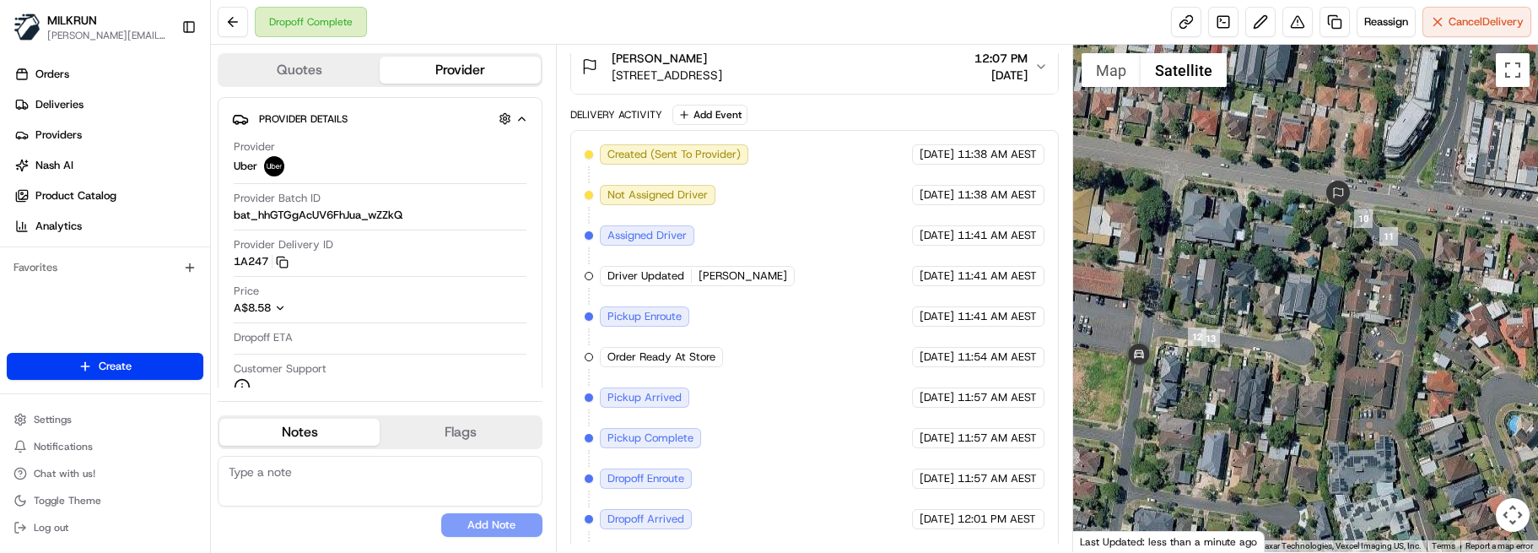
click at [345, 537] on div "No results found Add Note" at bounding box center [380, 496] width 325 height 94
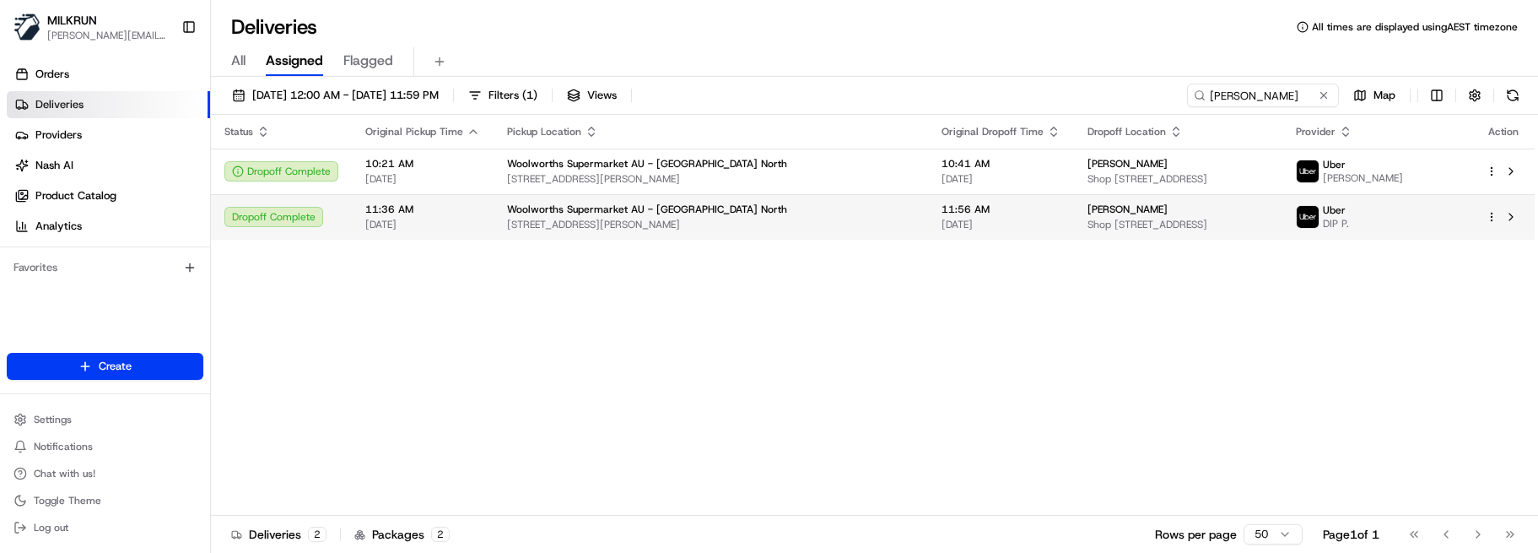
click at [942, 208] on span "11:56 AM" at bounding box center [1001, 208] width 119 height 13
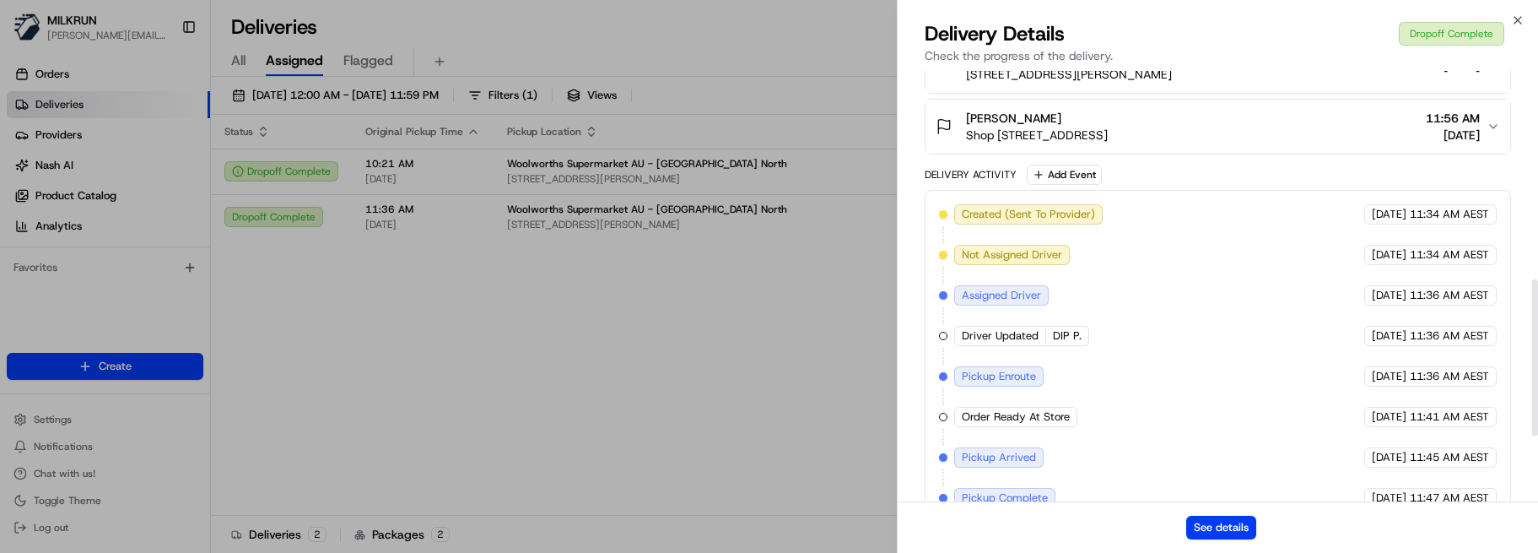
scroll to position [748, 0]
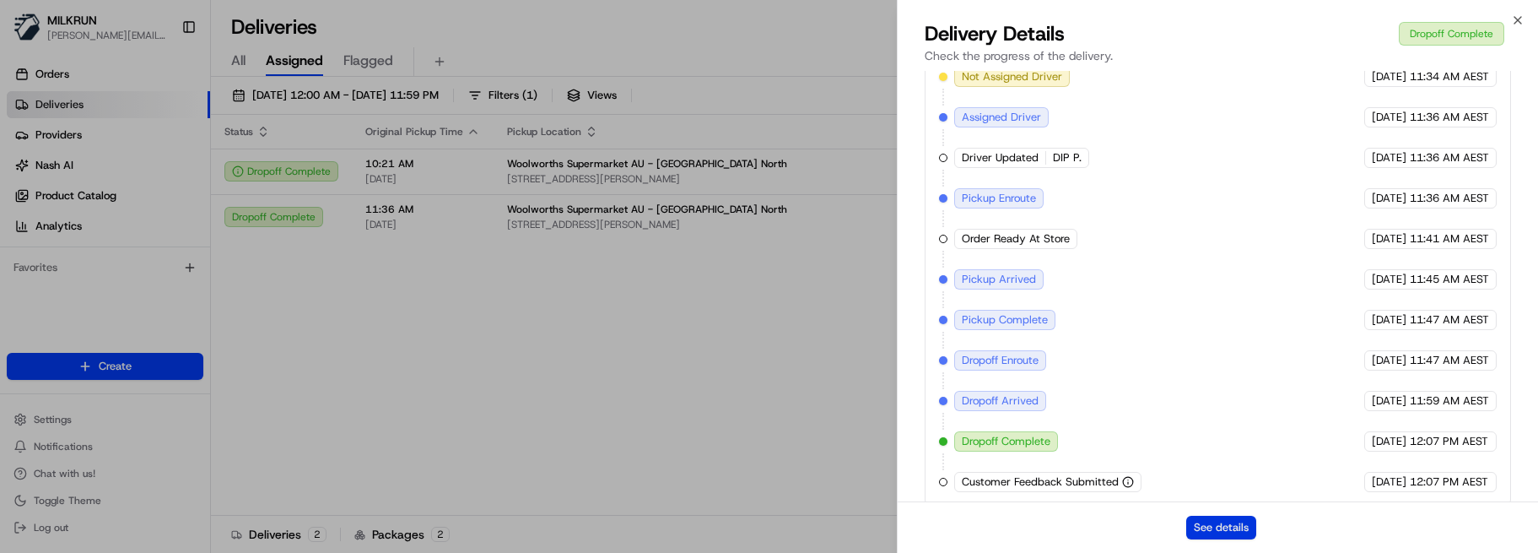
click at [1216, 524] on button "See details" at bounding box center [1221, 528] width 70 height 24
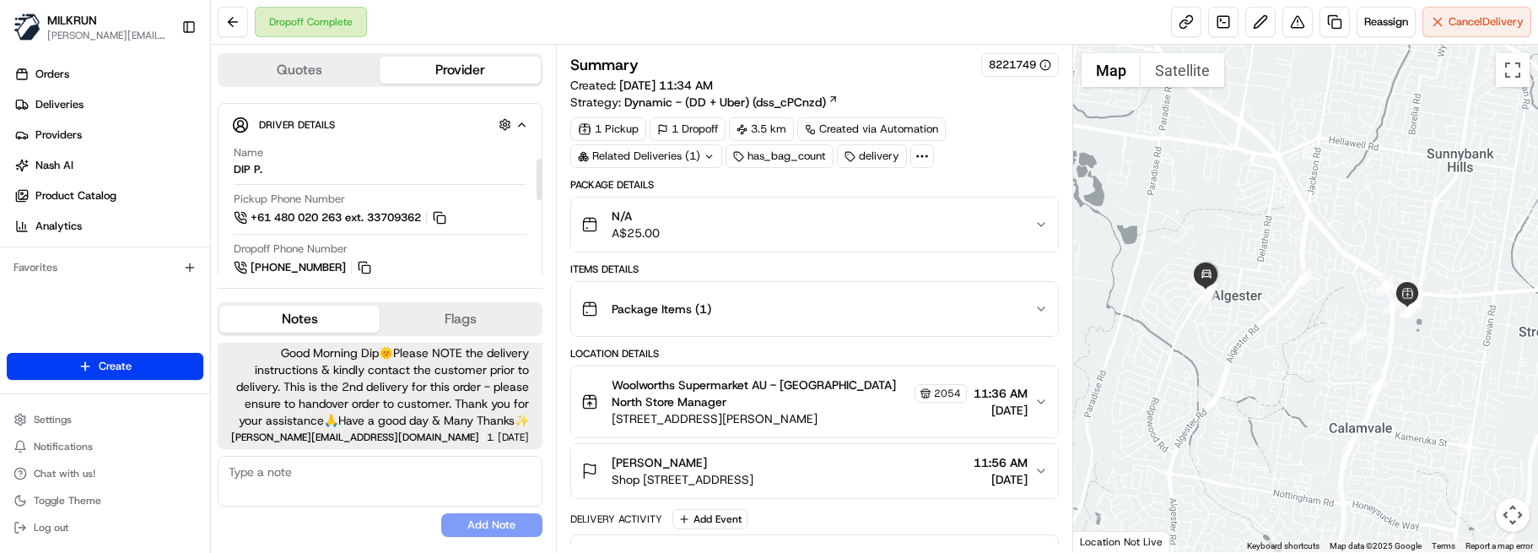
scroll to position [253, 0]
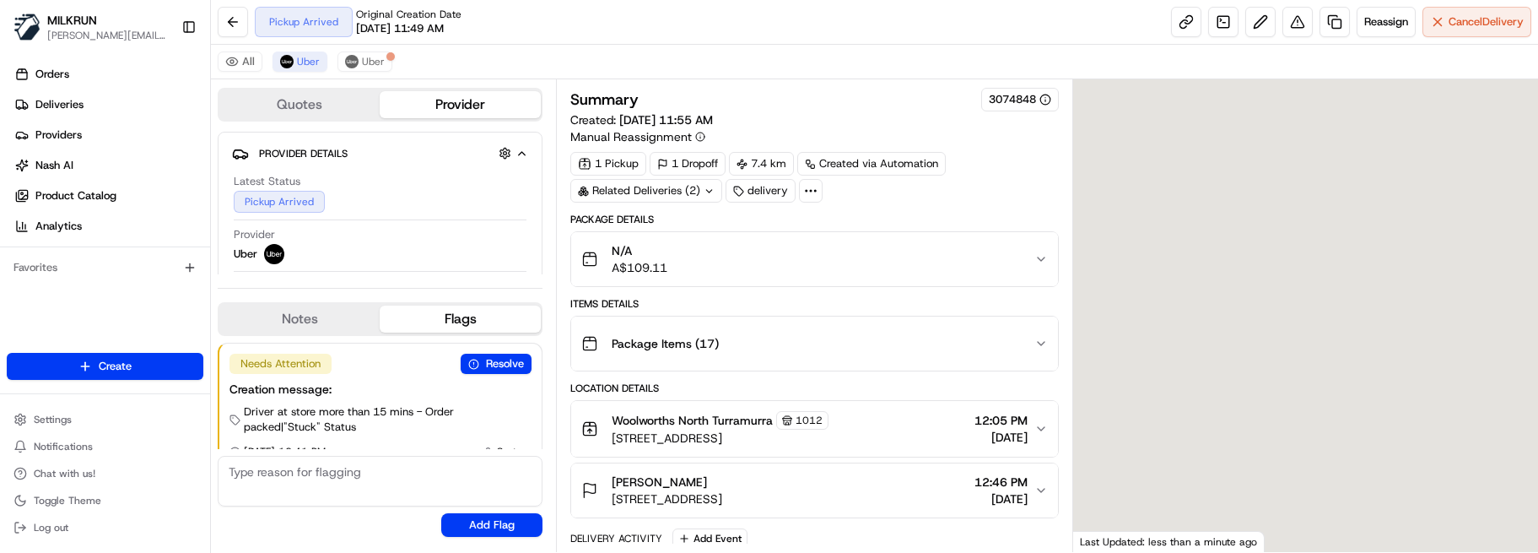
scroll to position [20, 0]
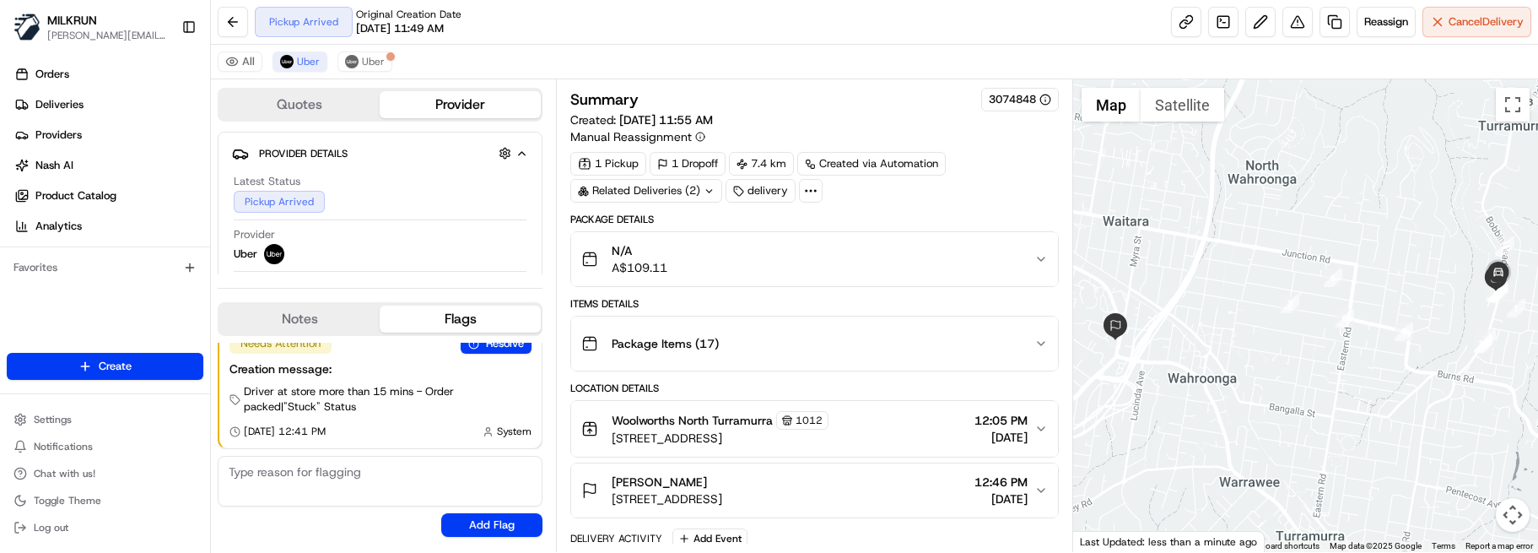
click at [283, 340] on div "Needs Attention Resolve Creation message: Driver at store more than 15 mins - O…" at bounding box center [380, 440] width 325 height 208
click at [278, 326] on button "Notes" at bounding box center [299, 318] width 160 height 27
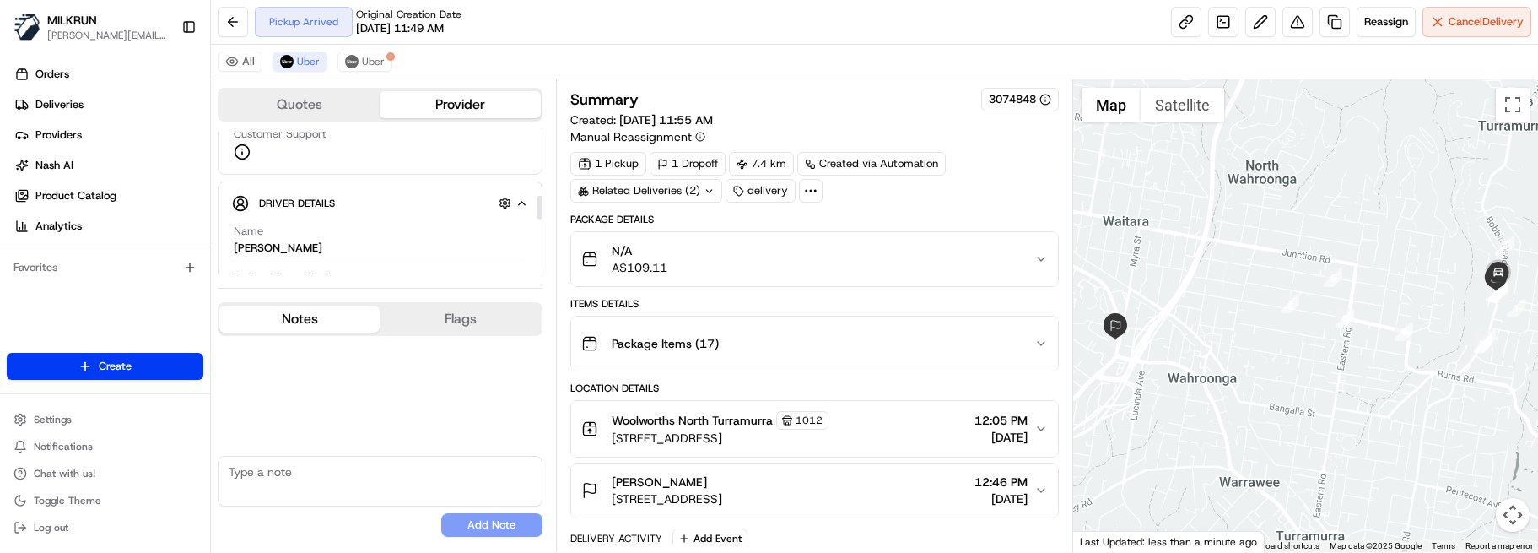
scroll to position [422, 0]
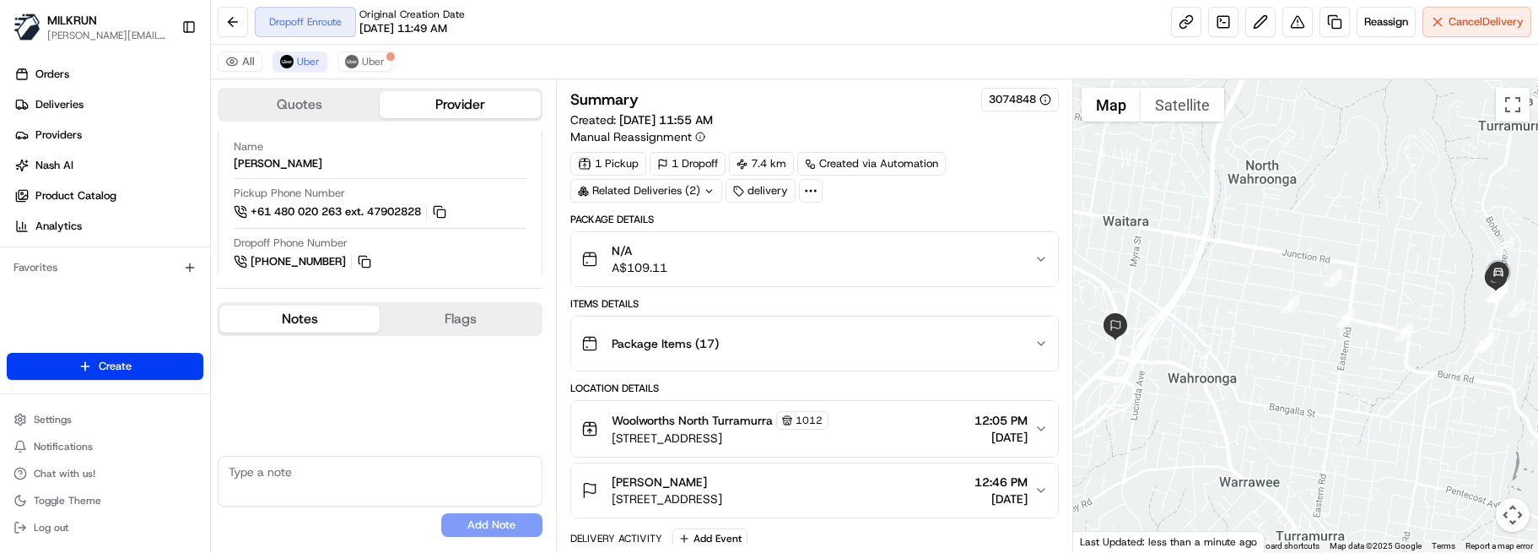
drag, startPoint x: 286, startPoint y: 320, endPoint x: 298, endPoint y: 327, distance: 13.6
click at [286, 320] on button "Notes" at bounding box center [299, 318] width 160 height 27
click at [340, 484] on textarea at bounding box center [380, 481] width 325 height 51
paste textarea "Good XXXX Team🌞️ Please can you deliver this order ASAP as the customer has bee…"
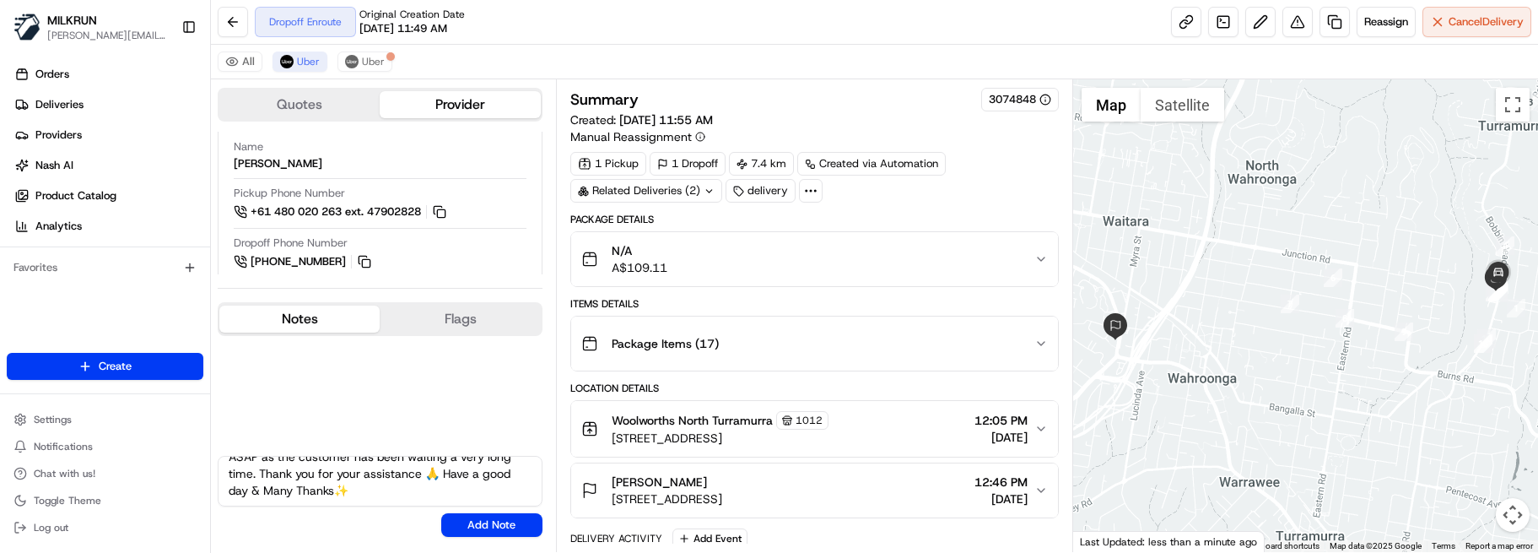
scroll to position [0, 0]
click at [294, 469] on textarea "Good XXXX Team🌞️ Please can you deliver this order ASAP as the customer has bee…" at bounding box center [380, 481] width 325 height 51
drag, startPoint x: 324, startPoint y: 477, endPoint x: 264, endPoint y: 475, distance: 59.9
click at [264, 475] on textarea "Good XXXX Team🌞️ Please can you deliver this order ASAP as the customer has bee…" at bounding box center [380, 481] width 325 height 51
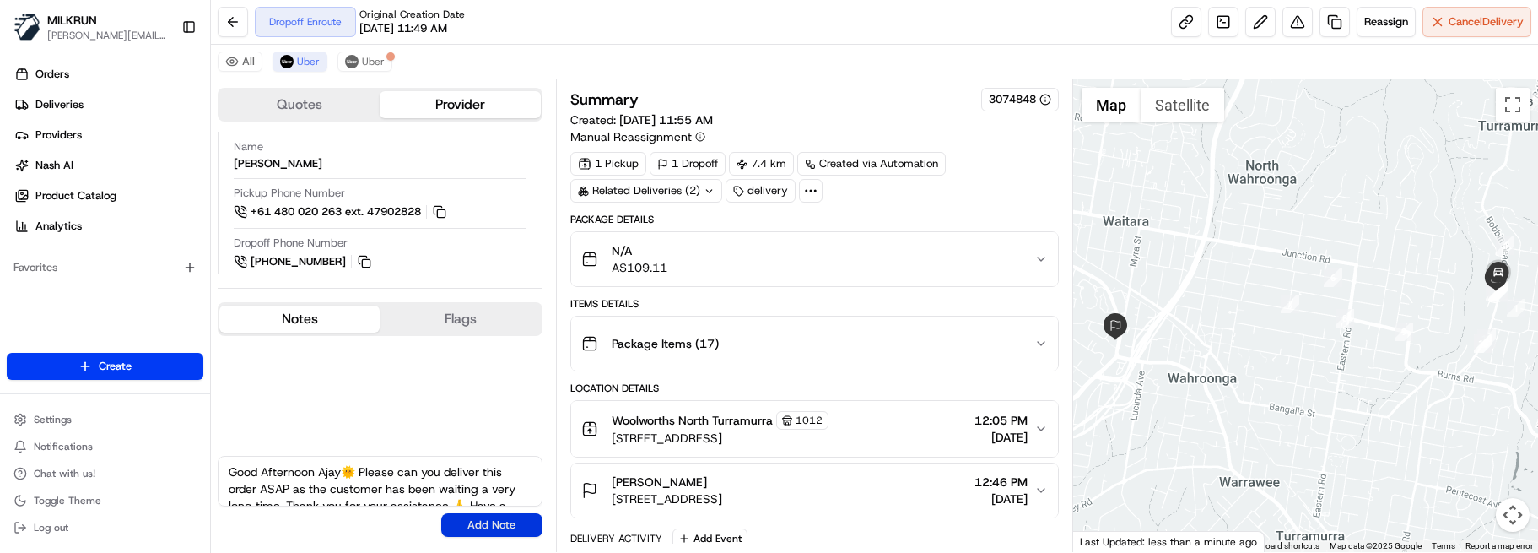
type textarea "Good Afternoon Ajay🌞️ Please can you deliver this order ASAP as the customer ha…"
click at [499, 518] on button "Add Note" at bounding box center [491, 525] width 101 height 24
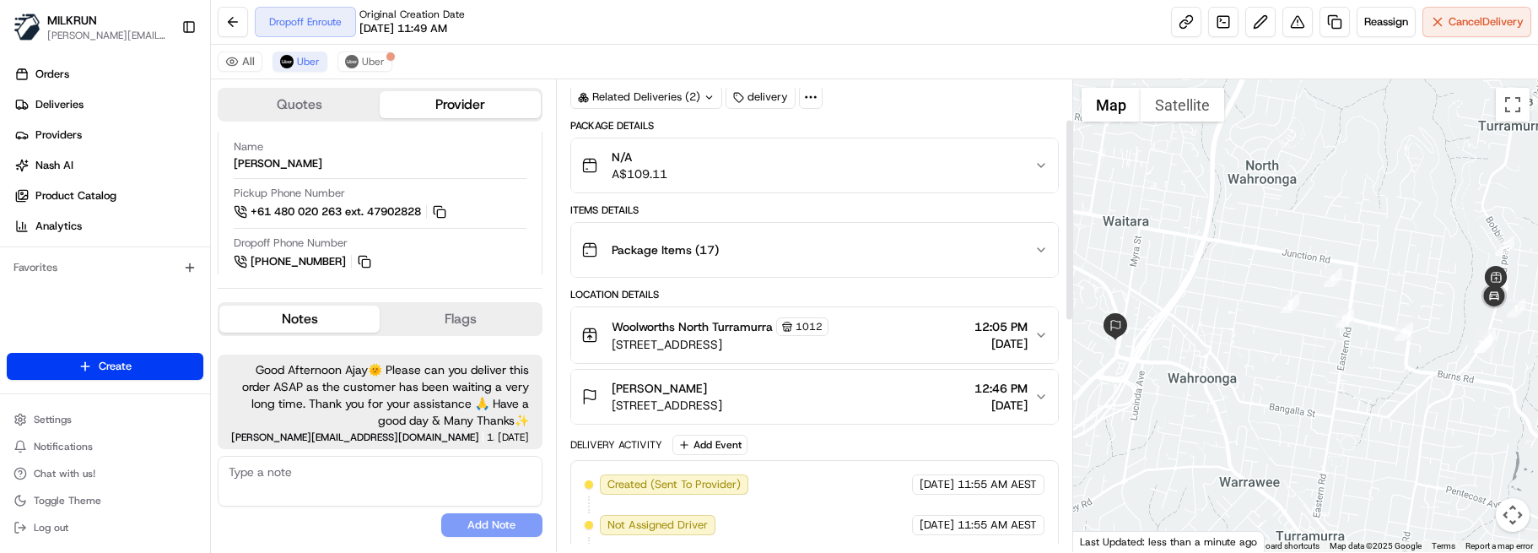
scroll to position [105, 0]
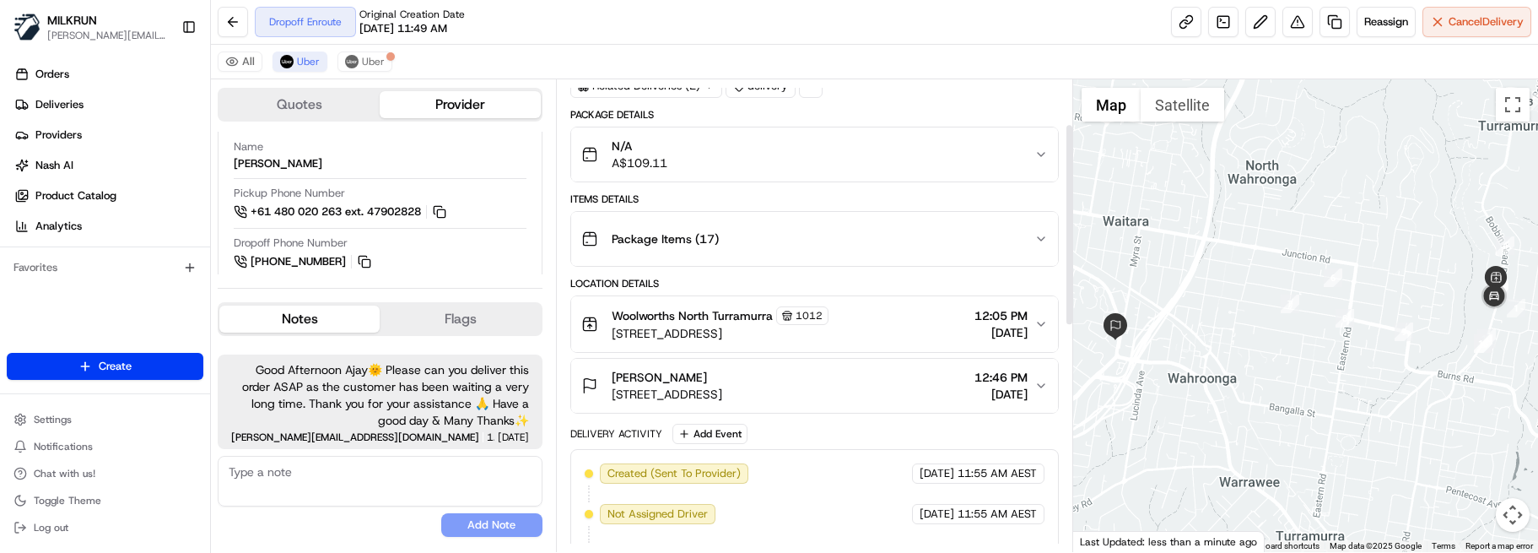
drag, startPoint x: 1069, startPoint y: 291, endPoint x: 1066, endPoint y: 263, distance: 28.0
click at [1066, 263] on div at bounding box center [1069, 224] width 6 height 199
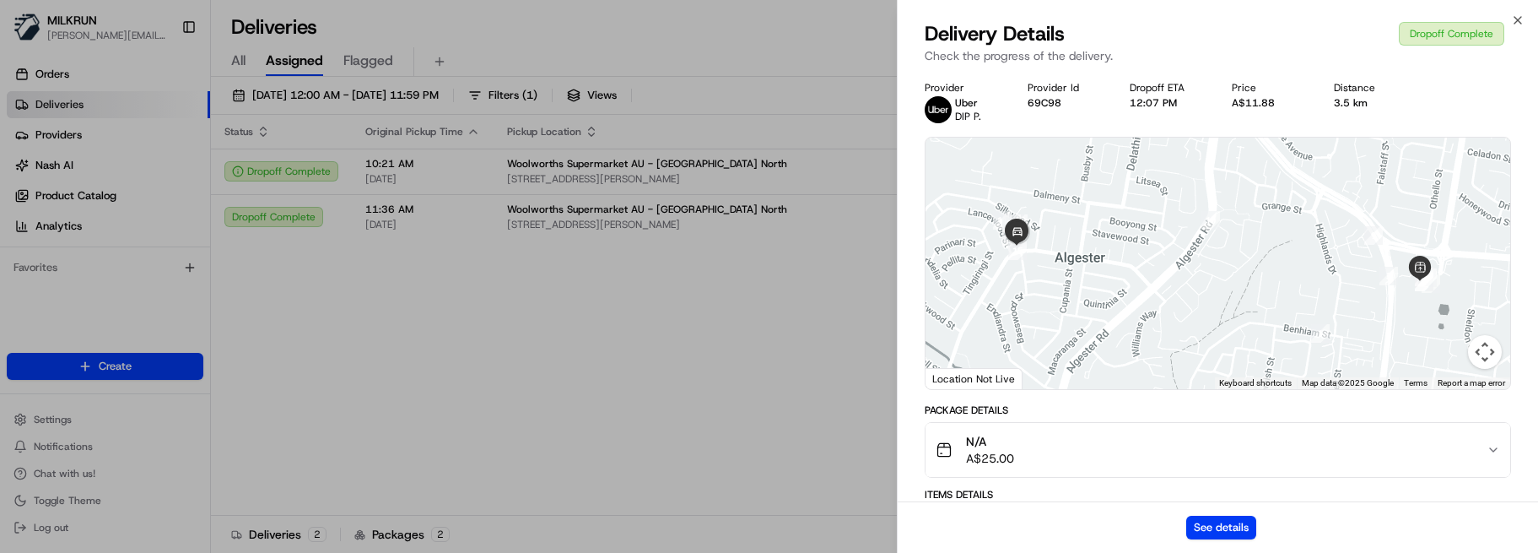
scroll to position [748, 0]
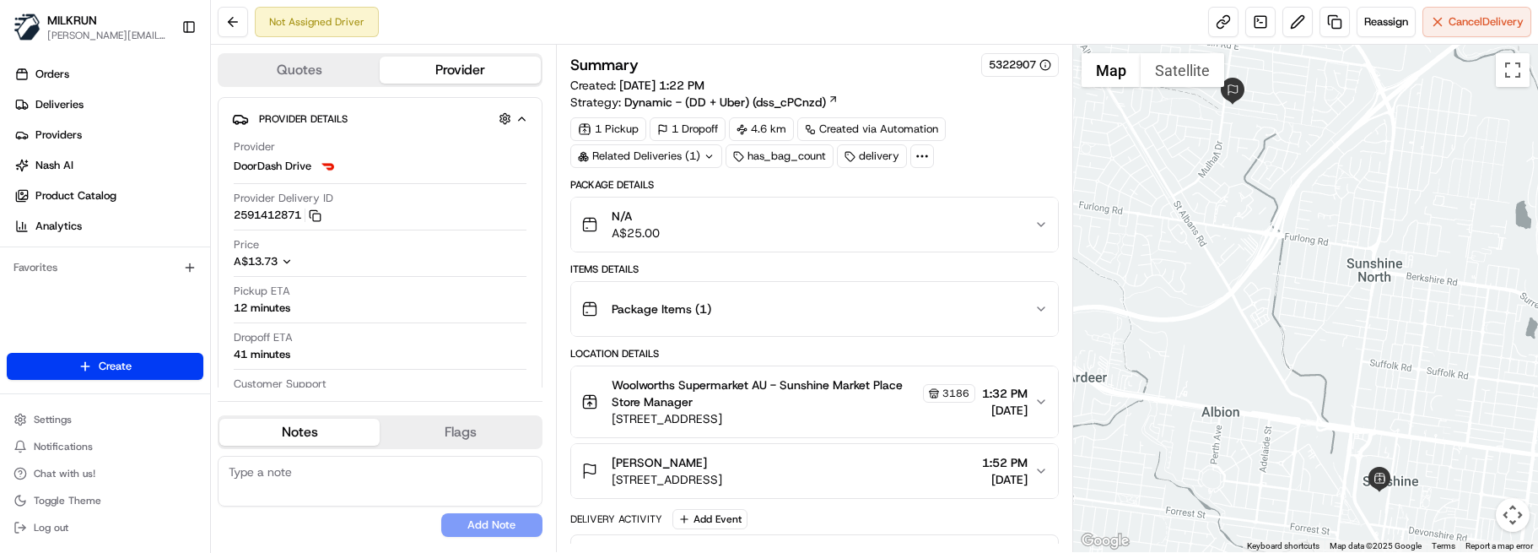
click at [373, 470] on textarea at bounding box center [380, 481] width 325 height 51
paste textarea "Good XXX Team🌞️Please NOTE the delivery instructions & kindly contact the custo…"
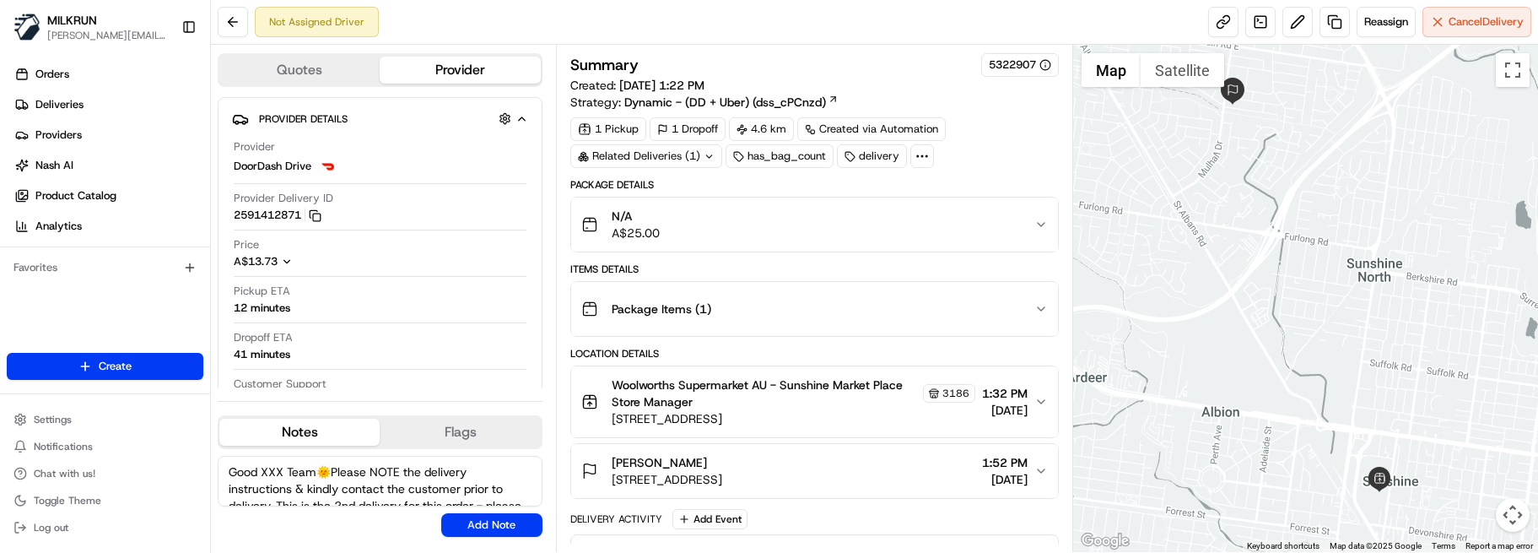
drag, startPoint x: 288, startPoint y: 472, endPoint x: 264, endPoint y: 470, distance: 23.8
click at [264, 470] on textarea "Good XXX Team🌞️Please NOTE the delivery instructions & kindly contact the custo…" at bounding box center [380, 481] width 325 height 51
click at [413, 494] on textarea "Good Afternoon Team🌞️Please NOTE the delivery instructions & kindly contact the…" at bounding box center [380, 481] width 325 height 51
drag, startPoint x: 307, startPoint y: 489, endPoint x: 275, endPoint y: 500, distance: 34.2
click at [275, 500] on textarea "Good Afternoon Team🌞️Please NOTE the delivery instructions & kindly contact the…" at bounding box center [380, 481] width 325 height 51
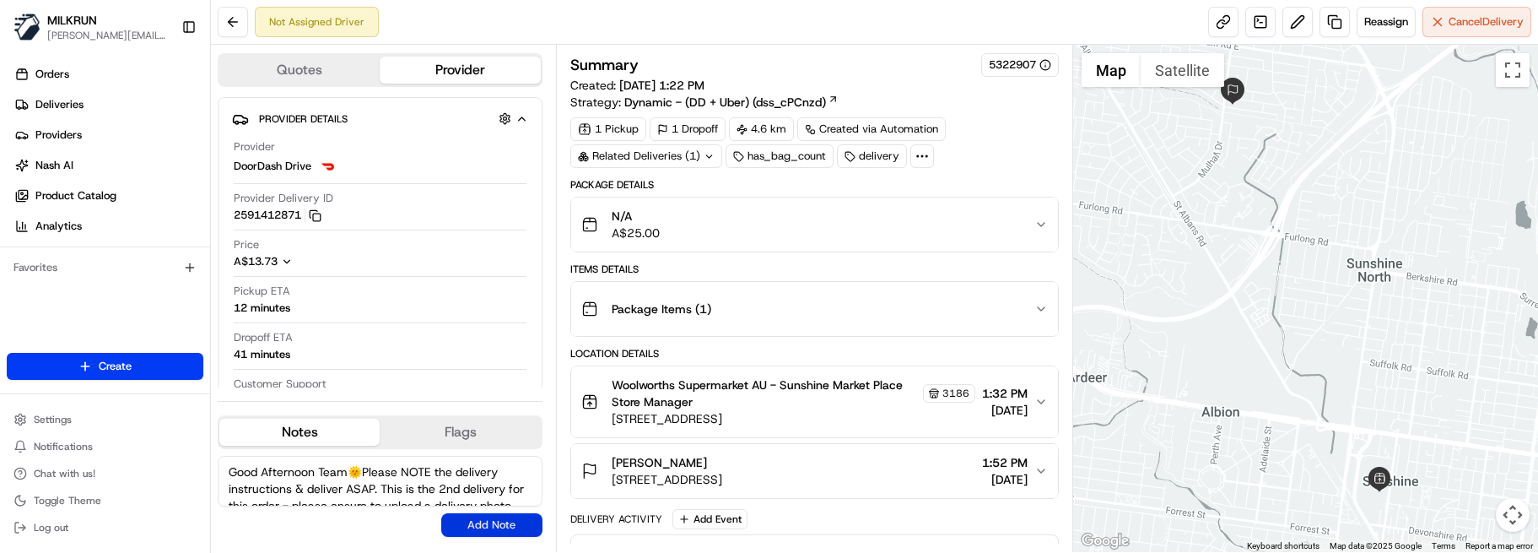
type textarea "Good Afternoon Team🌞️Please NOTE the delivery instructions & deliver ASAP. This…"
click at [477, 522] on button "Add Note" at bounding box center [491, 525] width 101 height 24
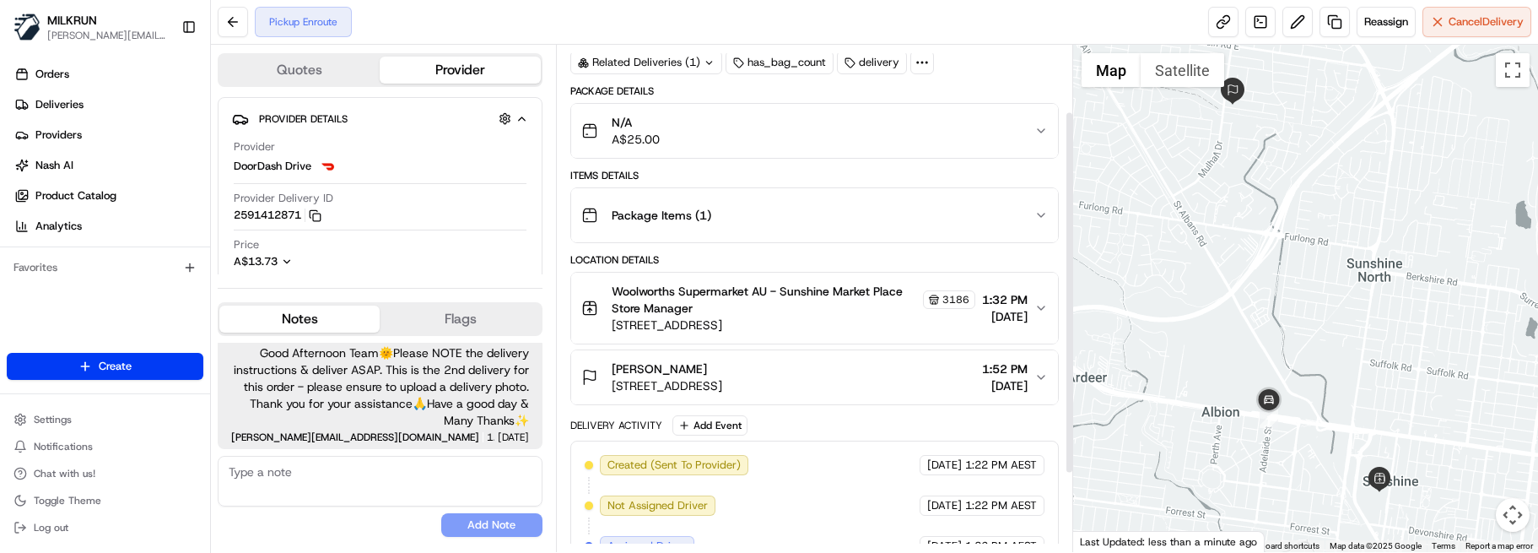
scroll to position [93, 0]
drag, startPoint x: 1071, startPoint y: 376, endPoint x: 1071, endPoint y: 321, distance: 55.7
click at [1071, 321] on div at bounding box center [1069, 292] width 6 height 359
drag, startPoint x: 310, startPoint y: 523, endPoint x: 330, endPoint y: 455, distance: 71.3
click at [310, 521] on div "No results found Add Note" at bounding box center [380, 496] width 325 height 81
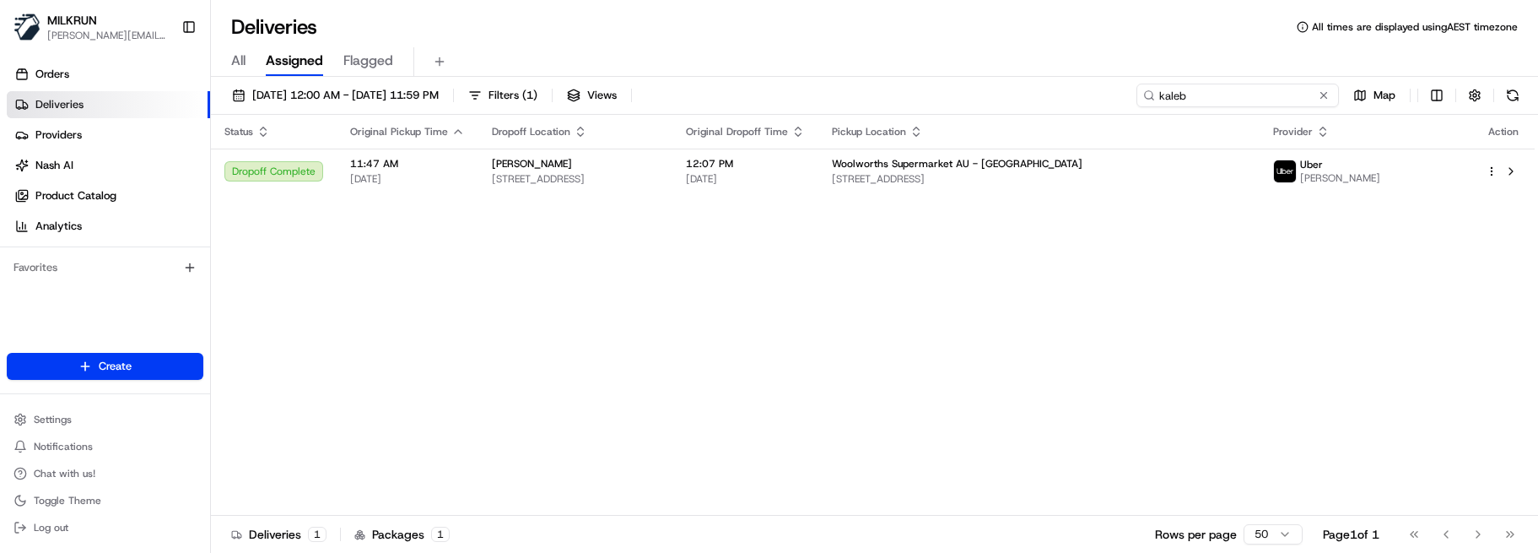
drag, startPoint x: 1261, startPoint y: 97, endPoint x: 848, endPoint y: 103, distance: 413.5
click at [868, 101] on div "[DATE] 12:00 AM - [DATE] 11:59 PM Filters ( 1 ) Views kaleb Map" at bounding box center [874, 99] width 1327 height 31
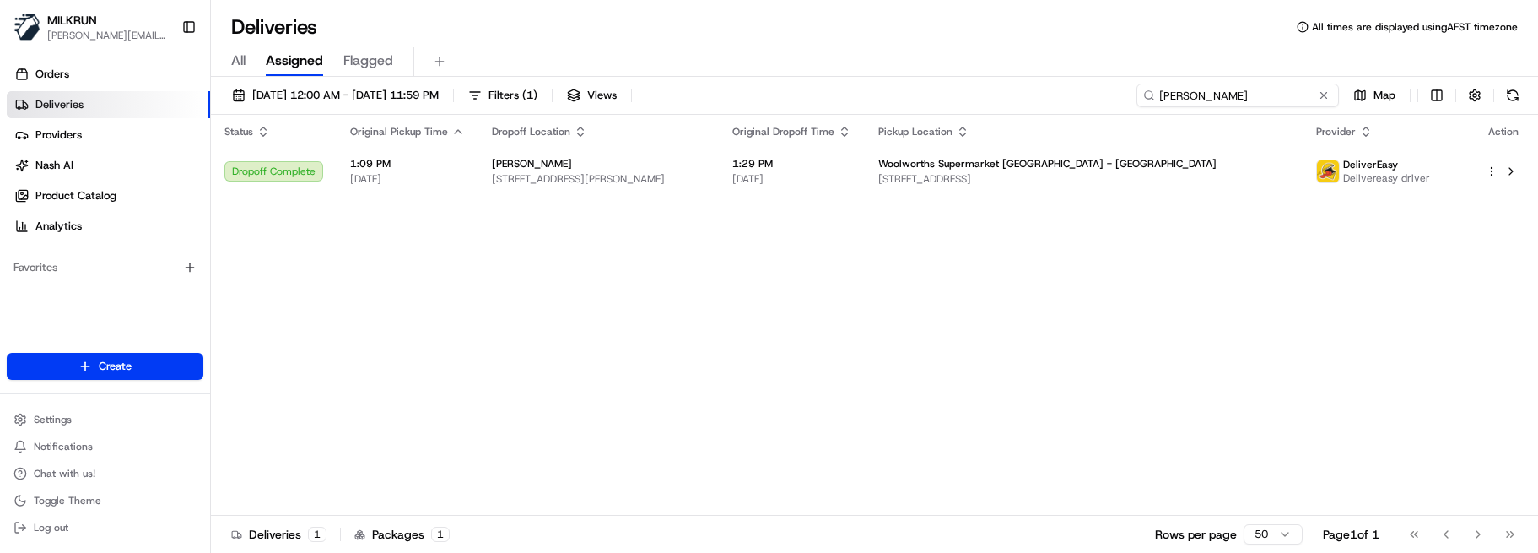
drag, startPoint x: 1276, startPoint y: 99, endPoint x: 1029, endPoint y: 98, distance: 247.2
click at [1029, 98] on div "16/08/2025 12:00 AM - 23/08/2025 11:59 PM Filters ( 1 ) Views charlotte mclay M…" at bounding box center [874, 99] width 1327 height 31
type input "charlotte mclay"
click at [1066, 185] on span "[STREET_ADDRESS]" at bounding box center [1084, 178] width 412 height 13
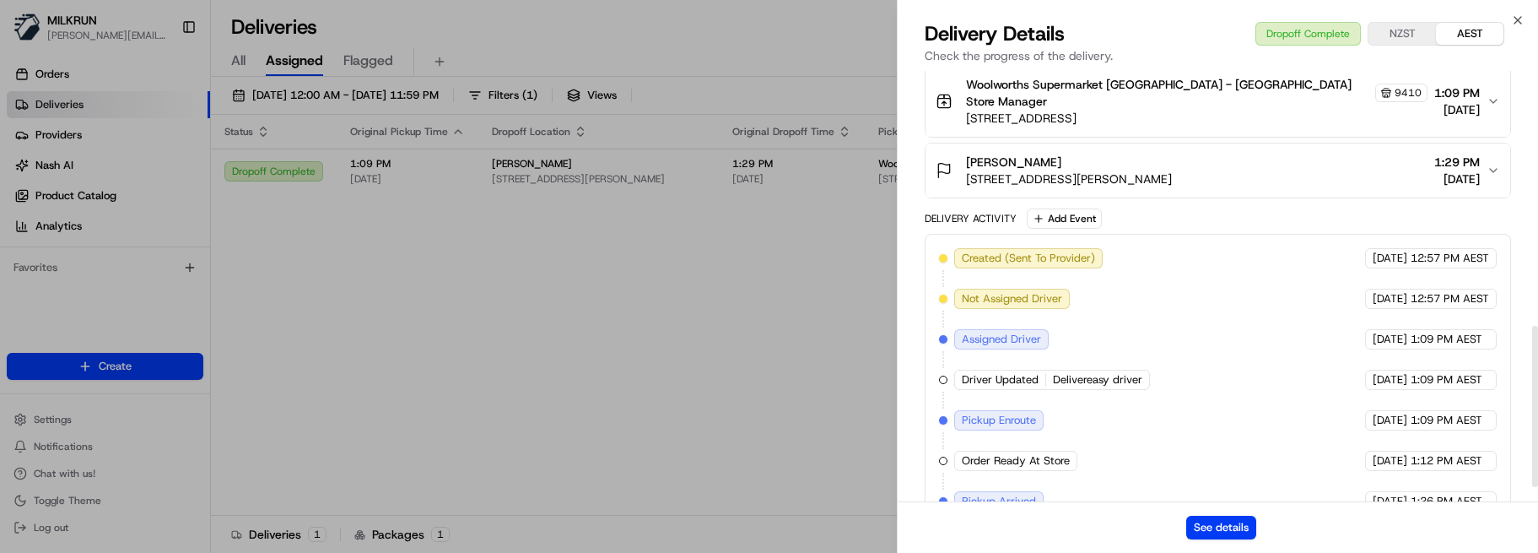
scroll to position [721, 0]
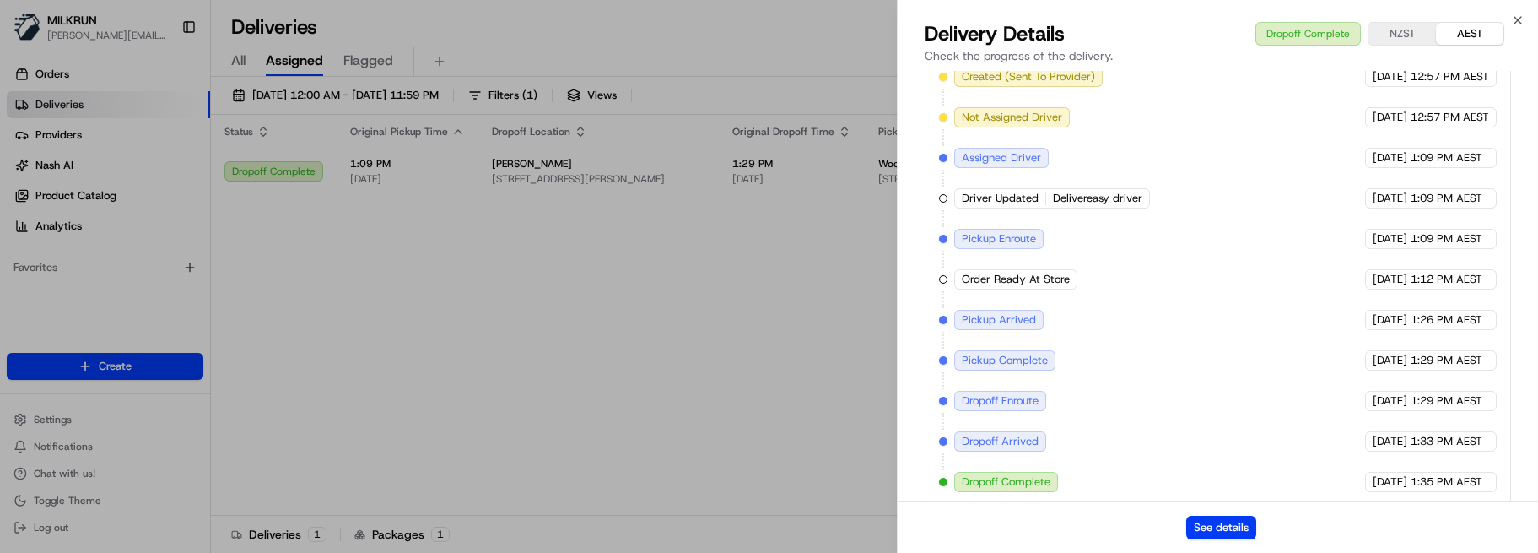
click at [1031, 521] on div "See details" at bounding box center [1218, 526] width 640 height 51
click at [1211, 533] on button "See details" at bounding box center [1221, 528] width 70 height 24
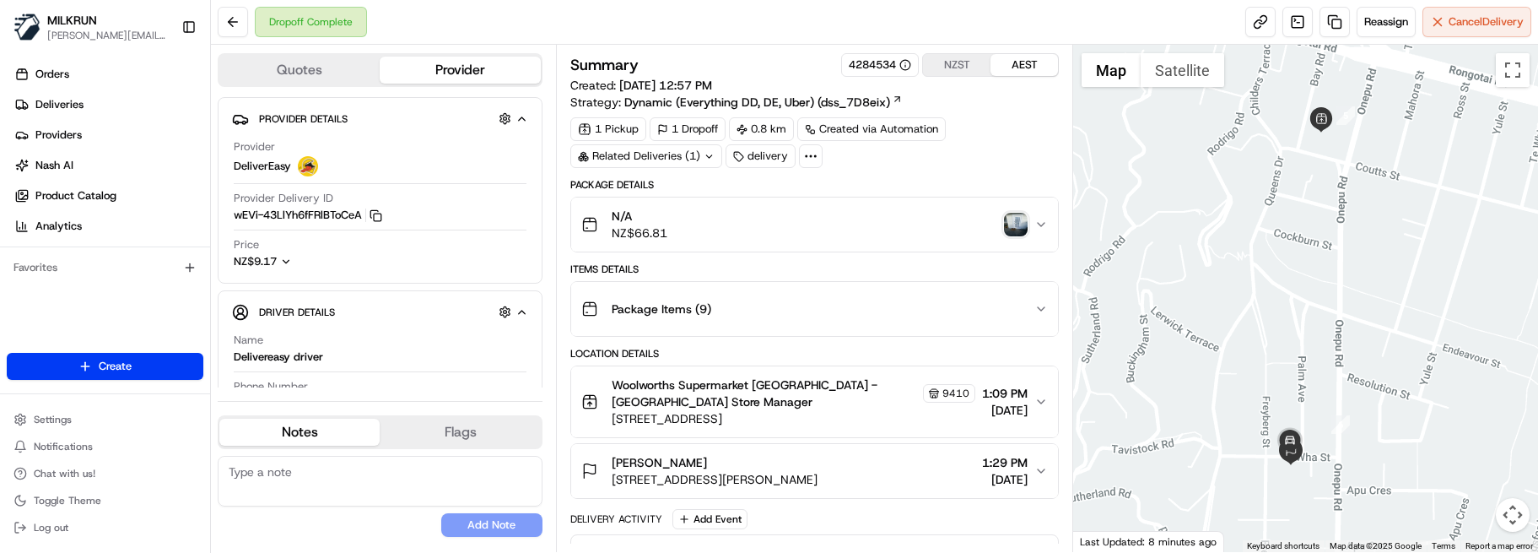
click at [1012, 229] on img "button" at bounding box center [1016, 225] width 24 height 24
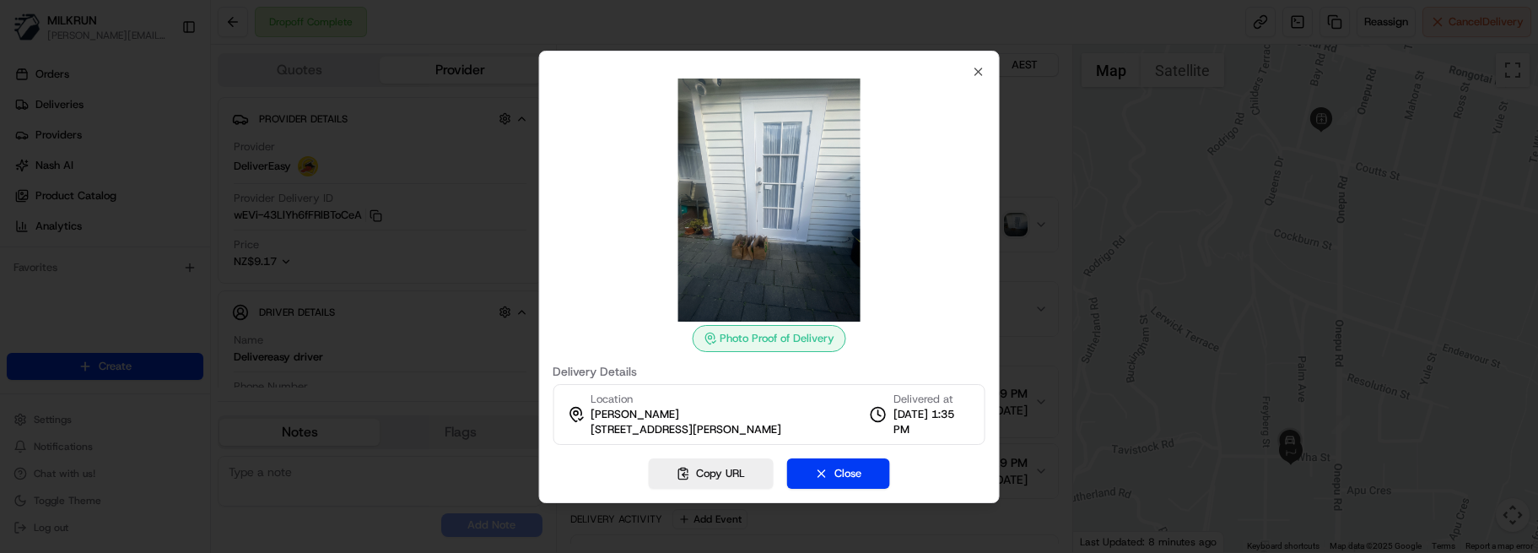
click at [970, 65] on div "Photo Proof of Delivery Delivery Details Location [PERSON_NAME] [STREET_ADDRESS…" at bounding box center [769, 255] width 433 height 380
click at [982, 65] on icon "button" at bounding box center [978, 71] width 13 height 13
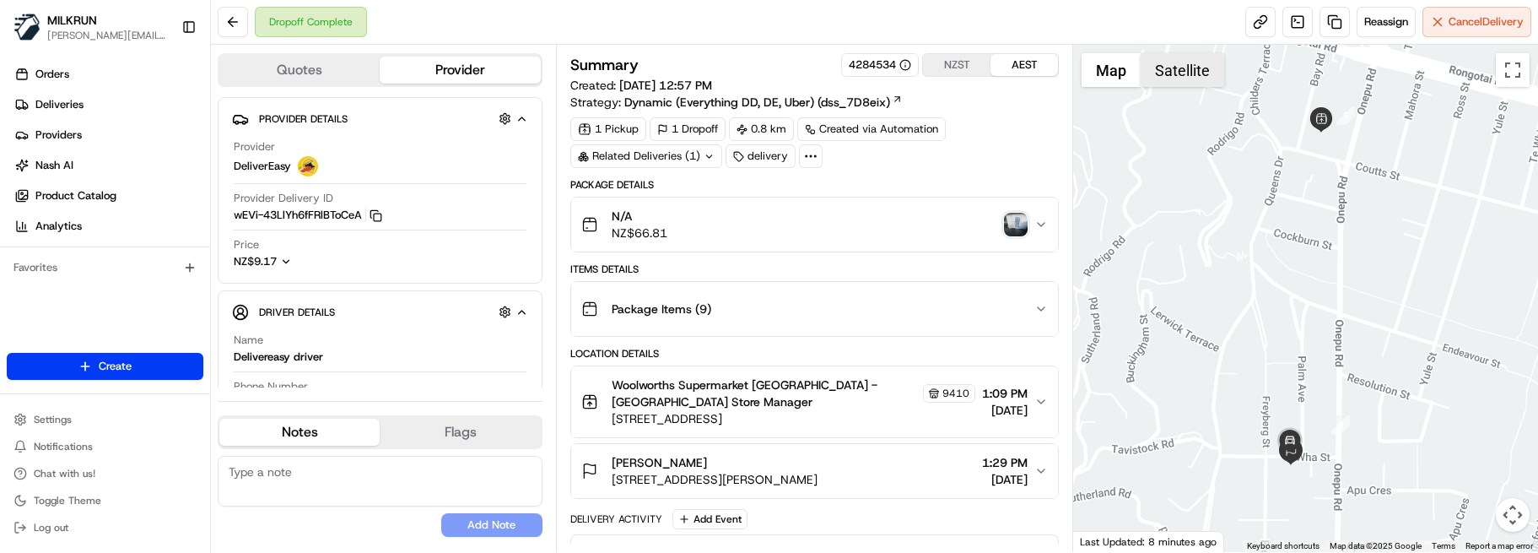
click at [1177, 71] on button "Satellite" at bounding box center [1183, 70] width 84 height 34
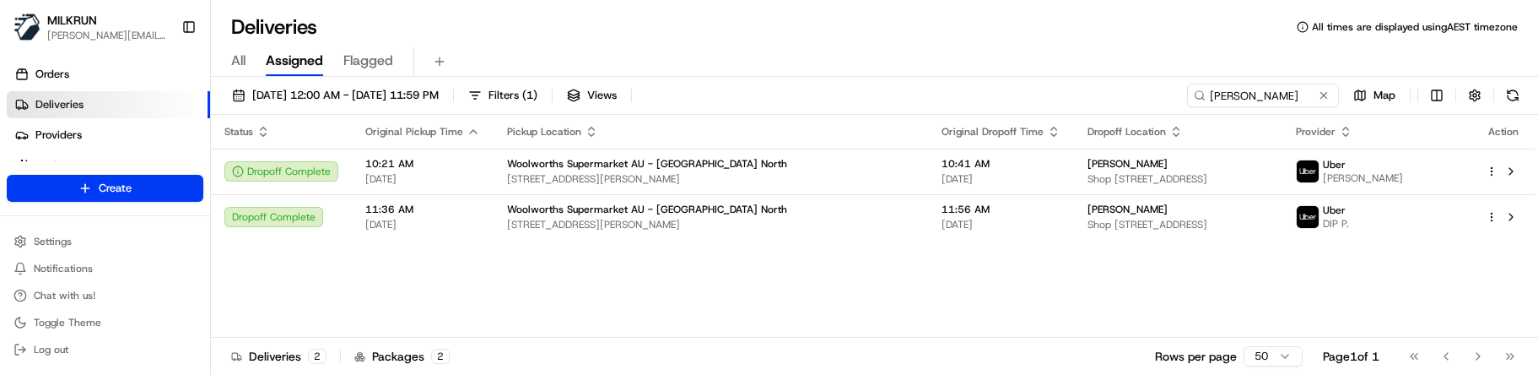
click at [607, 43] on div "All Assigned Flagged" at bounding box center [874, 58] width 1327 height 36
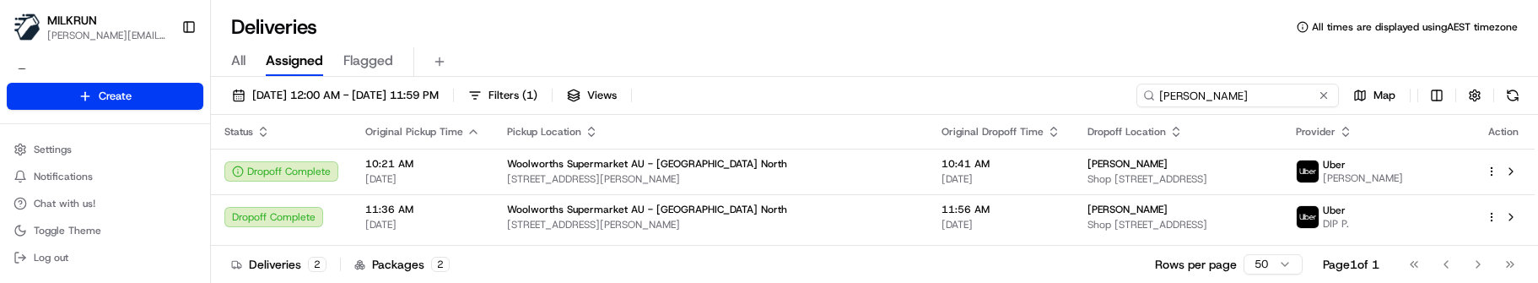
click at [1262, 89] on input "[PERSON_NAME]" at bounding box center [1238, 96] width 202 height 24
drag, startPoint x: 1250, startPoint y: 87, endPoint x: 1007, endPoint y: 86, distance: 242.2
click at [1012, 86] on div "[DATE] 12:00 AM - [DATE] 11:59 PM Filters ( 1 ) Views [PERSON_NAME] Map" at bounding box center [874, 99] width 1327 height 31
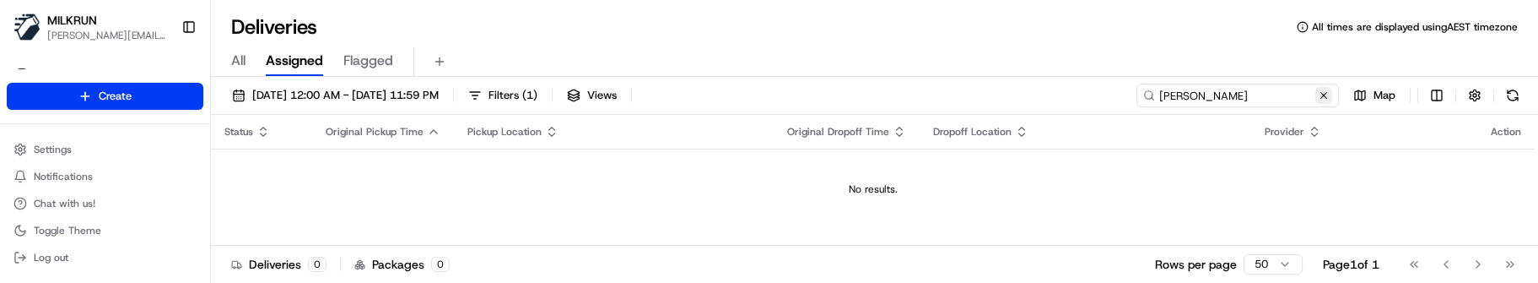
drag, startPoint x: 1193, startPoint y: 94, endPoint x: 1319, endPoint y: 88, distance: 125.9
click at [1319, 88] on div "[PERSON_NAME]" at bounding box center [1238, 96] width 202 height 24
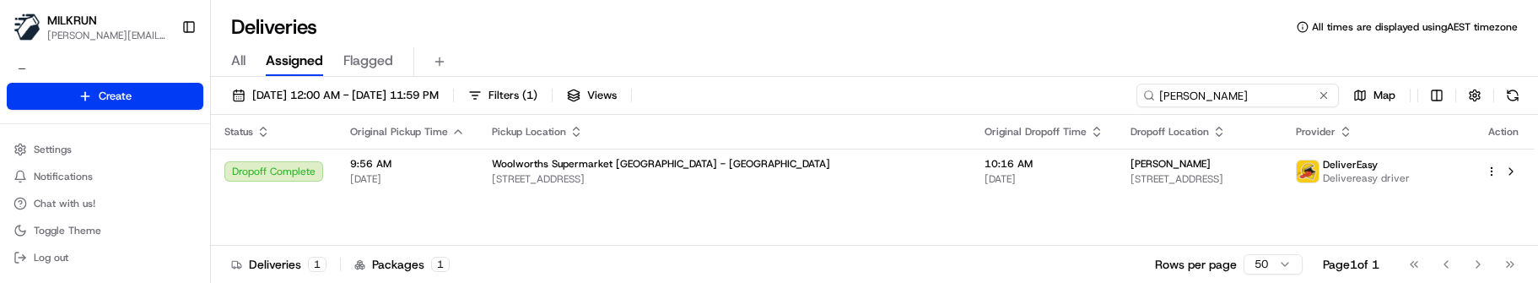
type input "[PERSON_NAME]"
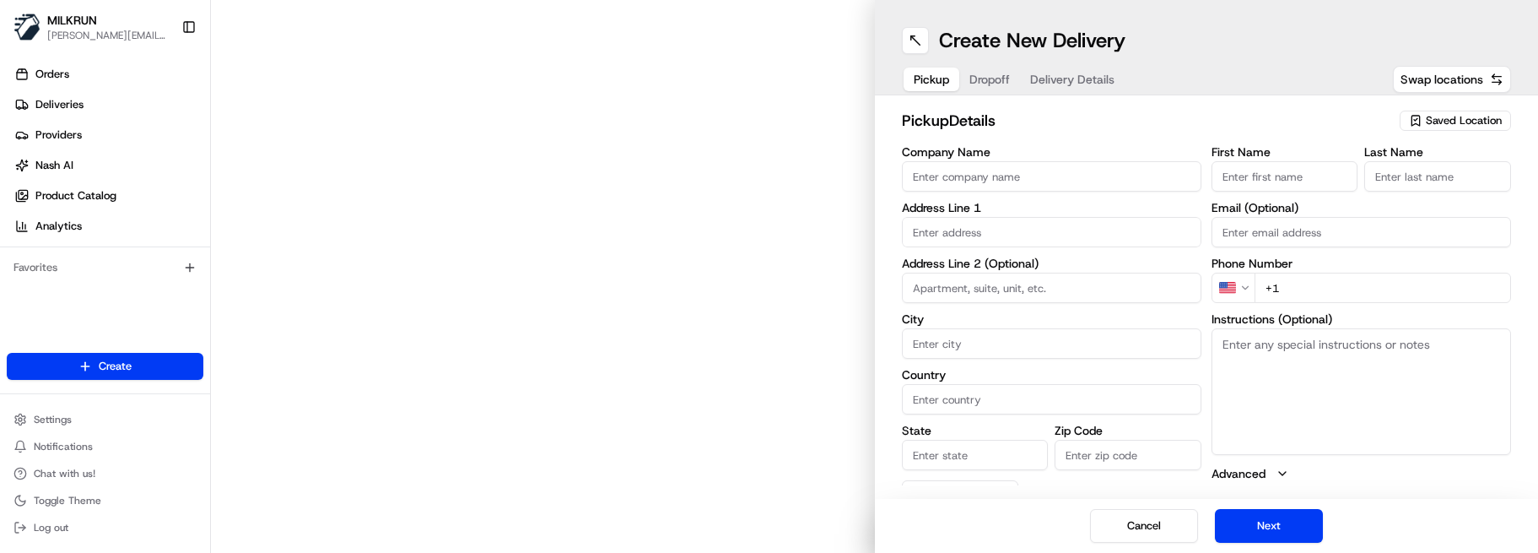
type input "Woolworths Supermarket AU - Warner"
type input "Warner"
type input "AU"
type input "QLD"
type input "4500"
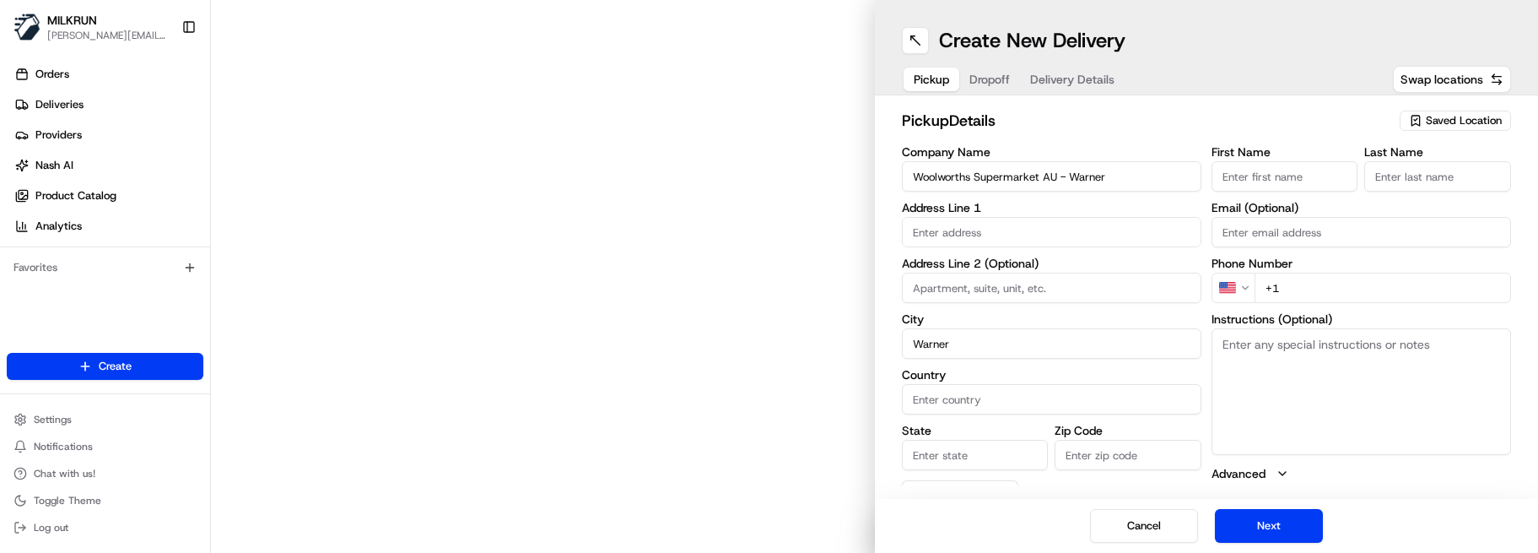
type input "Store"
type input "Manager"
type input "[PHONE_NUMBER]"
type textarea "This is a Woolworths Store. Enter Carpark from [GEOGRAPHIC_DATA]. Notify team m…"
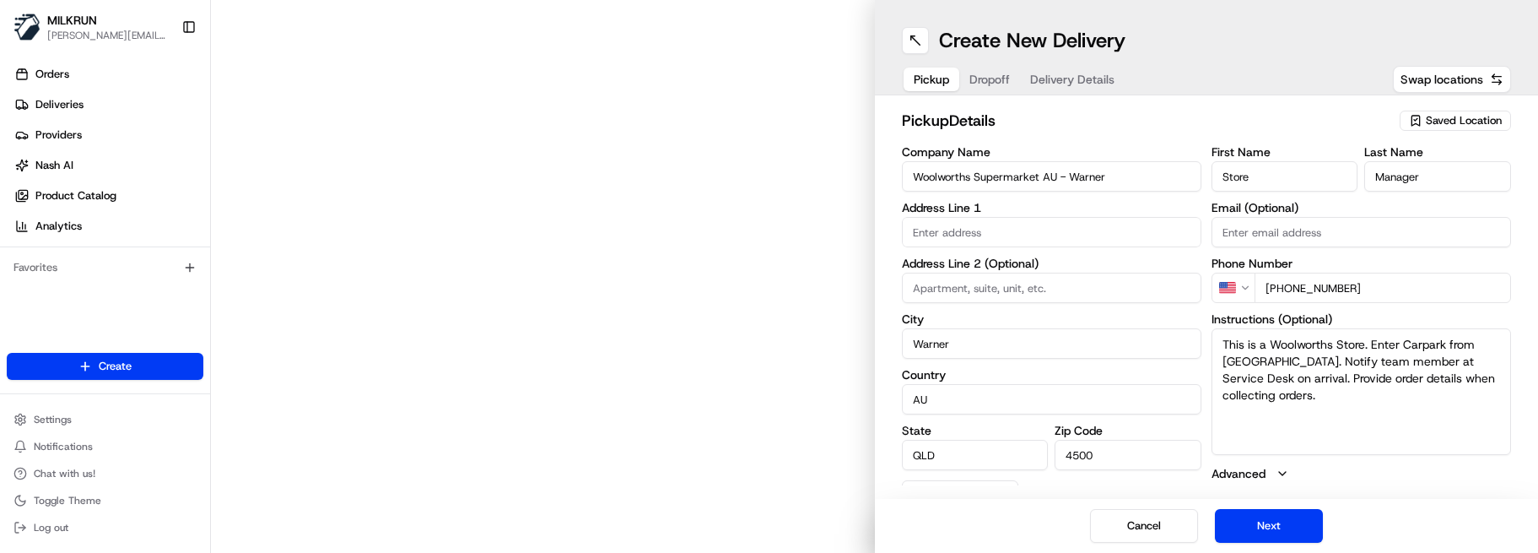
type input "[STREET_ADDRESS]"
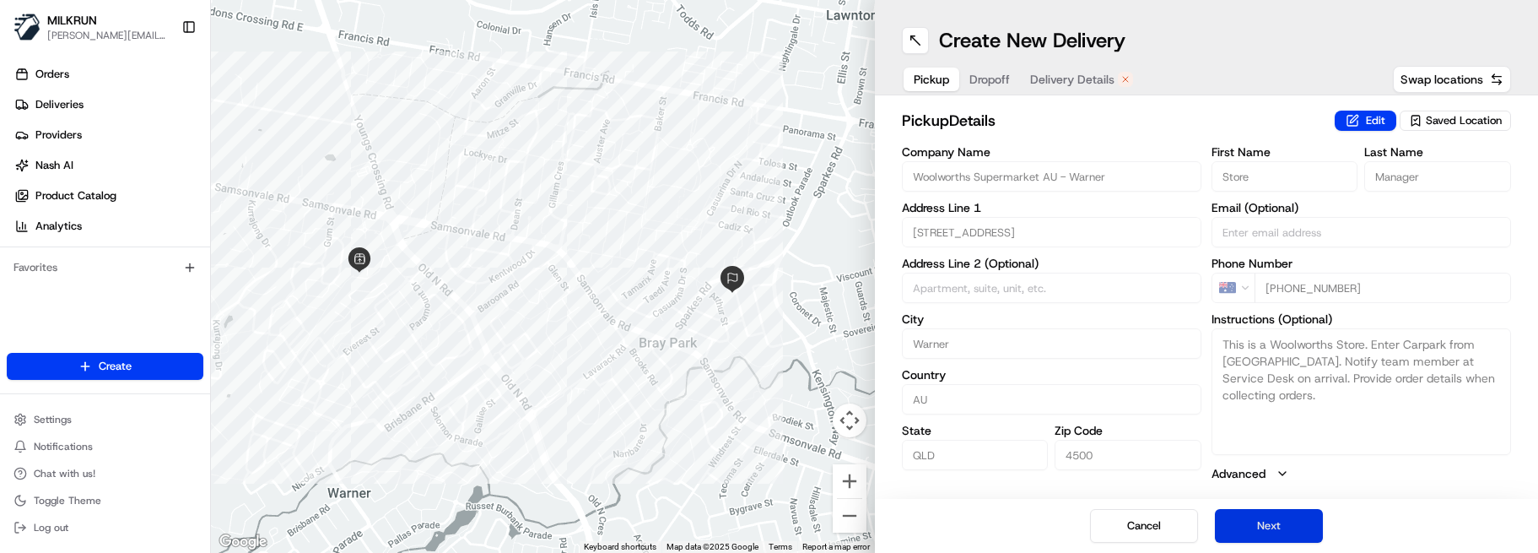
click at [1255, 520] on button "Next" at bounding box center [1269, 526] width 108 height 34
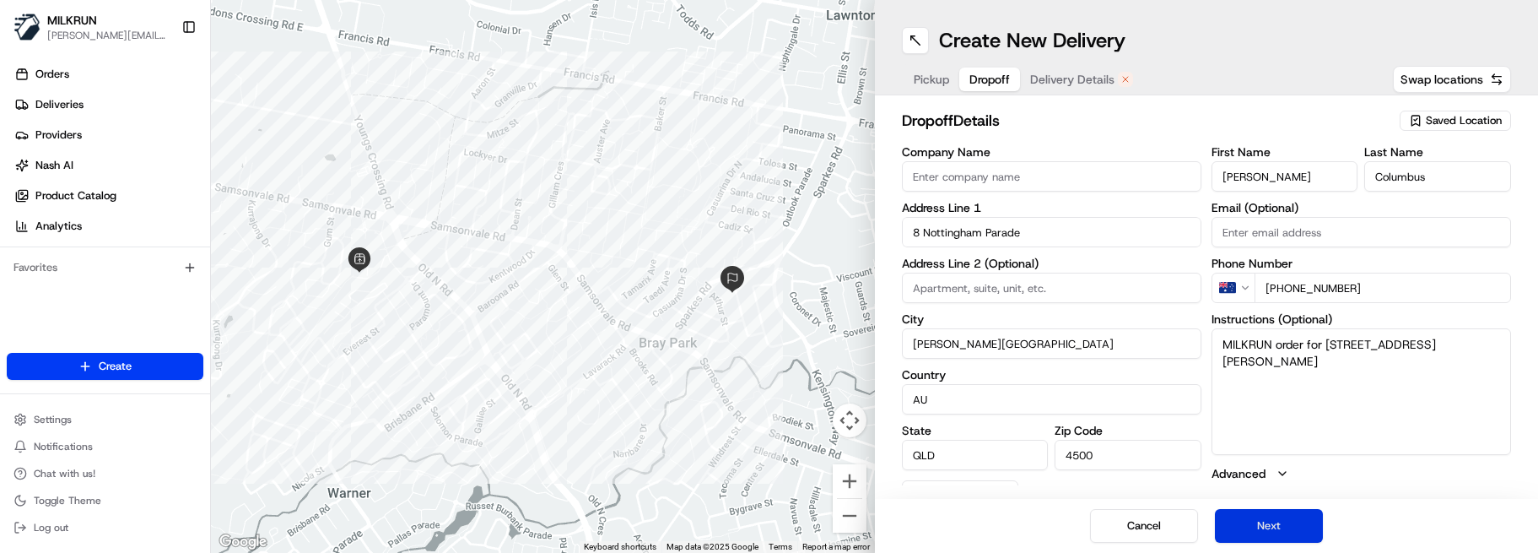
click at [1255, 520] on button "Next" at bounding box center [1269, 526] width 108 height 34
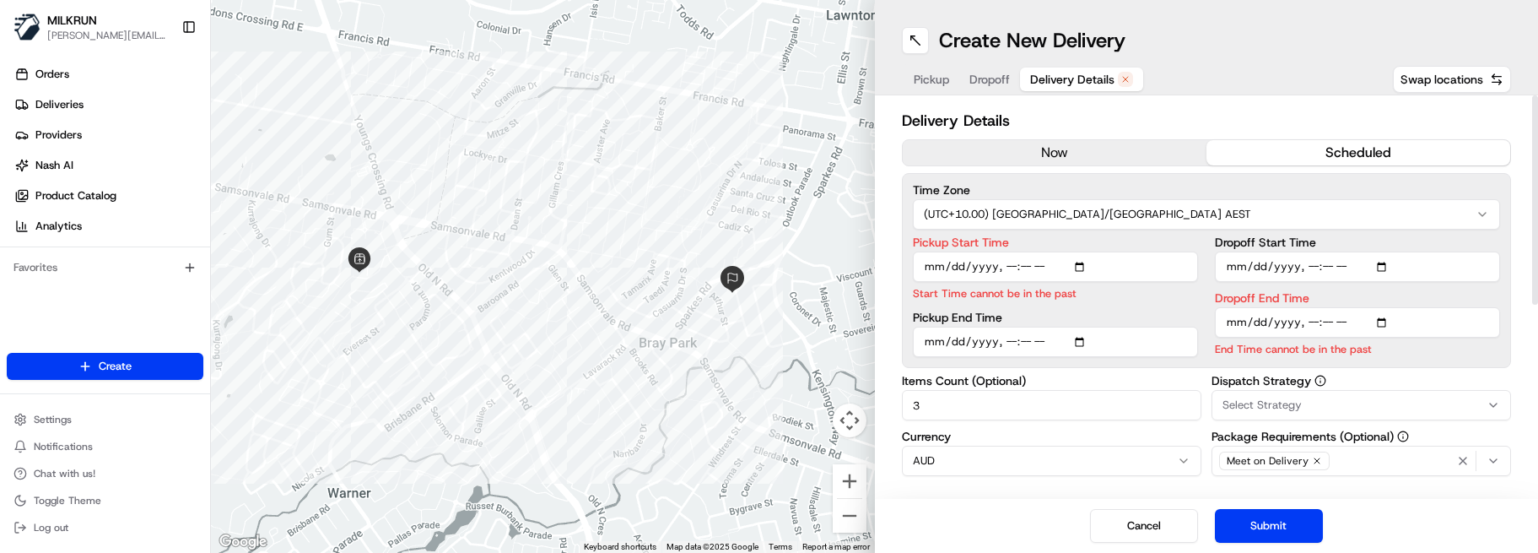
drag, startPoint x: 962, startPoint y: 409, endPoint x: 872, endPoint y: 404, distance: 89.6
click at [872, 404] on div "← Move left → Move right ↑ Move up ↓ Move down + Zoom in - Zoom out Home Jump l…" at bounding box center [874, 276] width 1327 height 553
type input "4"
click at [1008, 266] on input "Pickup Start Time" at bounding box center [1055, 266] width 285 height 30
type input "[DATE]T13:48"
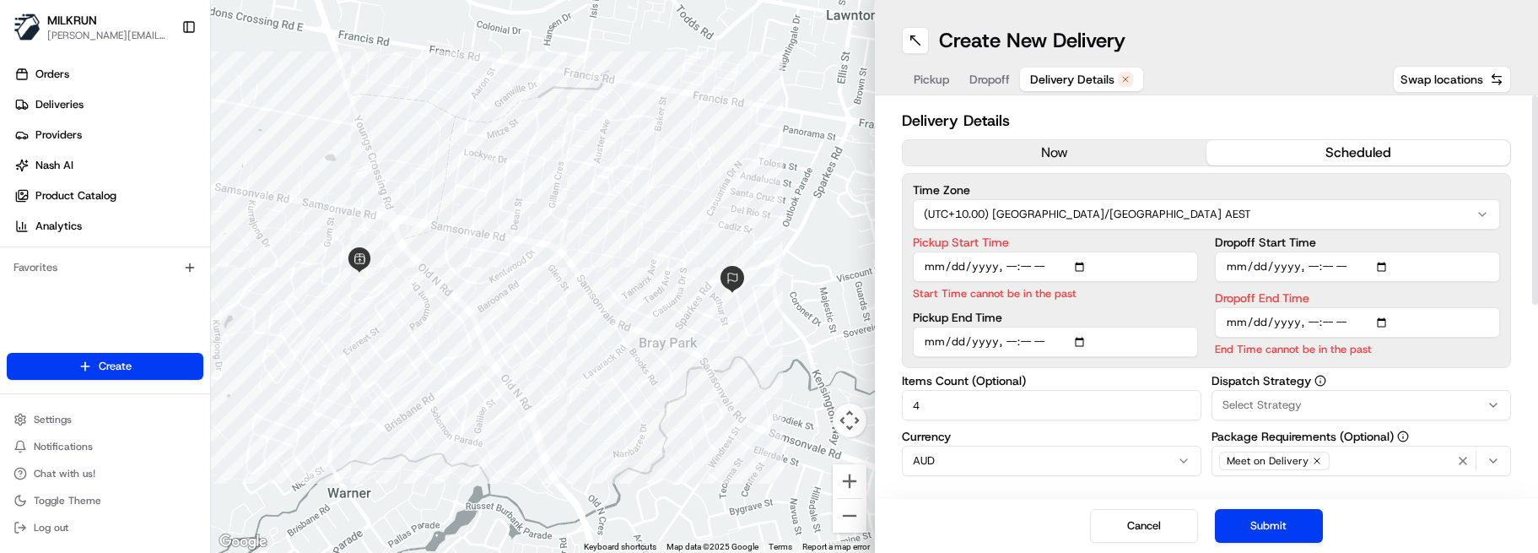
click at [1309, 328] on input "Dropoff End Time" at bounding box center [1357, 322] width 285 height 30
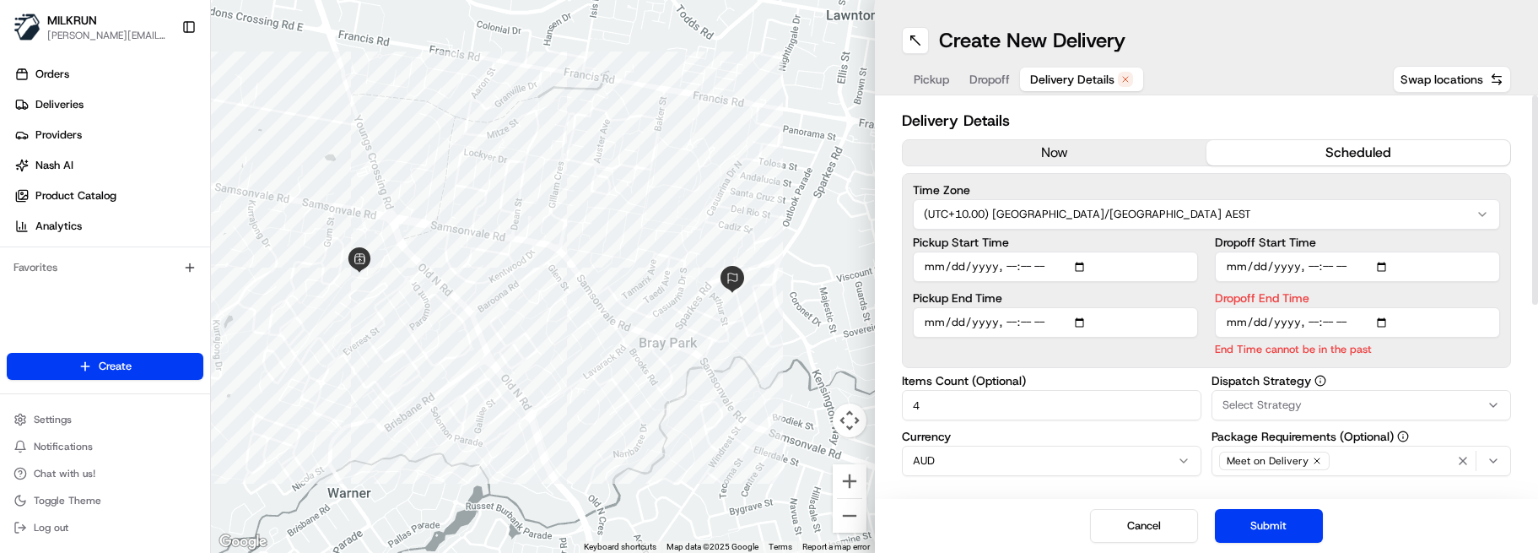
click at [1321, 327] on input "Dropoff End Time" at bounding box center [1357, 322] width 285 height 30
click at [1337, 321] on input "Dropoff End Time" at bounding box center [1357, 322] width 285 height 30
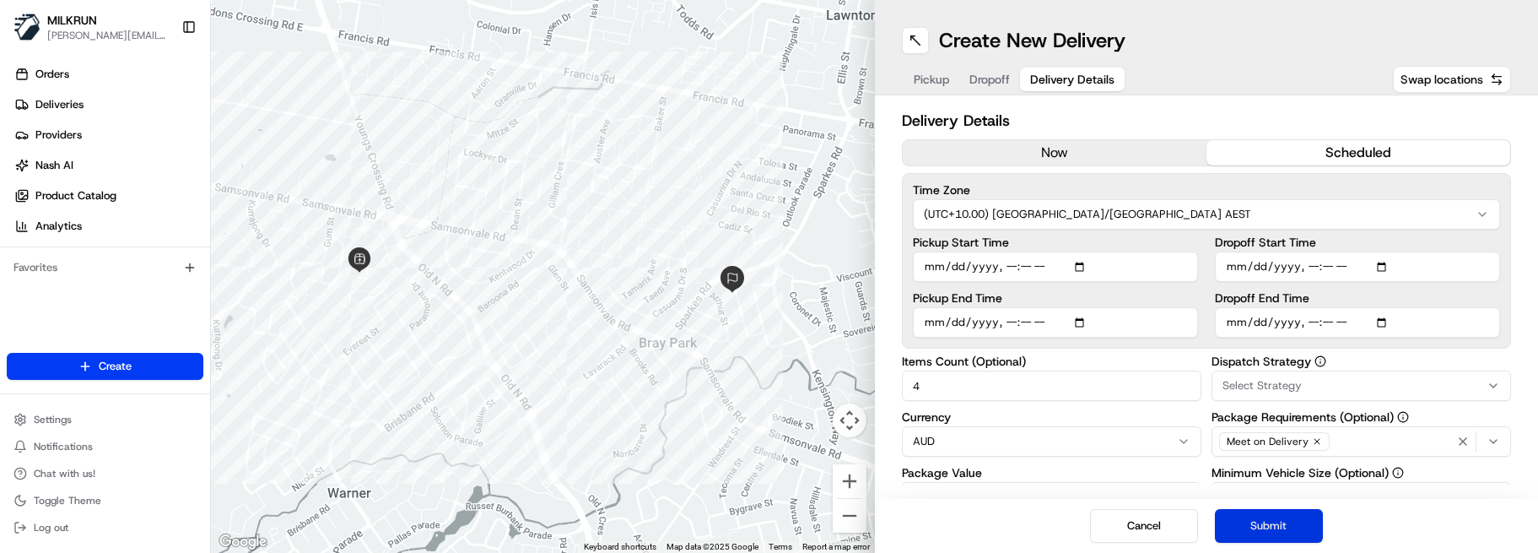
click at [1273, 520] on button "Submit" at bounding box center [1269, 526] width 108 height 34
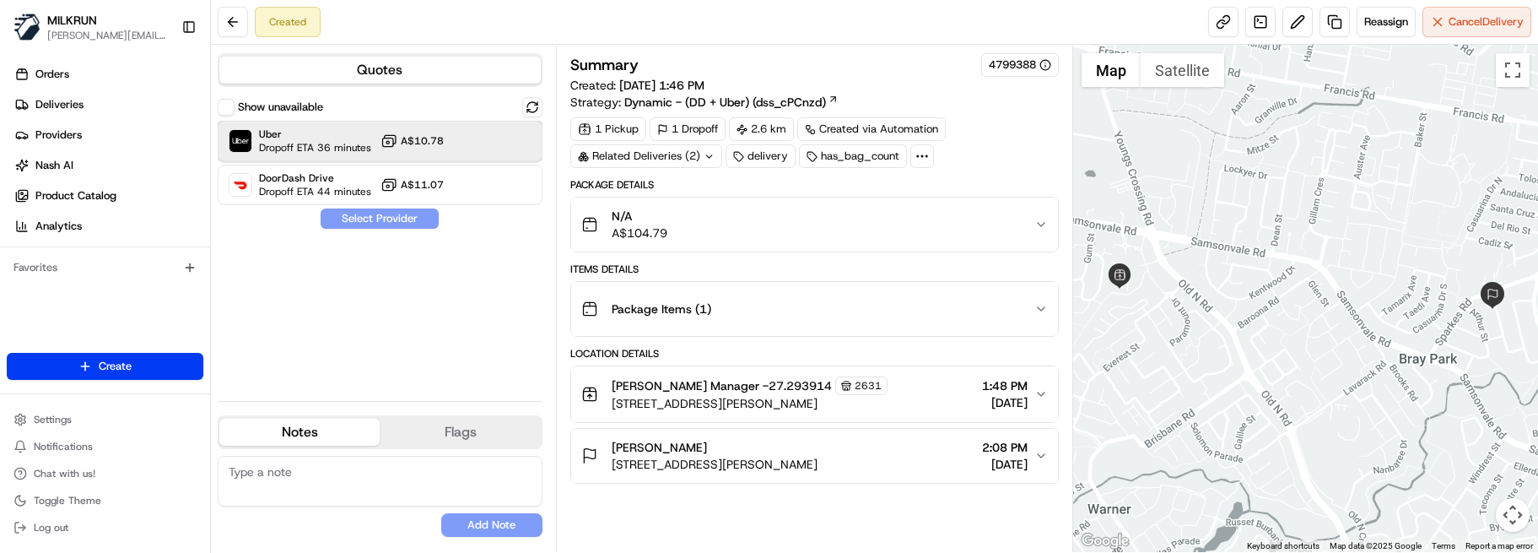
click at [485, 140] on div at bounding box center [491, 141] width 20 height 20
click at [403, 217] on button "Assign Provider" at bounding box center [380, 218] width 120 height 20
